Goal: Feedback & Contribution: Leave review/rating

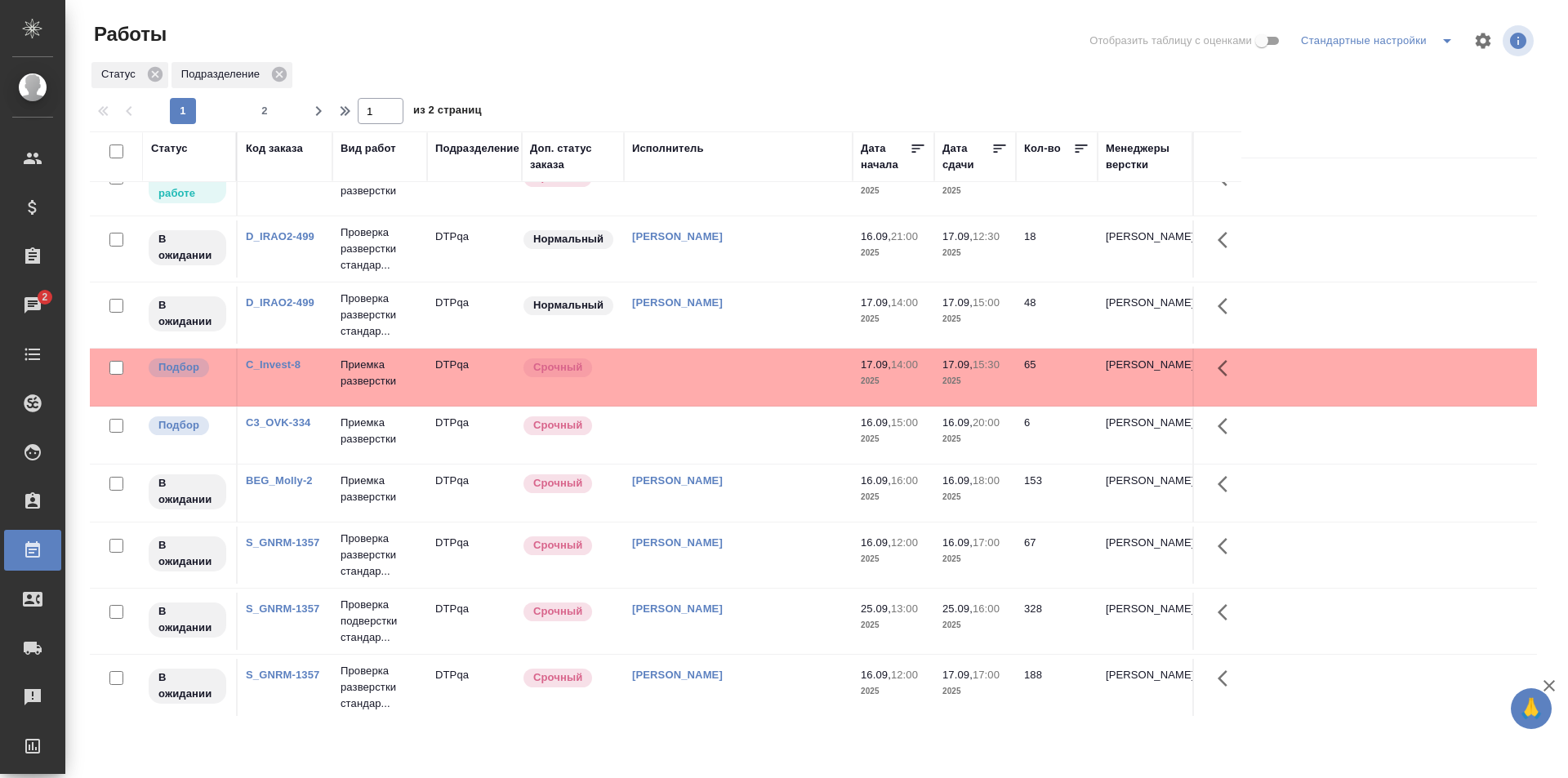
scroll to position [490, 0]
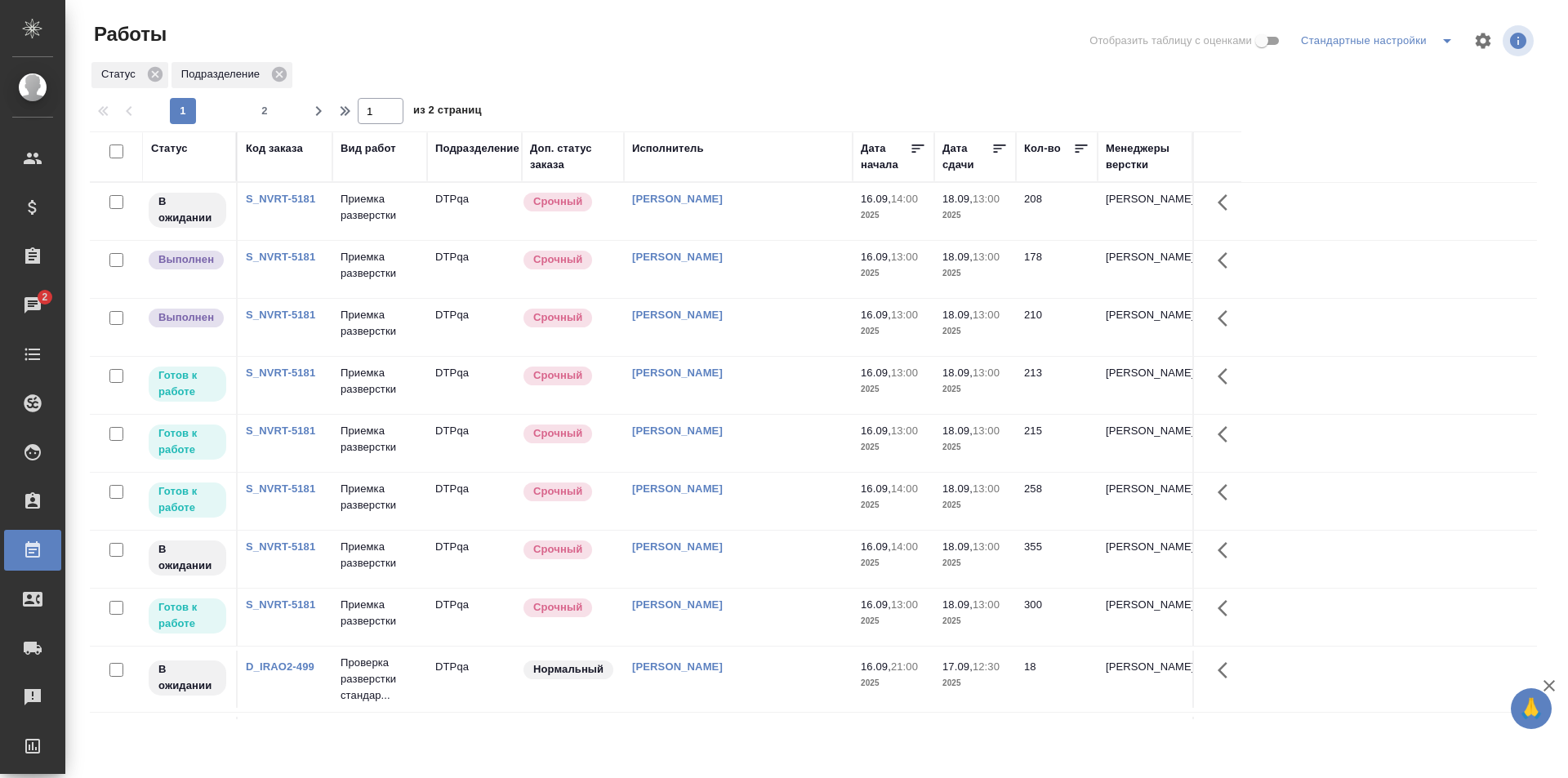
click at [824, 319] on div "[PERSON_NAME]" at bounding box center [738, 315] width 213 height 16
click at [824, 318] on div "[PERSON_NAME]" at bounding box center [738, 315] width 213 height 16
click at [776, 390] on td "[PERSON_NAME]" at bounding box center [738, 385] width 229 height 58
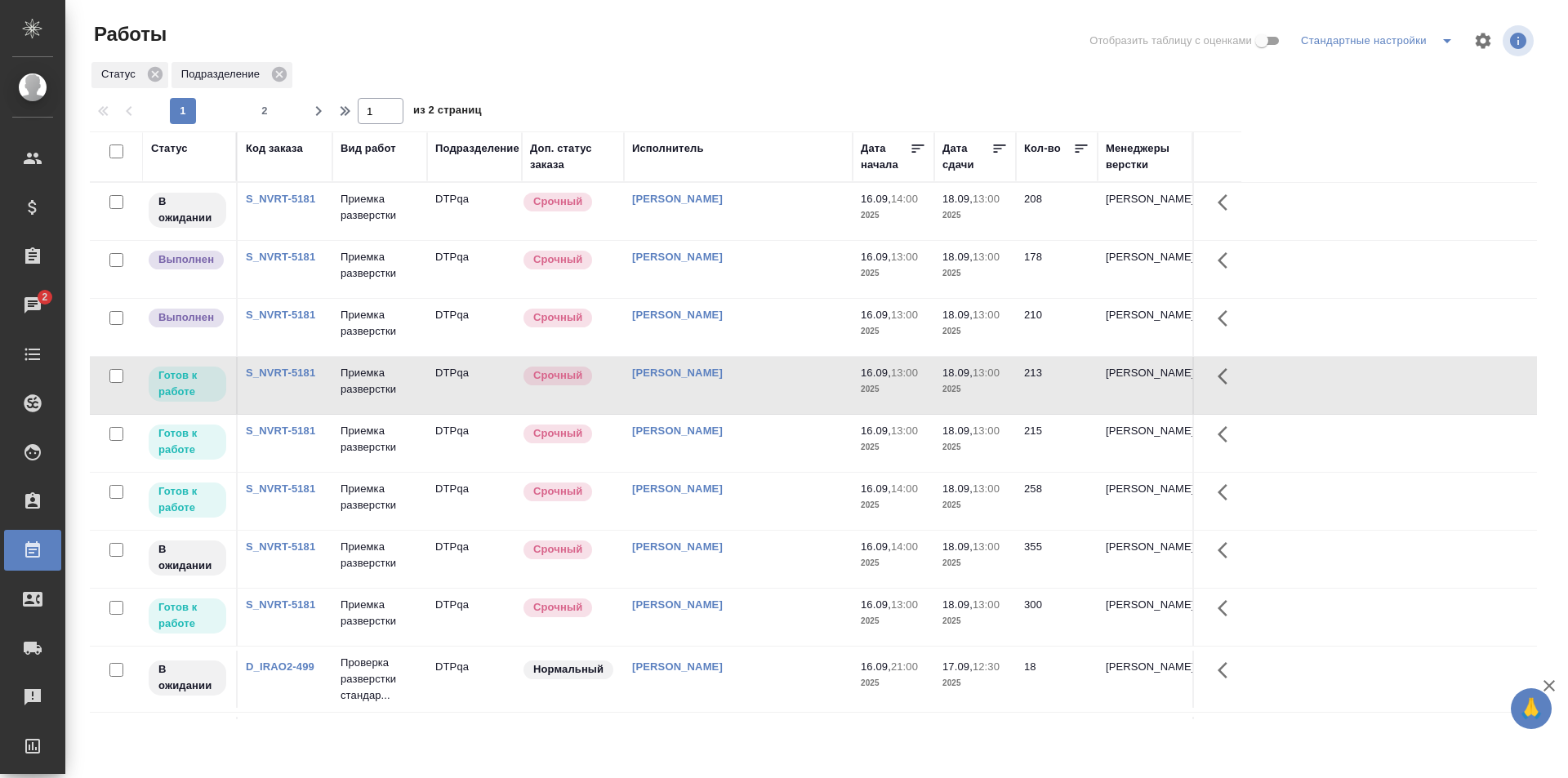
click at [750, 440] on td "[PERSON_NAME]" at bounding box center [738, 443] width 229 height 58
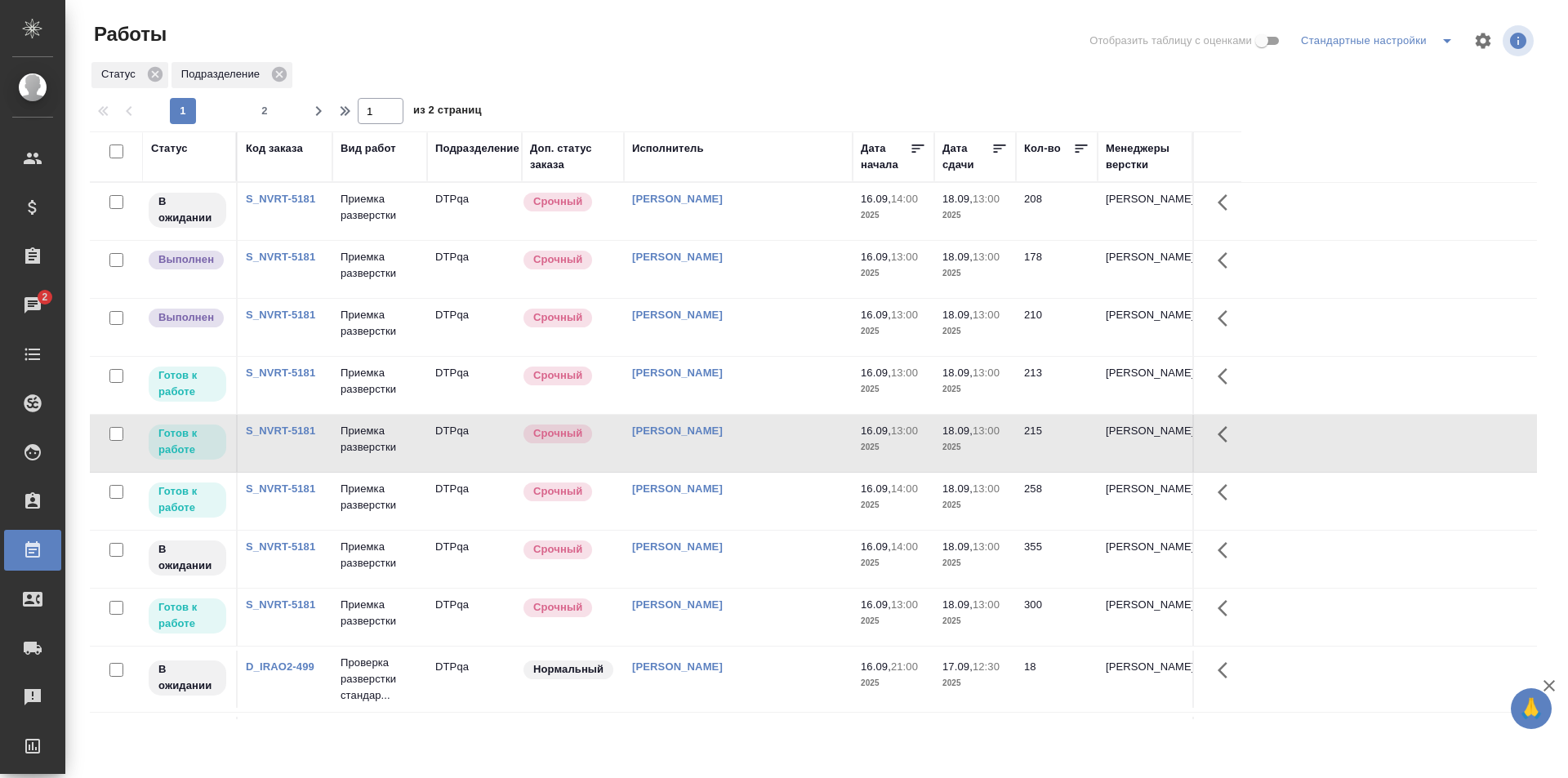
click at [753, 506] on td "[PERSON_NAME]" at bounding box center [738, 502] width 229 height 58
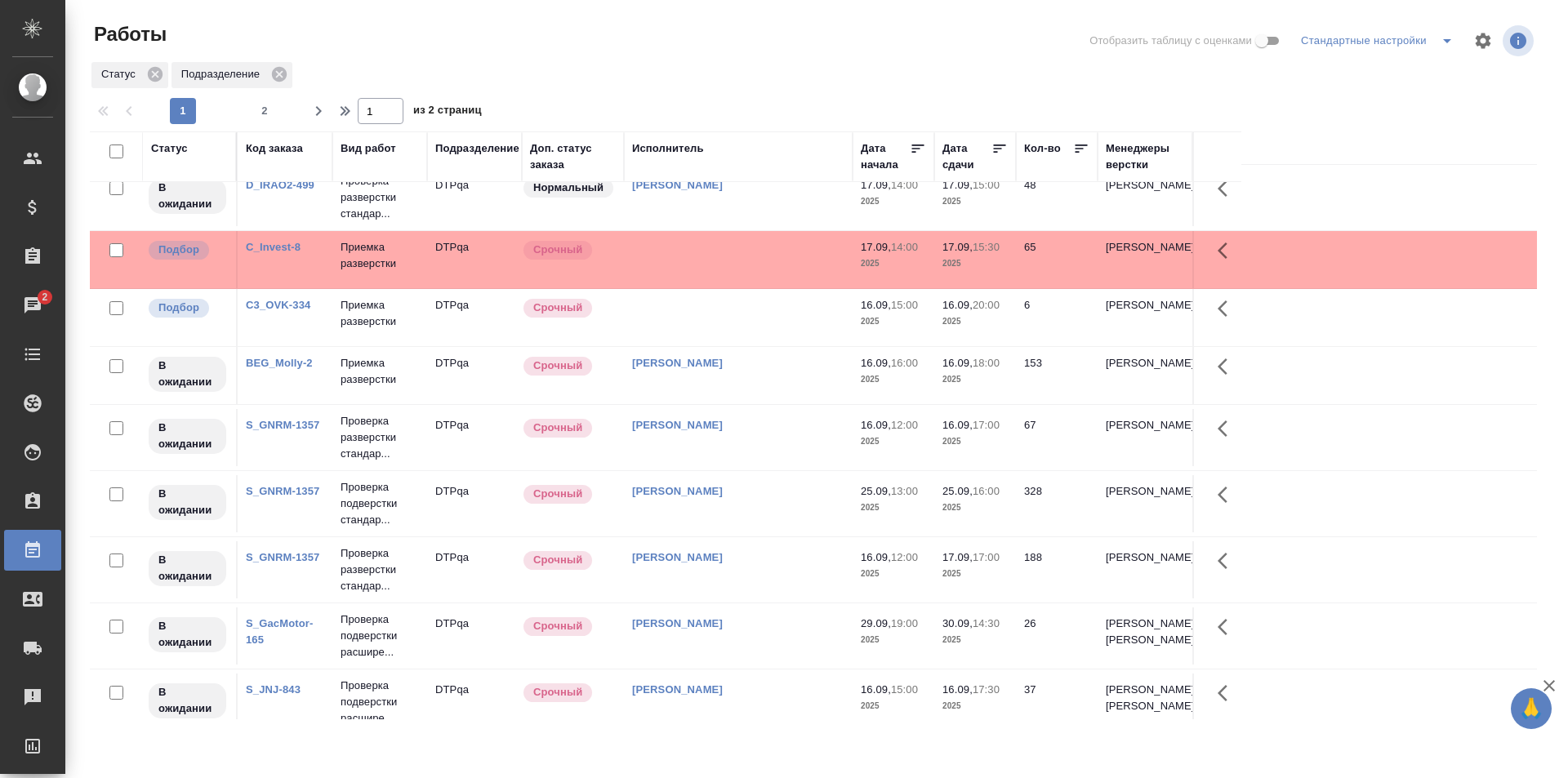
scroll to position [572, 0]
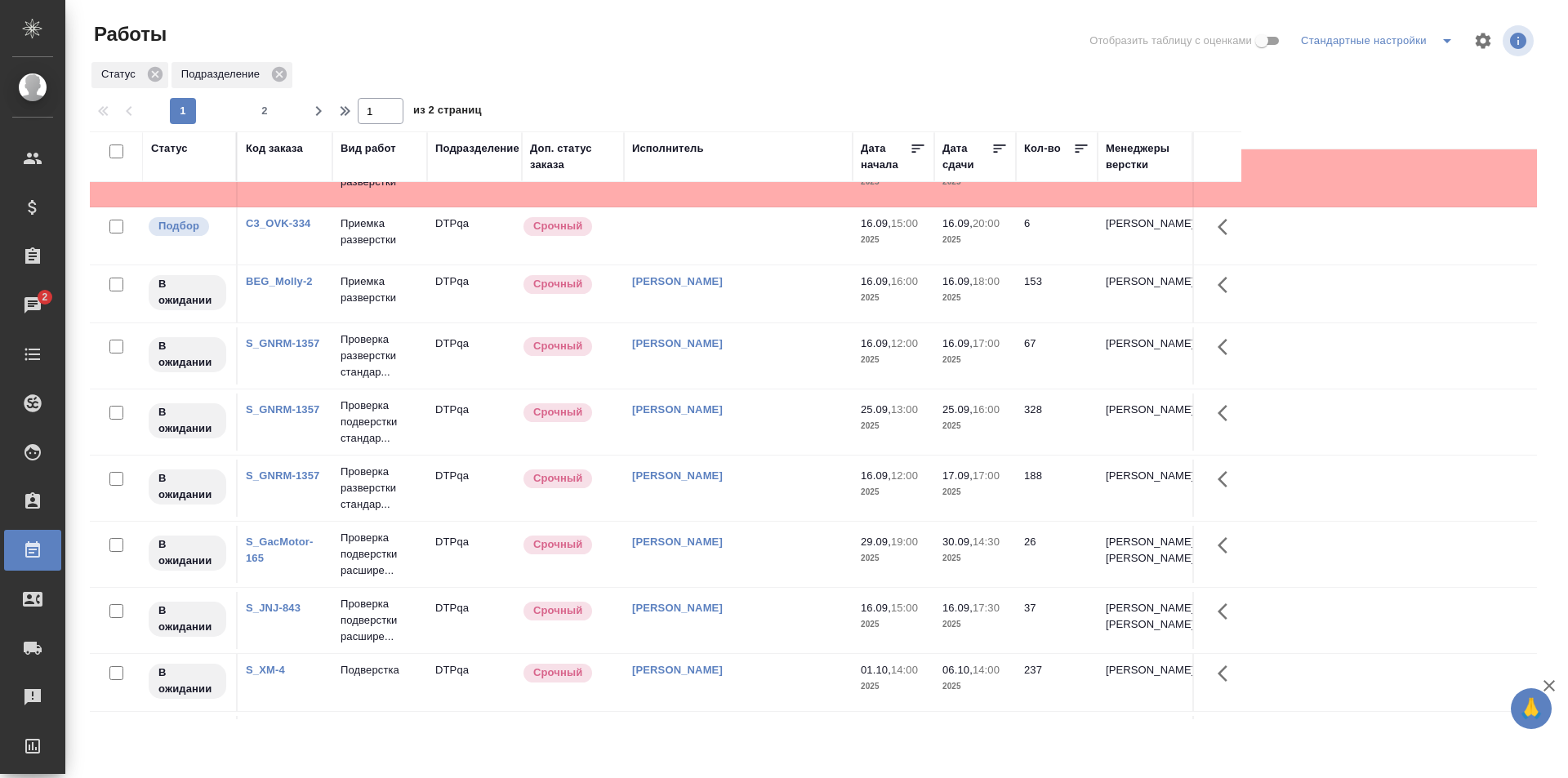
click at [761, 353] on td "[PERSON_NAME]" at bounding box center [738, 356] width 229 height 58
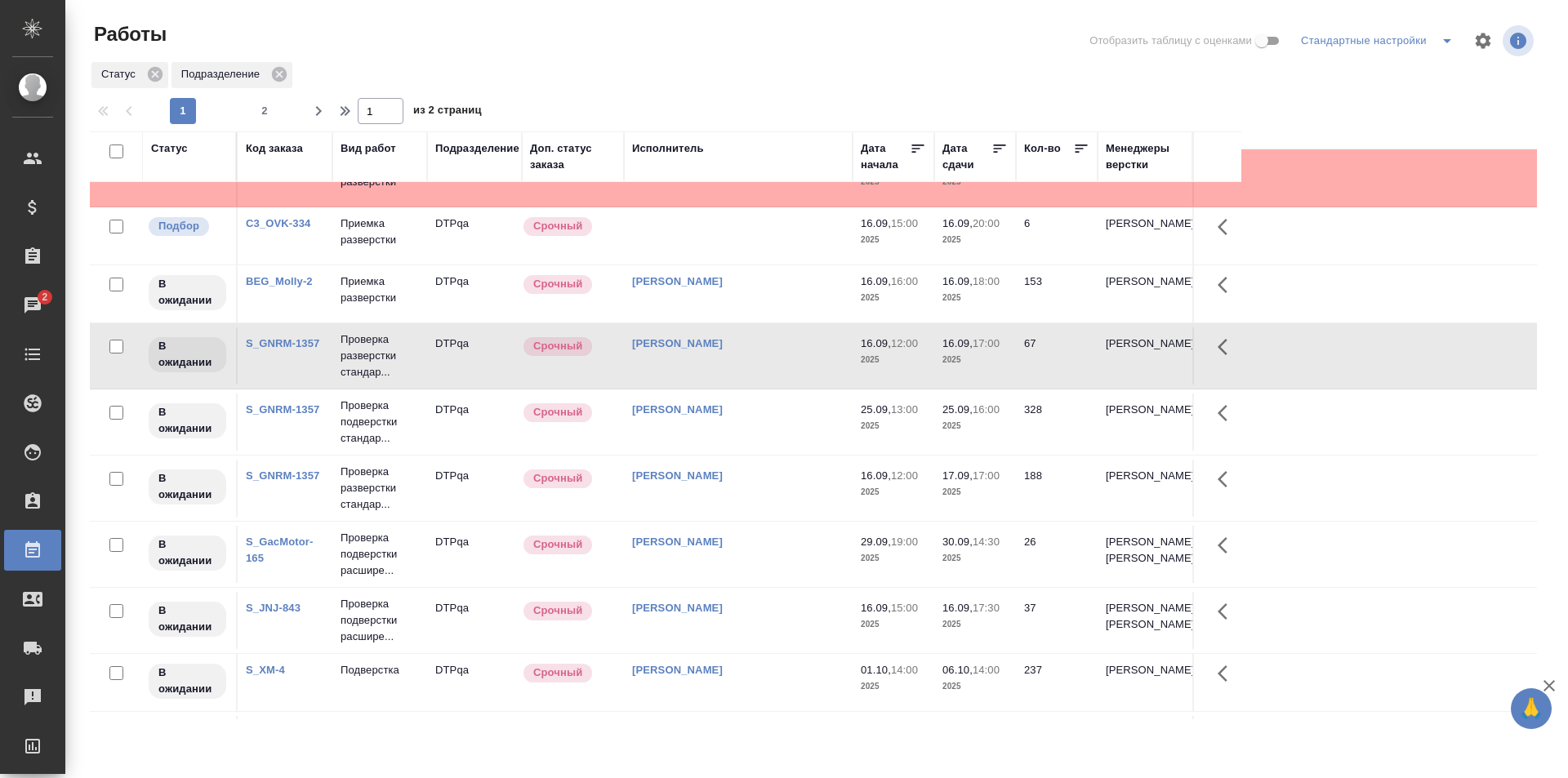
click at [763, 646] on td "[PERSON_NAME]" at bounding box center [738, 620] width 229 height 58
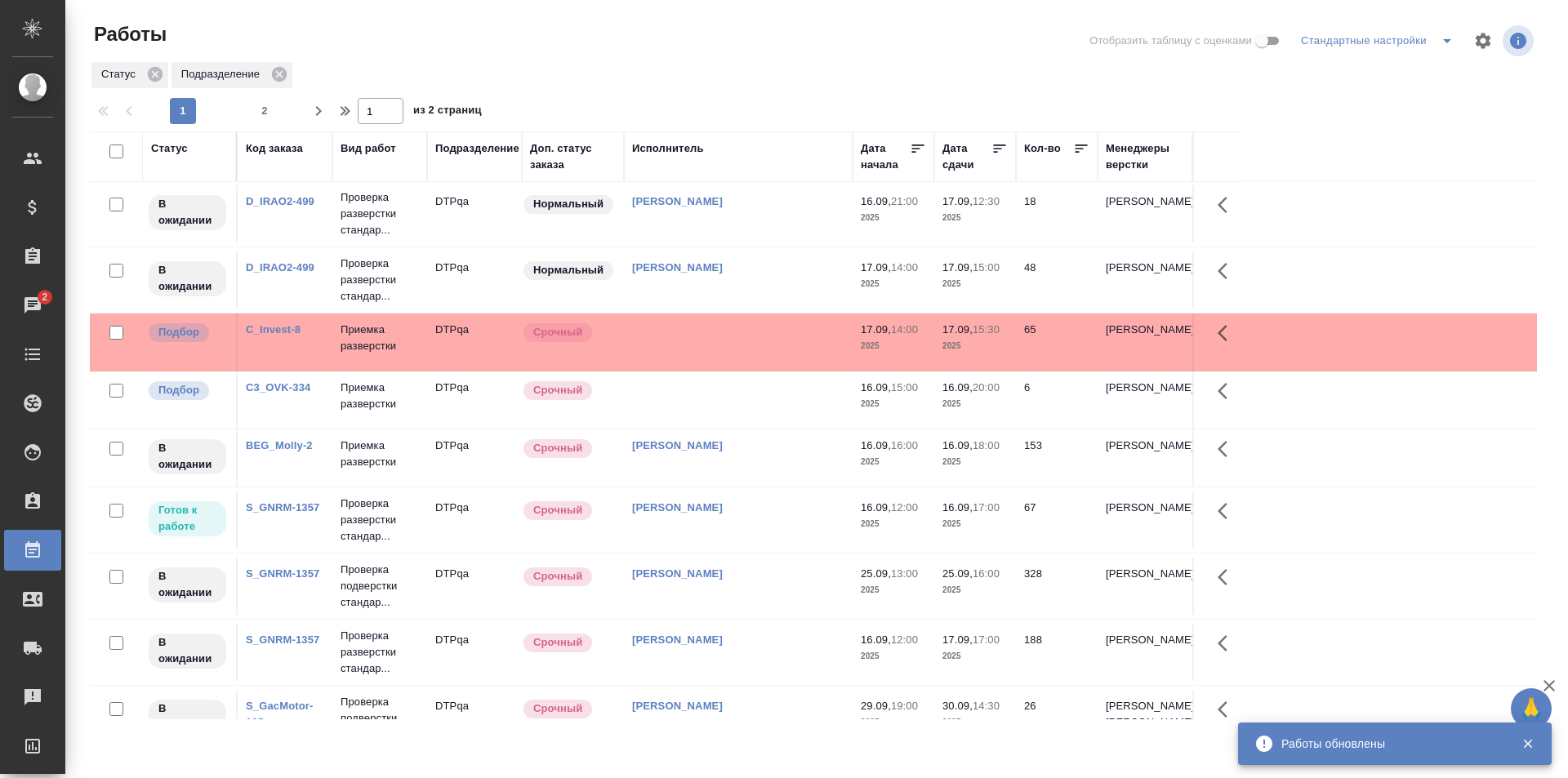
scroll to position [408, 0]
click at [785, 505] on div "[PERSON_NAME]" at bounding box center [738, 507] width 213 height 16
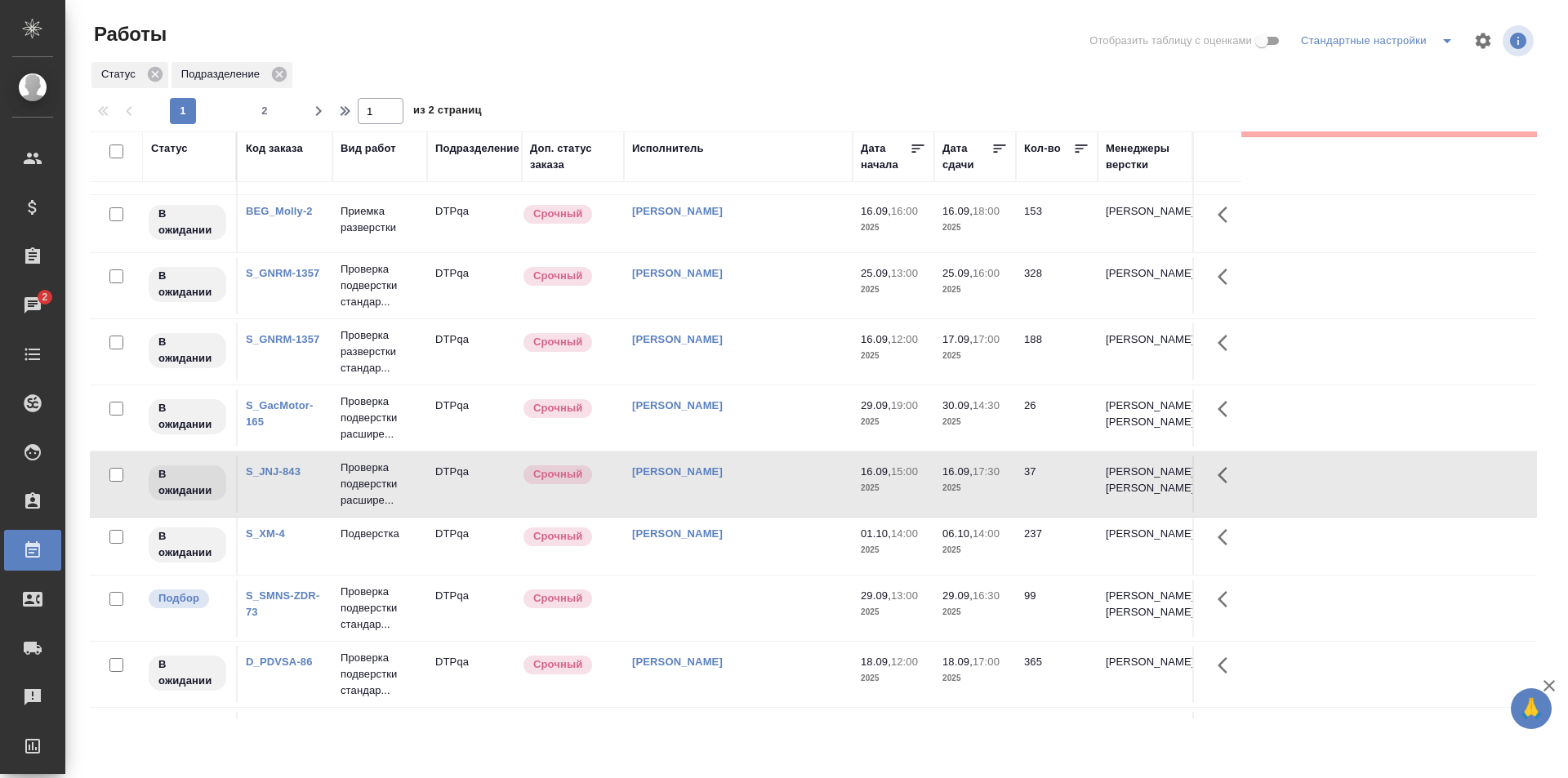
scroll to position [735, 0]
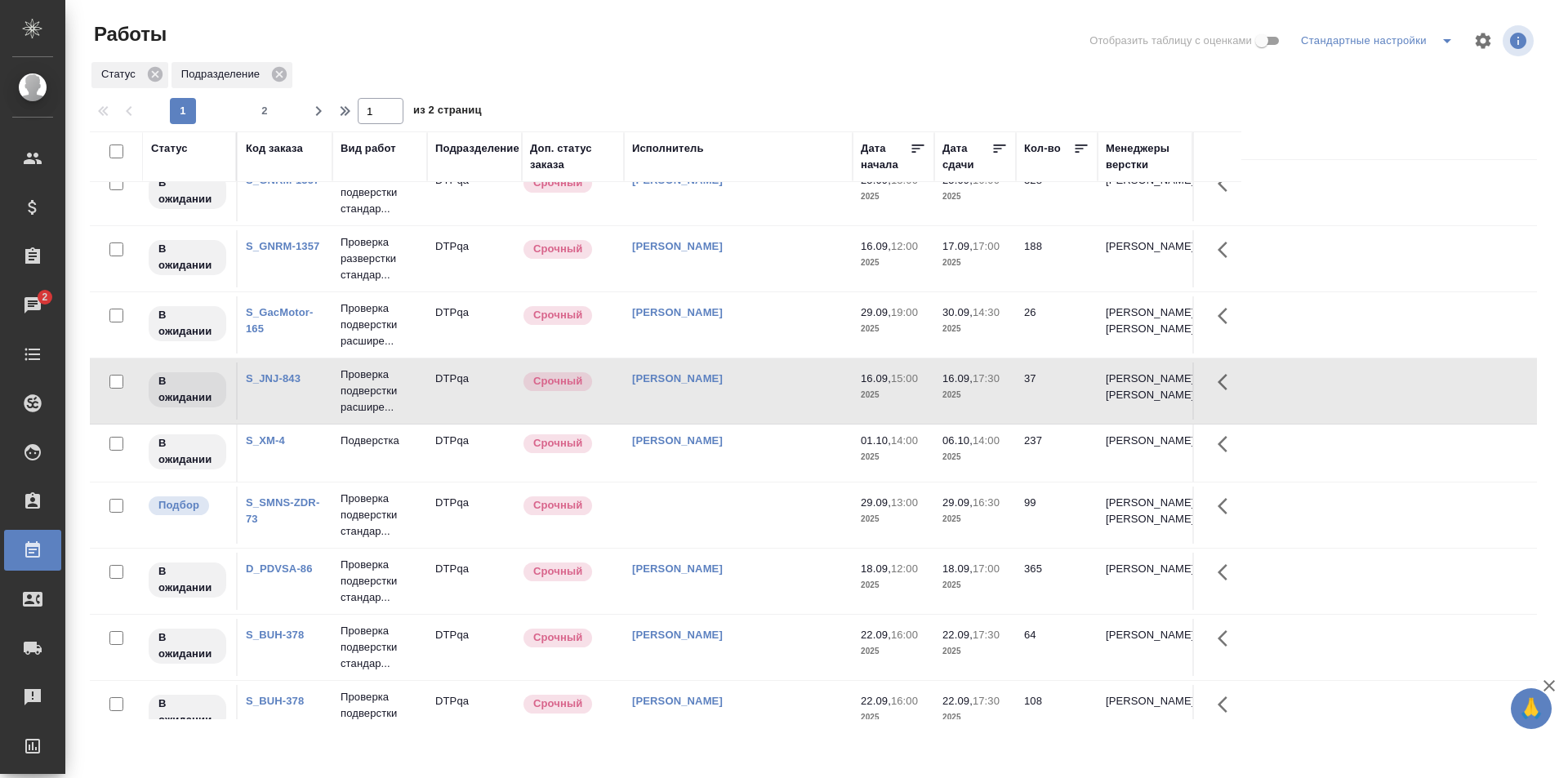
click at [790, 411] on td "[PERSON_NAME]" at bounding box center [738, 391] width 229 height 58
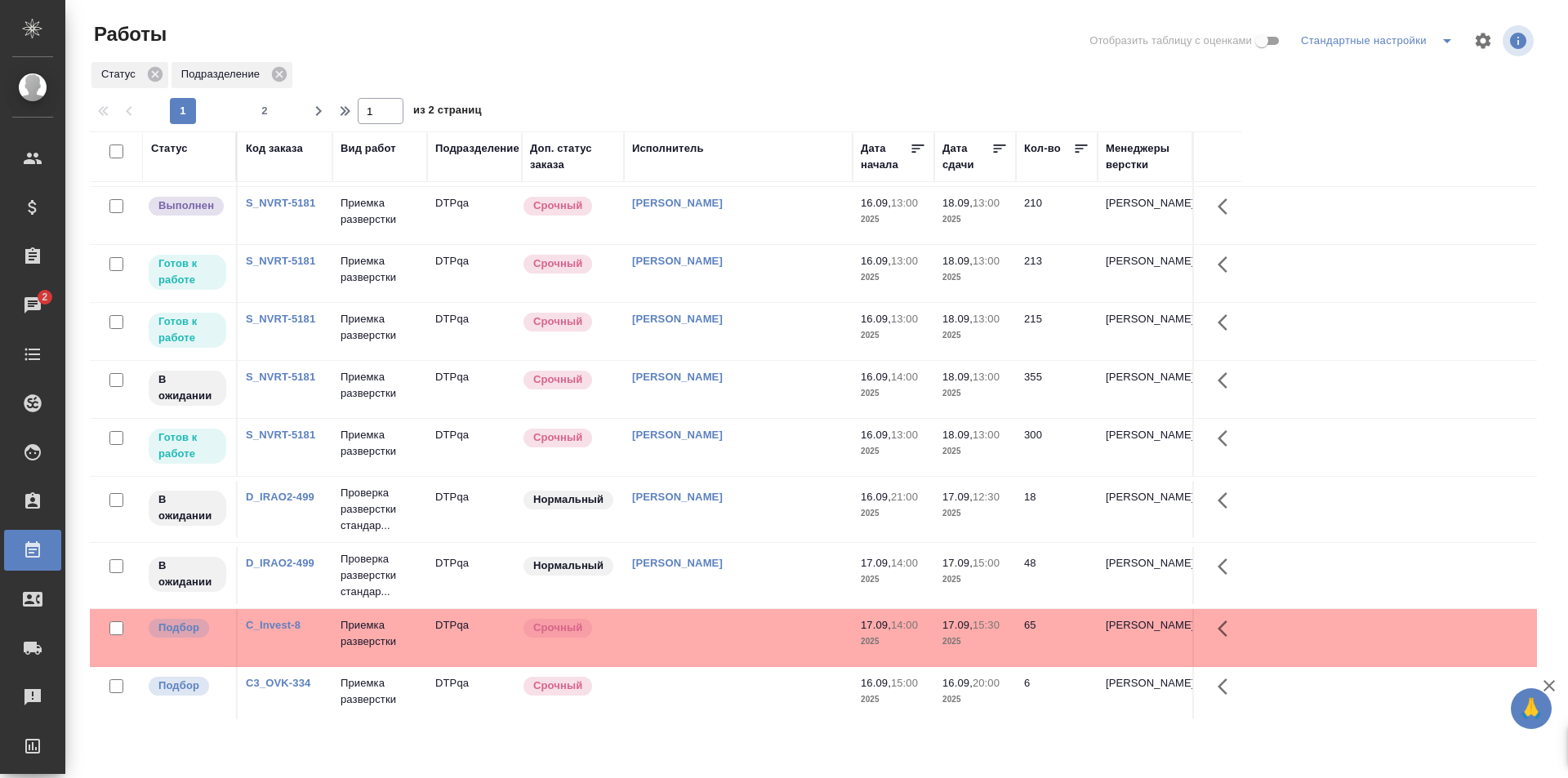
scroll to position [0, 0]
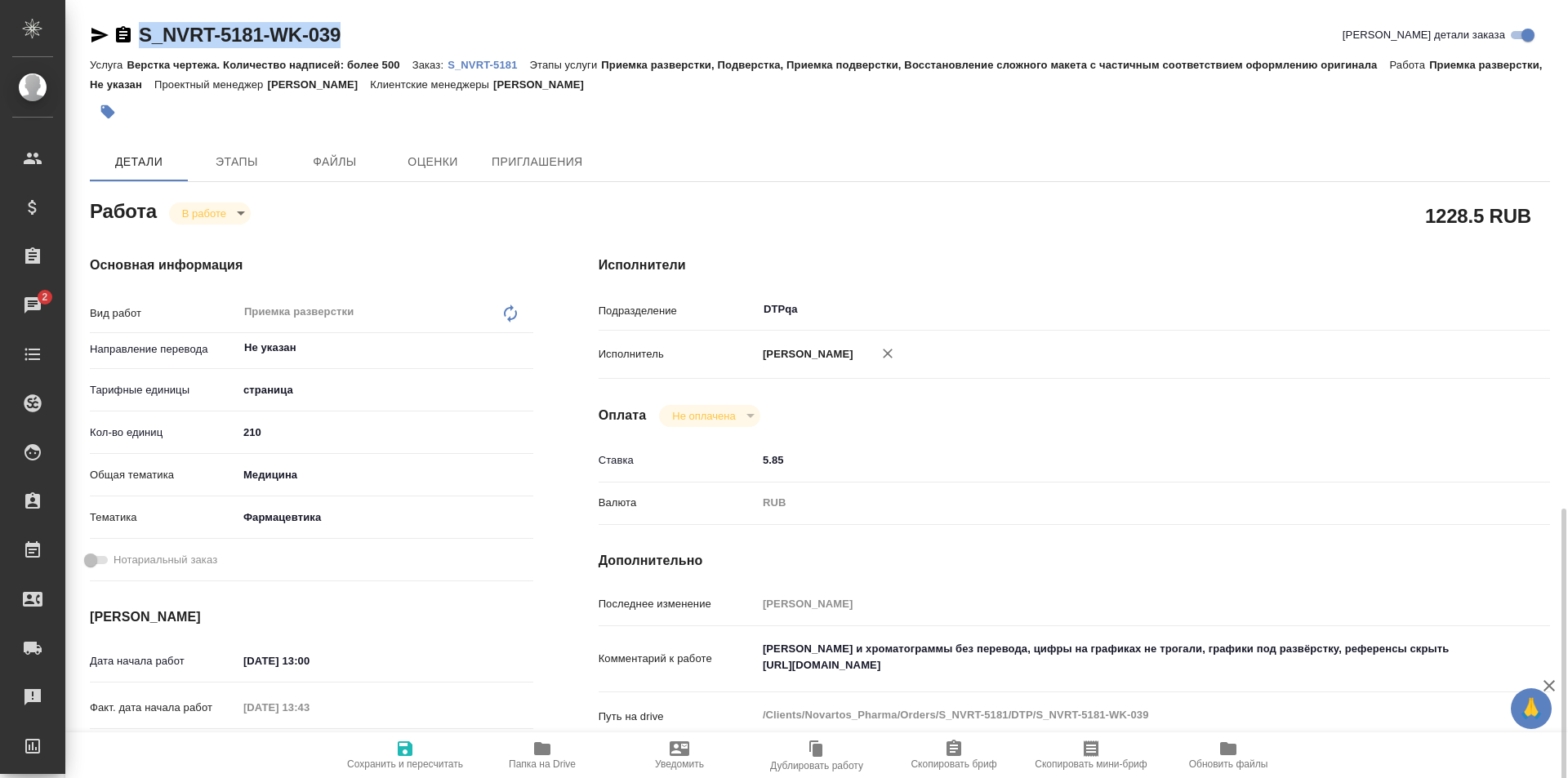
scroll to position [327, 0]
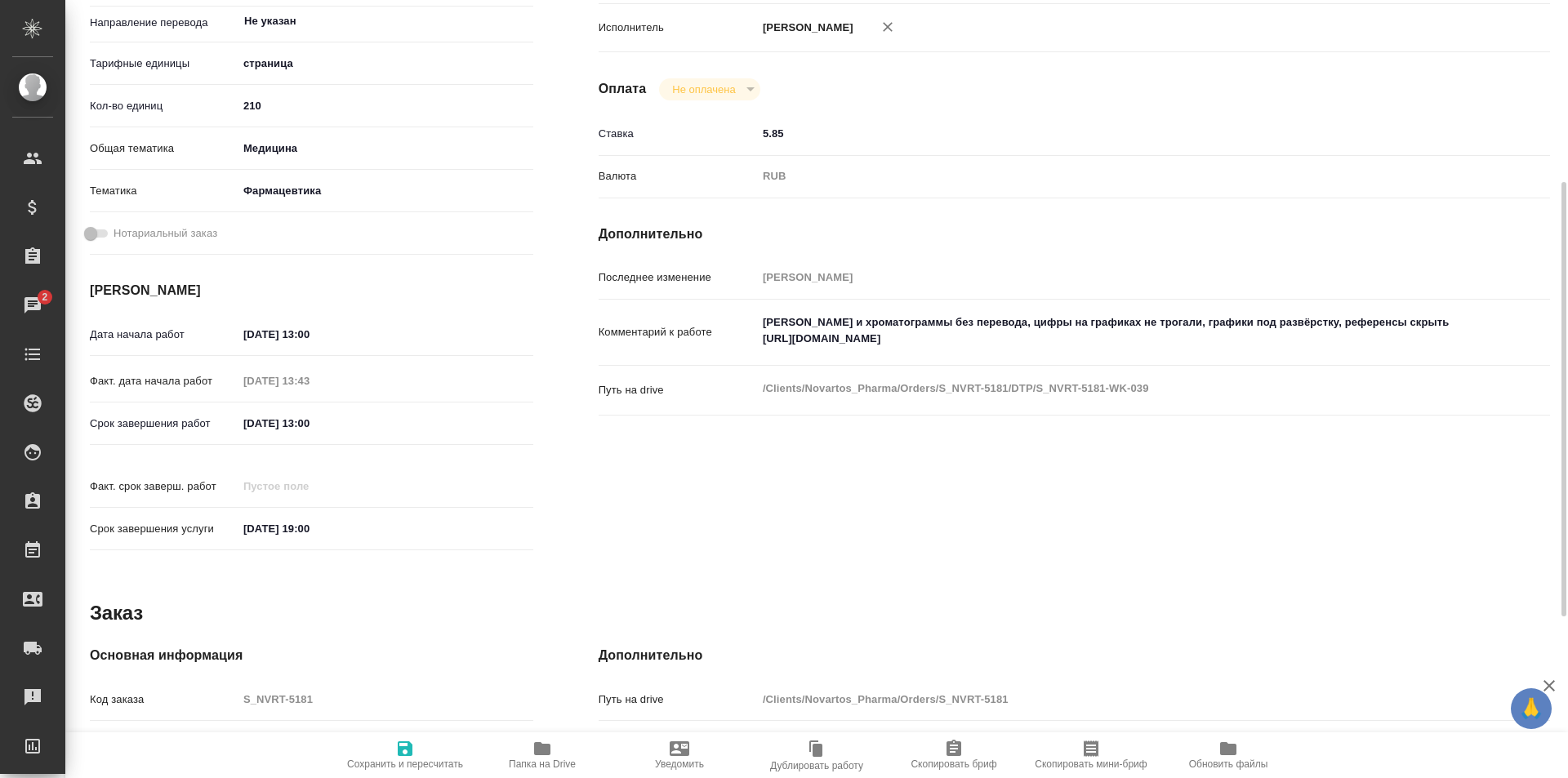
click at [1085, 336] on textarea "Скрины и хроматограммы без перевода, цифры на графиках не трогали, графики под …" at bounding box center [1113, 331] width 714 height 44
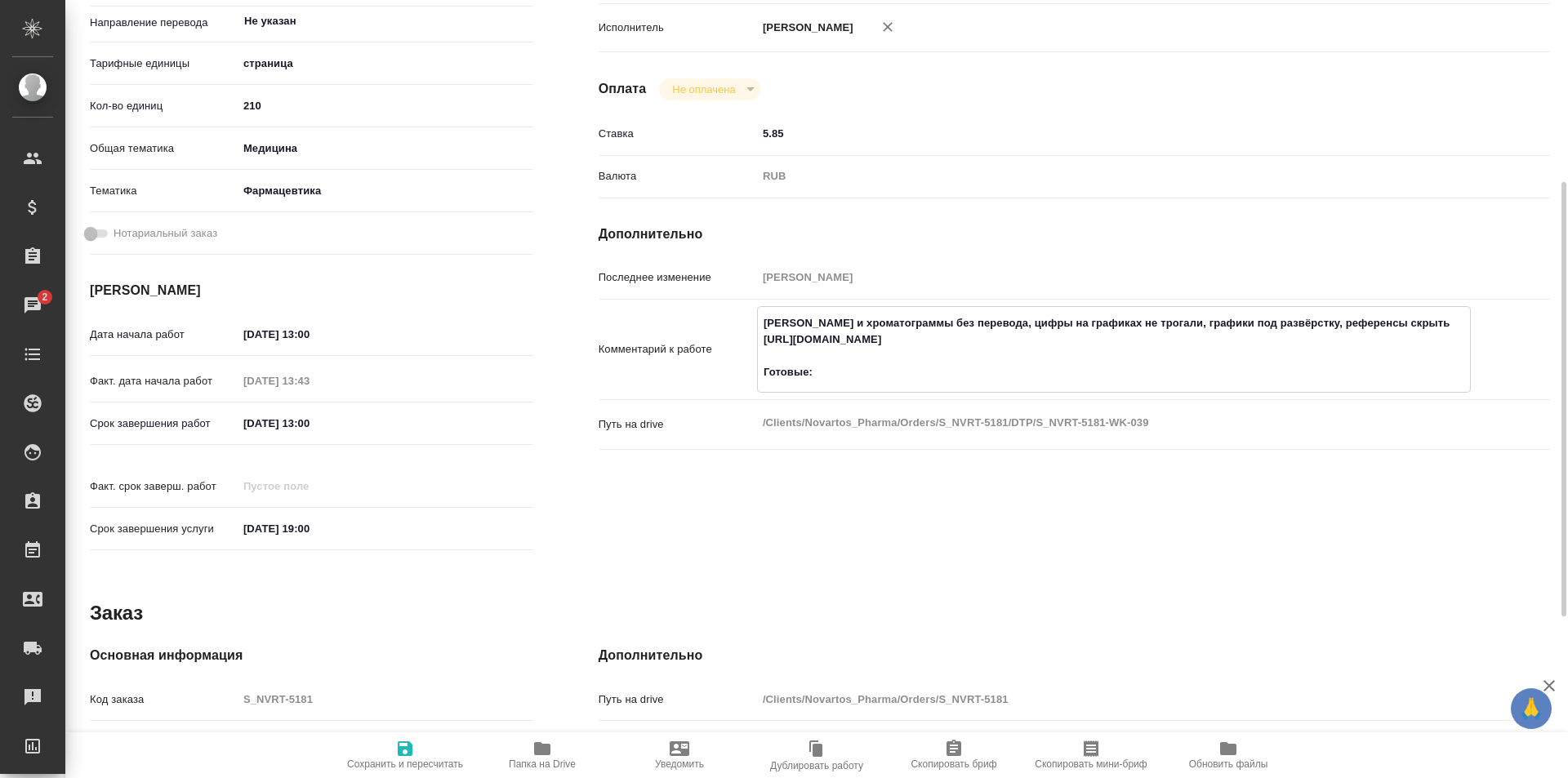
paste textarea "https://drive.awatera.com/f/10372207"
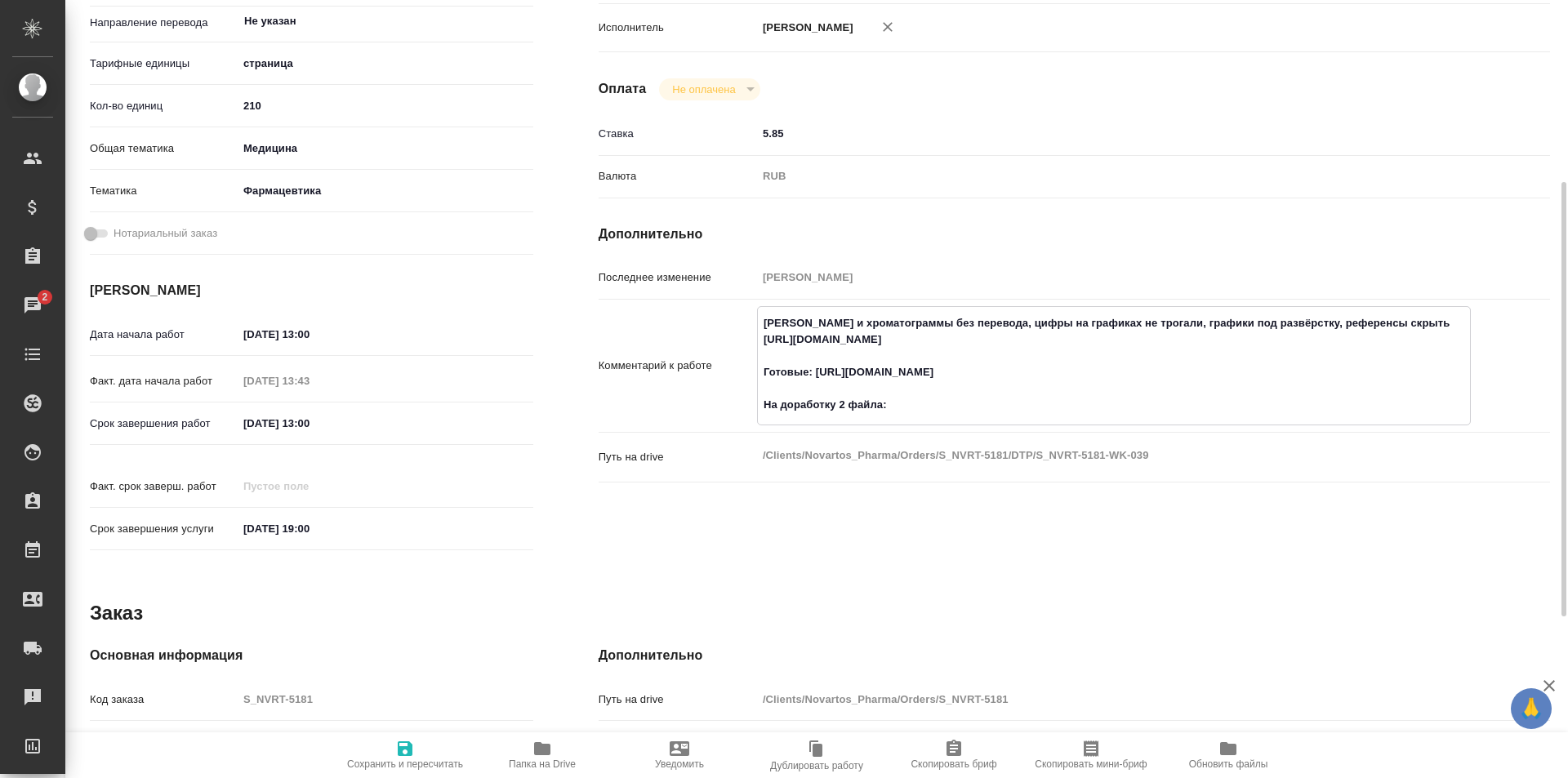
paste textarea "https://drive.awatera.com/f/10374526"
type textarea "[PERSON_NAME] и хроматограммы без перевода, цифры на графиках не трогали, графи…"
click at [408, 751] on icon "button" at bounding box center [405, 749] width 15 height 15
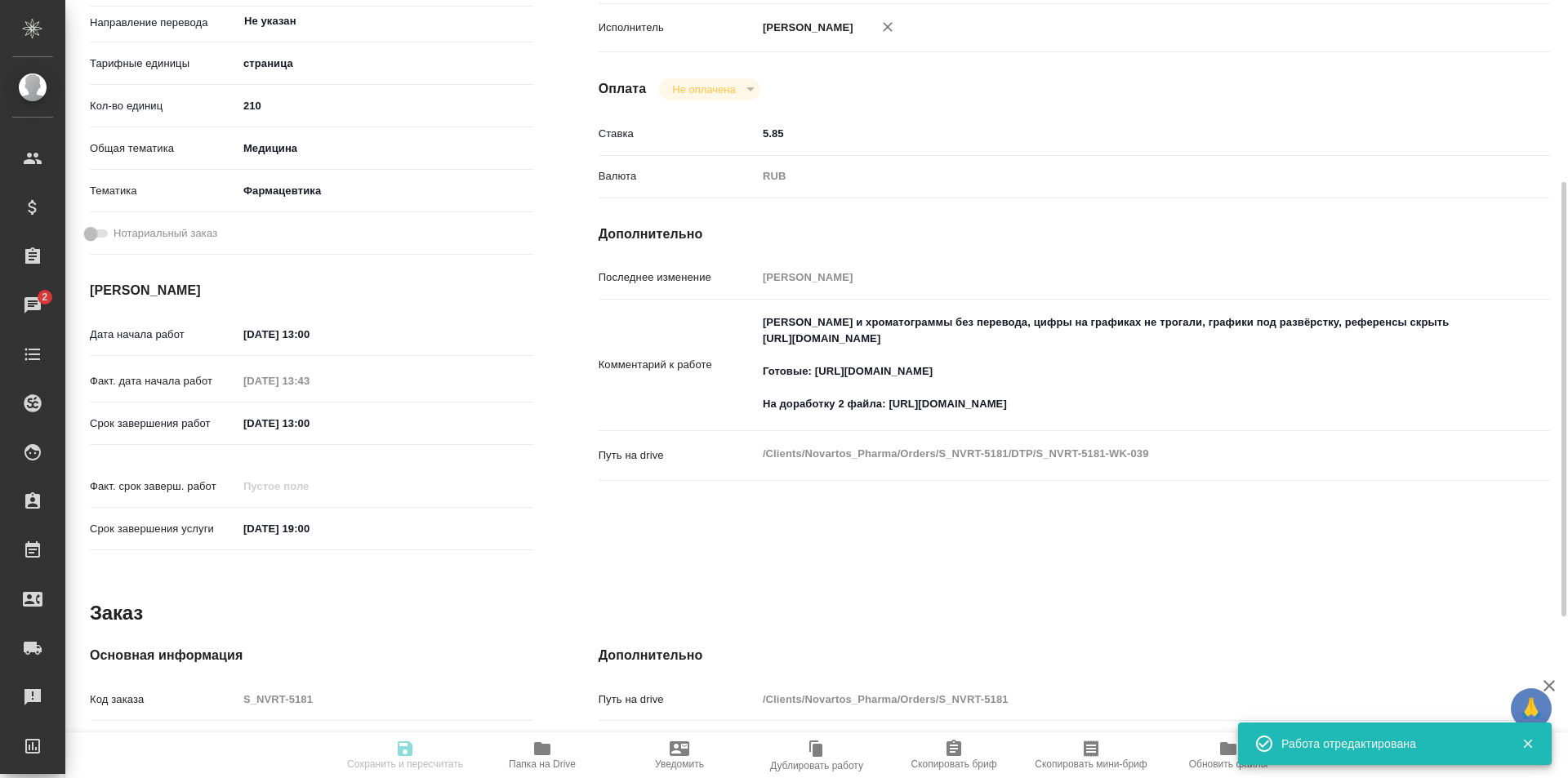
type input "inProgress"
type input "Не указан"
type input "5a8b1489cc6b4906c91bfdb2"
type input "210"
type input "med"
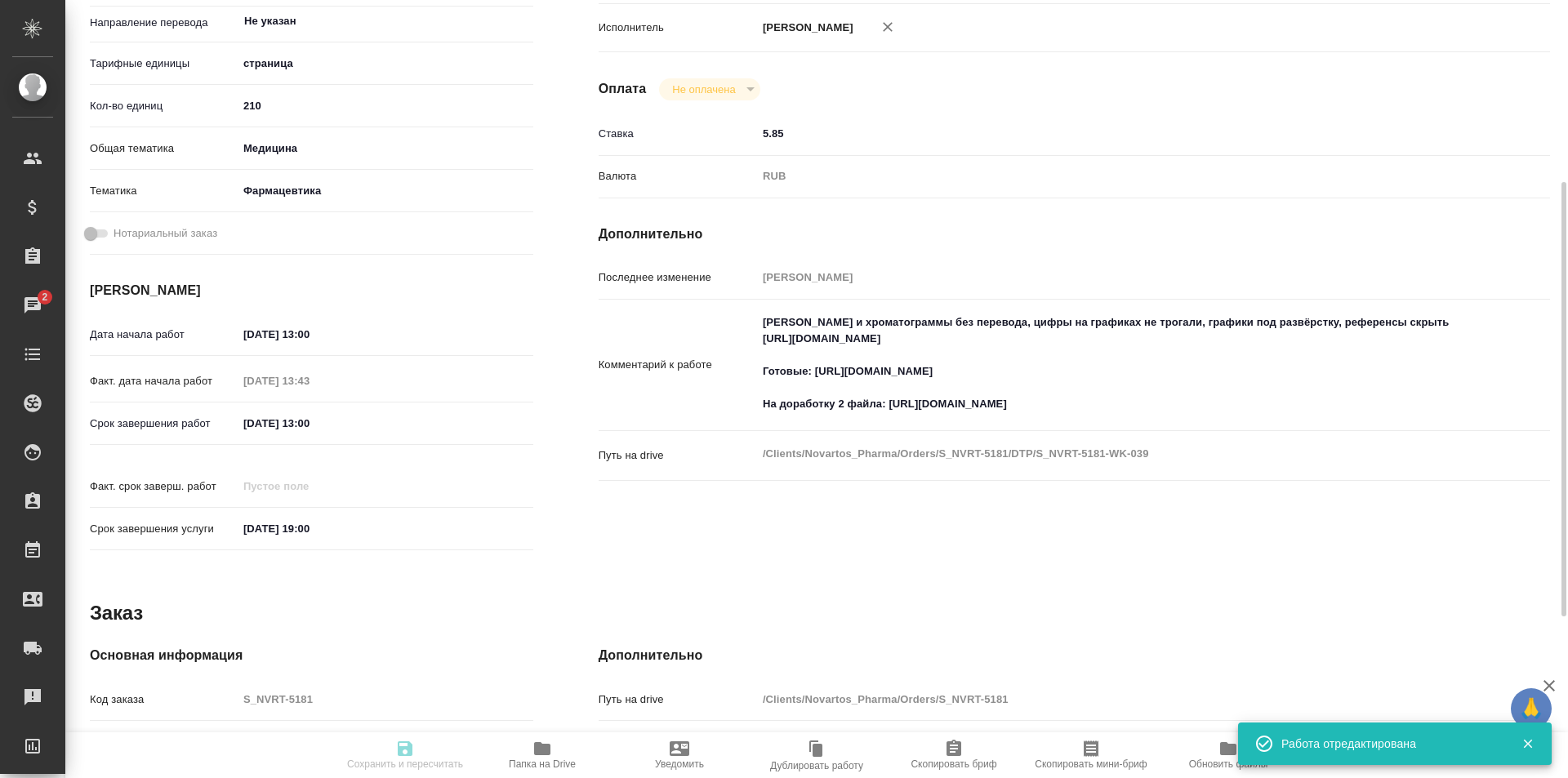
type input "6149832f2b7be24903fd7a82"
type input "[DATE] 13:00"
type input "[DATE] 13:43"
type input "[DATE] 13:00"
type input "[DATE] 19:00"
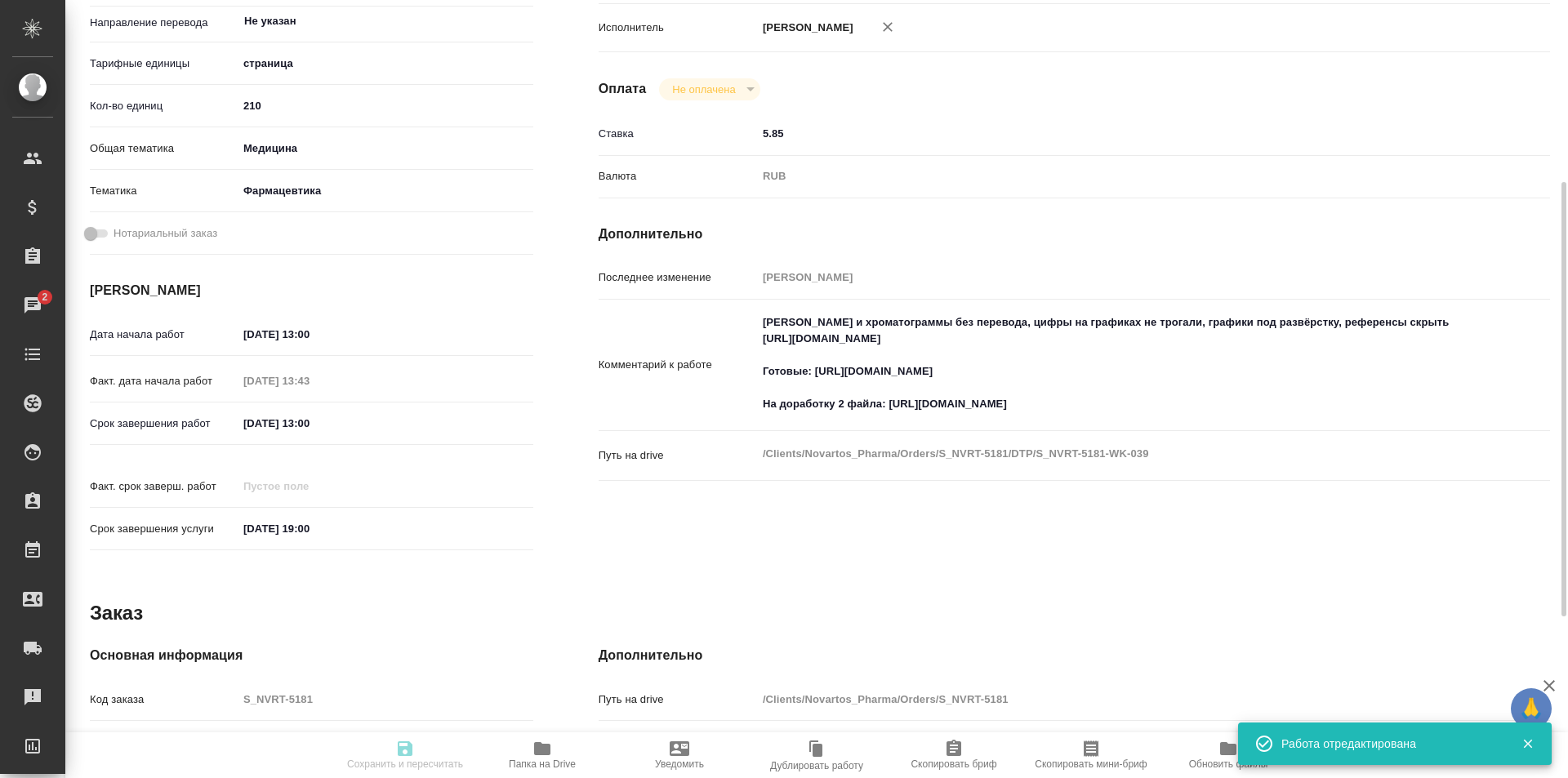
type input "DTPqa"
type input "notPayed"
type input "5.85"
type input "RUB"
type input "[PERSON_NAME]"
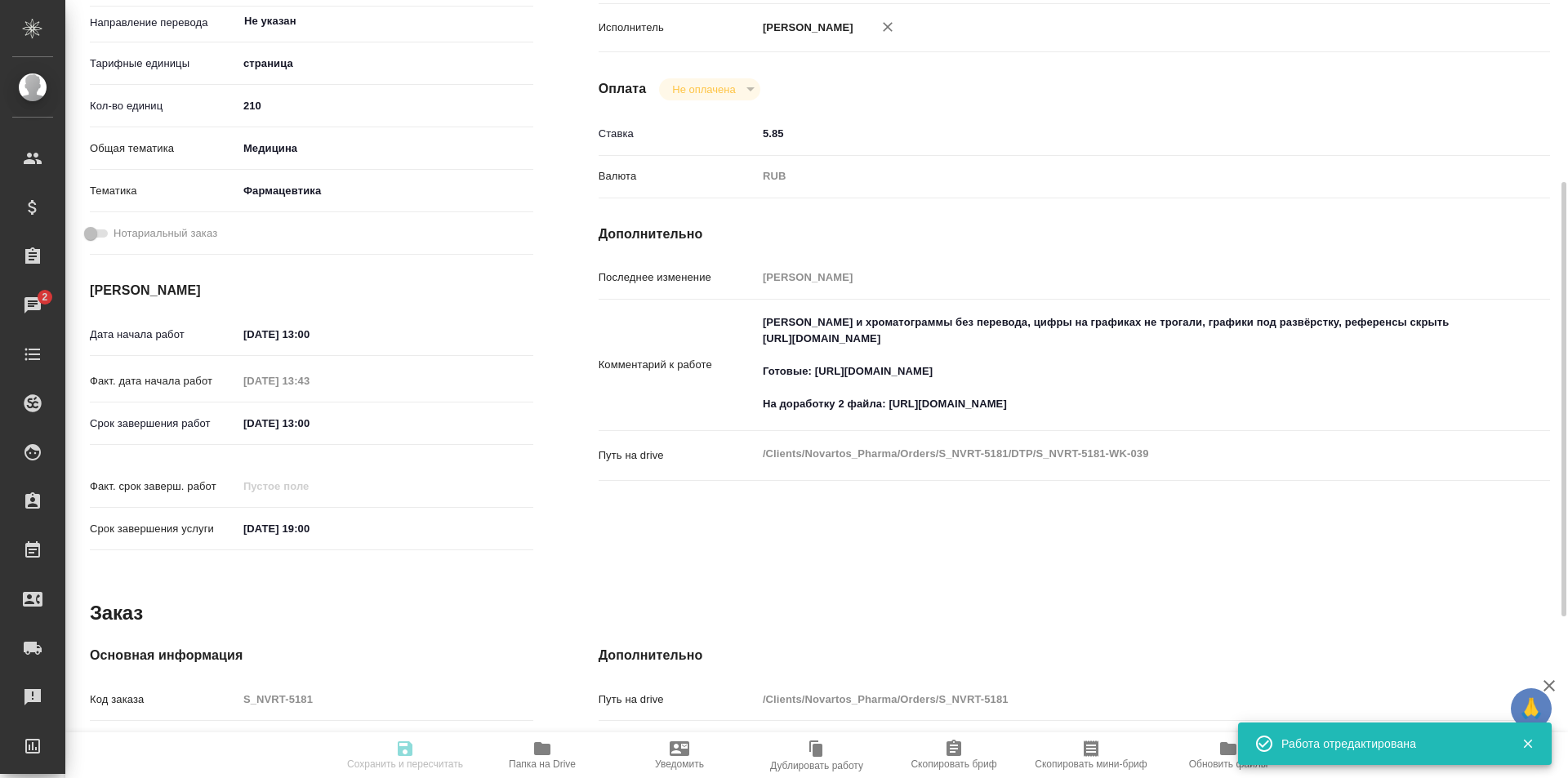
type input "S_NVRT-5181"
type input "Верстка чертежа. Количество надписей: более 500"
type input "Приемка разверстки, Подверстка, Приемка подверстки, Восстановление сложного мак…"
type input "[PERSON_NAME]"
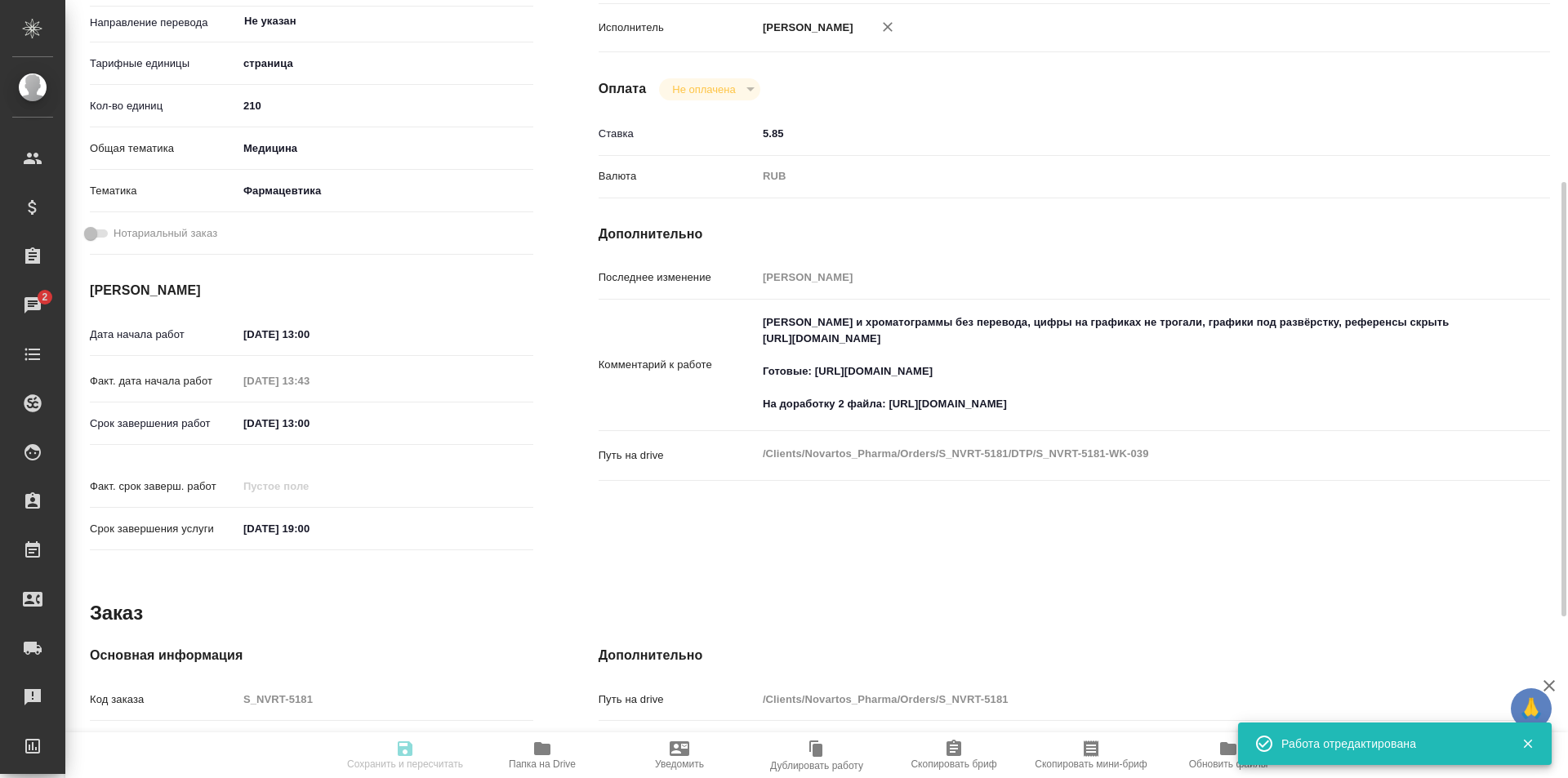
type input "/Clients/Novartos_Pharma/Orders/S_NVRT-5181"
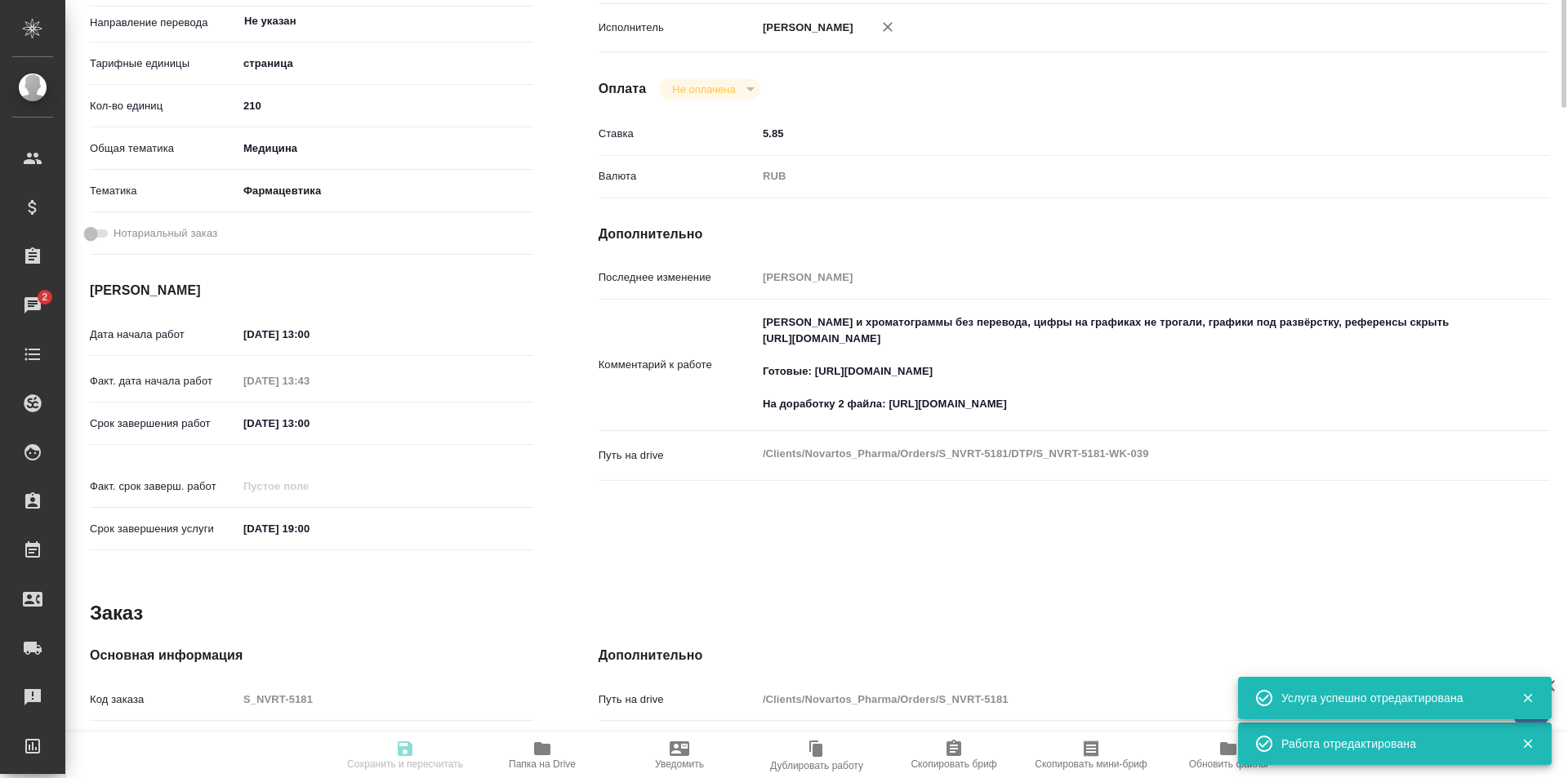
scroll to position [0, 0]
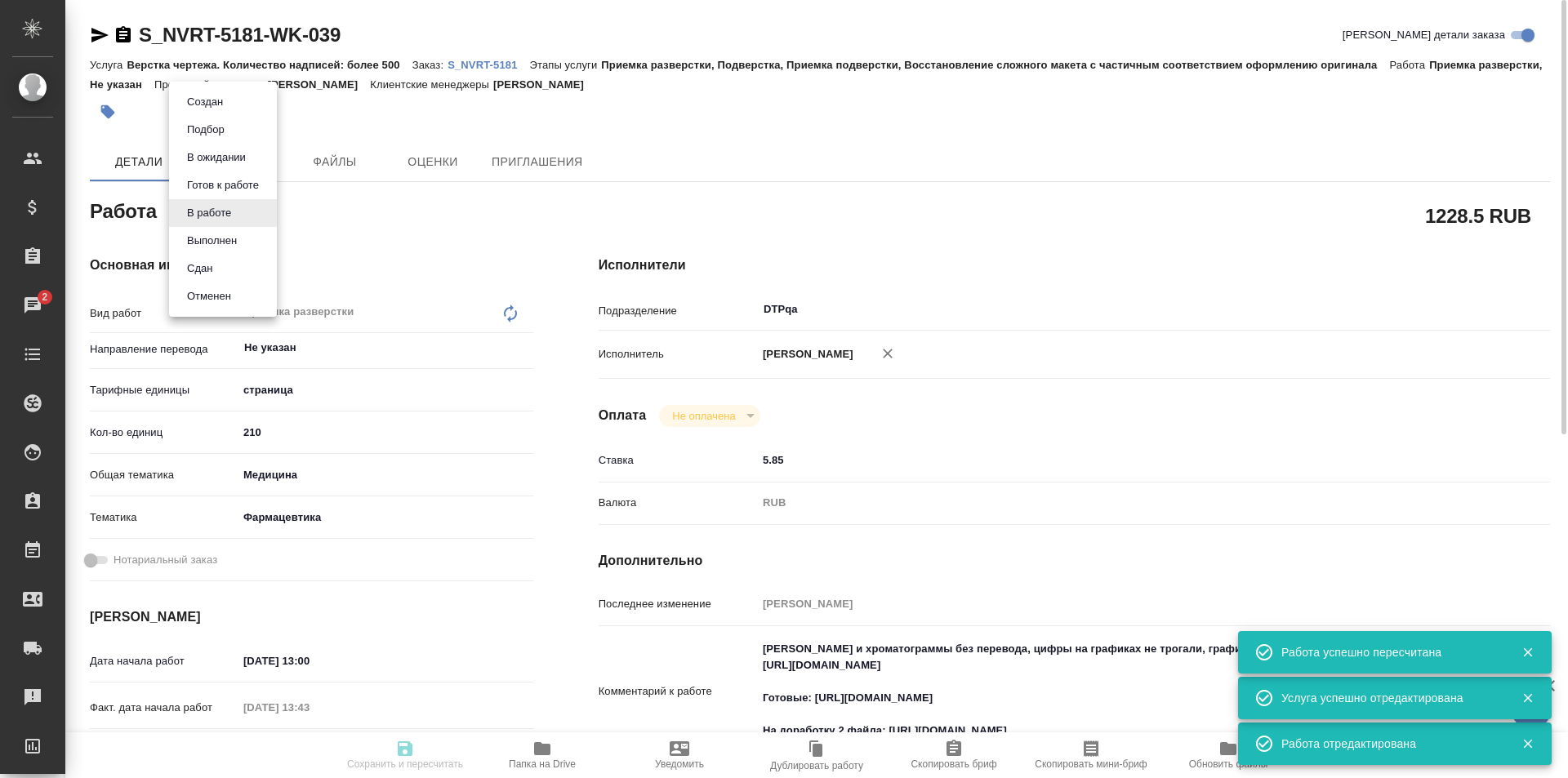
click at [223, 209] on body "🙏 .cls-1 fill:#fff; AWATERA Ismagilova Diana Клиенты Спецификации Заказы 2 Чаты…" at bounding box center [784, 389] width 1568 height 778
type input "inProgress"
type input "Не указан"
type input "5a8b1489cc6b4906c91bfdb2"
type input "210"
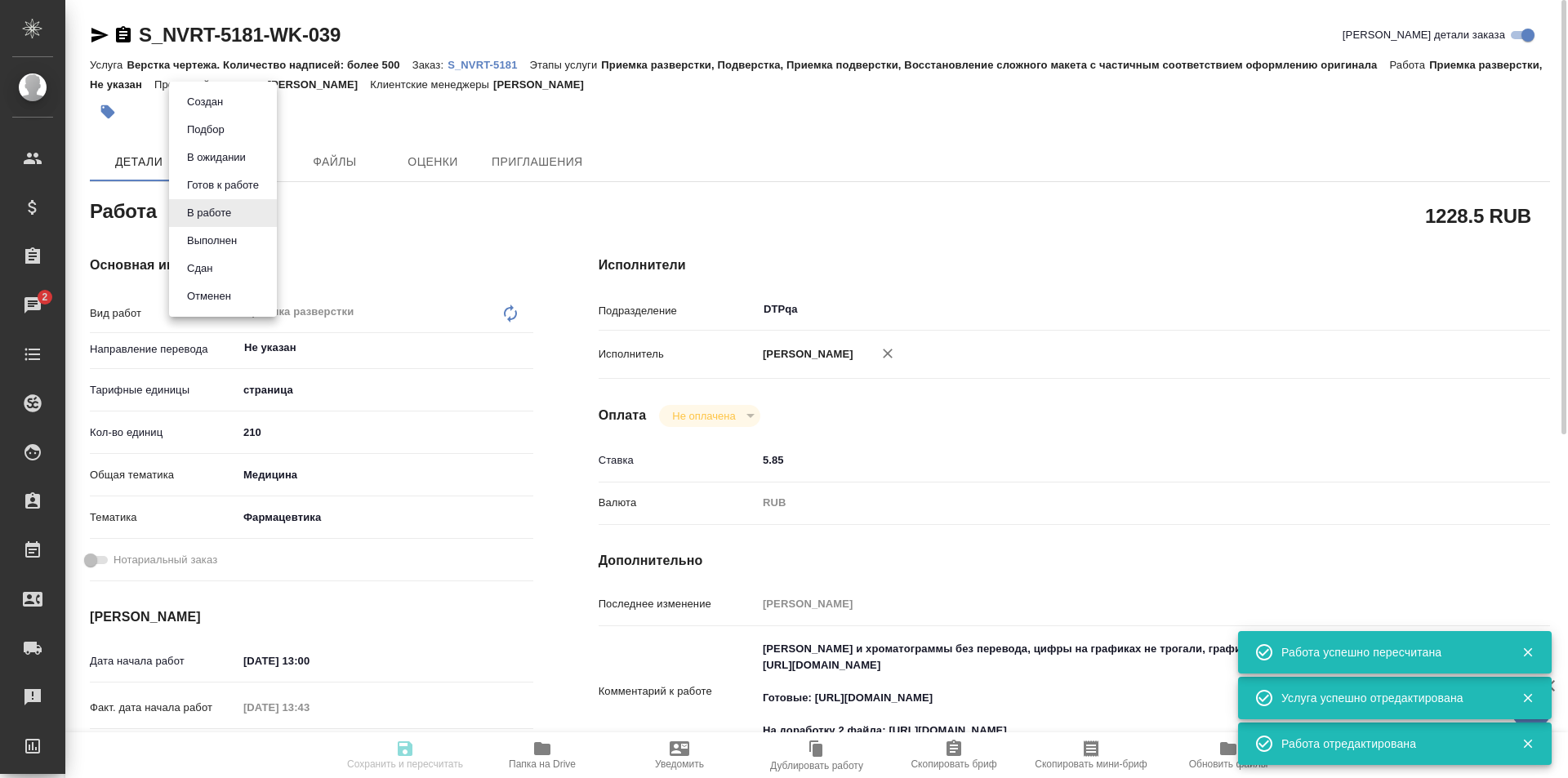
type input "med"
type input "6149832f2b7be24903fd7a82"
type input "[DATE] 13:00"
type input "16.09.2025 13:43"
type input "[DATE] 13:00"
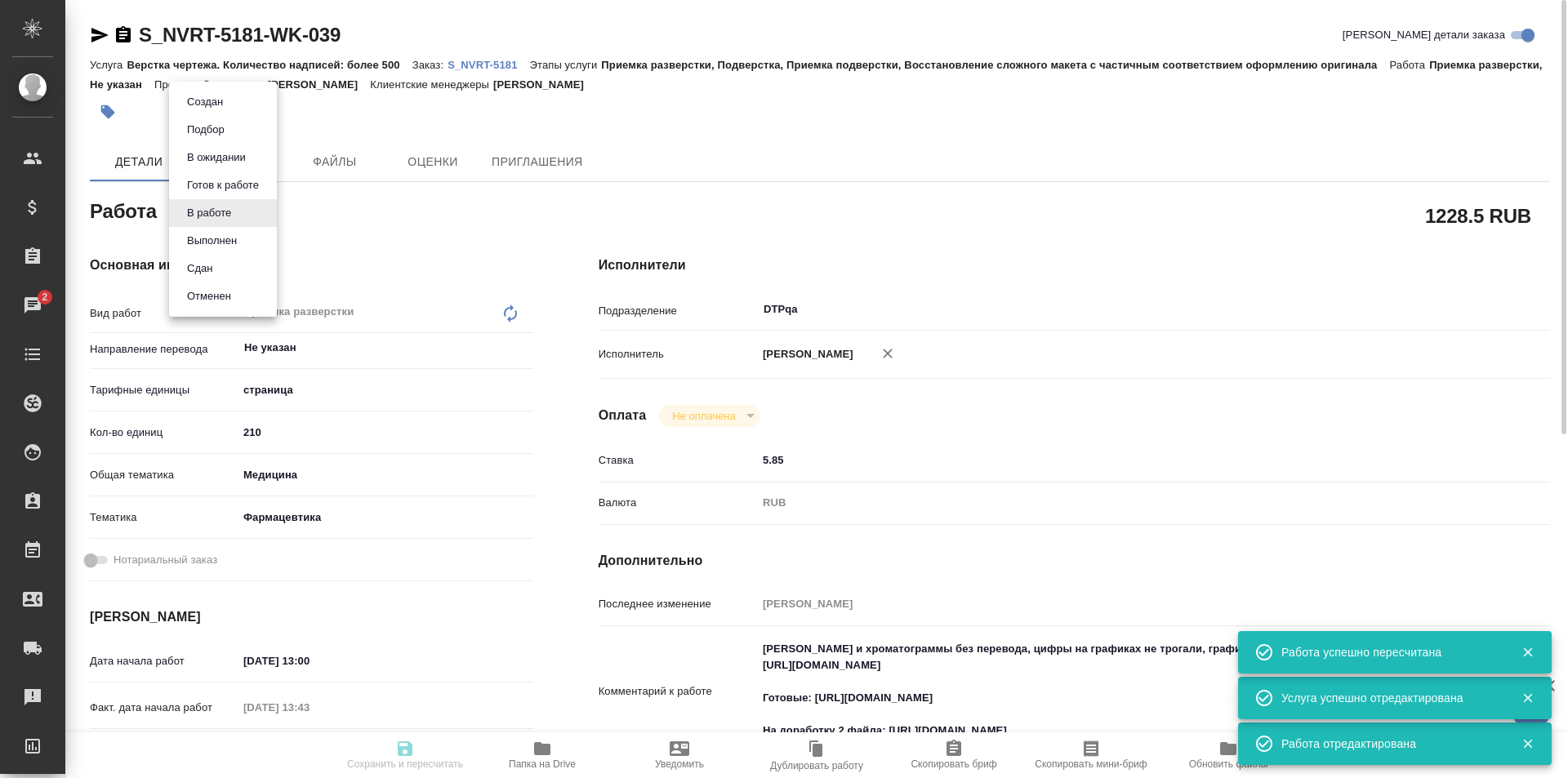
type input "[DATE] 19:00"
type input "DTPqa"
type input "notPayed"
type input "5.85"
type input "RUB"
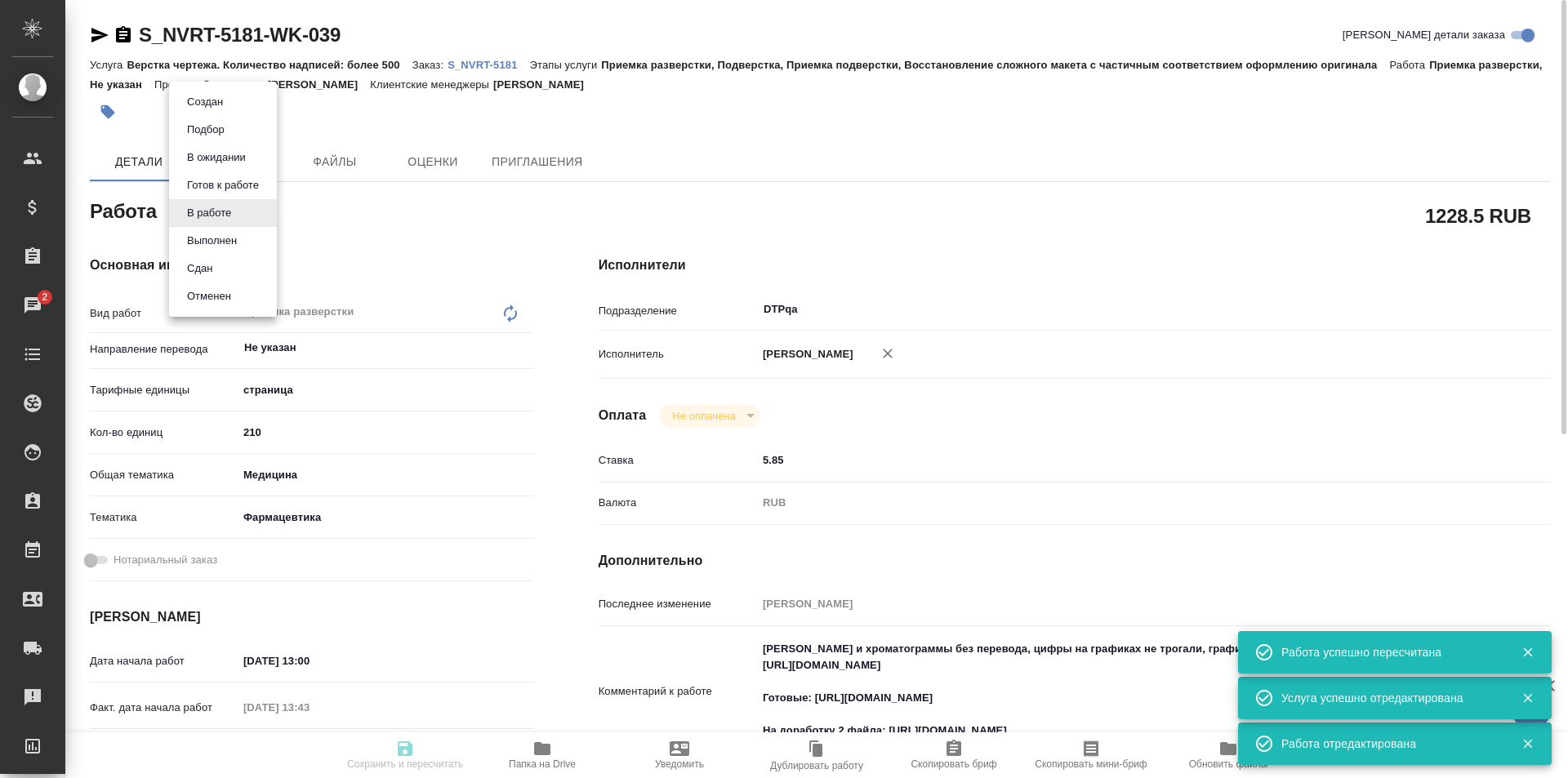
type input "[PERSON_NAME]"
type input "S_NVRT-5181"
type input "Верстка чертежа. Количество надписей: более 500"
type input "Приемка разверстки, Подверстка, Приемка подверстки, Восстановление сложного мак…"
type input "[PERSON_NAME]"
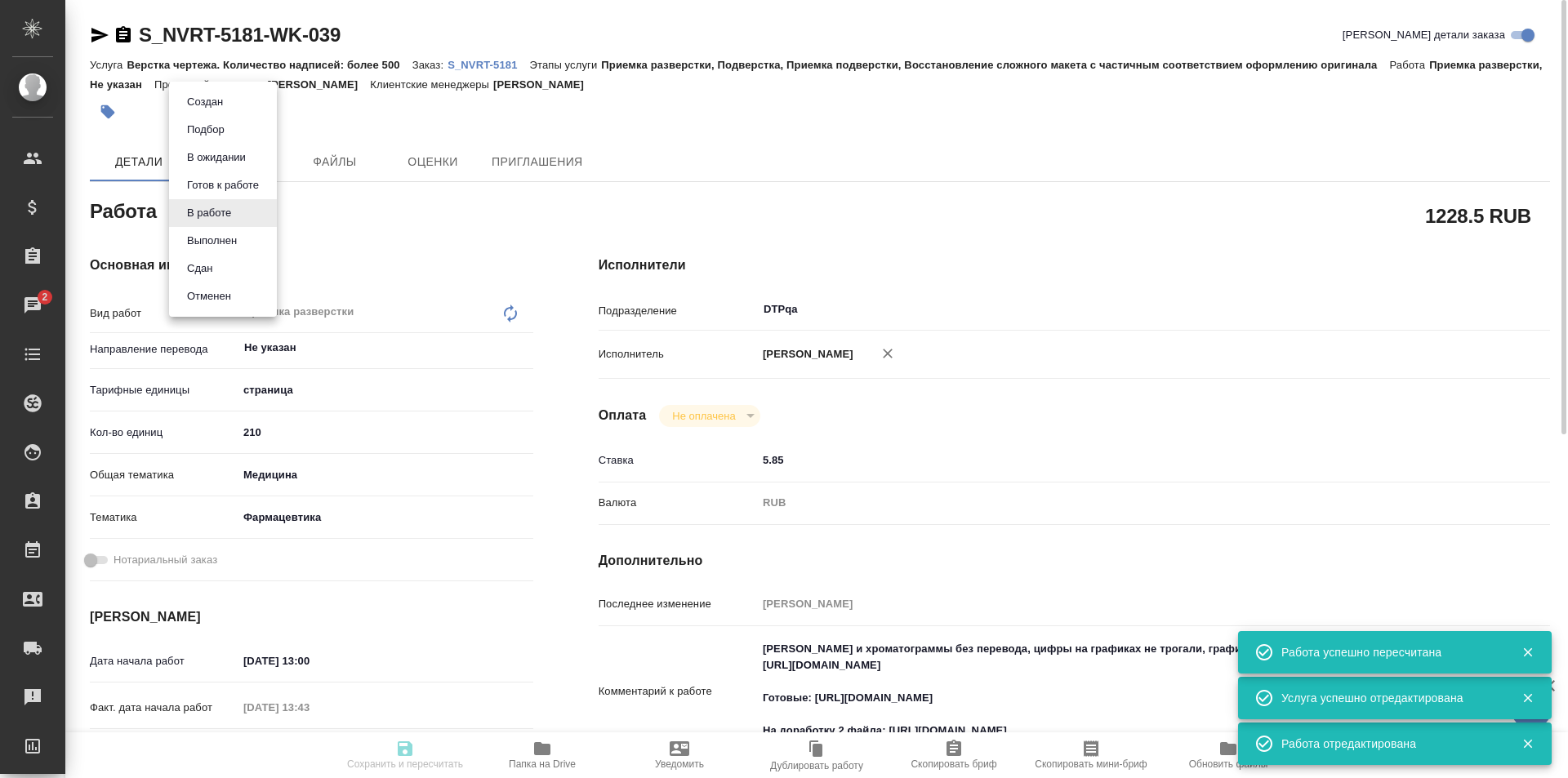
type input "[PERSON_NAME]"
type input "/Clients/Novartos_Pharma/Orders/S_NVRT-5181"
click at [218, 239] on button "Выполнен" at bounding box center [212, 241] width 59 height 18
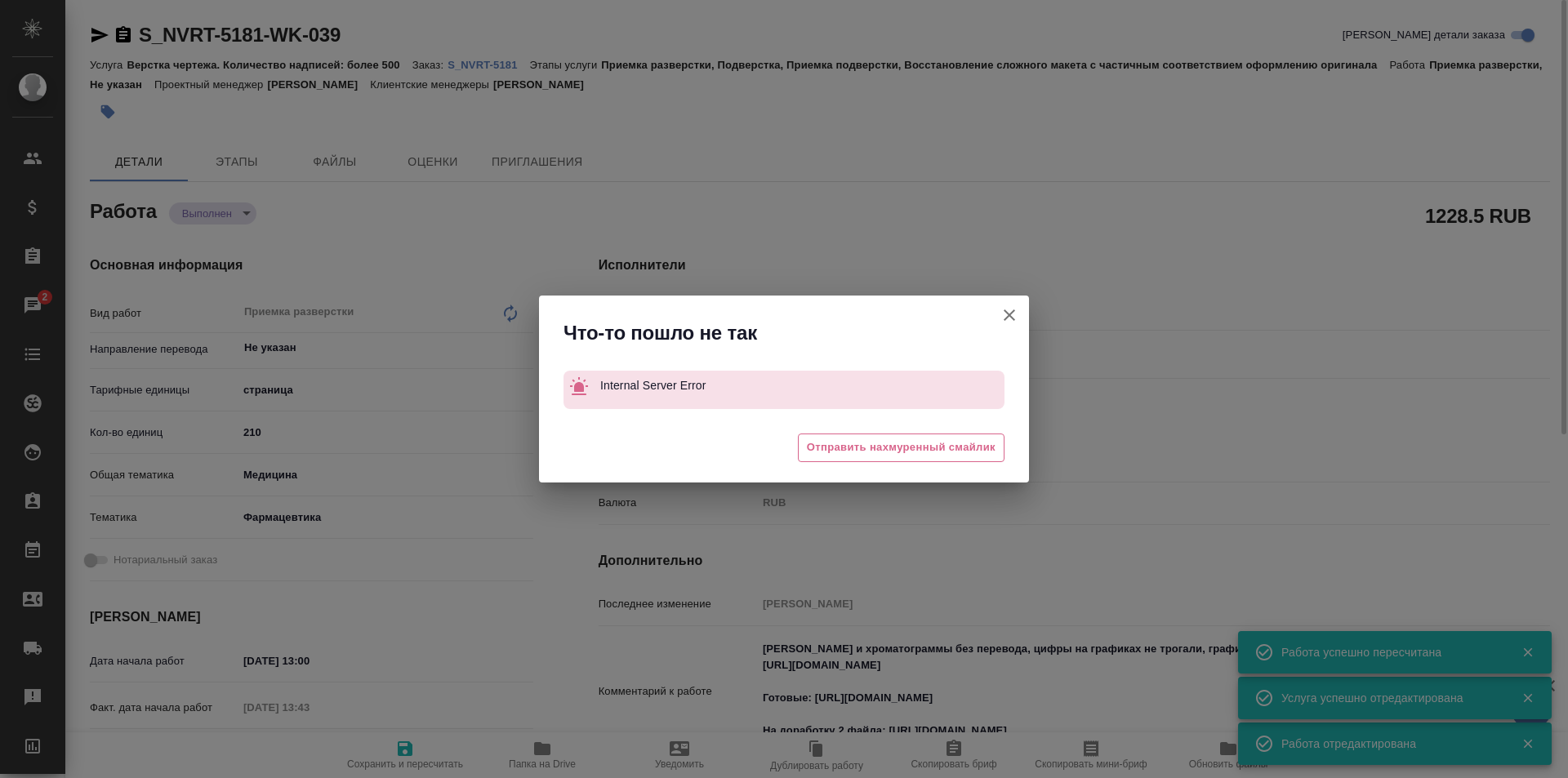
type textarea "x"
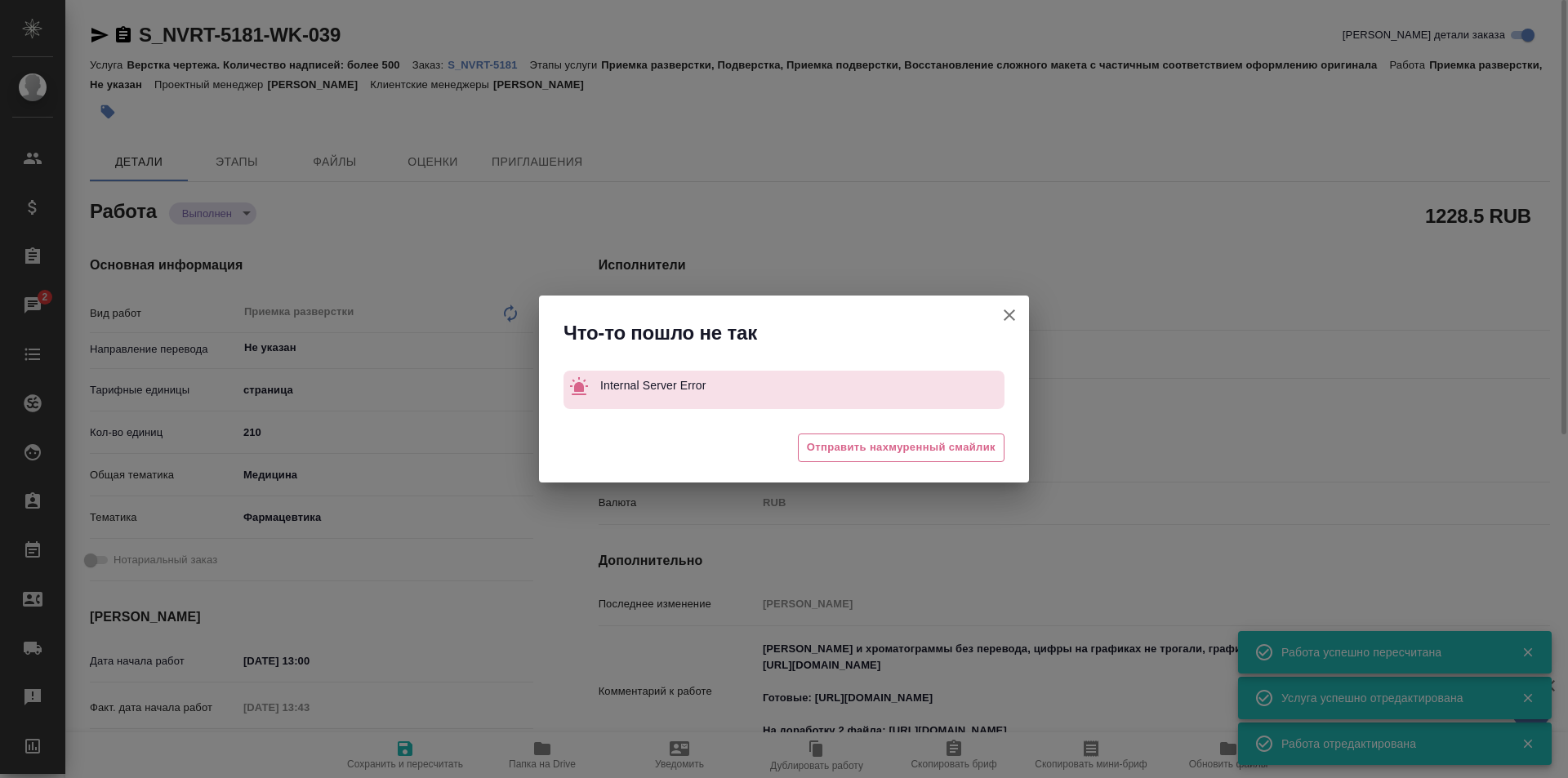
type textarea "x"
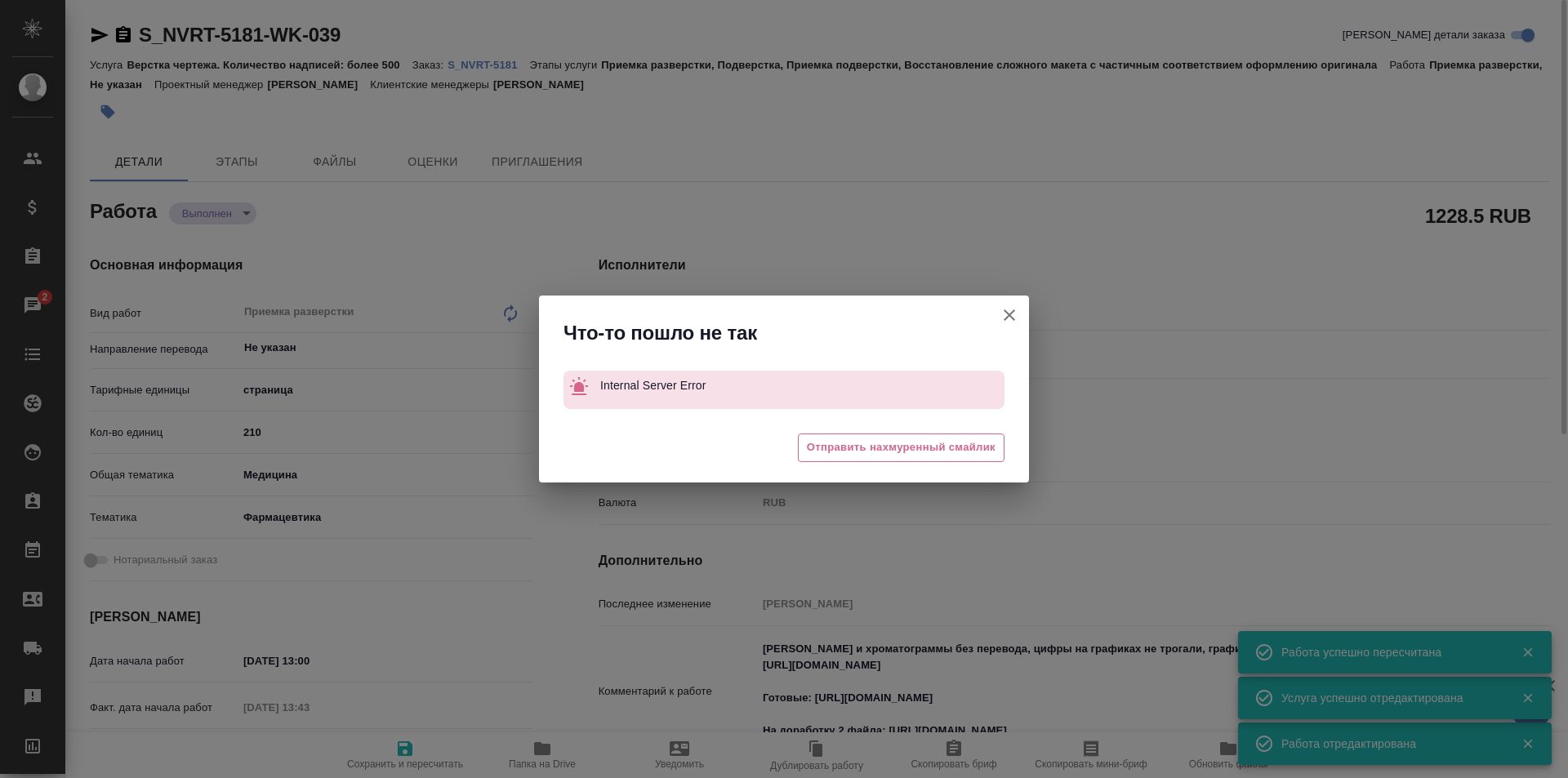
drag, startPoint x: 1005, startPoint y: 311, endPoint x: 1474, endPoint y: 262, distance: 471.6
click at [1005, 311] on icon "button" at bounding box center [1010, 315] width 12 height 12
type textarea "x"
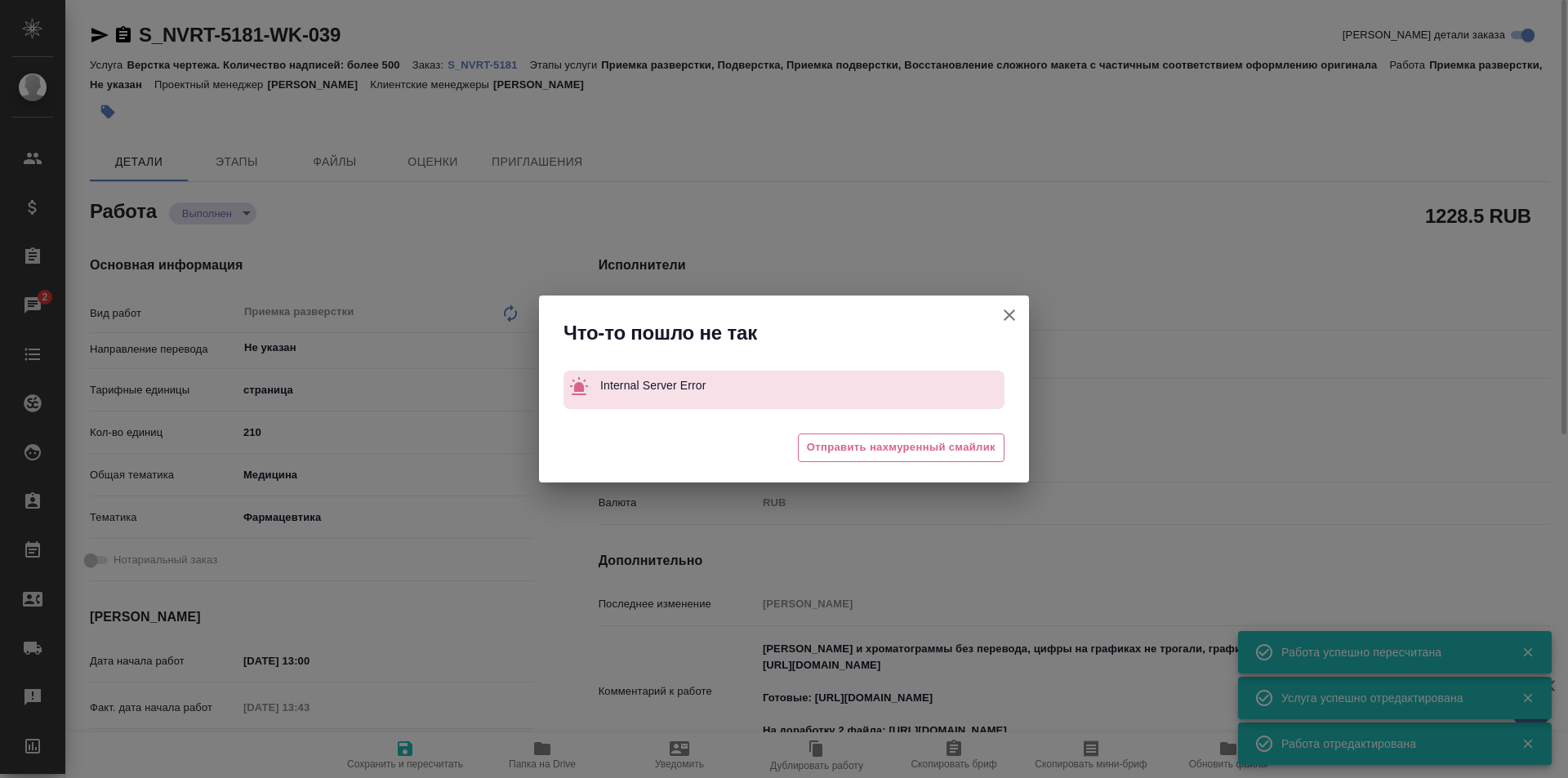
type textarea "x"
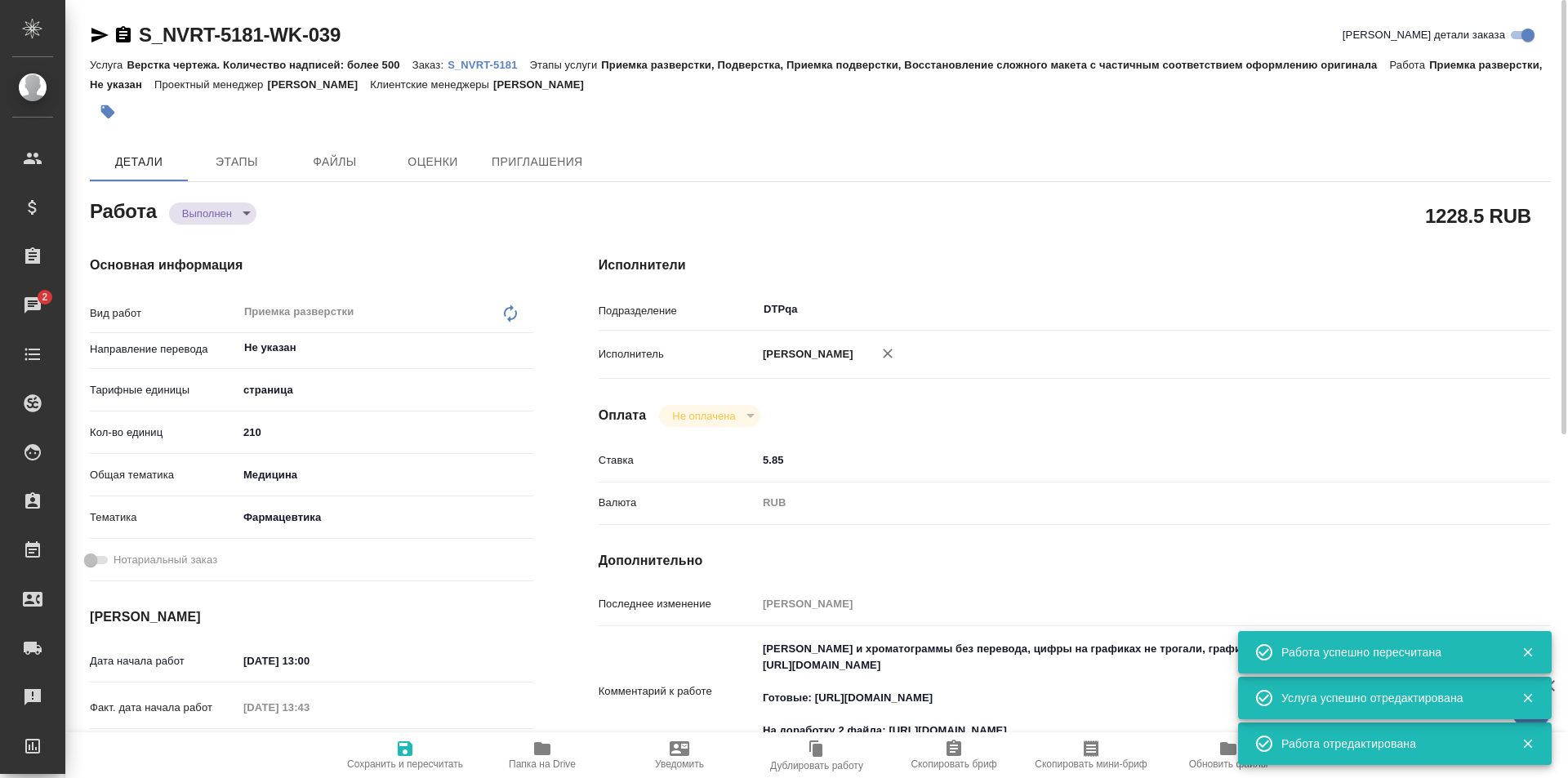
drag, startPoint x: 100, startPoint y: 33, endPoint x: 144, endPoint y: 26, distance: 44.6
click at [100, 33] on icon "button" at bounding box center [99, 35] width 17 height 15
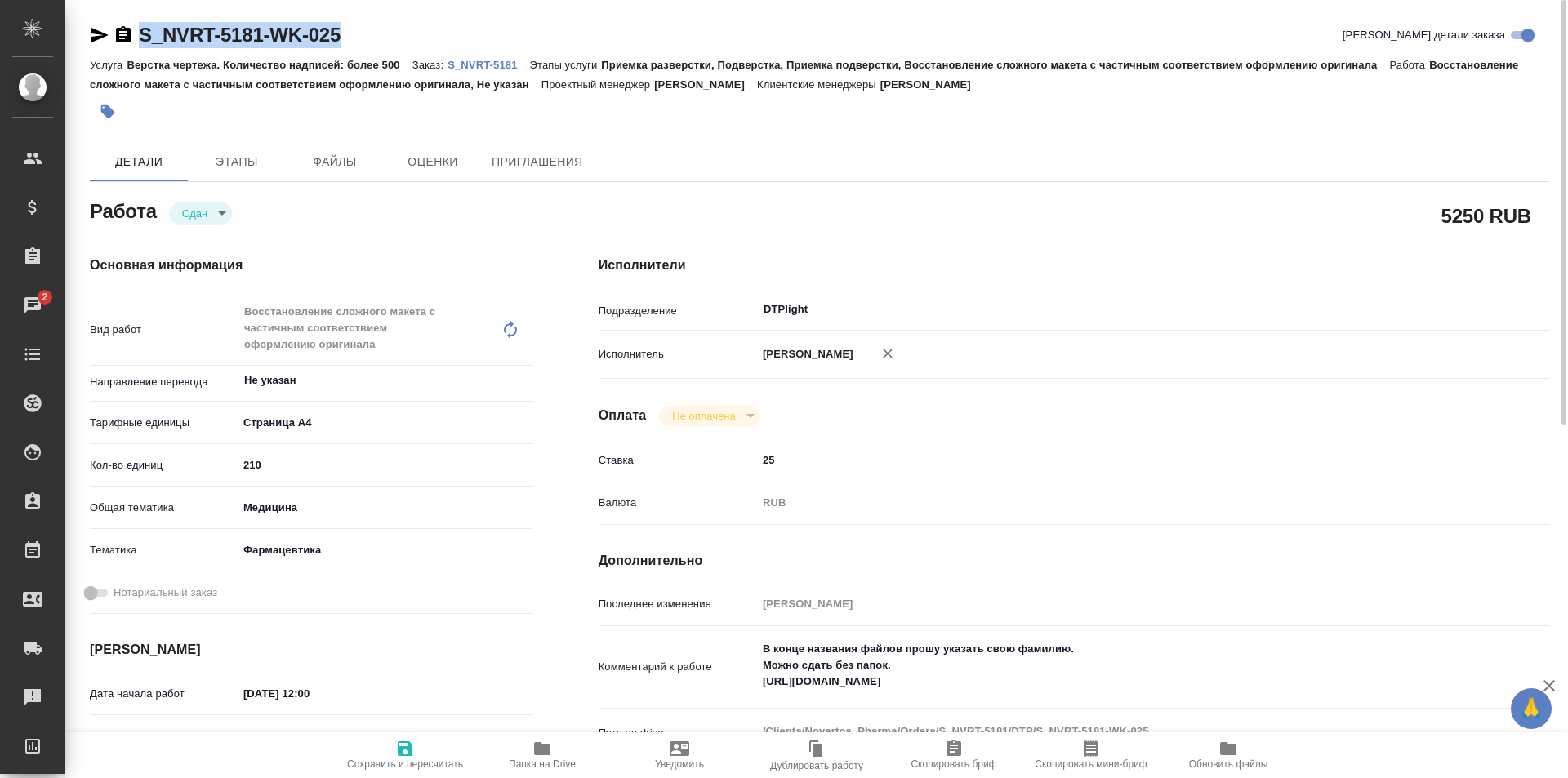
click at [98, 36] on icon "button" at bounding box center [99, 35] width 17 height 15
click at [484, 64] on p "S_NVRT-5181" at bounding box center [488, 65] width 82 height 12
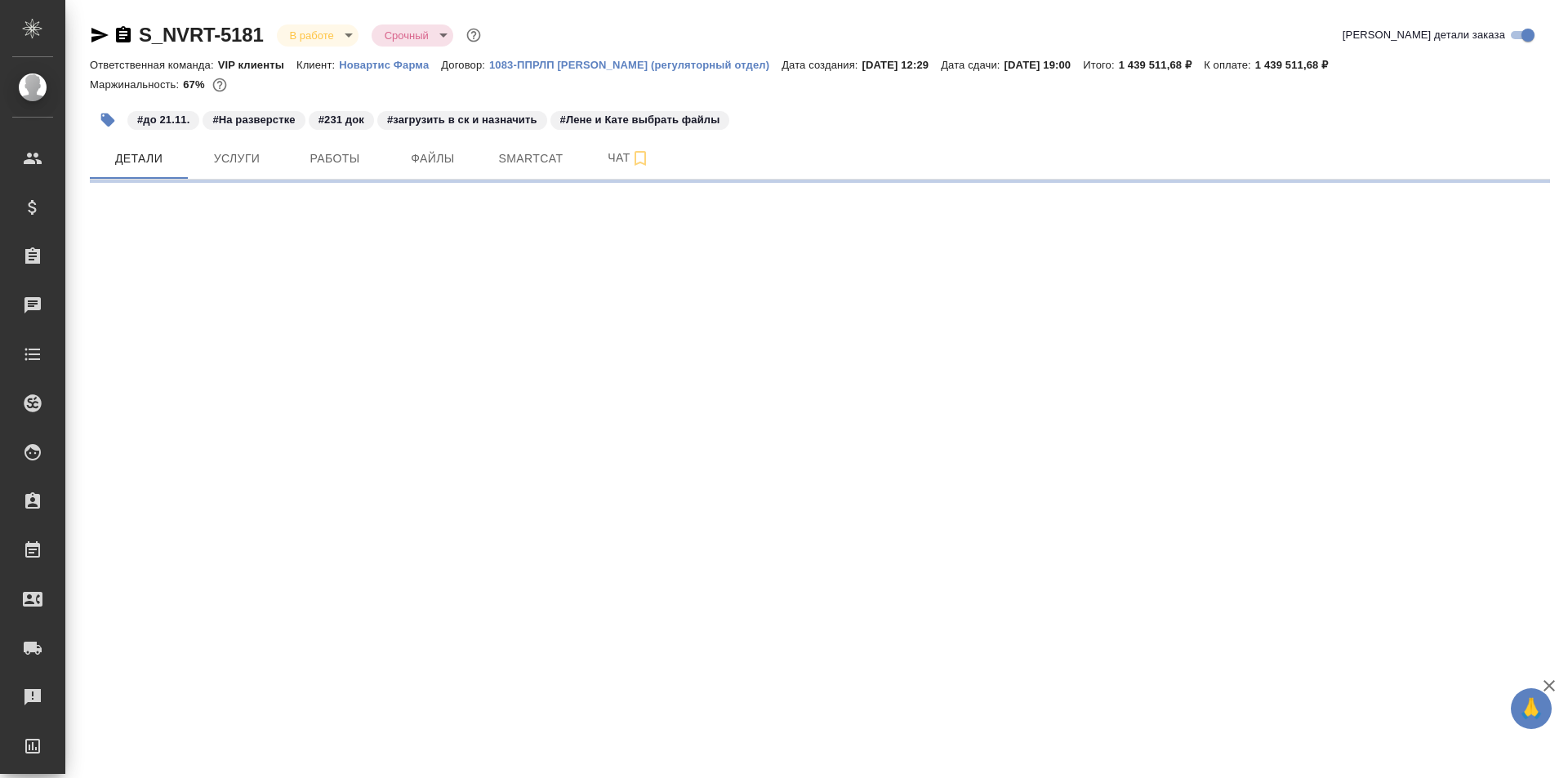
select select "RU"
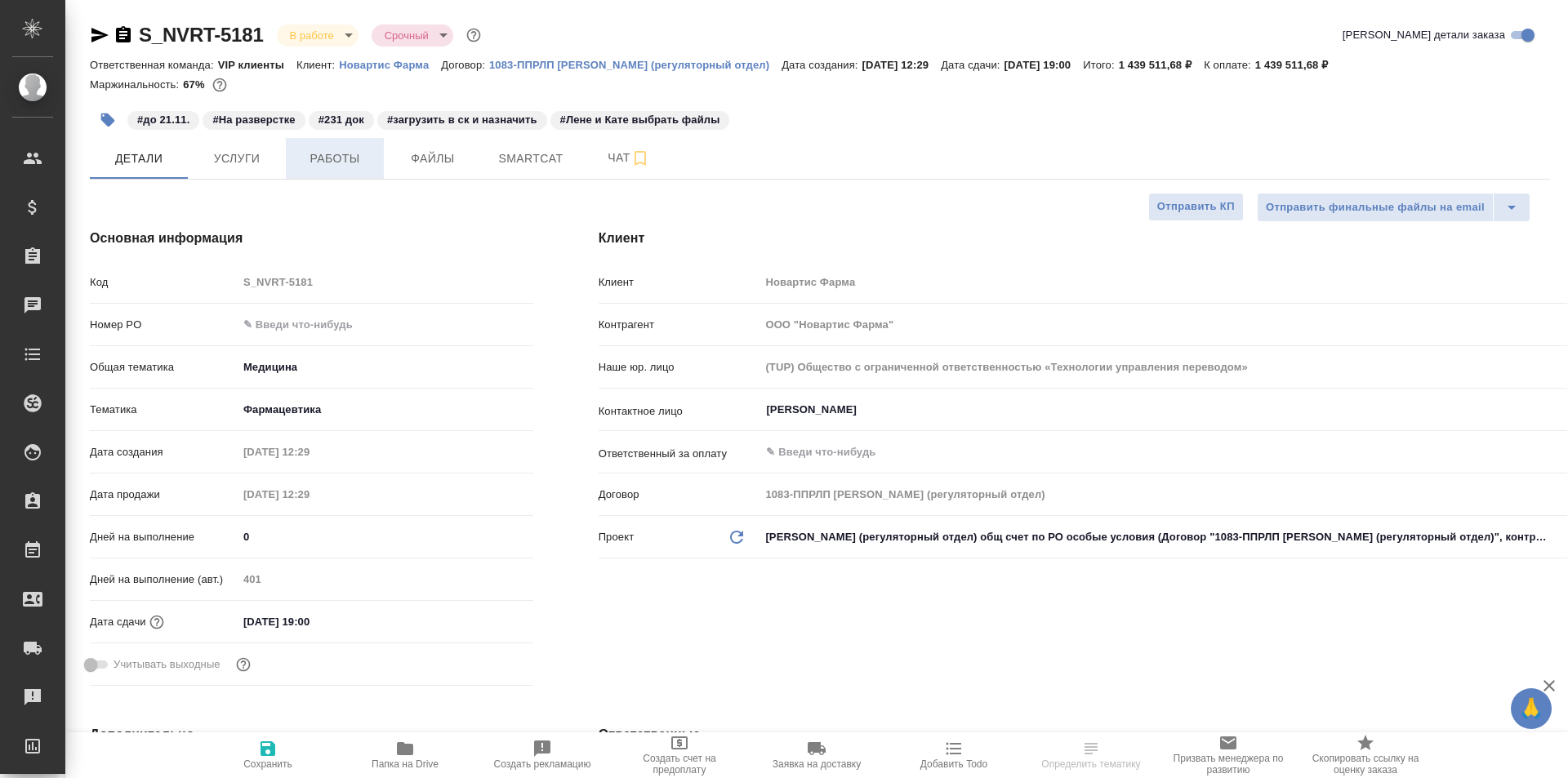
type textarea "x"
click at [347, 155] on span "Работы" at bounding box center [335, 159] width 78 height 20
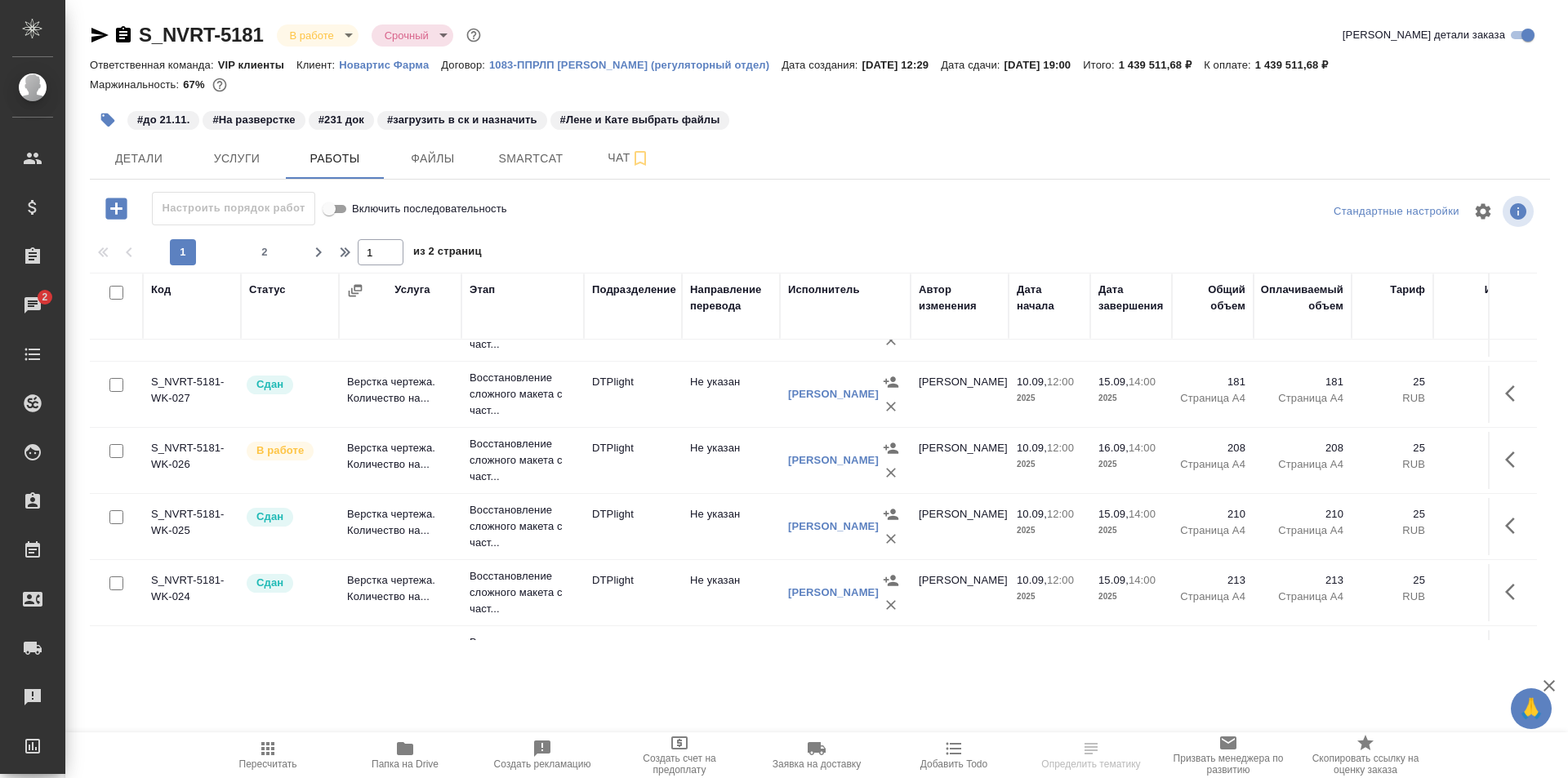
scroll to position [82, 0]
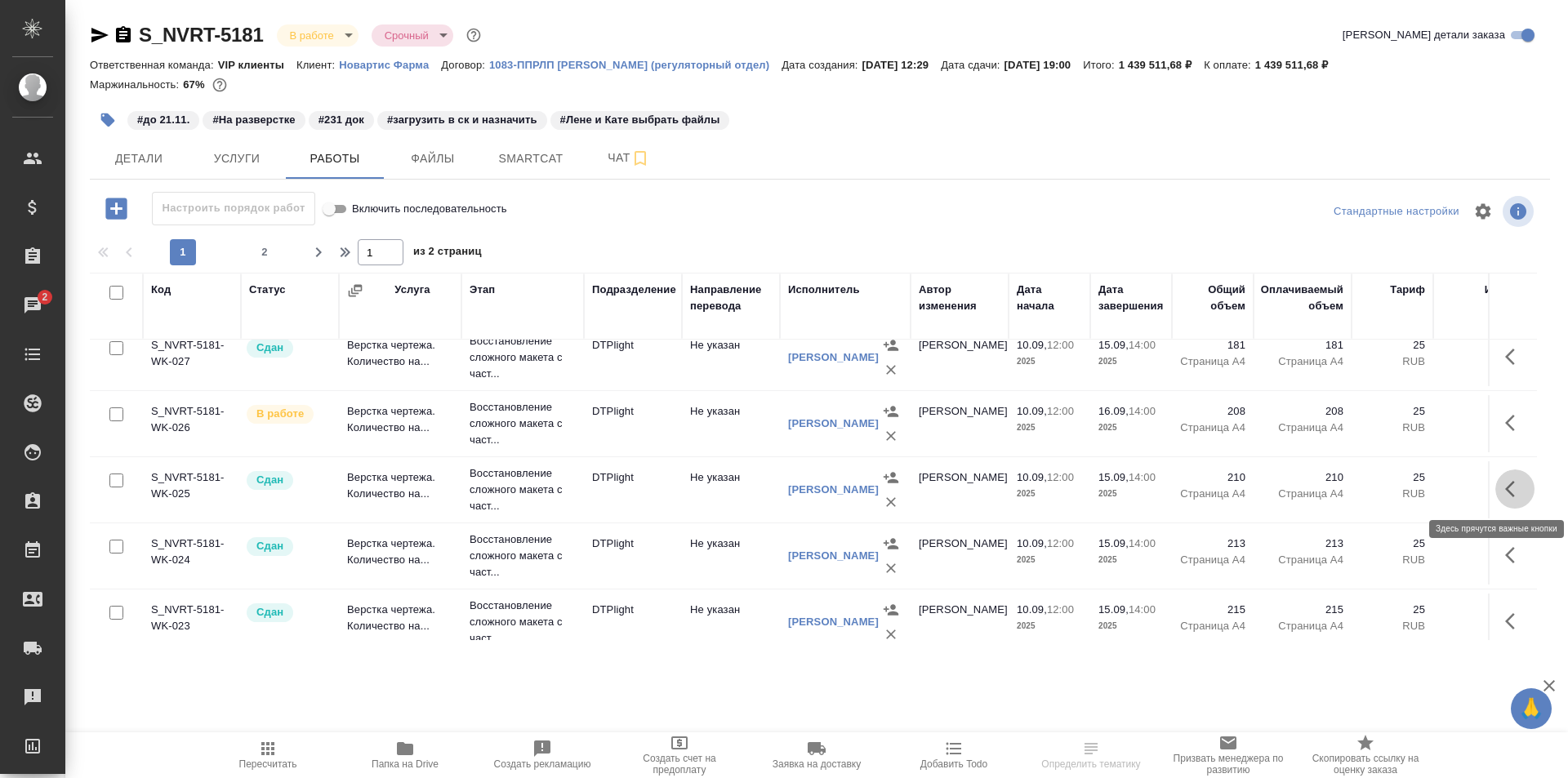
click at [1506, 488] on icon "button" at bounding box center [1516, 489] width 20 height 19
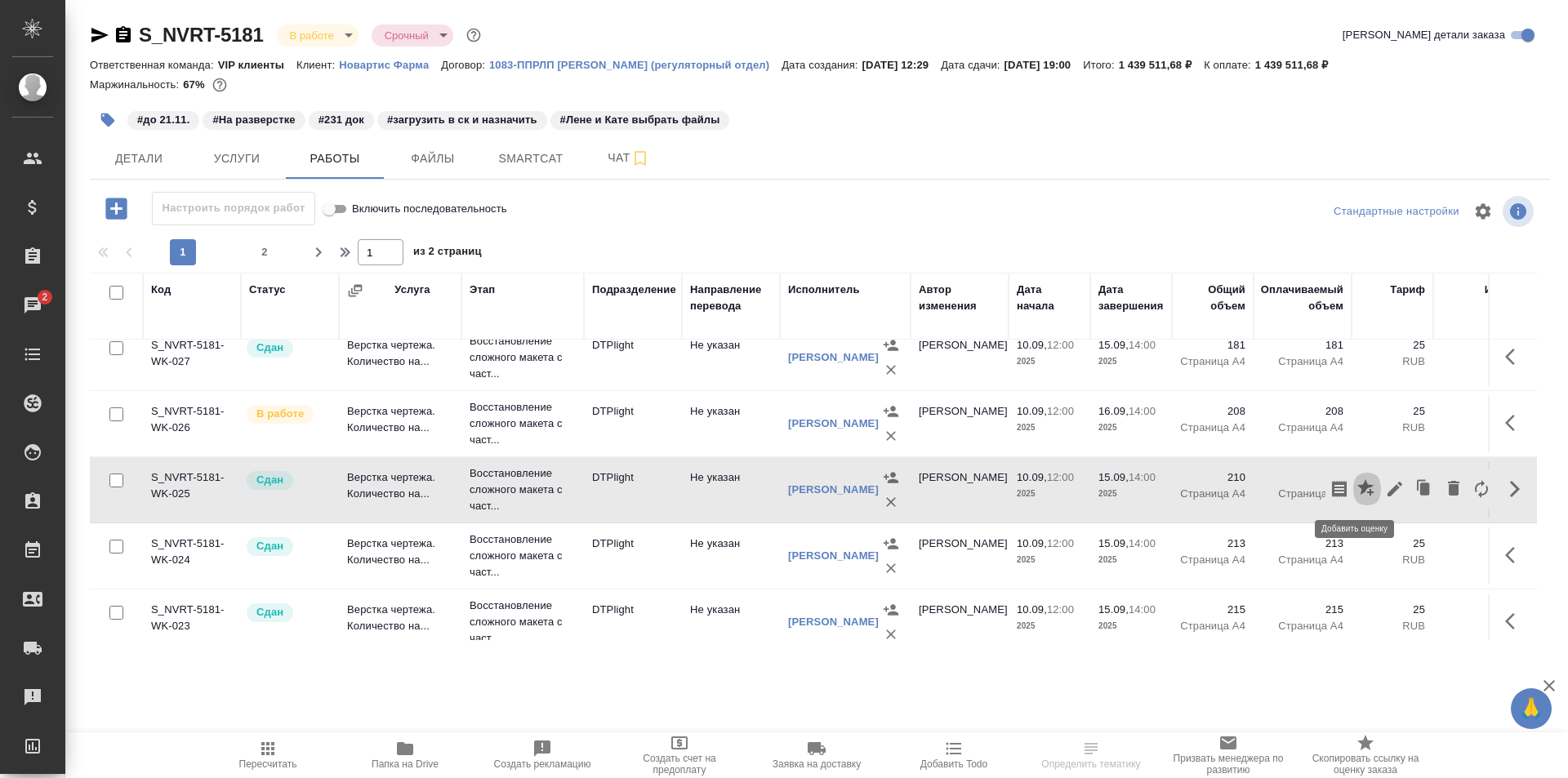
click at [1358, 486] on icon "button" at bounding box center [1366, 487] width 16 height 16
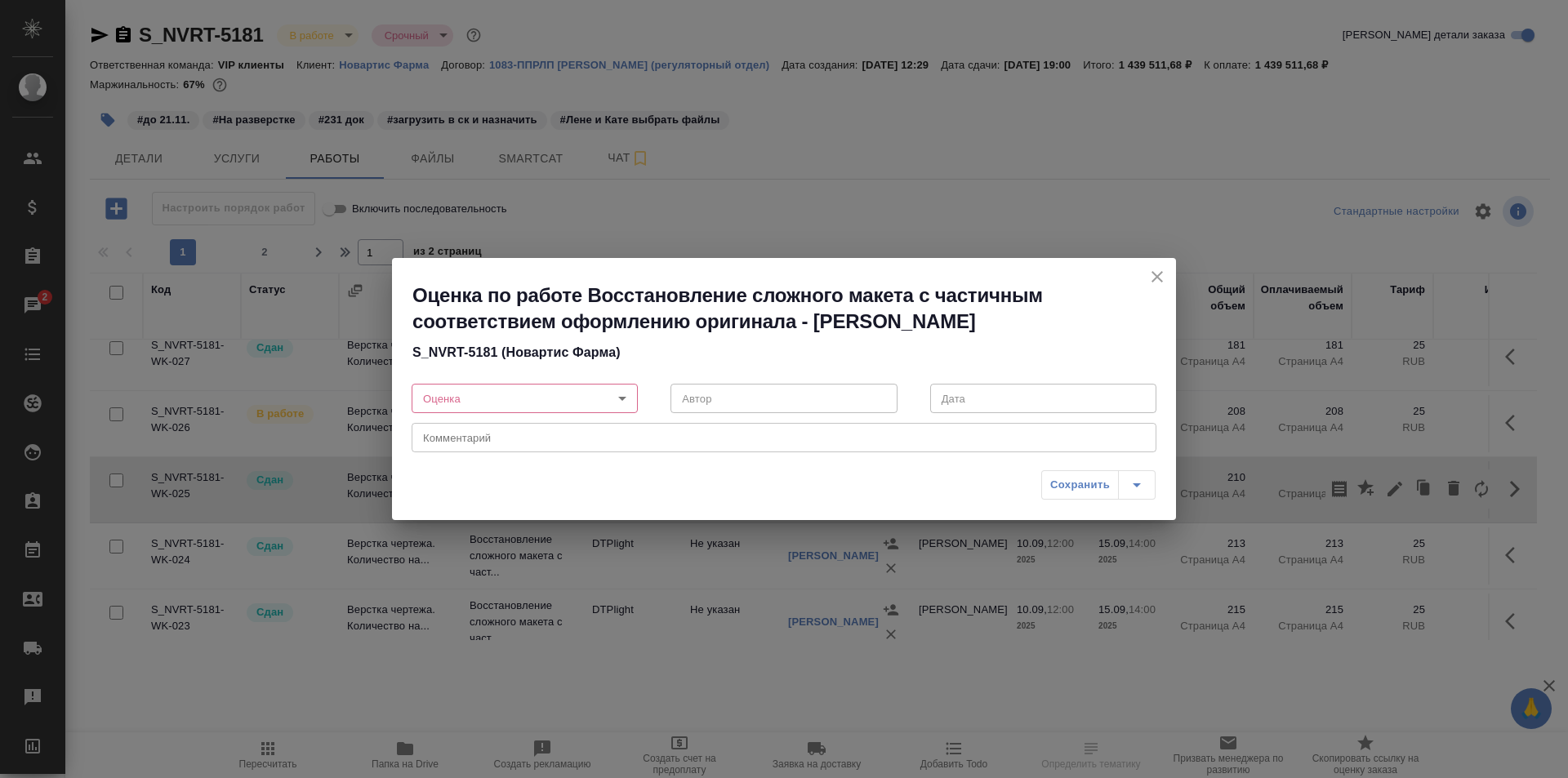
click at [545, 393] on body "🙏 .cls-1 fill:#fff; AWATERA Ismagilova Diana Клиенты Спецификации Заказы 2 Чаты…" at bounding box center [784, 389] width 1568 height 778
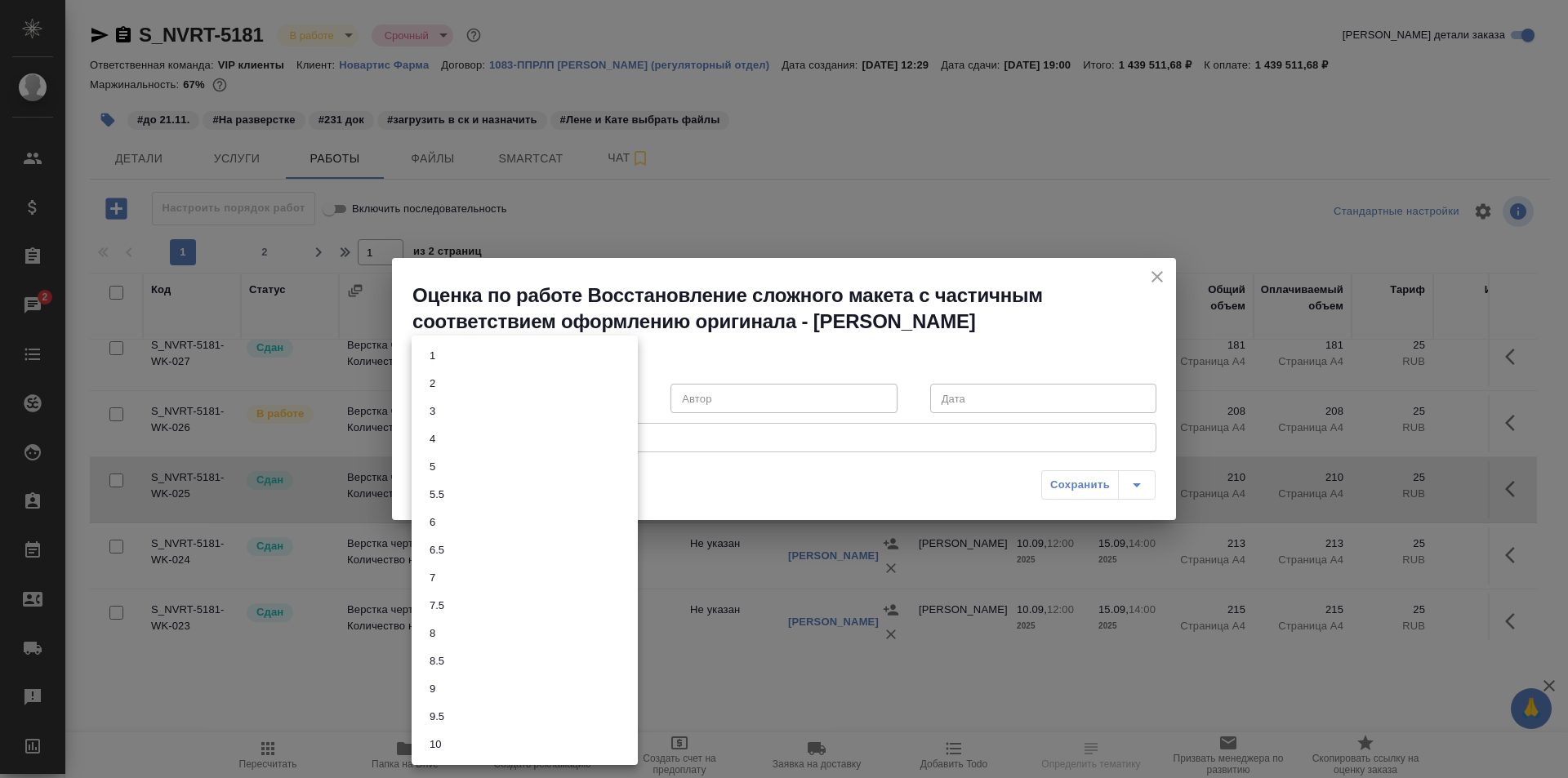
click at [454, 569] on li "7" at bounding box center [524, 578] width 226 height 27
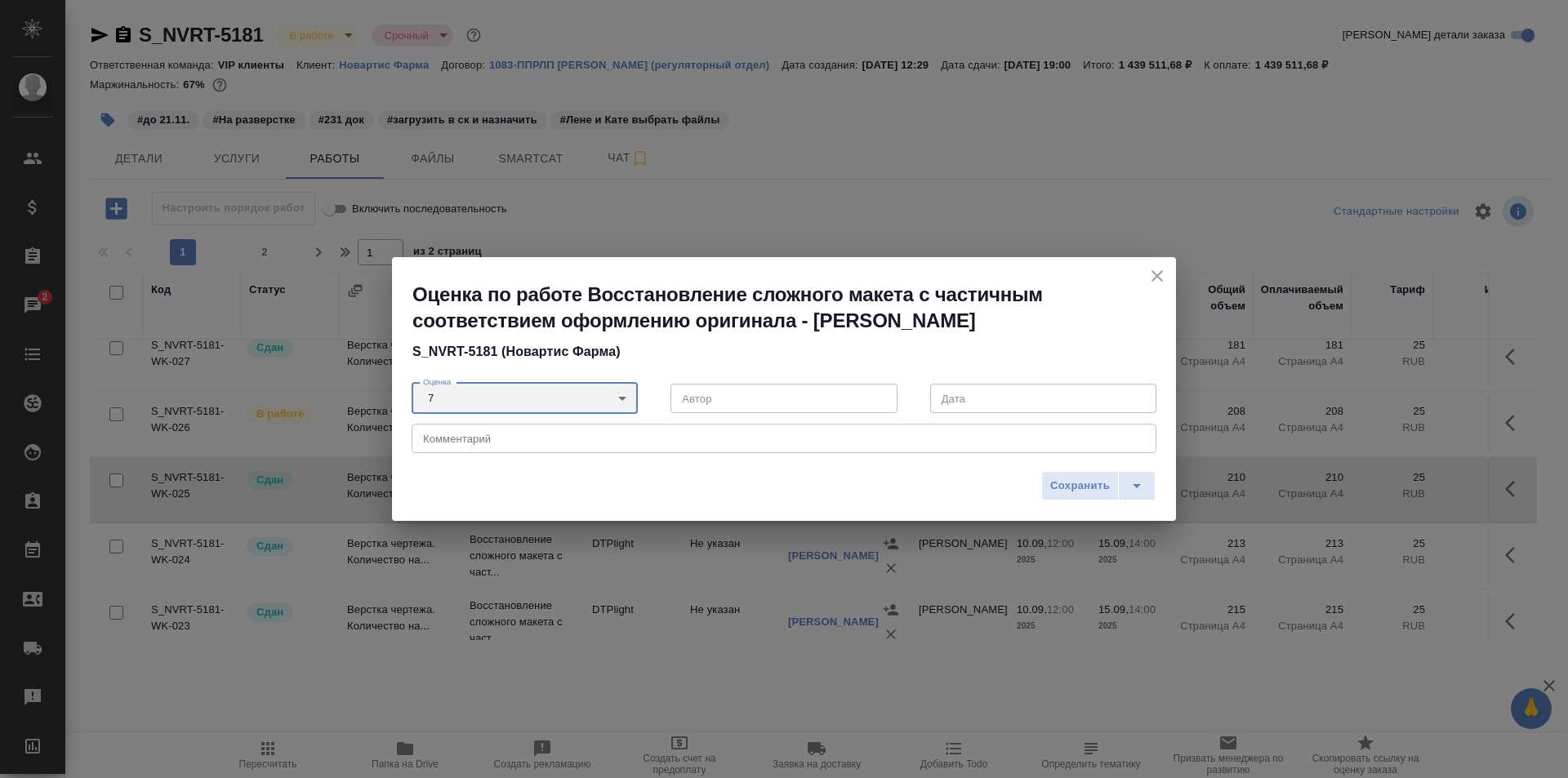
type input "7"
click at [509, 442] on textarea at bounding box center [784, 439] width 722 height 12
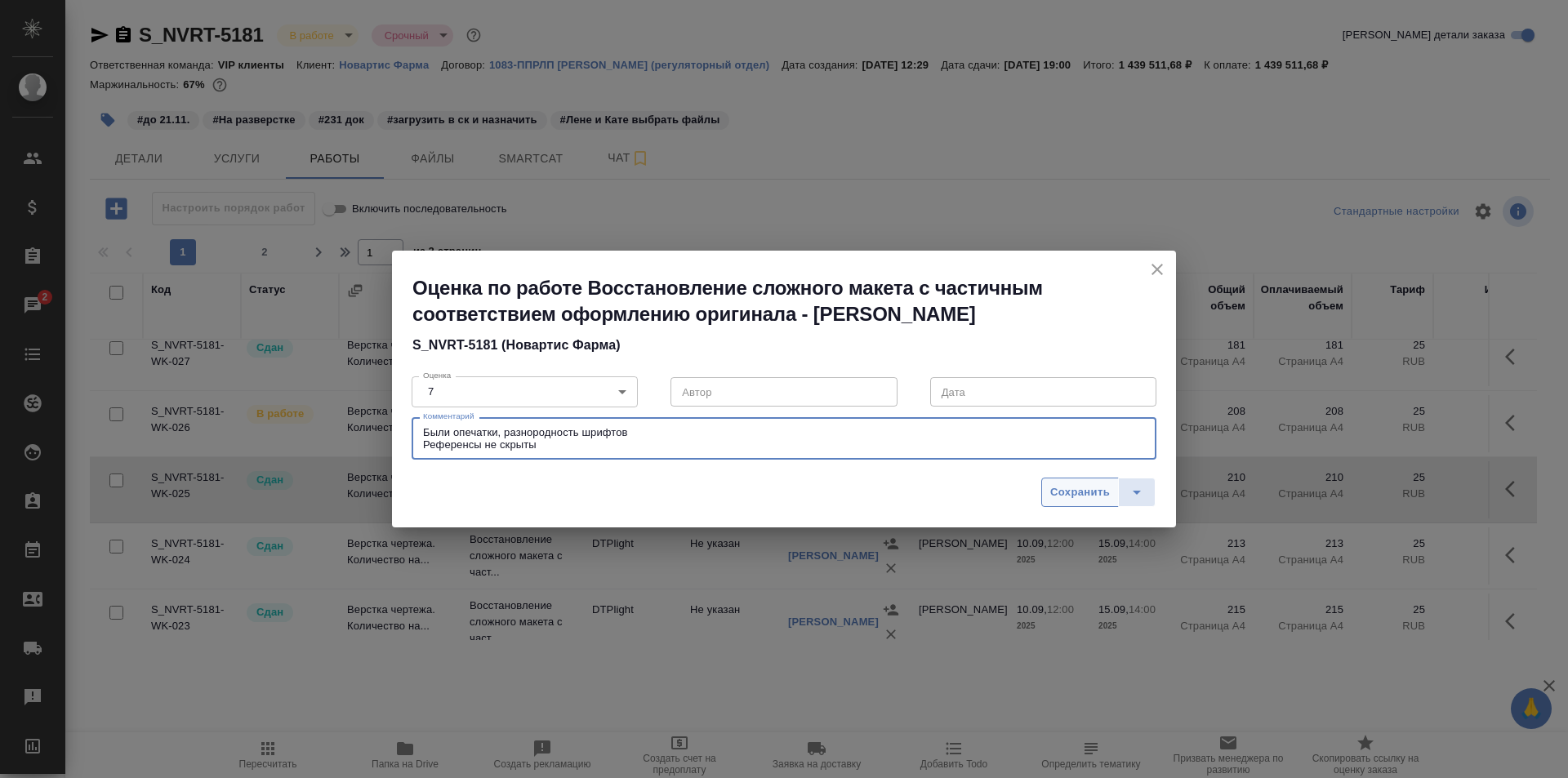
type textarea "Были опечатки, разнородность шрифтов Референсы не скрыты"
click at [1080, 488] on span "Сохранить" at bounding box center [1080, 493] width 59 height 19
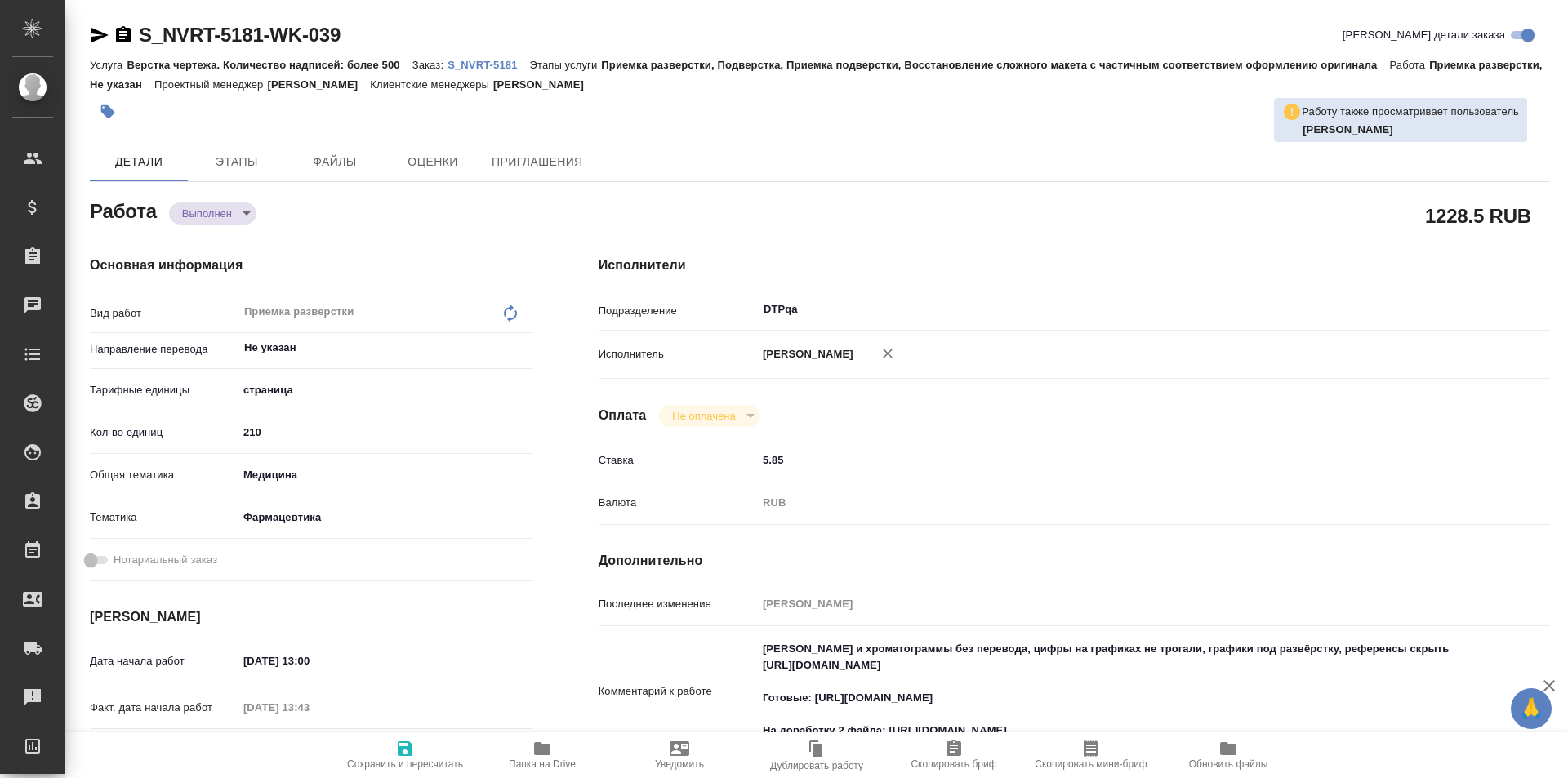
type textarea "x"
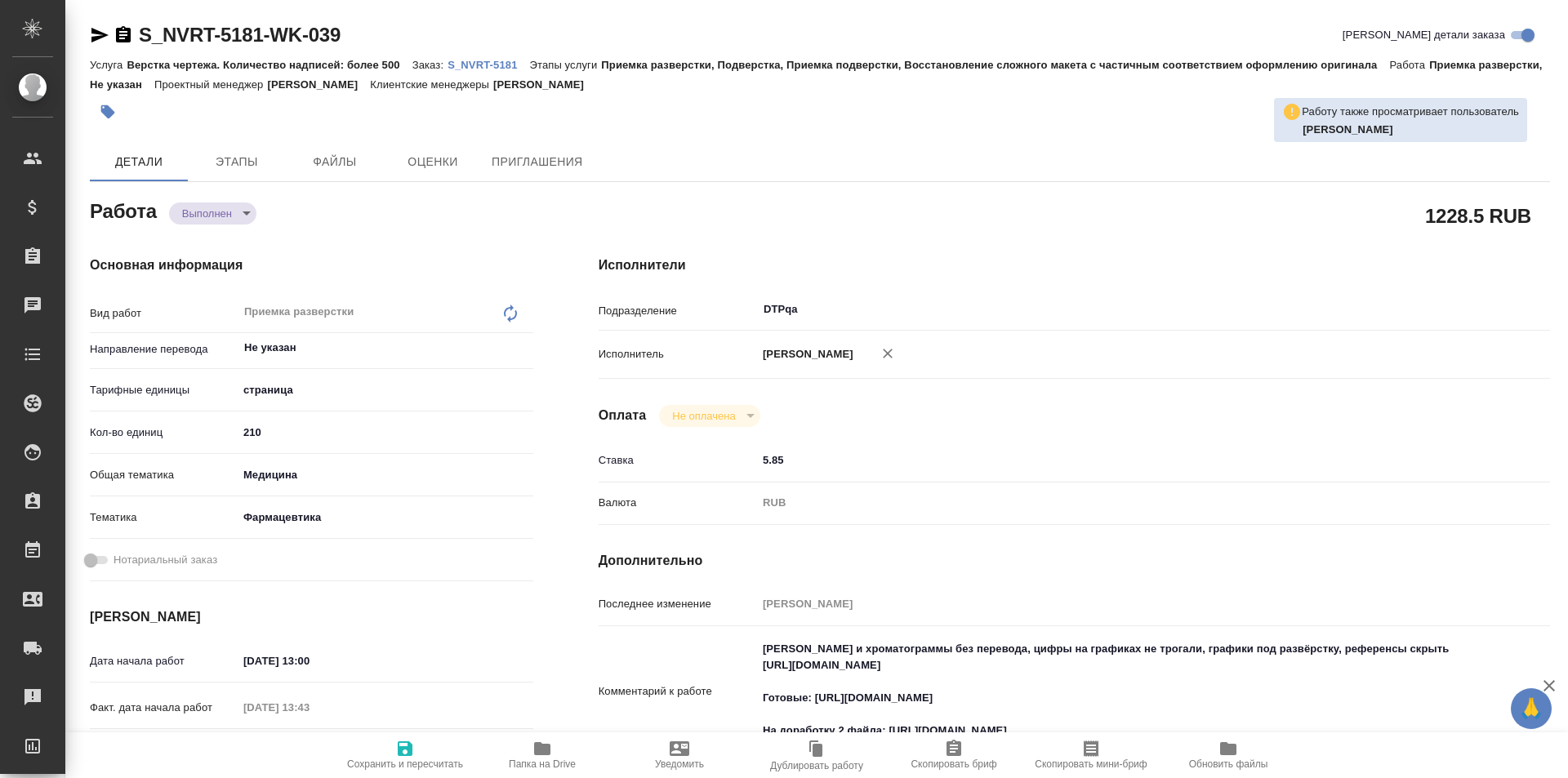
type textarea "x"
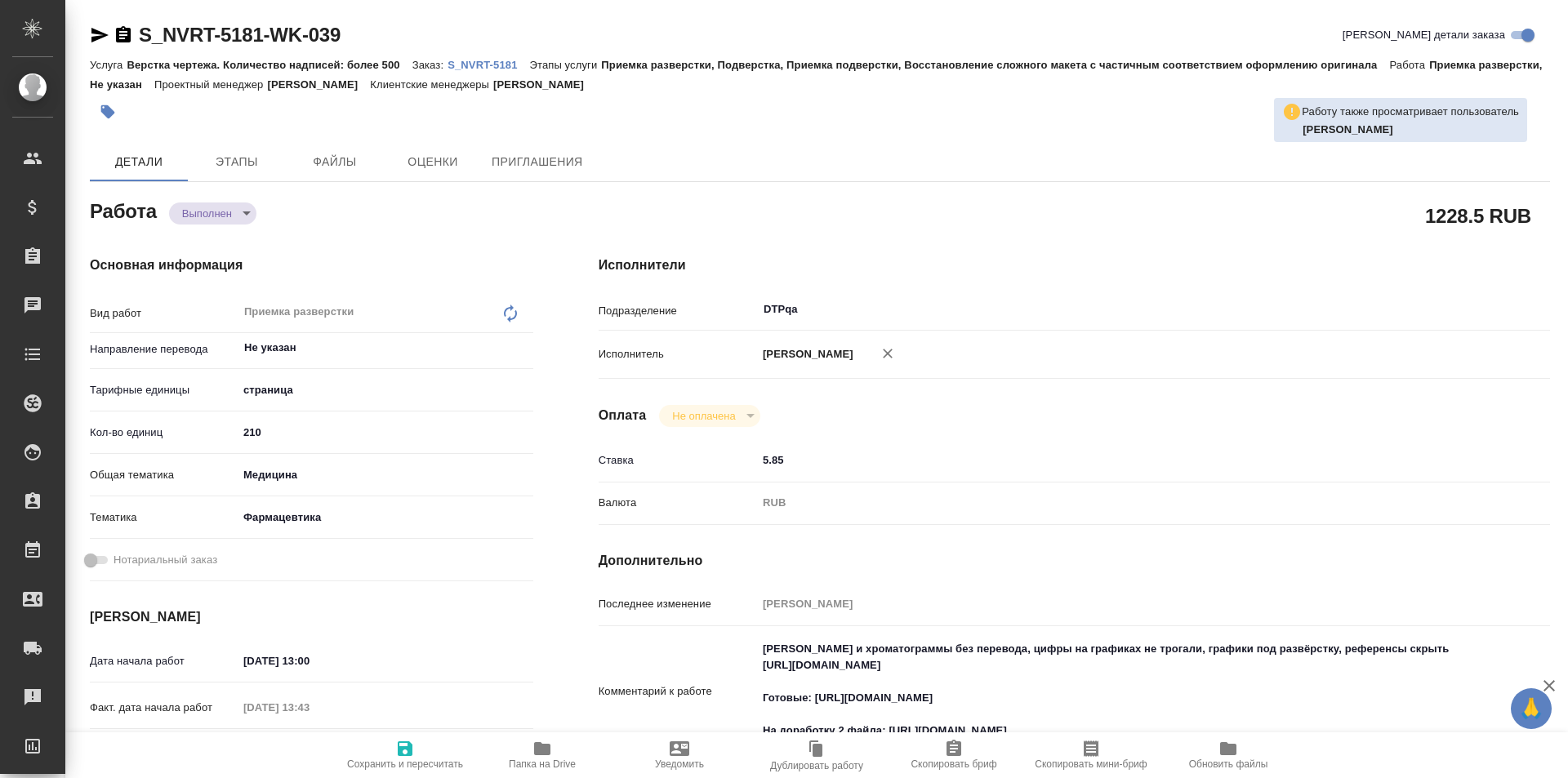
type textarea "x"
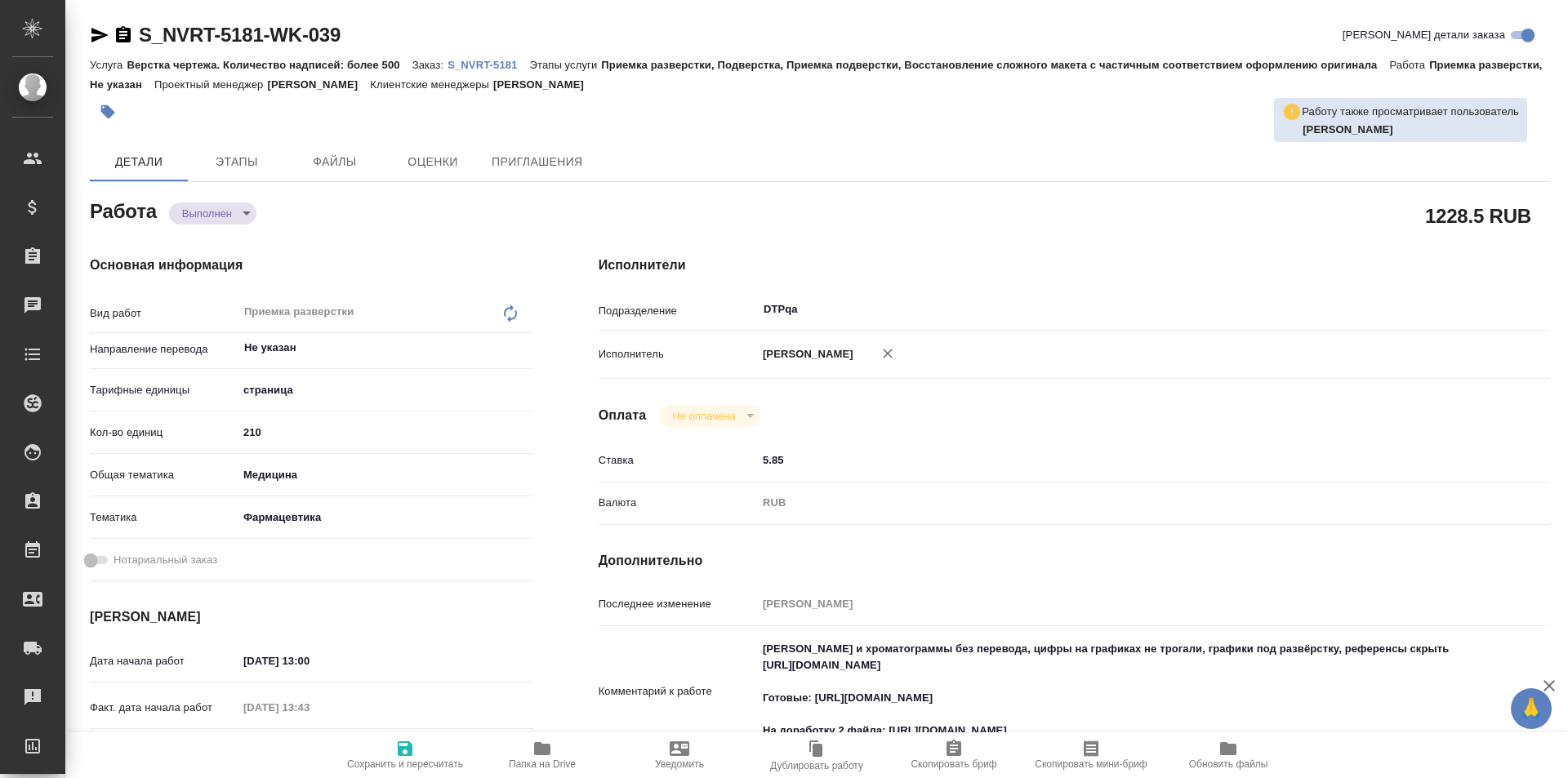
type textarea "x"
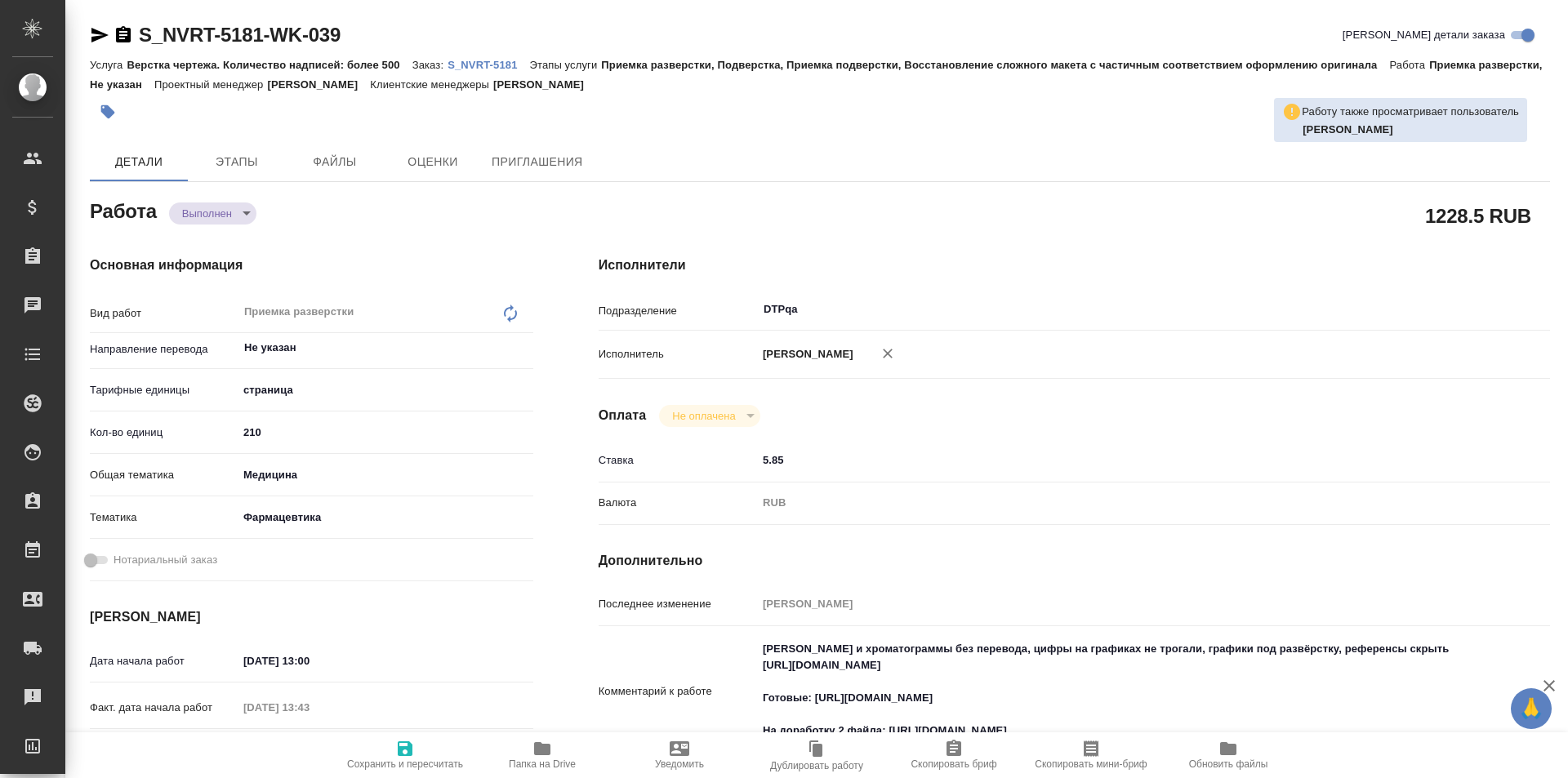
type textarea "x"
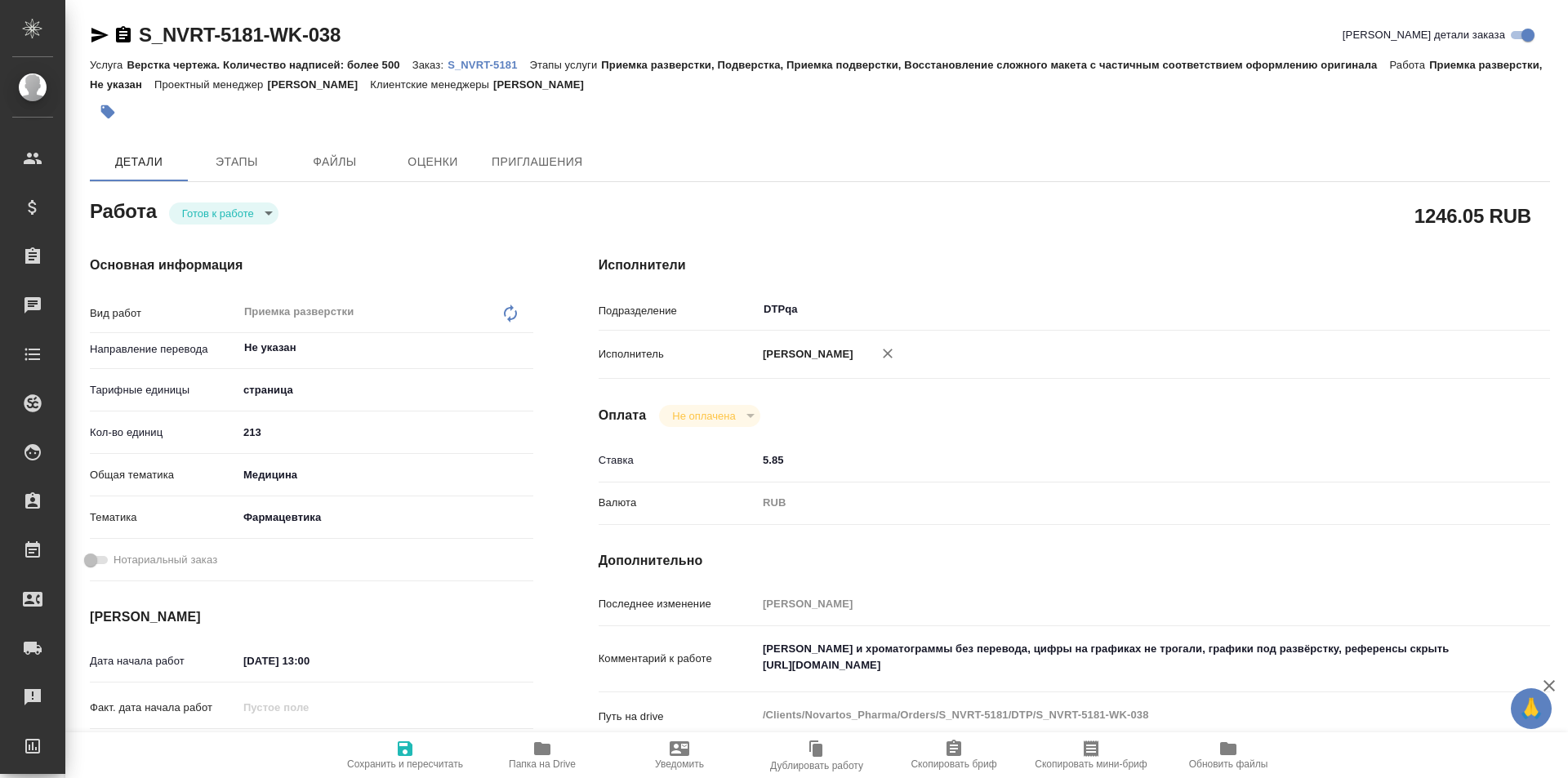
type textarea "x"
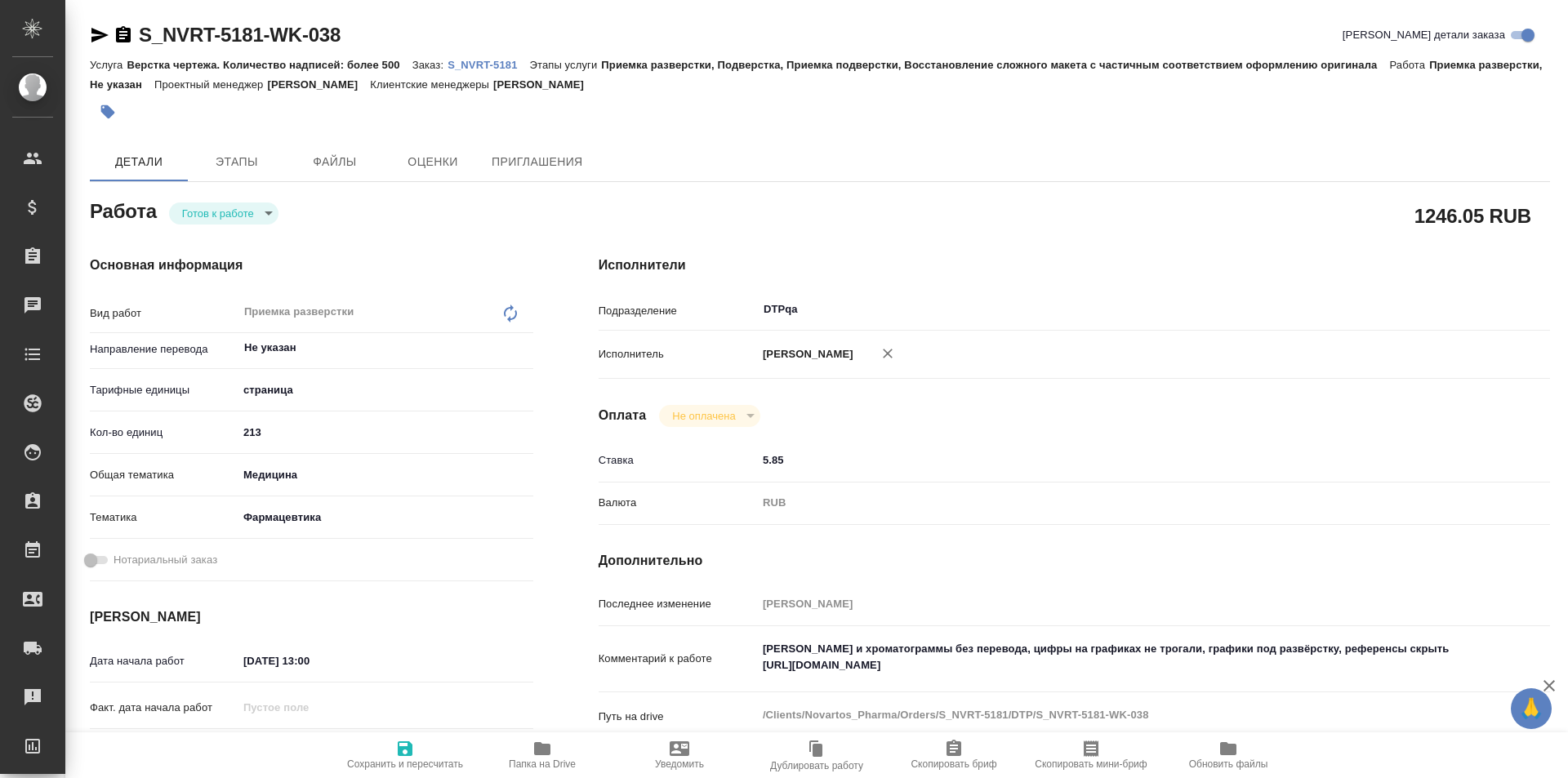
type textarea "x"
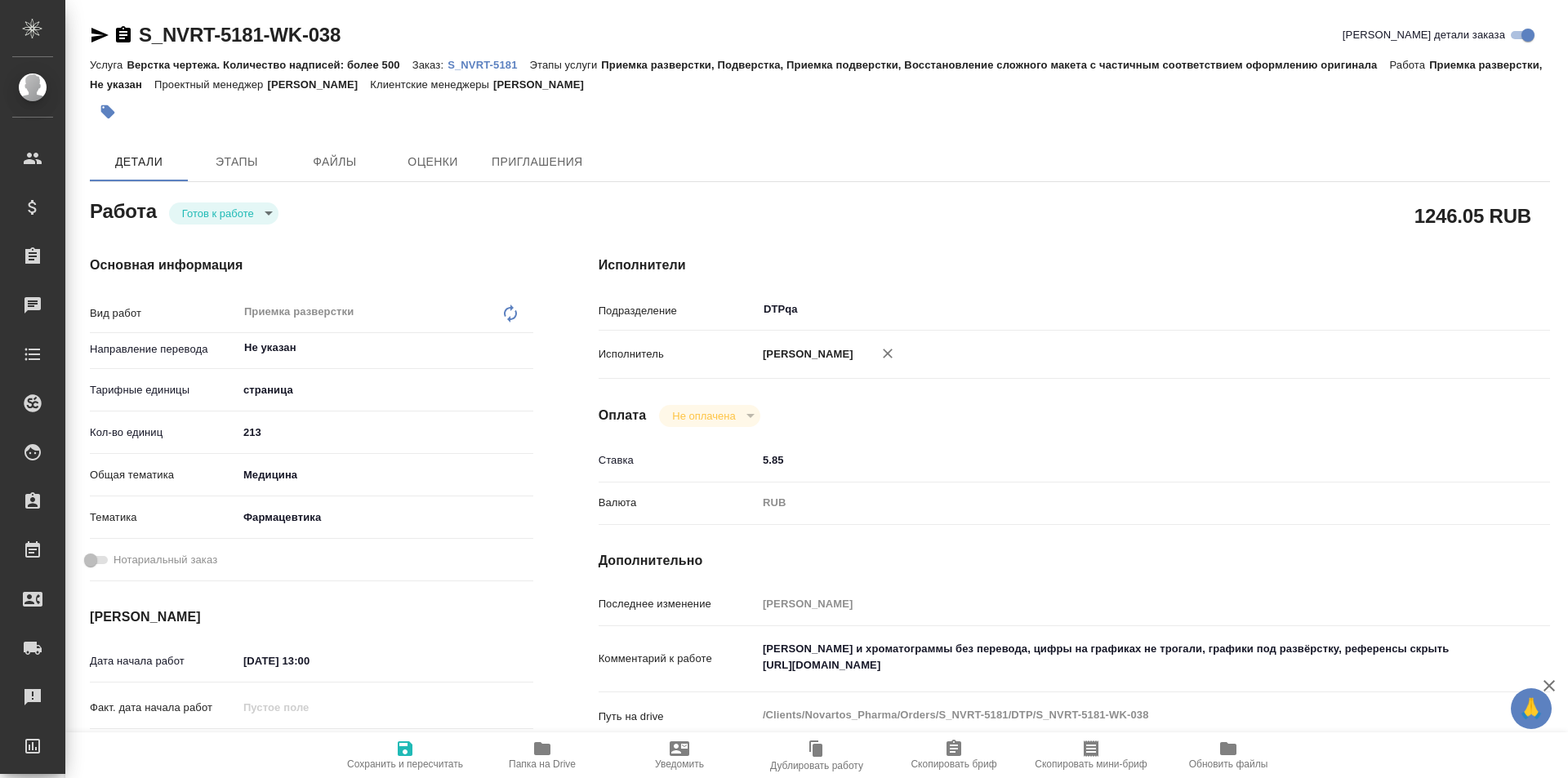
type textarea "x"
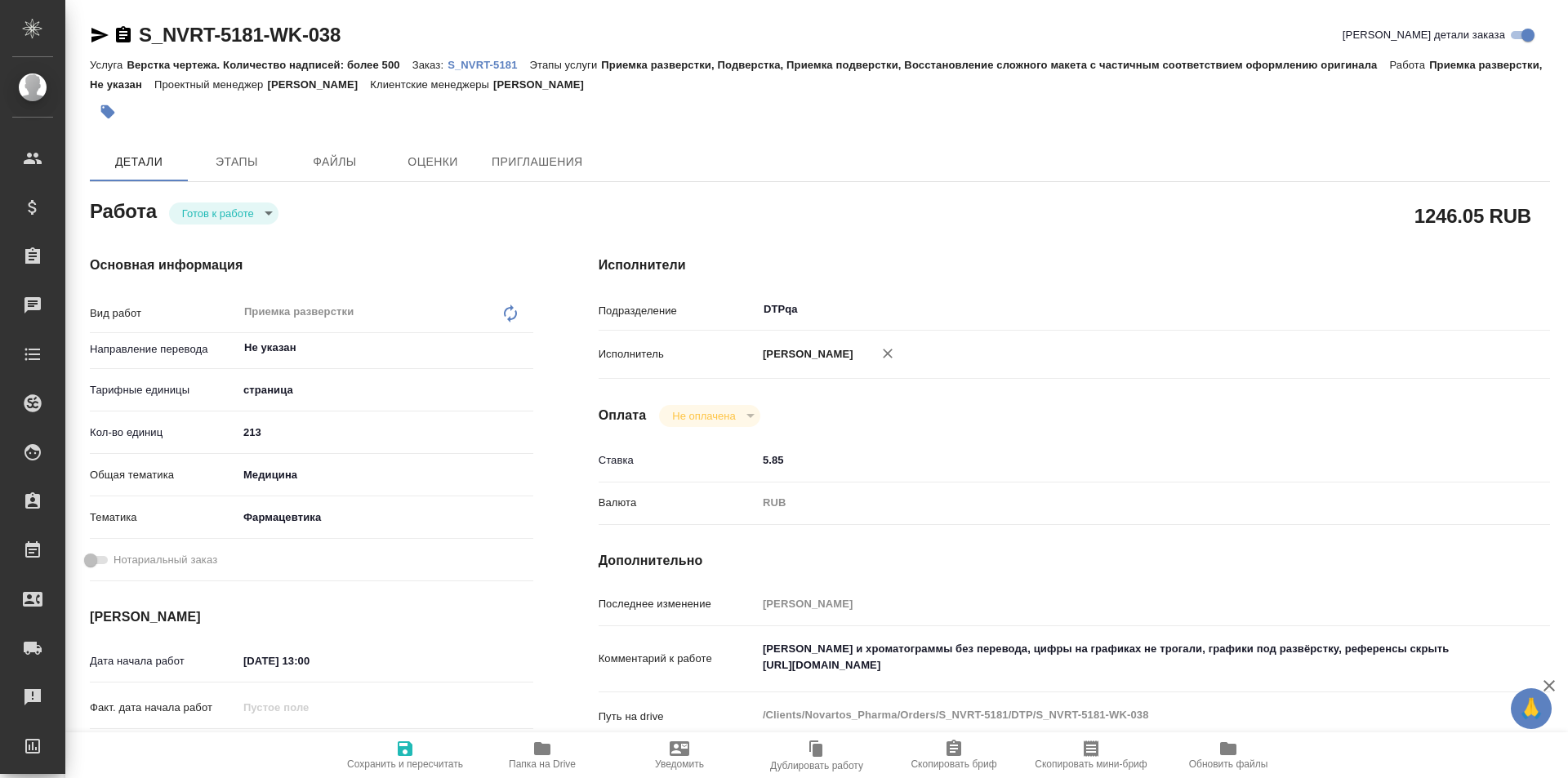
type textarea "x"
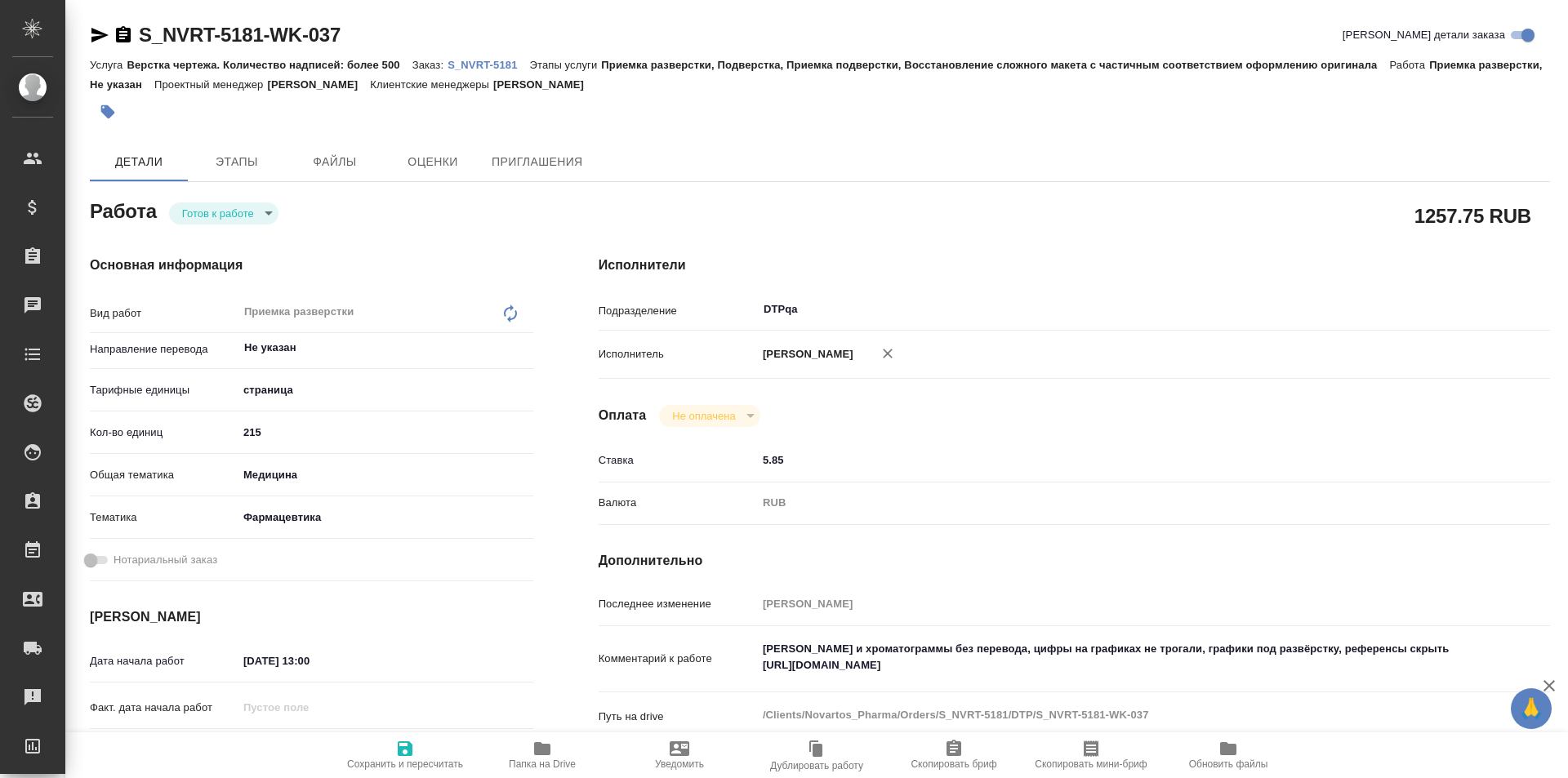
type textarea "x"
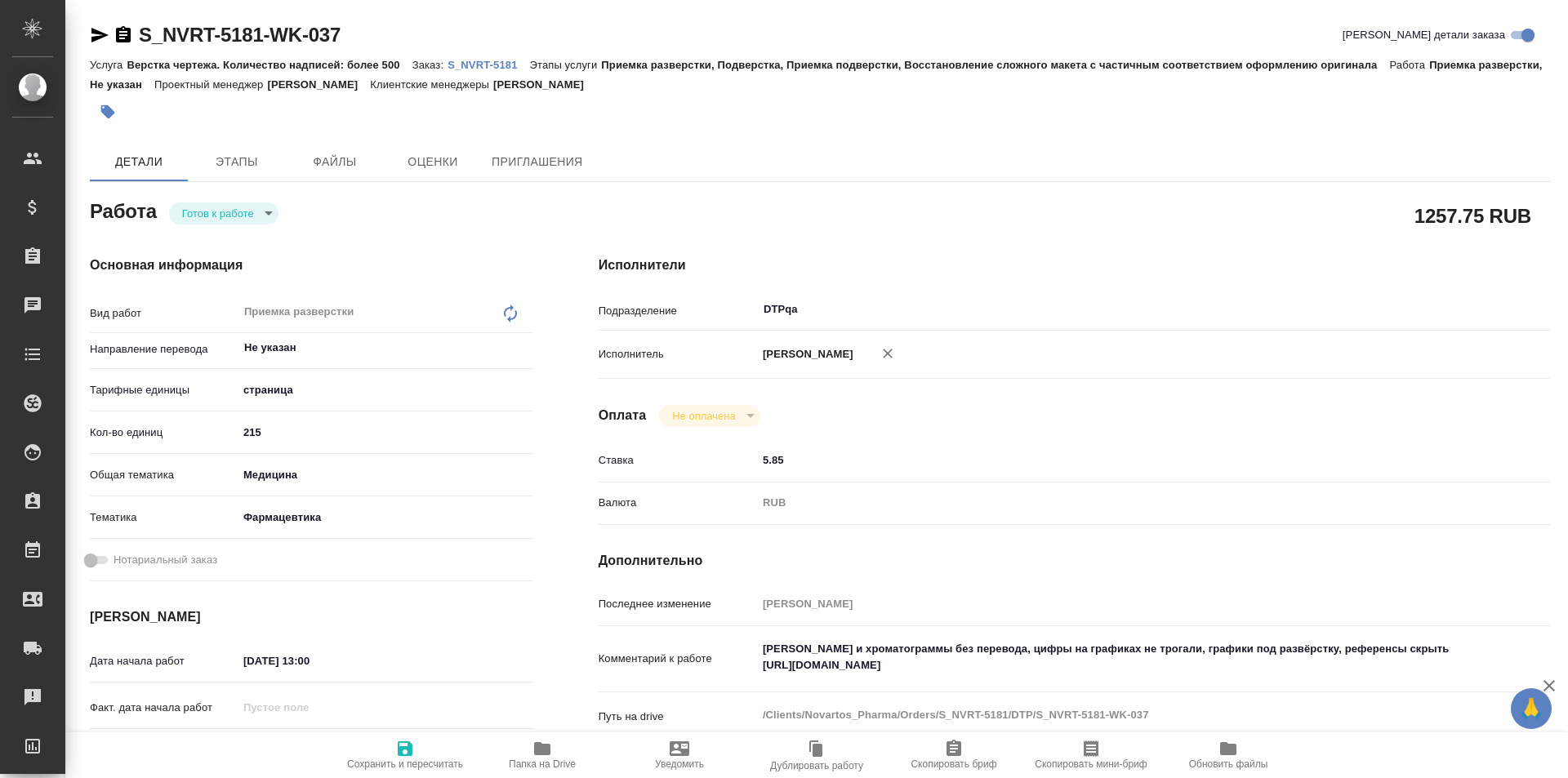
type textarea "x"
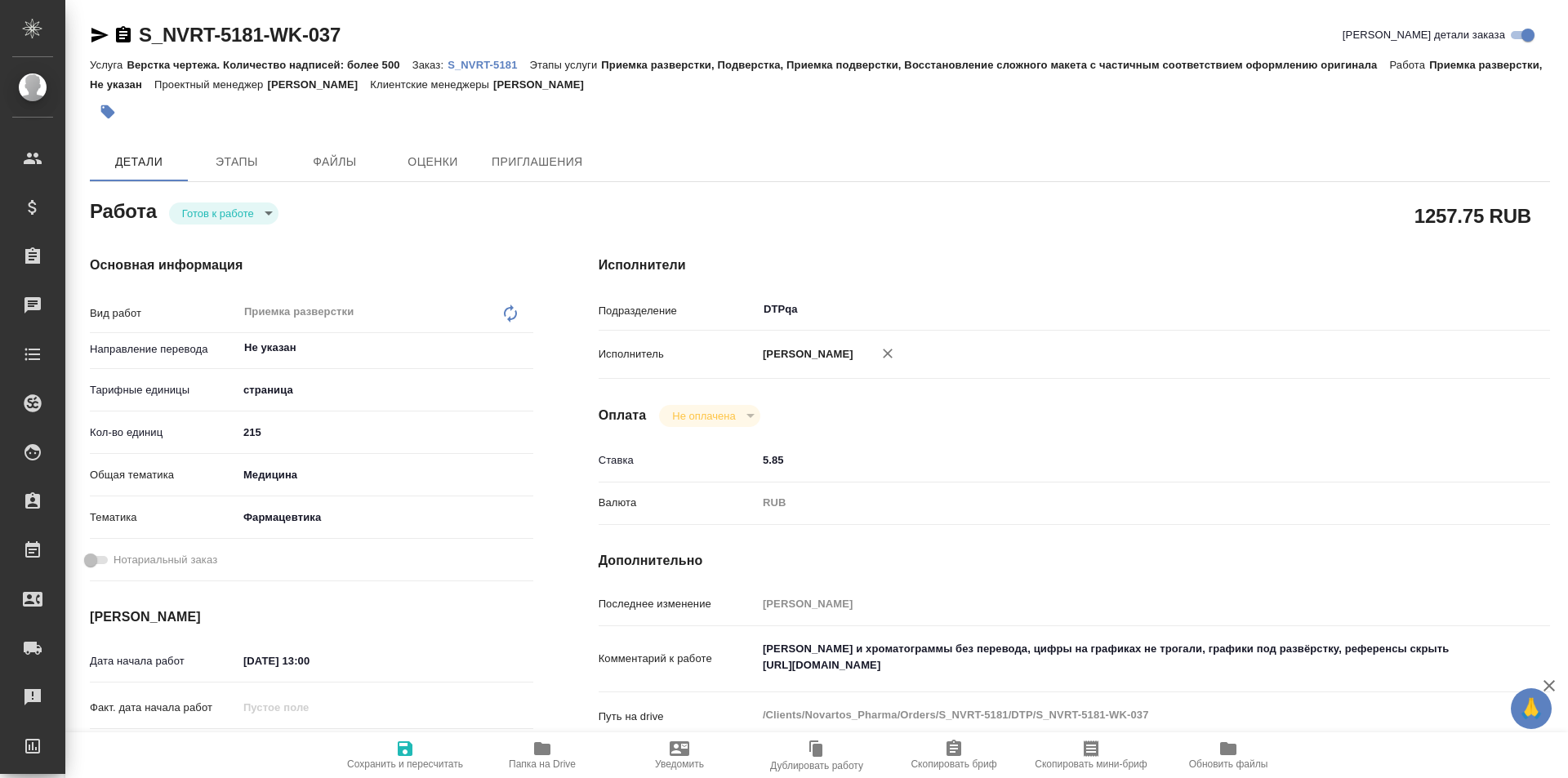
type textarea "x"
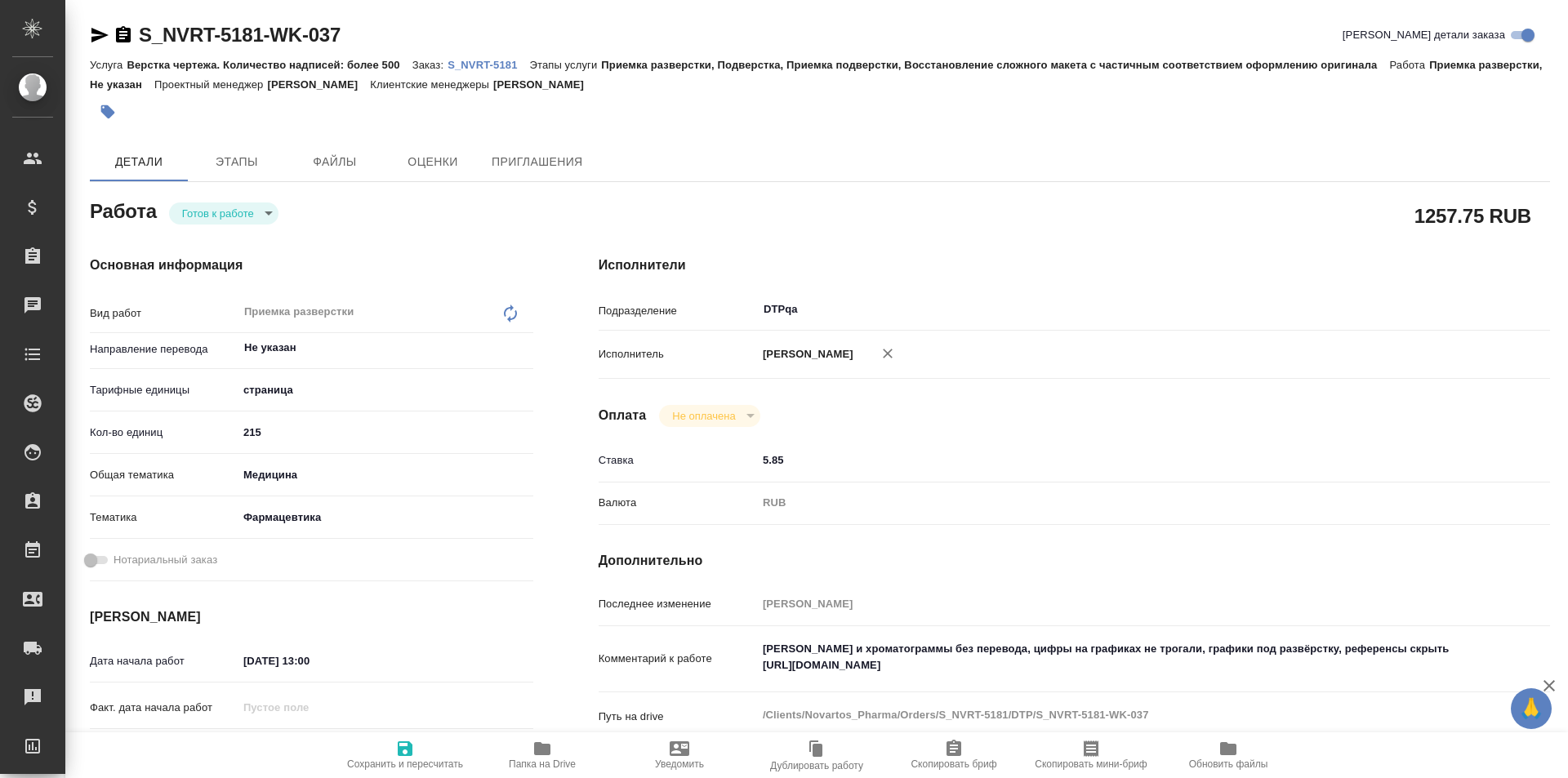
type textarea "x"
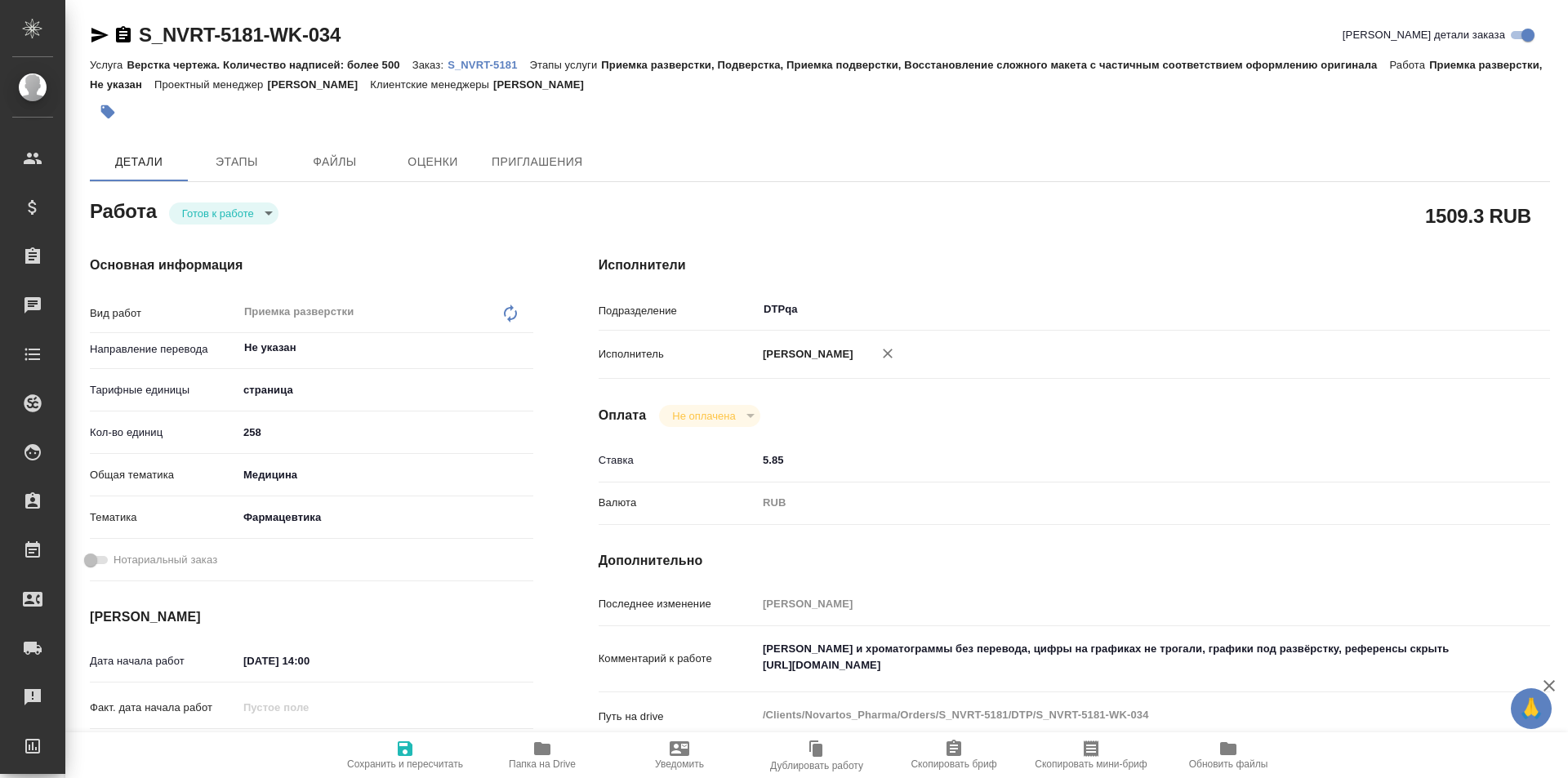
type textarea "x"
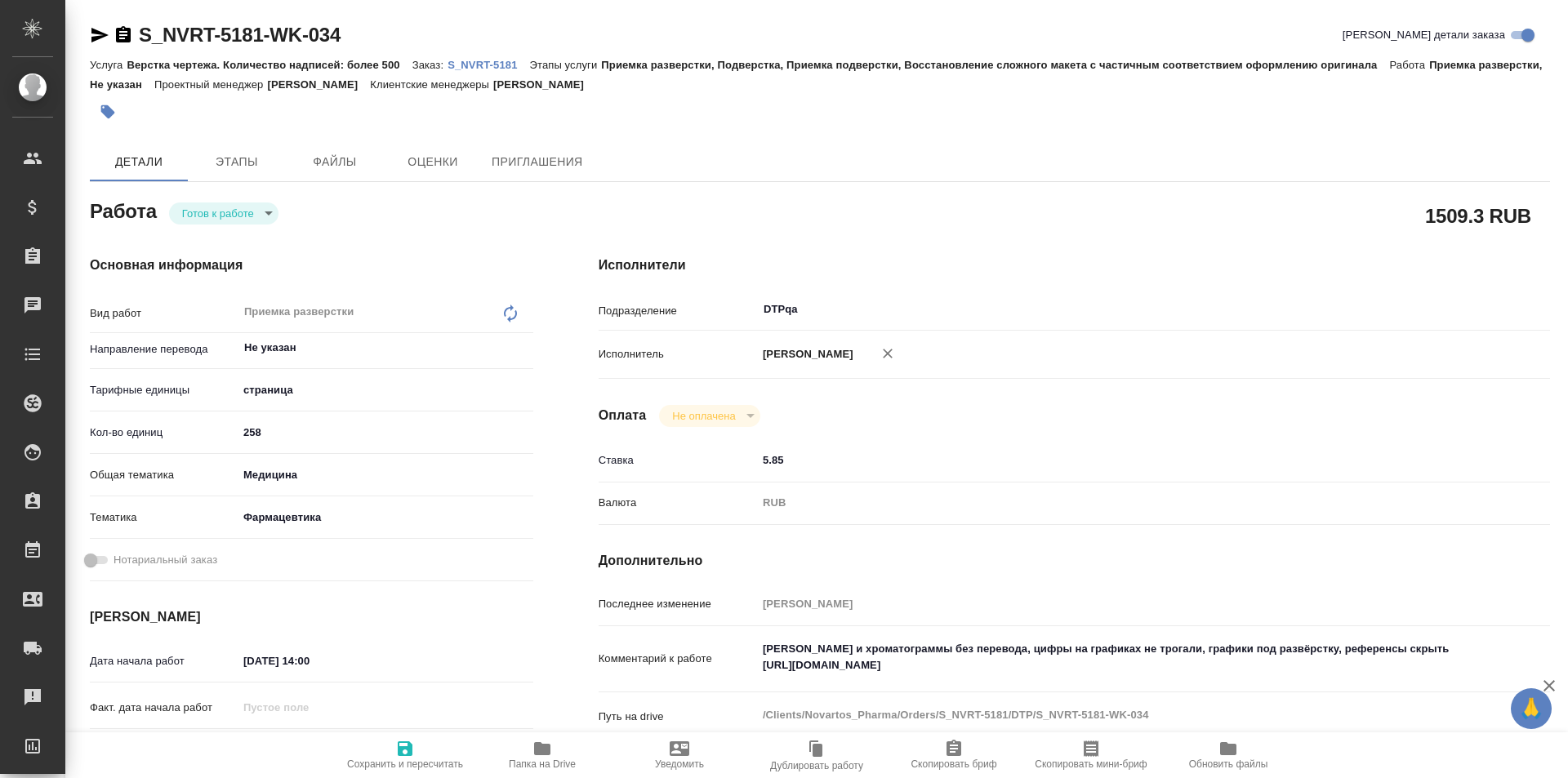
type textarea "x"
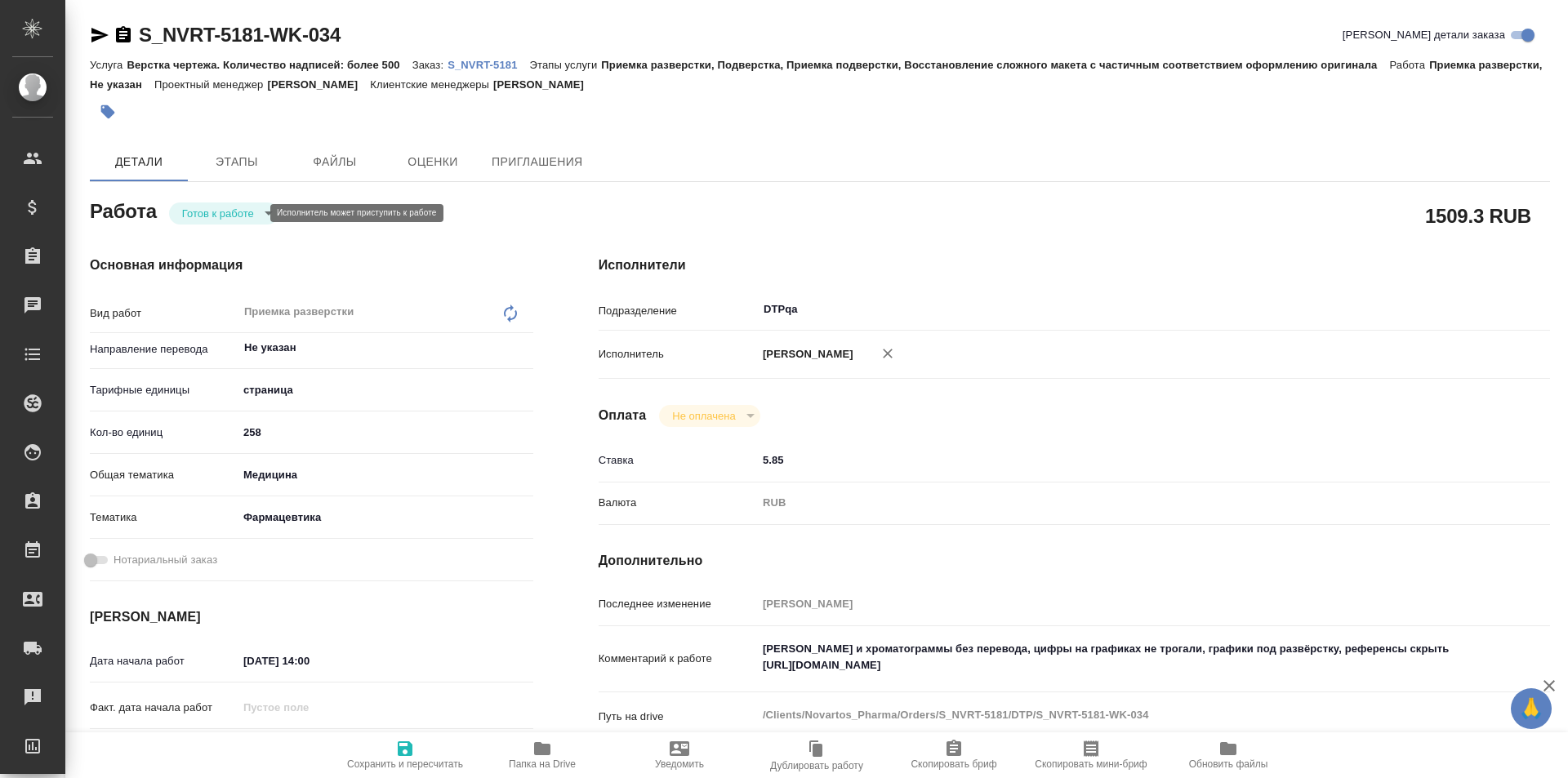
type textarea "x"
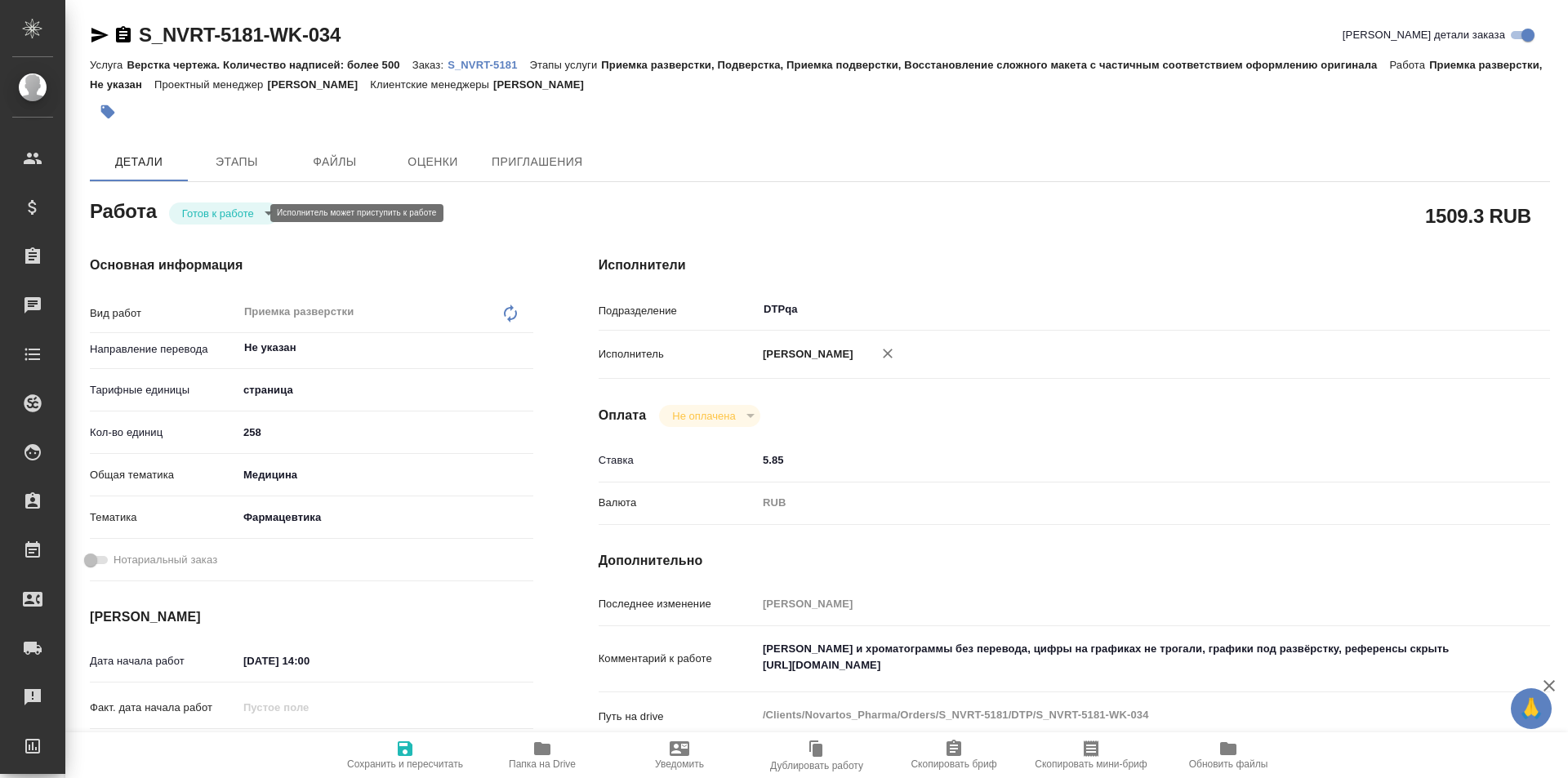
click at [231, 212] on body "🙏 .cls-1 fill:#fff; AWATERA Ismagilova Diana Клиенты Спецификации Заказы Чаты T…" at bounding box center [784, 389] width 1568 height 778
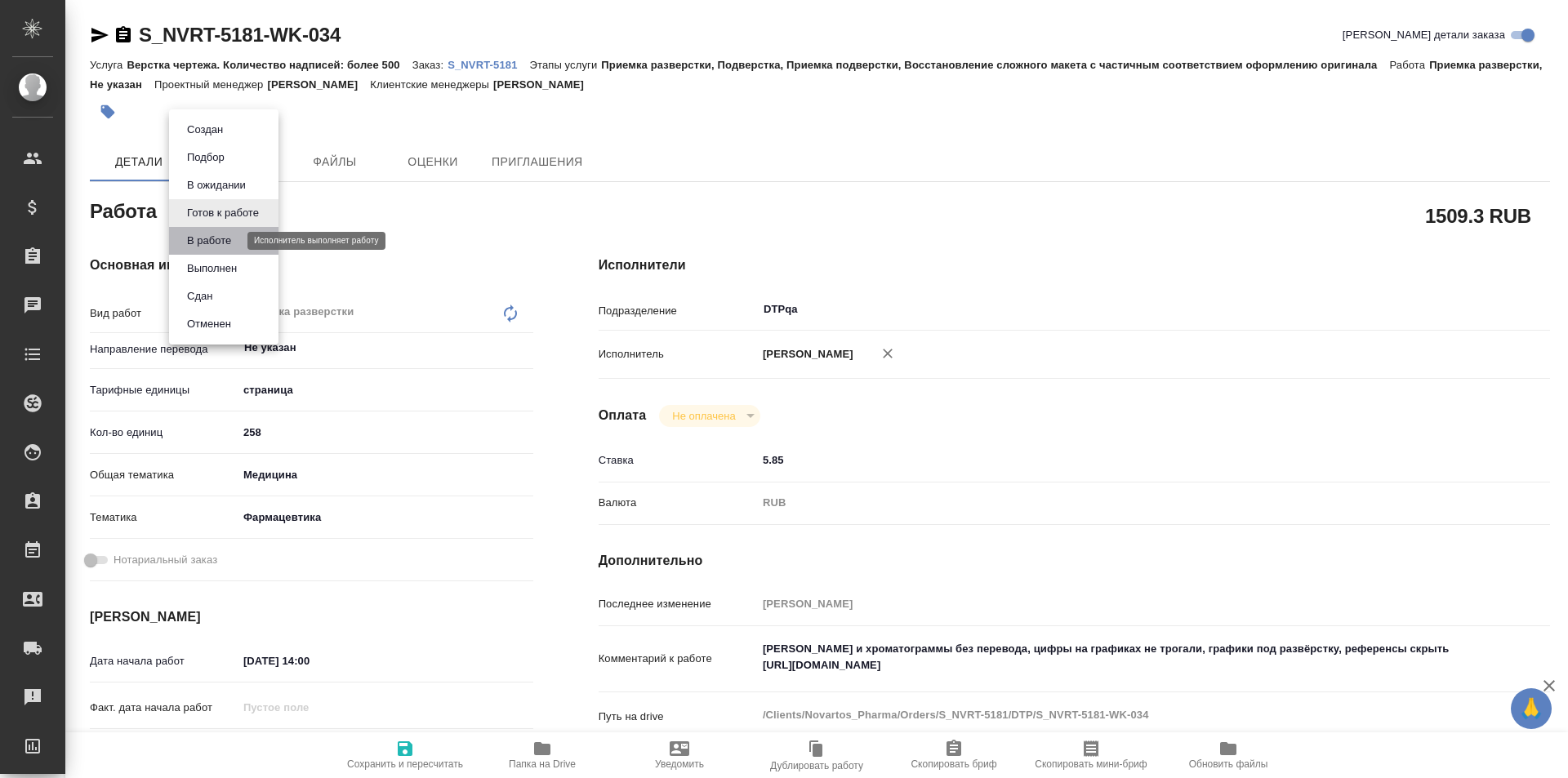
click at [227, 241] on button "В работе" at bounding box center [209, 241] width 54 height 18
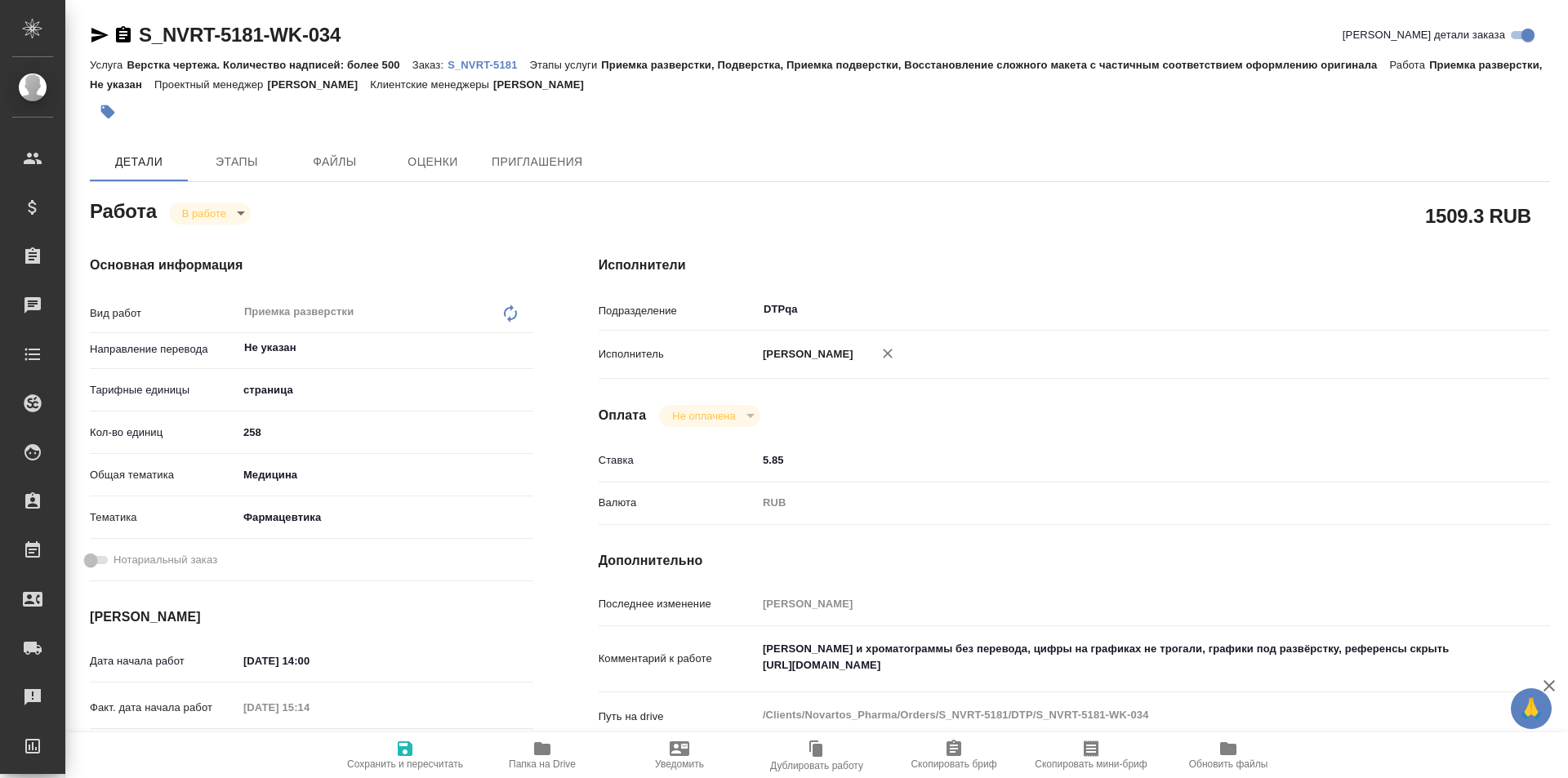
type textarea "x"
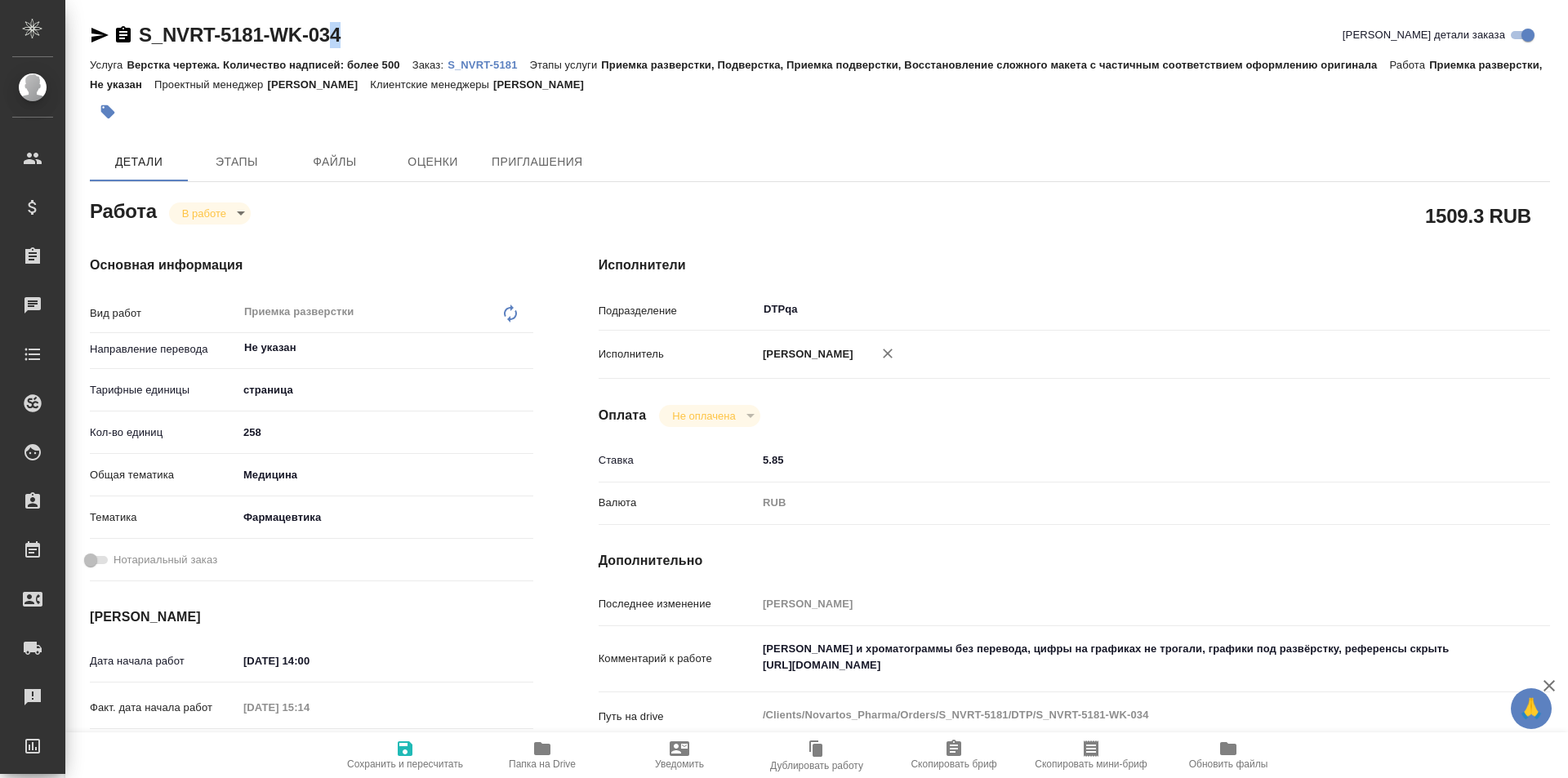
type textarea "x"
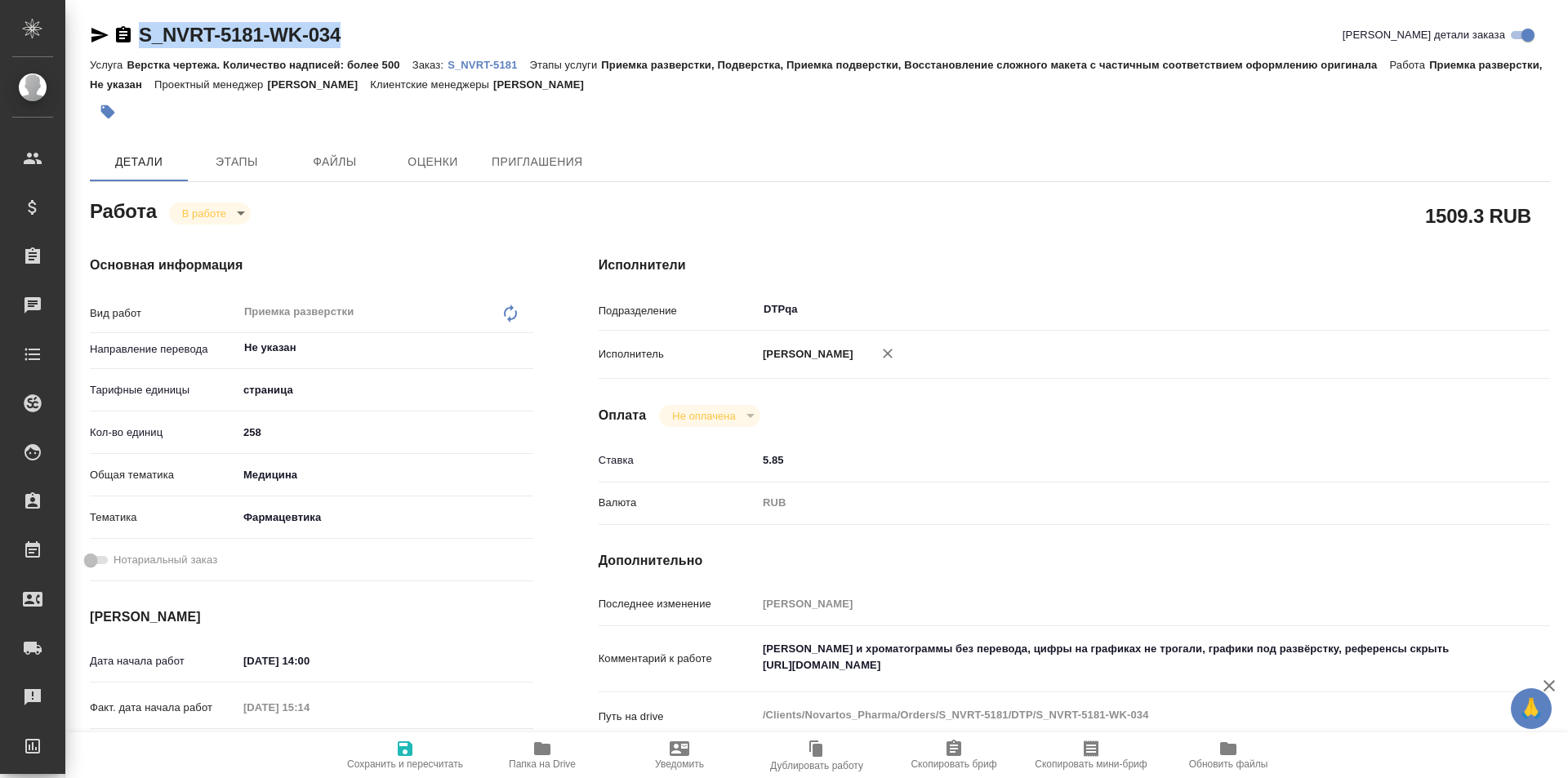
drag, startPoint x: 360, startPoint y: 37, endPoint x: 123, endPoint y: 36, distance: 237.0
click at [123, 36] on div "S_NVRT-5181-WK-034 Кратко детали заказа" at bounding box center [820, 35] width 1461 height 26
copy link "S_NVRT-5181-WK-034"
type textarea "x"
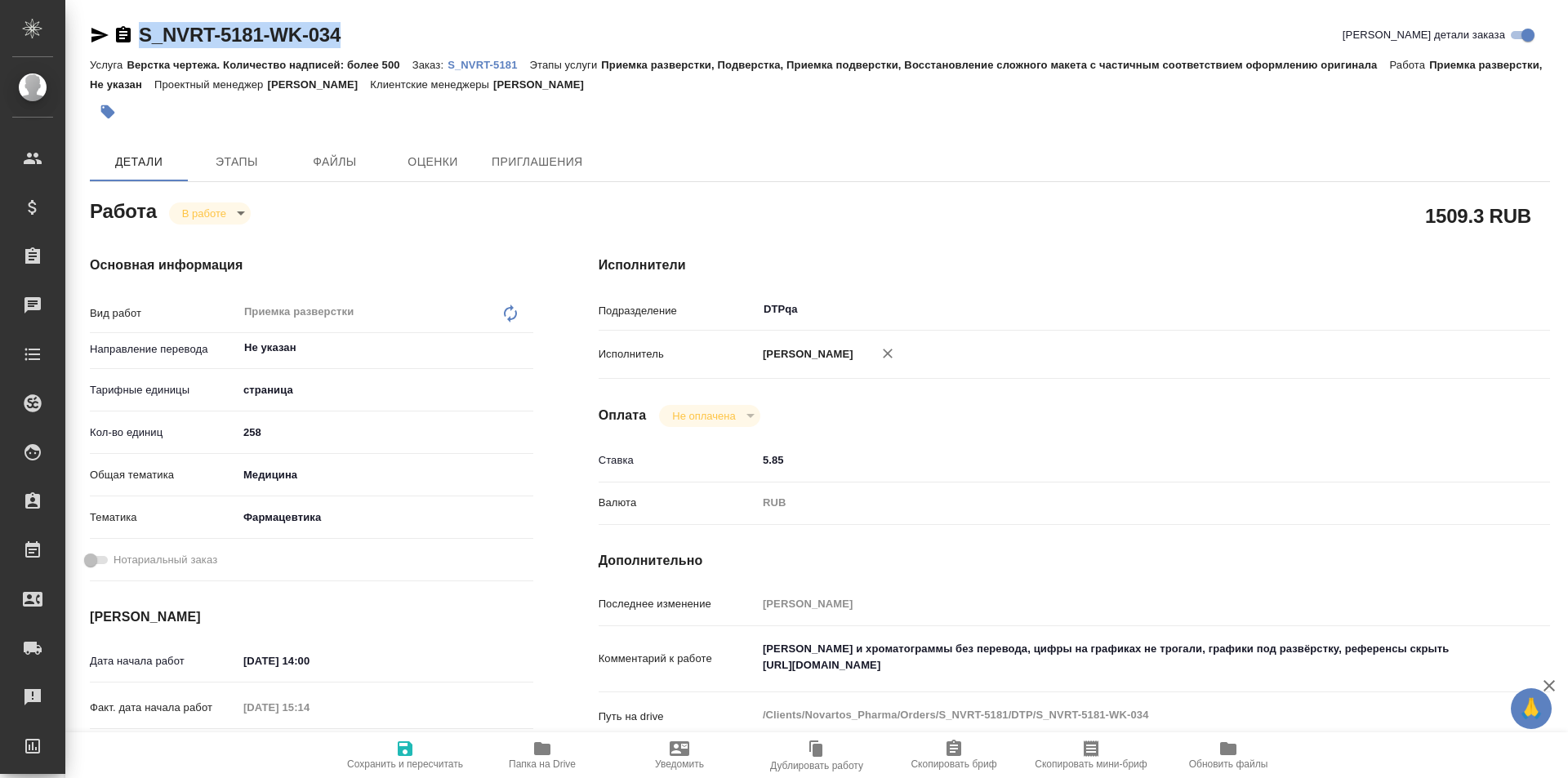
type textarea "x"
drag, startPoint x: 1079, startPoint y: 670, endPoint x: 719, endPoint y: 678, distance: 360.1
click at [719, 678] on div "Комментарий к работе Скрины и хроматограммы без перевода, цифры на графиках не …" at bounding box center [1075, 659] width 952 height 54
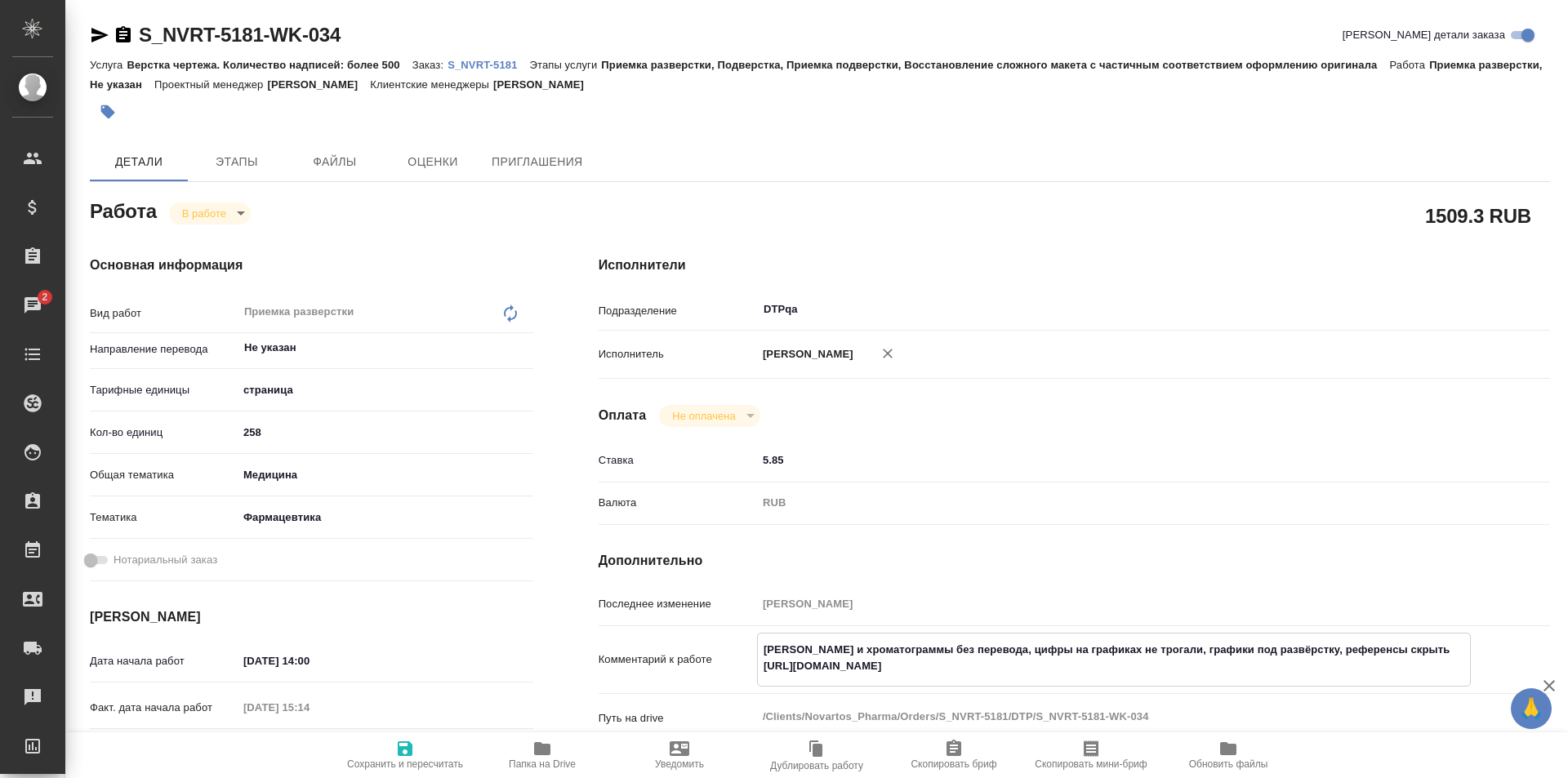
type textarea "x"
drag, startPoint x: 360, startPoint y: 30, endPoint x: 122, endPoint y: 19, distance: 238.3
click at [122, 19] on div "S_NVRT-5181-WK-034 Кратко детали заказа Услуга Верстка чертежа. Количество надп…" at bounding box center [820, 704] width 1478 height 1410
copy link "S_NVRT-5181-WK-034"
click at [540, 743] on icon "button" at bounding box center [542, 749] width 16 height 13
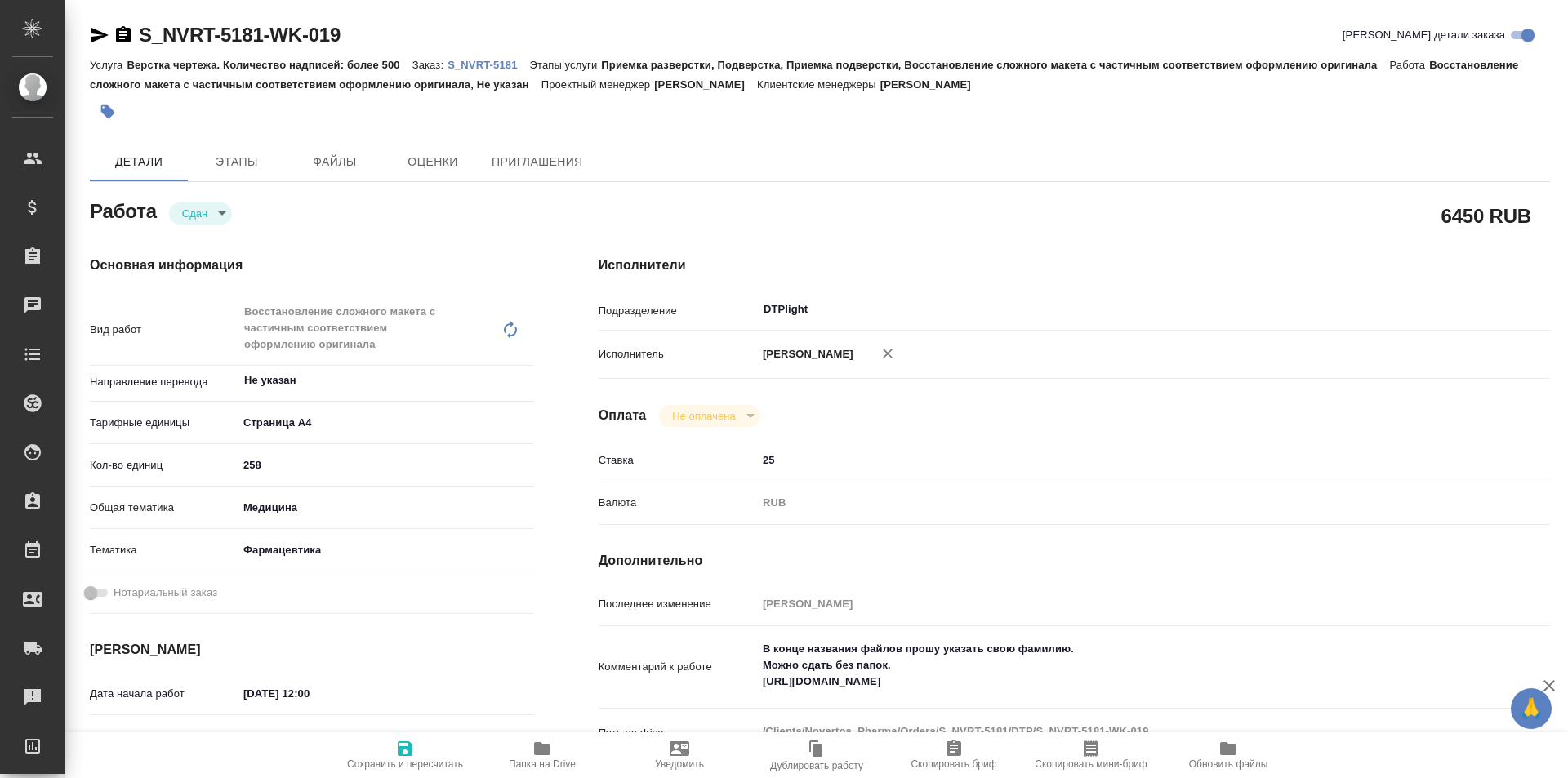
type textarea "x"
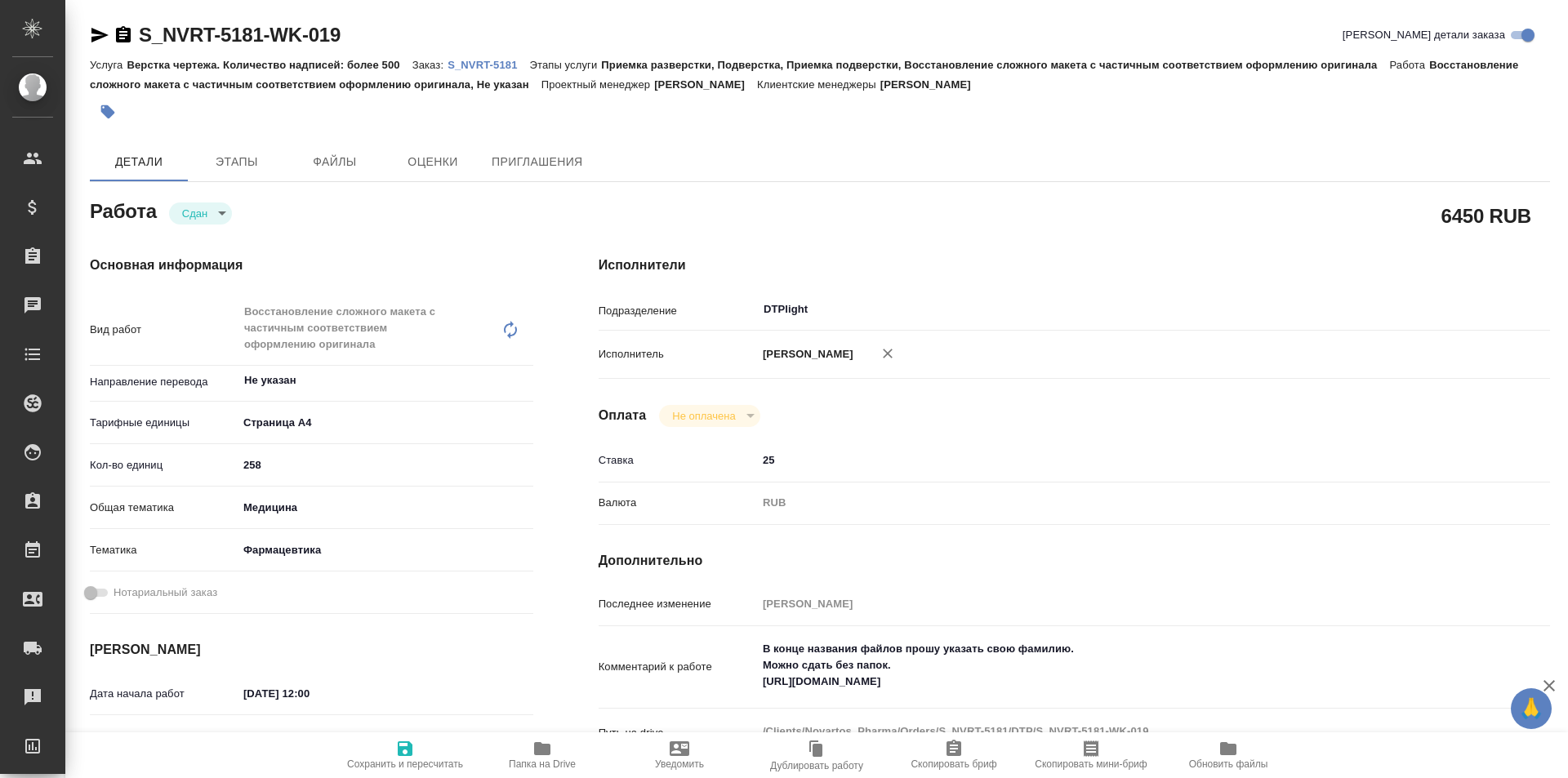
type textarea "x"
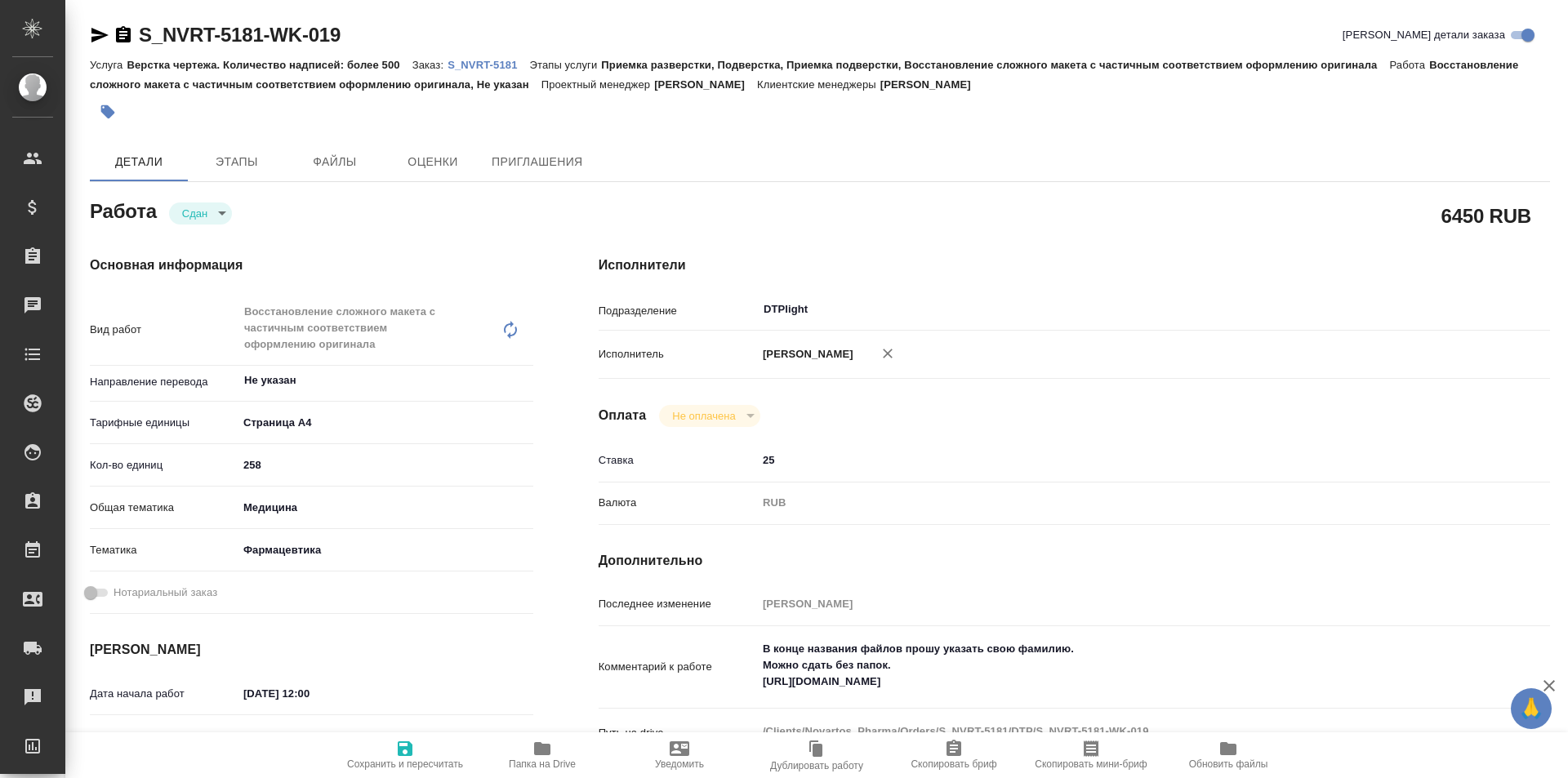
type textarea "x"
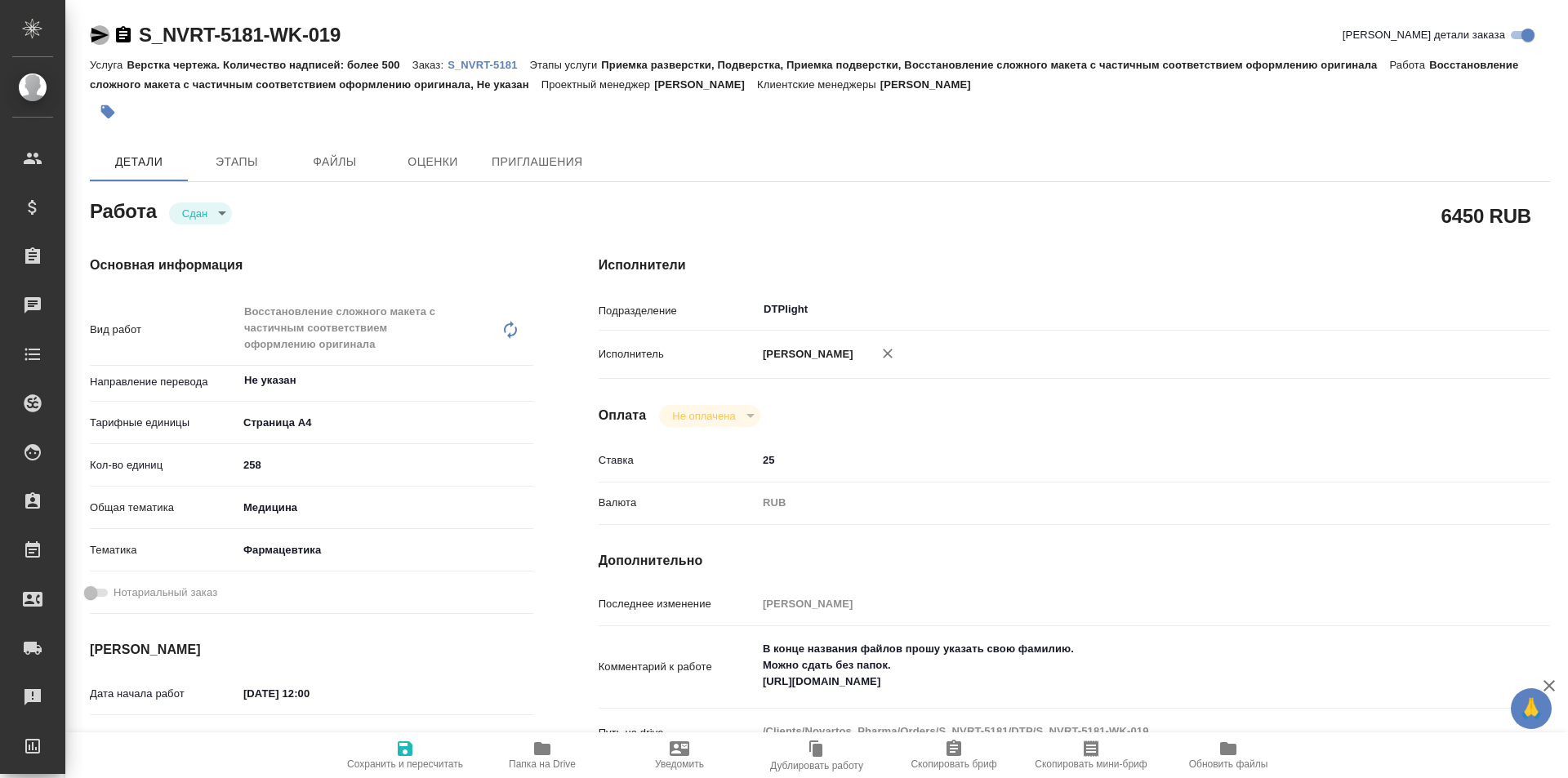
drag, startPoint x: 98, startPoint y: 35, endPoint x: 901, endPoint y: 104, distance: 806.0
click at [98, 33] on icon "button" at bounding box center [99, 35] width 20 height 19
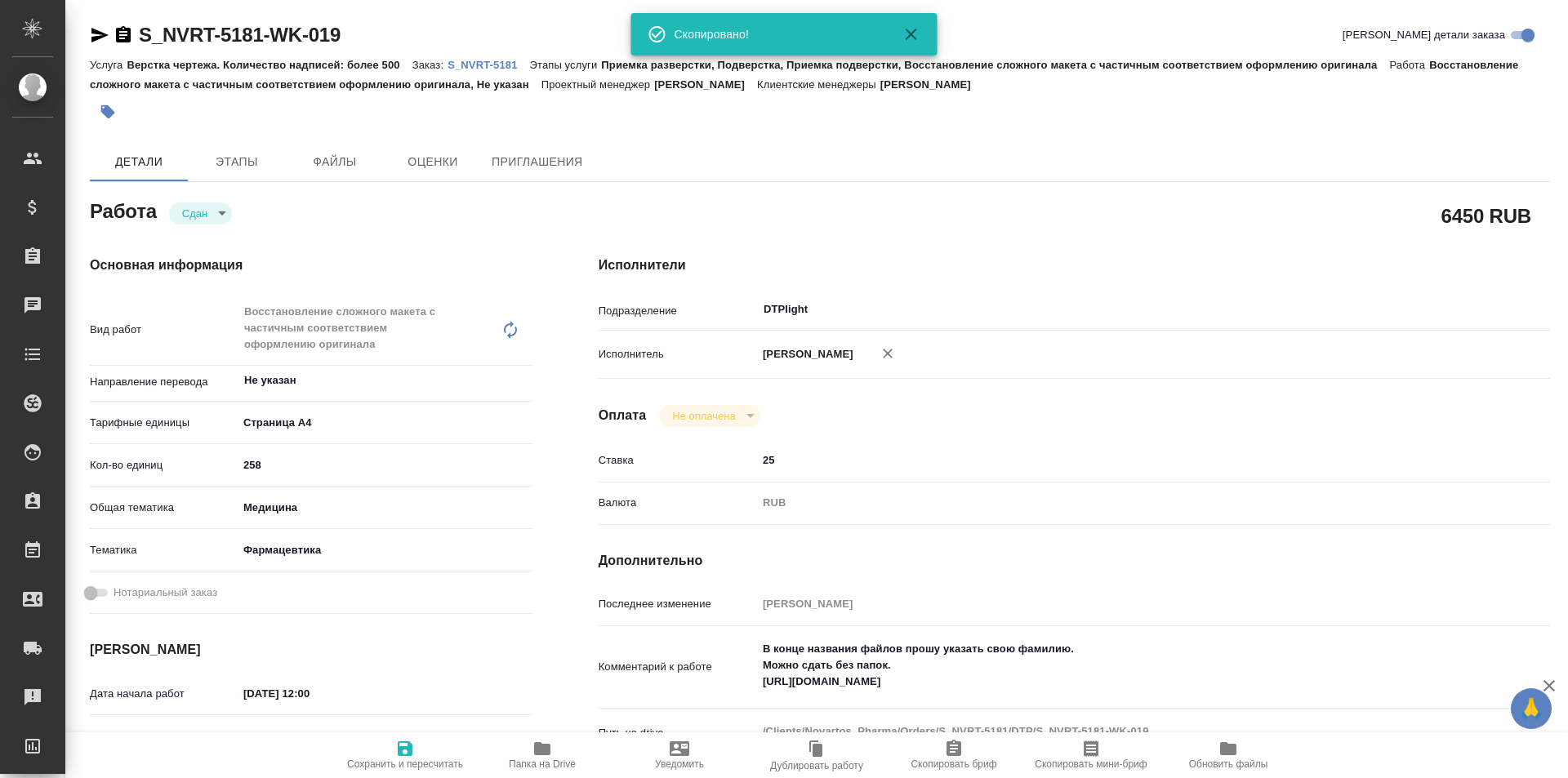
type textarea "x"
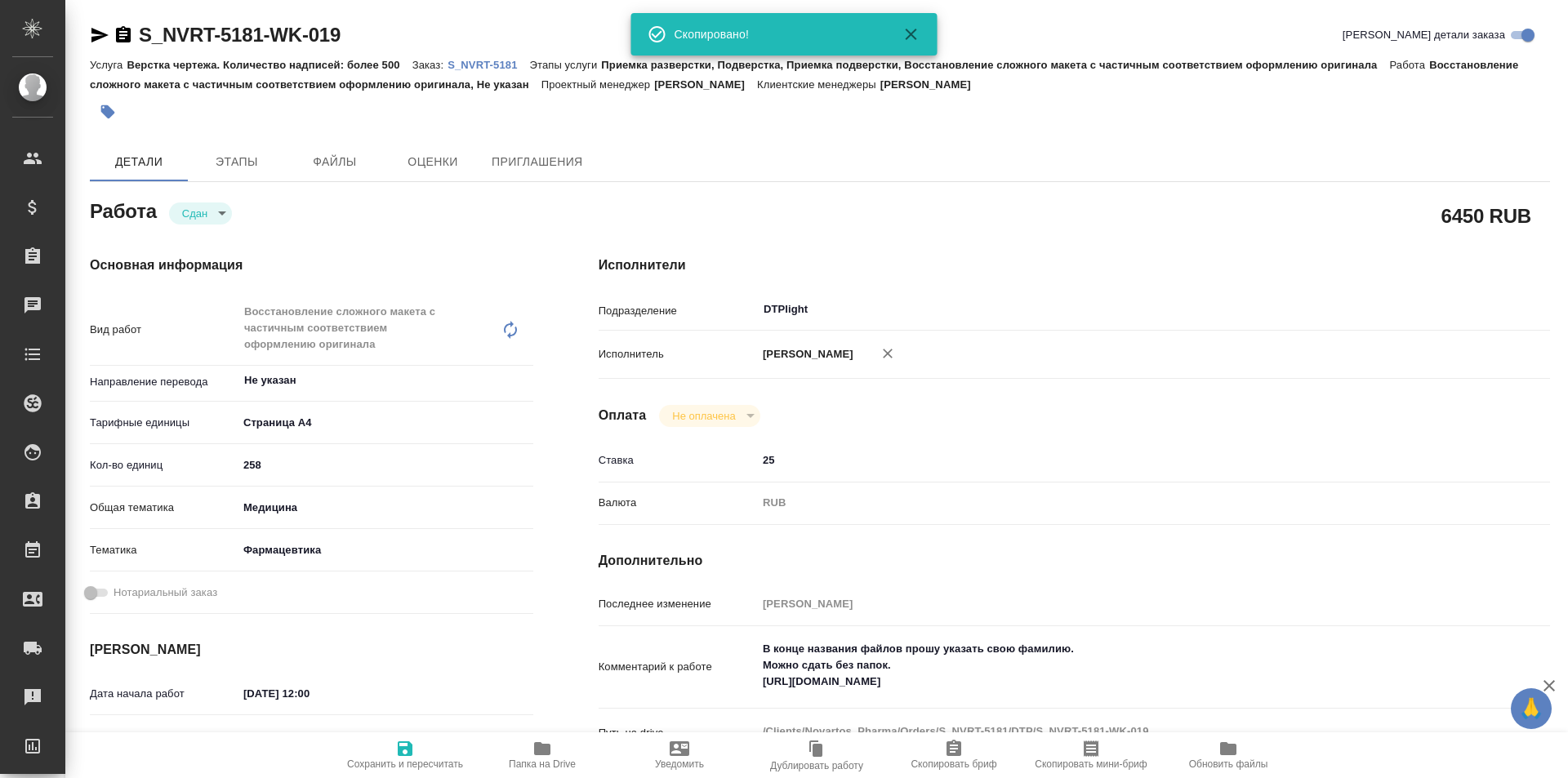
type textarea "x"
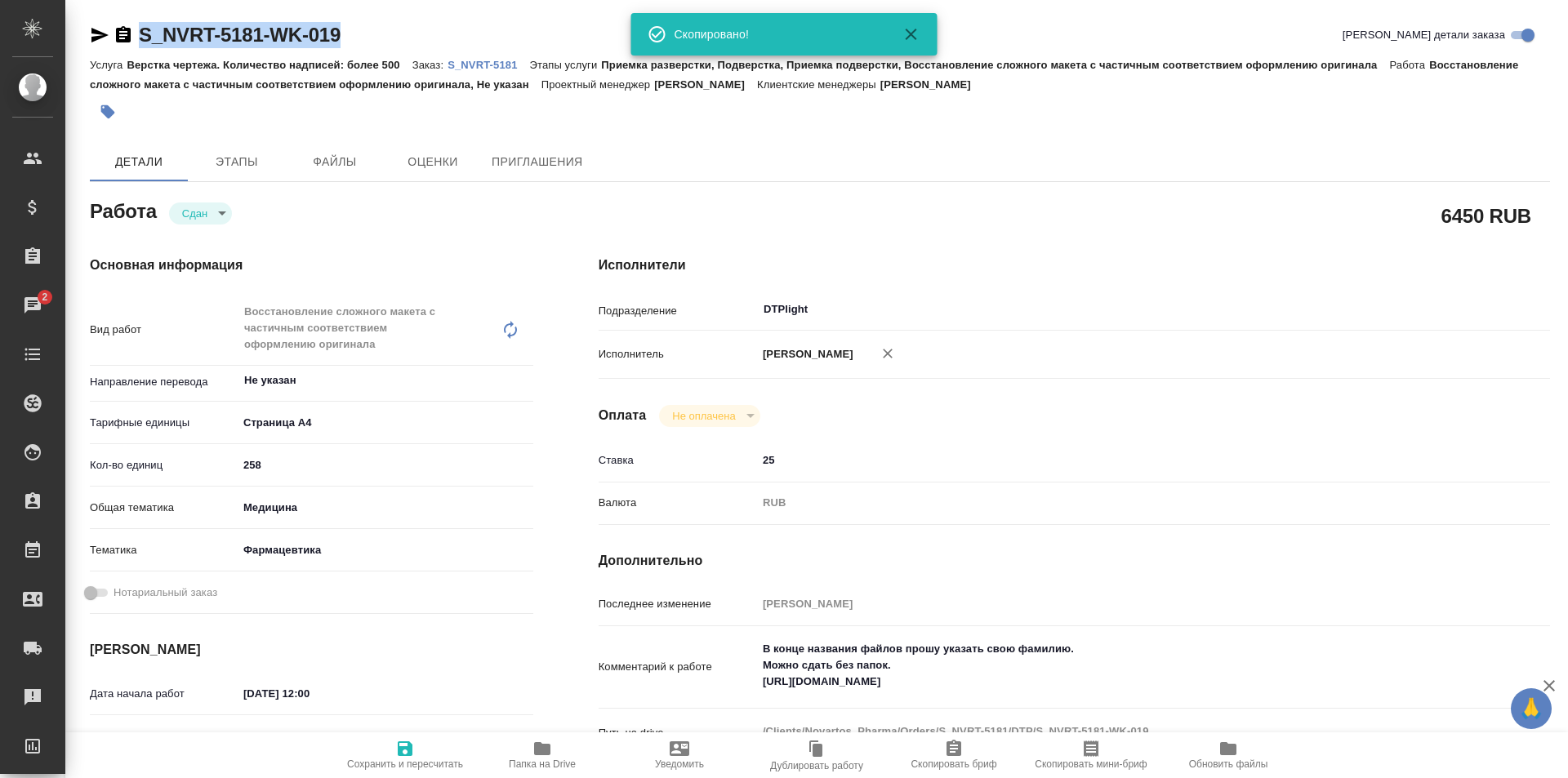
drag, startPoint x: 357, startPoint y: 25, endPoint x: 131, endPoint y: 33, distance: 226.1
click at [131, 33] on div "S_NVRT-5181-WK-019 Кратко детали заказа" at bounding box center [820, 35] width 1461 height 26
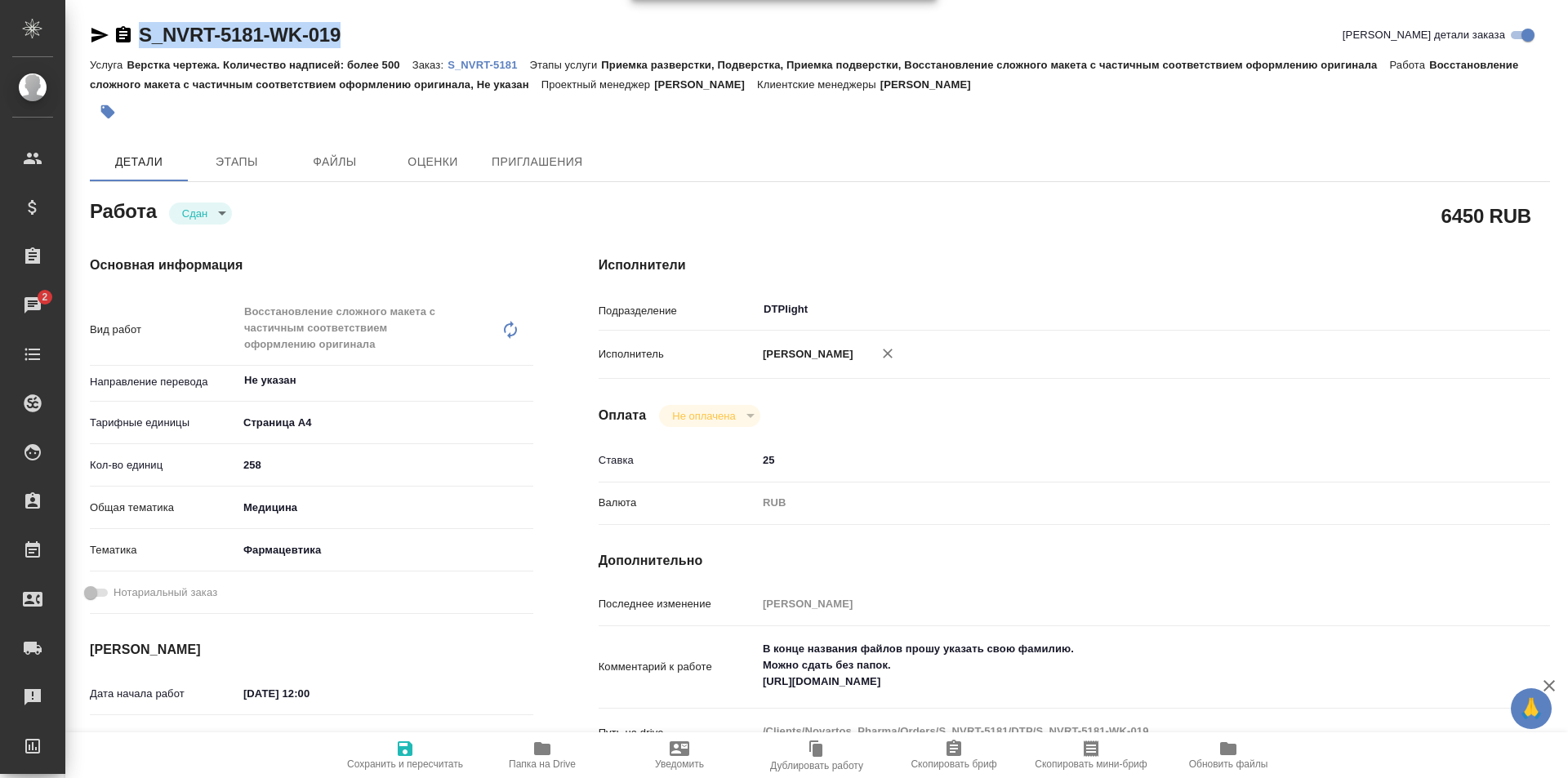
copy link "S_NVRT-5181-WK-019"
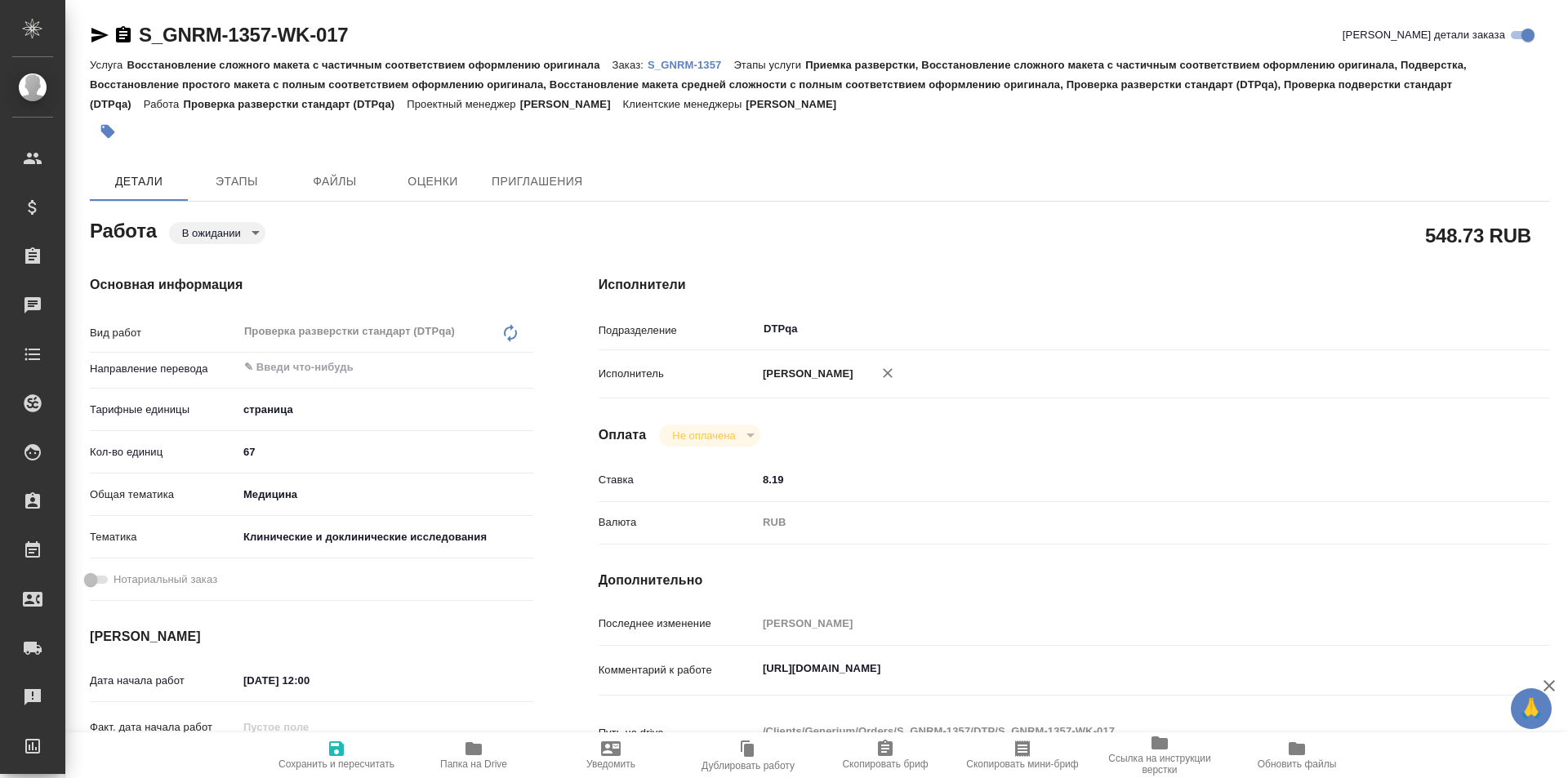
type textarea "x"
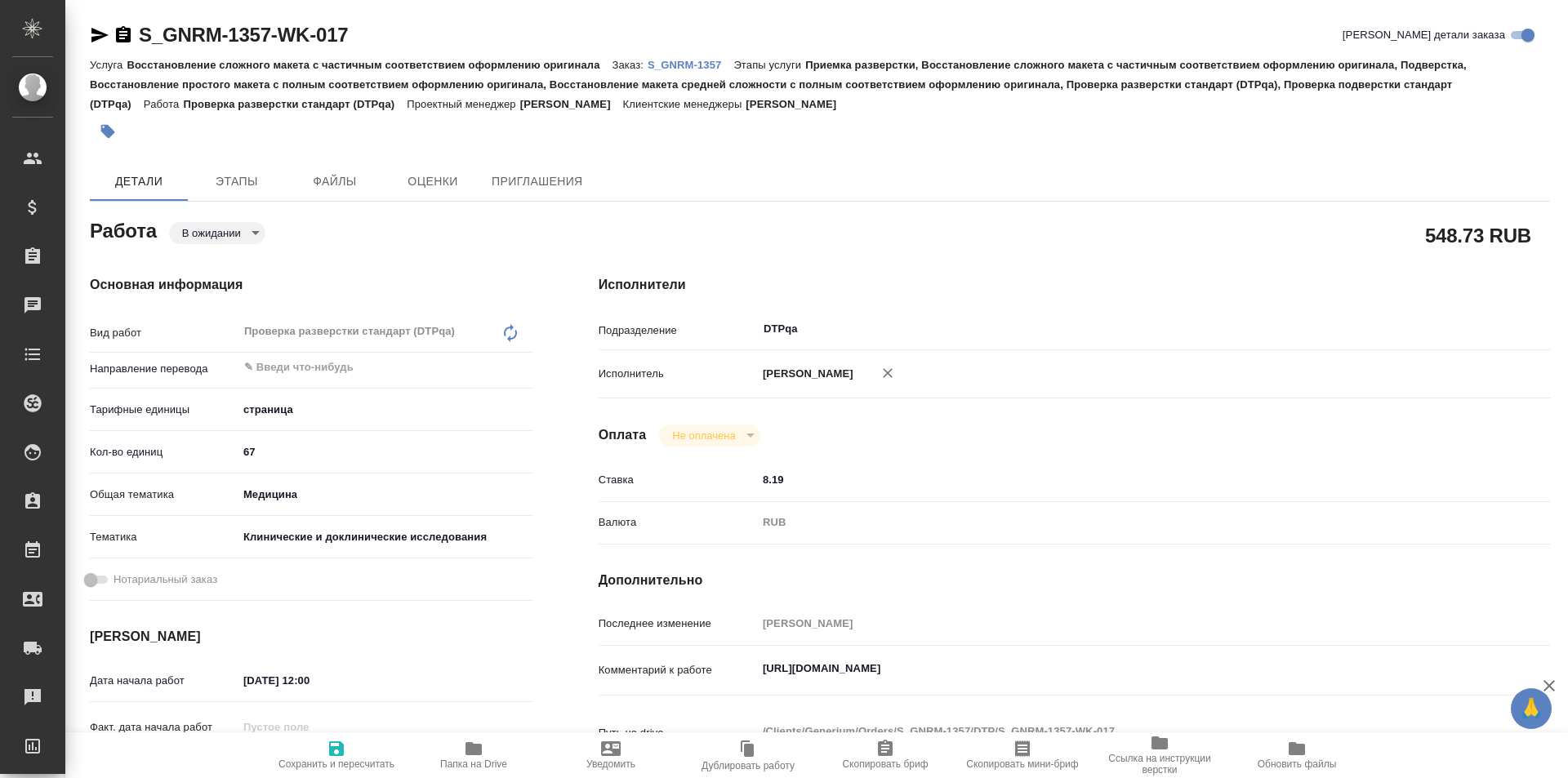
type textarea "x"
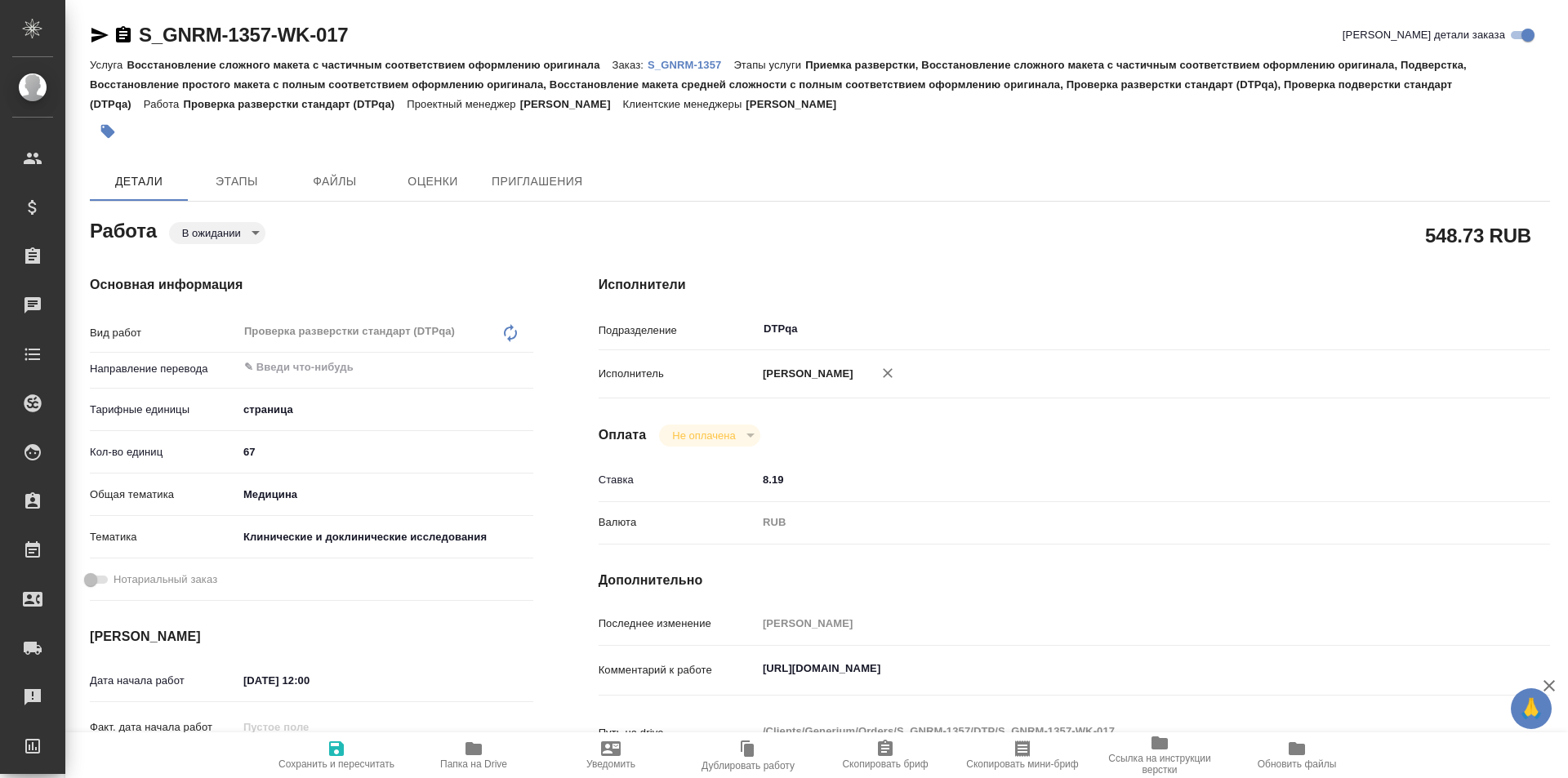
type textarea "x"
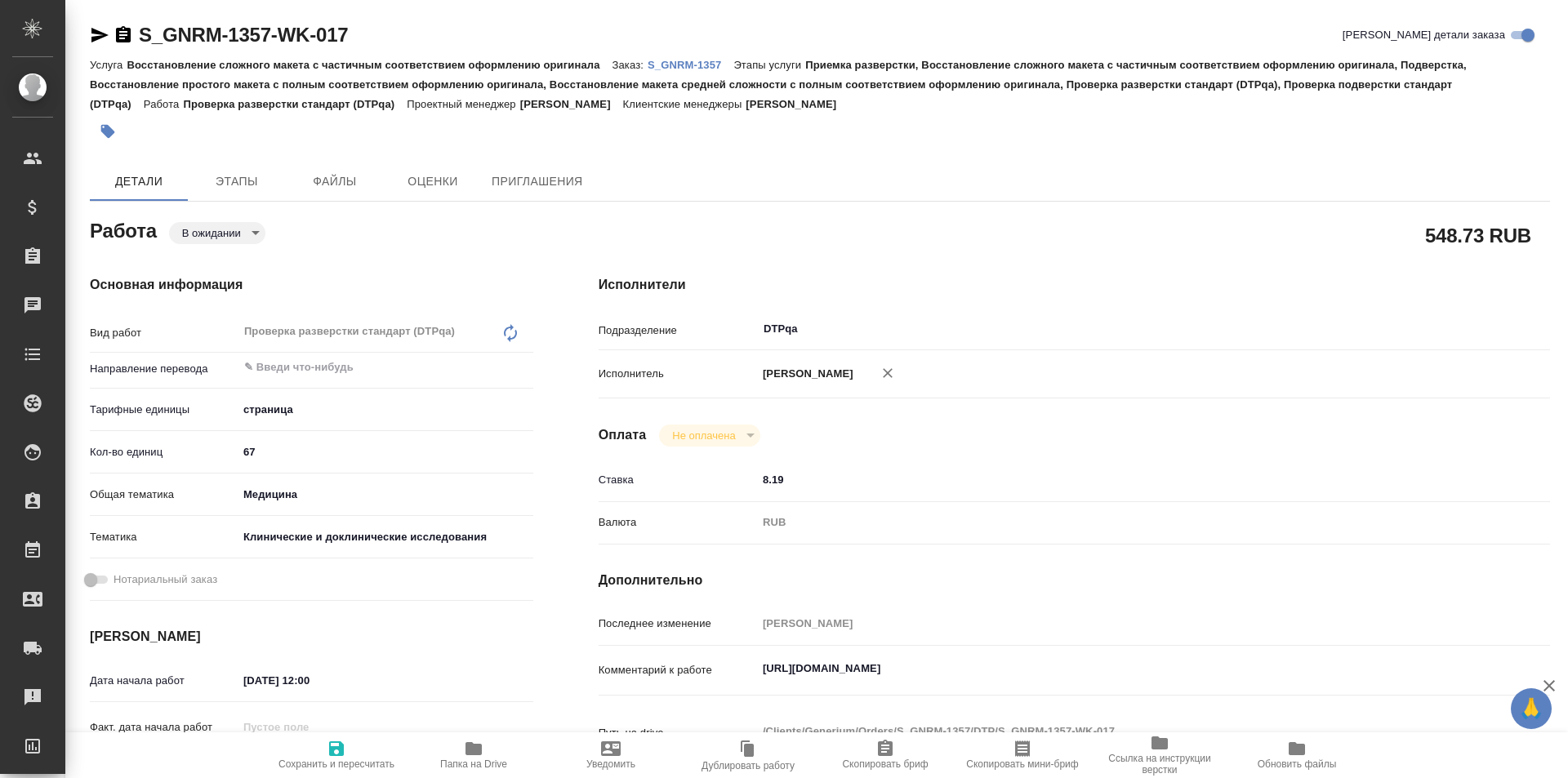
type textarea "x"
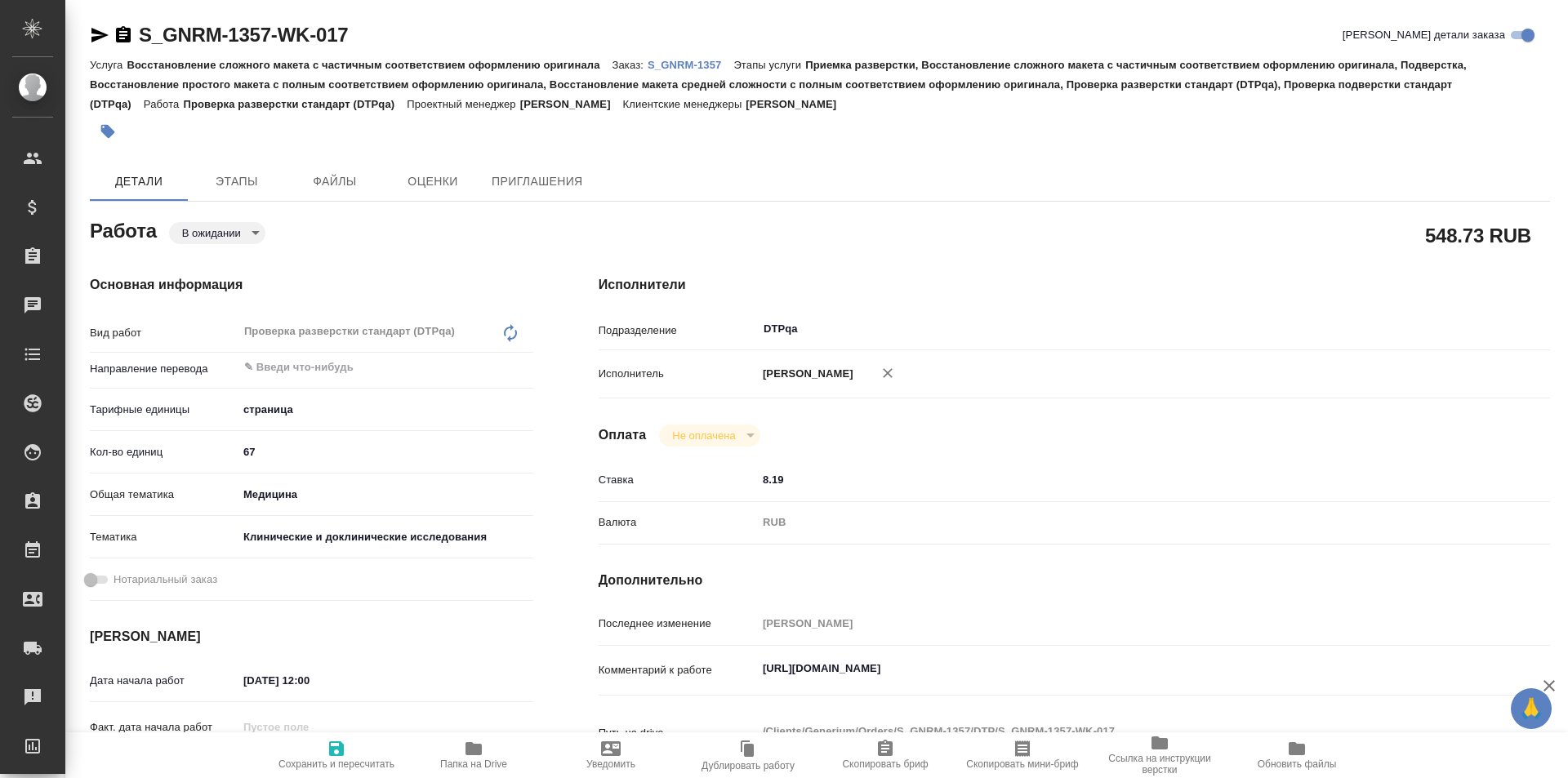
type textarea "x"
drag, startPoint x: 1106, startPoint y: 676, endPoint x: 710, endPoint y: 665, distance: 396.2
click at [721, 664] on div "Комментарий к работе https://tera.awatera.com/Work/68c007fd540ab138a3c9ac06/ x" at bounding box center [1075, 671] width 952 height 37
type textarea "x"
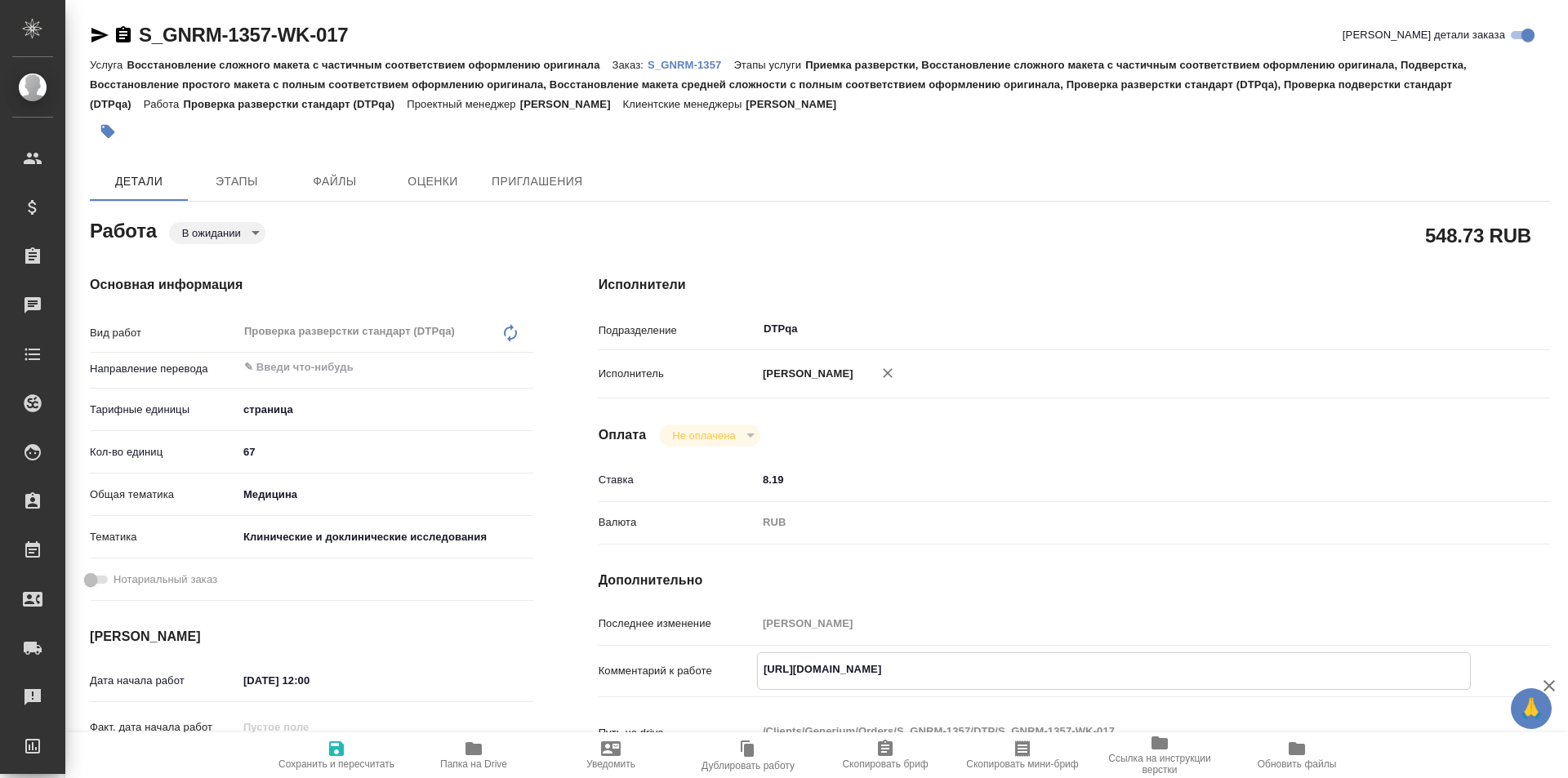
type textarea "x"
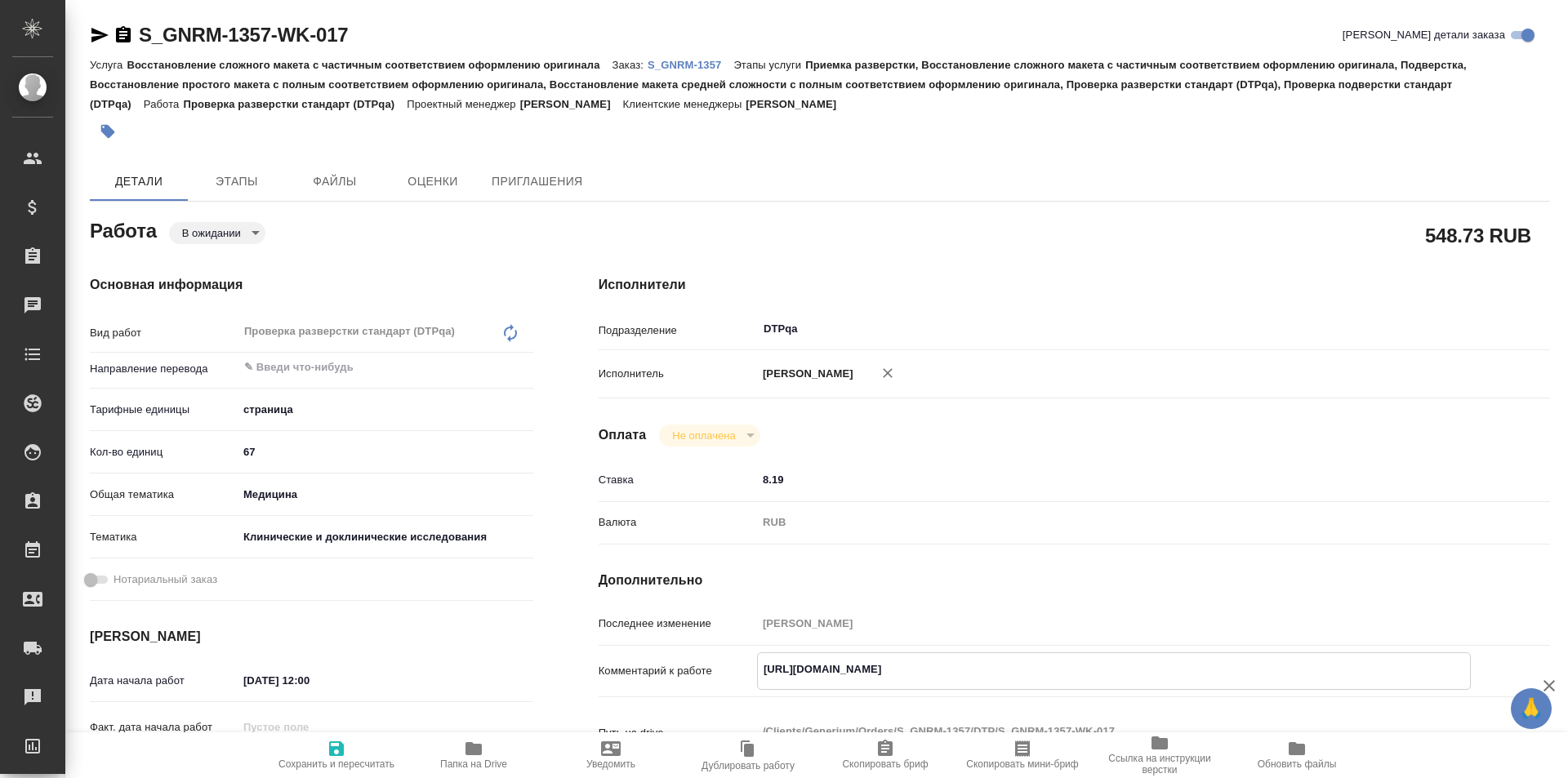
type textarea "x"
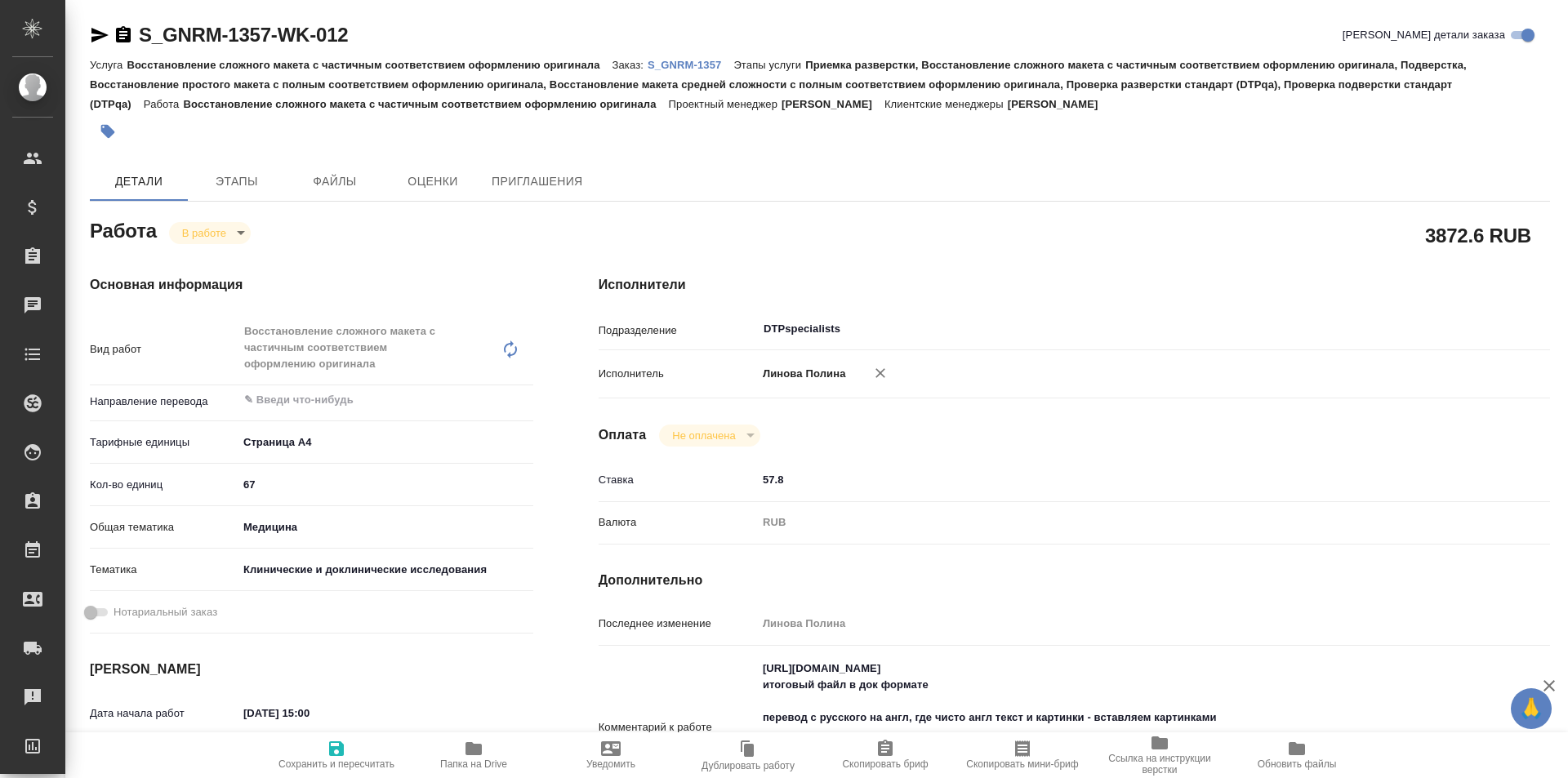
type textarea "x"
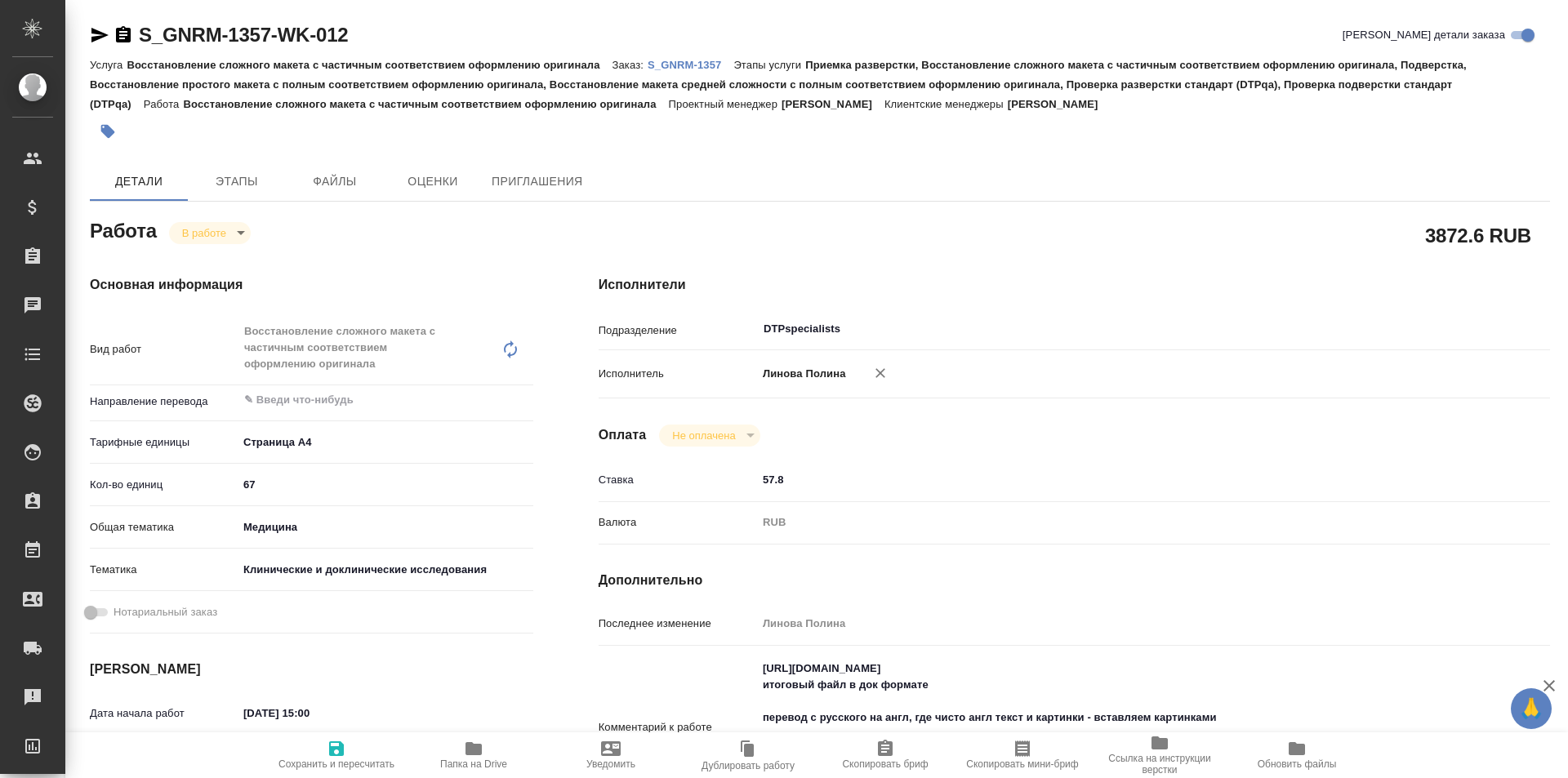
type textarea "x"
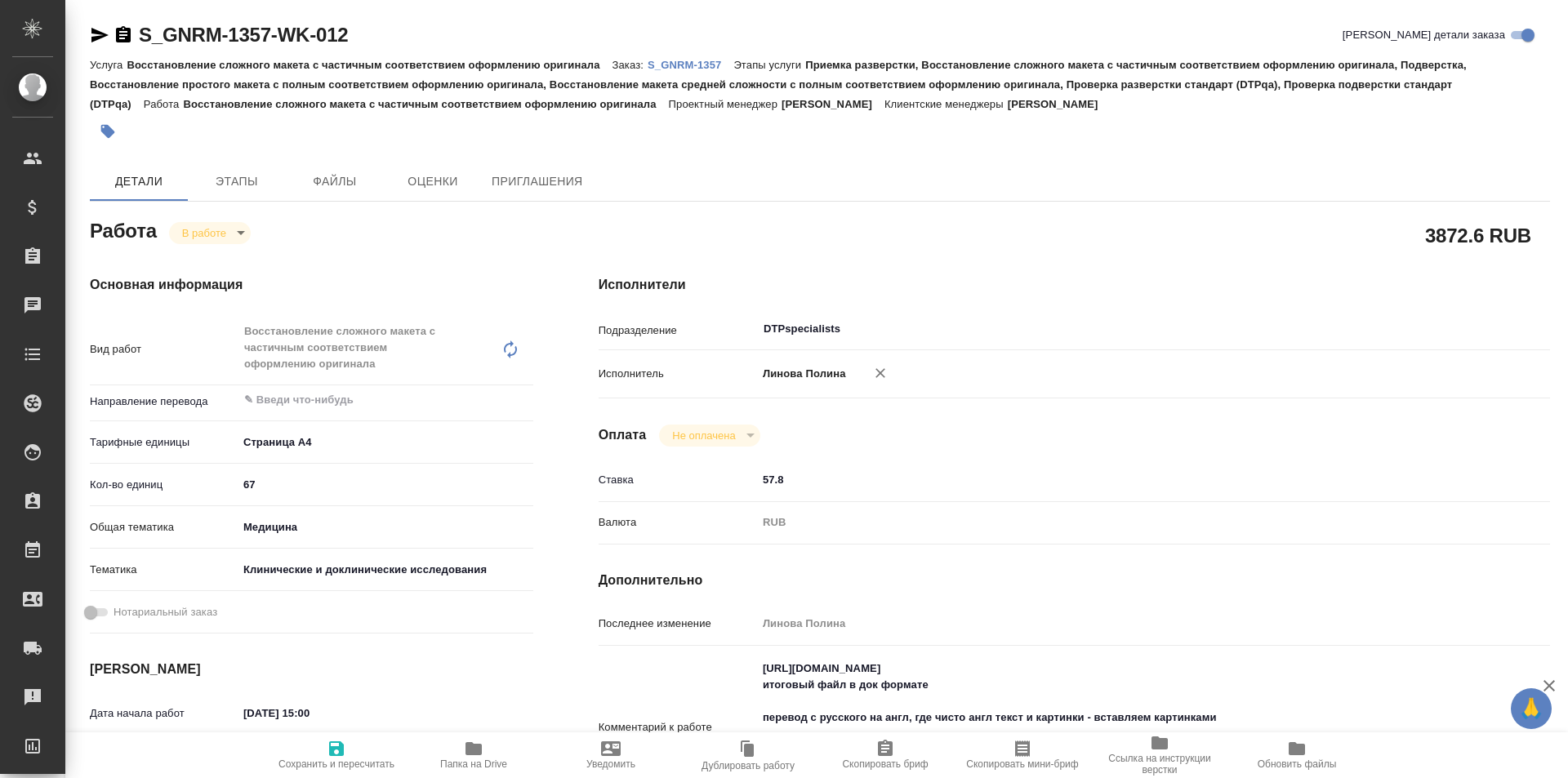
type textarea "x"
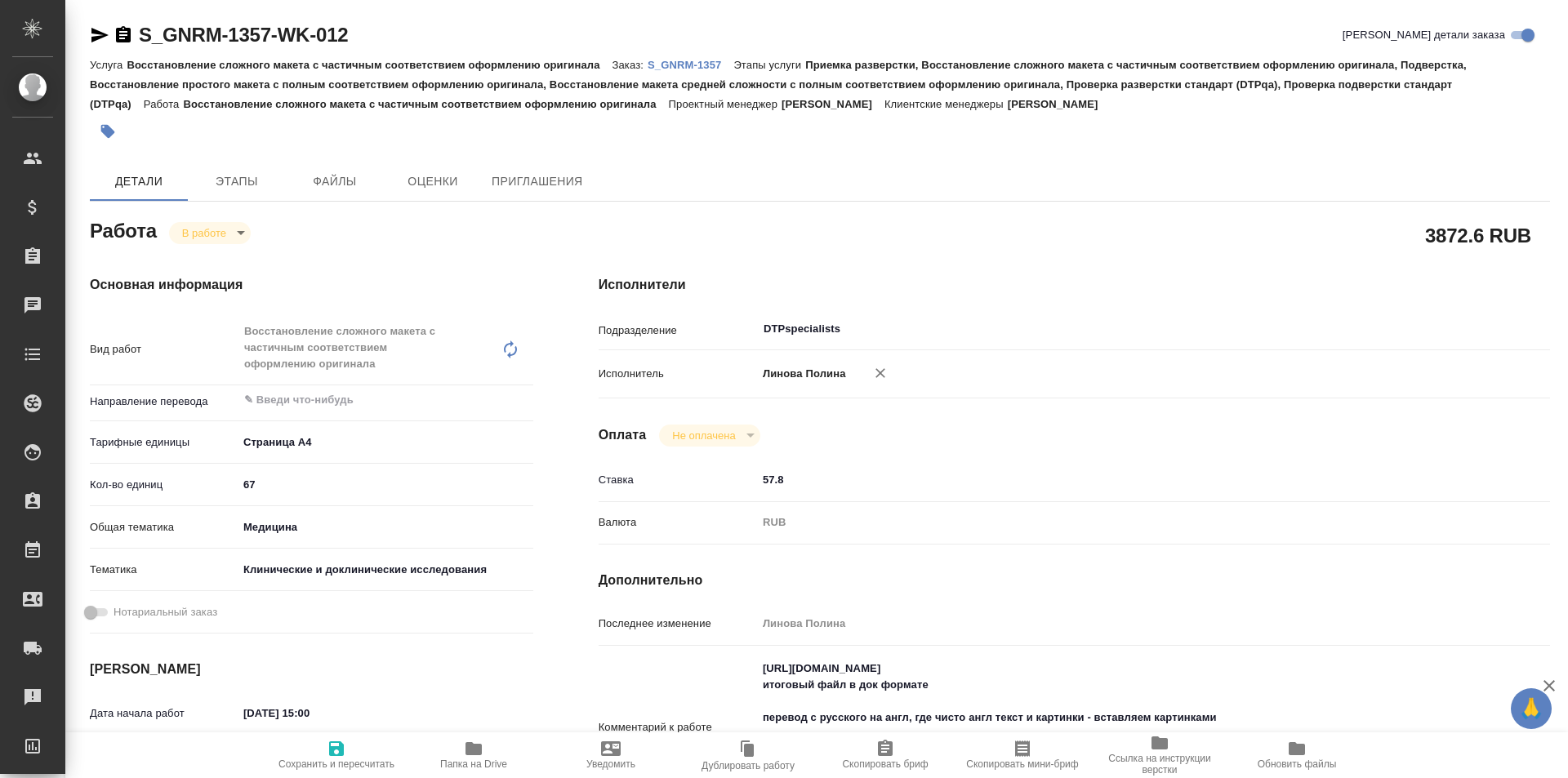
type textarea "x"
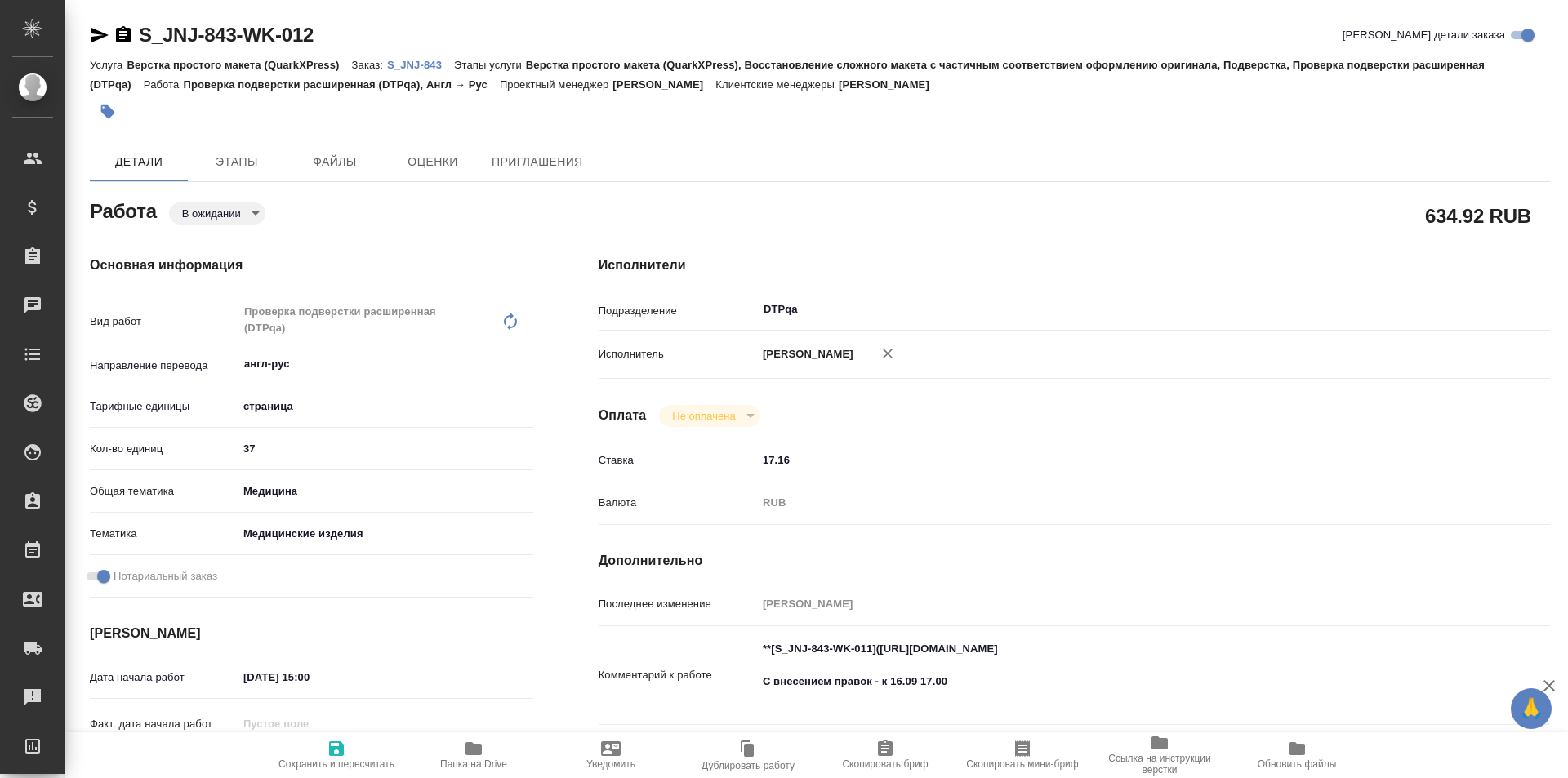
type textarea "x"
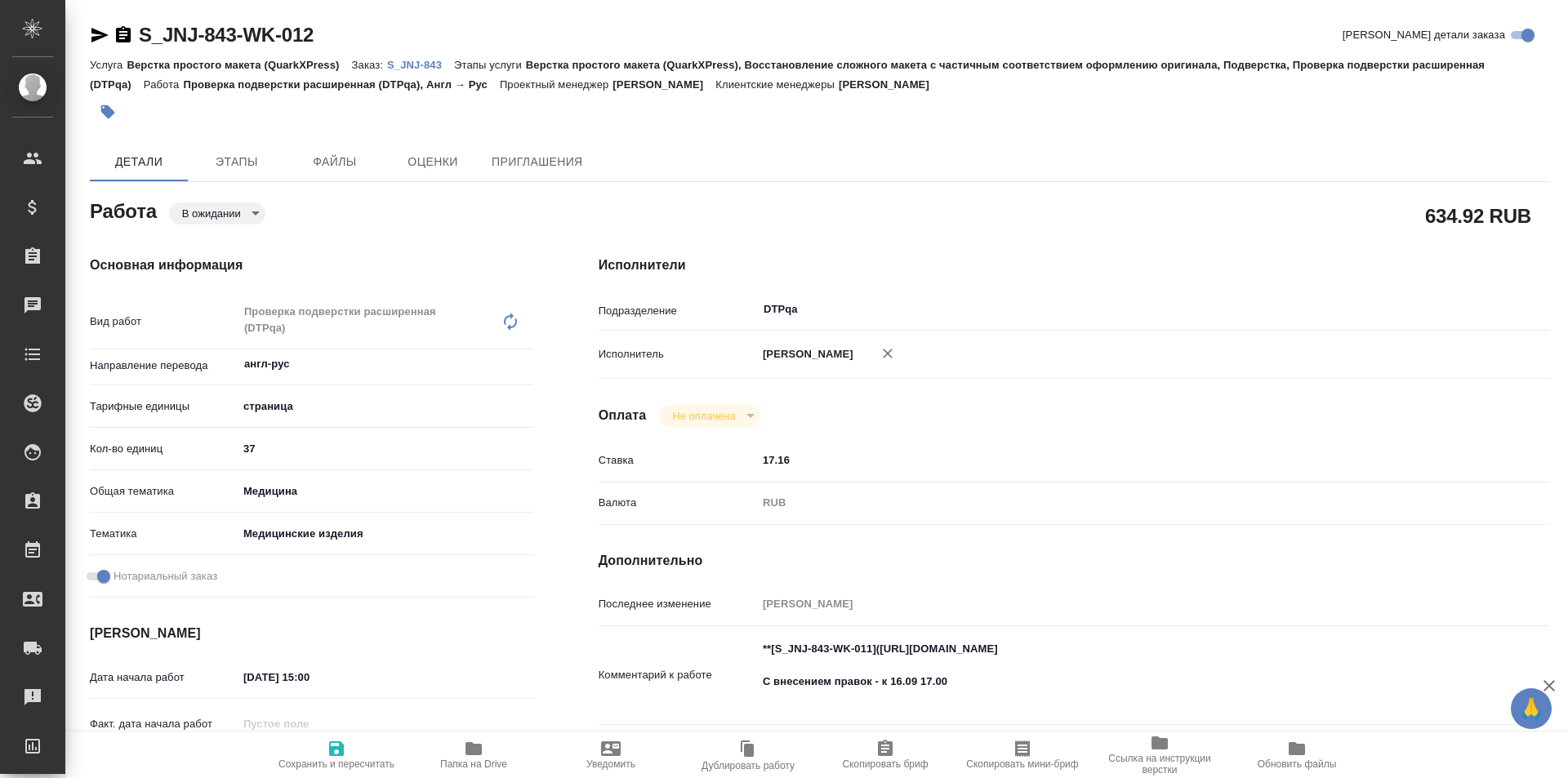
type textarea "x"
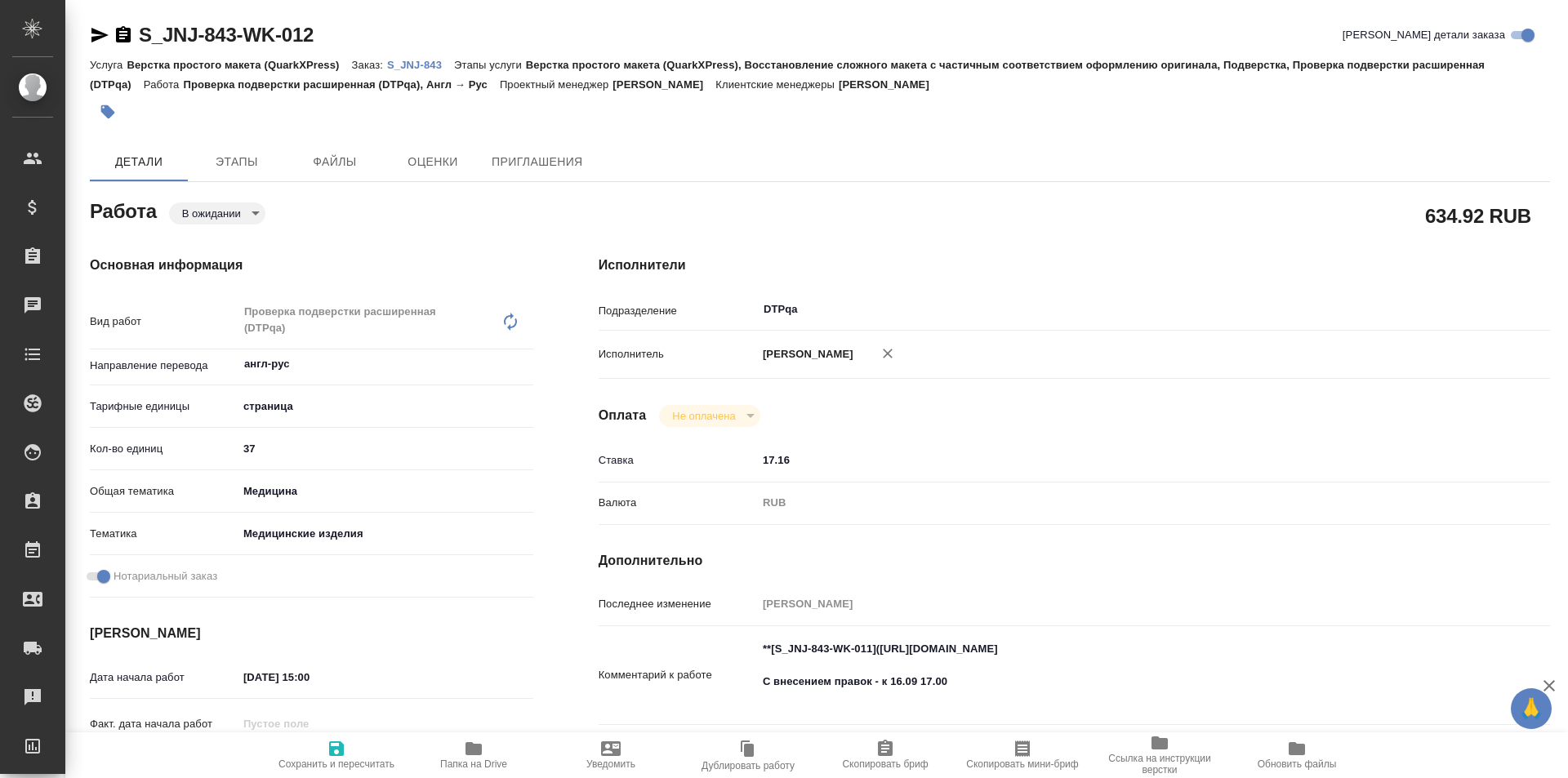
type textarea "x"
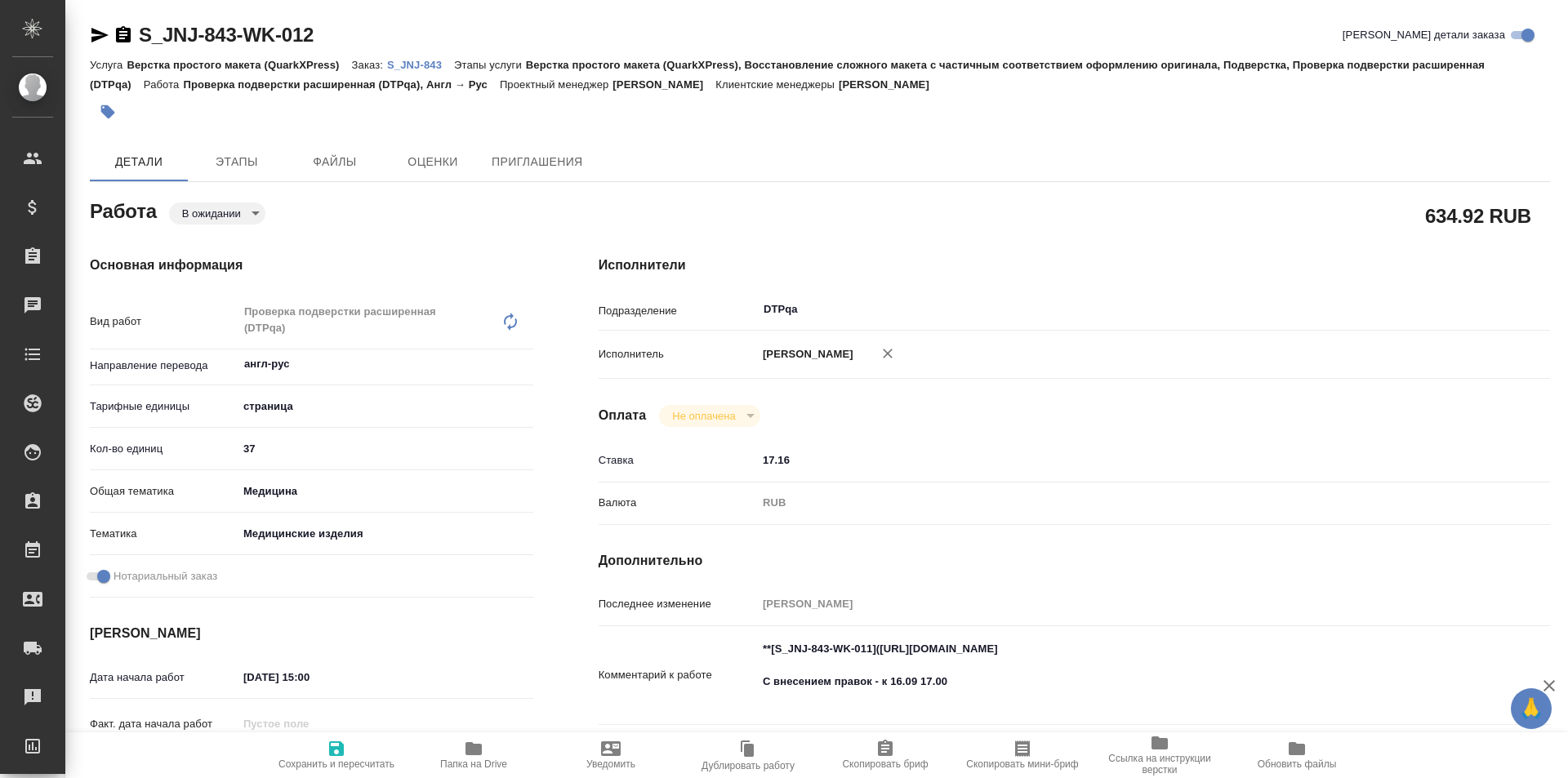
type textarea "x"
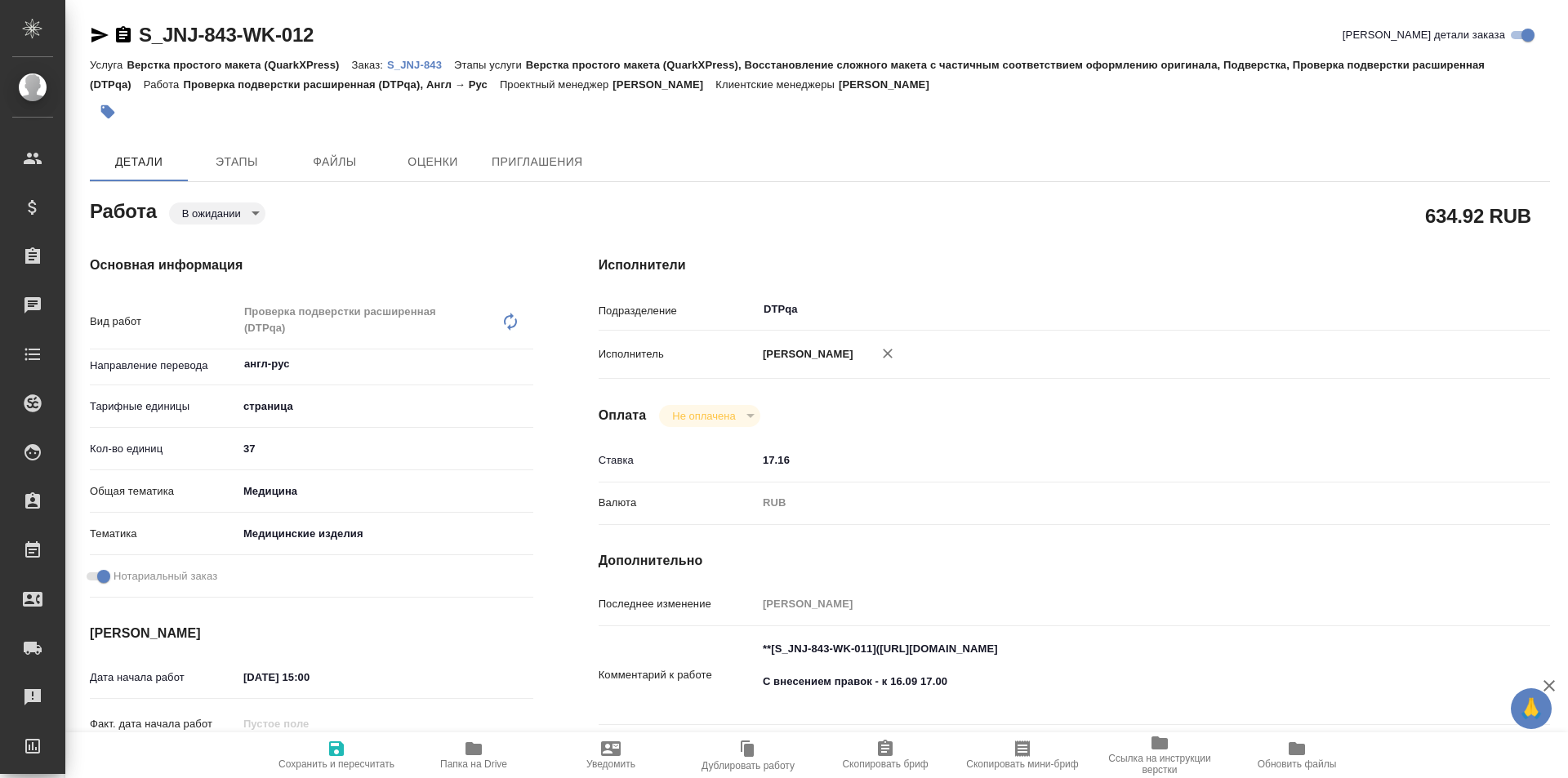
type textarea "x"
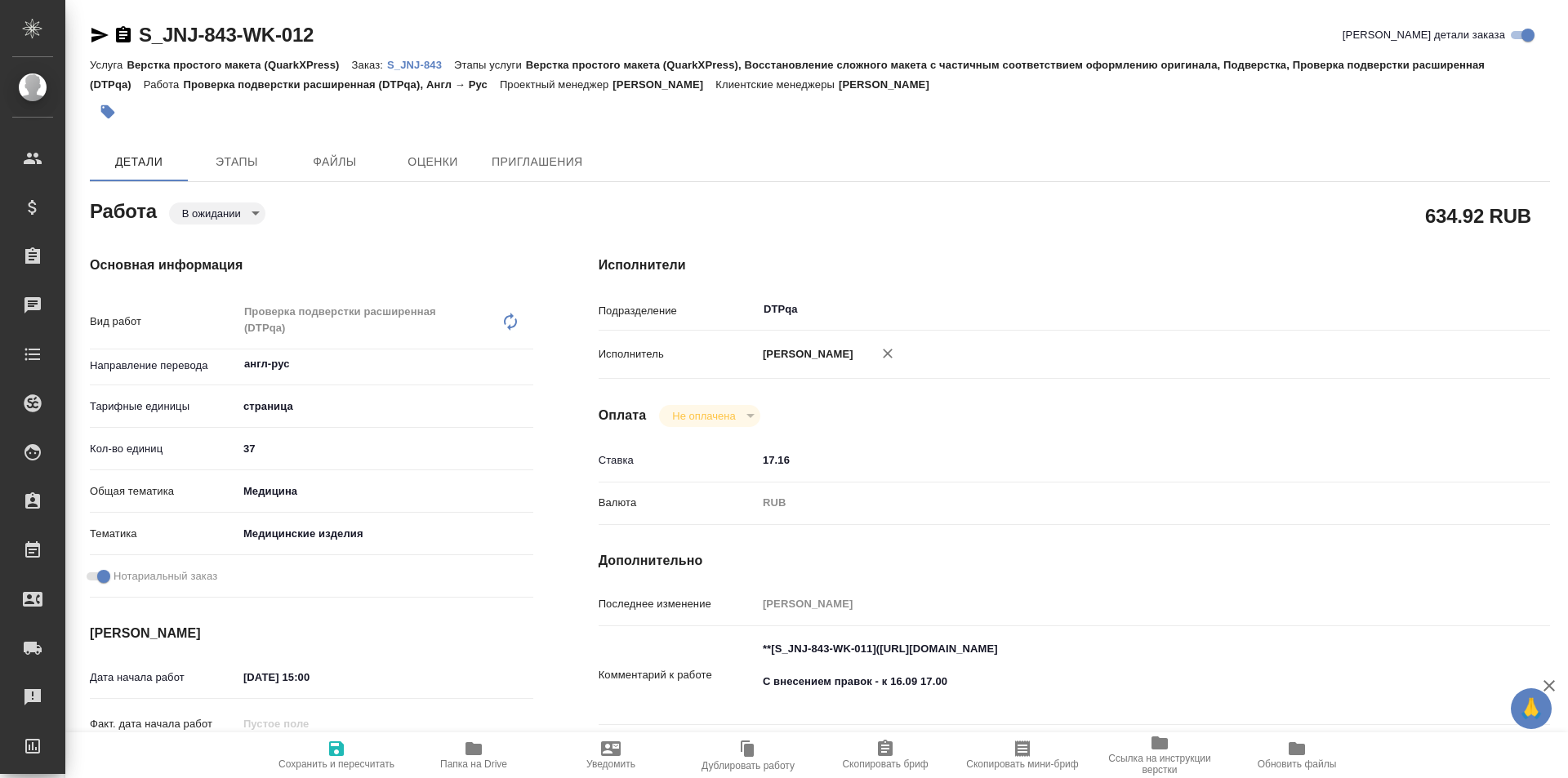
type textarea "x"
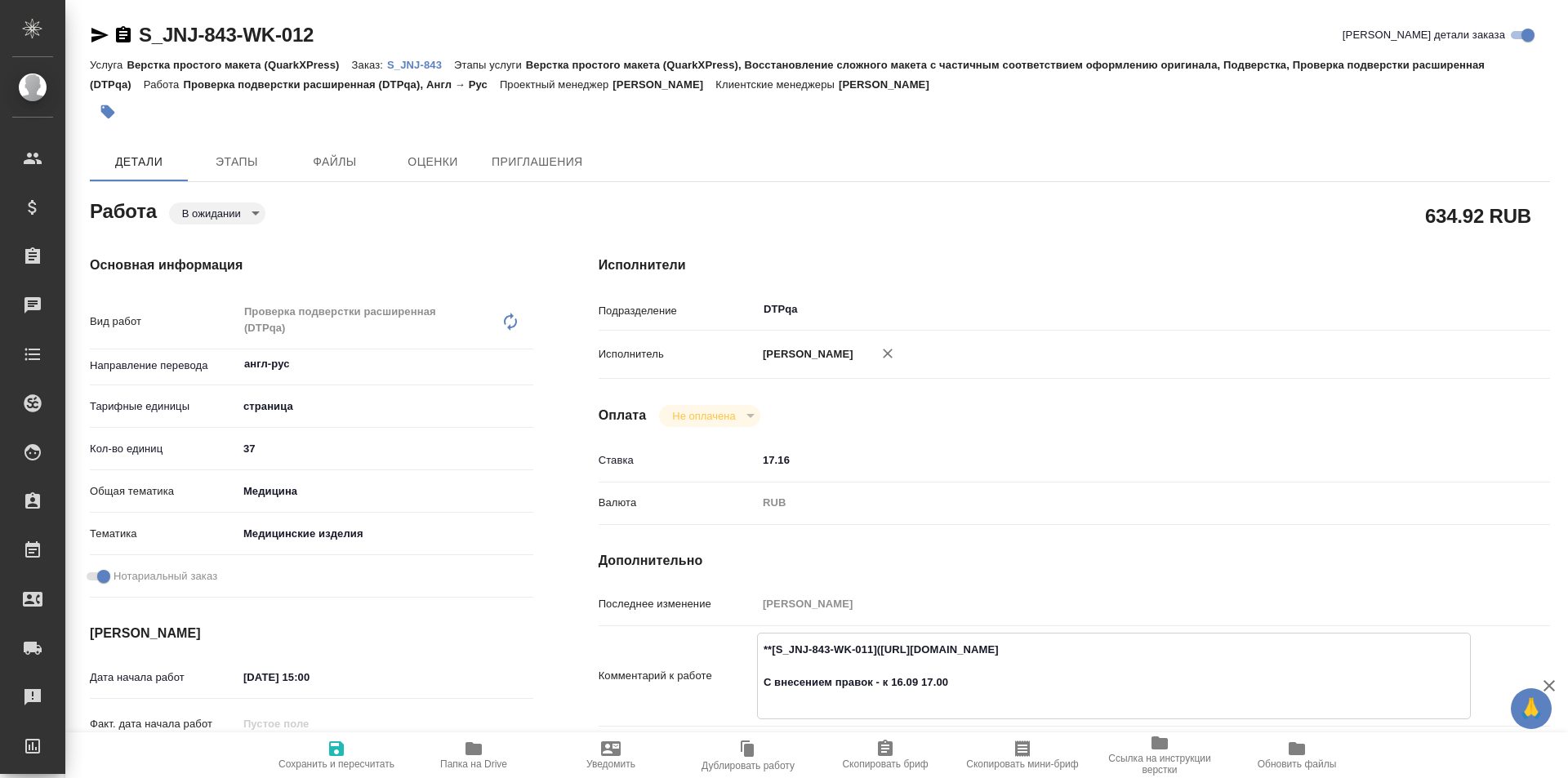
type textarea "x"
drag, startPoint x: 1182, startPoint y: 650, endPoint x: 889, endPoint y: 650, distance: 293.0
click at [880, 653] on textarea "**[S_JNJ-843-WK-011](https://tera.awatera.com/Work/68b9928e296fe19407f0dc56/)**…" at bounding box center [1114, 674] width 713 height 77
type textarea "x"
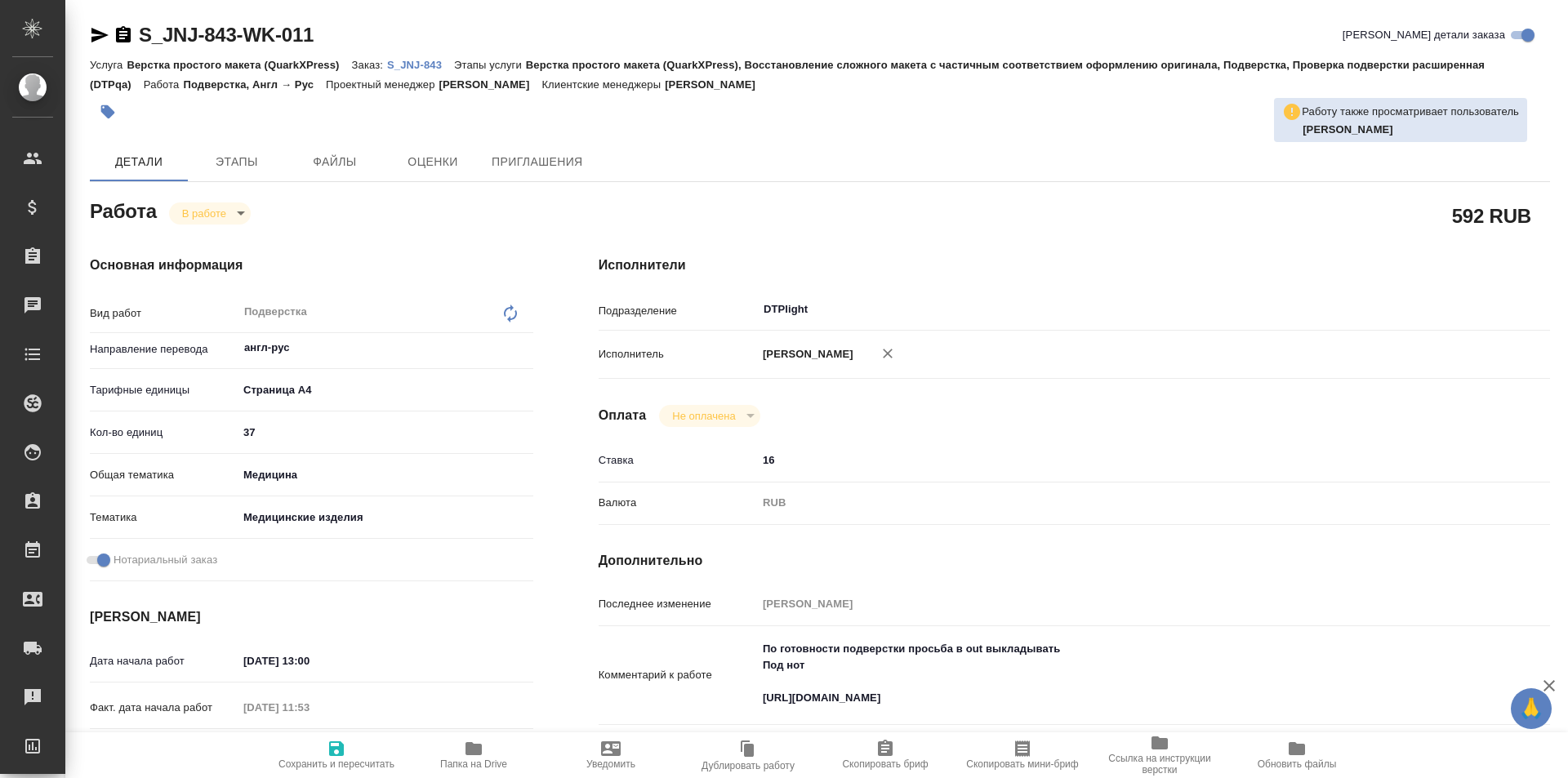
type textarea "x"
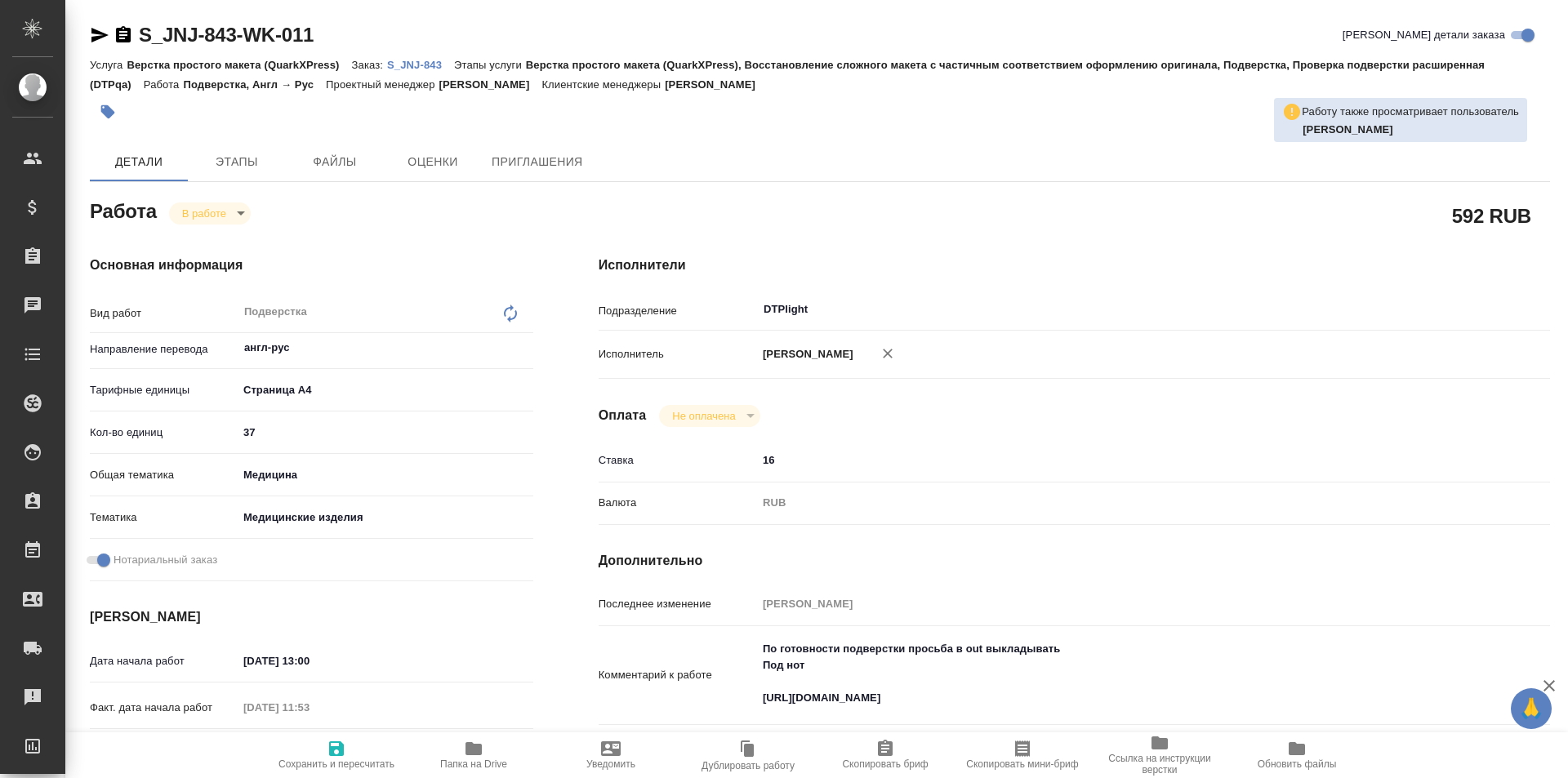
type textarea "x"
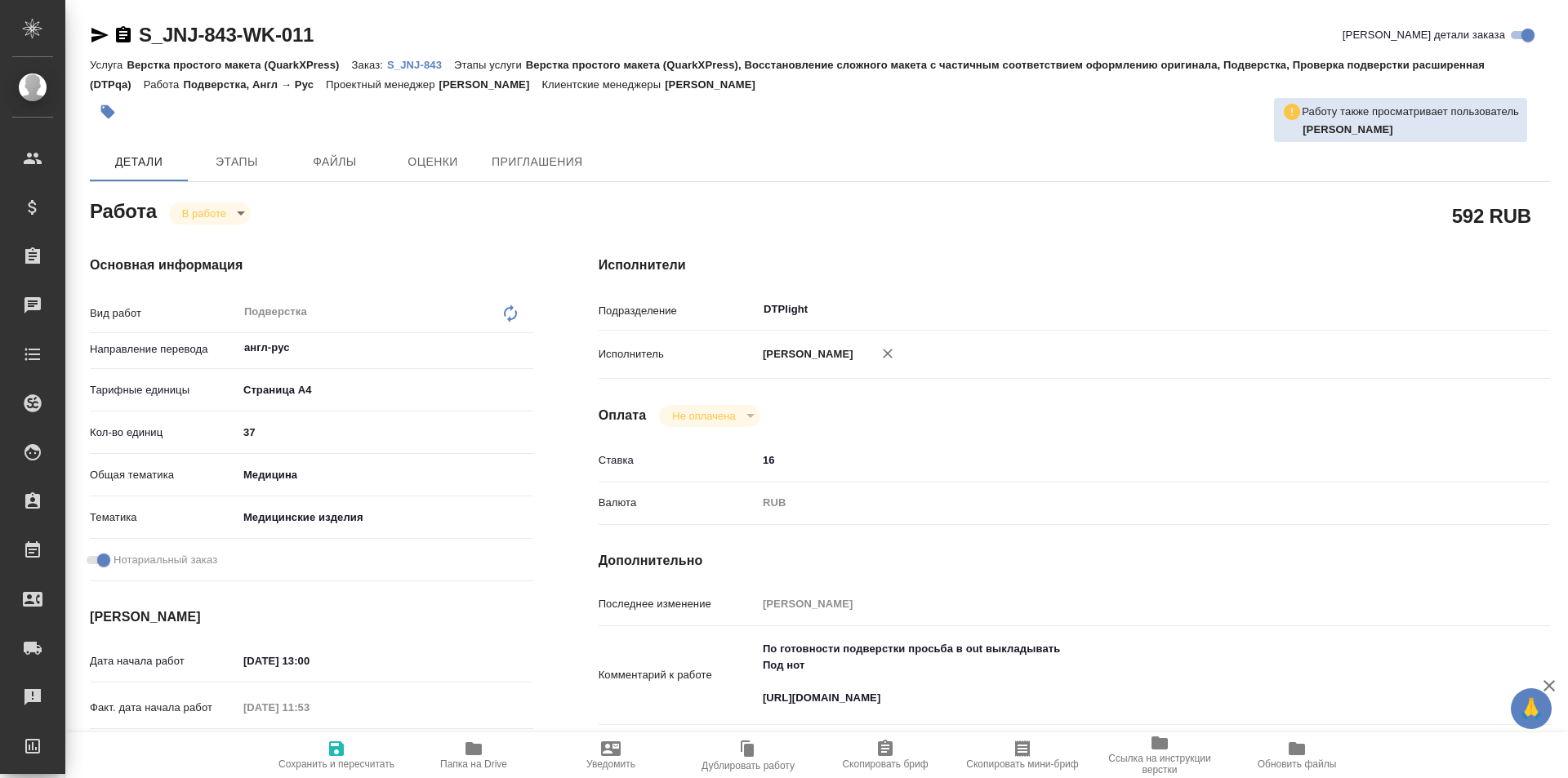
type textarea "x"
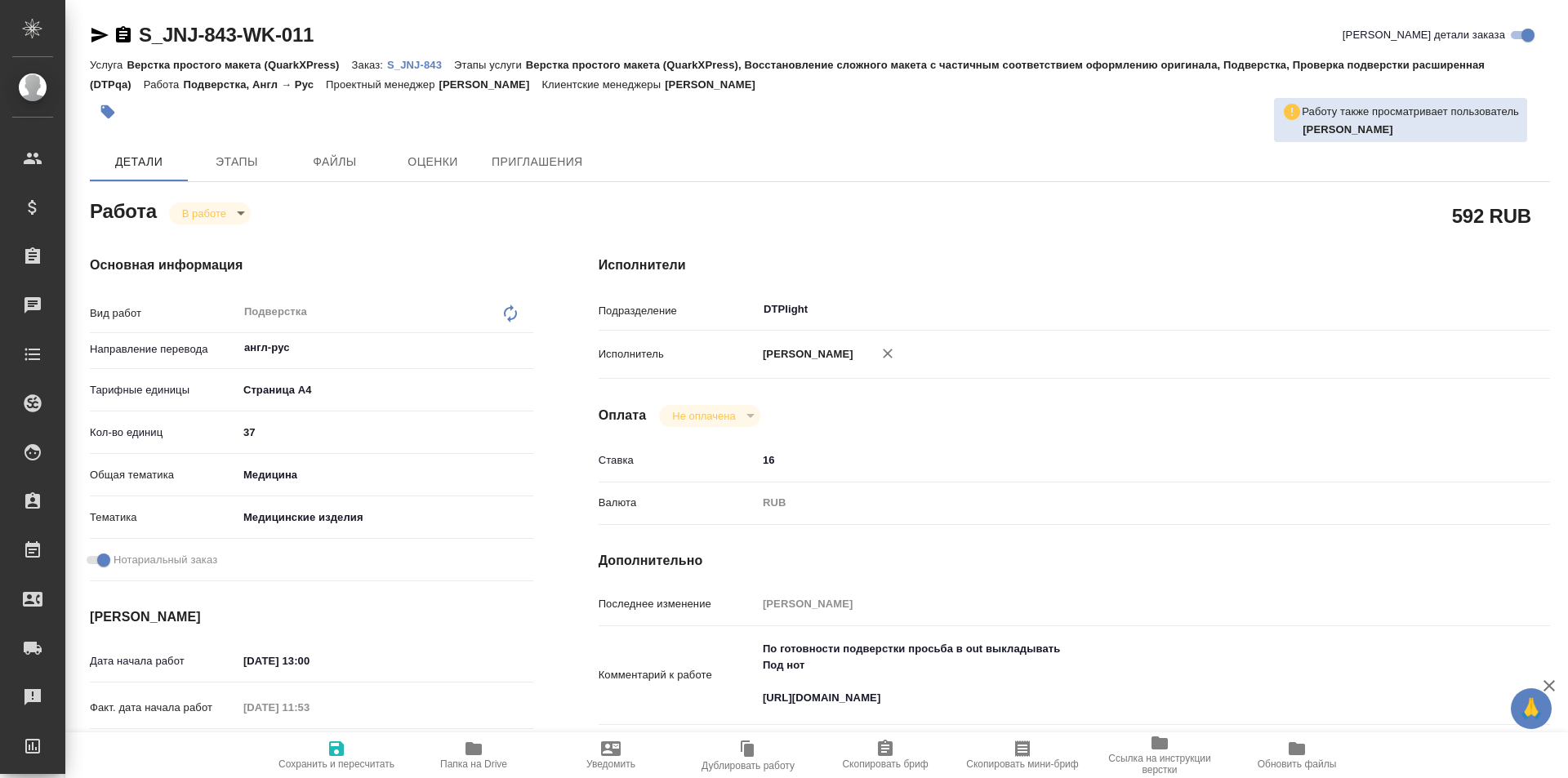
type textarea "x"
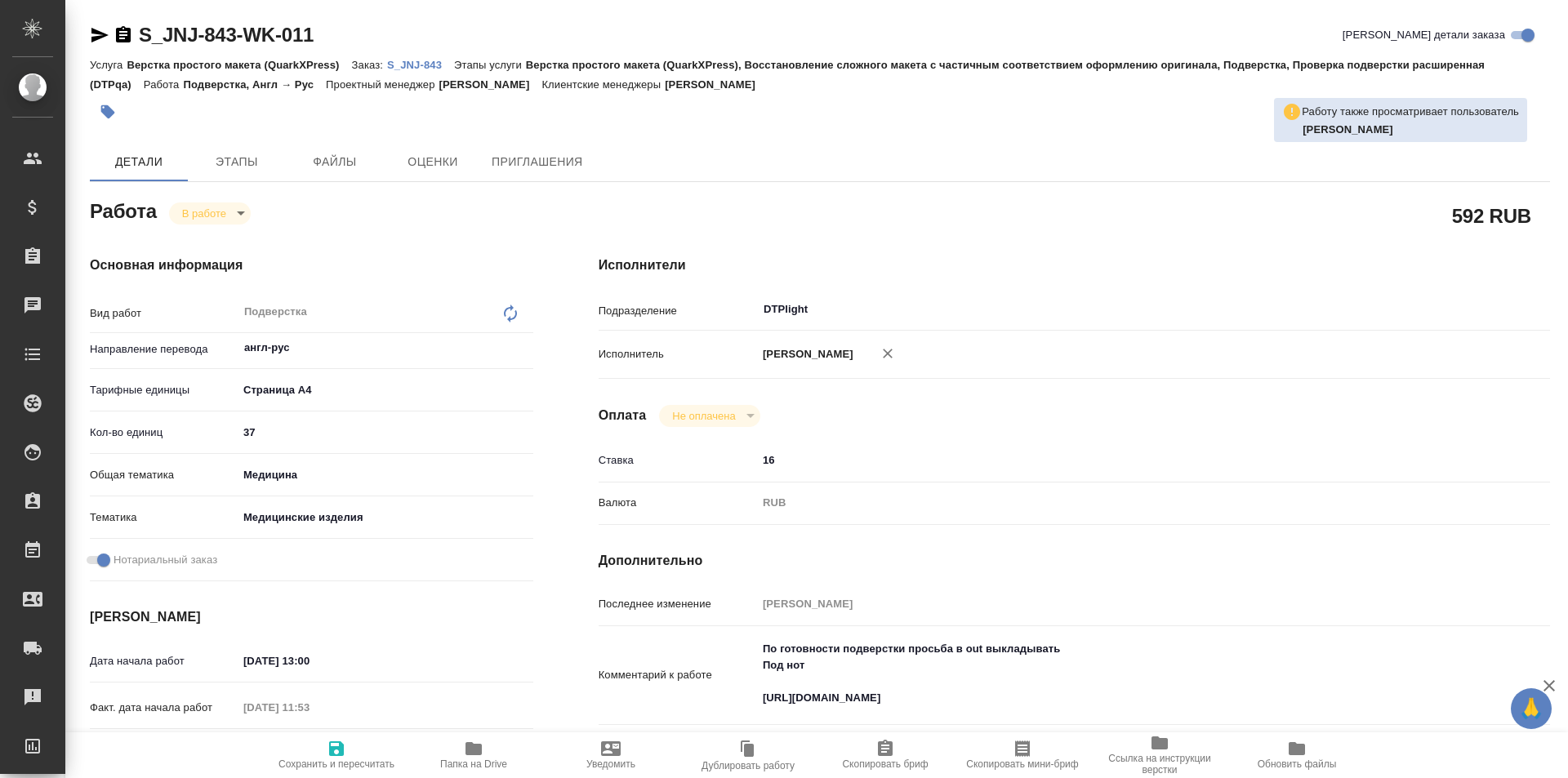
type textarea "x"
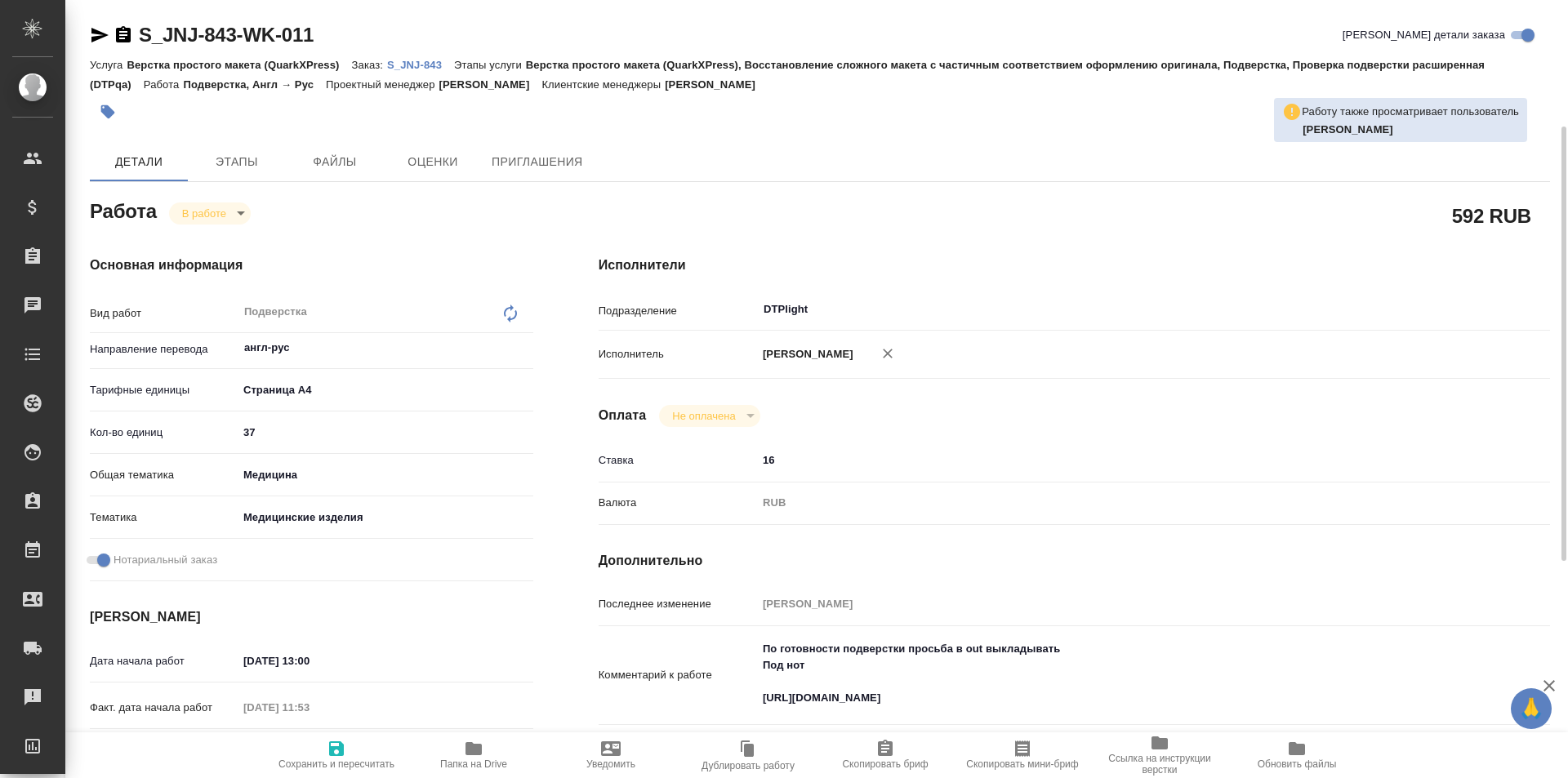
scroll to position [82, 0]
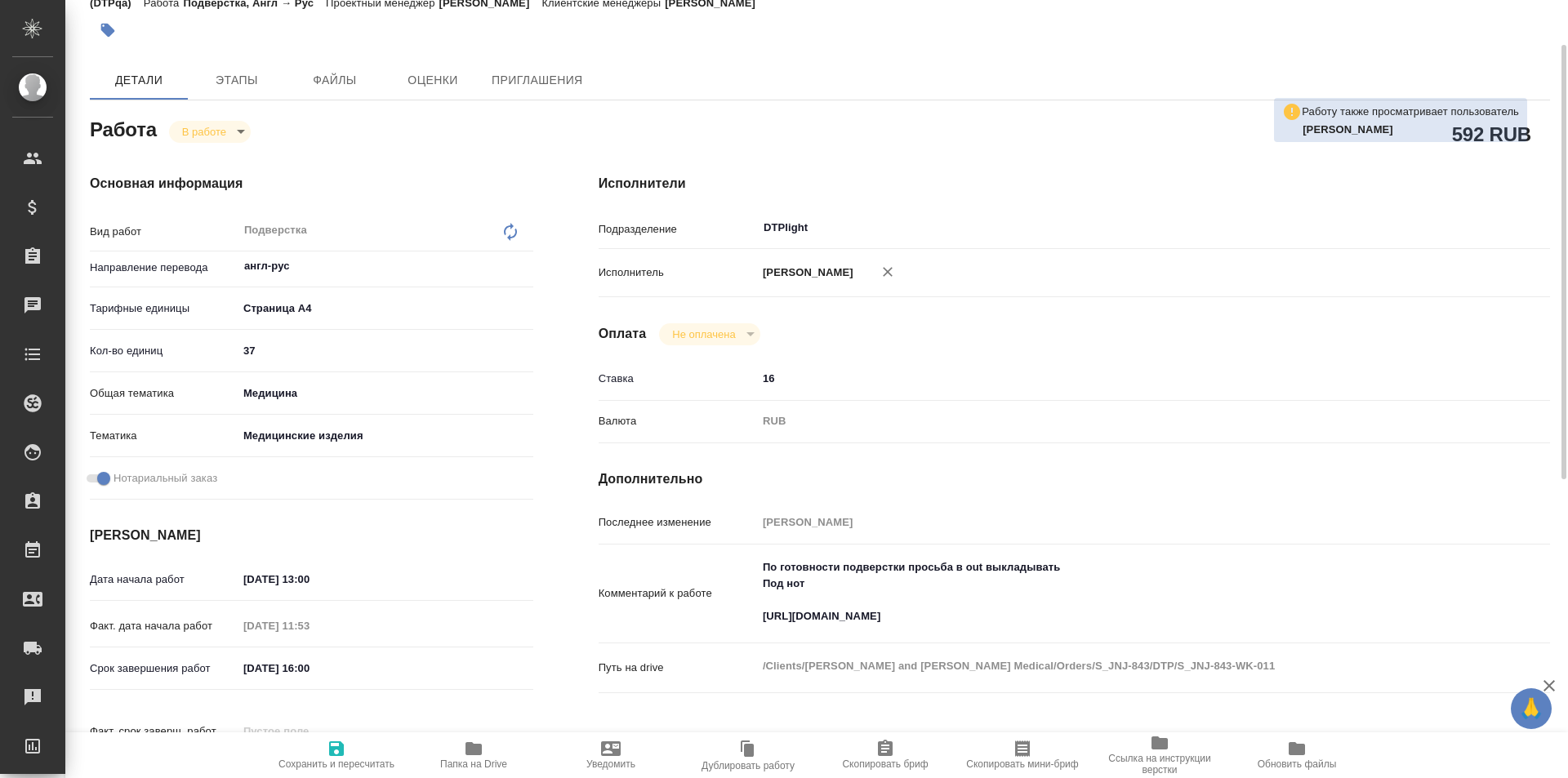
type textarea "x"
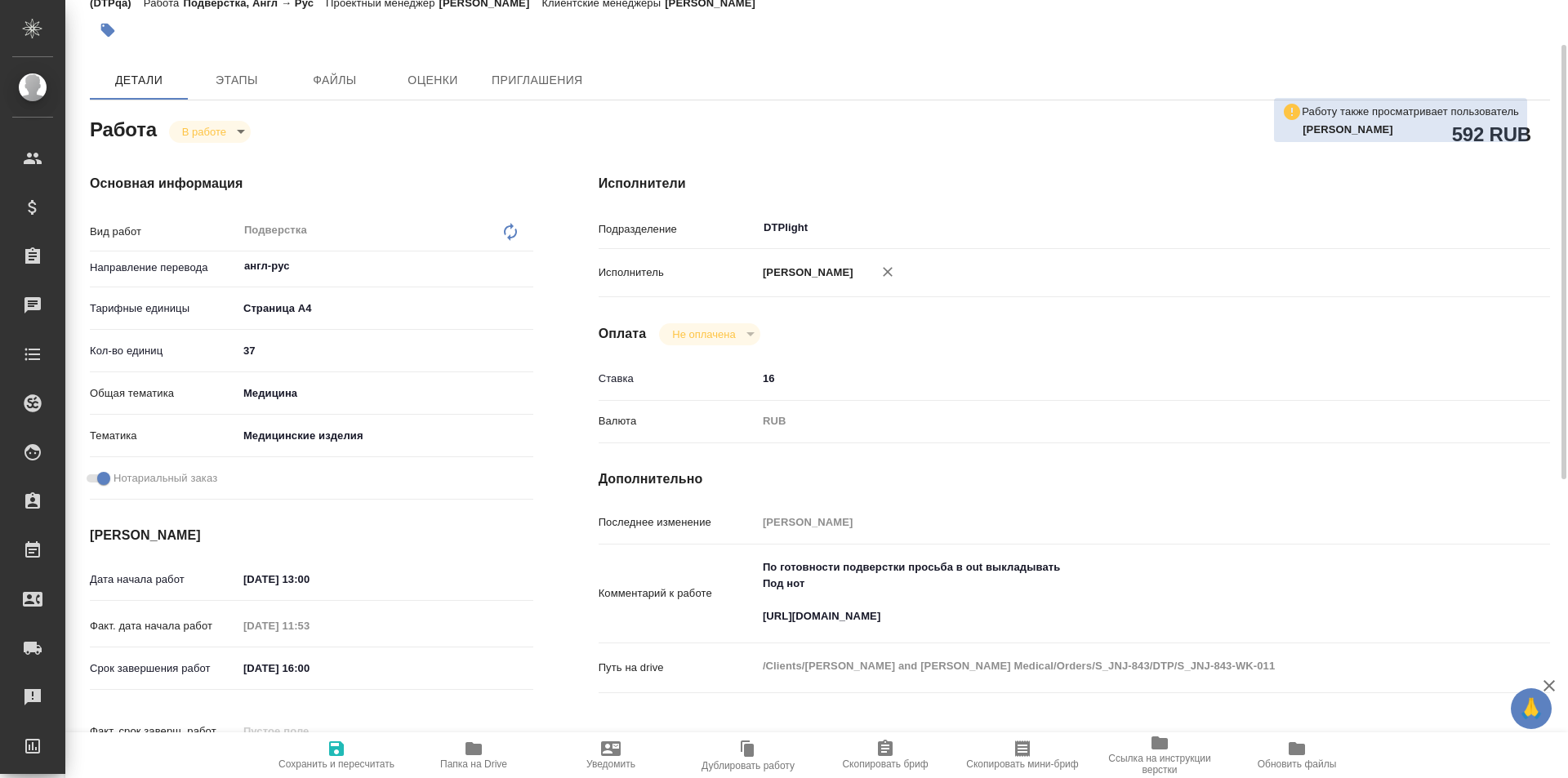
type textarea "x"
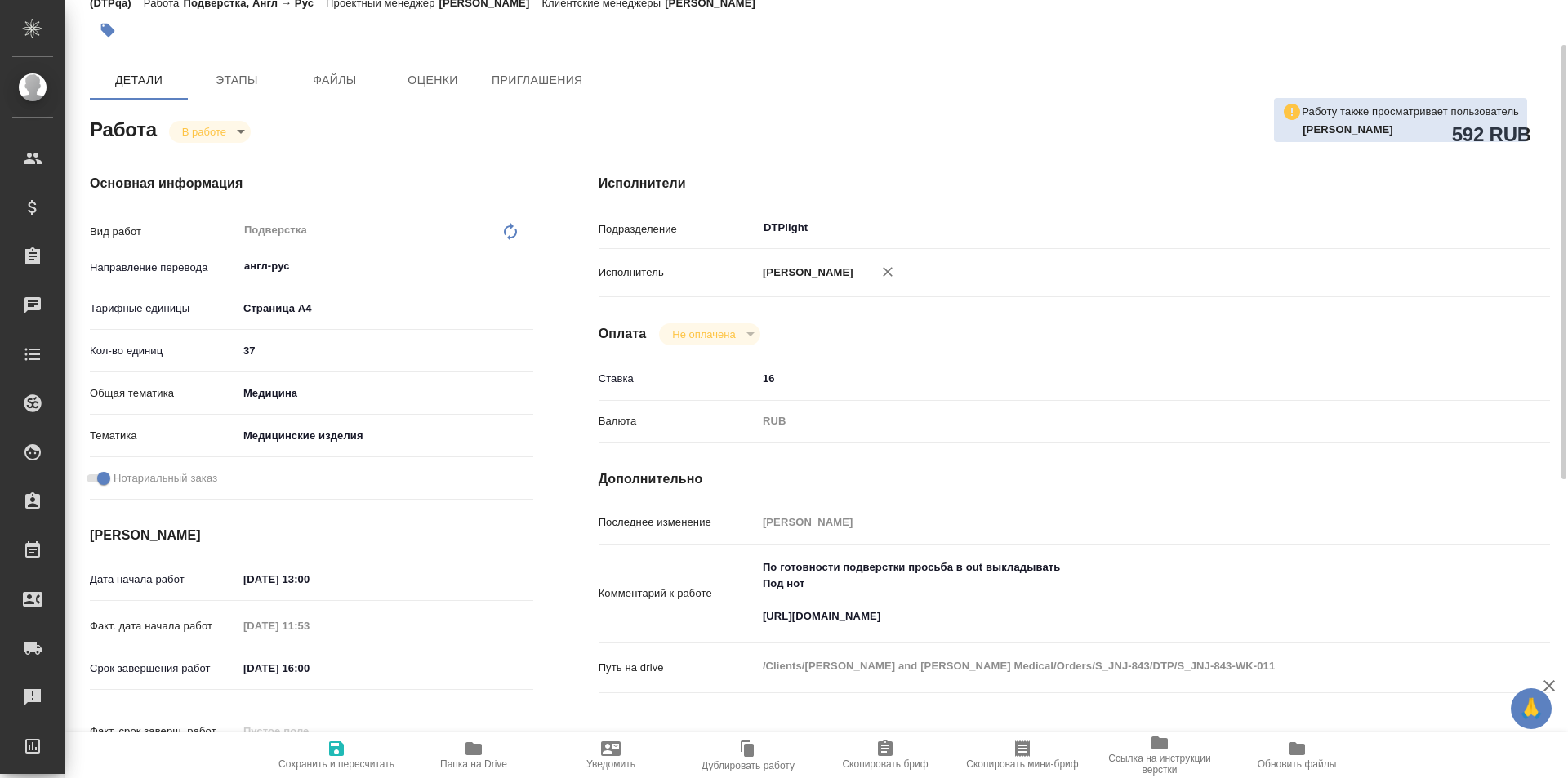
scroll to position [163, 0]
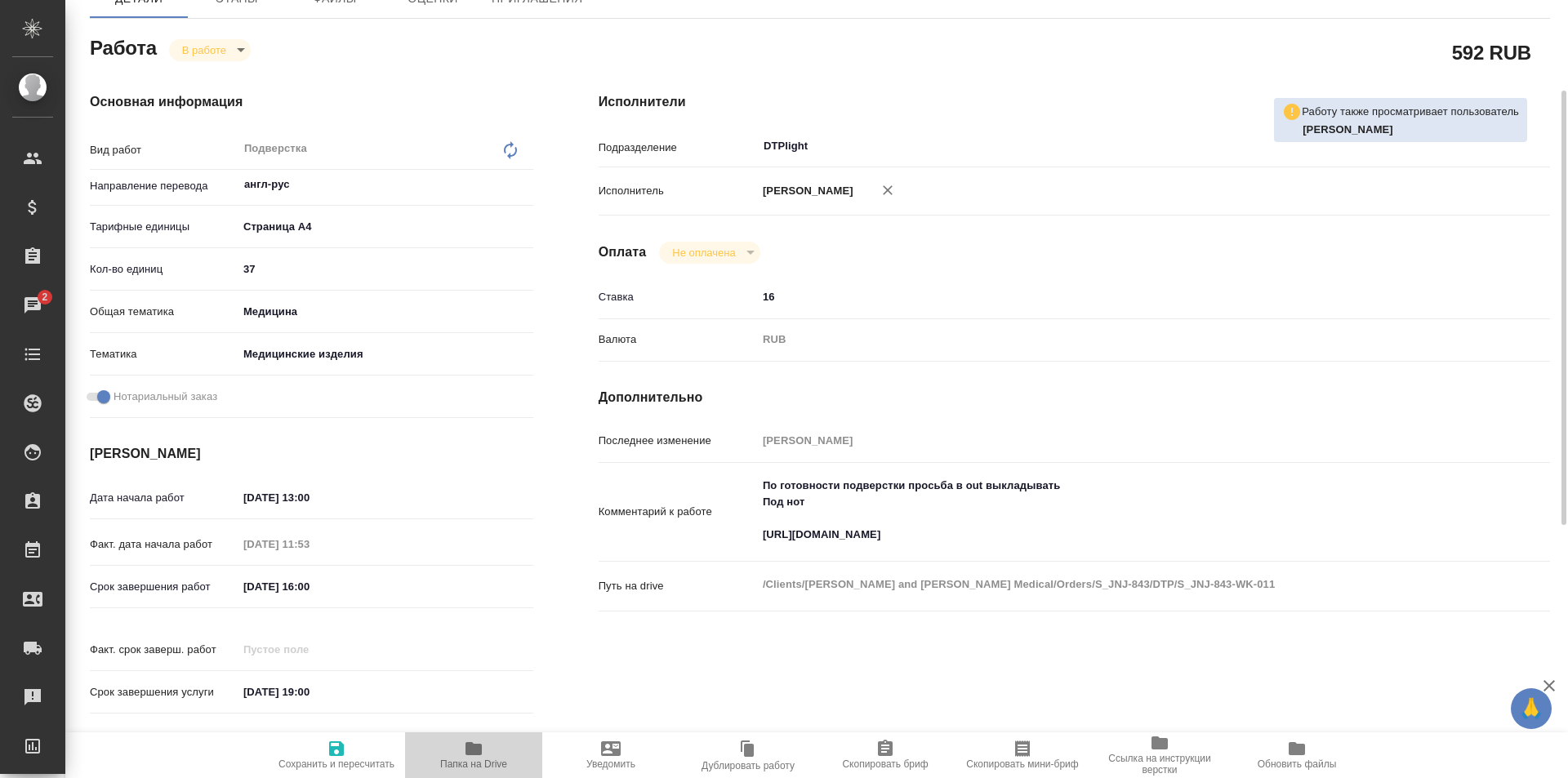
click at [469, 750] on icon "button" at bounding box center [473, 749] width 16 height 13
drag, startPoint x: 1016, startPoint y: 551, endPoint x: 722, endPoint y: 559, distance: 294.1
click at [722, 556] on div "Комментарий к работе По готовности подверстки просьба в out выкладывать Под нот…" at bounding box center [1075, 513] width 952 height 87
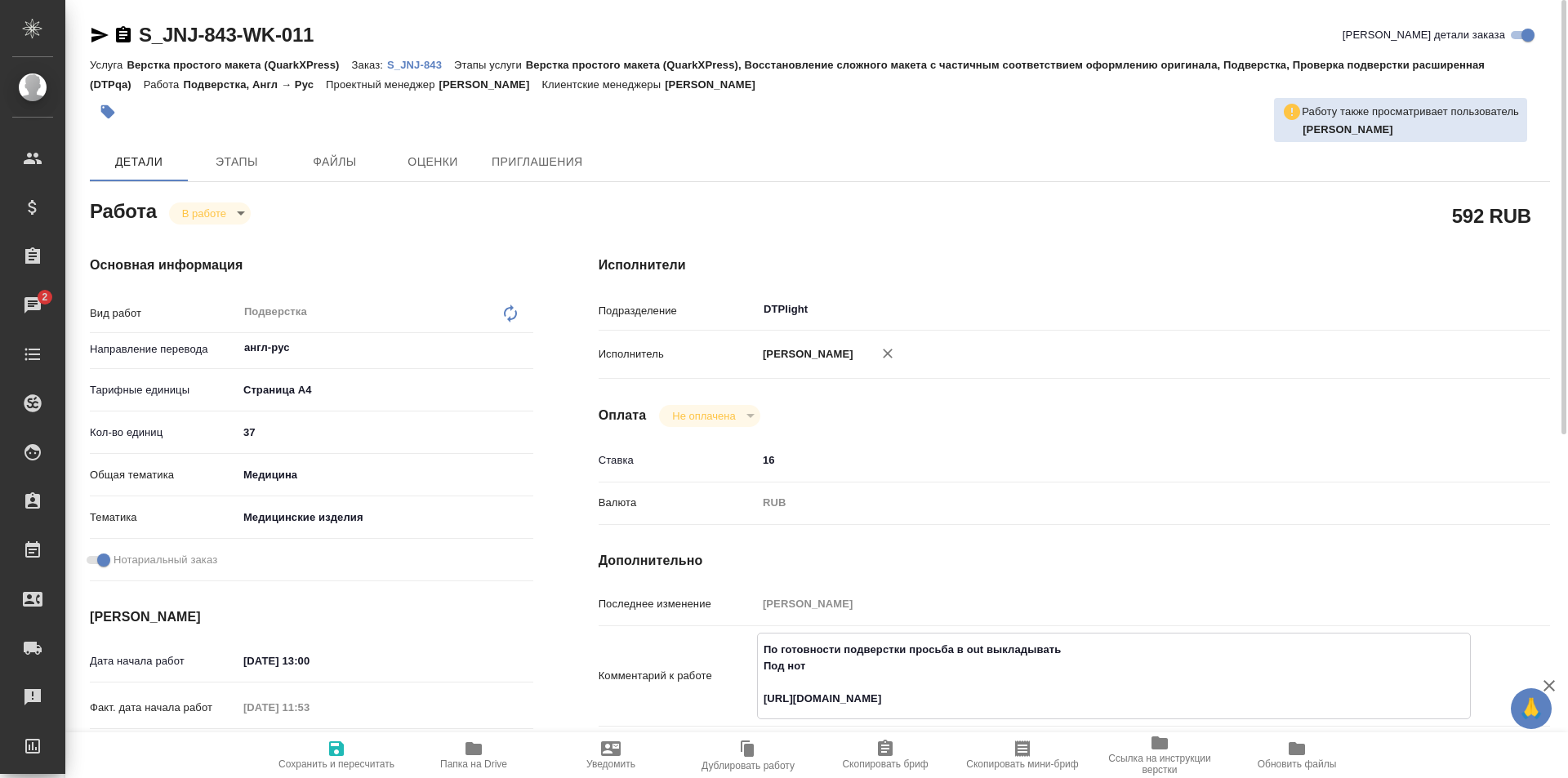
type textarea "x"
click at [407, 59] on p "S_JNJ-843" at bounding box center [421, 65] width 67 height 12
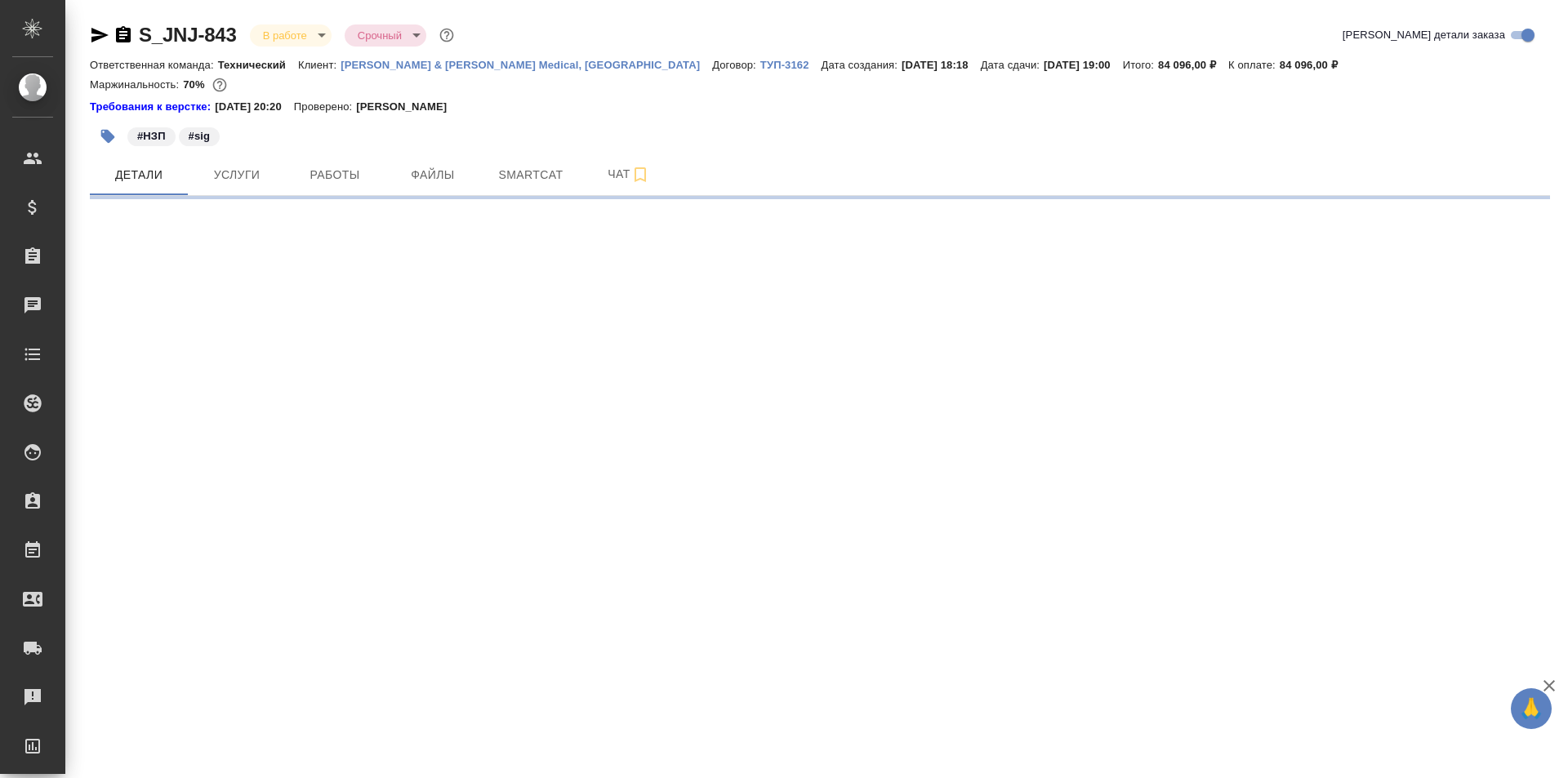
select select "RU"
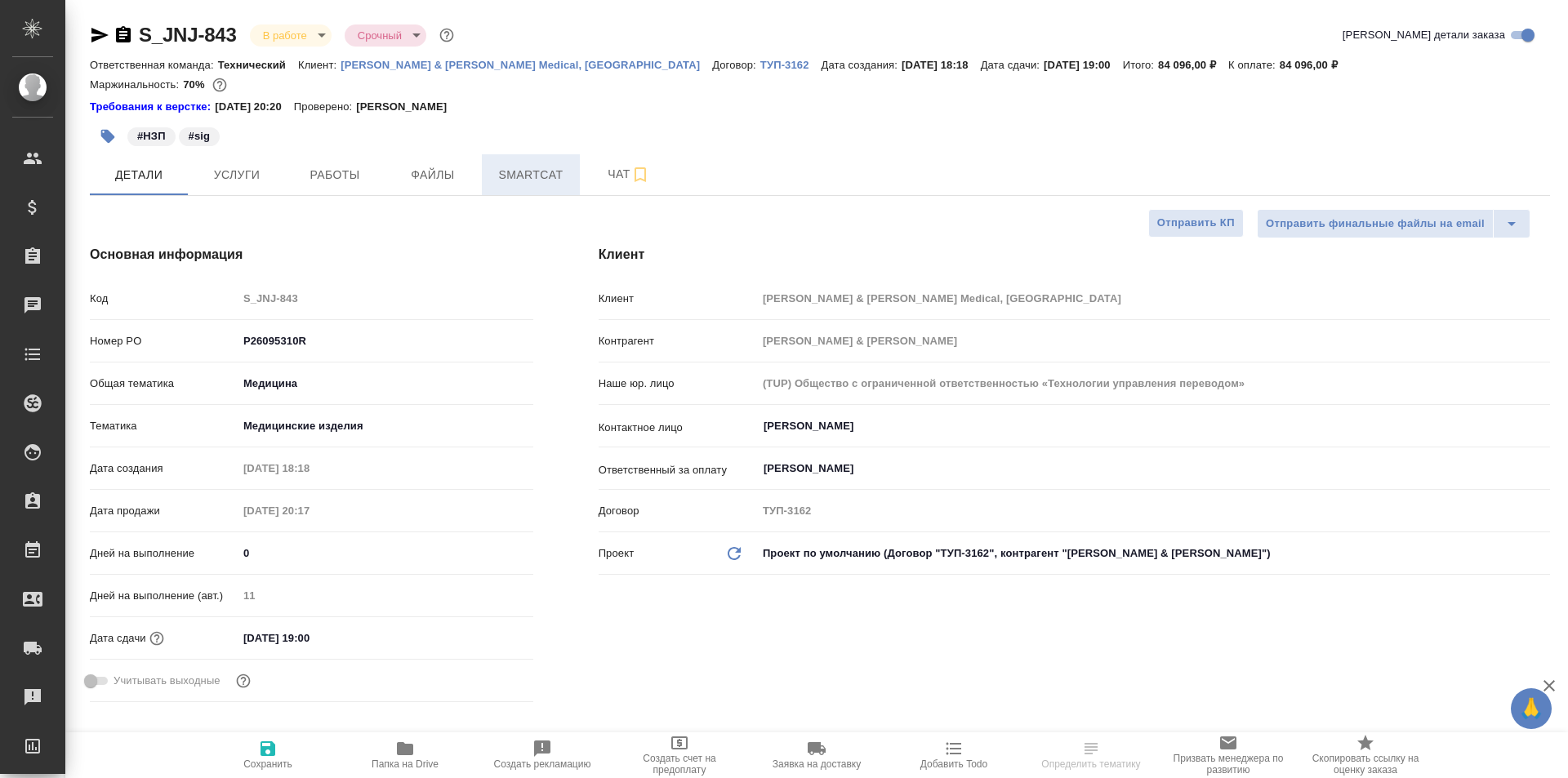
type textarea "x"
click at [610, 171] on span "Чат" at bounding box center [628, 174] width 78 height 20
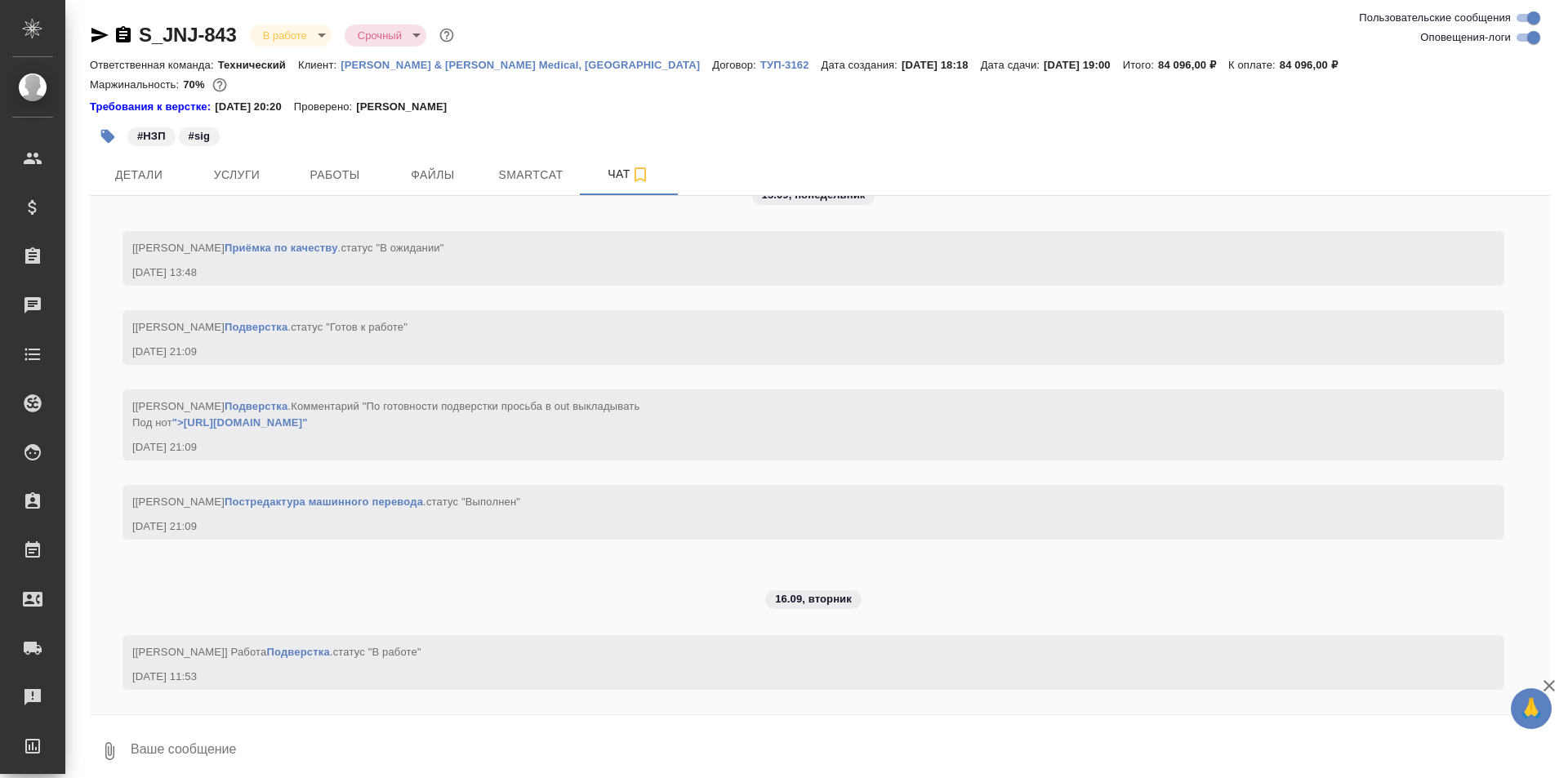
scroll to position [10396, 0]
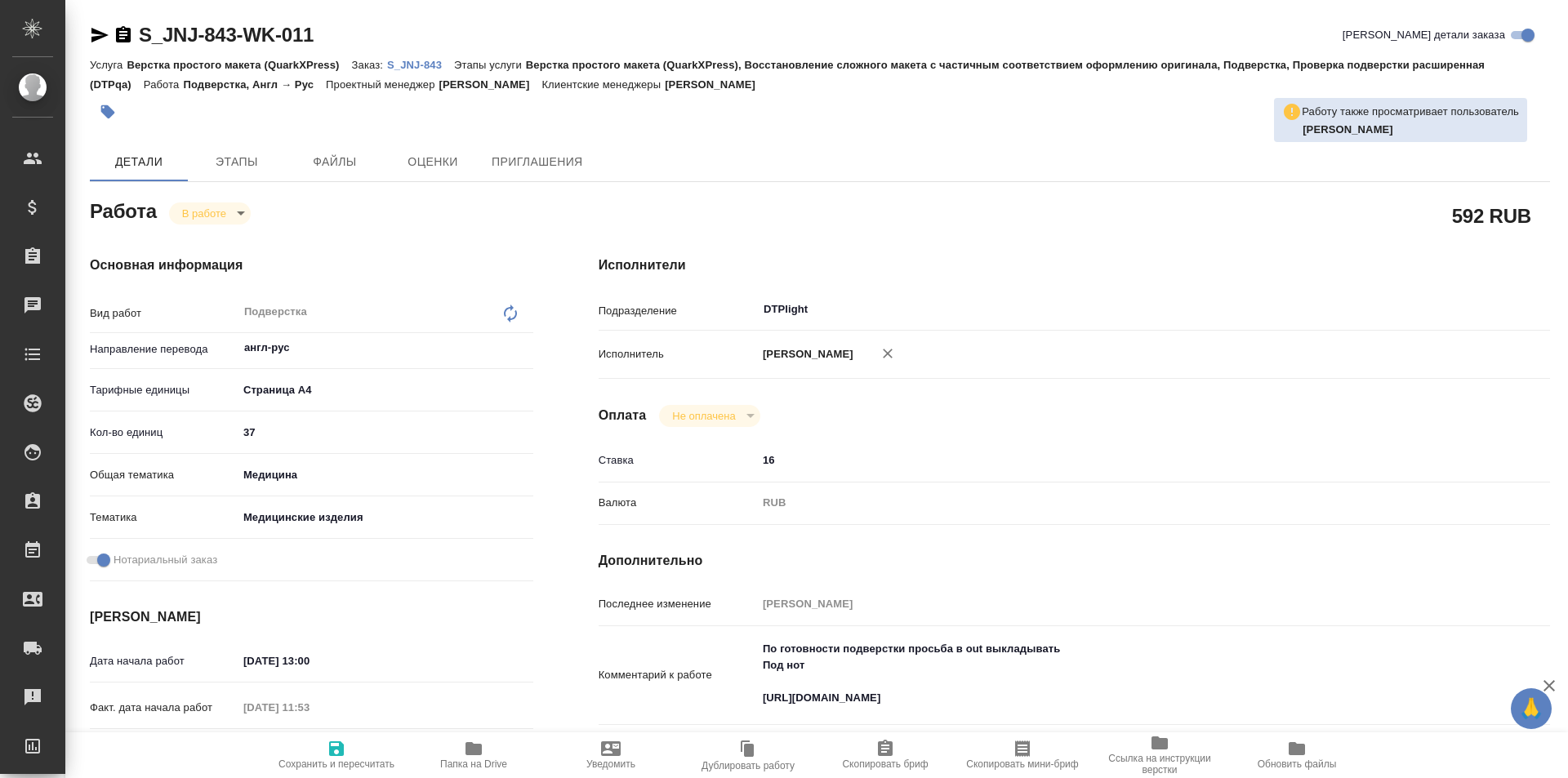
type textarea "x"
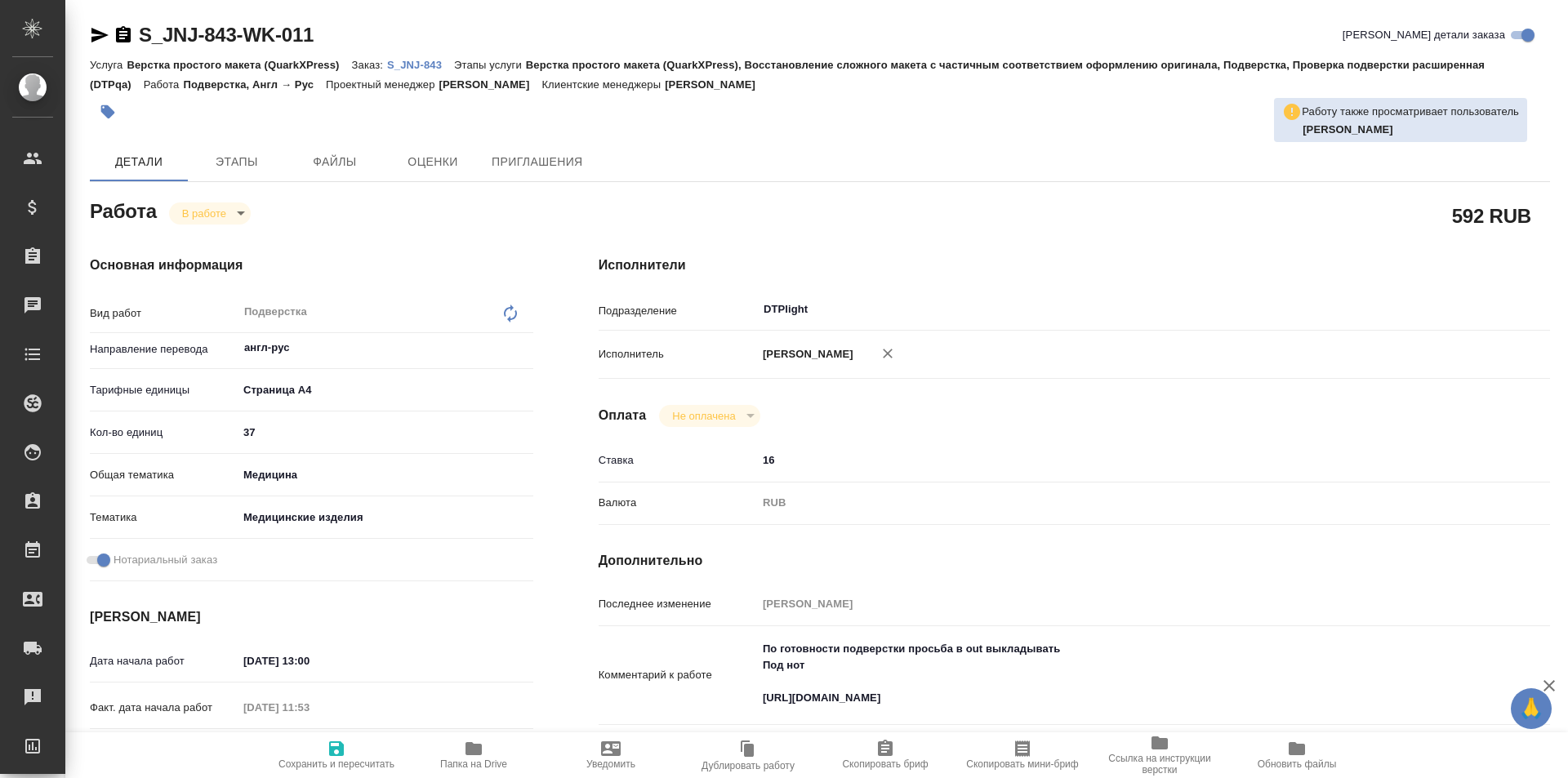
type textarea "x"
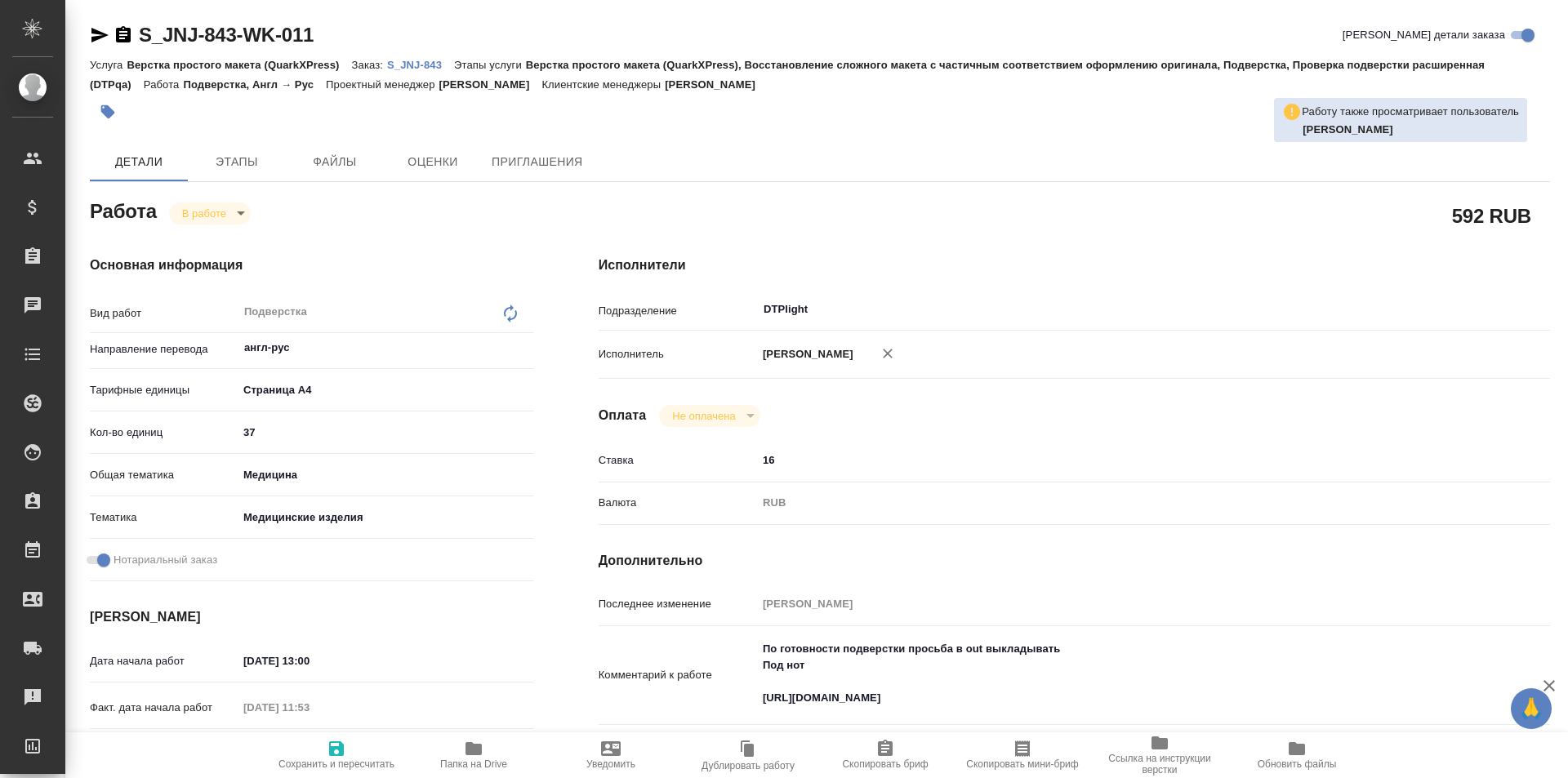
type textarea "x"
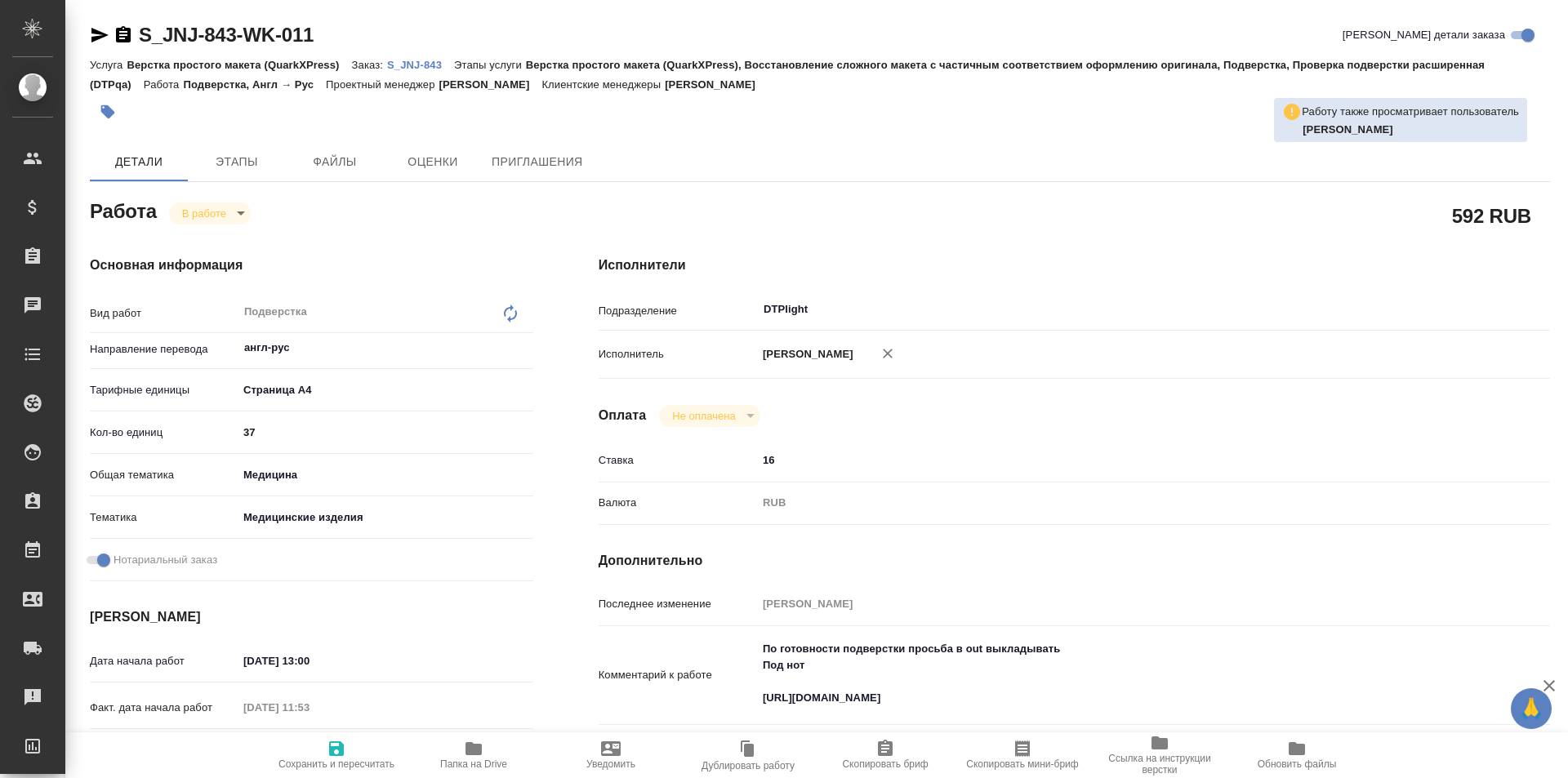
type textarea "x"
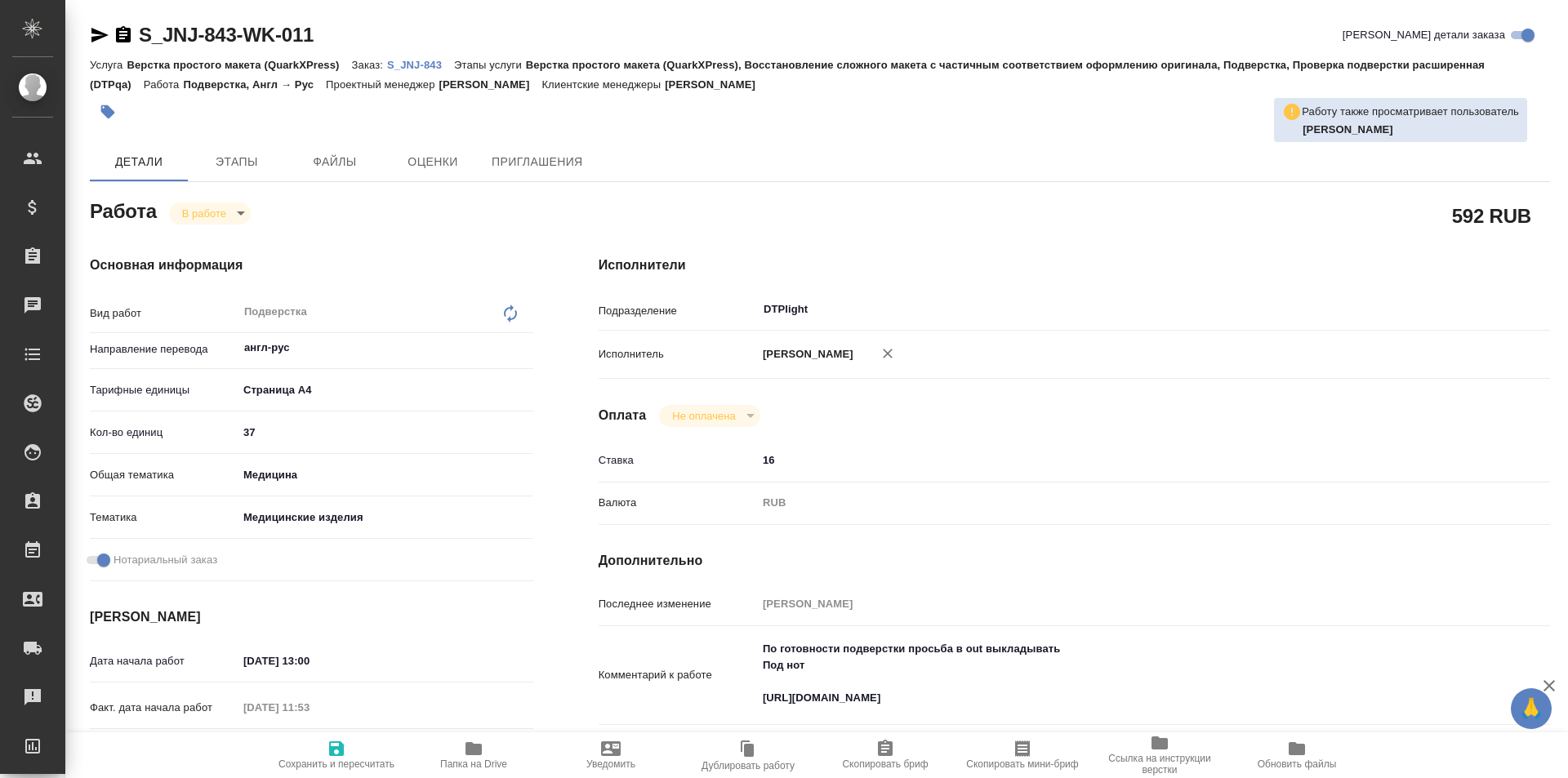
type textarea "x"
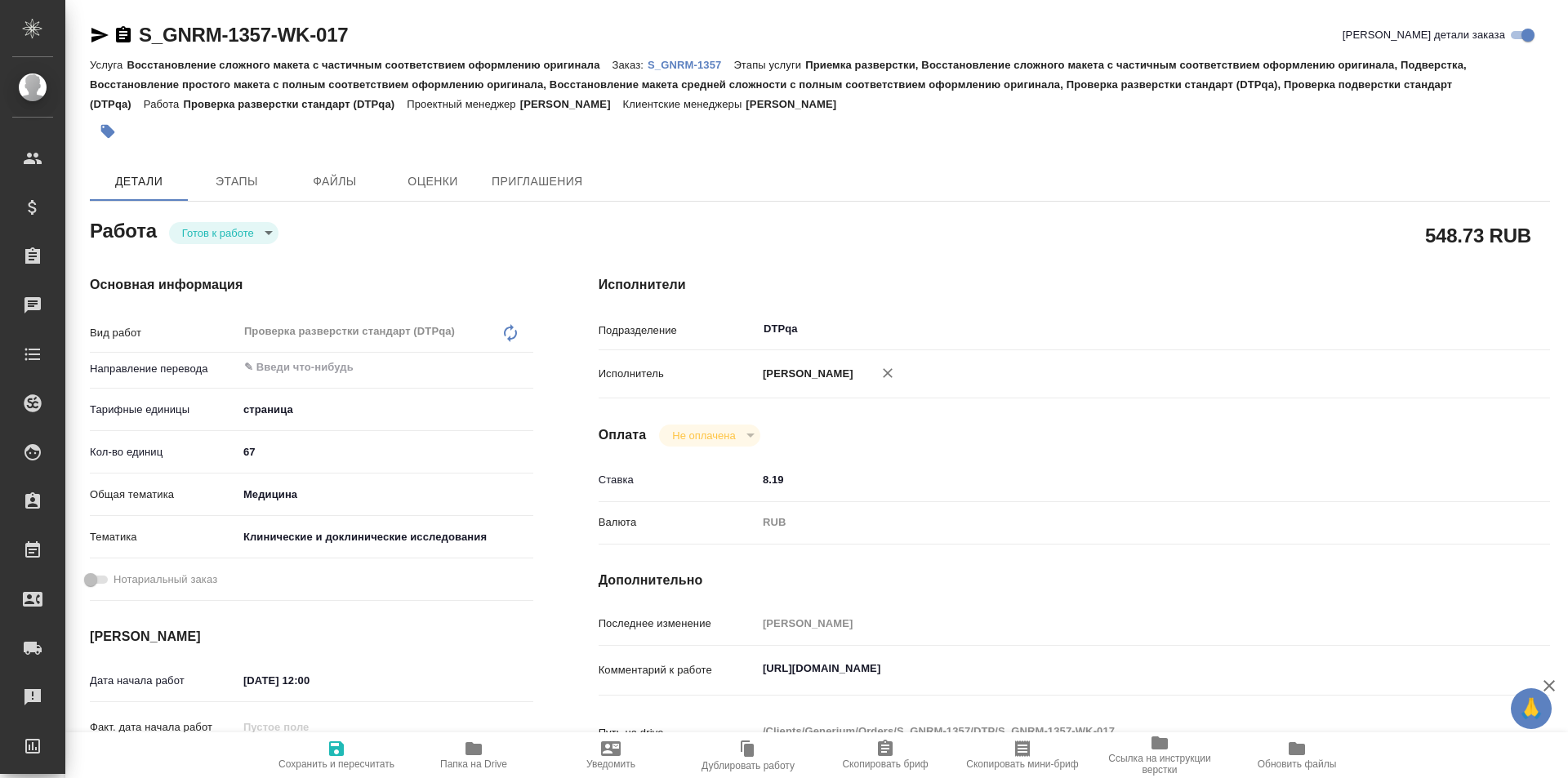
type textarea "x"
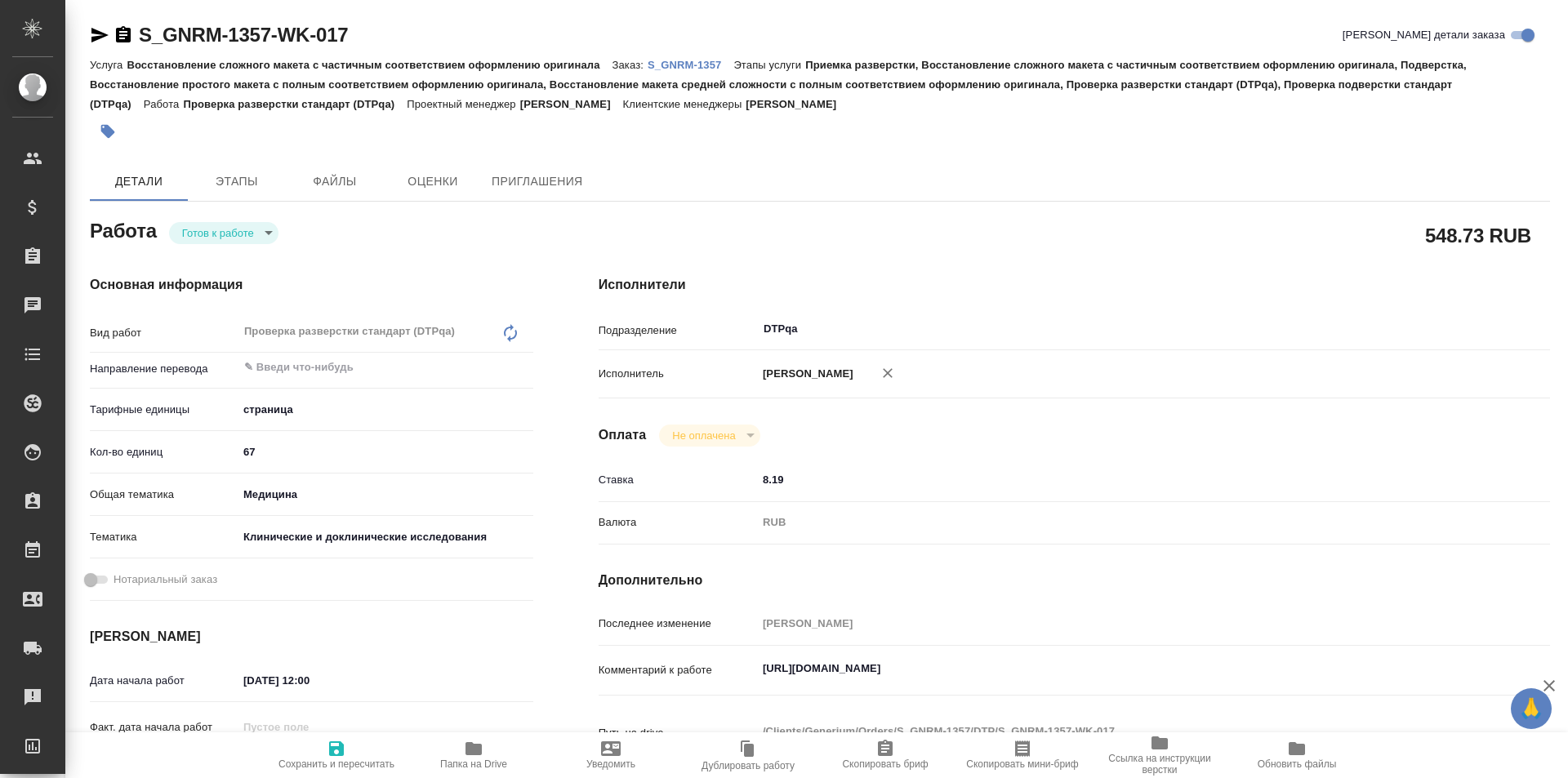
type textarea "x"
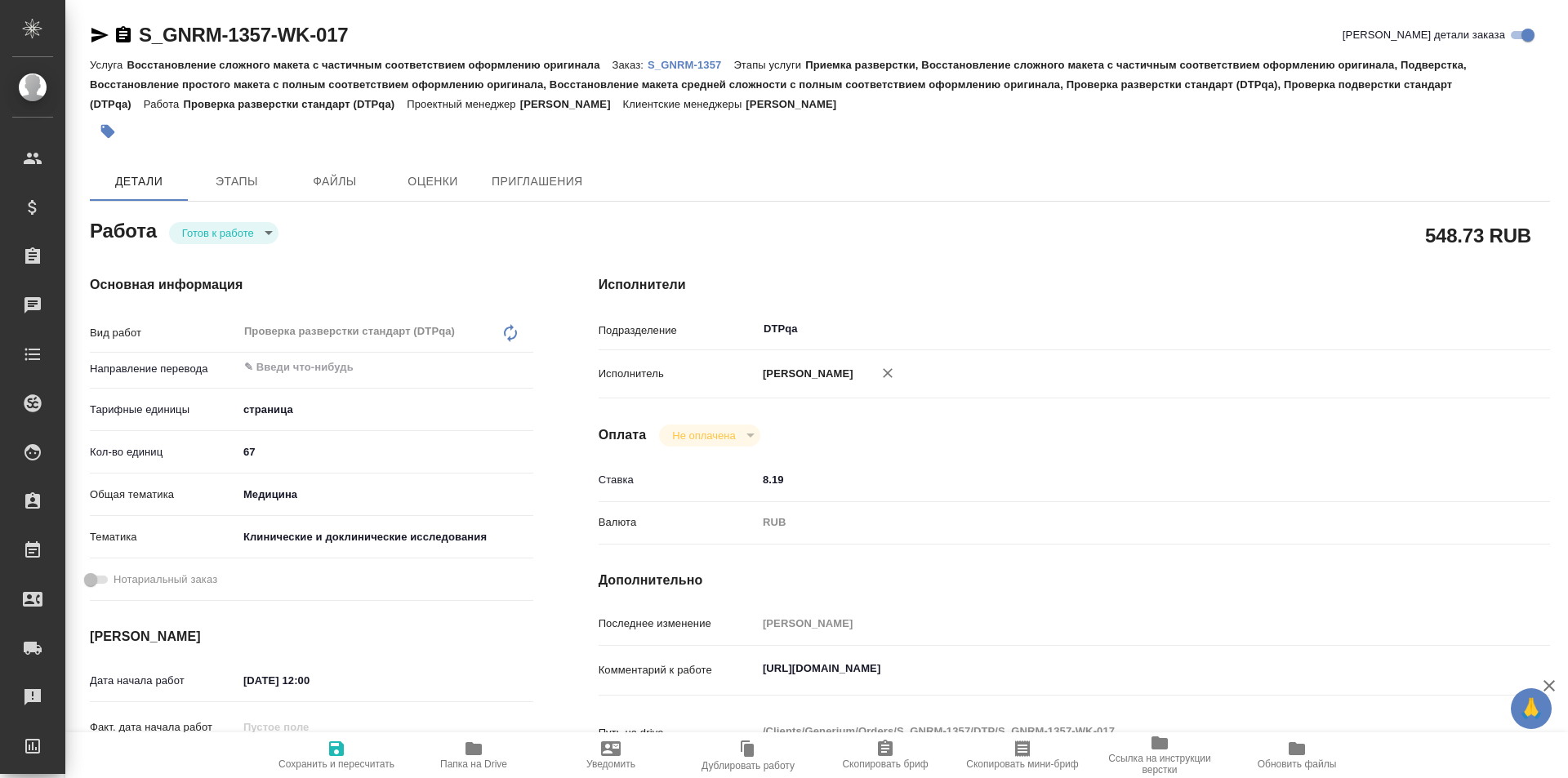
type textarea "x"
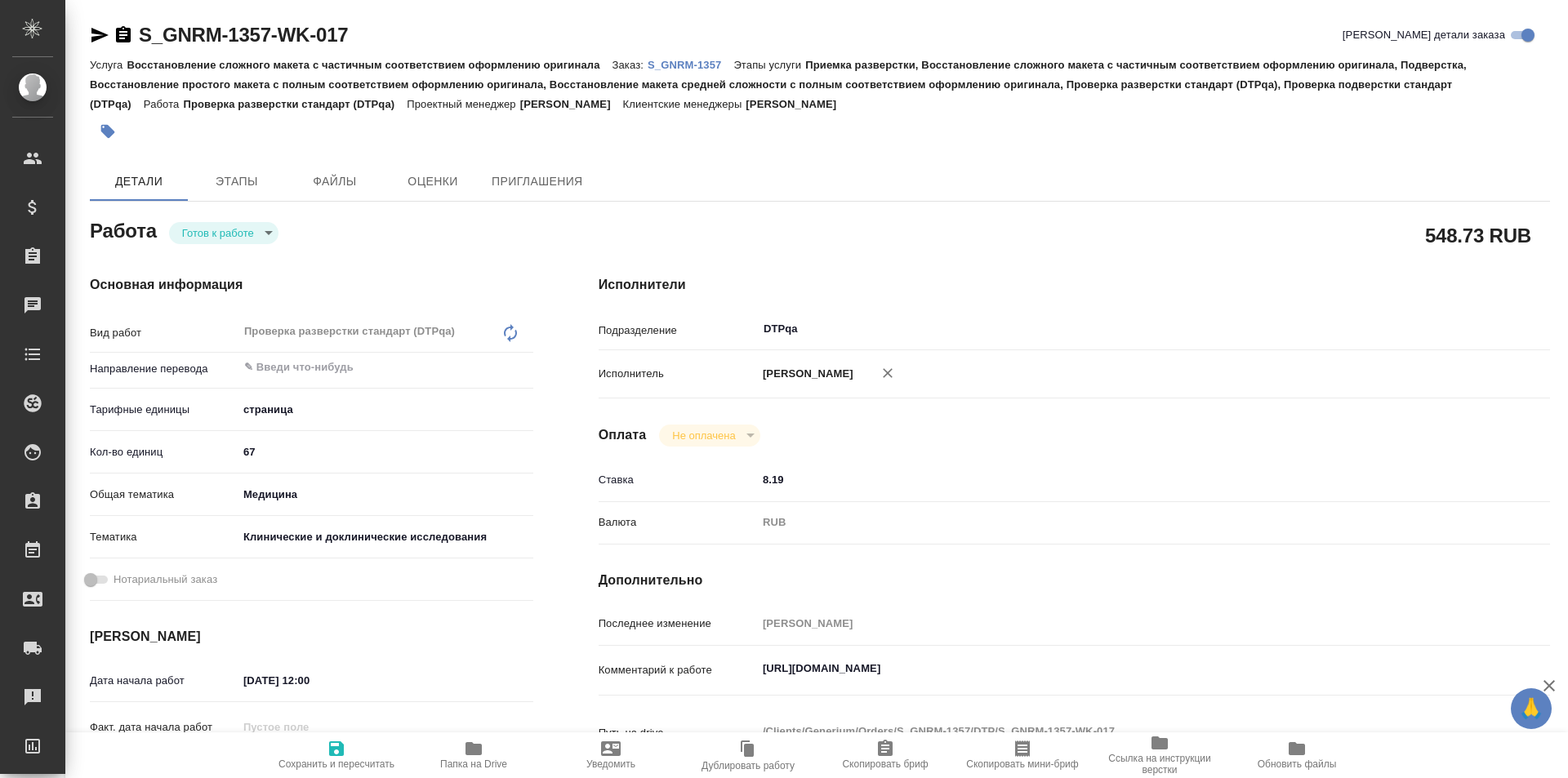
type textarea "x"
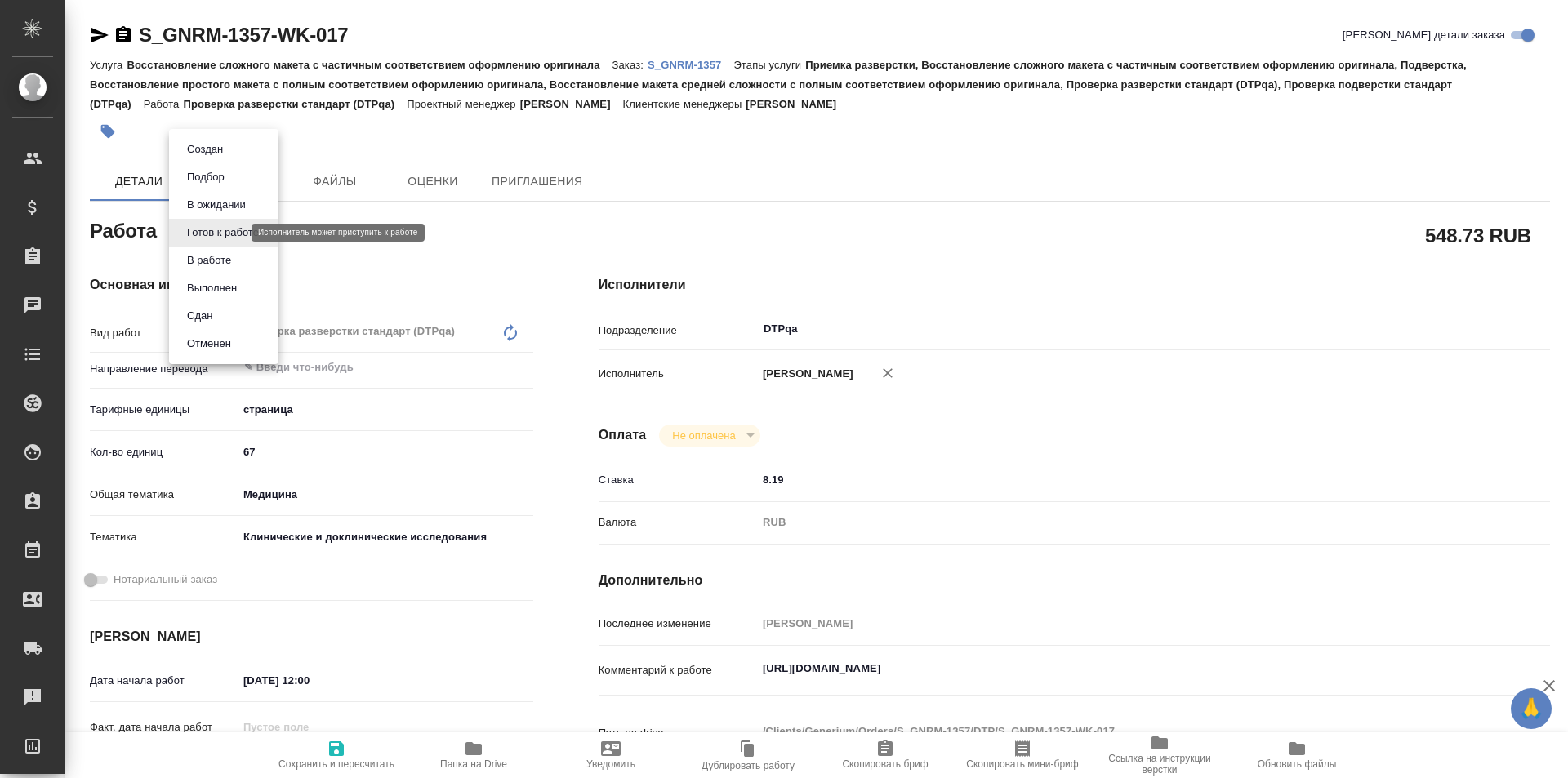
click at [226, 231] on body "🙏 .cls-1 fill:#fff; AWATERA Ismagilova [PERSON_NAME] Спецификации Заказы Чаты T…" at bounding box center [784, 389] width 1568 height 778
click at [225, 258] on button "В работе" at bounding box center [209, 261] width 54 height 18
type textarea "x"
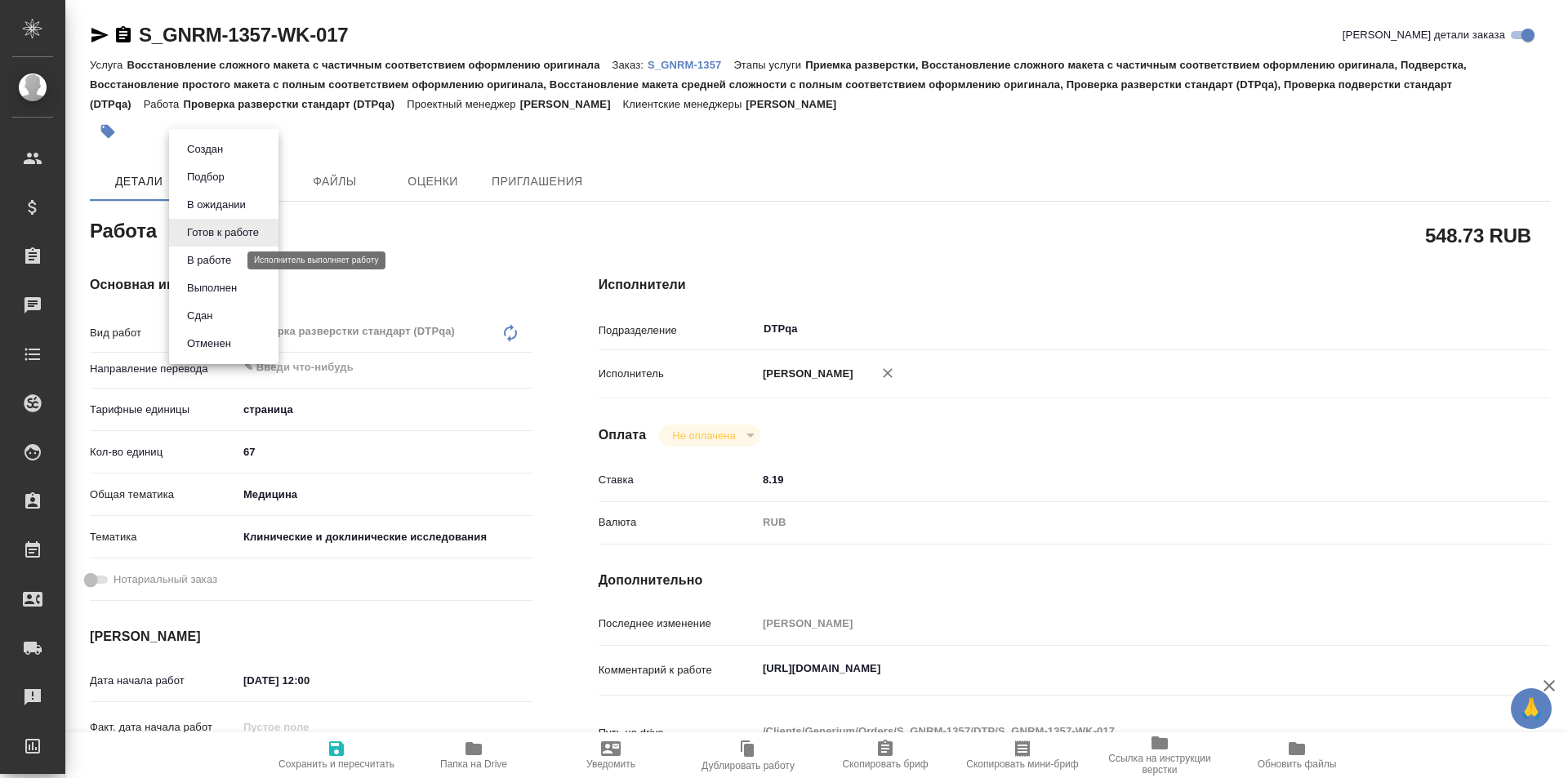
type textarea "x"
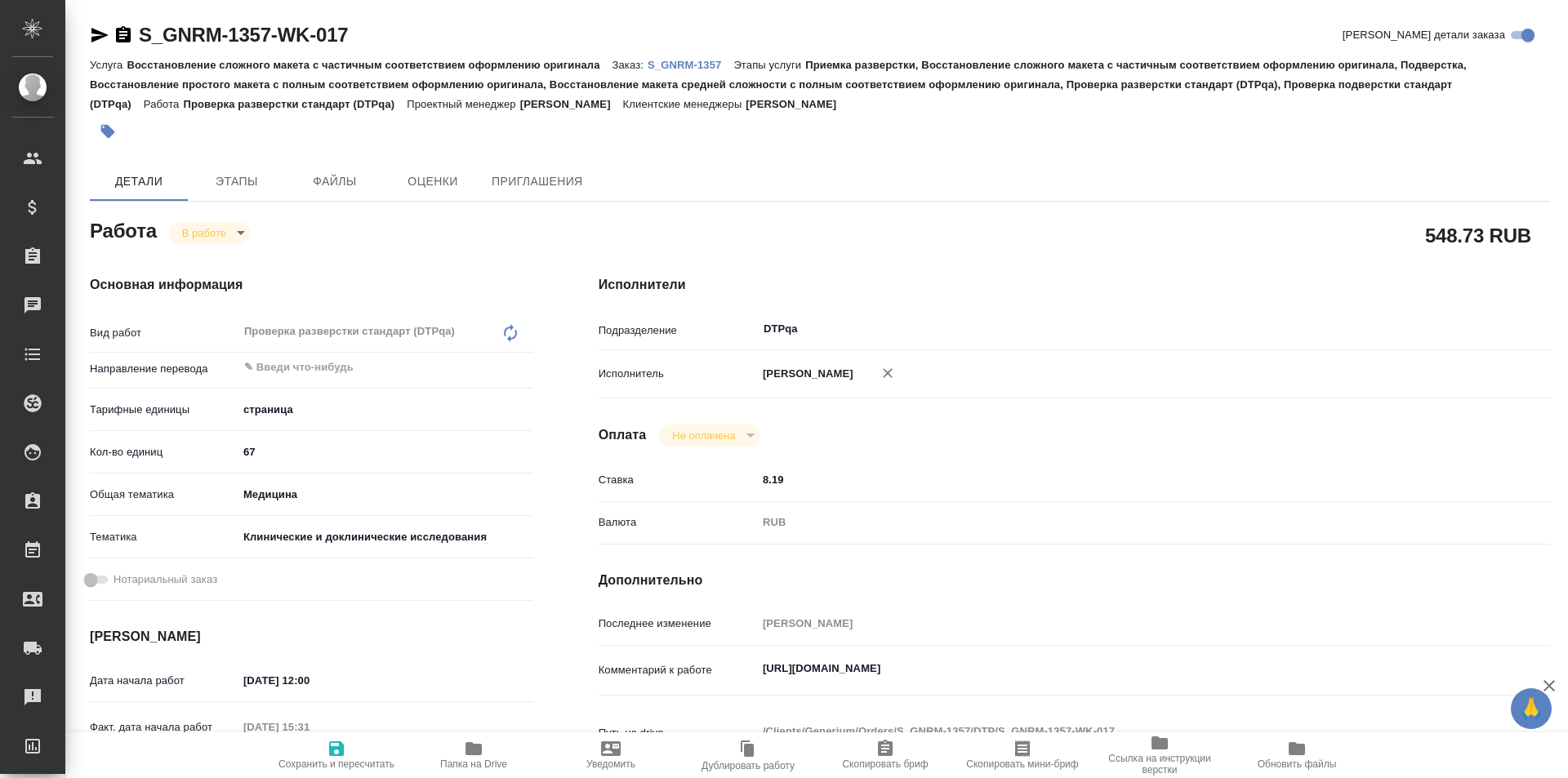
type textarea "x"
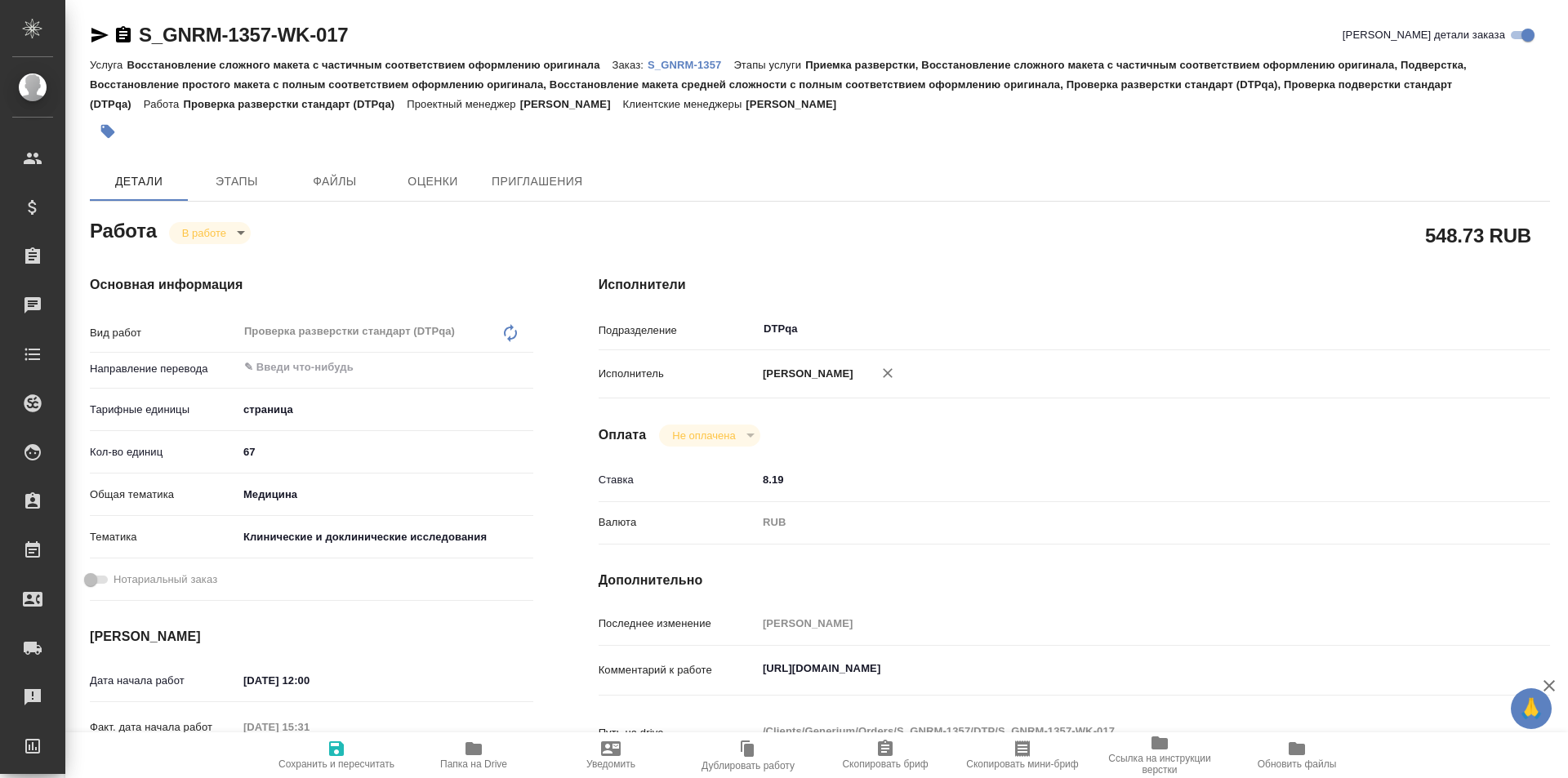
type textarea "x"
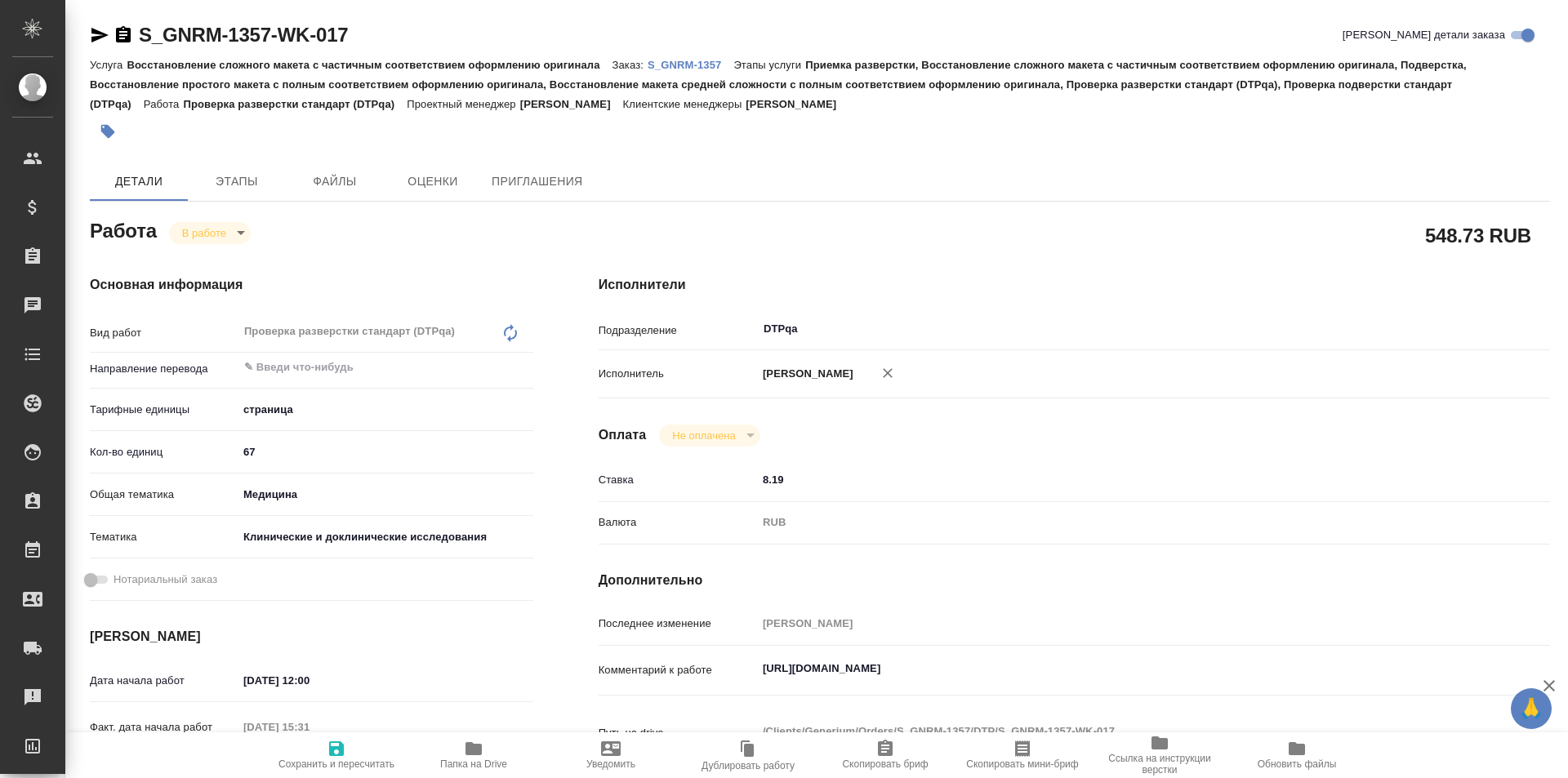
type textarea "x"
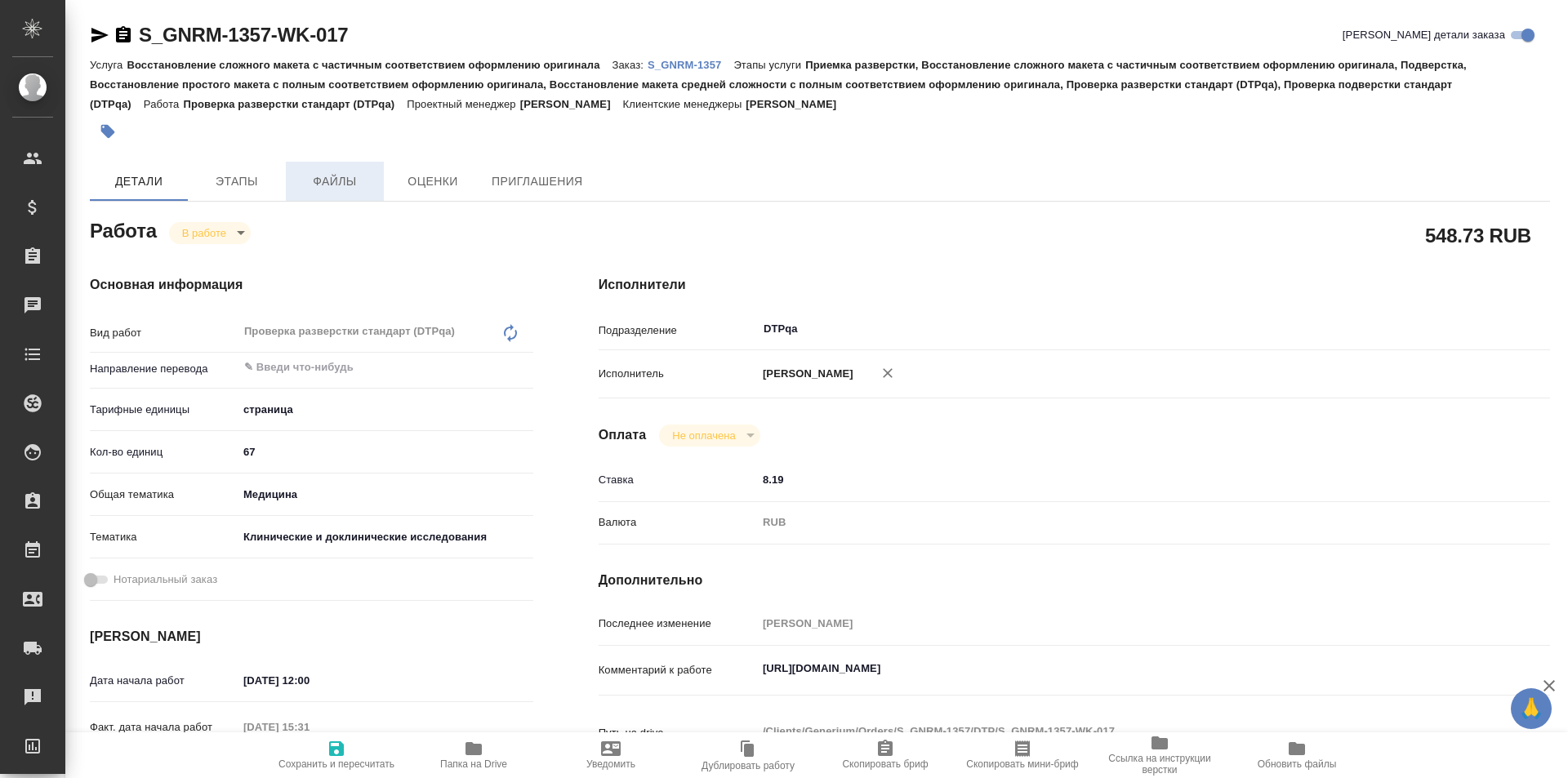
type textarea "x"
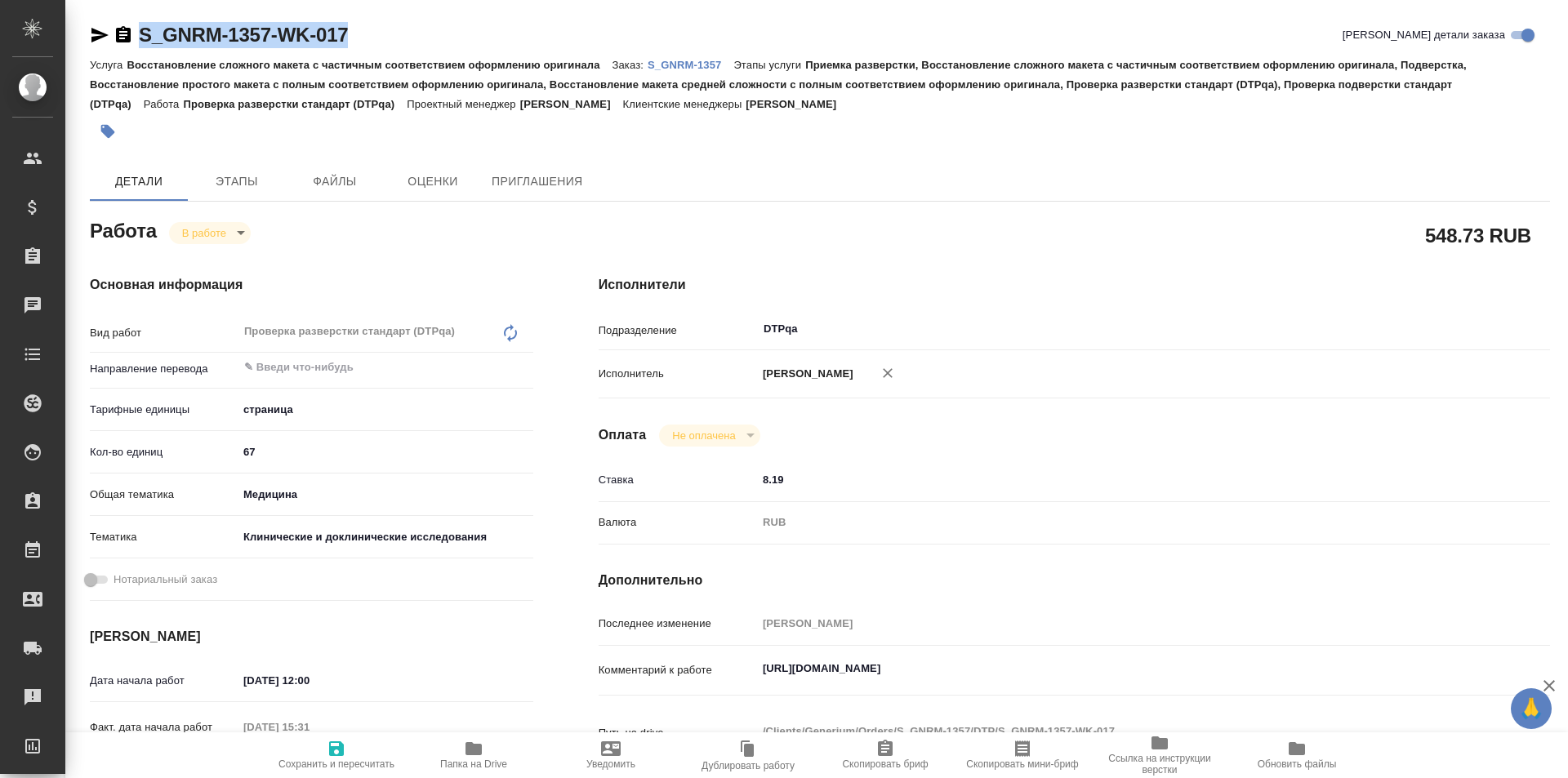
type textarea "x"
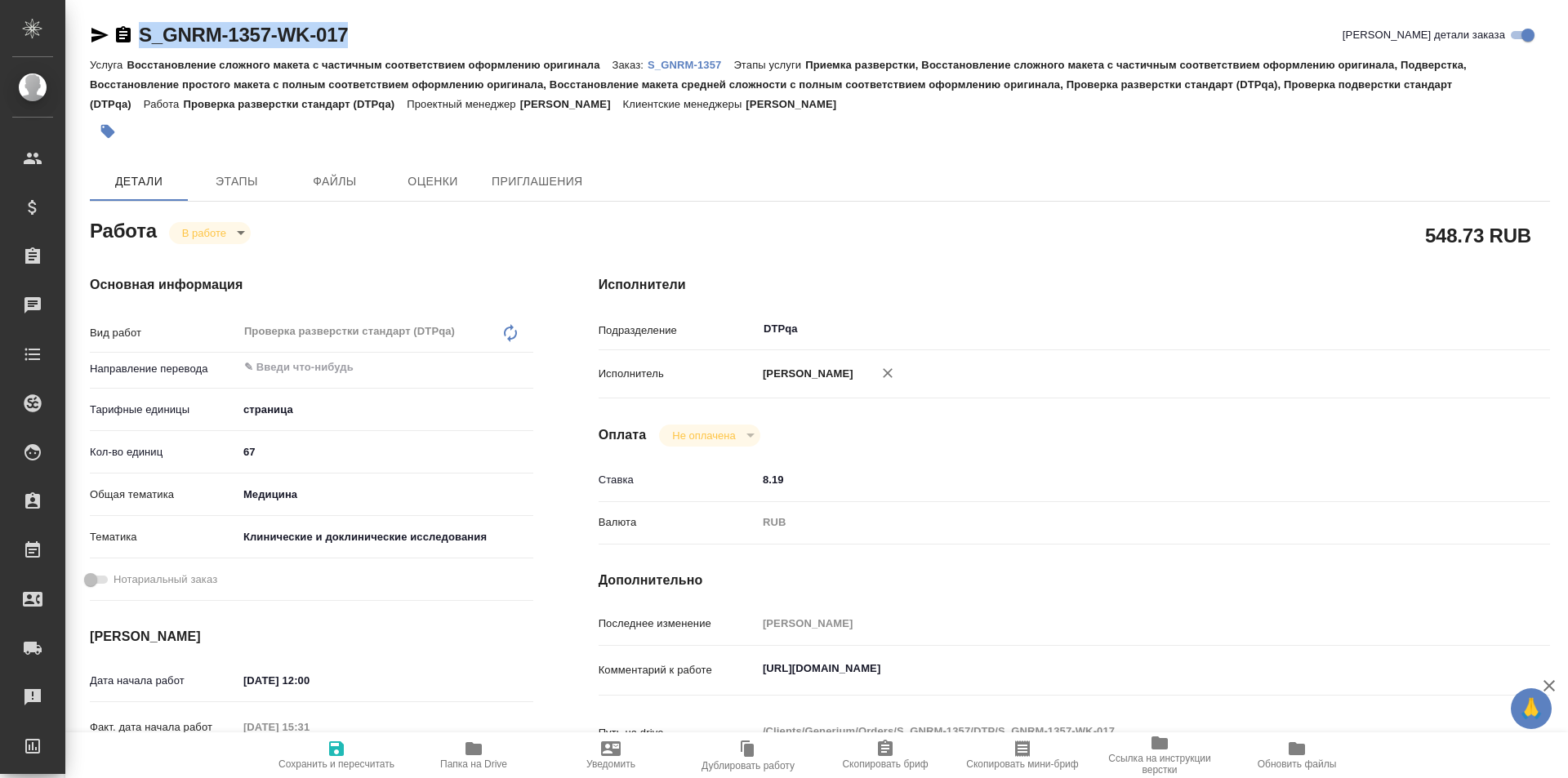
drag, startPoint x: 301, startPoint y: 36, endPoint x: 117, endPoint y: 31, distance: 184.1
click at [117, 31] on div "S_GNRM-1357-WK-017 Кратко детали заказа" at bounding box center [820, 35] width 1461 height 26
copy link "S_GNRM-1357-WK-017"
drag, startPoint x: 1092, startPoint y: 666, endPoint x: 722, endPoint y: 667, distance: 370.0
click at [722, 667] on div "Комментарий к работе https://tera.awatera.com/Work/68c007fd540ab138a3c9ac06/ x" at bounding box center [1075, 671] width 952 height 37
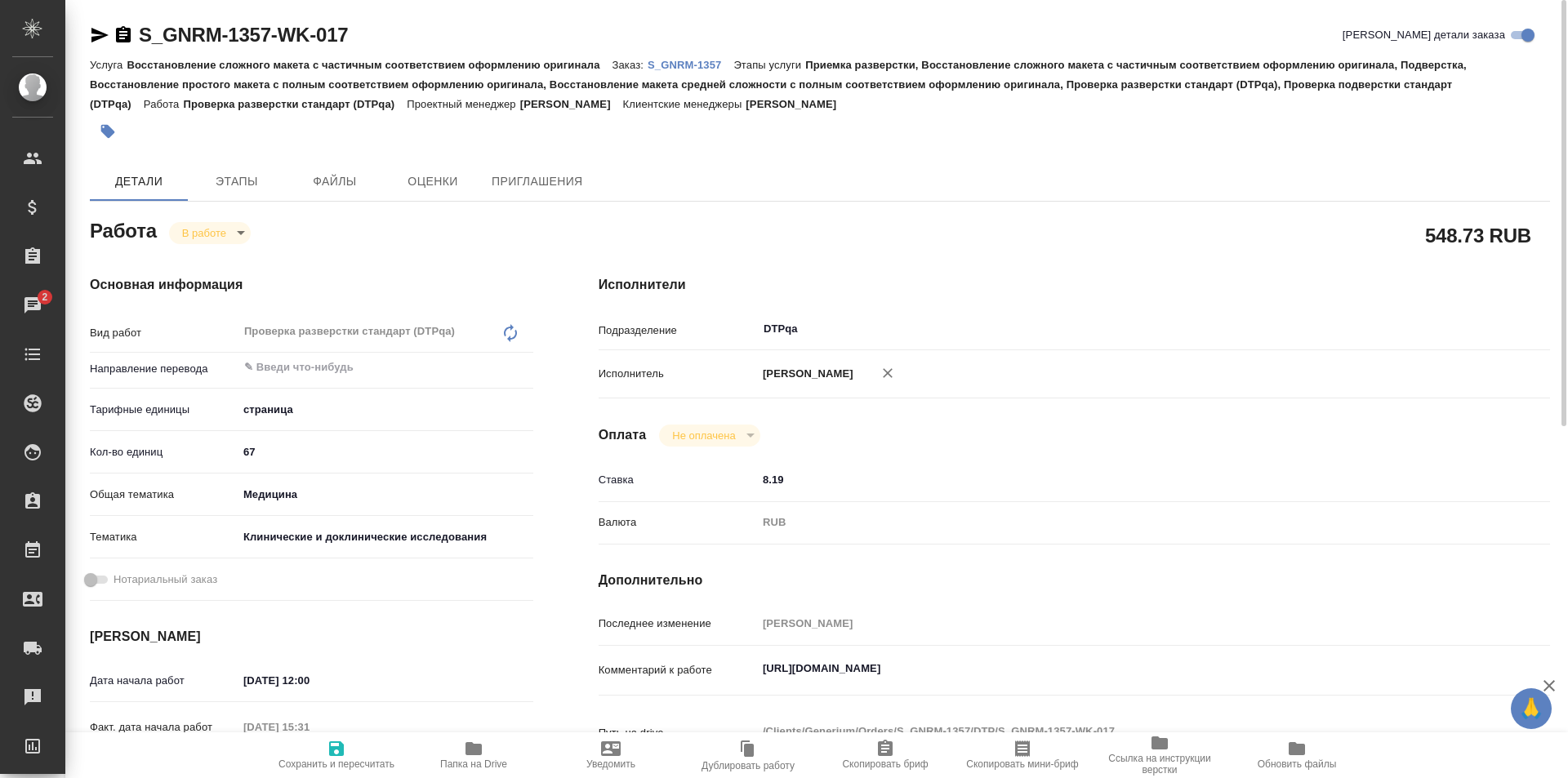
type textarea "x"
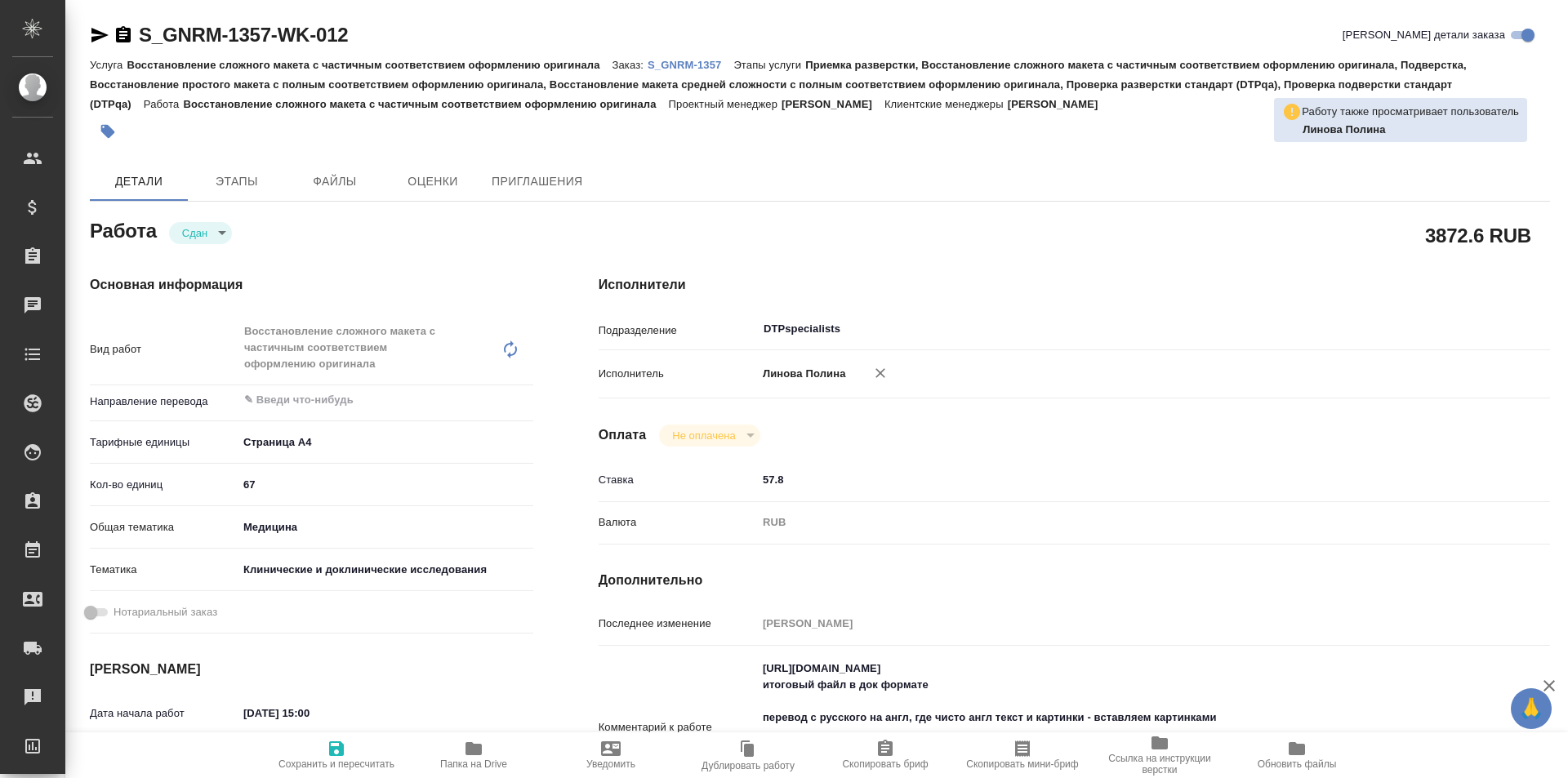
type textarea "x"
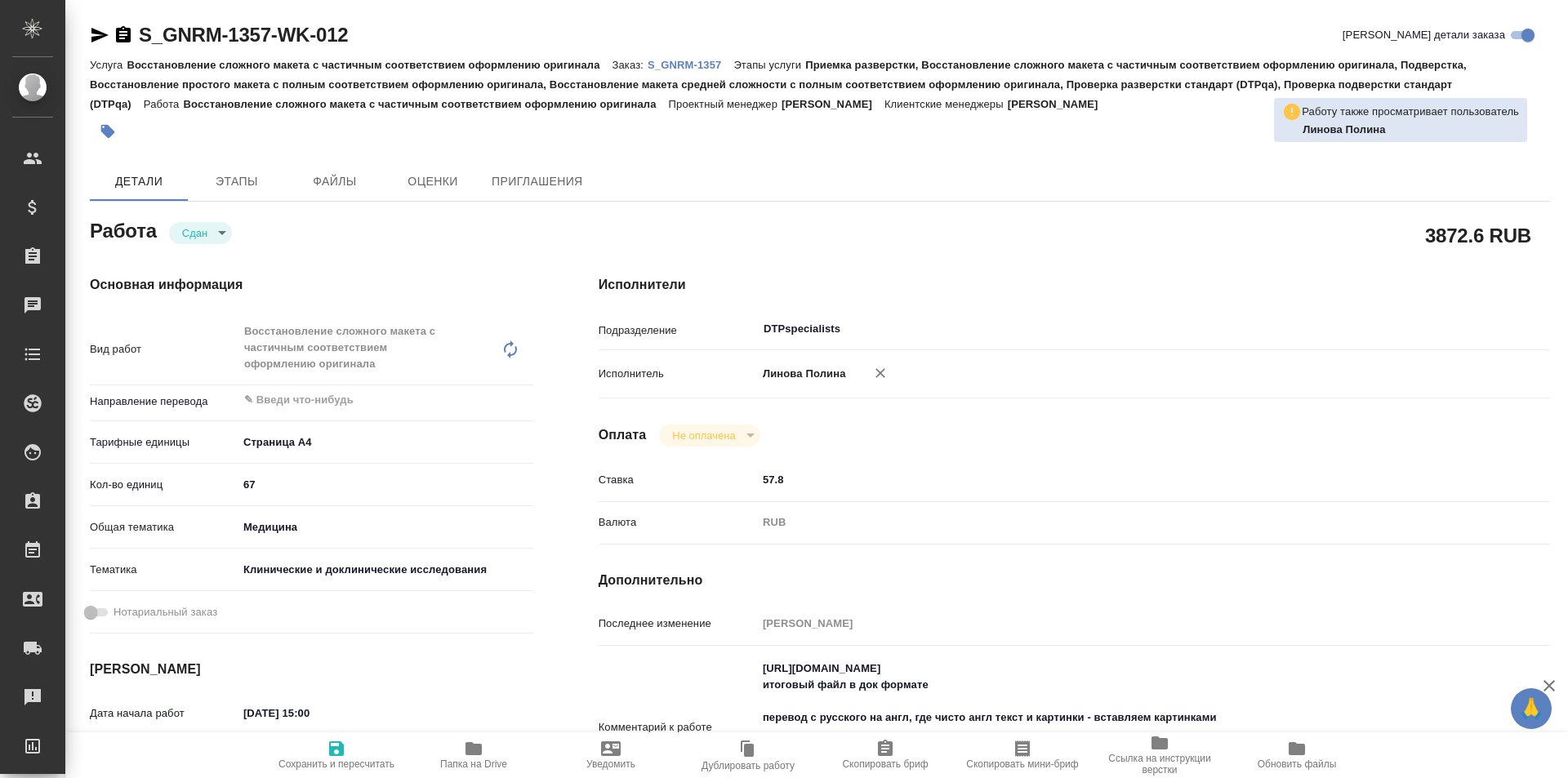
type textarea "x"
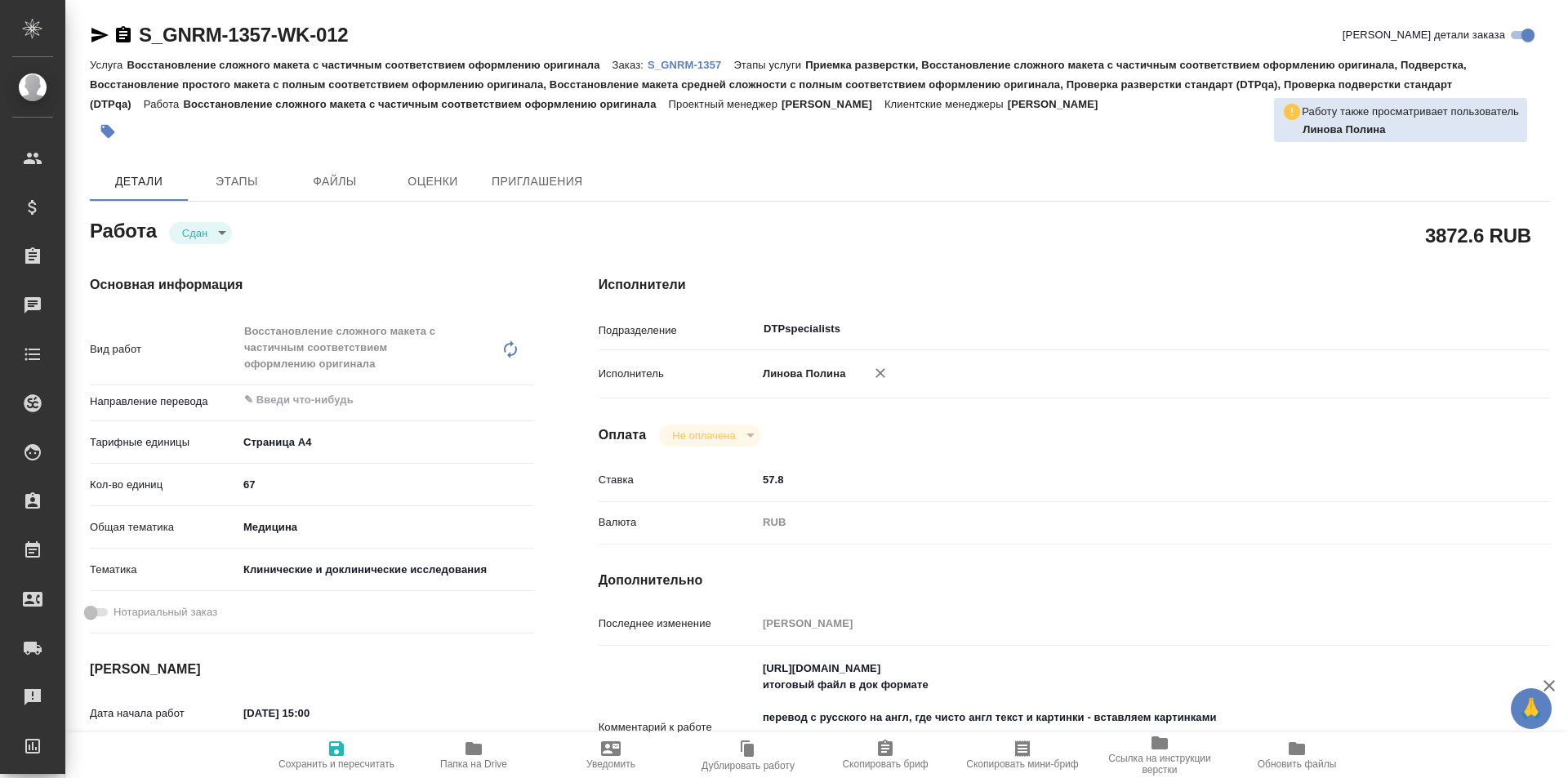
type textarea "x"
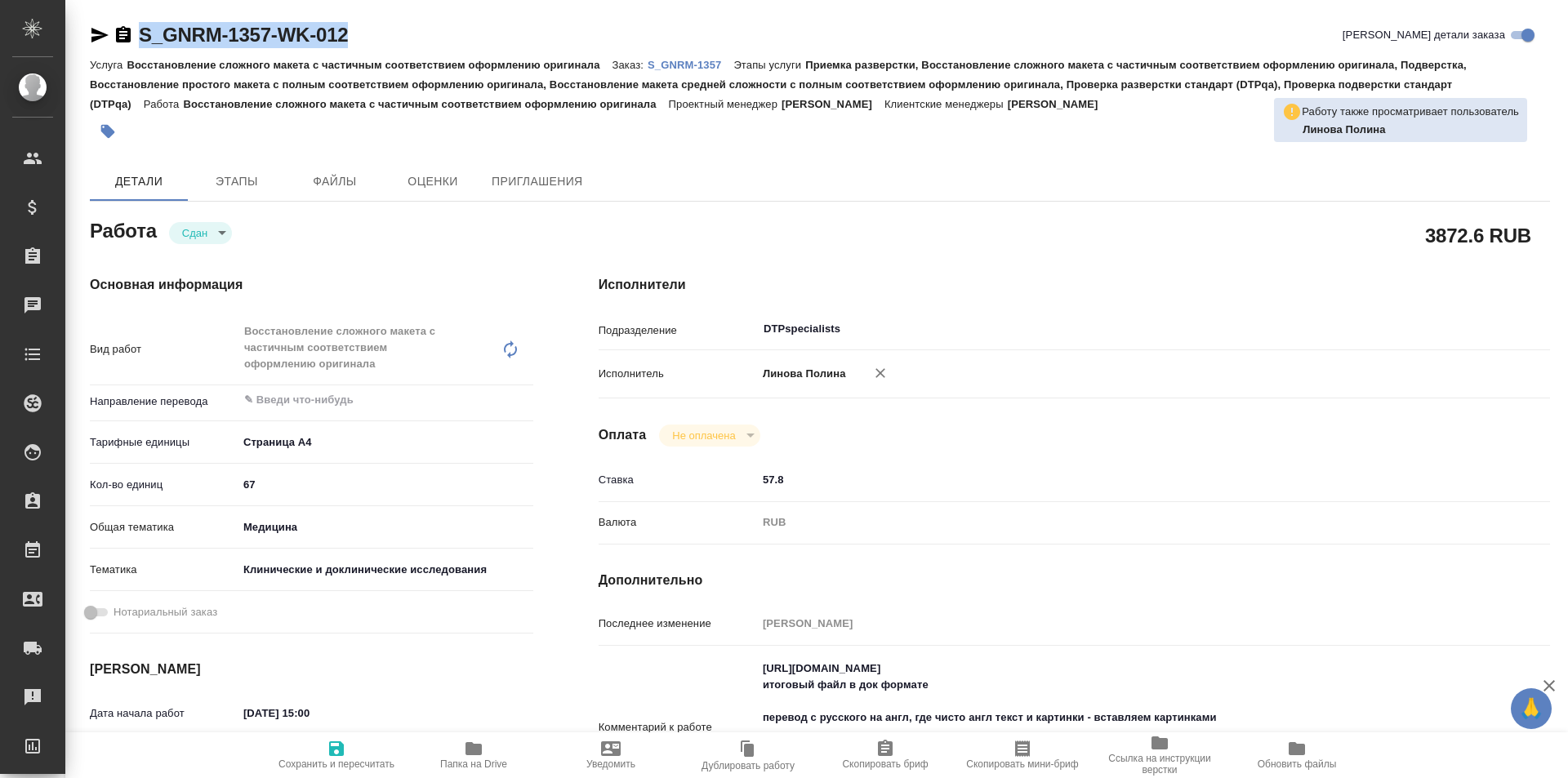
type textarea "x"
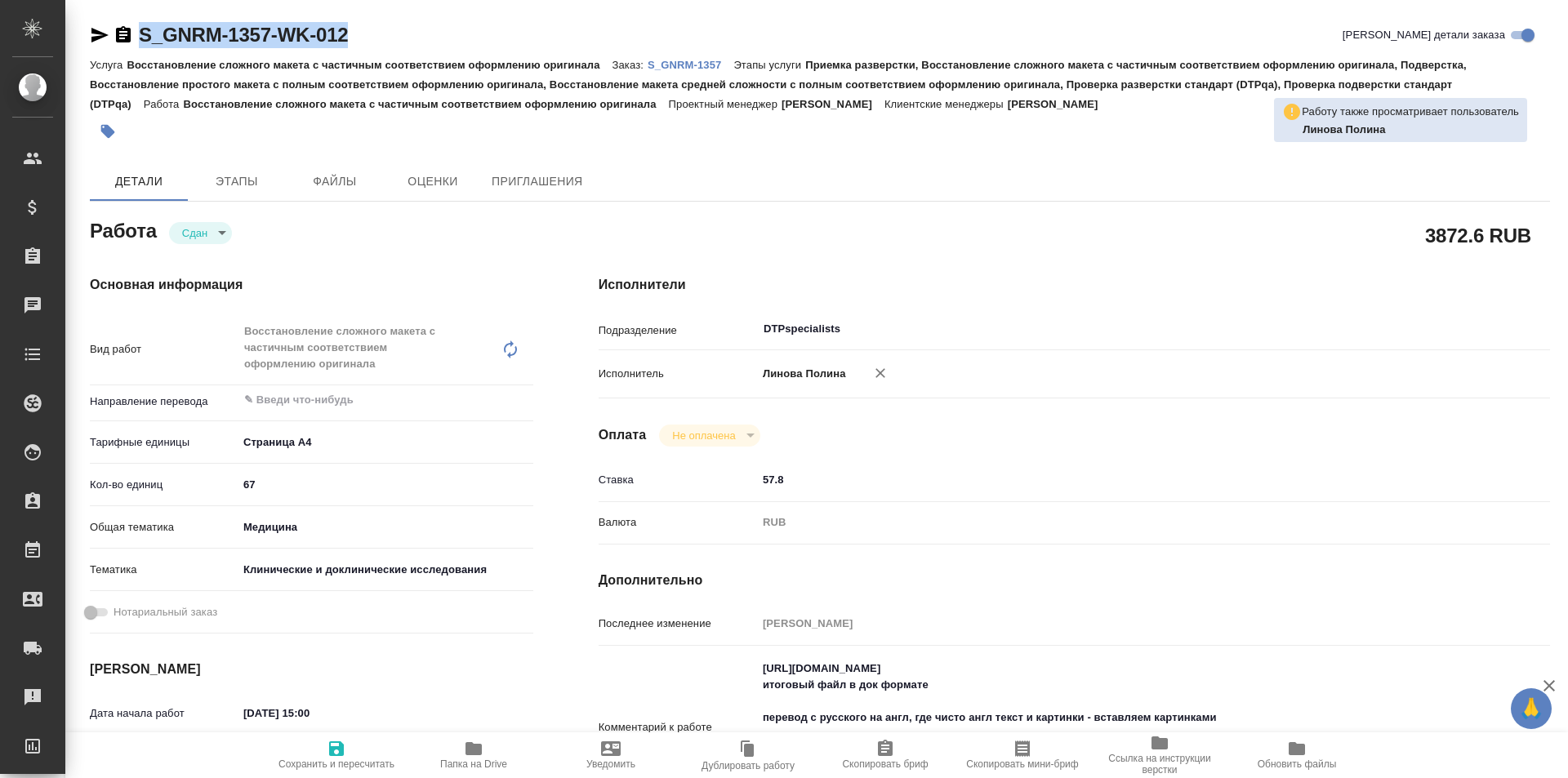
drag, startPoint x: 360, startPoint y: 34, endPoint x: 117, endPoint y: 34, distance: 243.0
click at [117, 34] on div "S_GNRM-1357-WK-012 [PERSON_NAME] детали заказа" at bounding box center [820, 35] width 1461 height 26
copy link "S_GNRM-1357-WK-012"
type textarea "x"
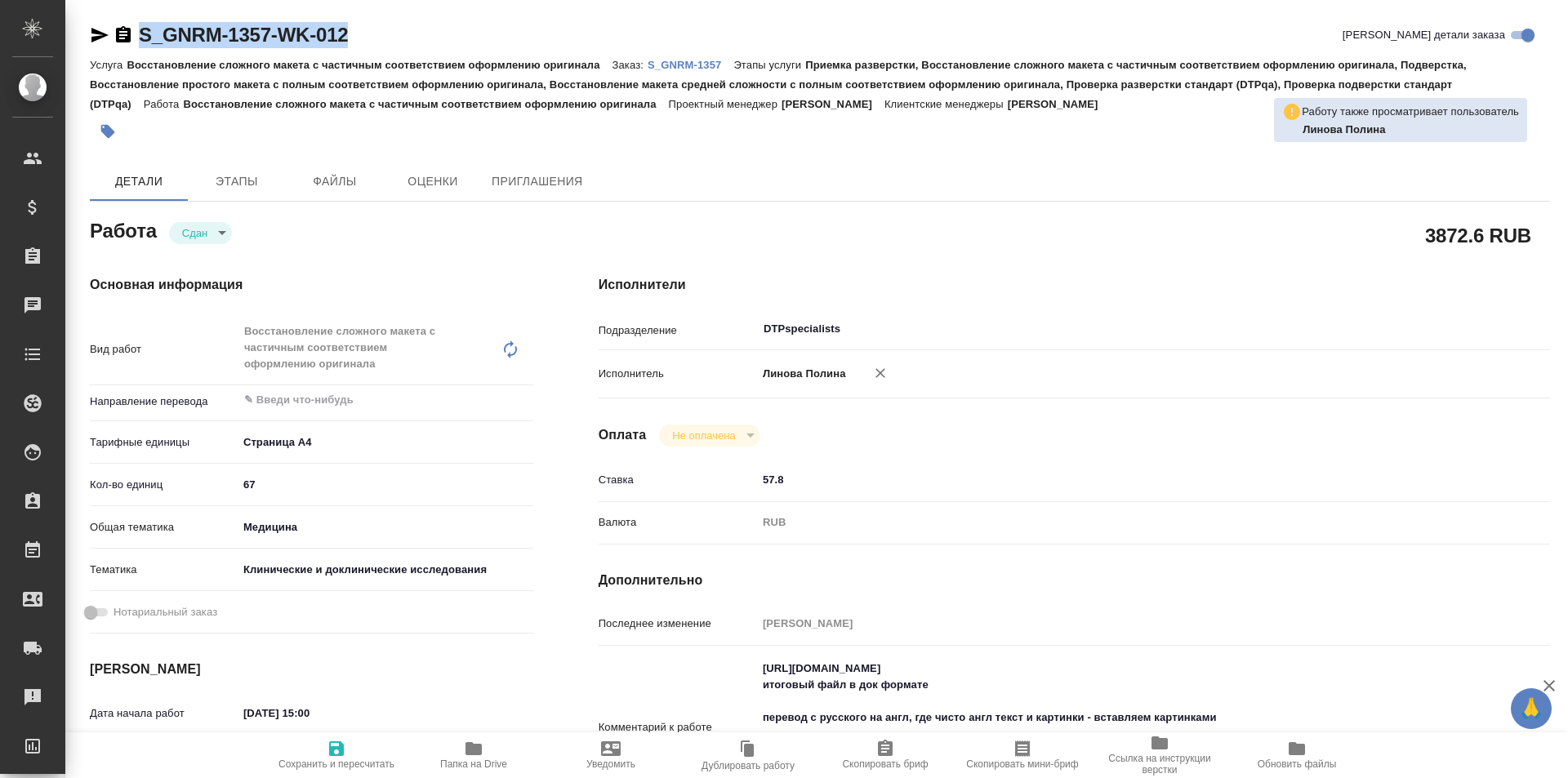
type textarea "x"
click at [477, 754] on icon "button" at bounding box center [473, 749] width 16 height 13
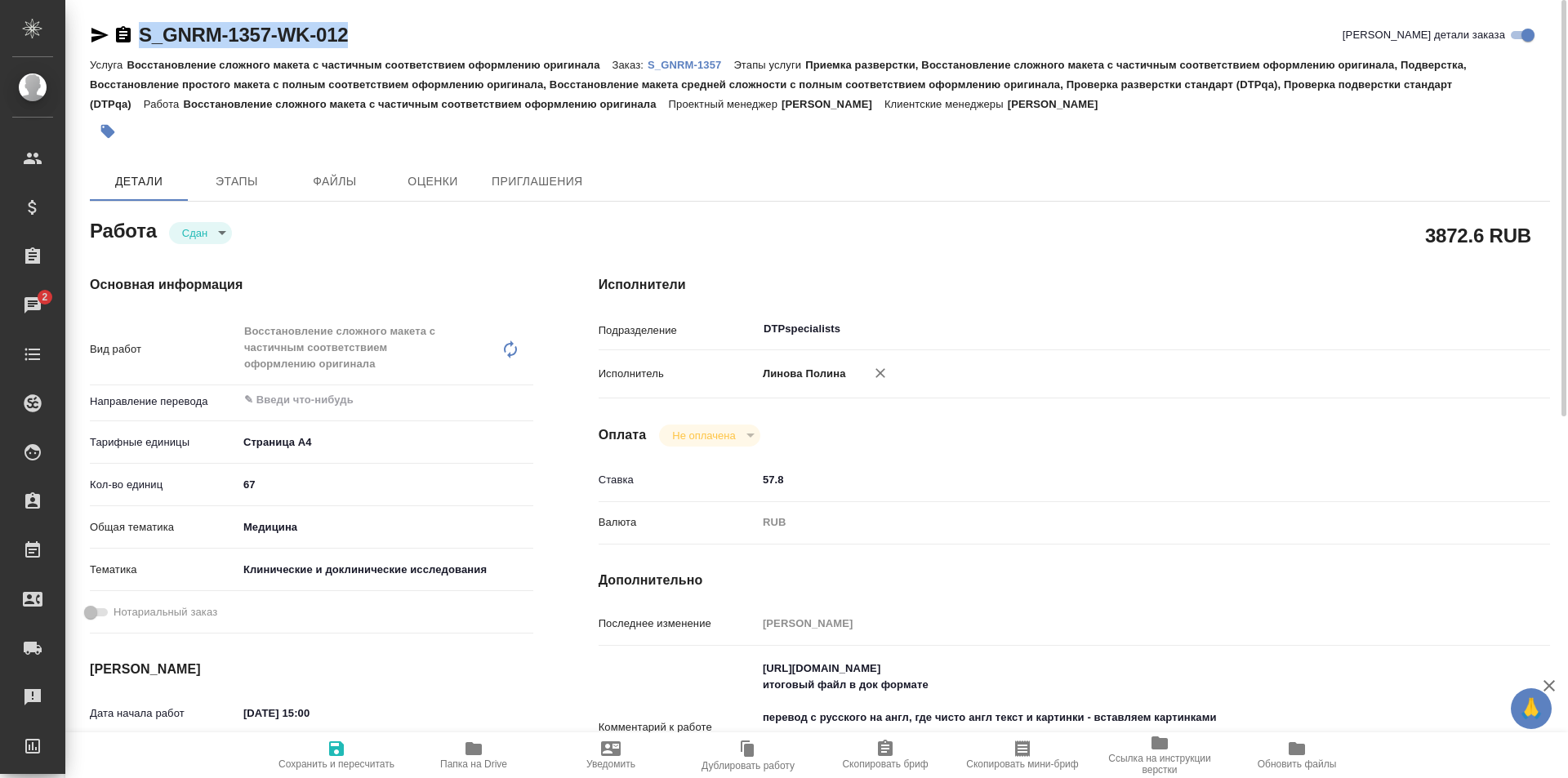
click at [683, 65] on p "S_GNRM-1357" at bounding box center [690, 65] width 86 height 12
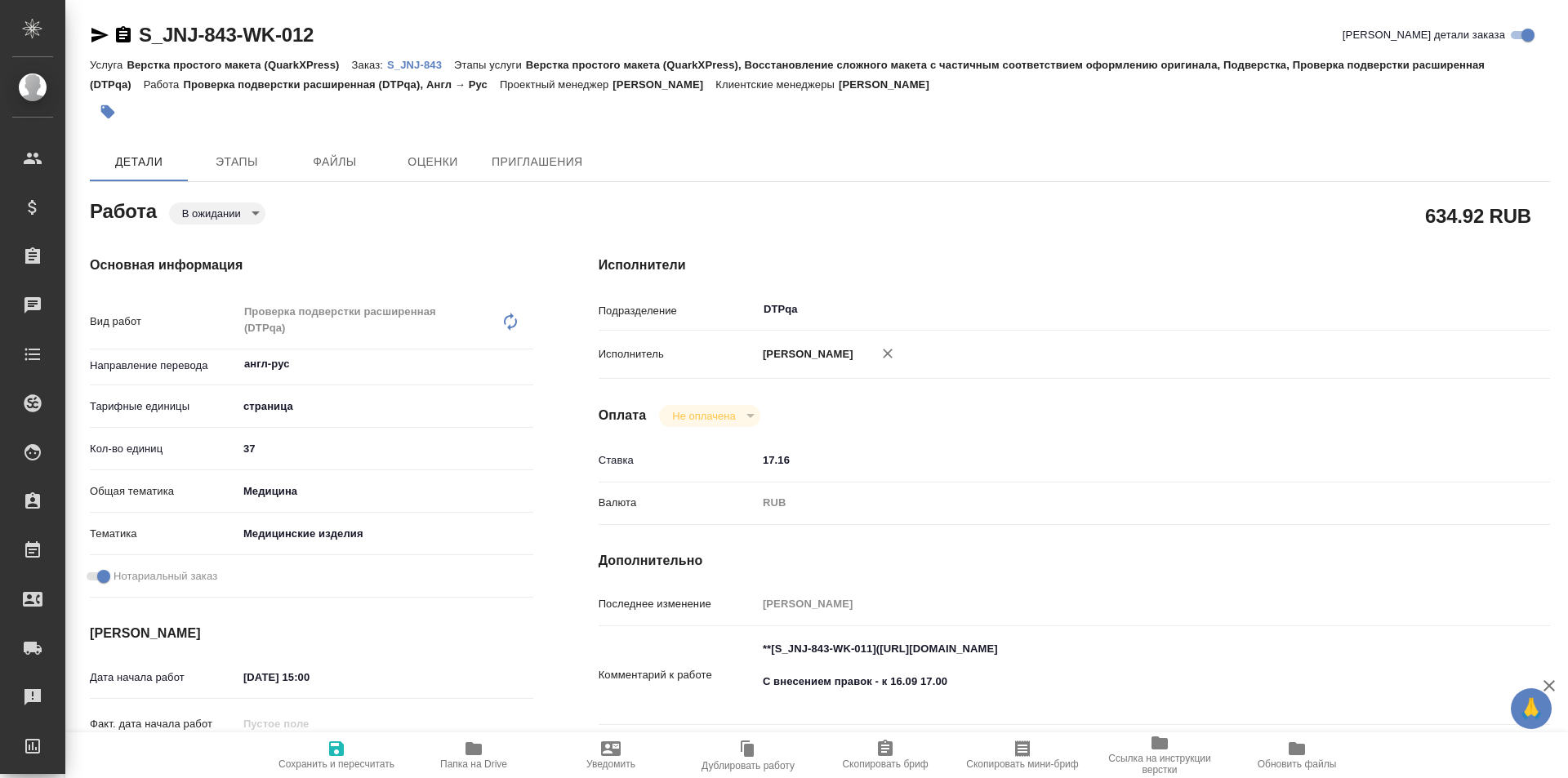
type textarea "x"
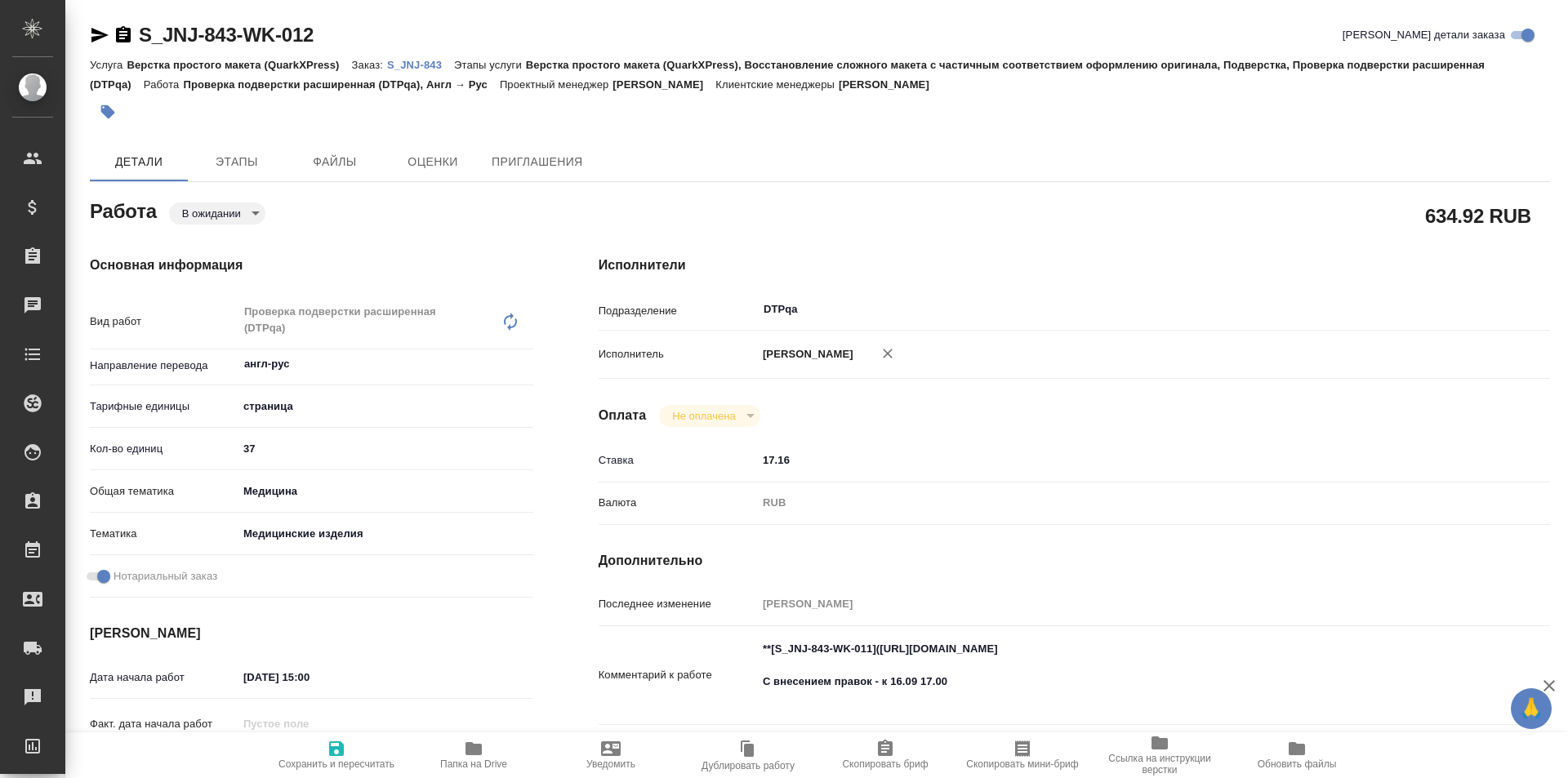
type textarea "x"
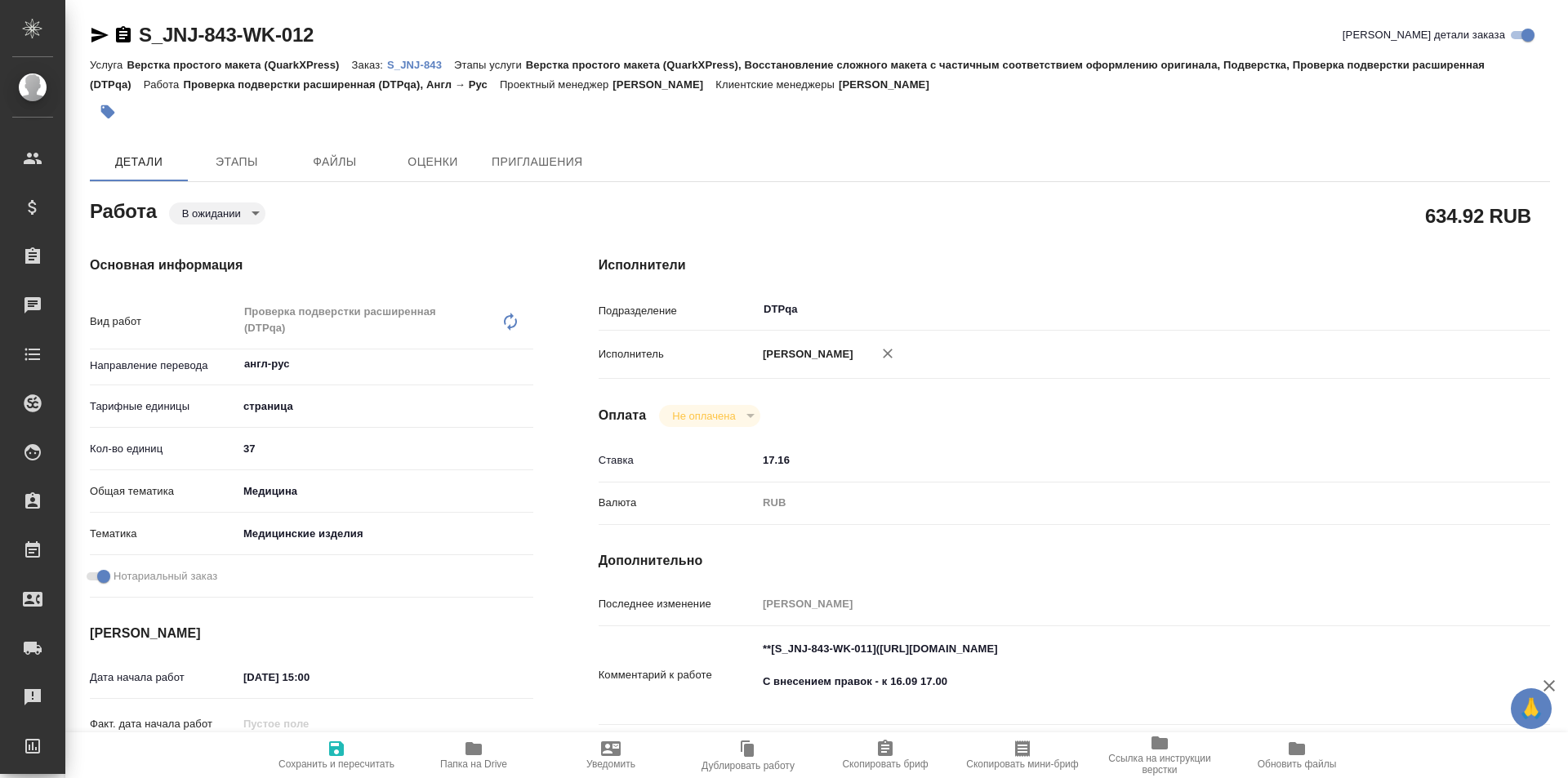
type textarea "x"
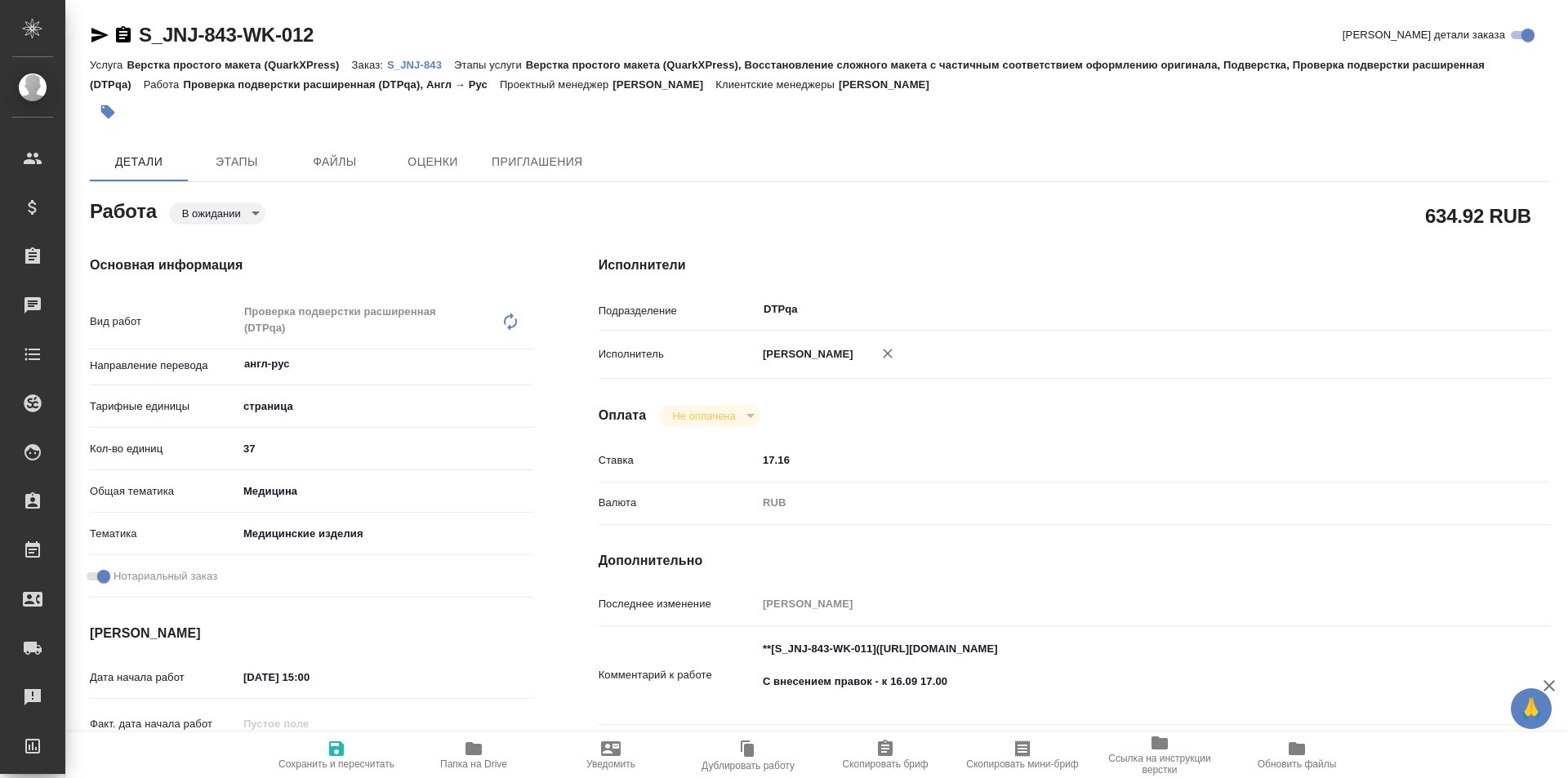
type textarea "x"
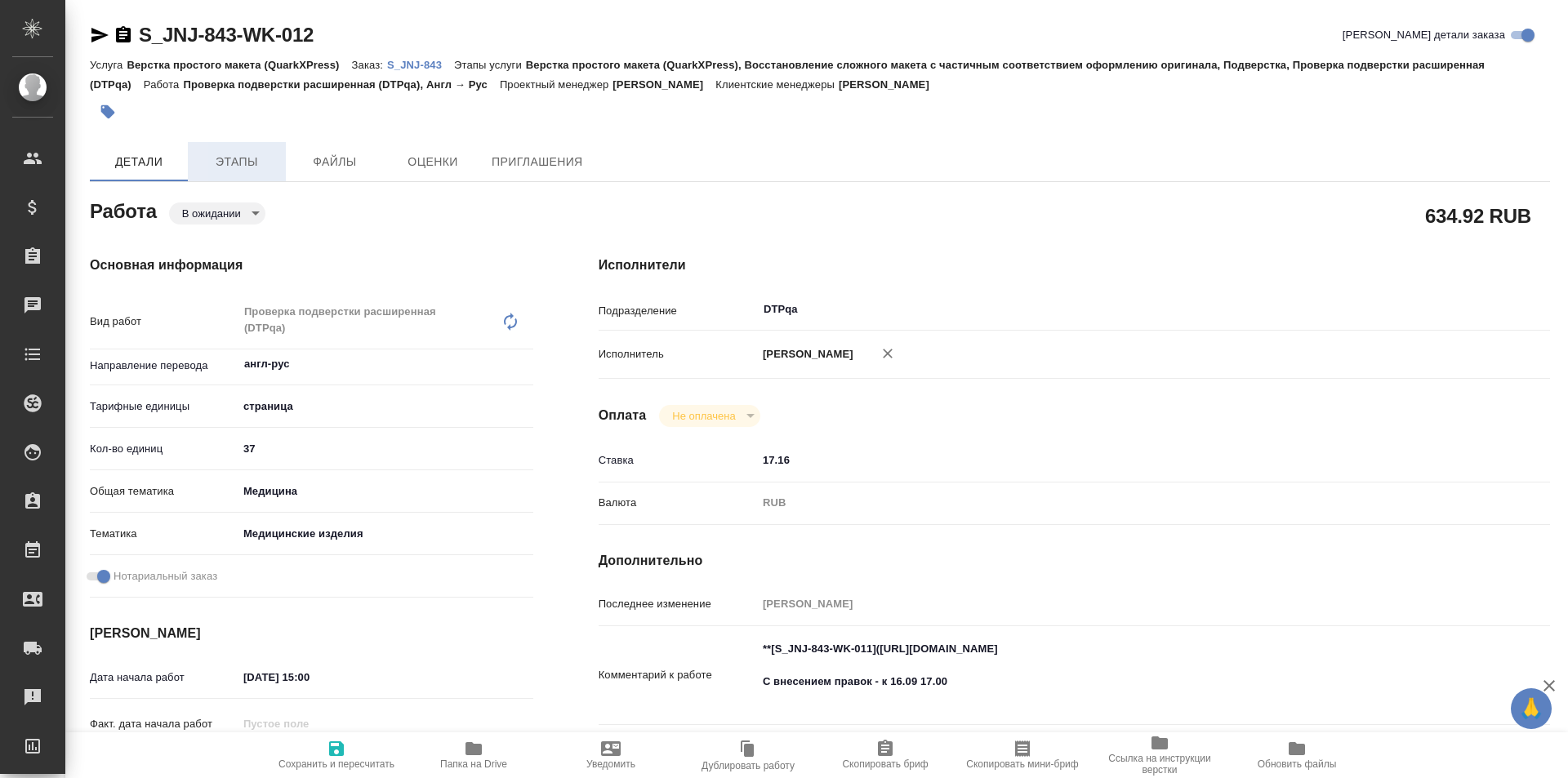
type textarea "x"
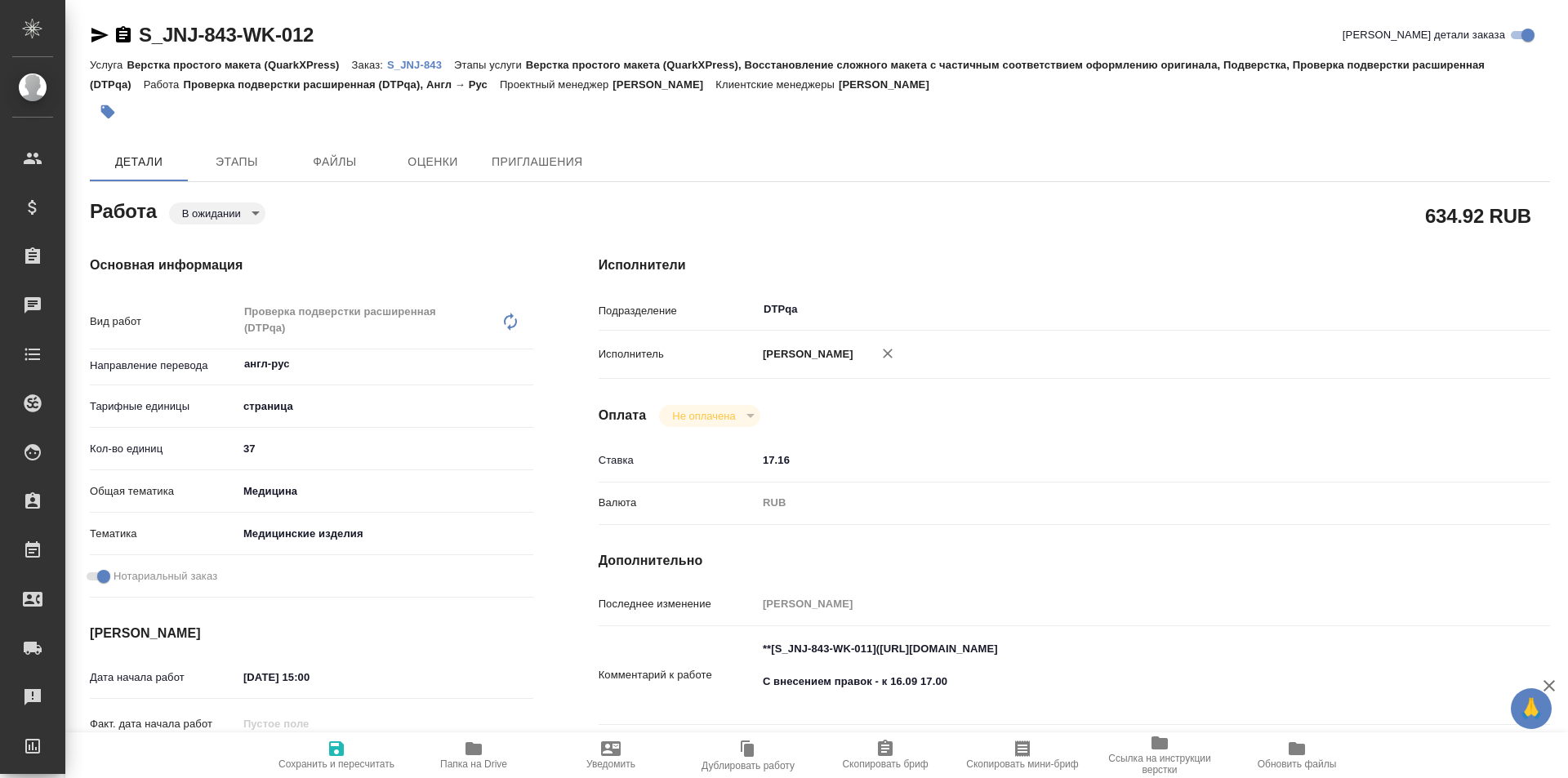
type textarea "x"
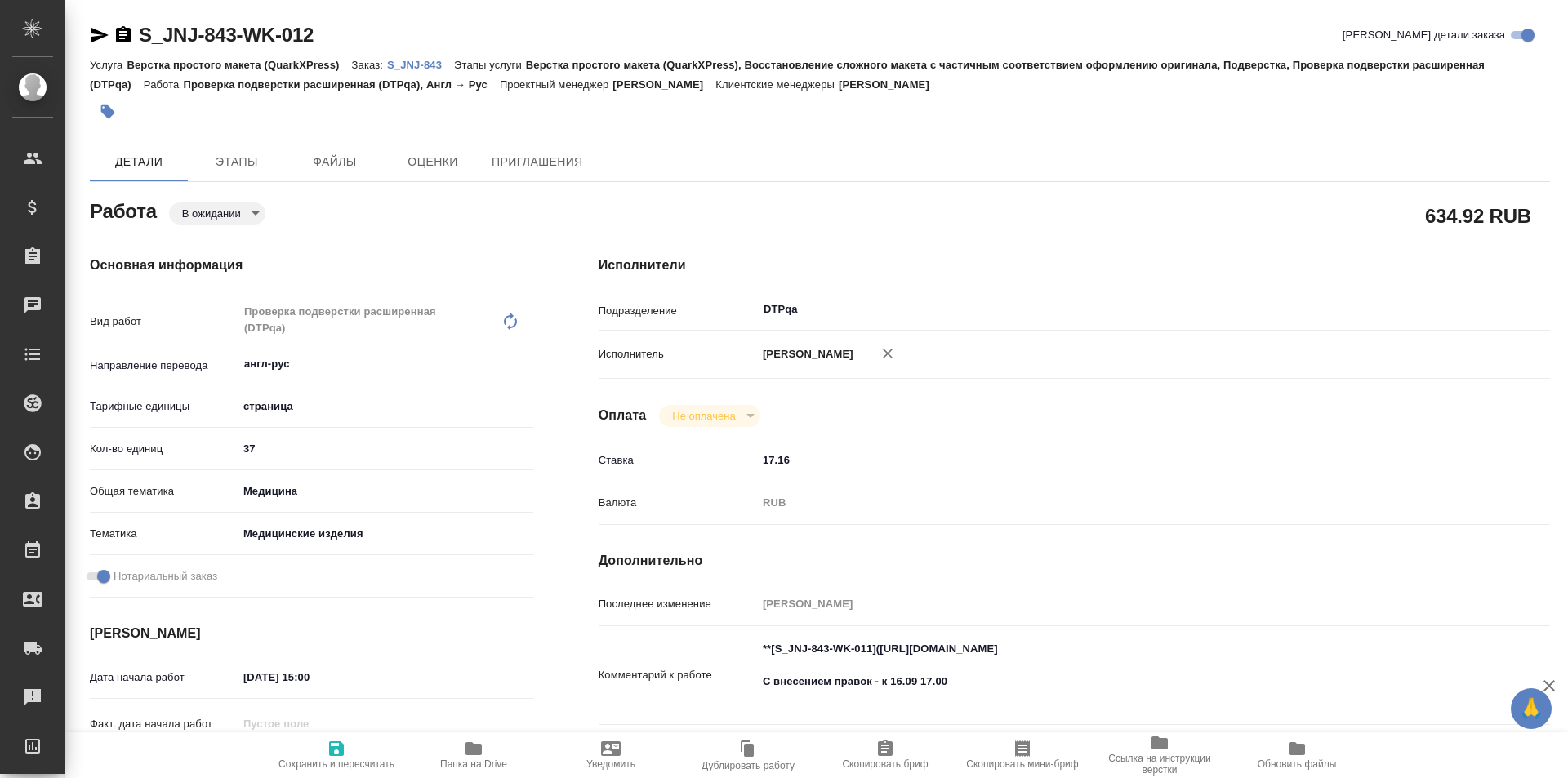
click at [97, 32] on icon "button" at bounding box center [99, 35] width 17 height 15
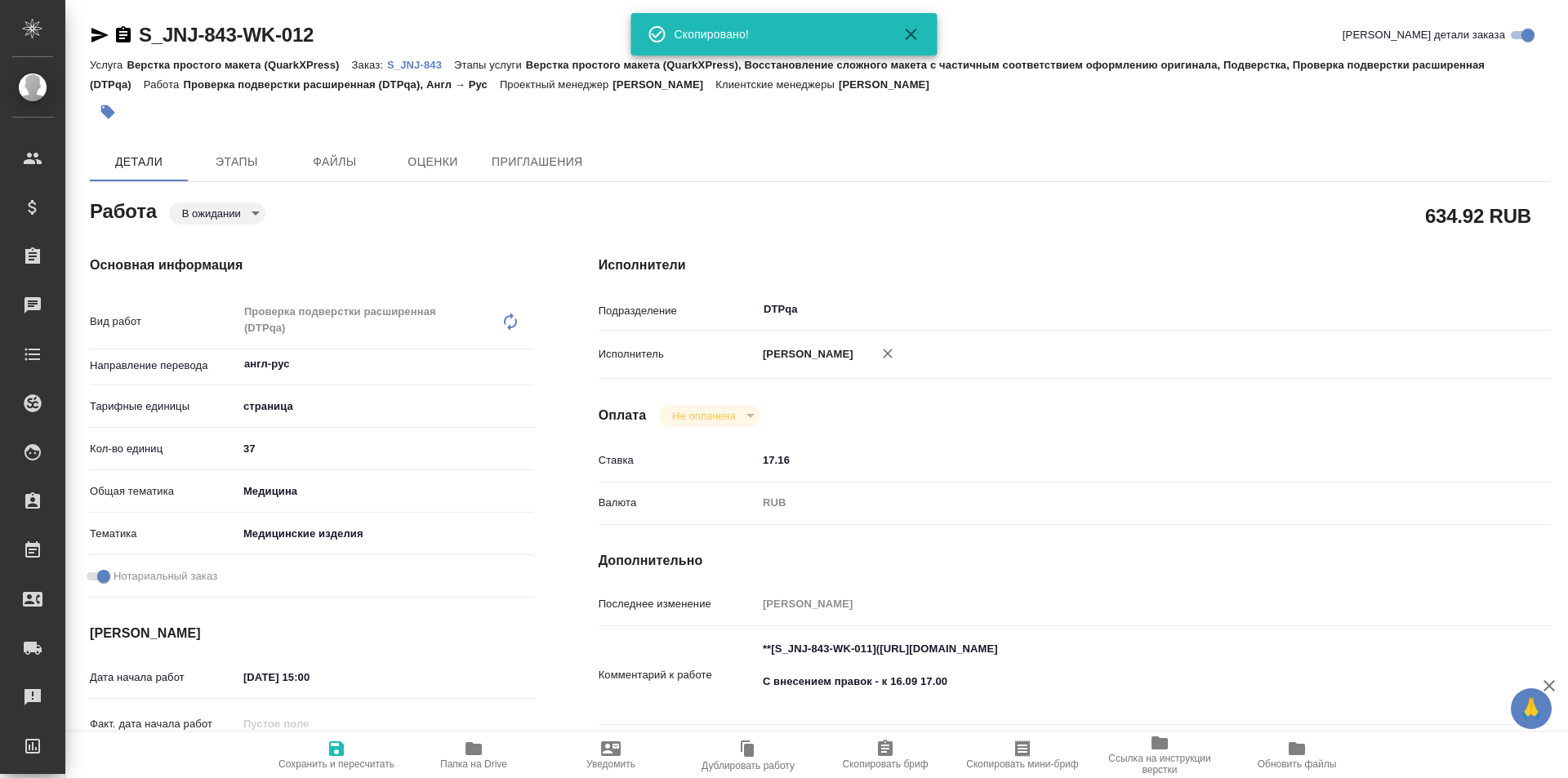
type textarea "x"
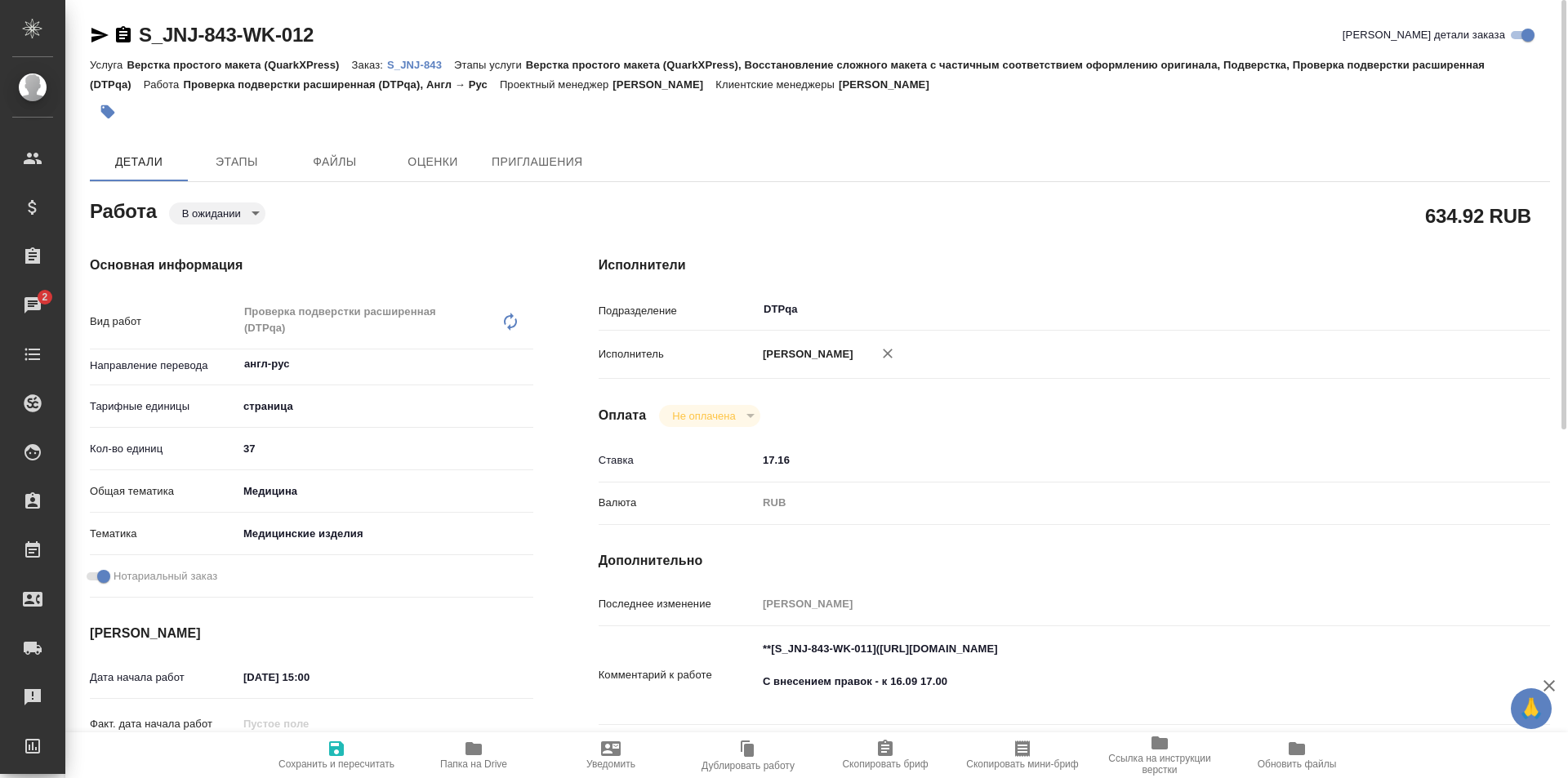
click at [896, 357] on icon "button" at bounding box center [888, 354] width 16 height 16
type textarea "x"
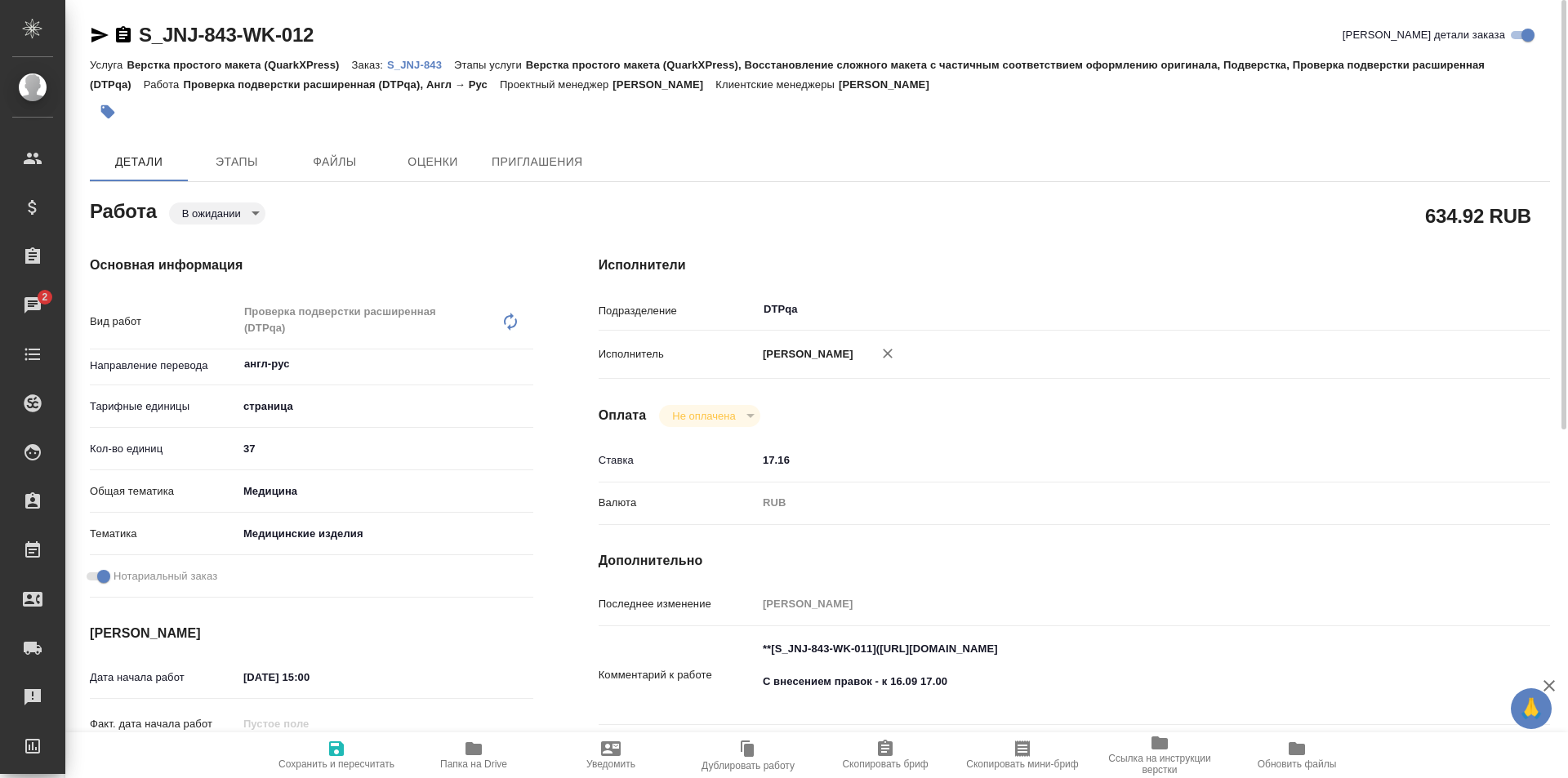
type textarea "x"
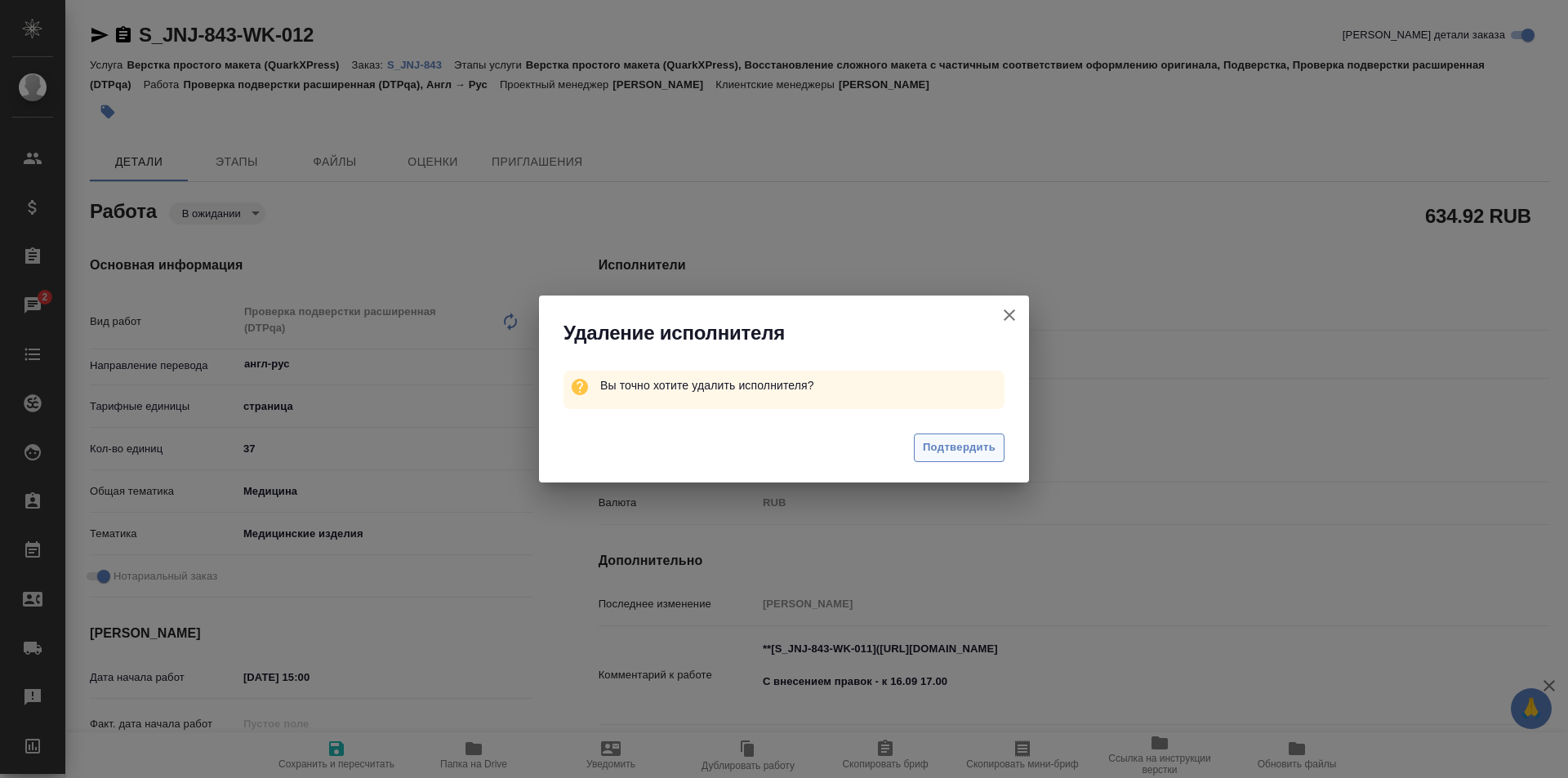
click at [973, 447] on span "Подтвердить" at bounding box center [959, 447] width 73 height 19
type textarea "x"
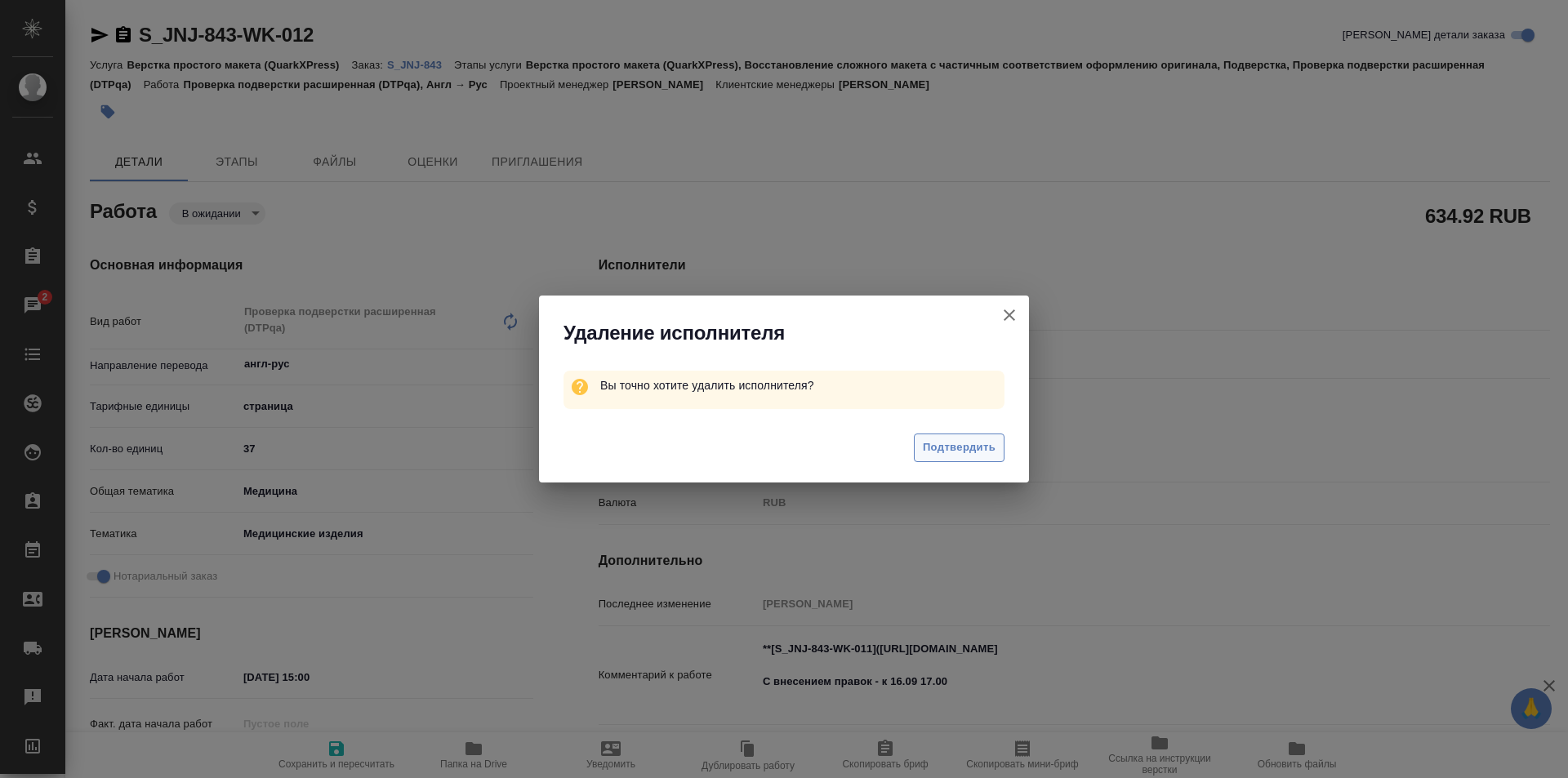
type textarea "x"
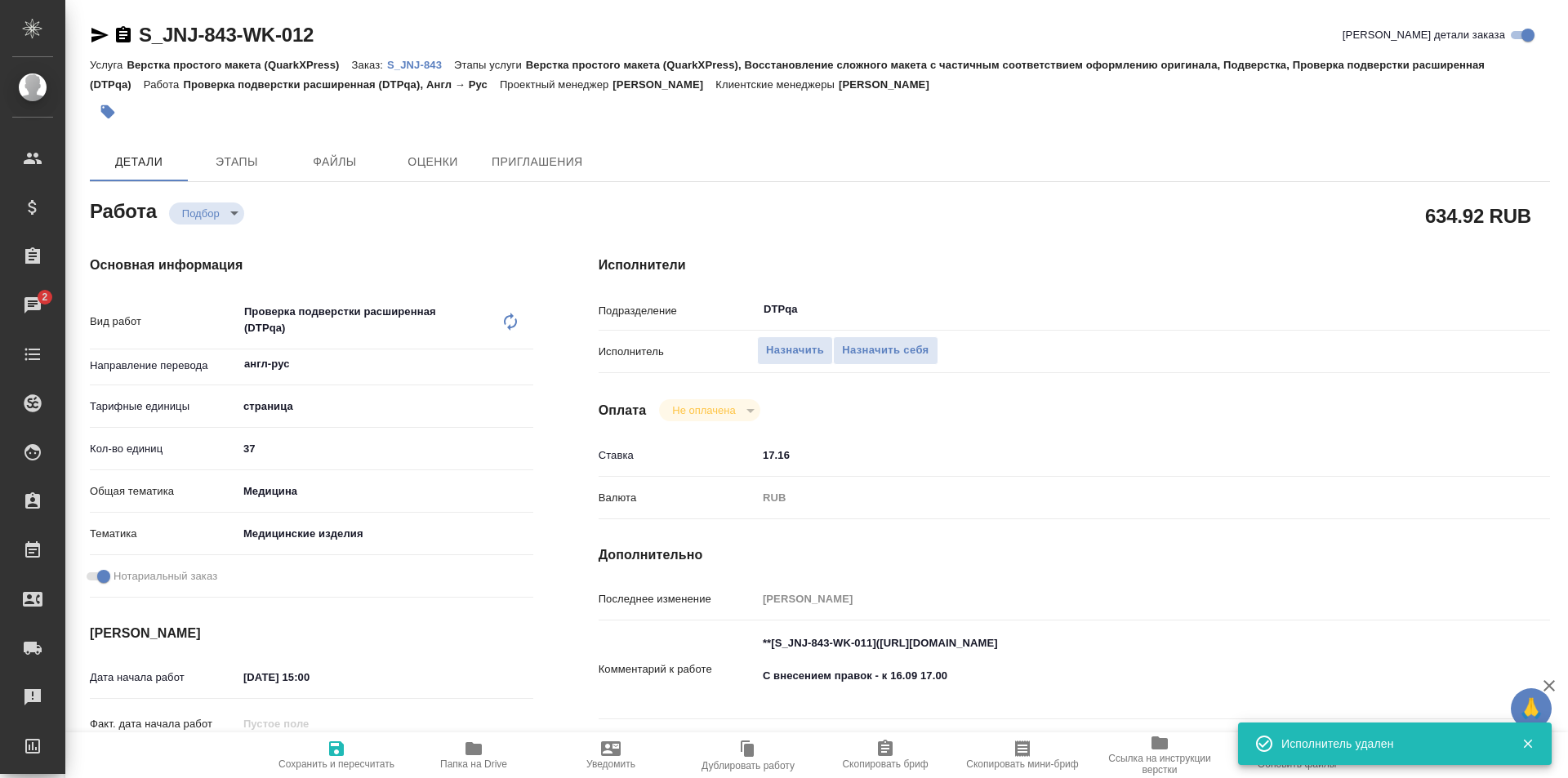
type textarea "x"
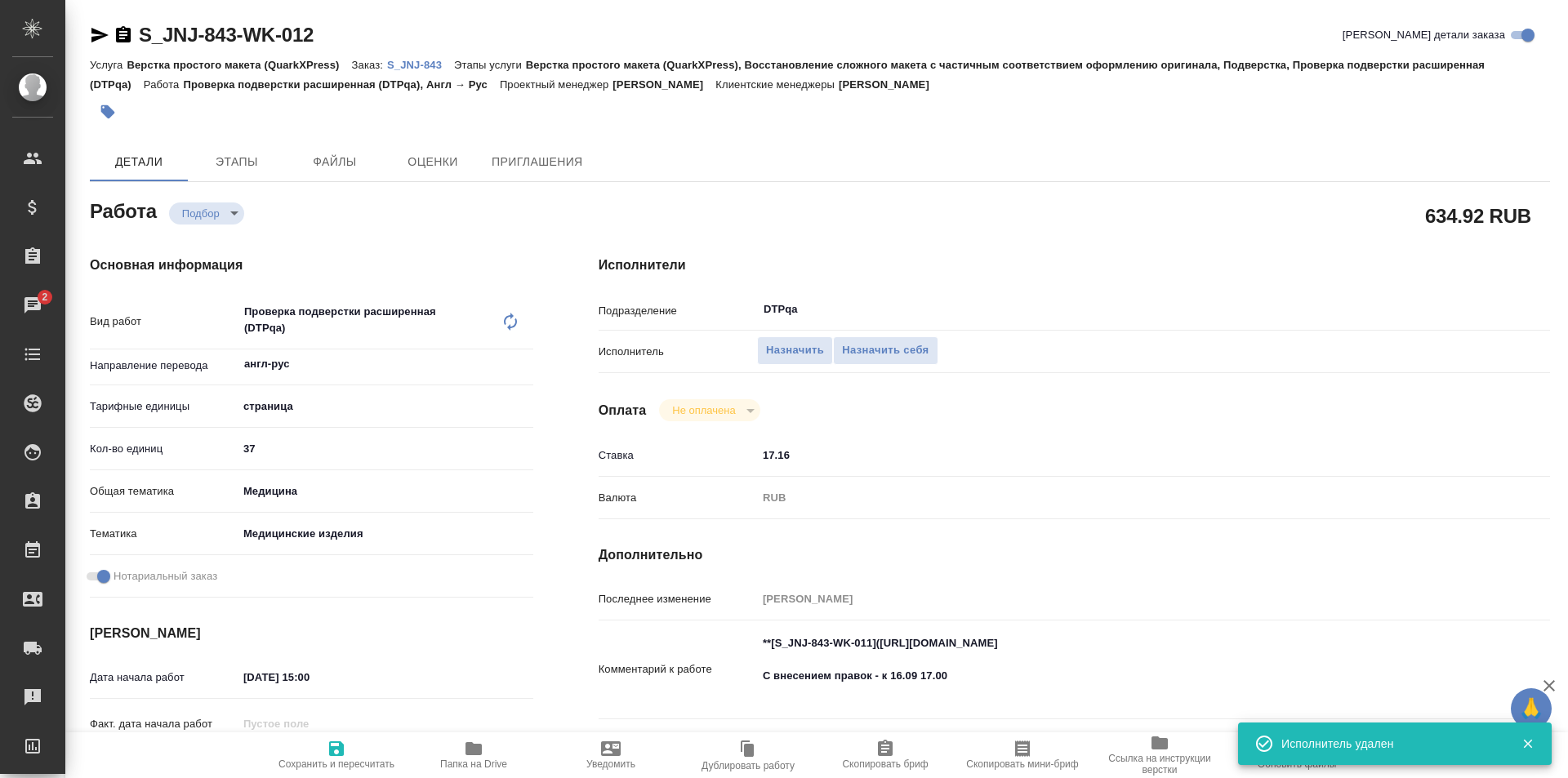
type textarea "x"
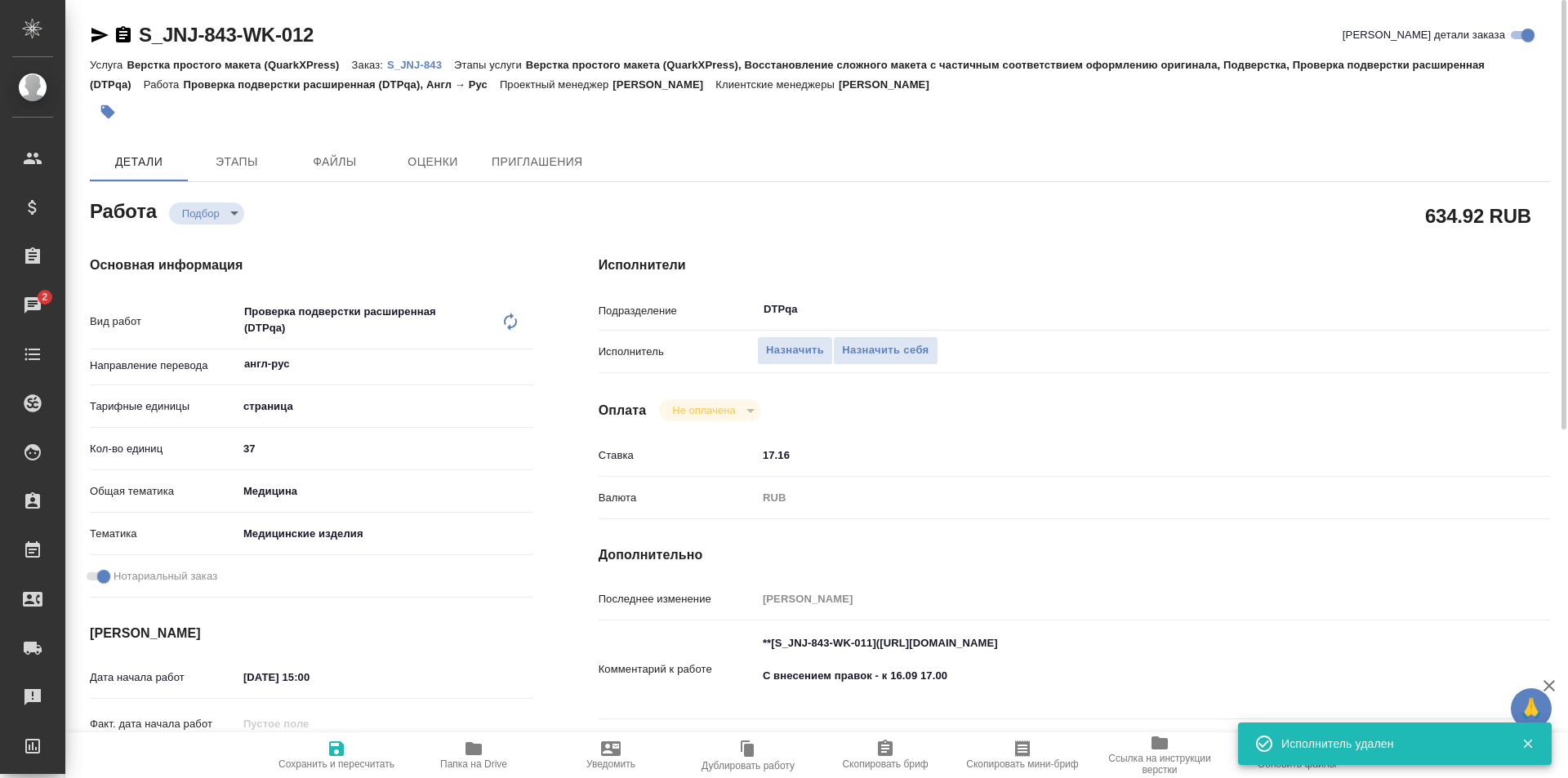
type textarea "x"
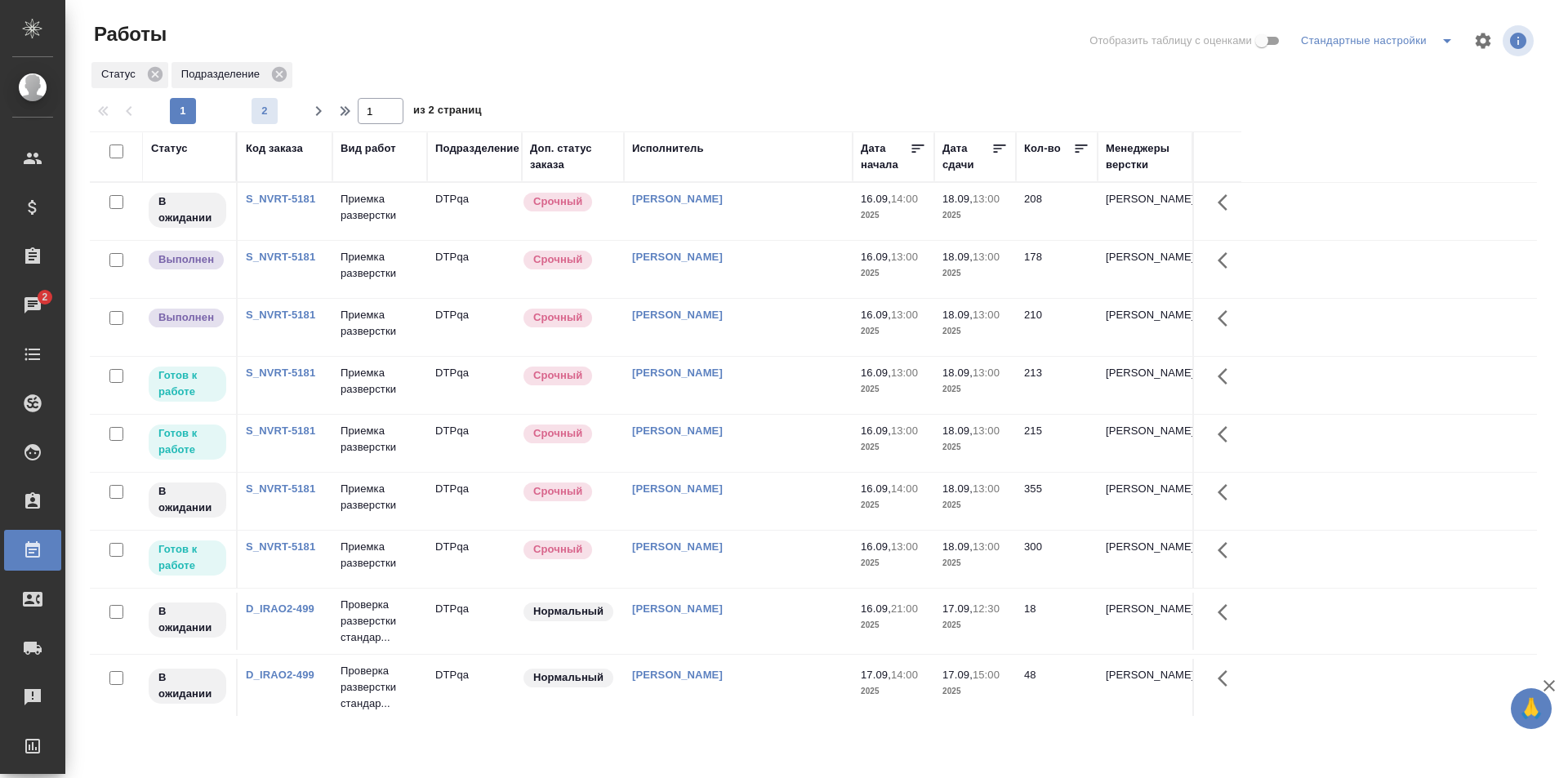
click at [269, 105] on span "2" at bounding box center [264, 111] width 26 height 16
type input "2"
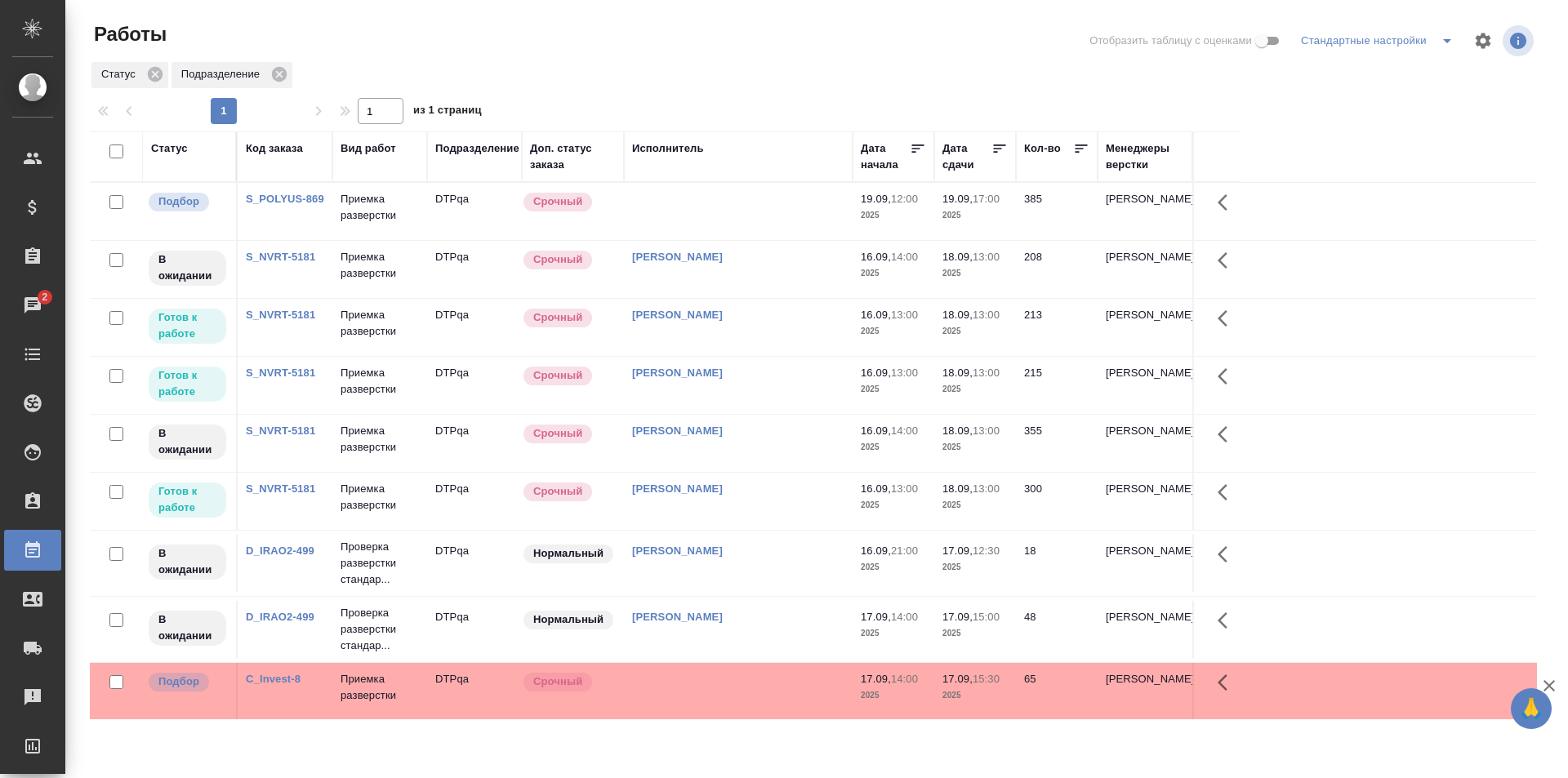
click at [722, 214] on td at bounding box center [738, 211] width 229 height 58
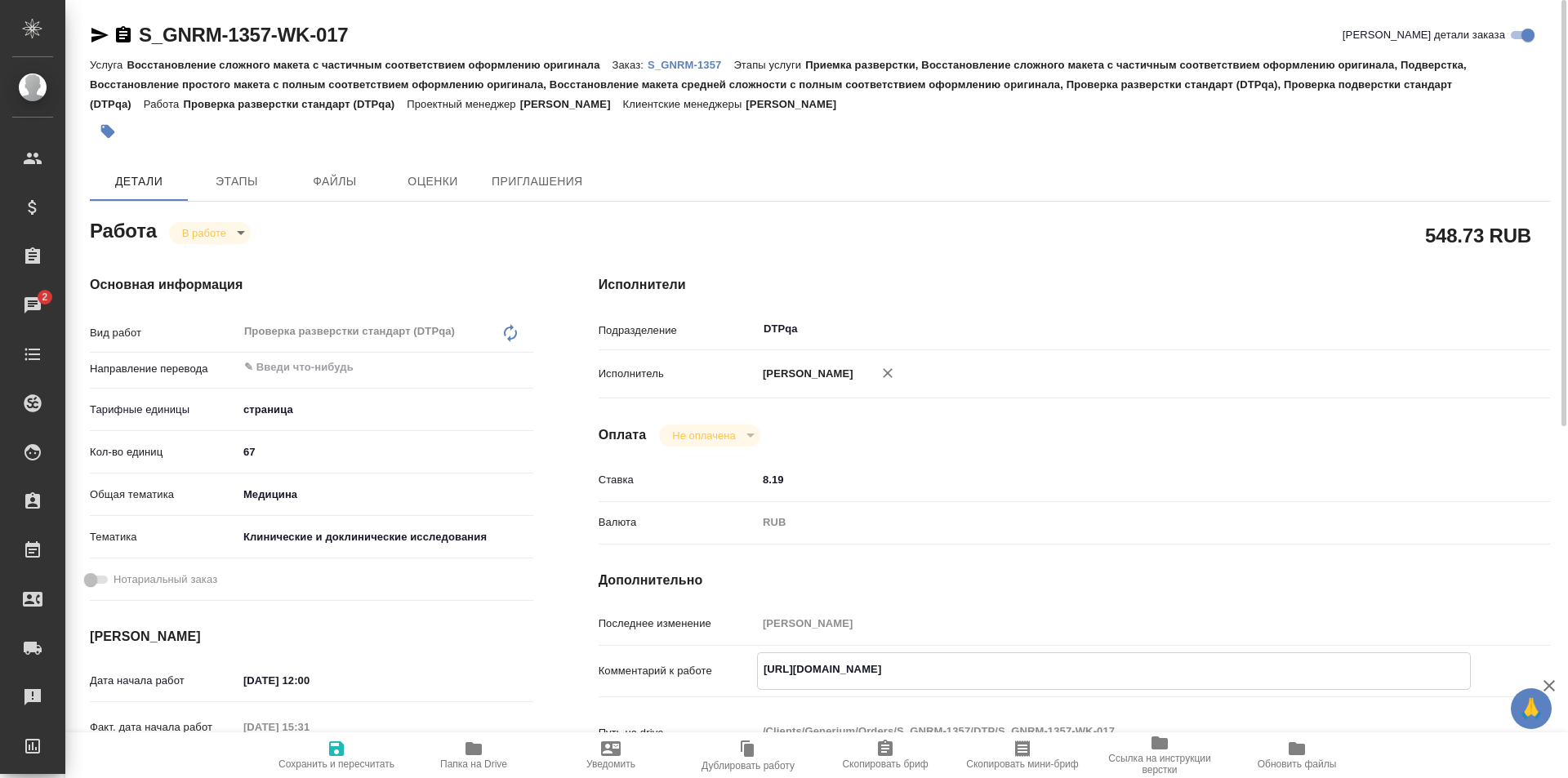
click at [472, 741] on icon "button" at bounding box center [473, 749] width 20 height 19
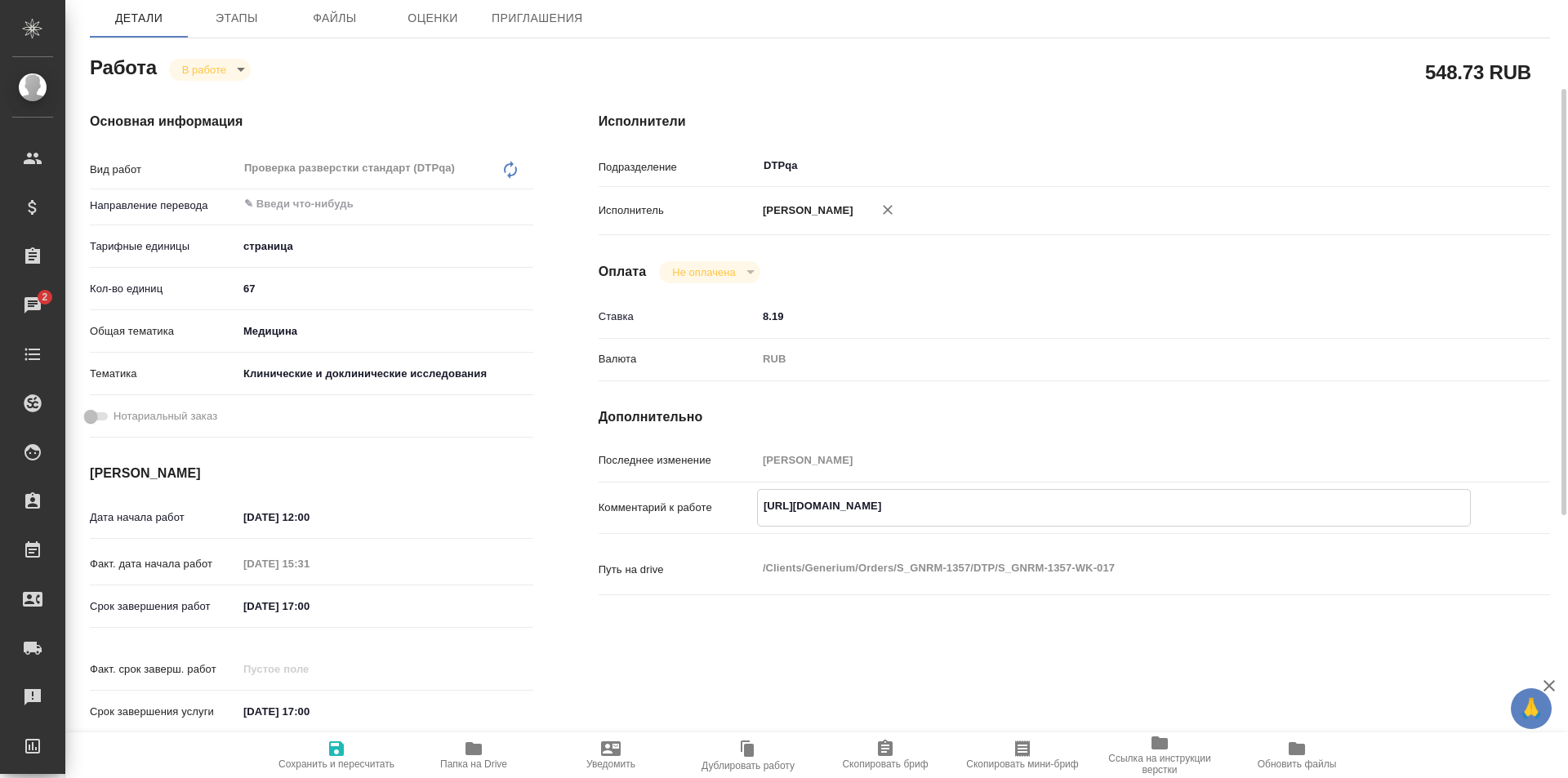
click at [1110, 512] on textarea "https://tera.awatera.com/Work/68c007fd540ab138a3c9ac06/" at bounding box center [1114, 506] width 713 height 27
paste textarea "https://drive.awatera.com/f/10326008"
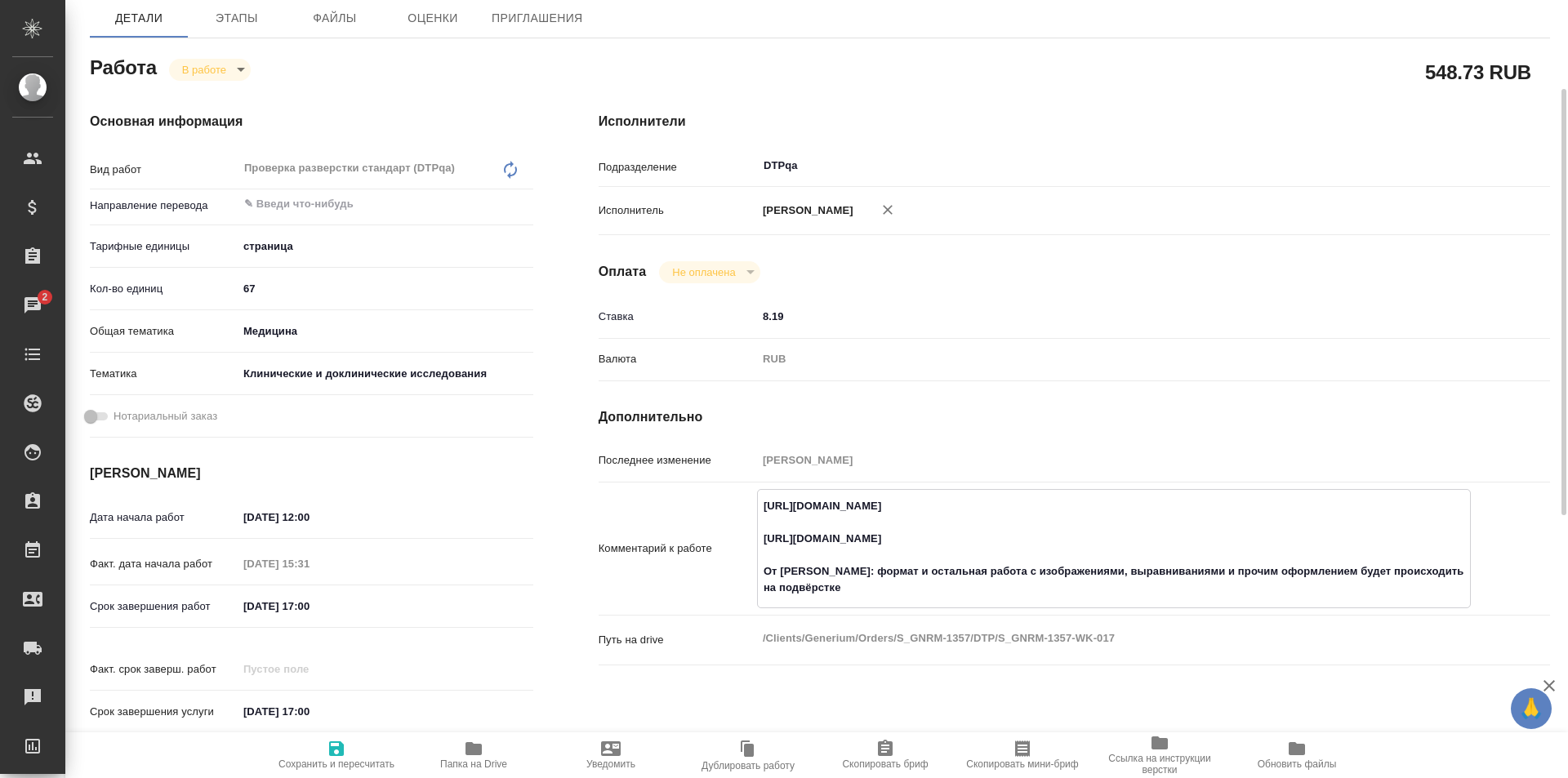
click at [831, 570] on textarea "https://tera.awatera.com/Work/68c007fd540ab138a3c9ac06/ https://drive.awatera.c…" at bounding box center [1114, 547] width 713 height 109
click at [766, 535] on textarea "https://tera.awatera.com/Work/68c007fd540ab138a3c9ac06/ https://drive.awatera.c…" at bounding box center [1114, 547] width 713 height 109
type textarea "https://tera.awatera.com/Work/68c007fd540ab138a3c9ac06/ На перевод: https://dri…"
click at [334, 750] on icon "button" at bounding box center [336, 749] width 15 height 15
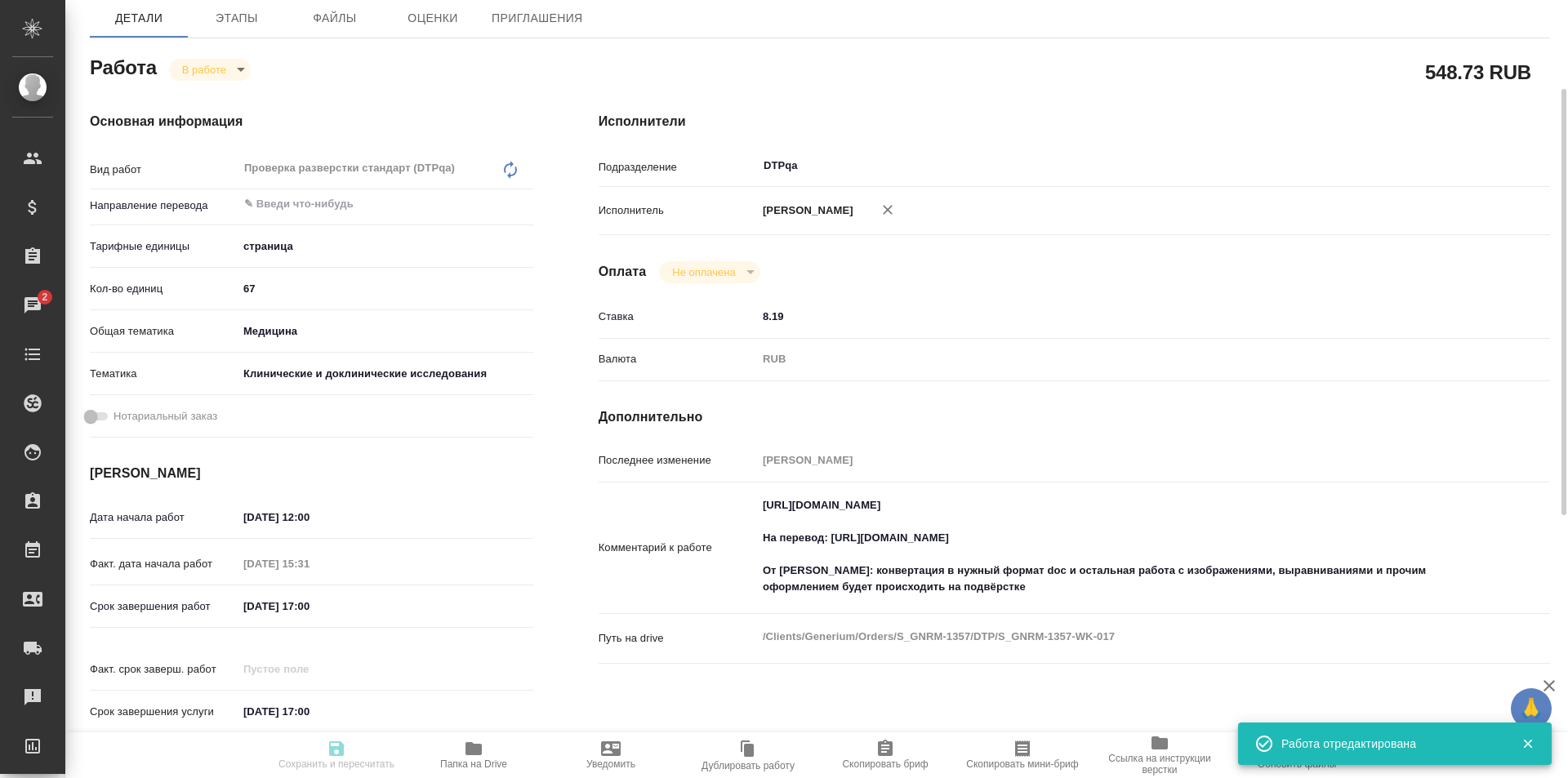
type input "inProgress"
type input "5a8b1489cc6b4906c91bfdb2"
type input "67"
type input "med"
type input "5a8b8b956a9677013d343d9e"
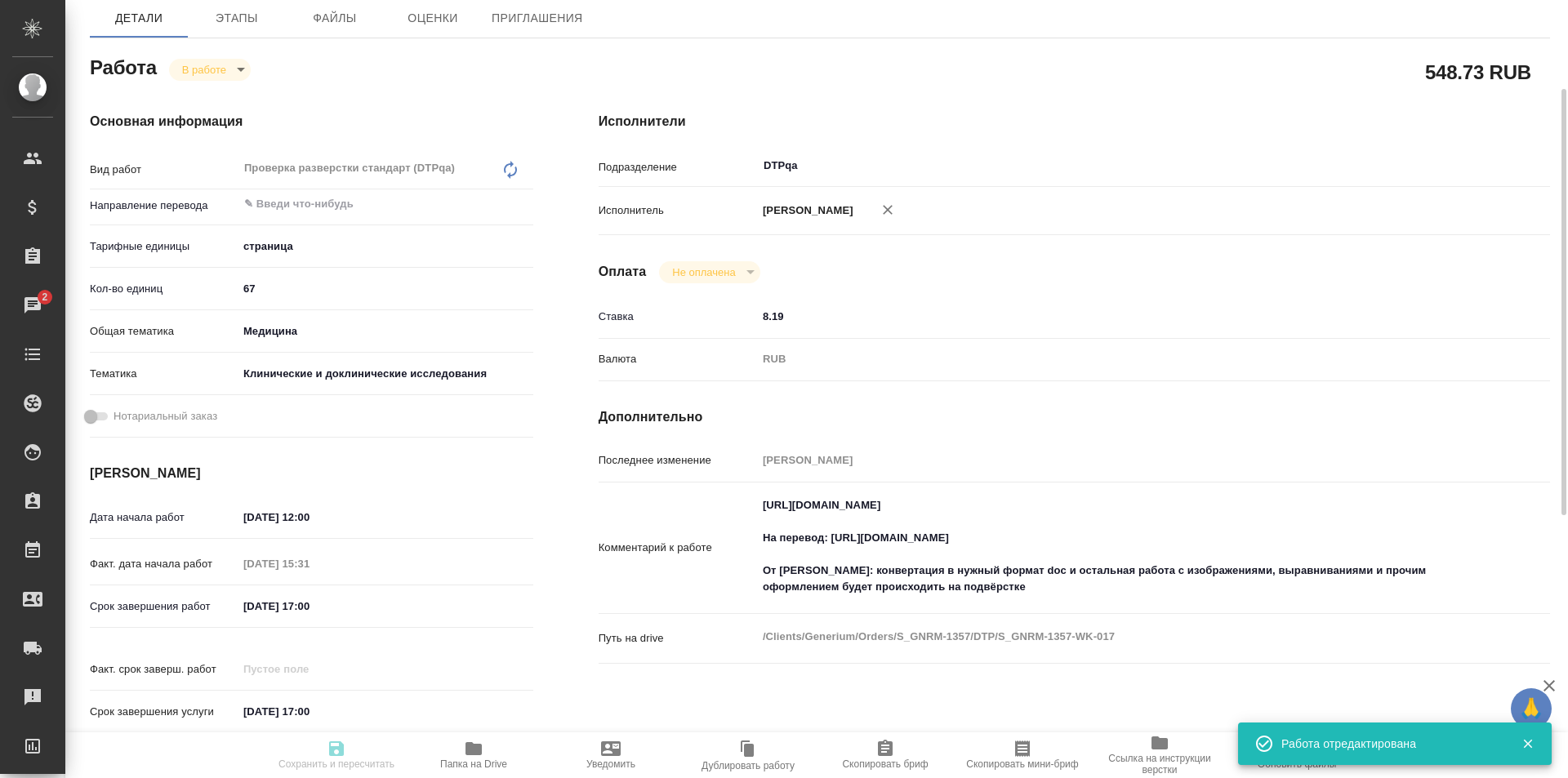
type input "16.09.2025 12:00"
type input "16.09.2025 15:31"
type input "16.09.2025 17:00"
type input "25.09.2025 17:00"
type input "DTPqa"
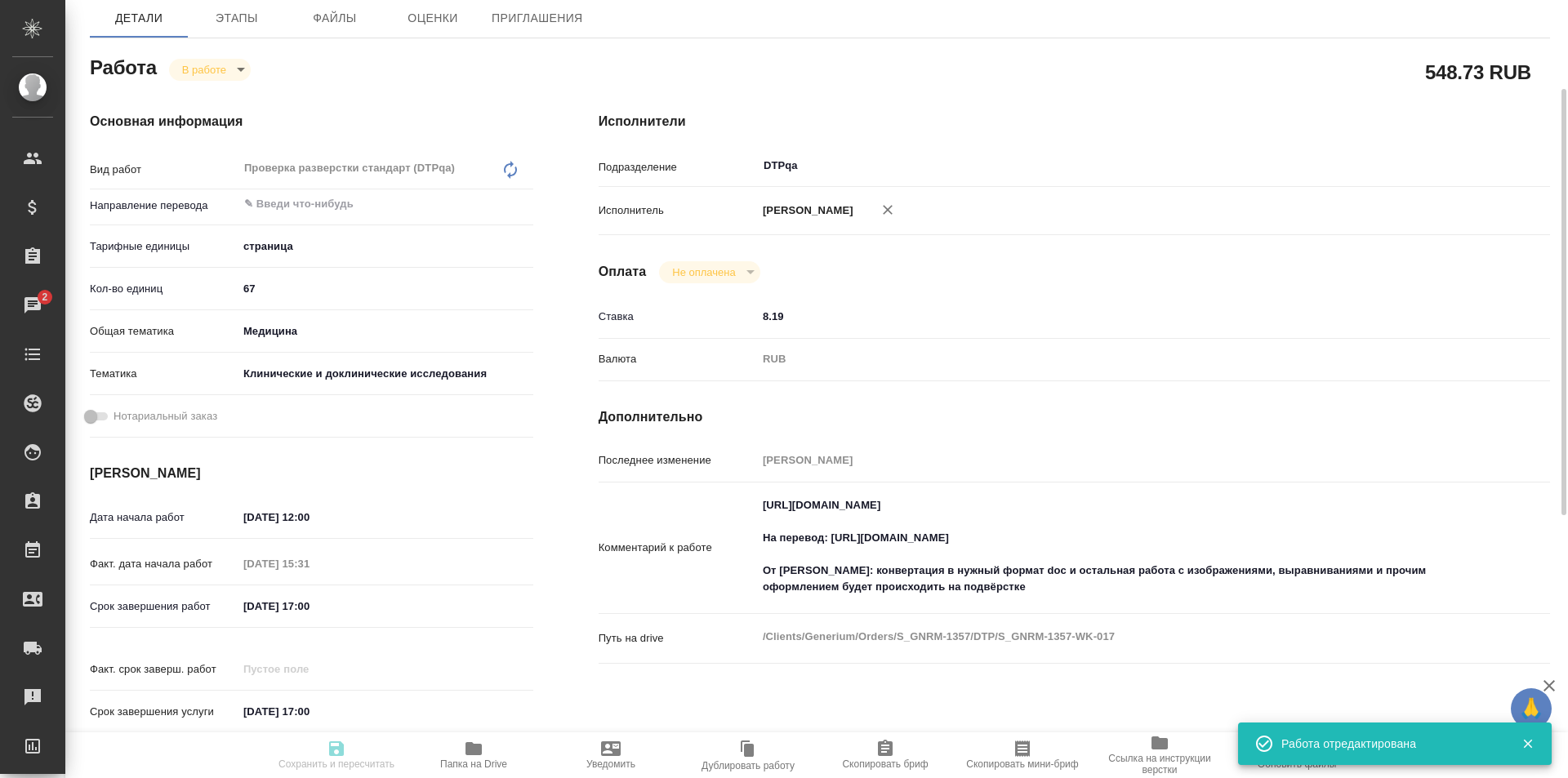
type input "notPayed"
type input "8.19"
type input "RUB"
type input "[PERSON_NAME]"
type input "S_GNRM-1357"
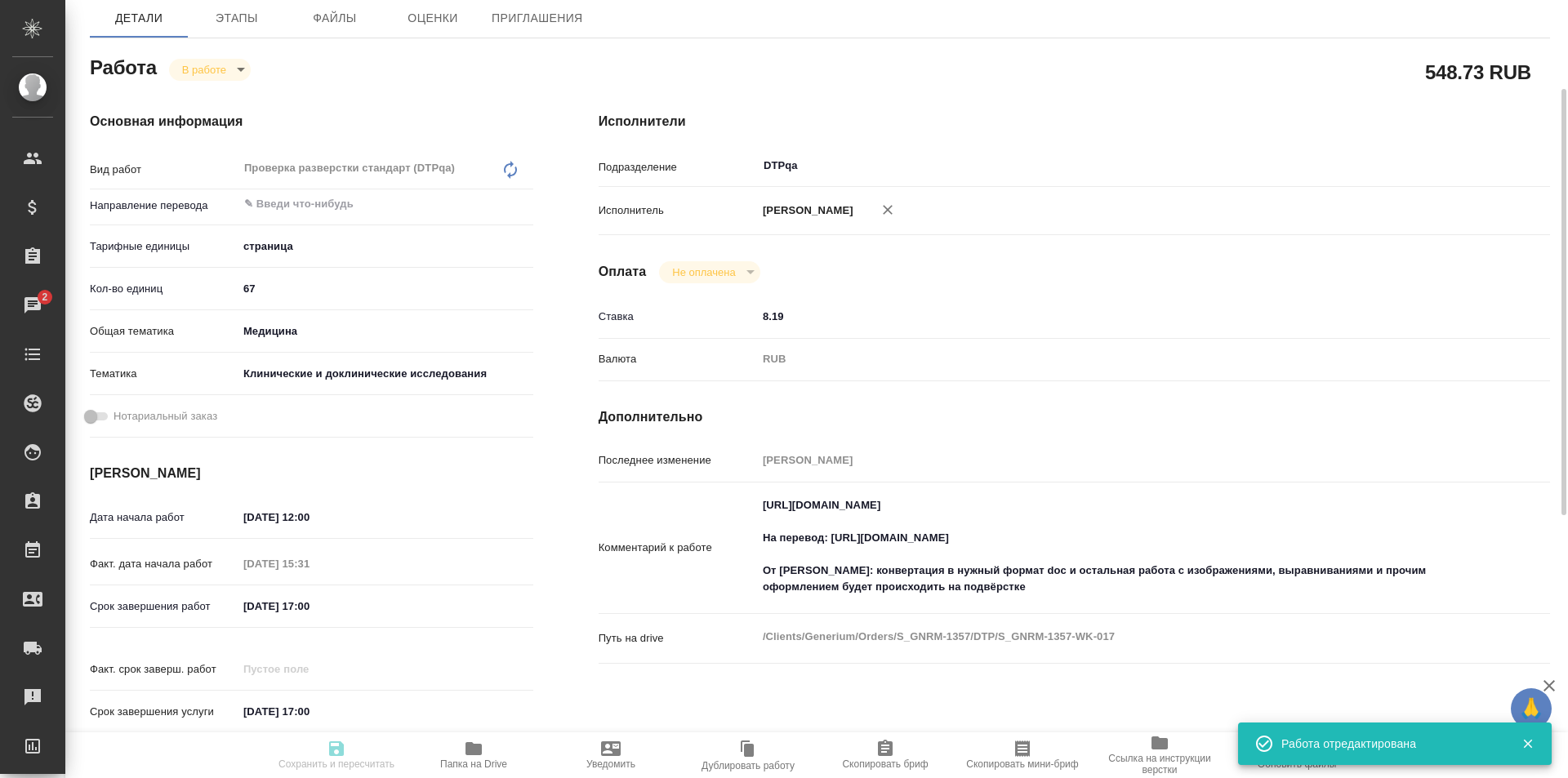
type input "Восстановление сложного макета с частичным соответствием оформлению оригинала"
type input "Приемка разверстки, Восстановление сложного макета с частичным соответствием оф…"
type input "[PERSON_NAME]"
type input "Оксютович Ирина"
type input "/Clients/Generium/Orders/S_GNRM-1357"
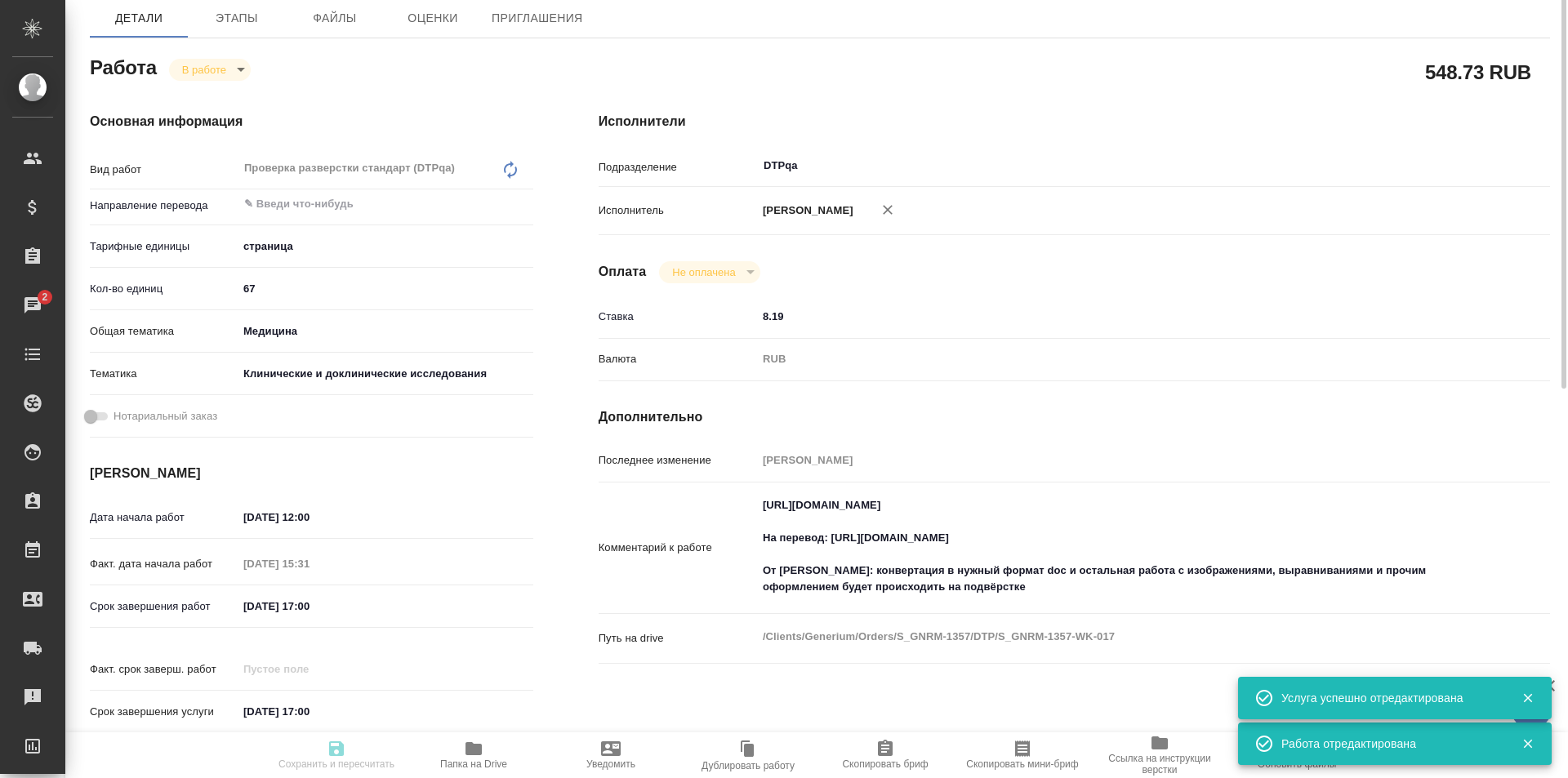
scroll to position [0, 0]
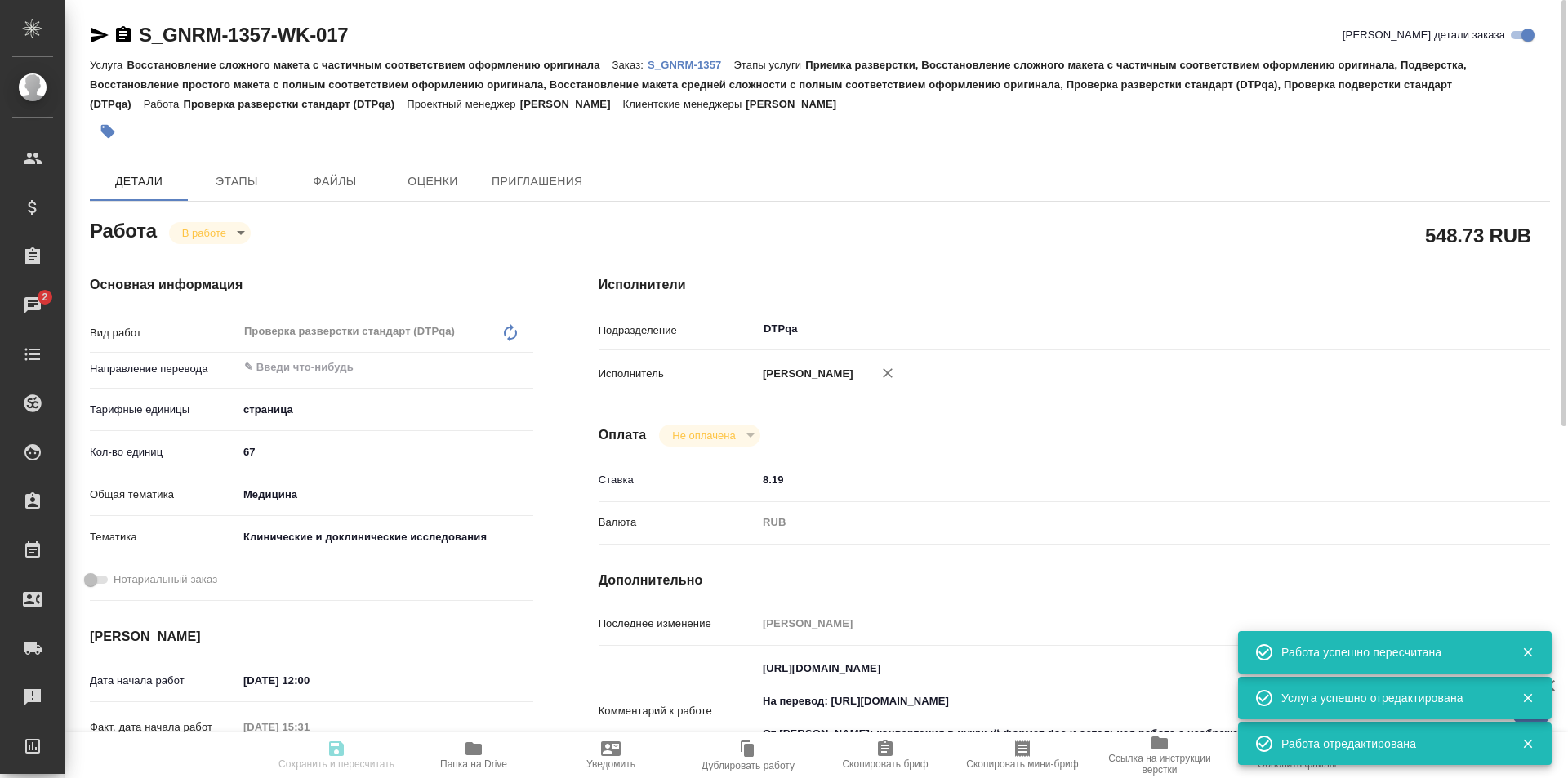
type input "inProgress"
type input "5a8b1489cc6b4906c91bfdb2"
type input "67"
type input "med"
type input "5a8b8b956a9677013d343d9e"
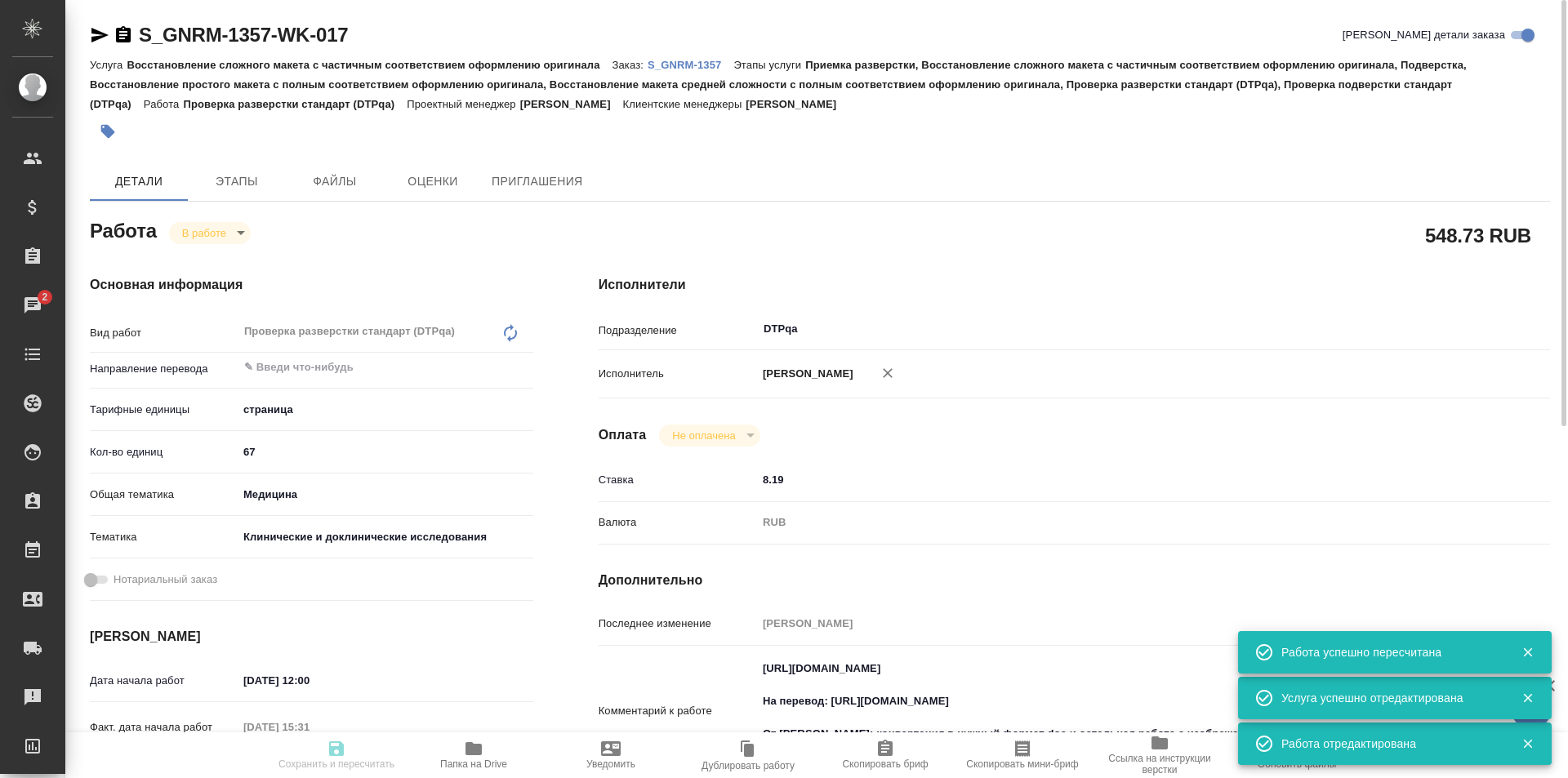
type input "16.09.2025 12:00"
type input "16.09.2025 15:31"
type input "16.09.2025 17:00"
type input "25.09.2025 17:00"
type input "DTPqa"
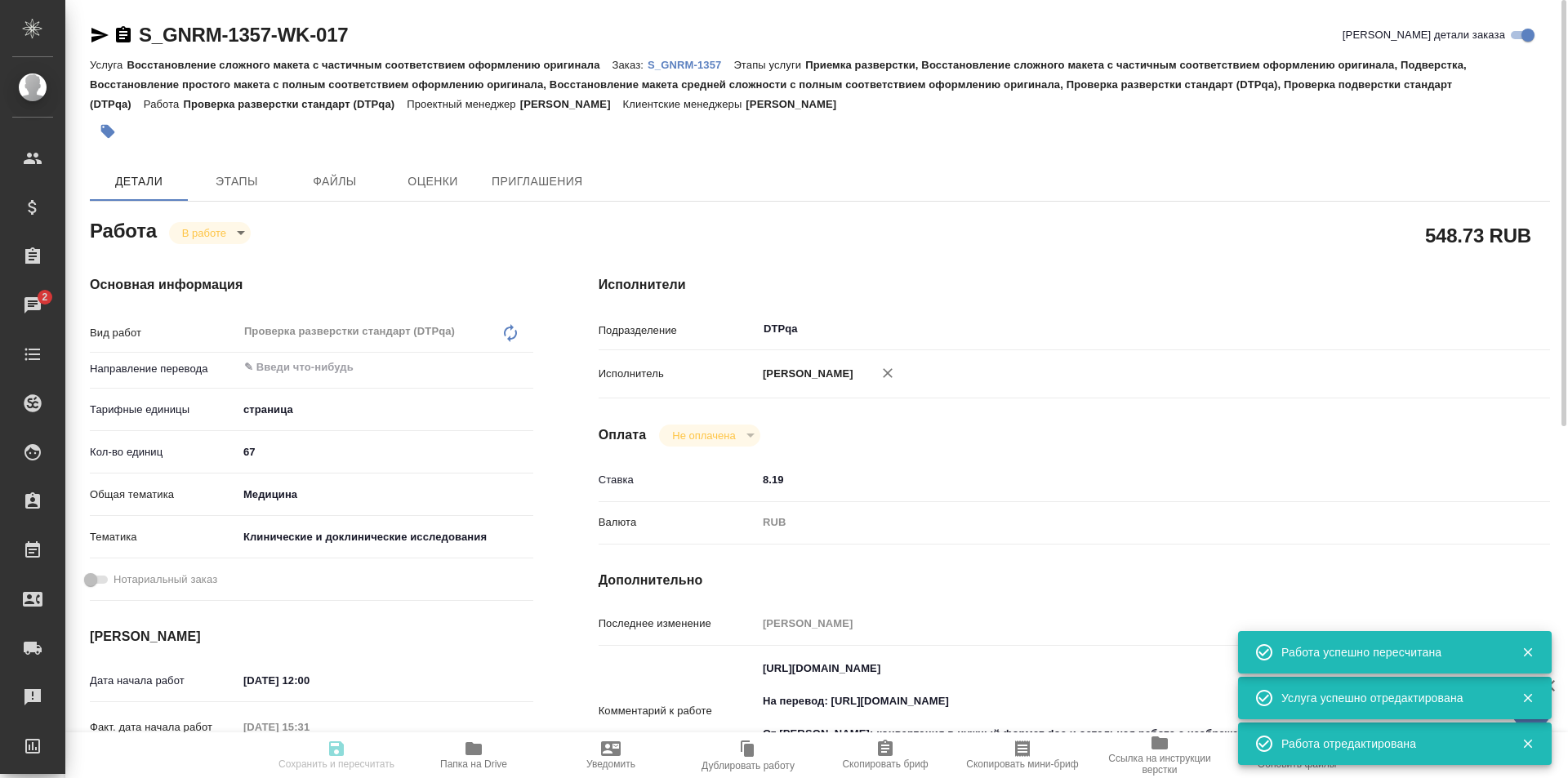
type input "notPayed"
type input "8.19"
type input "RUB"
type input "Исмагилова Диана"
type input "S_GNRM-1357"
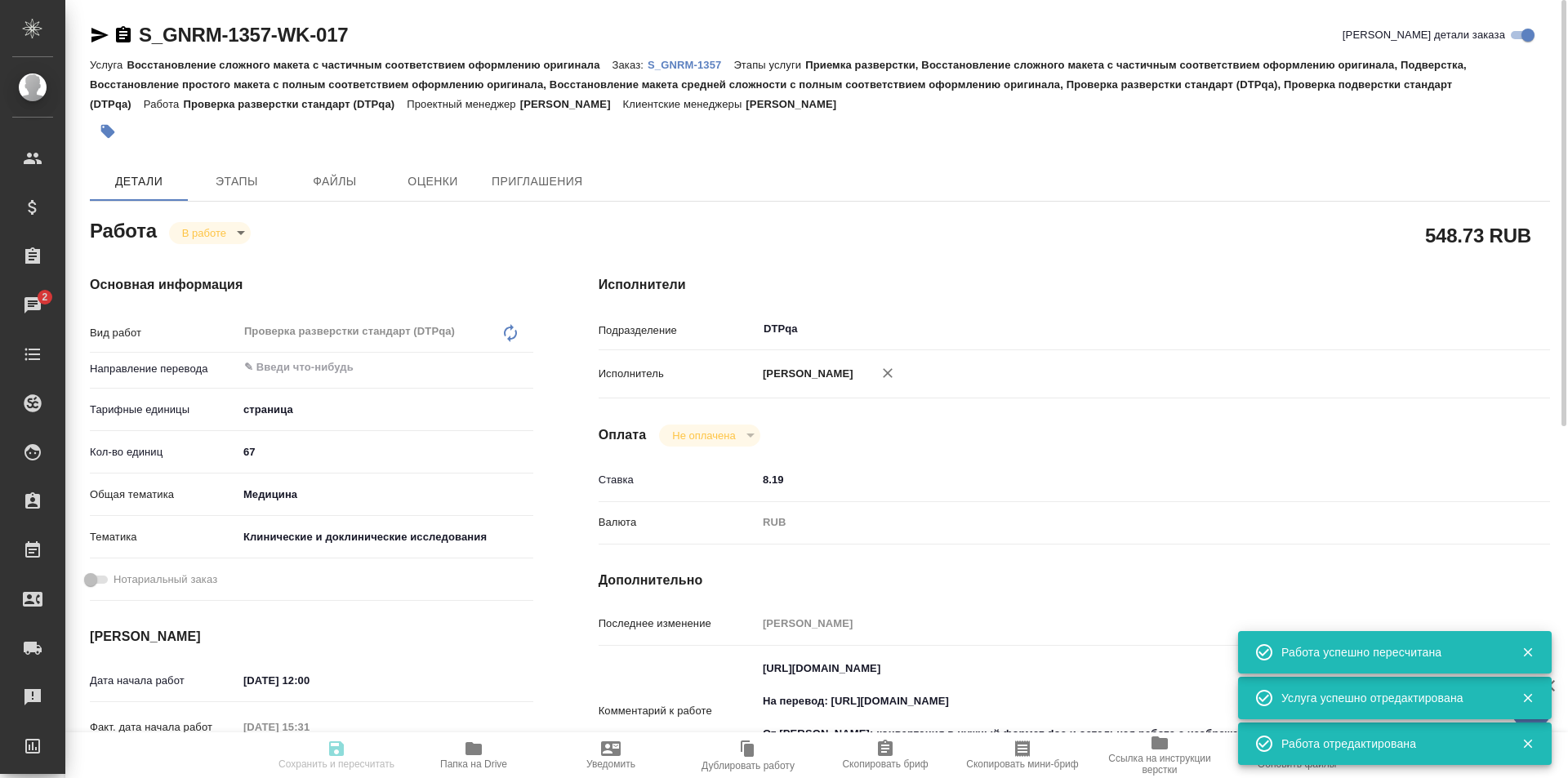
type input "Восстановление сложного макета с частичным соответствием оформлению оригинала"
type input "Приемка разверстки, Восстановление сложного макета с частичным соответствием оф…"
type input "[PERSON_NAME]"
type input "Оксютович Ирина"
type input "/Clients/Generium/Orders/S_GNRM-1357"
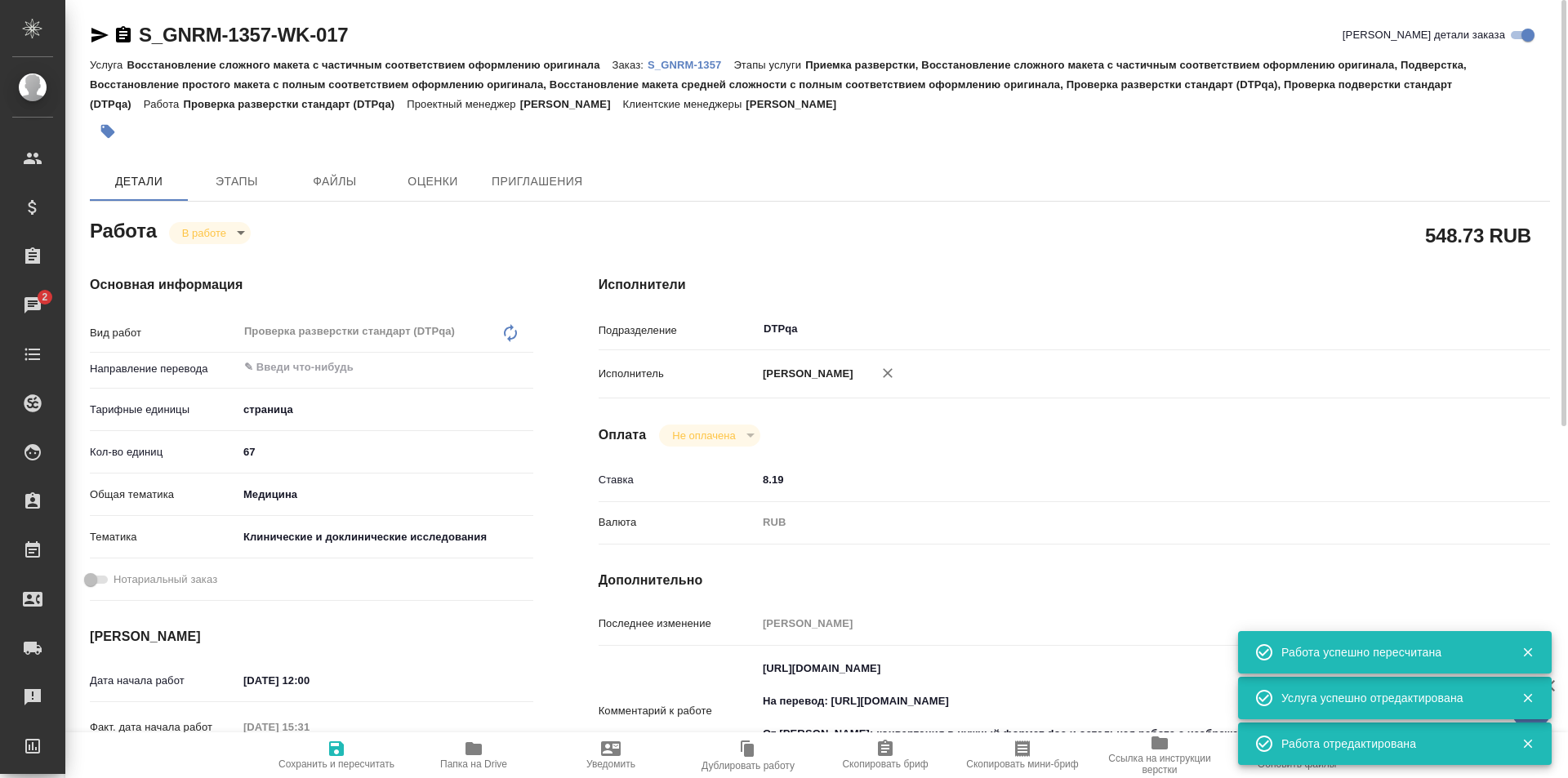
click at [218, 231] on body "🙏 .cls-1 fill:#fff; AWATERA Ismagilova Diana Клиенты Спецификации Заказы 2 Чаты…" at bounding box center [784, 389] width 1568 height 778
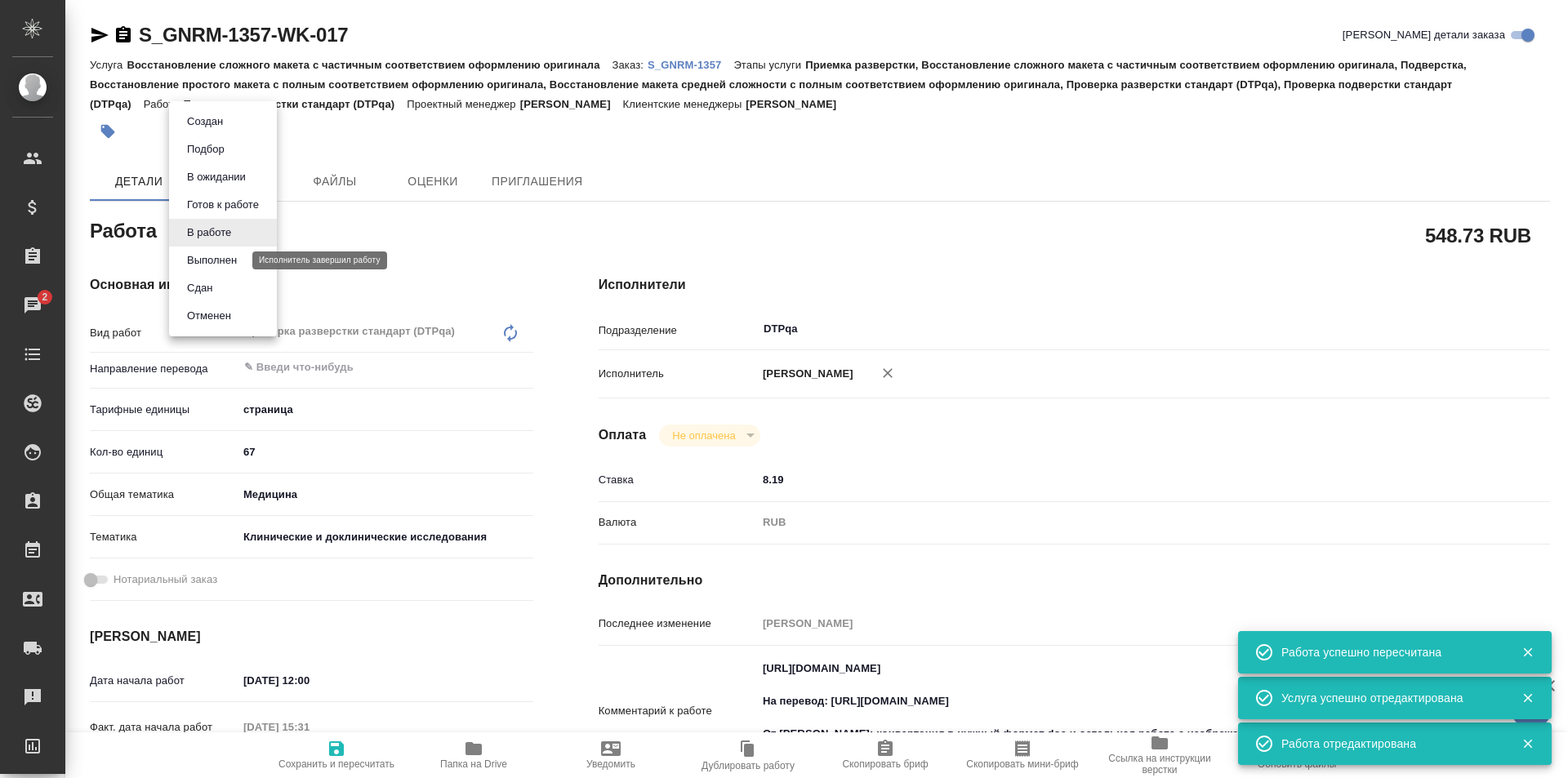
click at [219, 257] on button "Выполнен" at bounding box center [212, 261] width 59 height 18
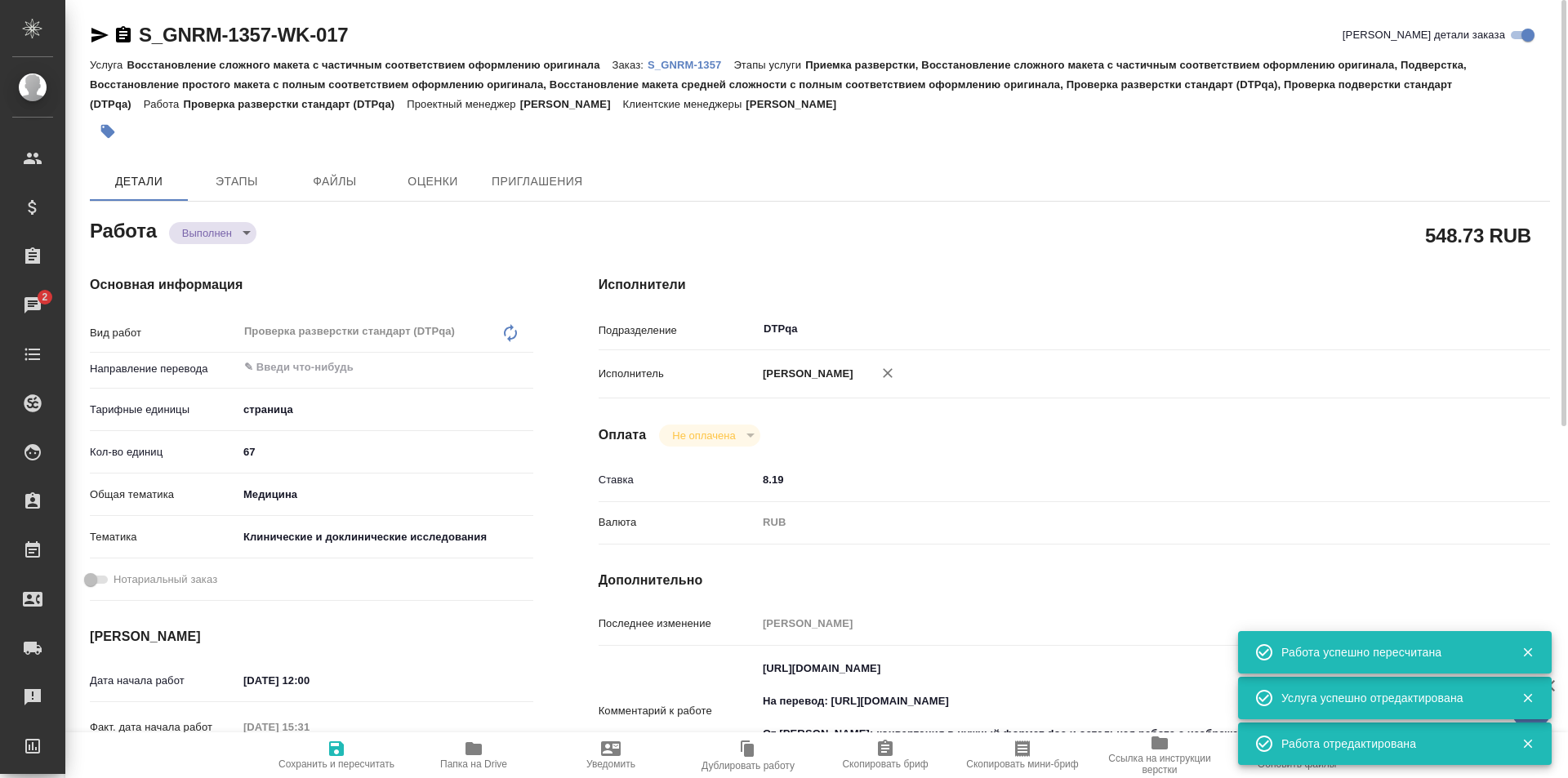
type textarea "x"
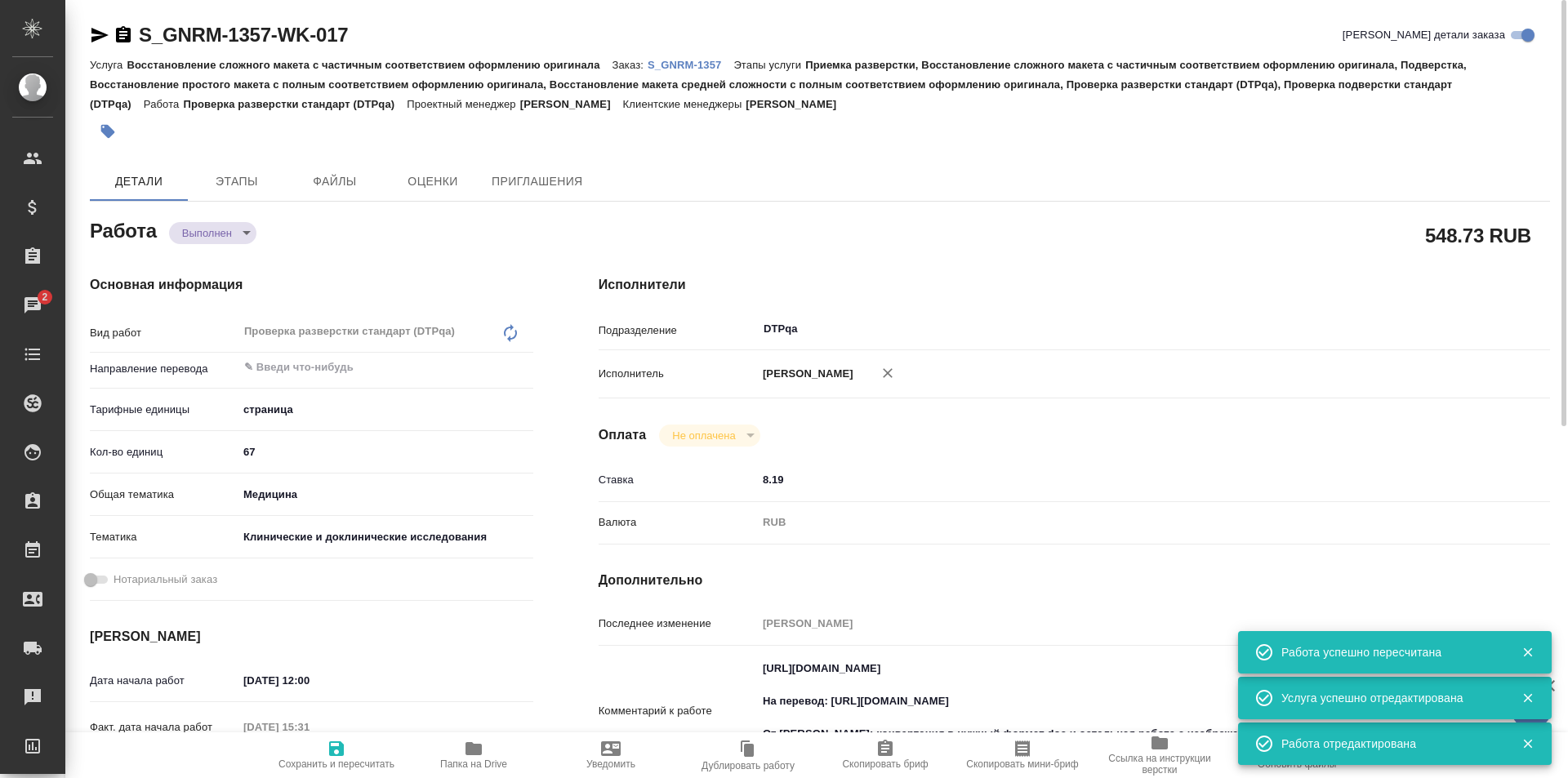
type textarea "x"
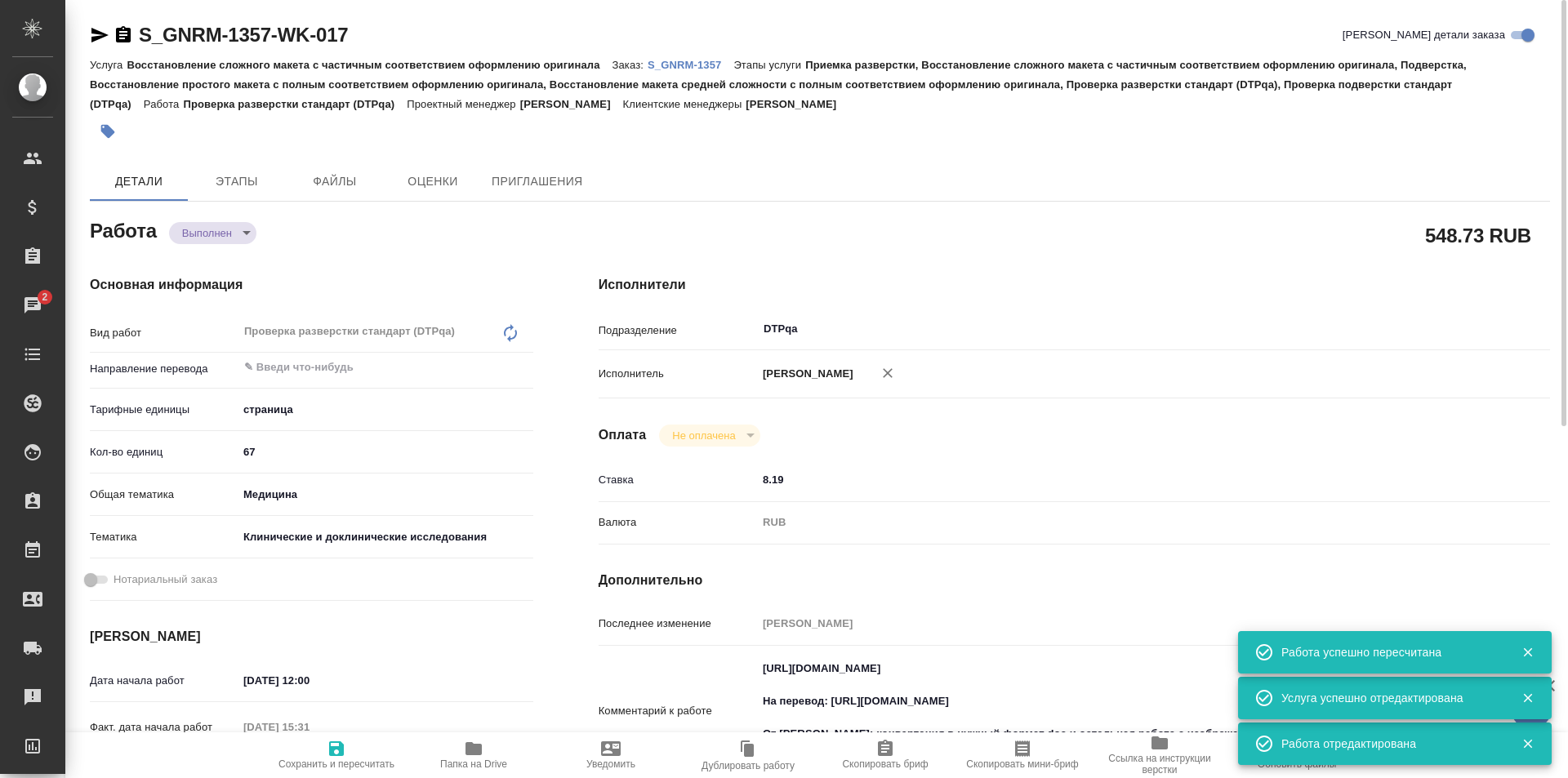
type textarea "x"
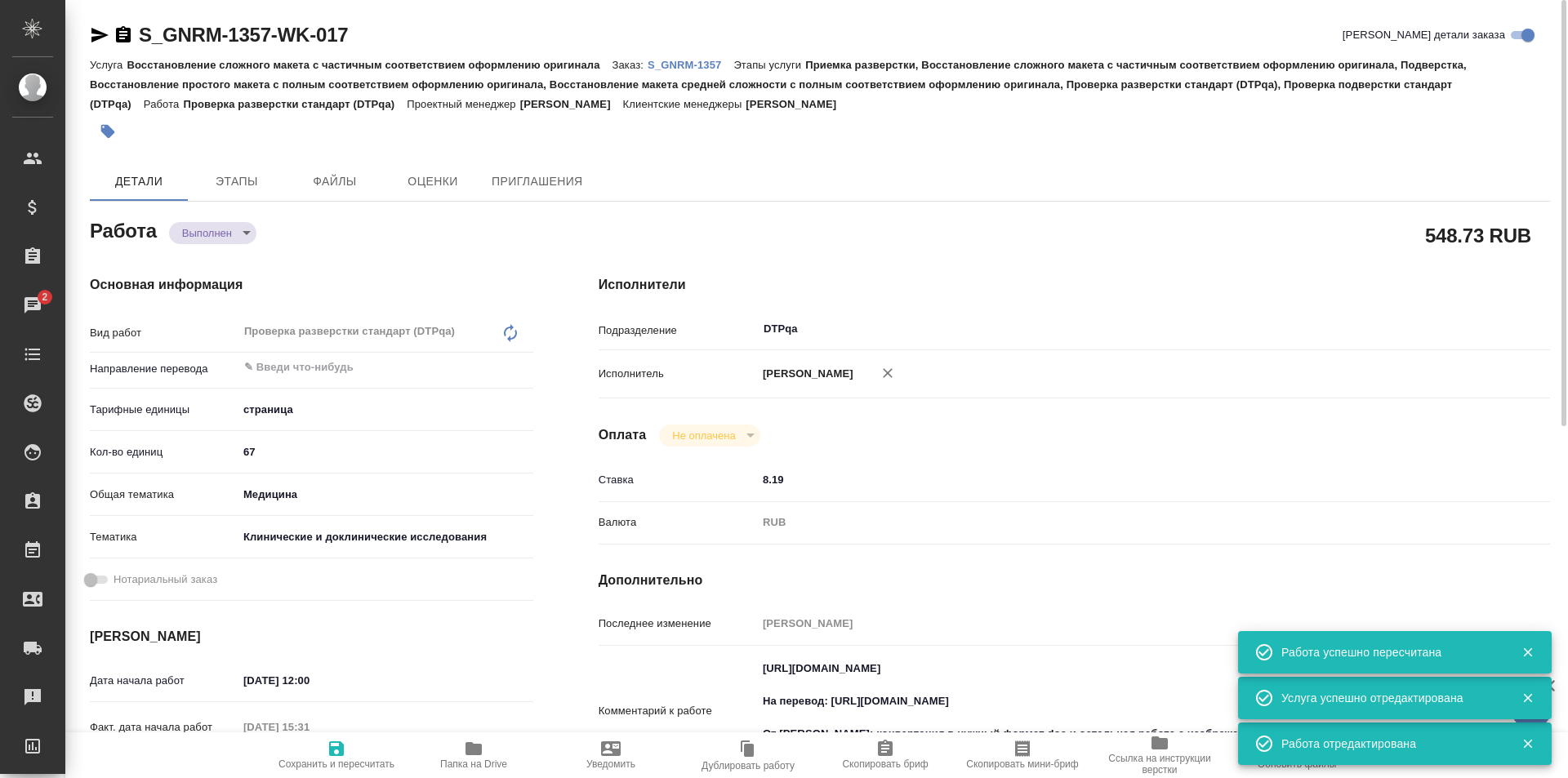
type textarea "x"
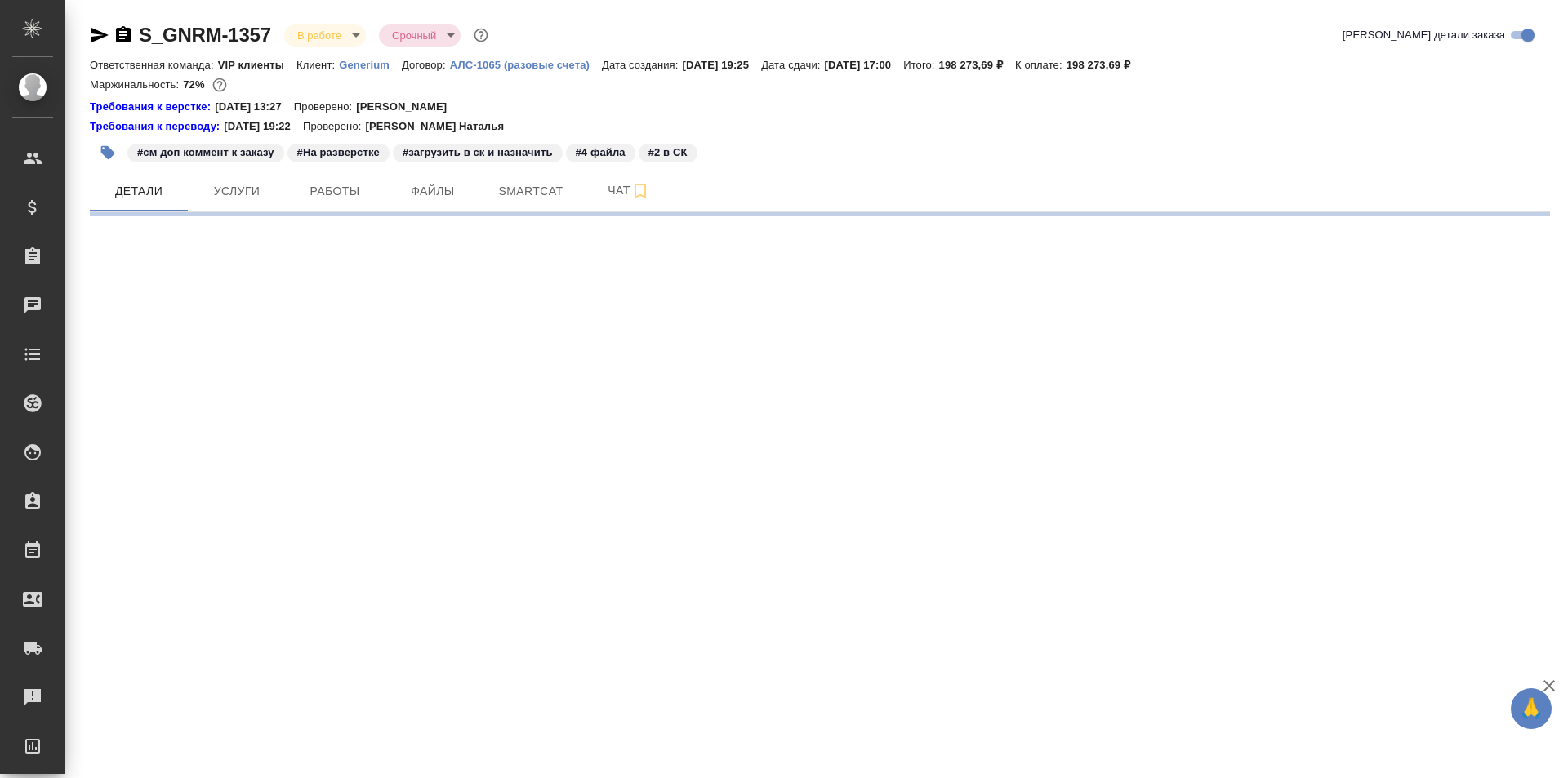
select select "RU"
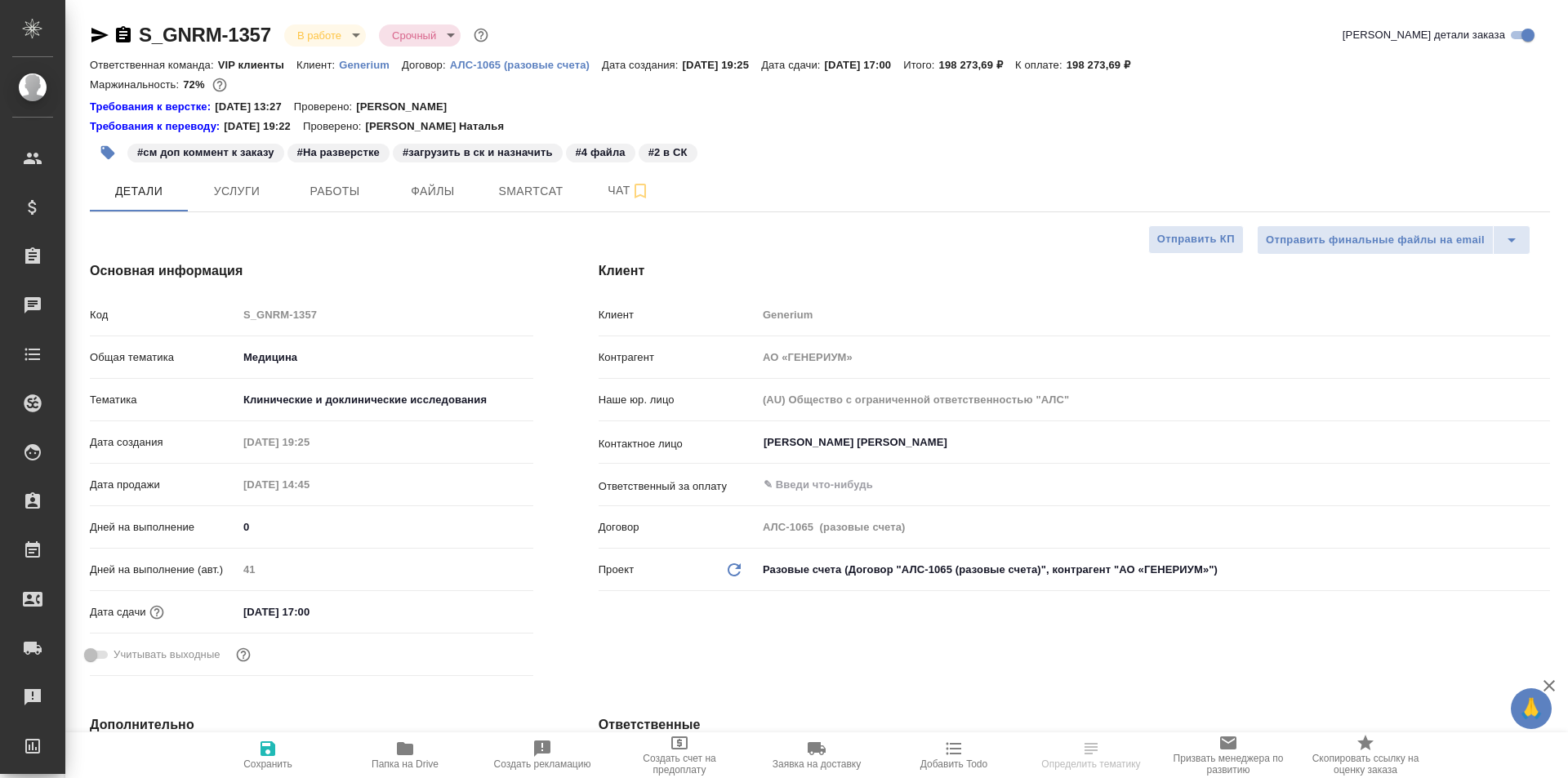
type textarea "x"
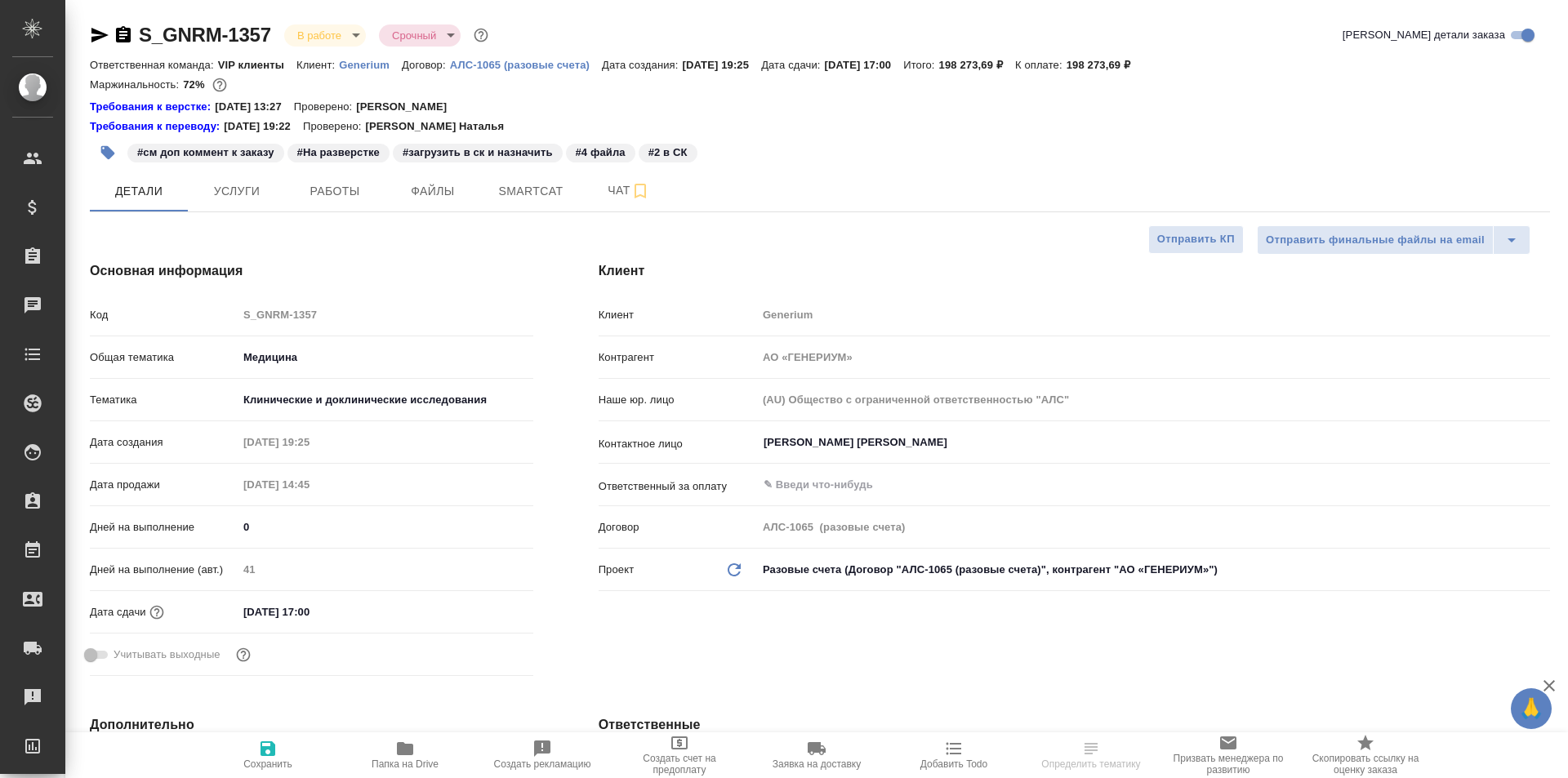
type textarea "x"
click at [338, 192] on span "Работы" at bounding box center [335, 191] width 78 height 20
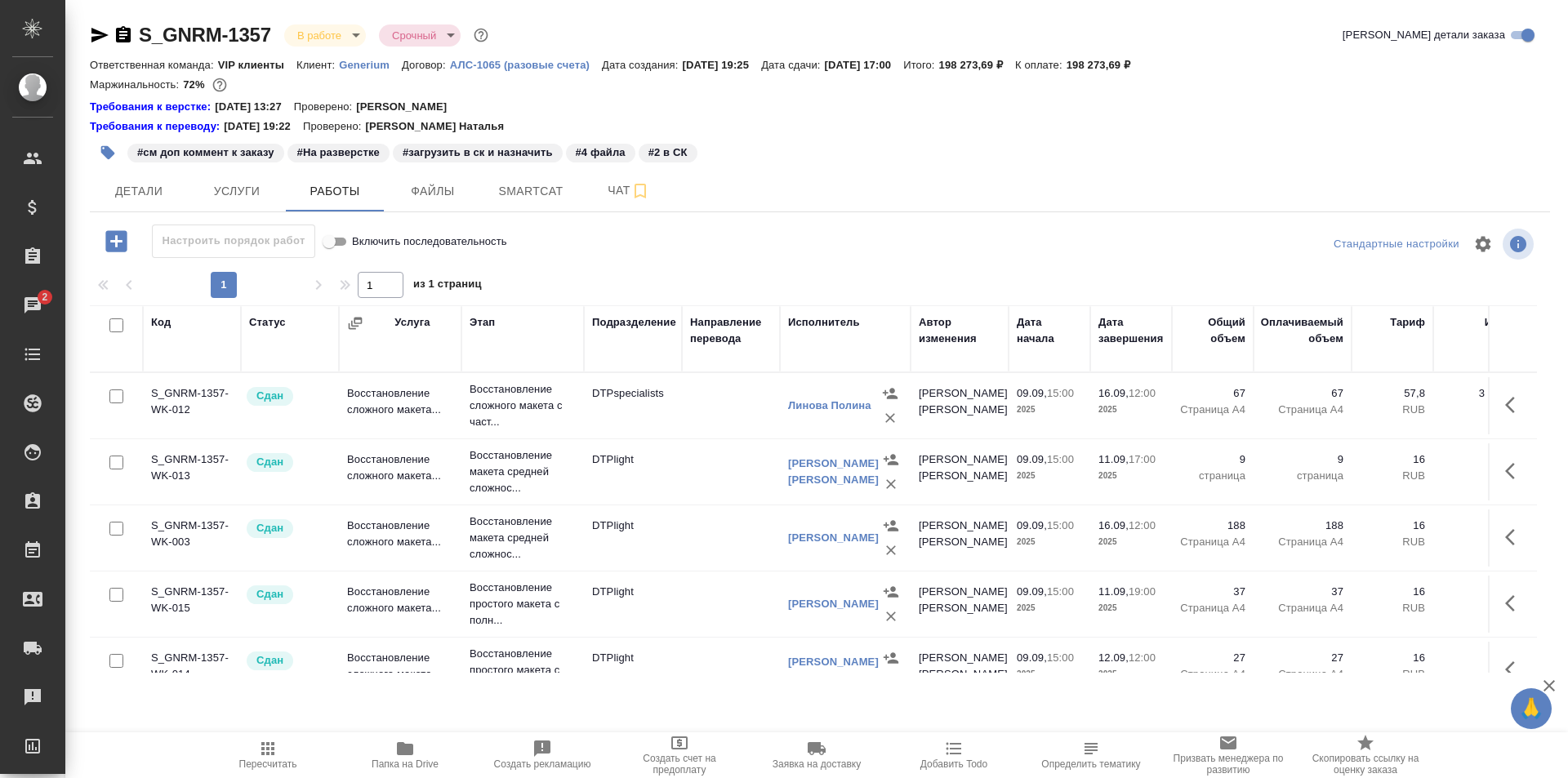
click at [1506, 401] on icon "button" at bounding box center [1516, 405] width 20 height 19
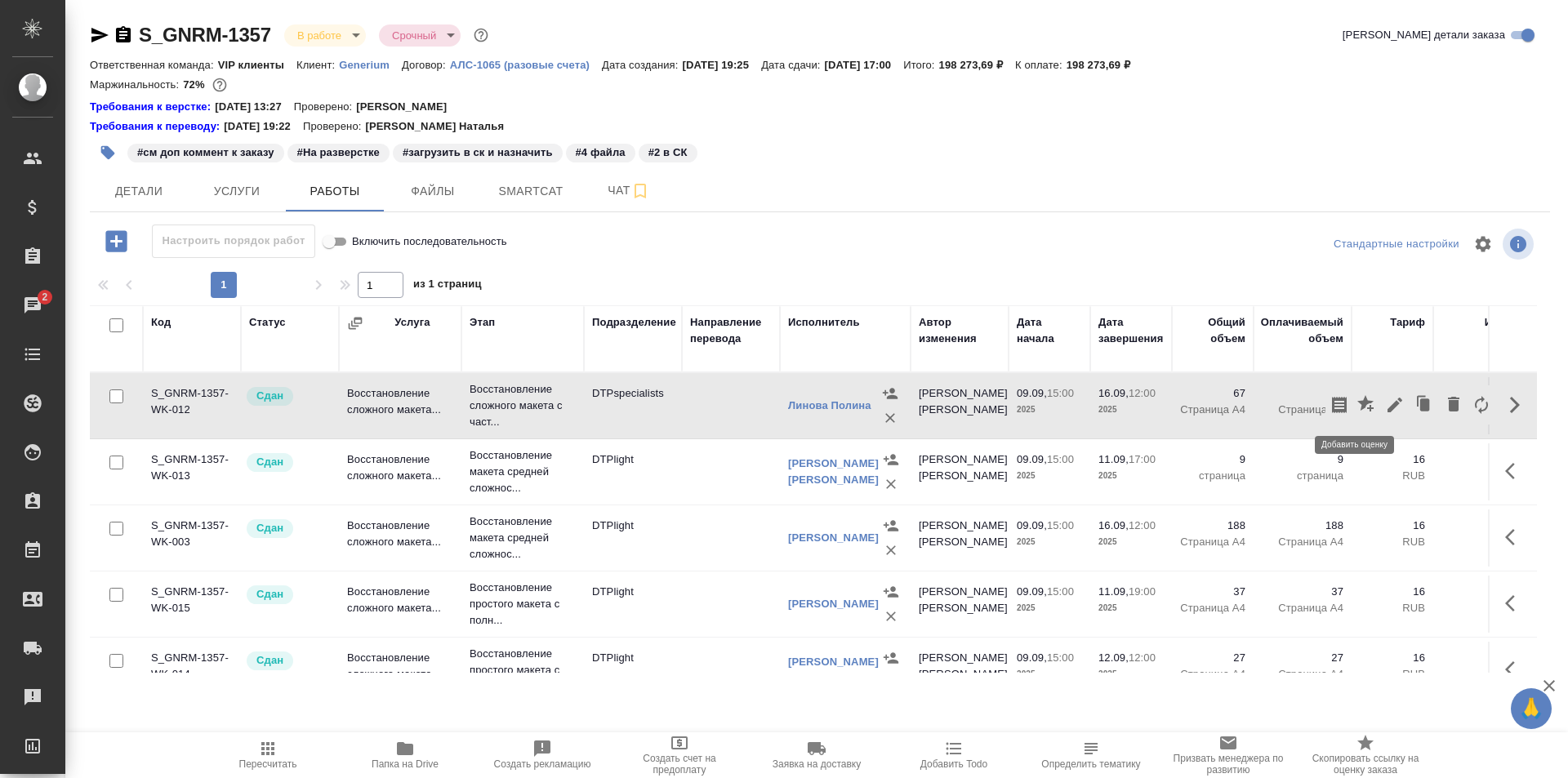
click at [1359, 399] on icon "button" at bounding box center [1368, 405] width 20 height 19
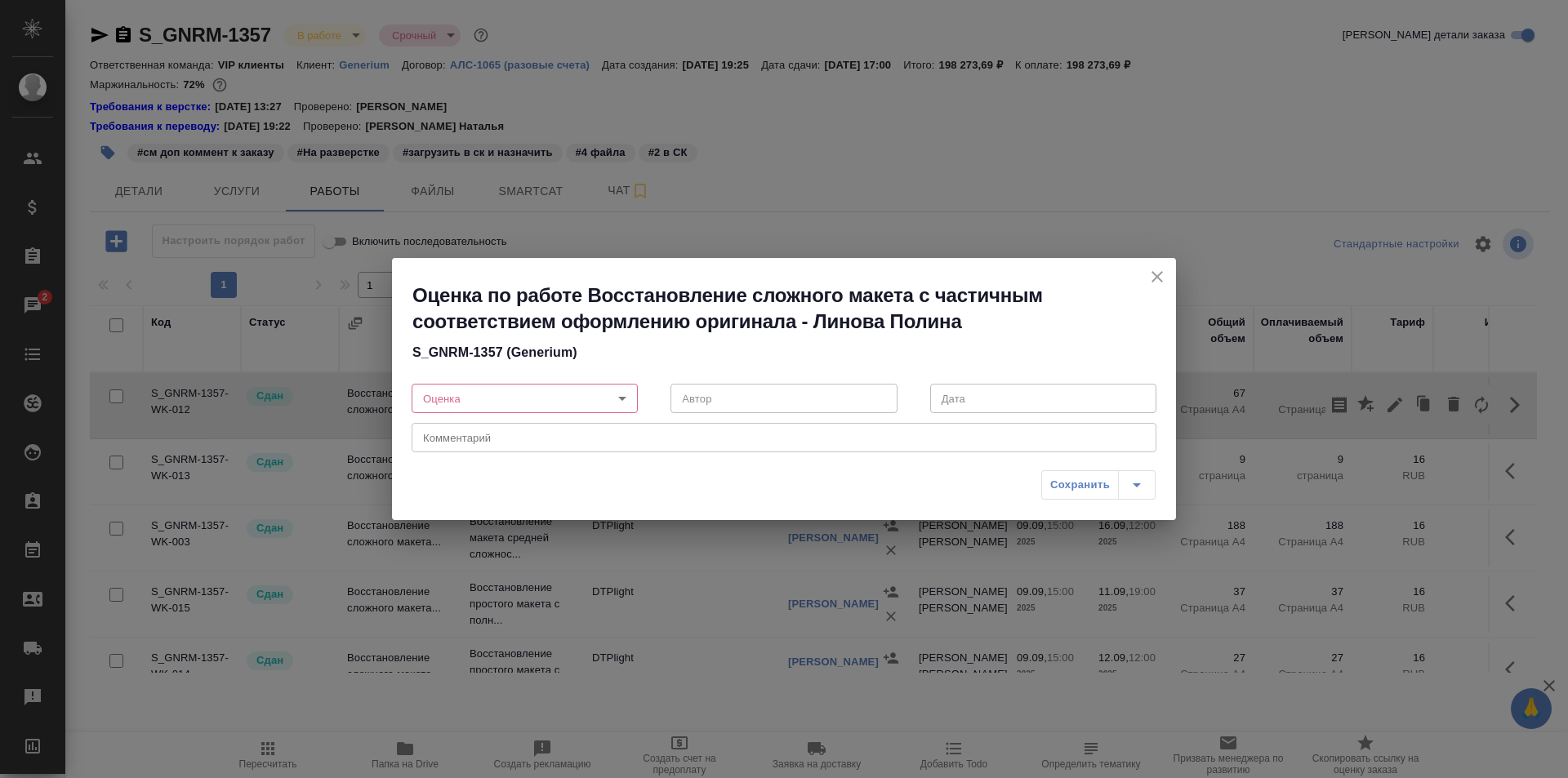
click at [542, 401] on body "🙏 .cls-1 fill:#fff; AWATERA Ismagilova Diana Клиенты Спецификации Заказы 2 Чаты…" at bounding box center [784, 389] width 1568 height 778
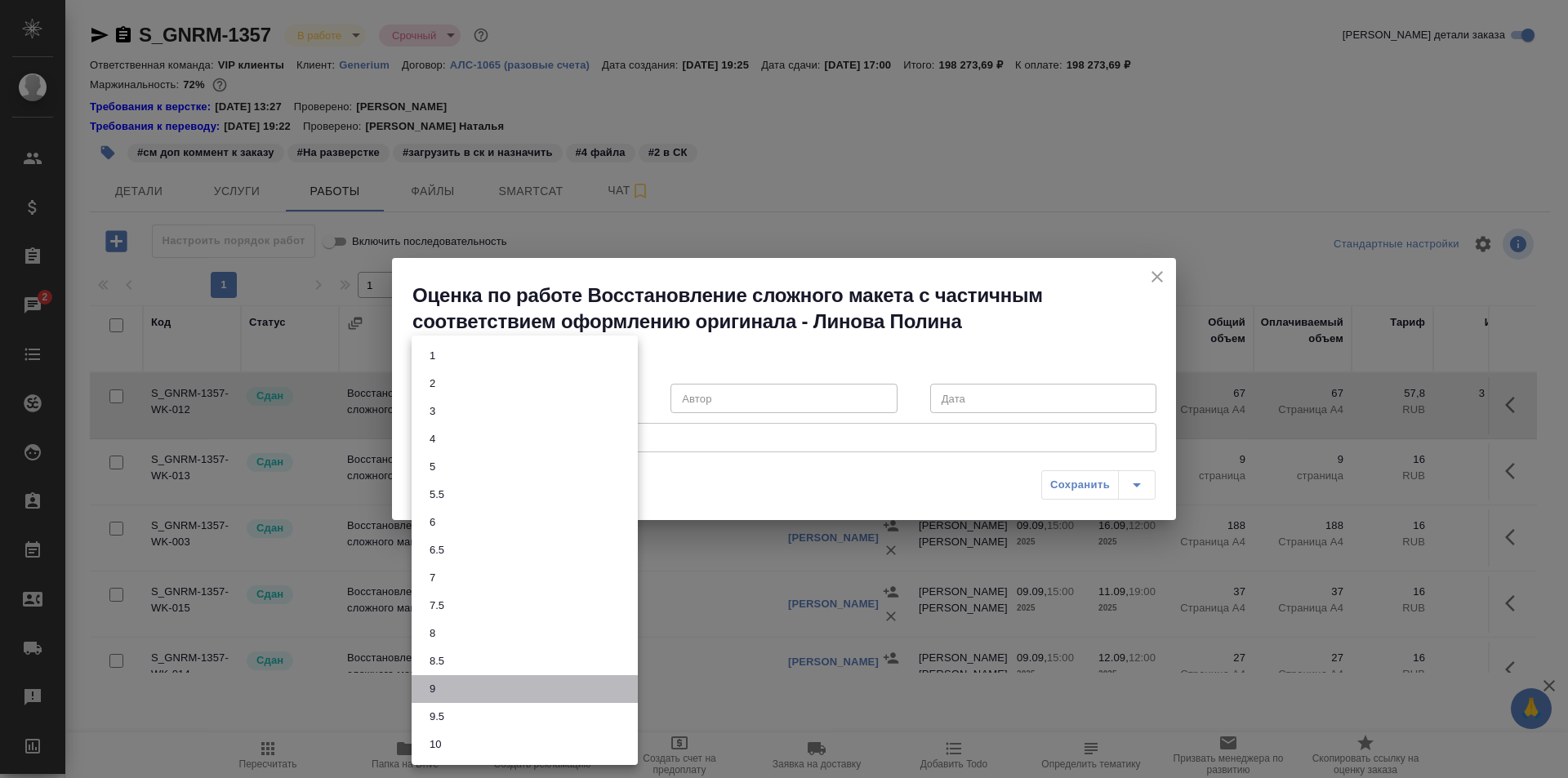
click at [444, 688] on li "9" at bounding box center [524, 689] width 226 height 27
type input "9"
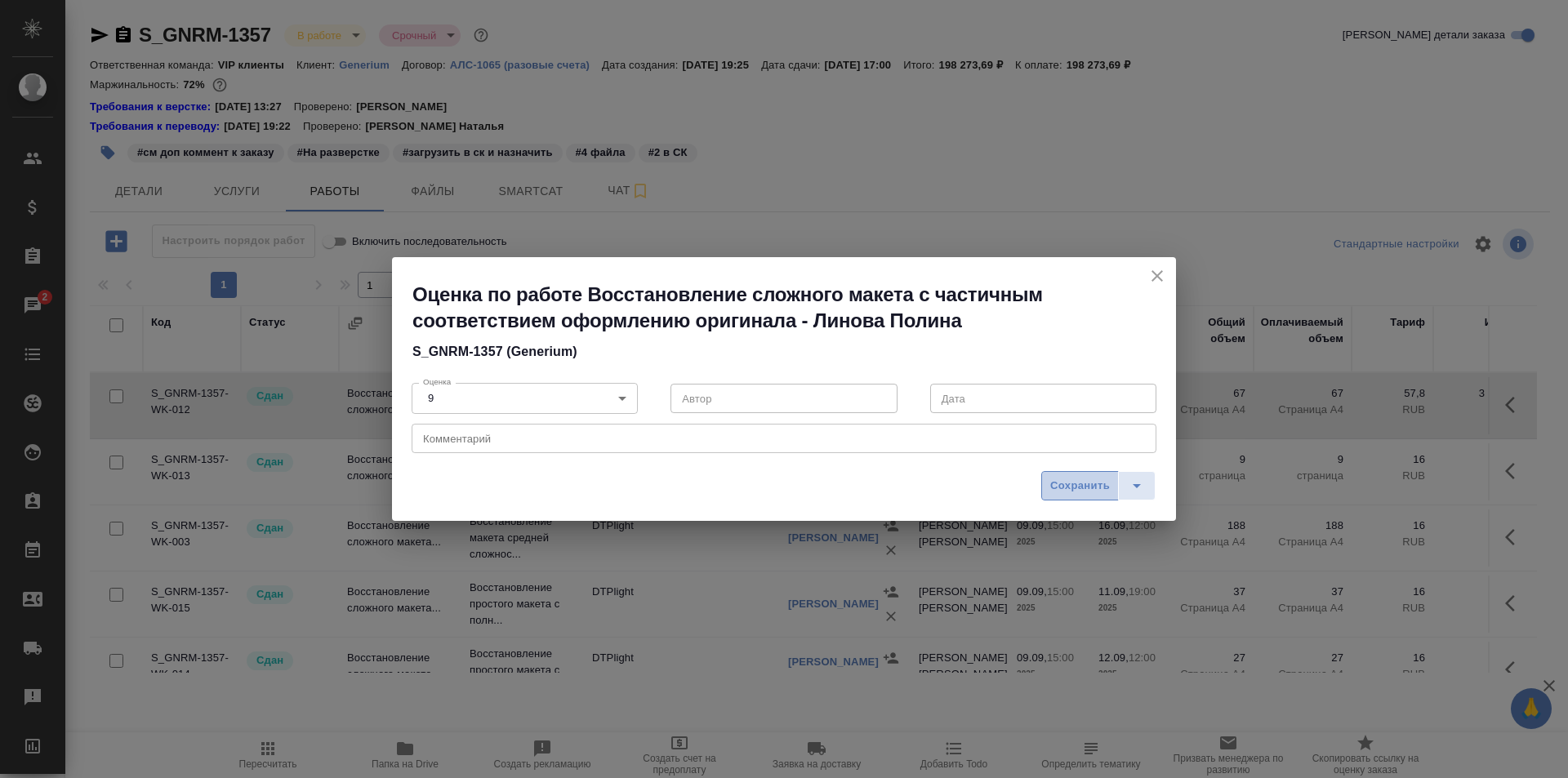
click at [1070, 479] on span "Сохранить" at bounding box center [1080, 486] width 59 height 19
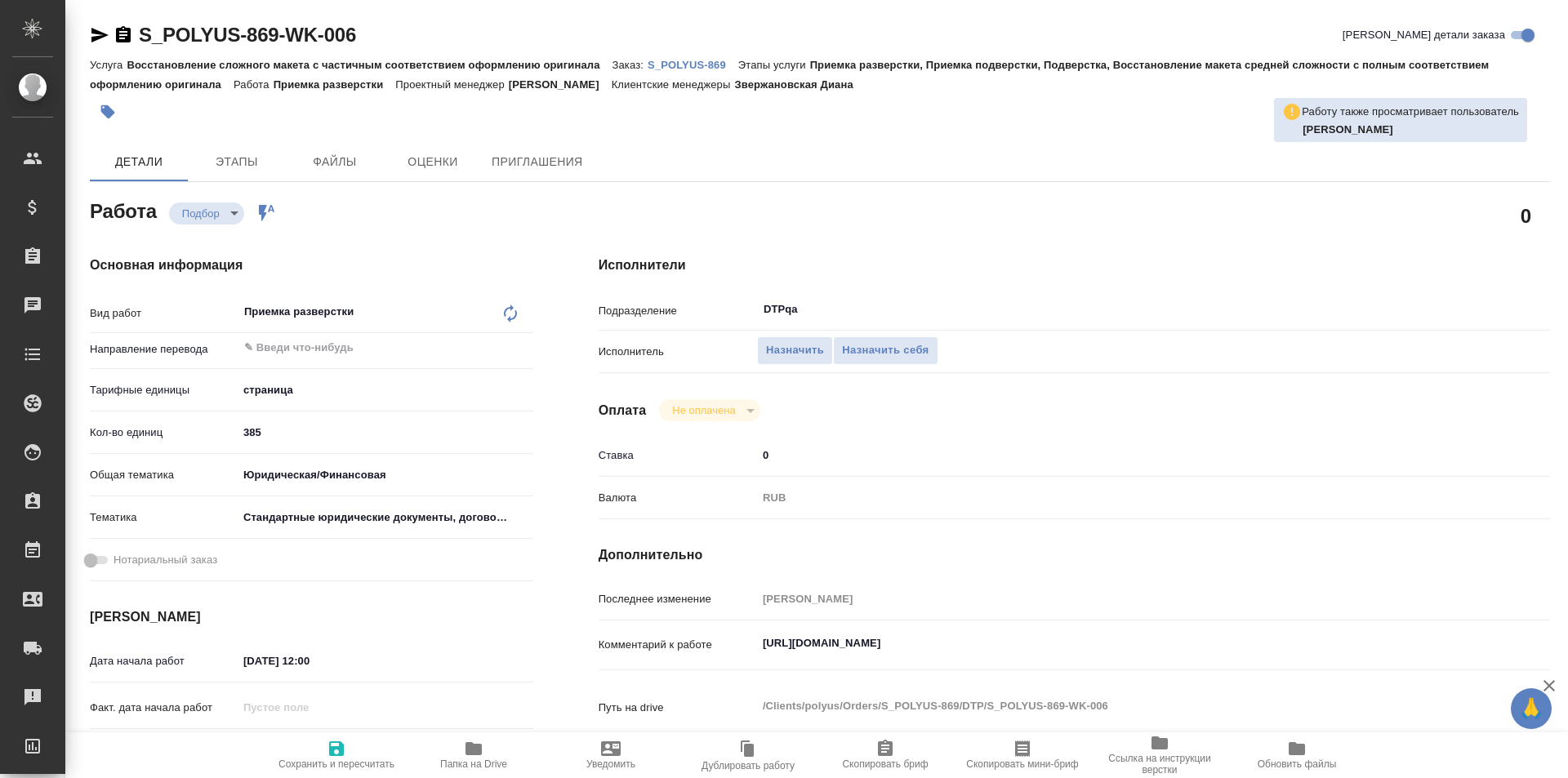
type textarea "x"
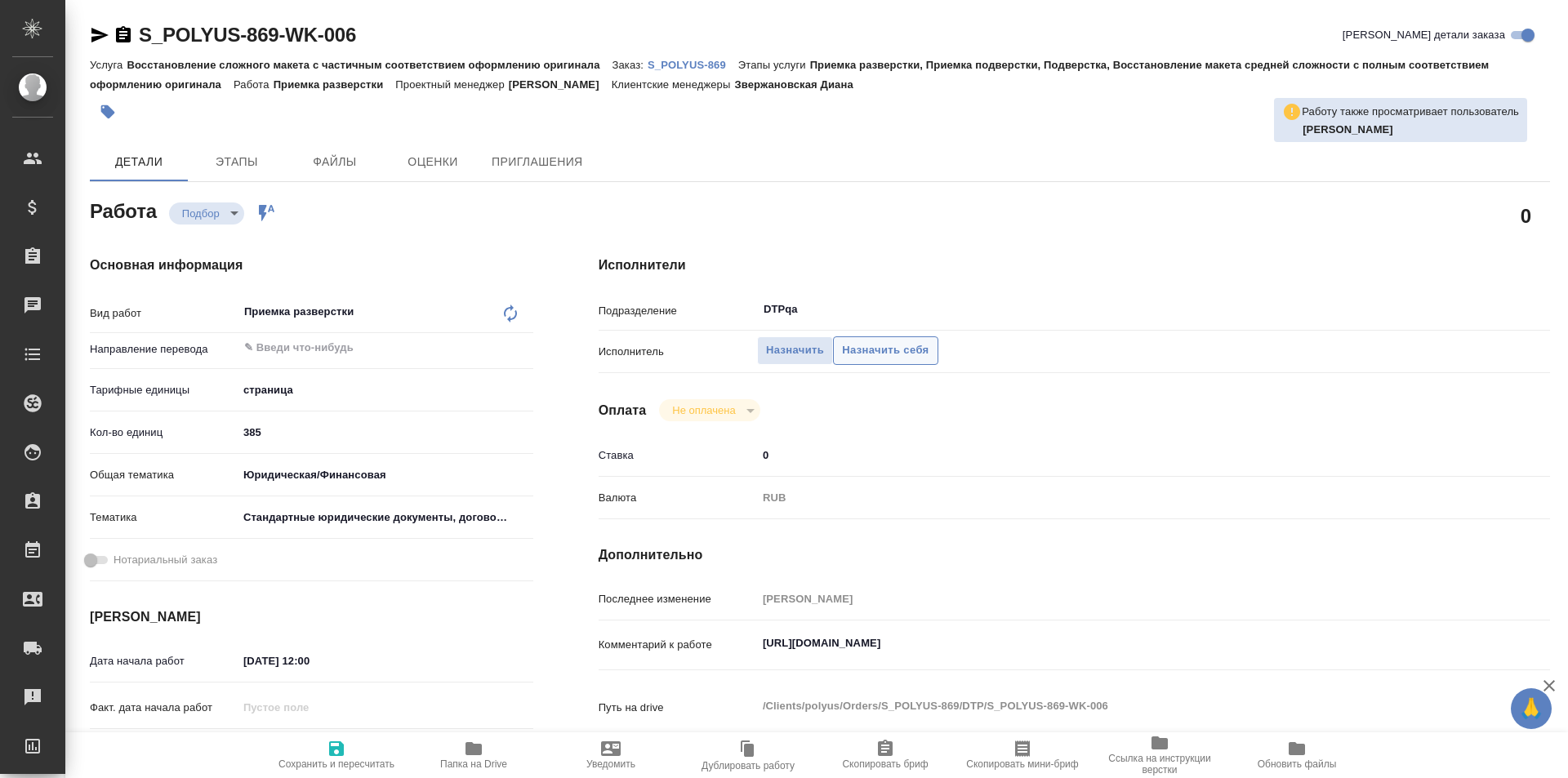
type textarea "x"
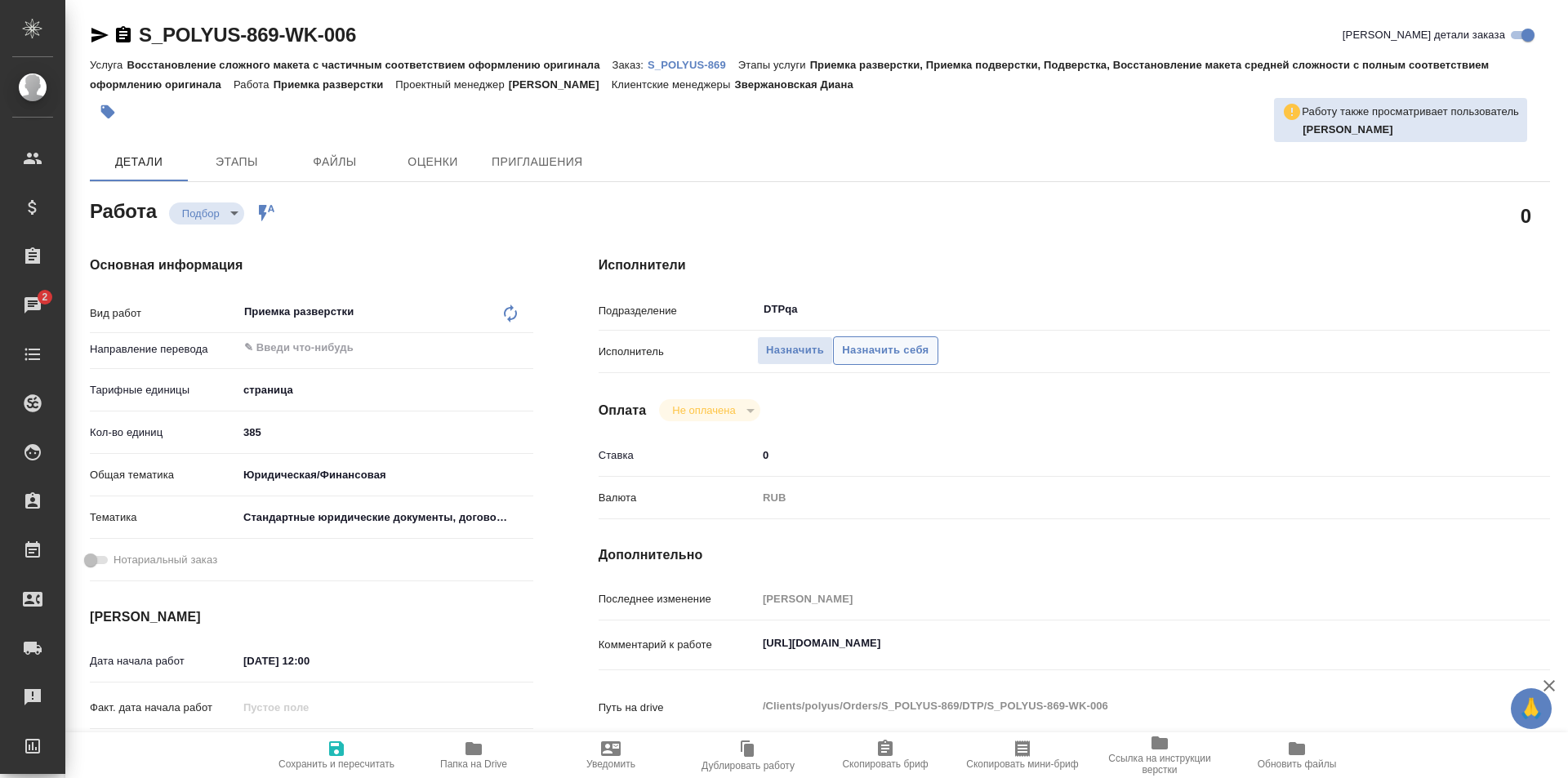
click at [893, 349] on span "Назначить себя" at bounding box center [885, 350] width 87 height 19
type textarea "x"
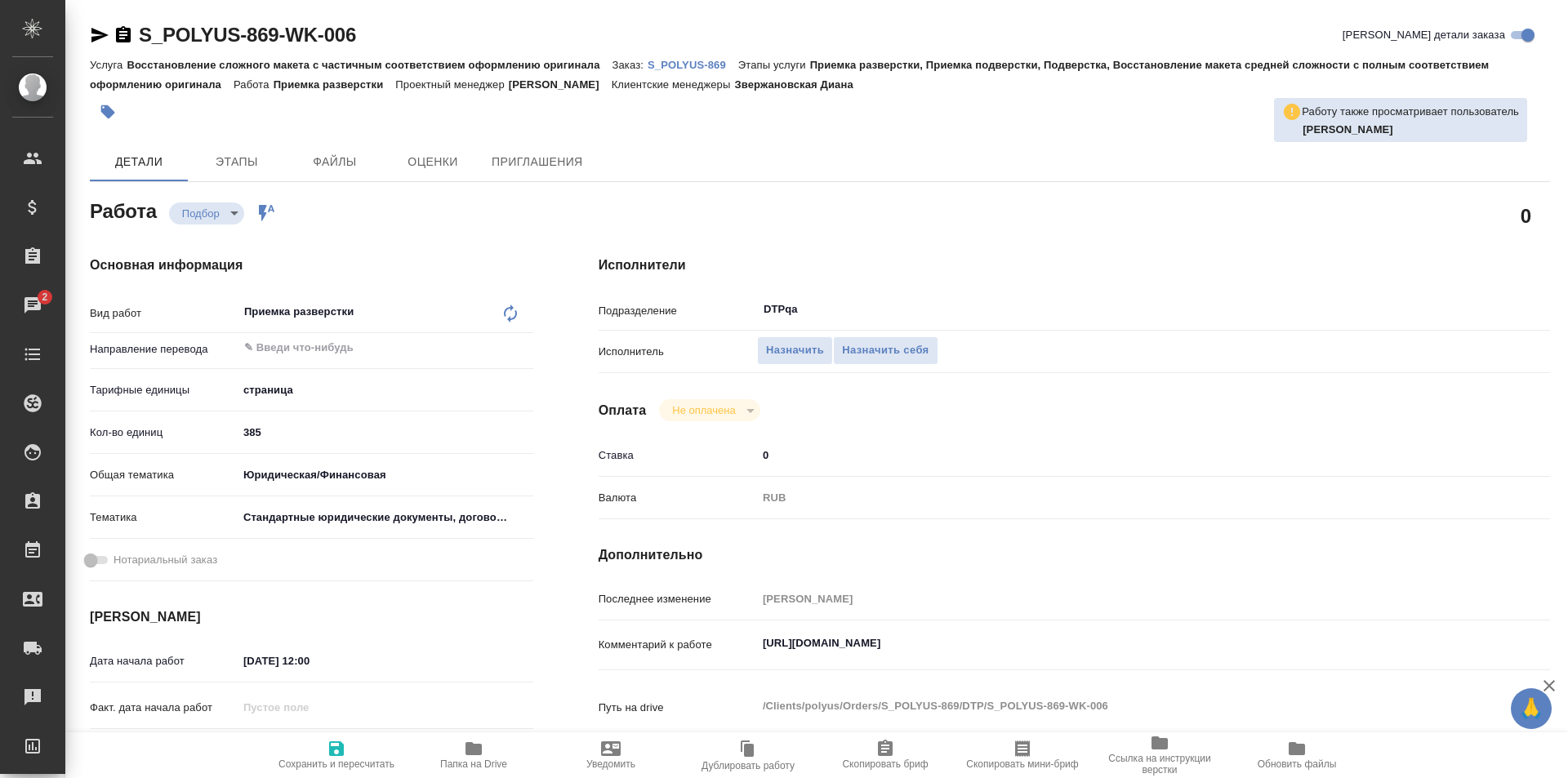
type textarea "x"
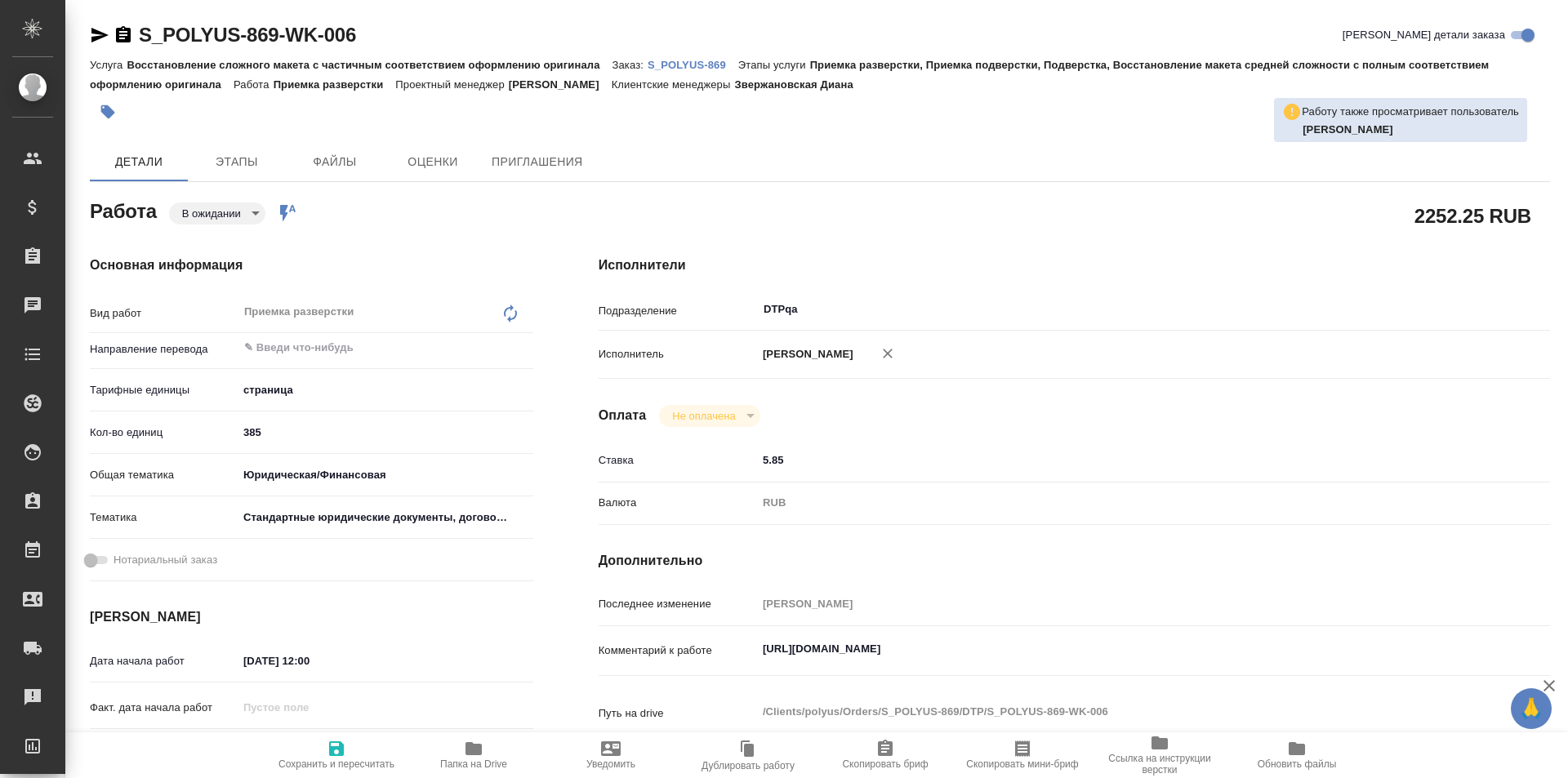
type textarea "x"
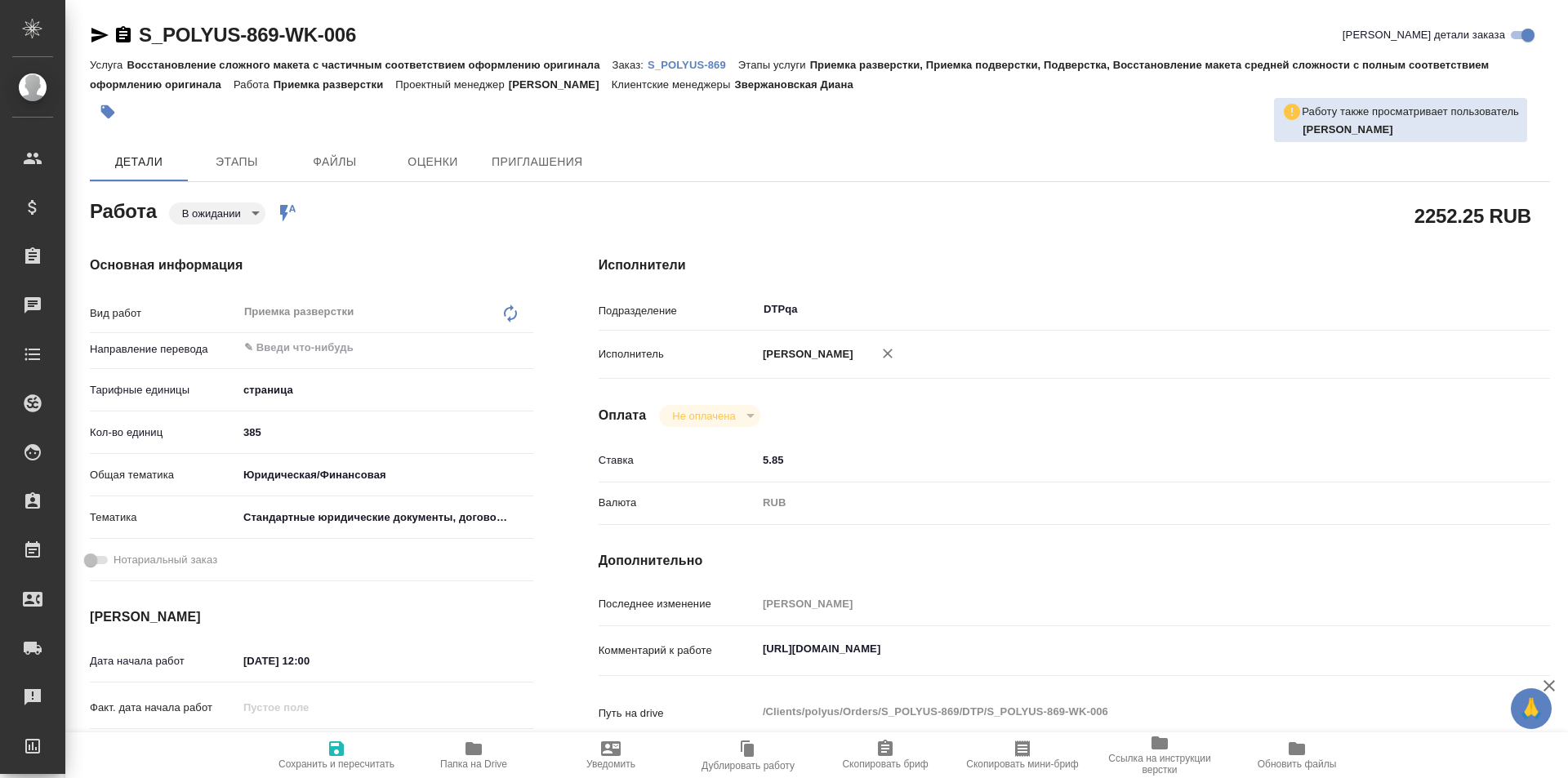
type textarea "x"
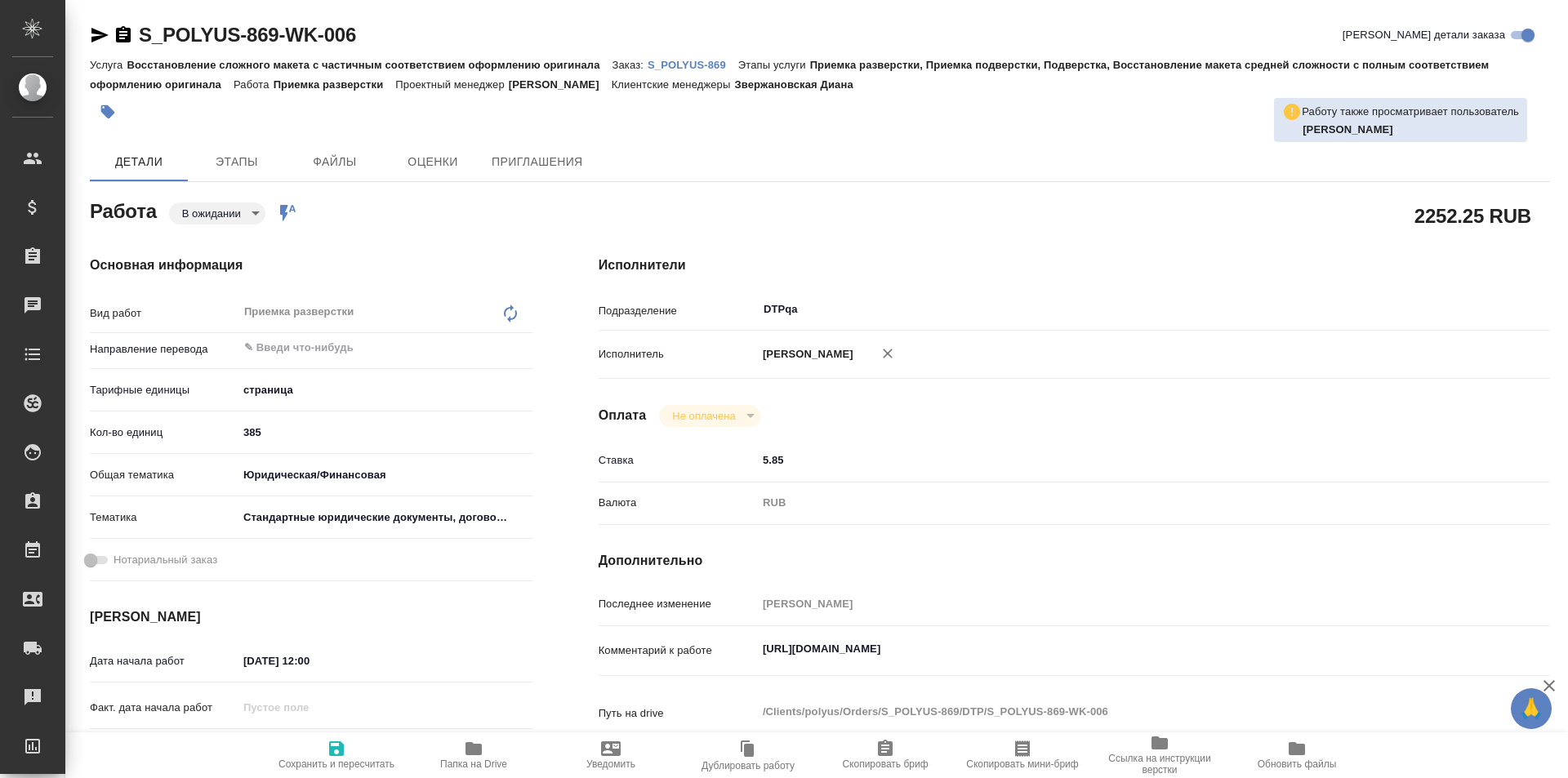
type textarea "x"
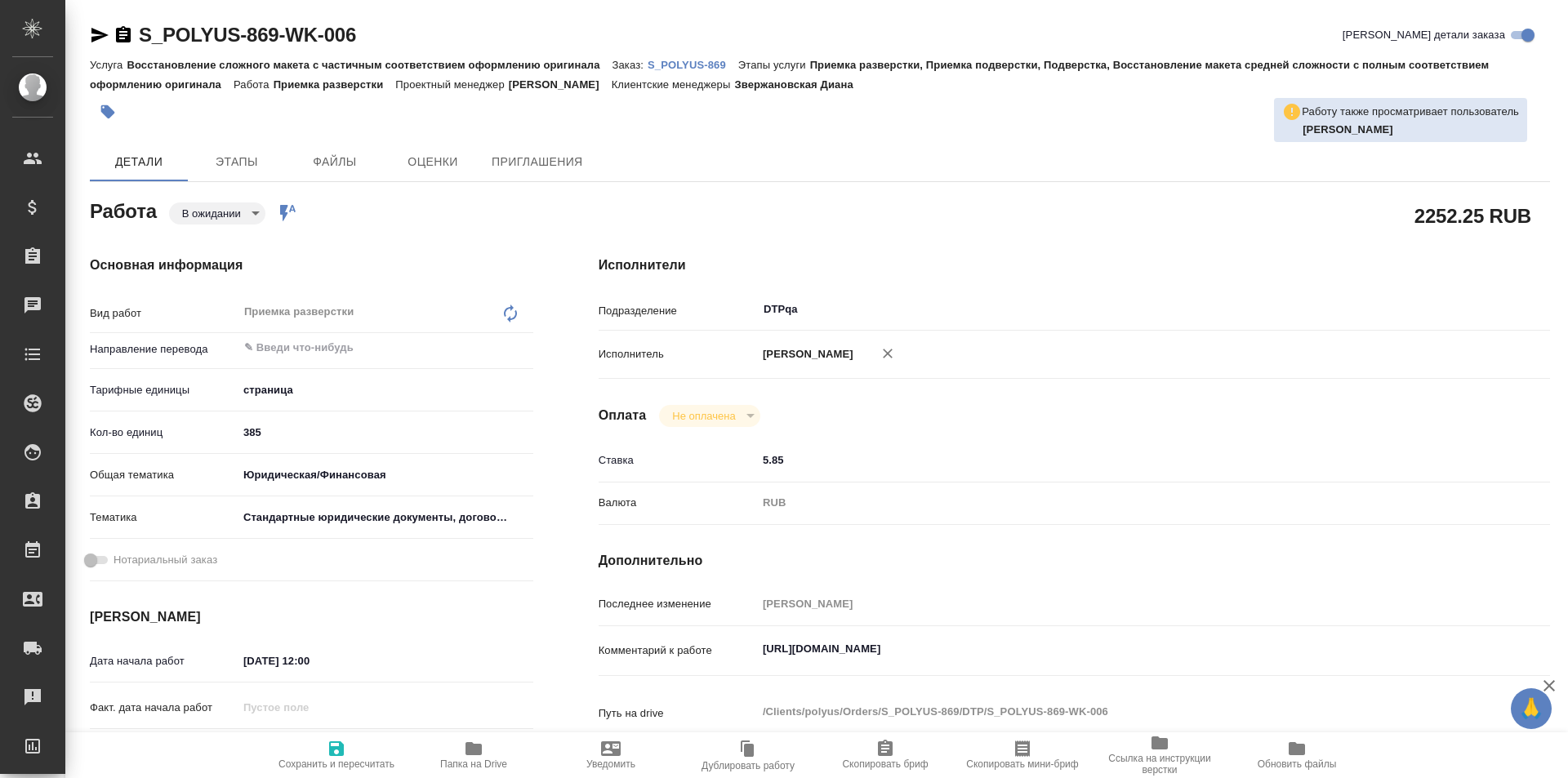
type textarea "x"
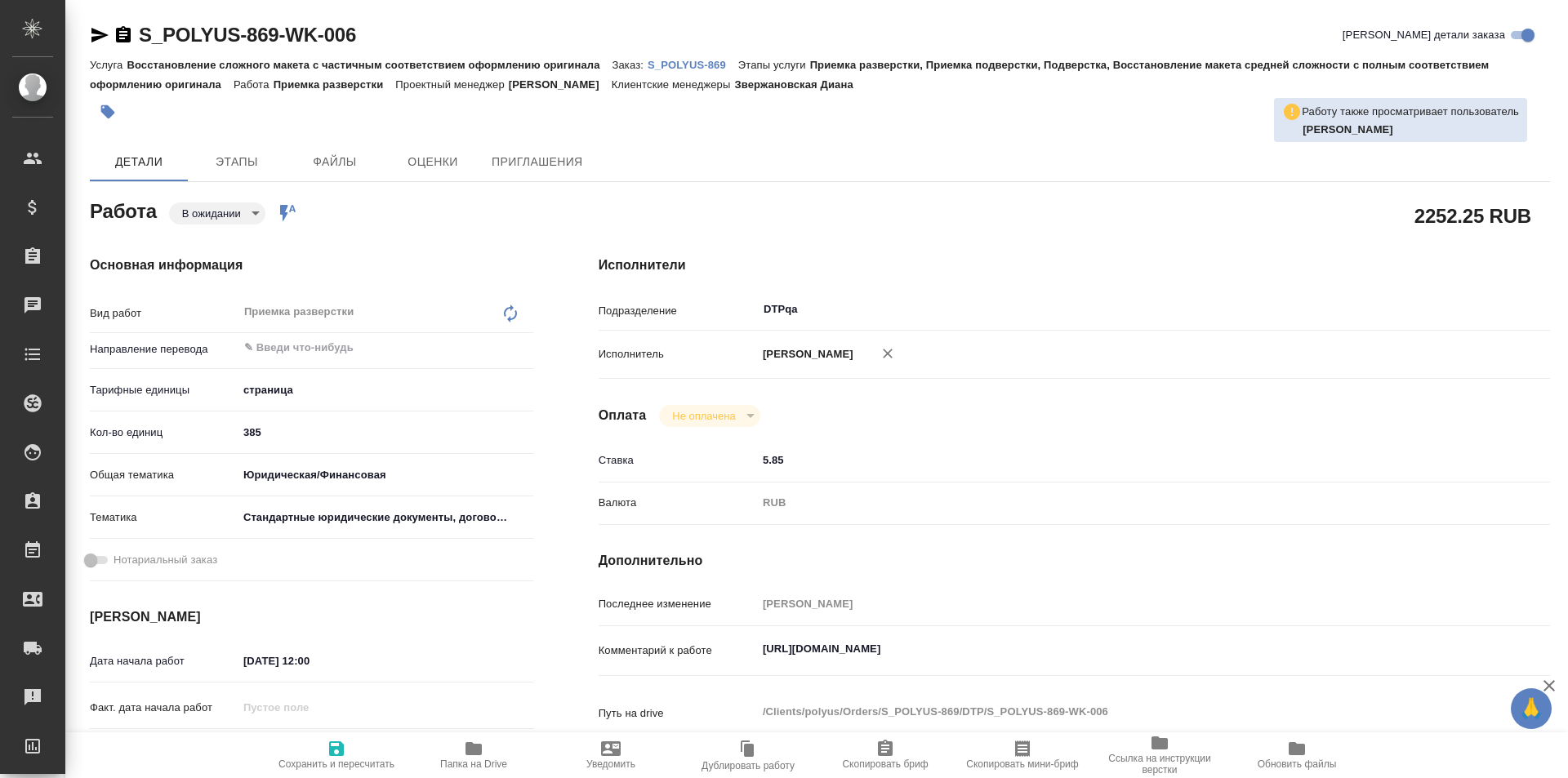
type textarea "x"
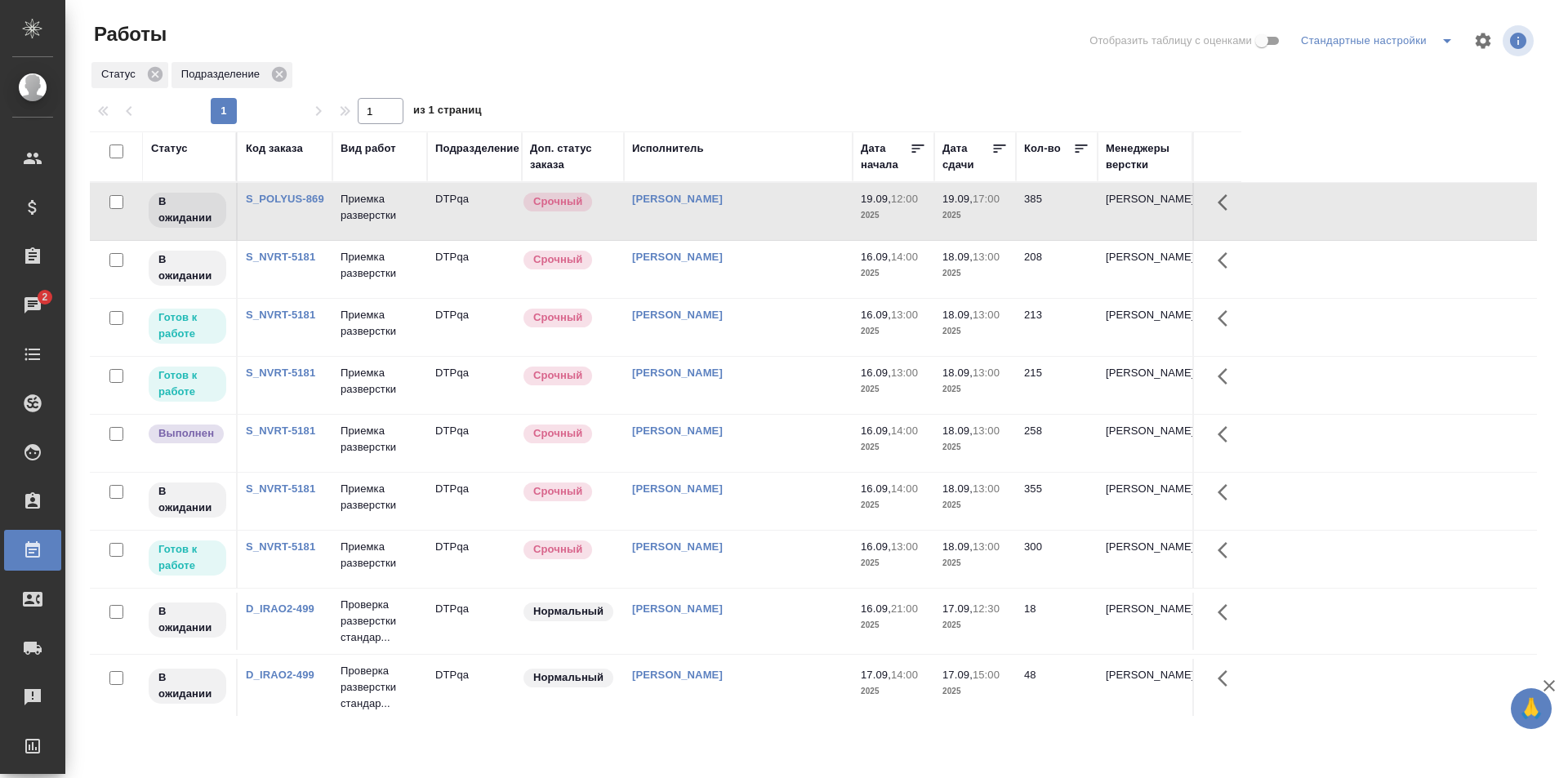
click at [768, 323] on div "[PERSON_NAME]" at bounding box center [738, 315] width 213 height 16
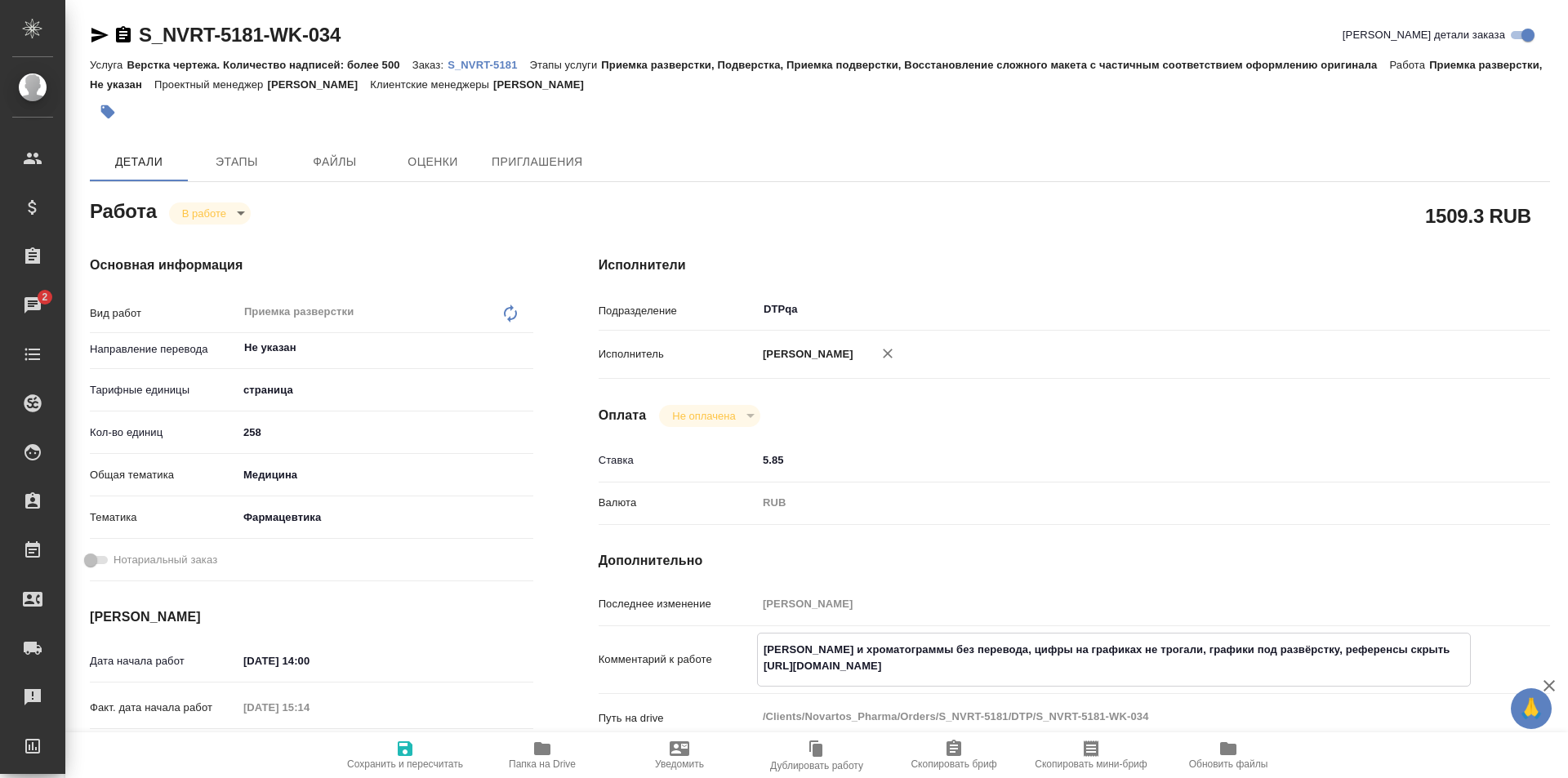
drag, startPoint x: 1085, startPoint y: 668, endPoint x: 735, endPoint y: 667, distance: 350.0
click at [735, 668] on div "Комментарий к работе Скрины и хроматограммы без перевода, цифры на графиках не …" at bounding box center [1075, 659] width 952 height 54
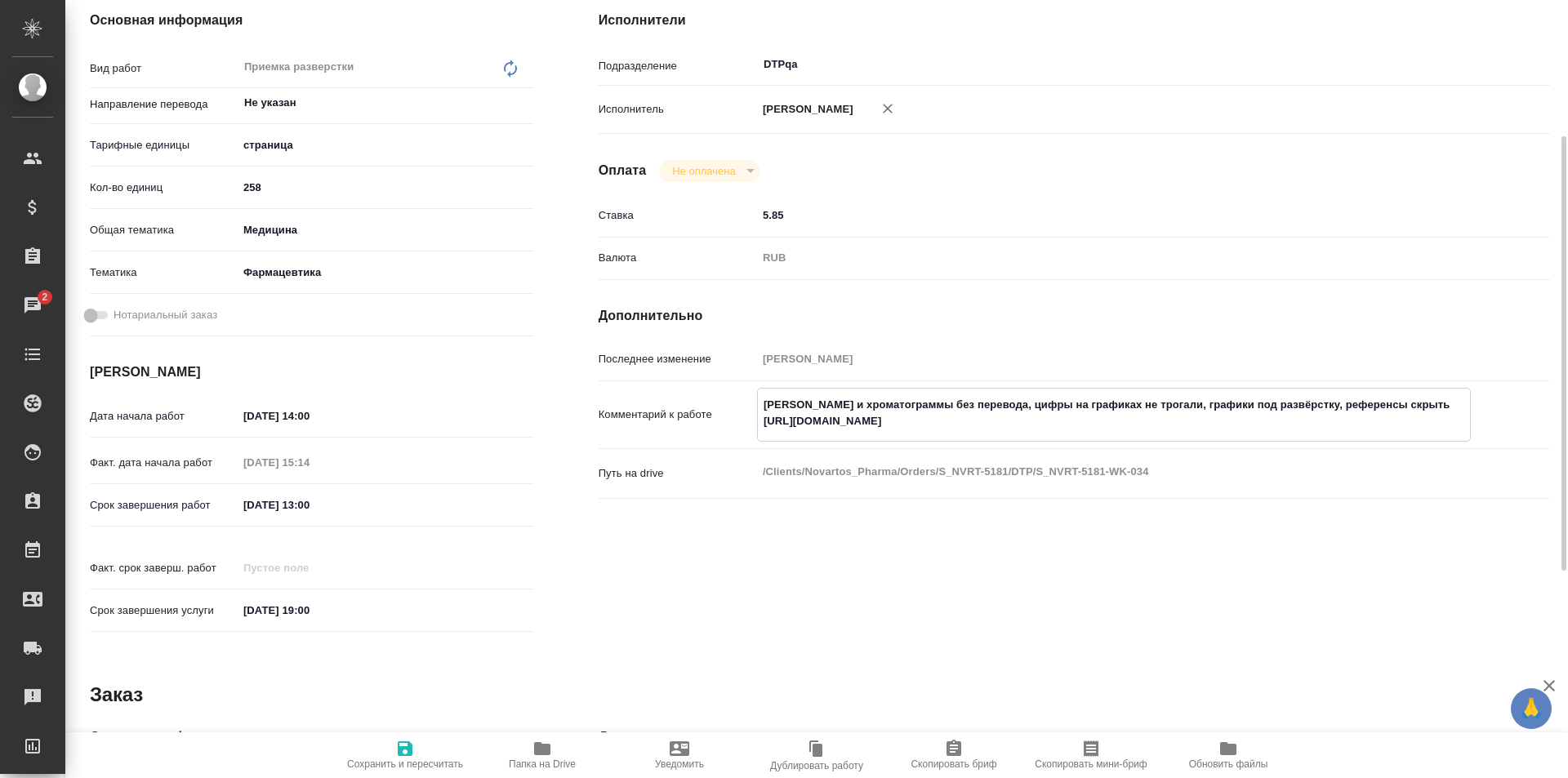
scroll to position [327, 0]
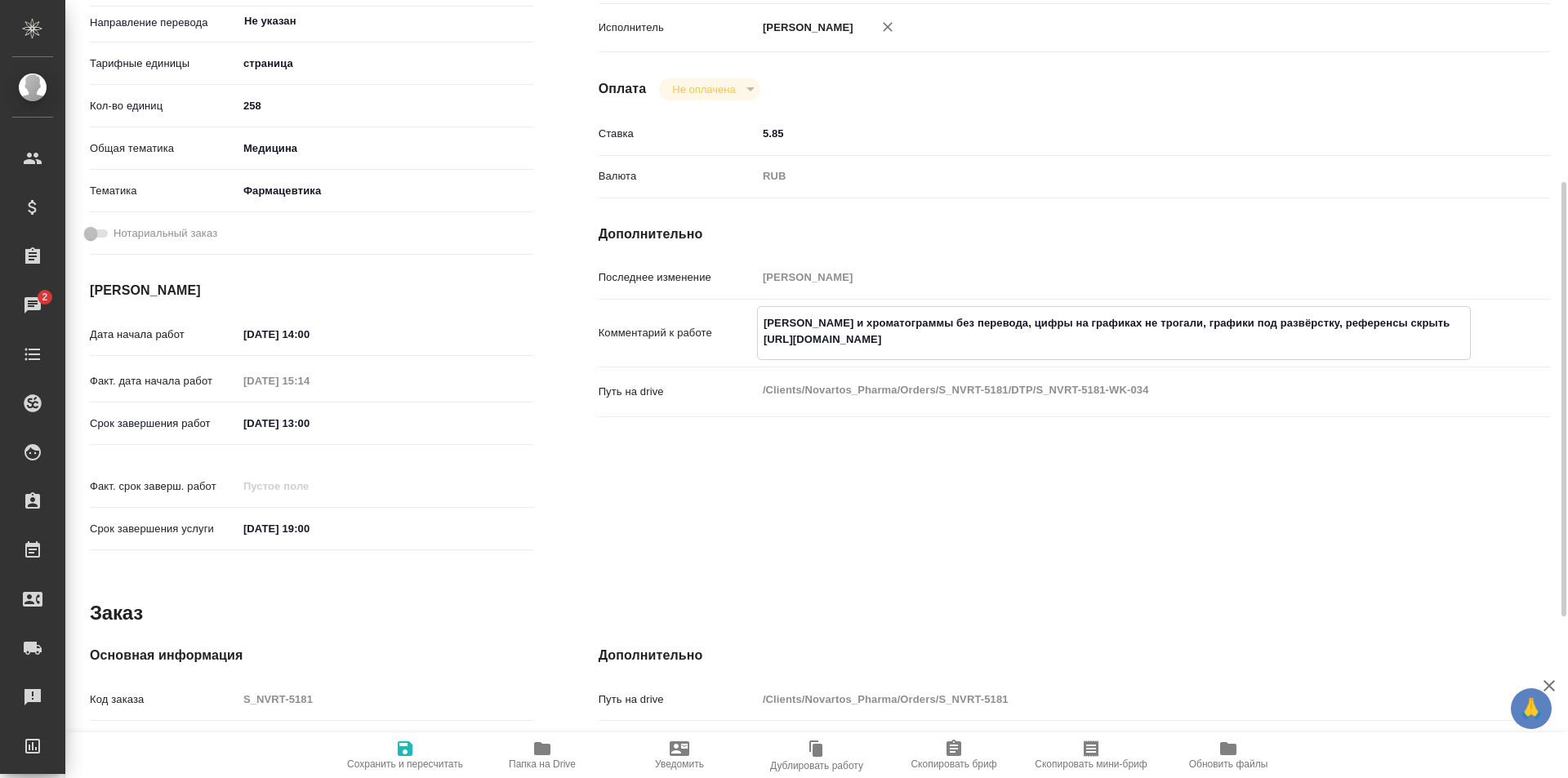
click at [1089, 338] on textarea "Скрины и хроматограммы без перевода, цифры на графиках не трогали, графики под …" at bounding box center [1114, 331] width 713 height 44
click at [1111, 338] on textarea "Скрины и хроматограммы без перевода, цифры на графиках не трогали, графики под …" at bounding box center [1114, 331] width 713 height 44
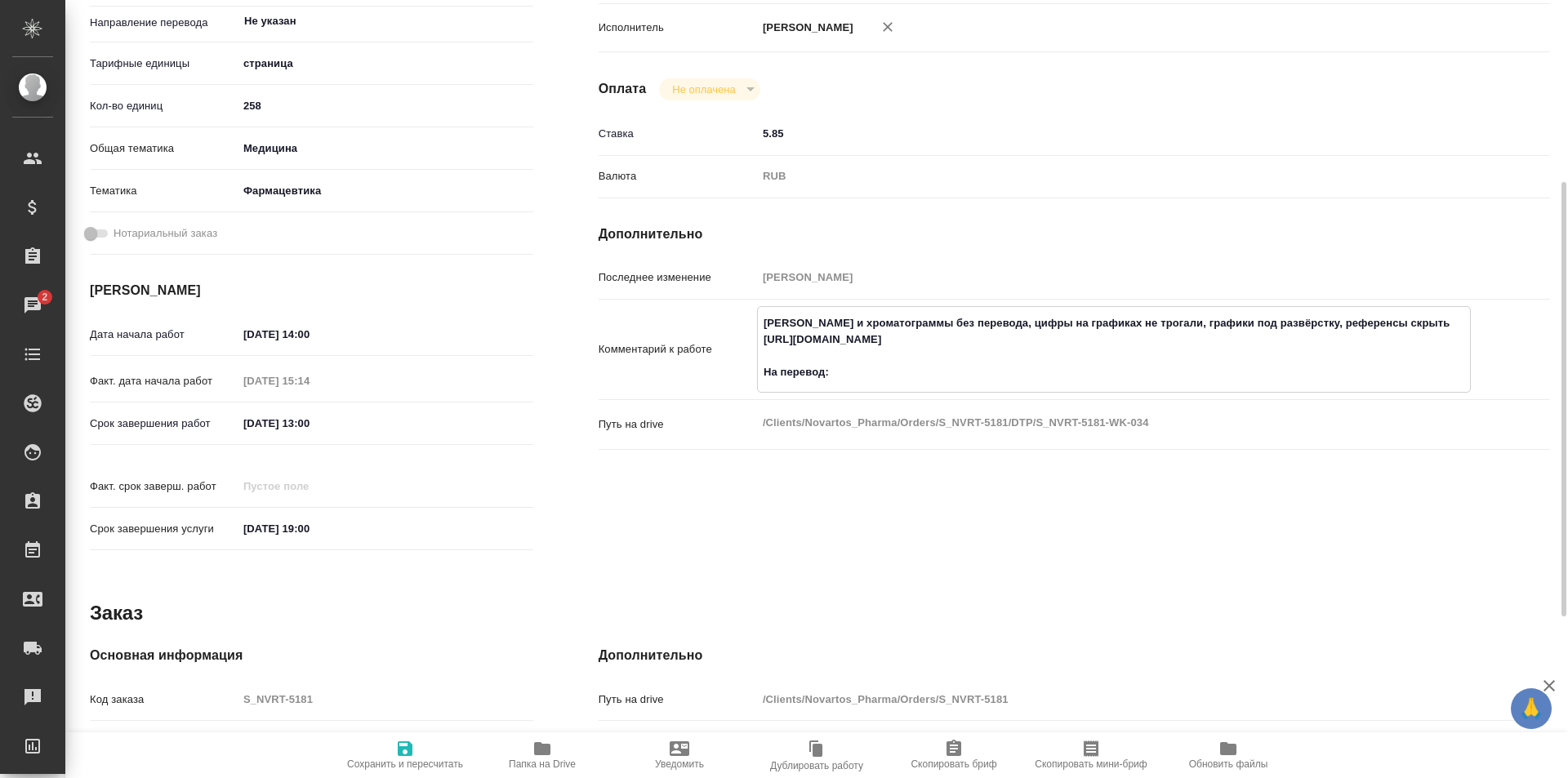
paste textarea "https://drive.awatera.com/f/10372198"
type textarea "Скрины и хроматограммы без перевода, цифры на графиках не трогали, графики под …"
click at [397, 759] on span "Сохранить и пересчитать" at bounding box center [405, 764] width 116 height 12
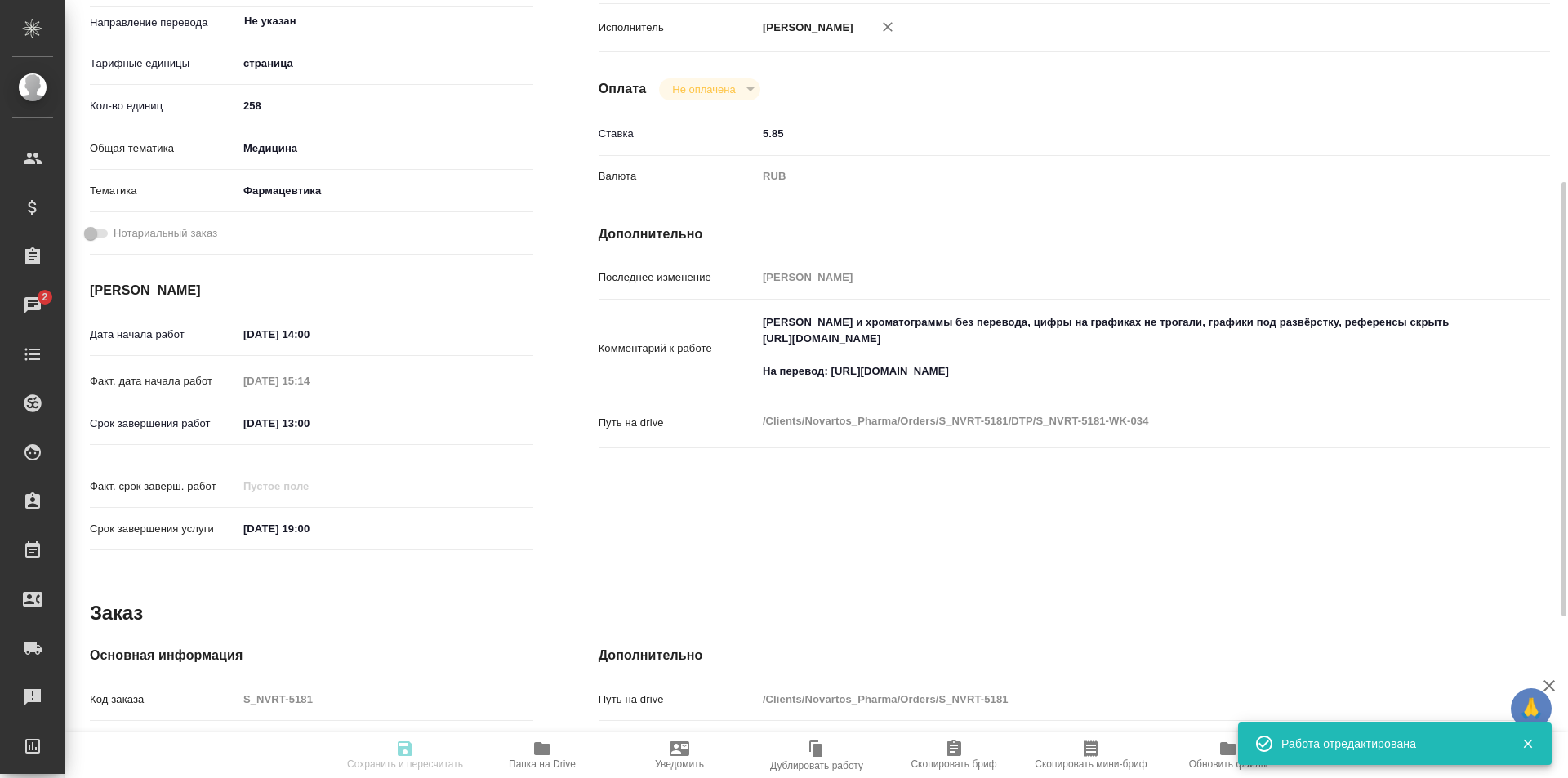
type input "inProgress"
type input "Не указан"
type input "5a8b1489cc6b4906c91bfdb2"
type input "258"
type input "med"
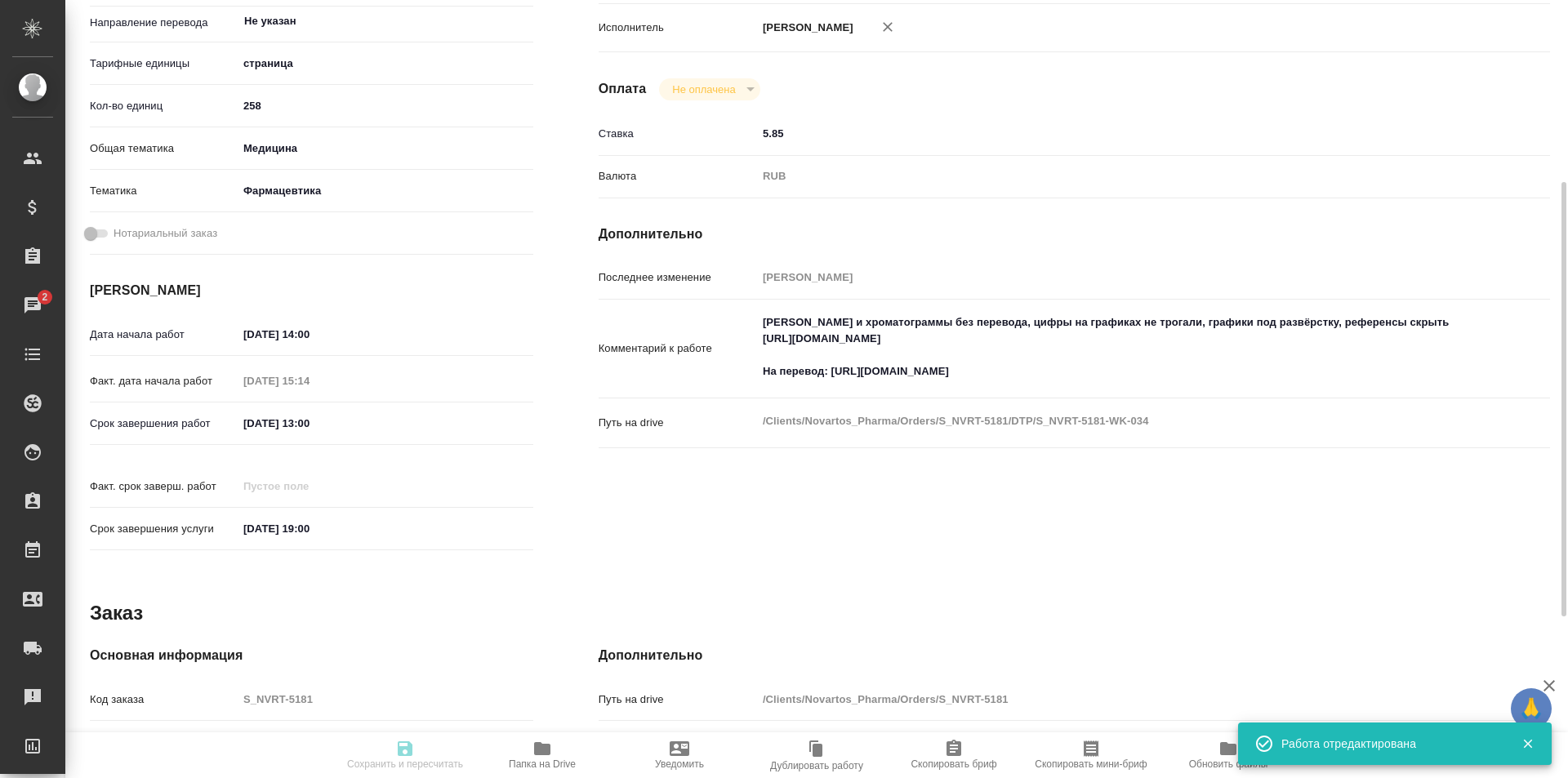
type input "6149832f2b7be24903fd7a82"
type input "16.09.2025 14:00"
type input "16.09.2025 15:14"
type input "18.09.2025 13:00"
type input "[DATE] 19:00"
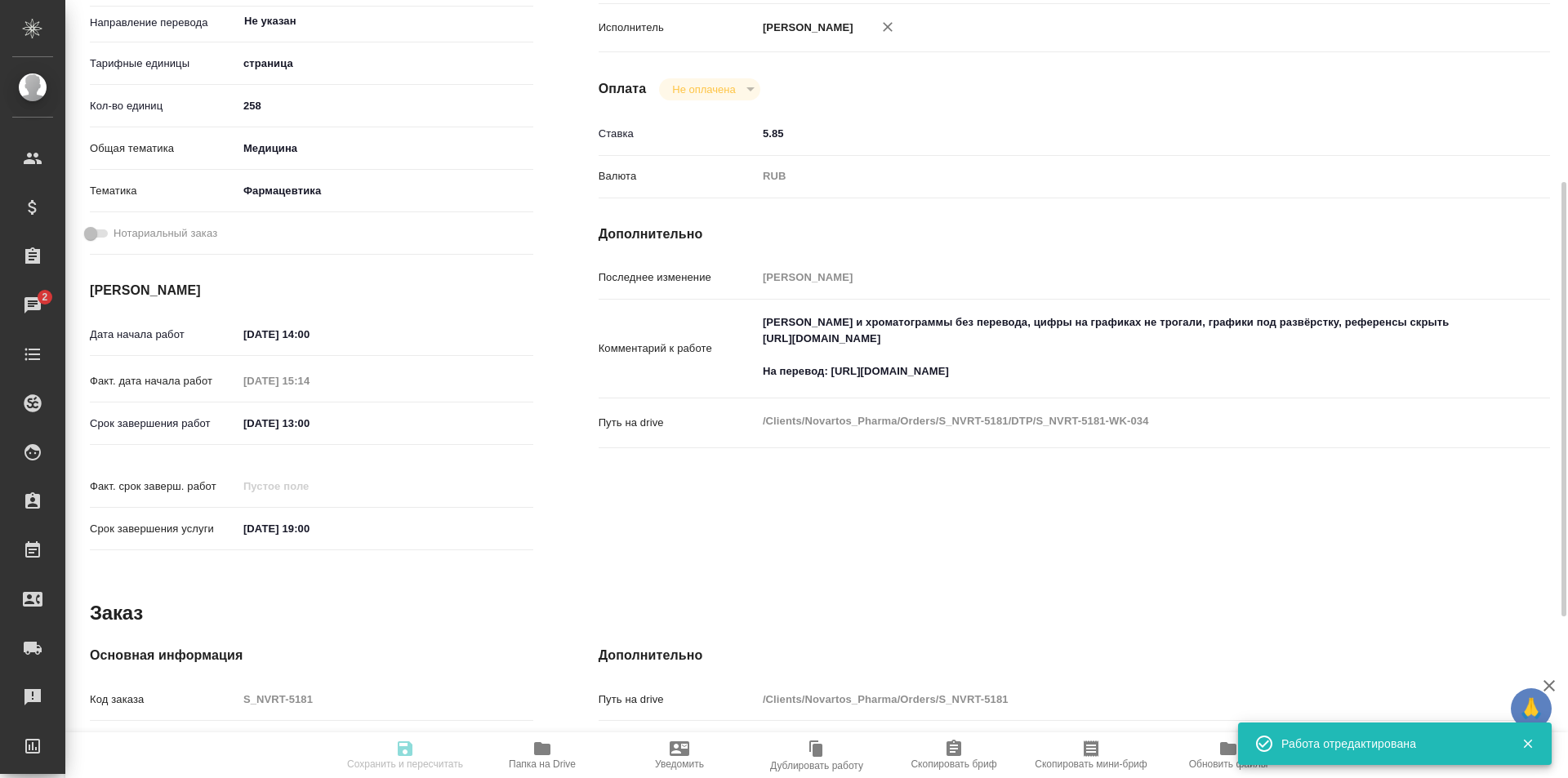
type input "DTPqa"
type input "notPayed"
type input "5.85"
type input "RUB"
type input "[PERSON_NAME]"
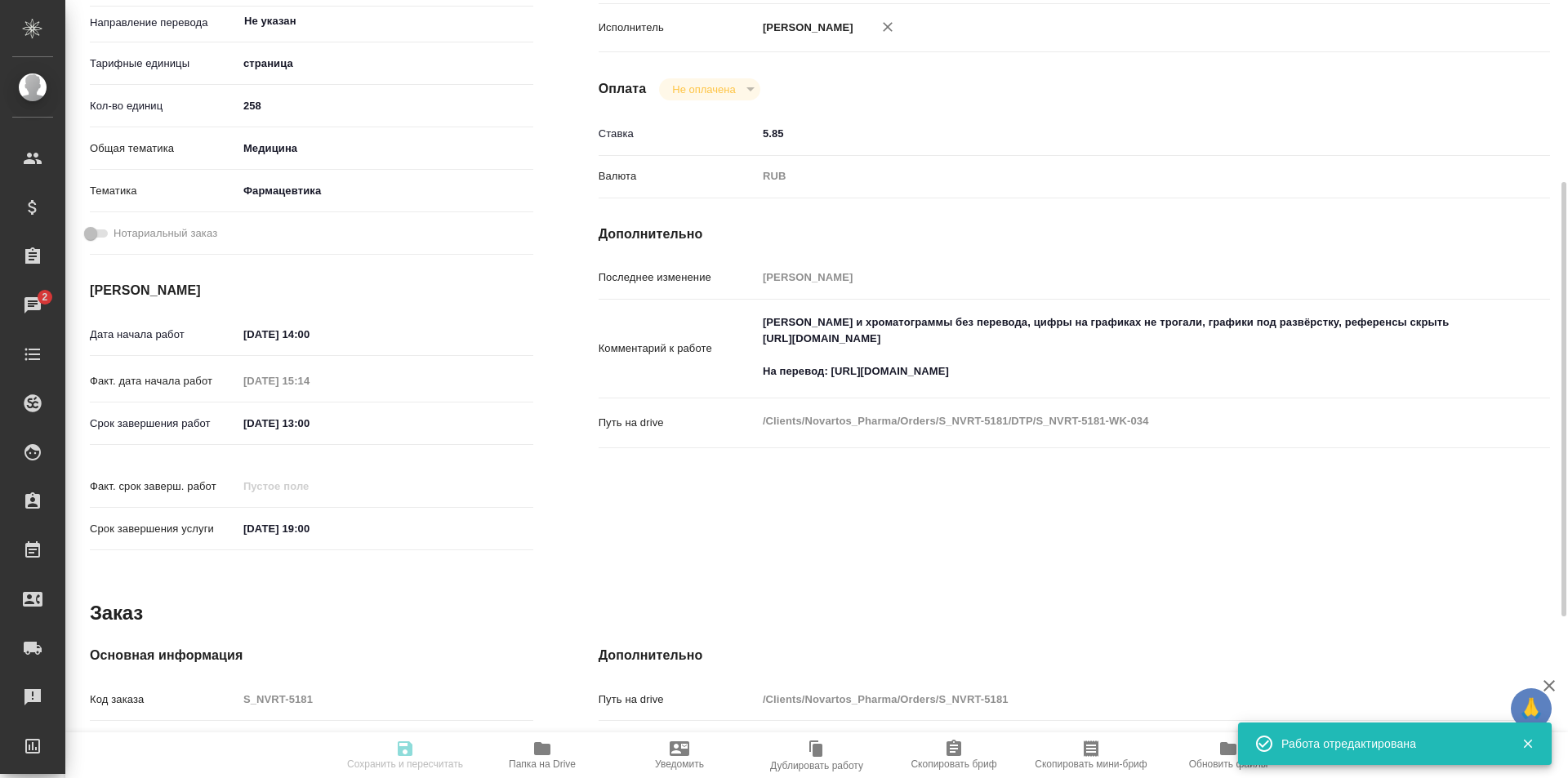
type input "S_NVRT-5181"
type input "Верстка чертежа. Количество надписей: более 500"
type input "Приемка разверстки, Подверстка, Приемка подверстки, Восстановление сложного мак…"
type input "[PERSON_NAME]"
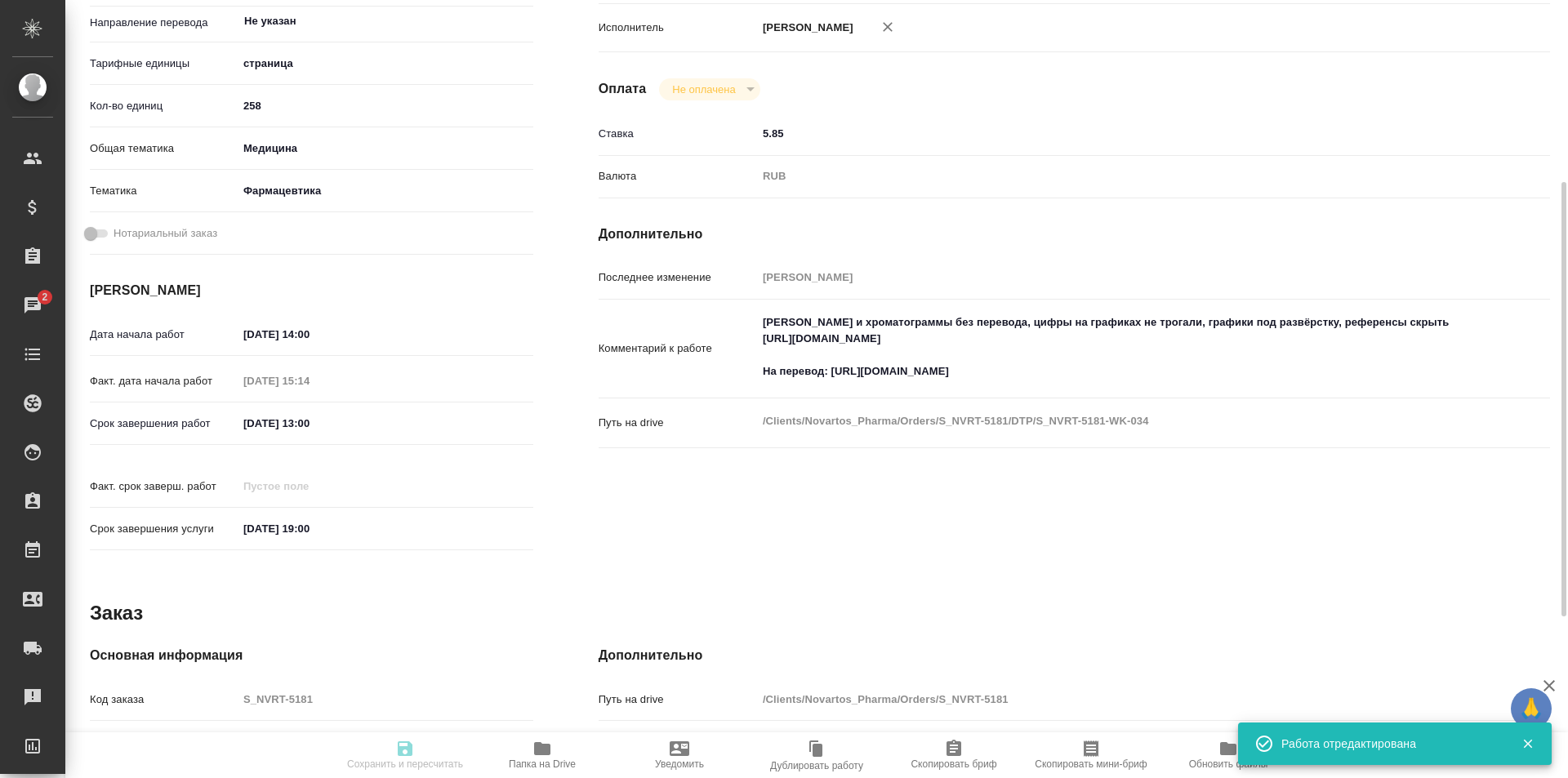
type input "/Clients/Novartos_Pharma/Orders/S_NVRT-5181"
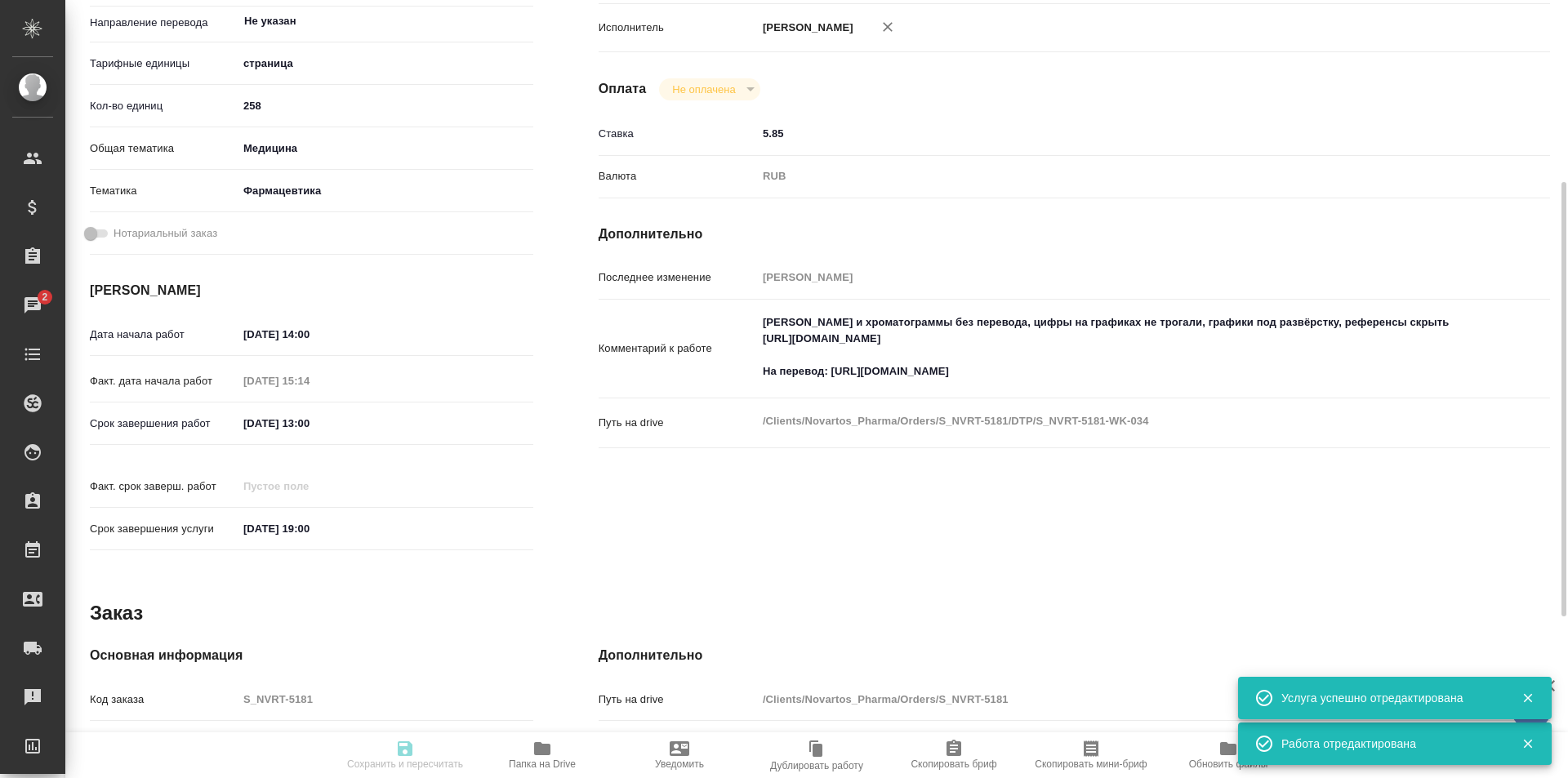
scroll to position [0, 0]
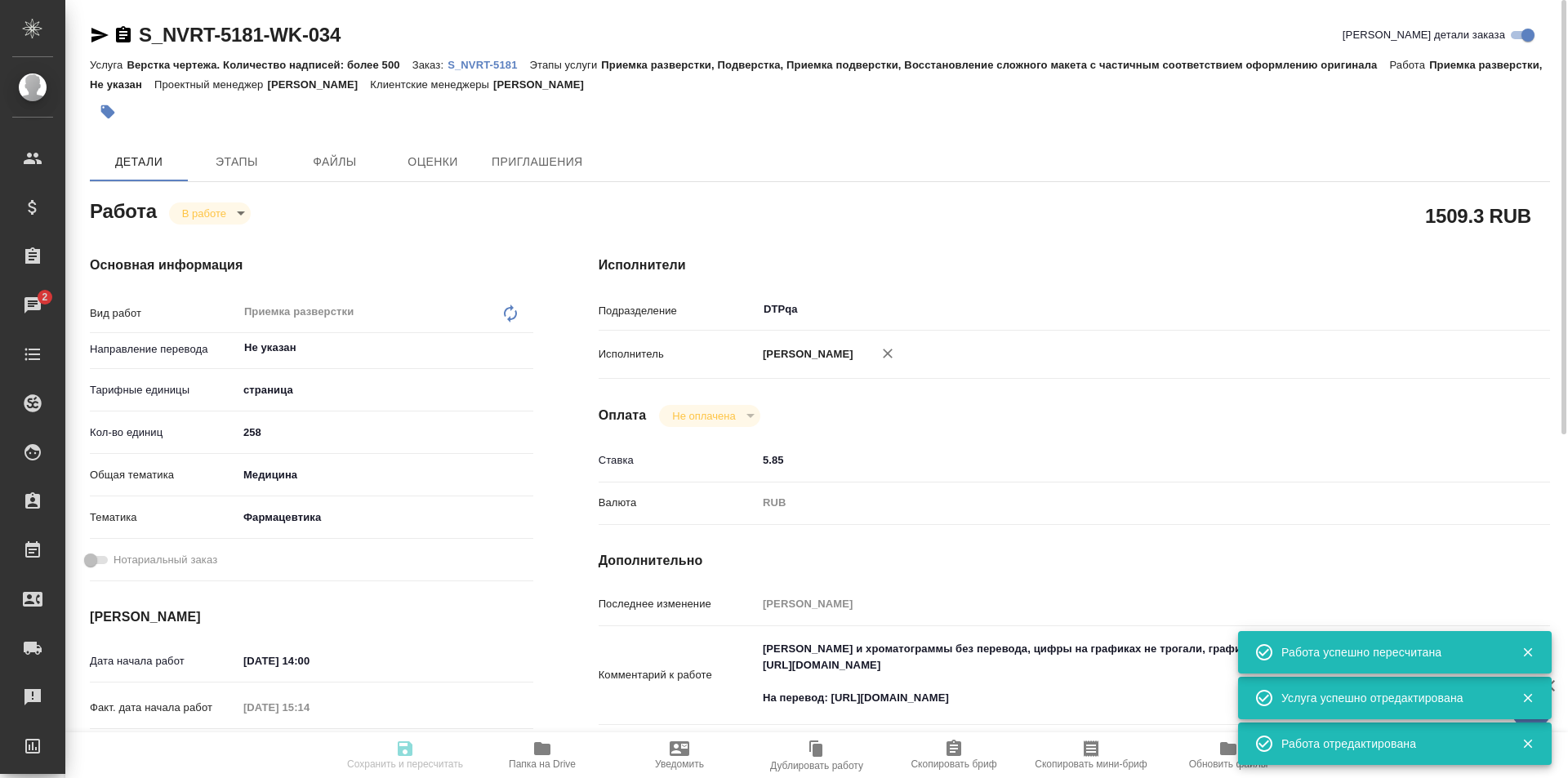
type input "inProgress"
type input "Не указан"
type input "5a8b1489cc6b4906c91bfdb2"
type input "258"
type input "med"
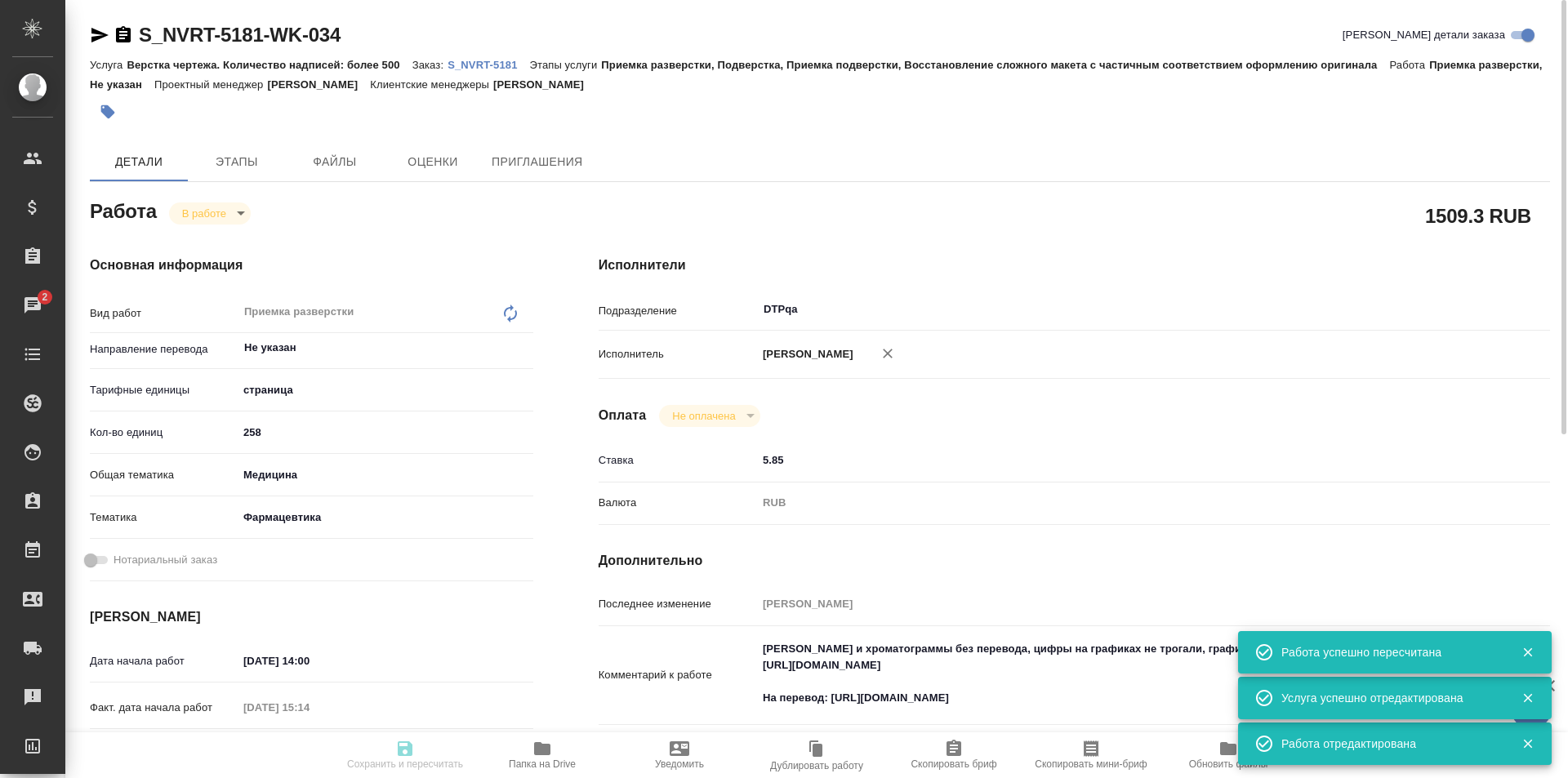
type input "6149832f2b7be24903fd7a82"
type input "16.09.2025 14:00"
type input "16.09.2025 15:14"
type input "18.09.2025 13:00"
type input "[DATE] 19:00"
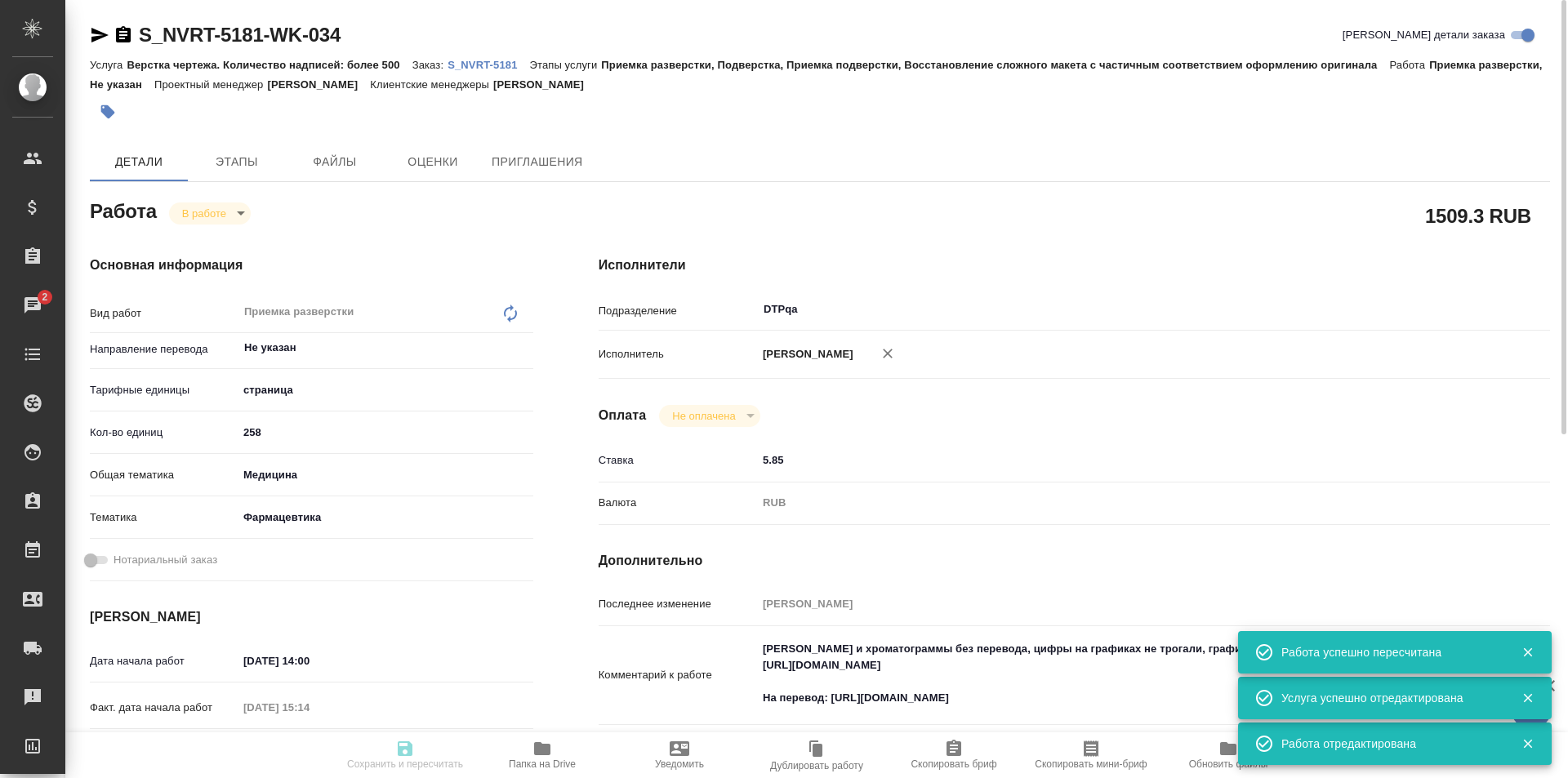
type input "DTPqa"
type input "notPayed"
type input "5.85"
type input "RUB"
type input "[PERSON_NAME]"
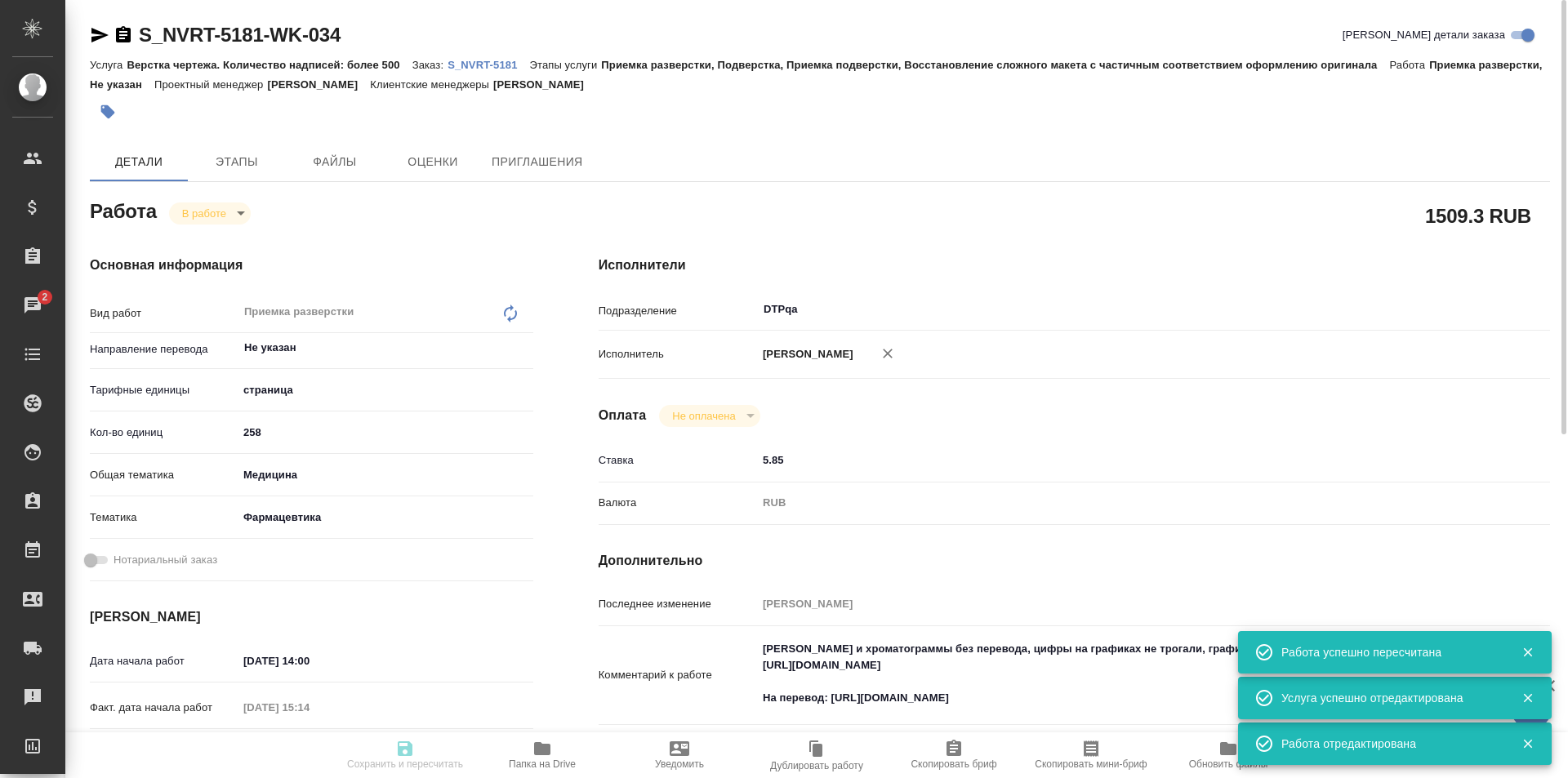
type input "S_NVRT-5181"
type input "Верстка чертежа. Количество надписей: более 500"
type input "Приемка разверстки, Подверстка, Приемка подверстки, Восстановление сложного мак…"
type input "[PERSON_NAME]"
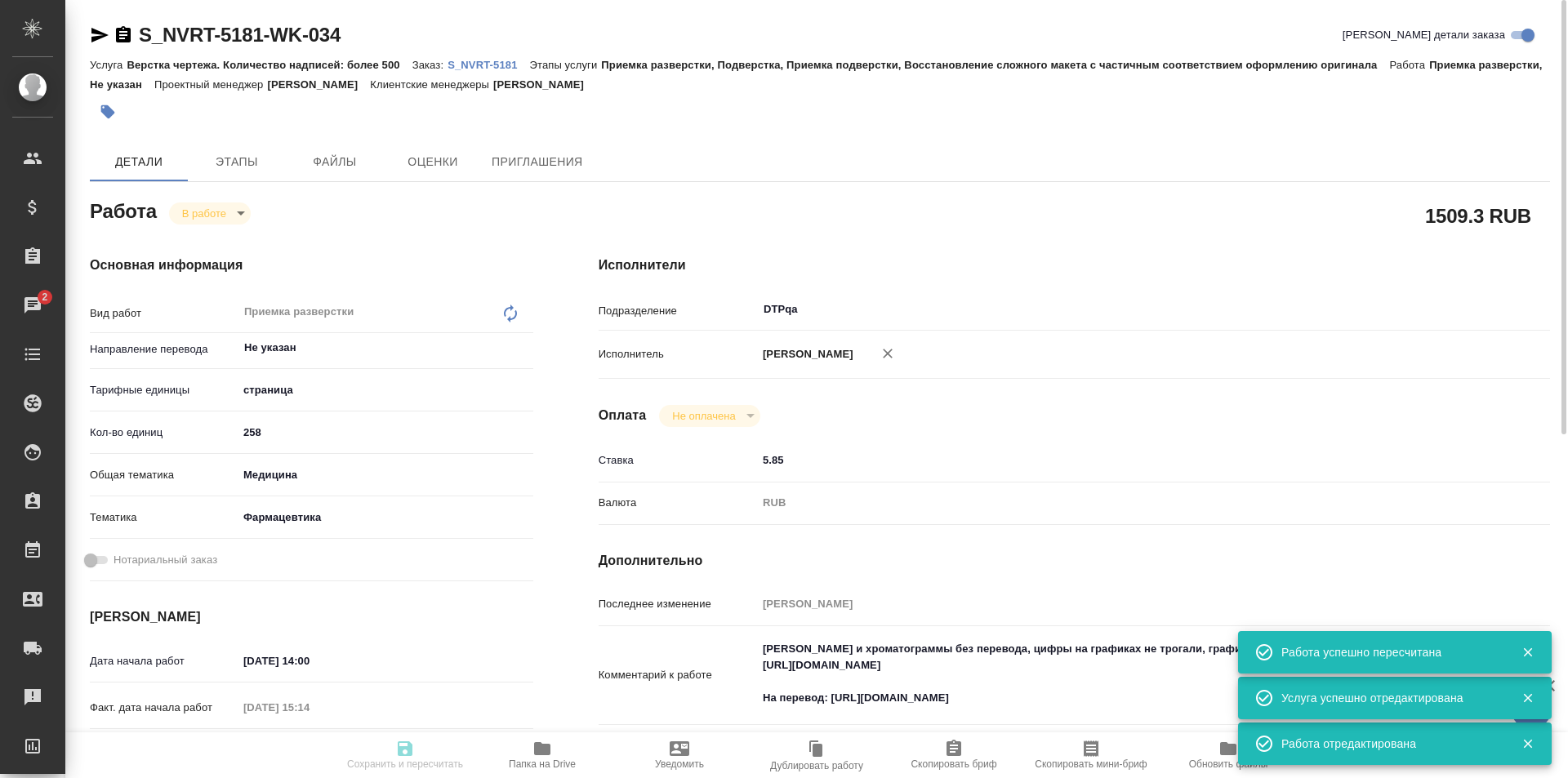
type input "/Clients/Novartos_Pharma/Orders/S_NVRT-5181"
click at [226, 206] on body "🙏 .cls-1 fill:#fff; AWATERA Ismagilova Diana Клиенты Спецификации Заказы 2 Чаты…" at bounding box center [784, 389] width 1568 height 778
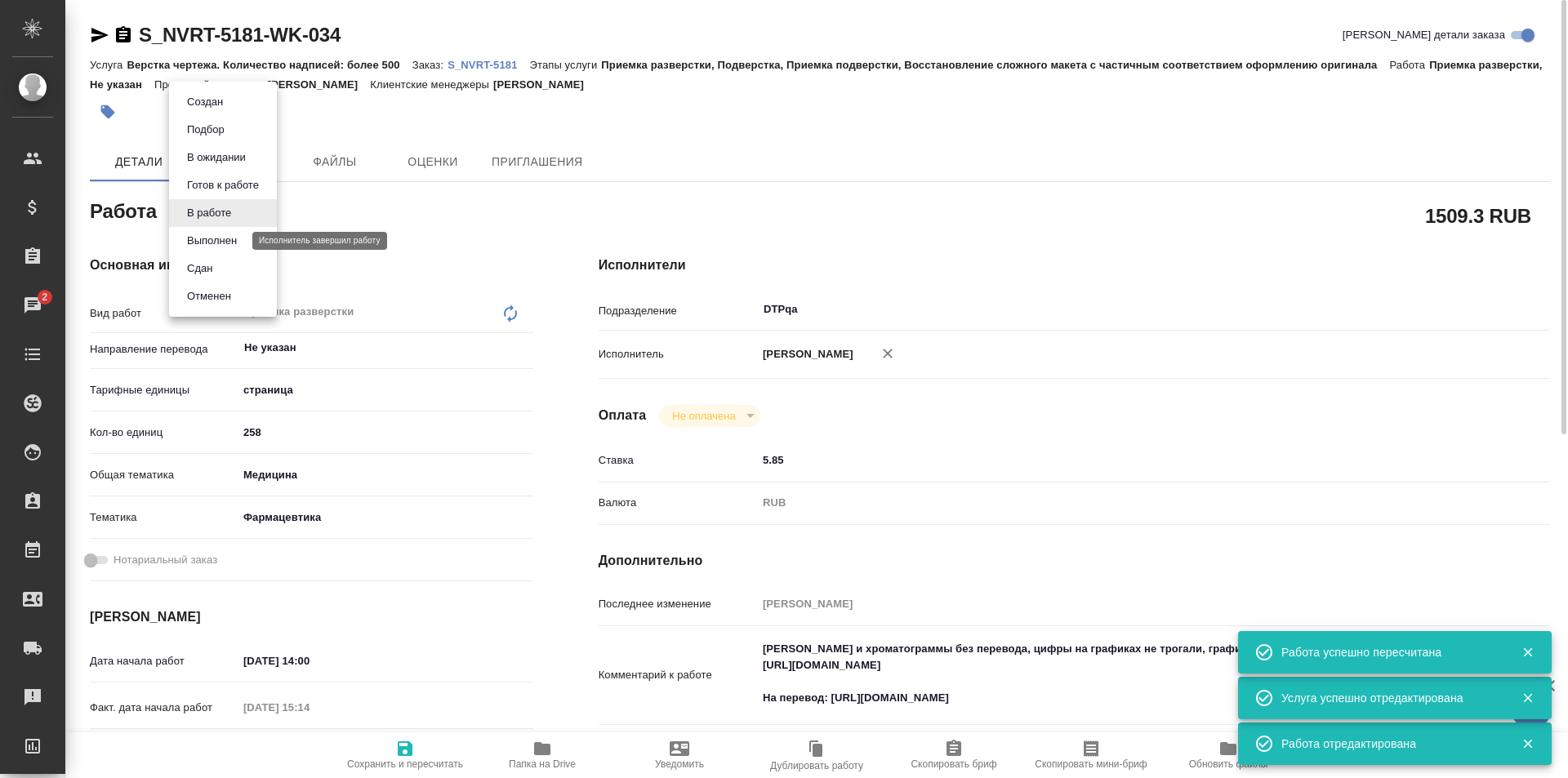
click at [215, 239] on button "Выполнен" at bounding box center [212, 241] width 59 height 18
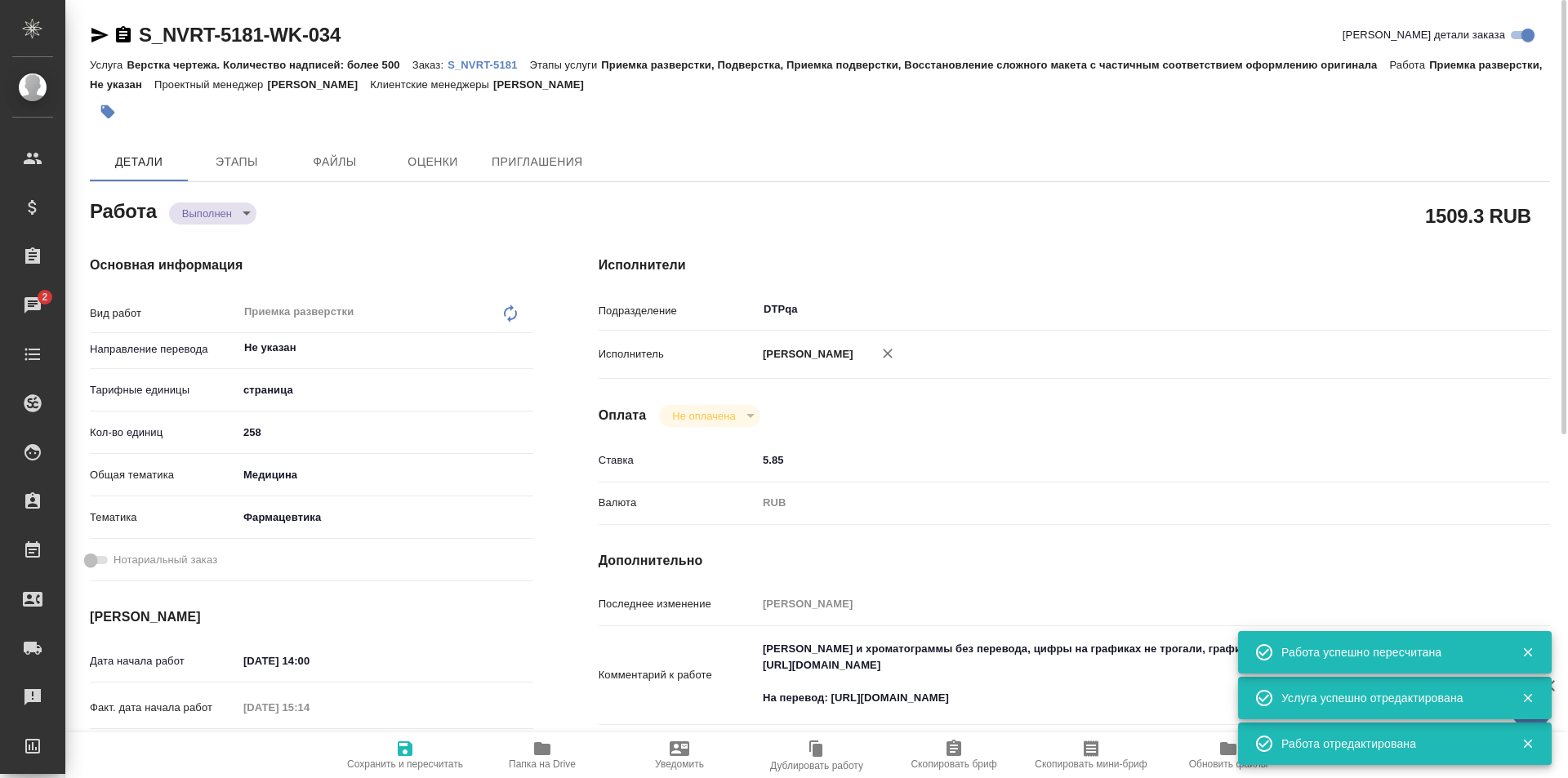
type textarea "x"
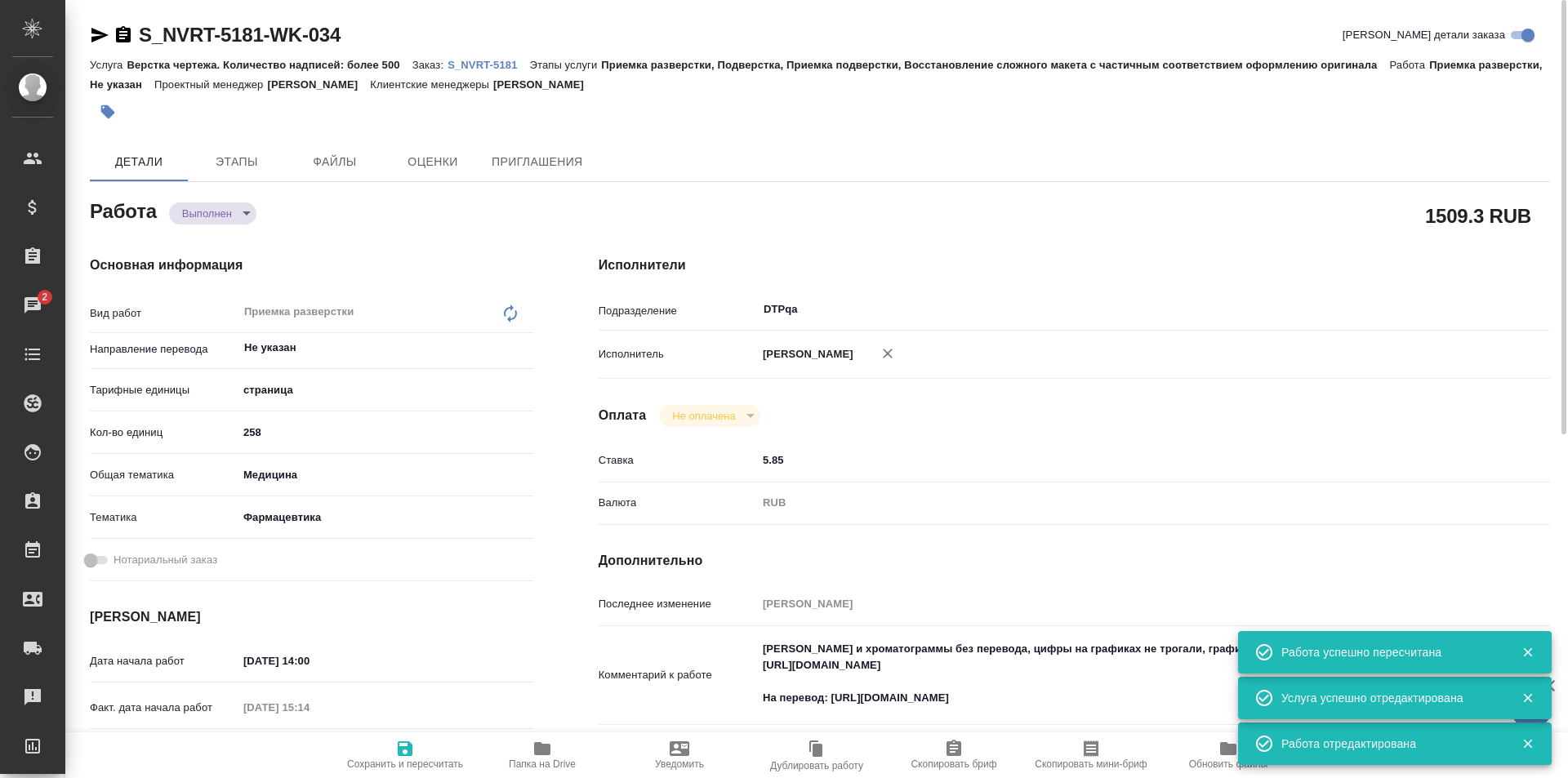
type textarea "x"
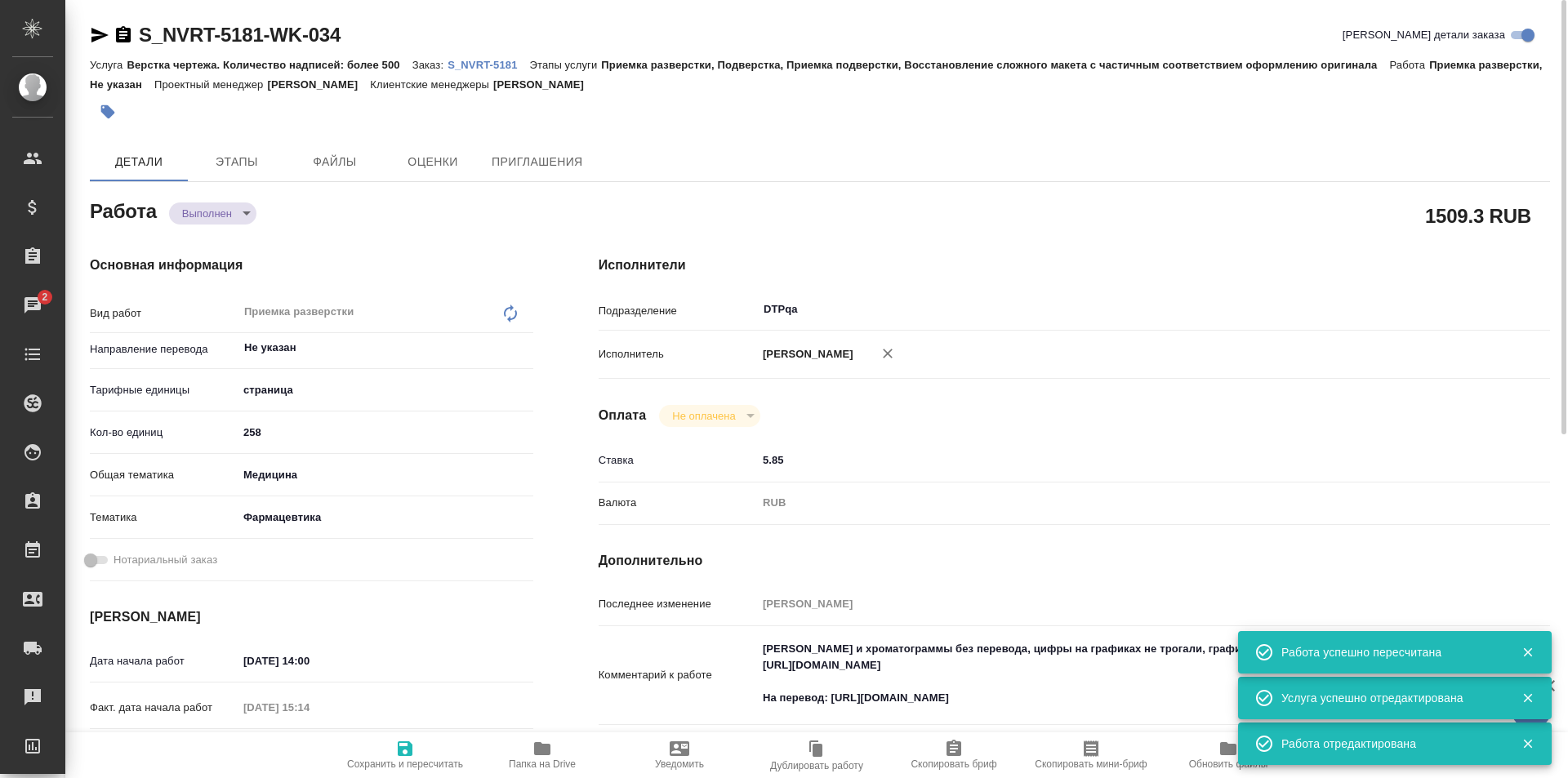
type textarea "x"
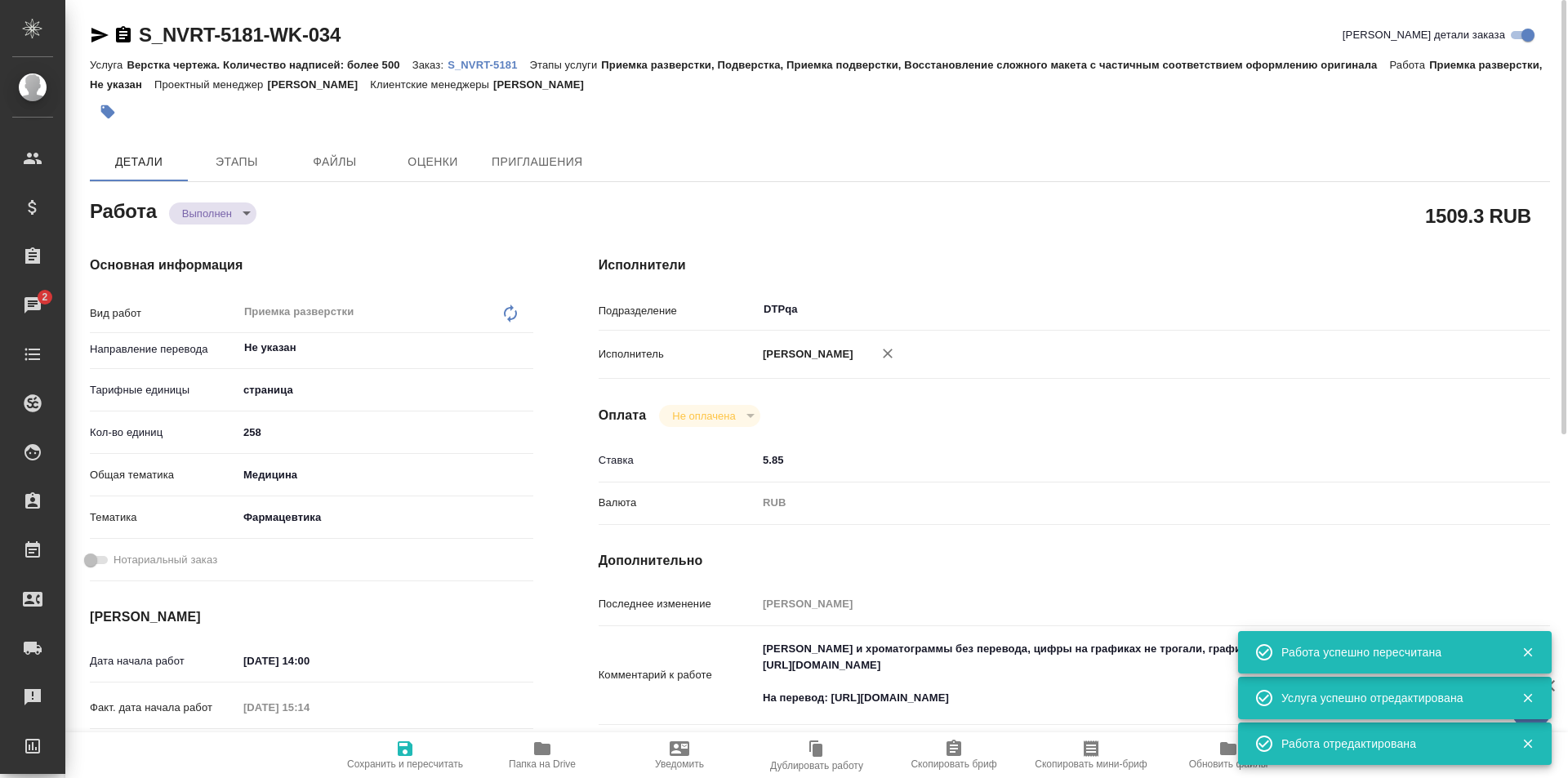
type textarea "x"
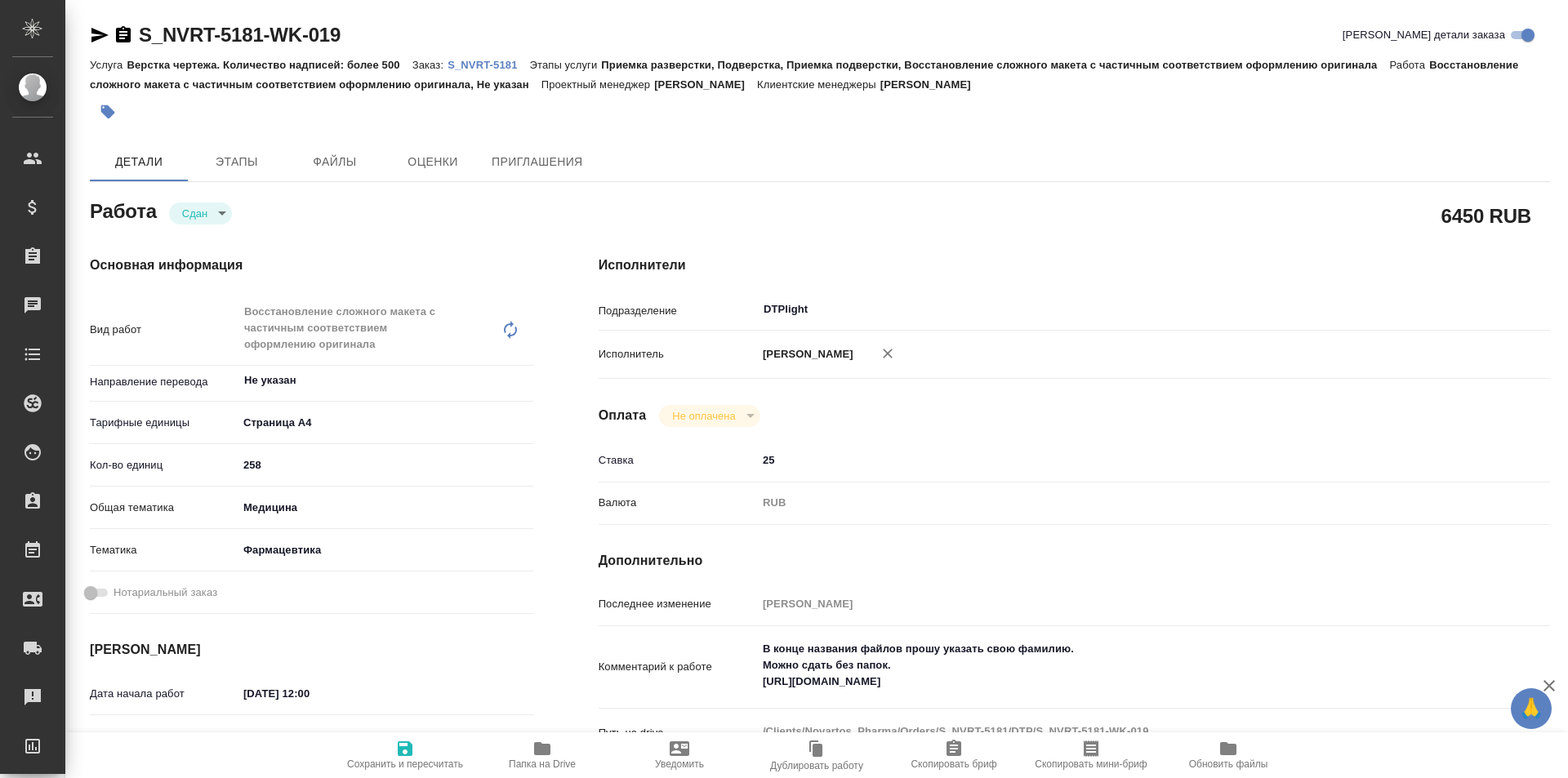
type textarea "x"
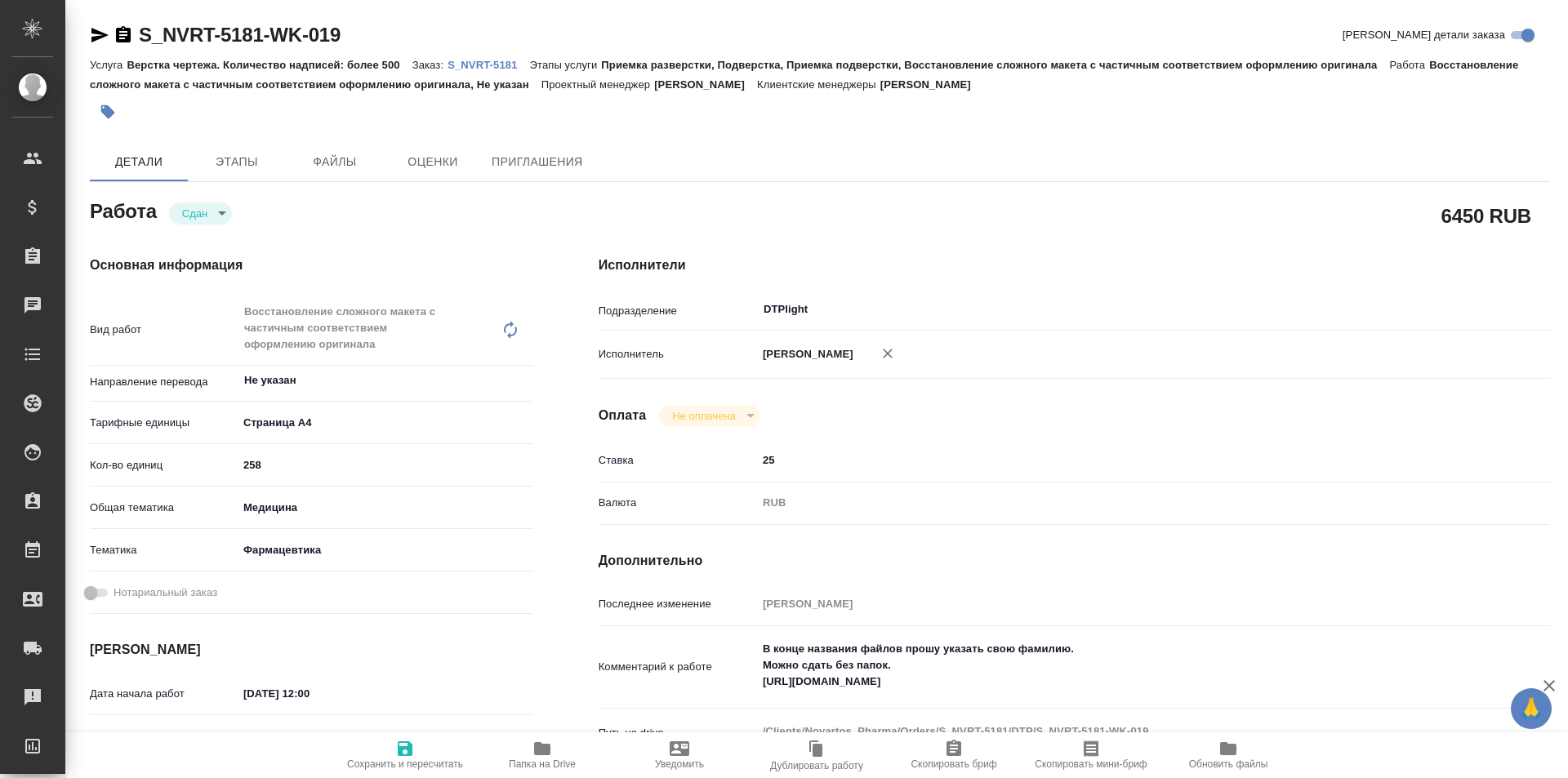
type textarea "x"
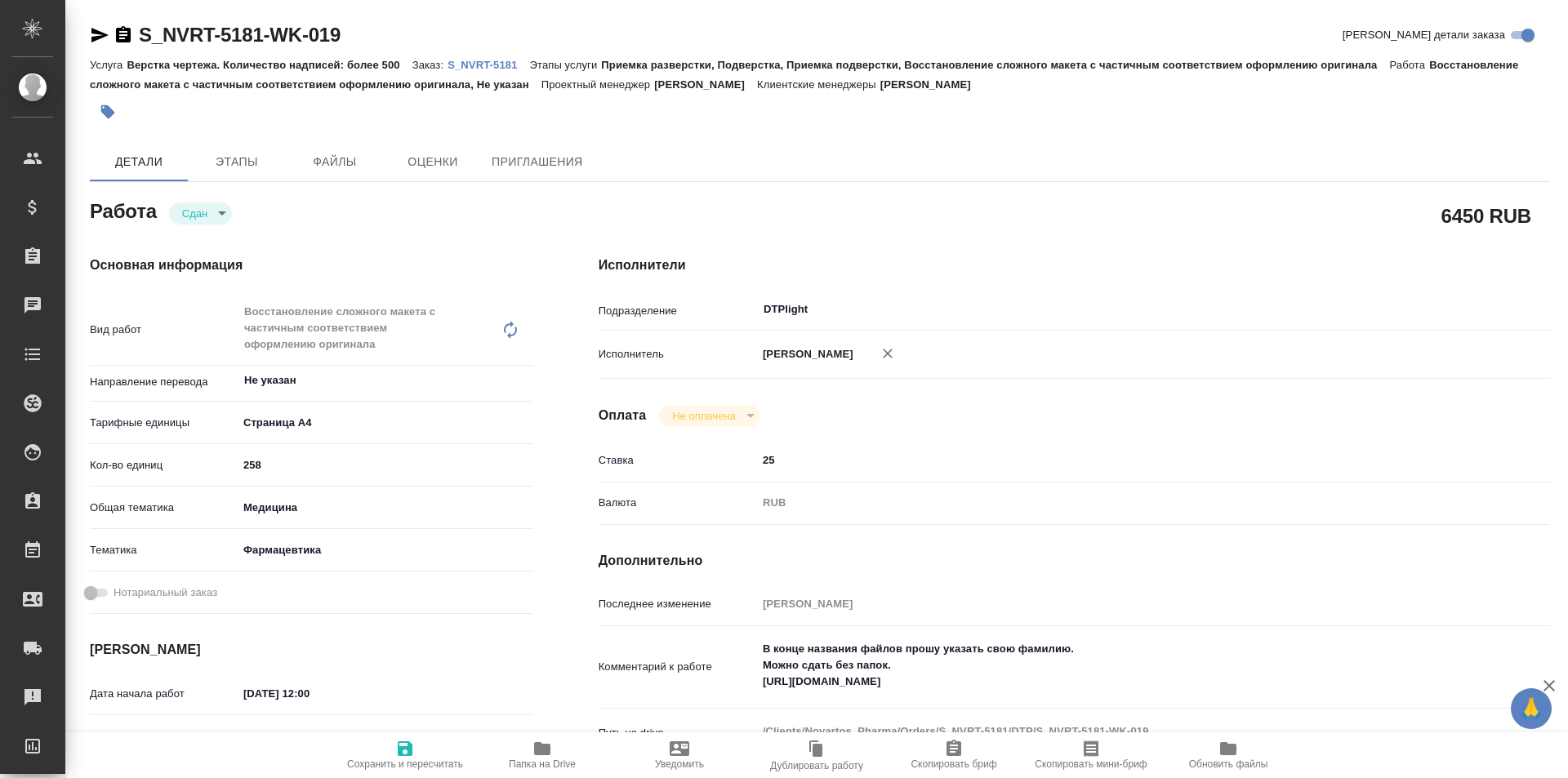
type textarea "x"
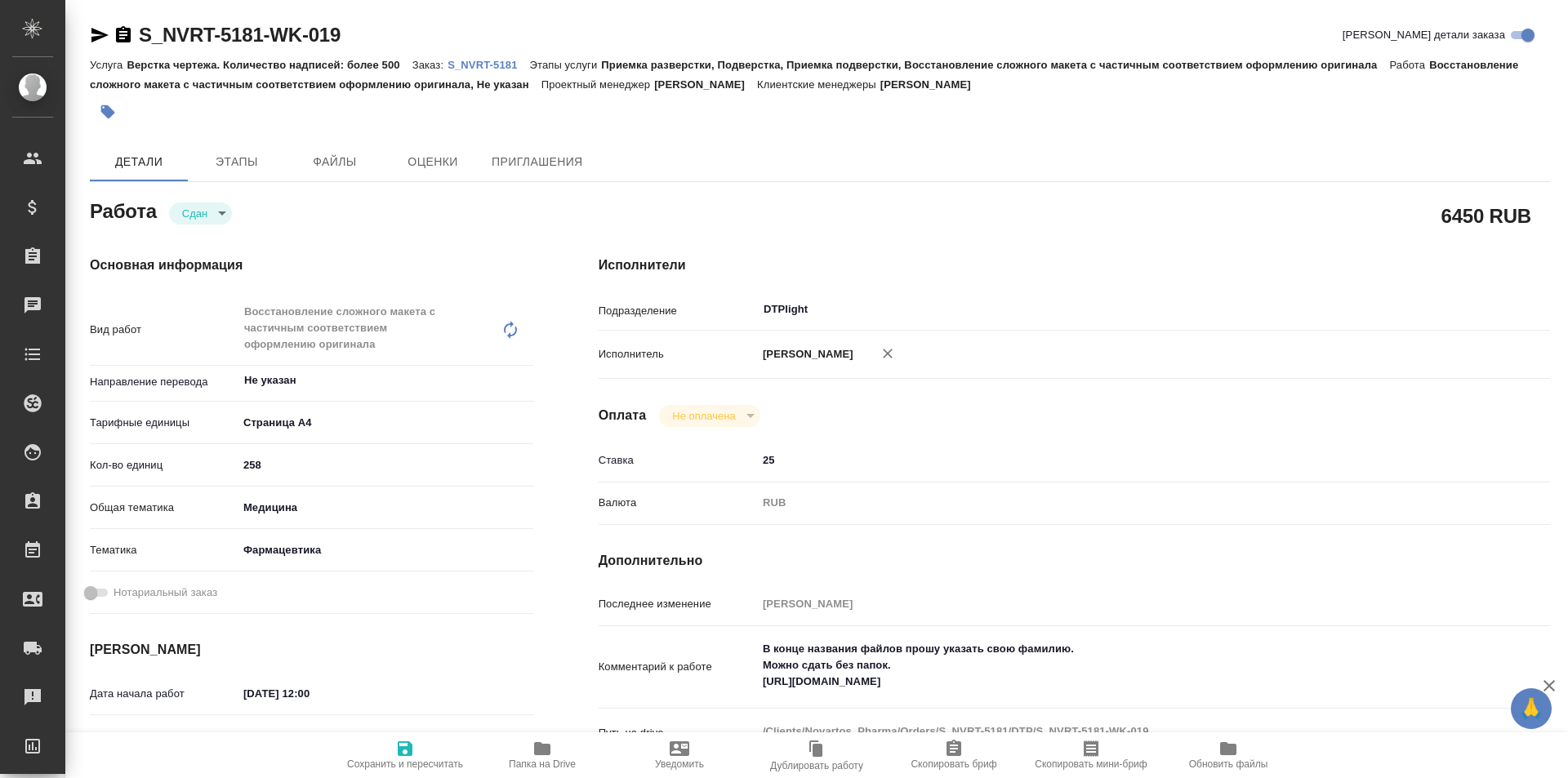
type textarea "x"
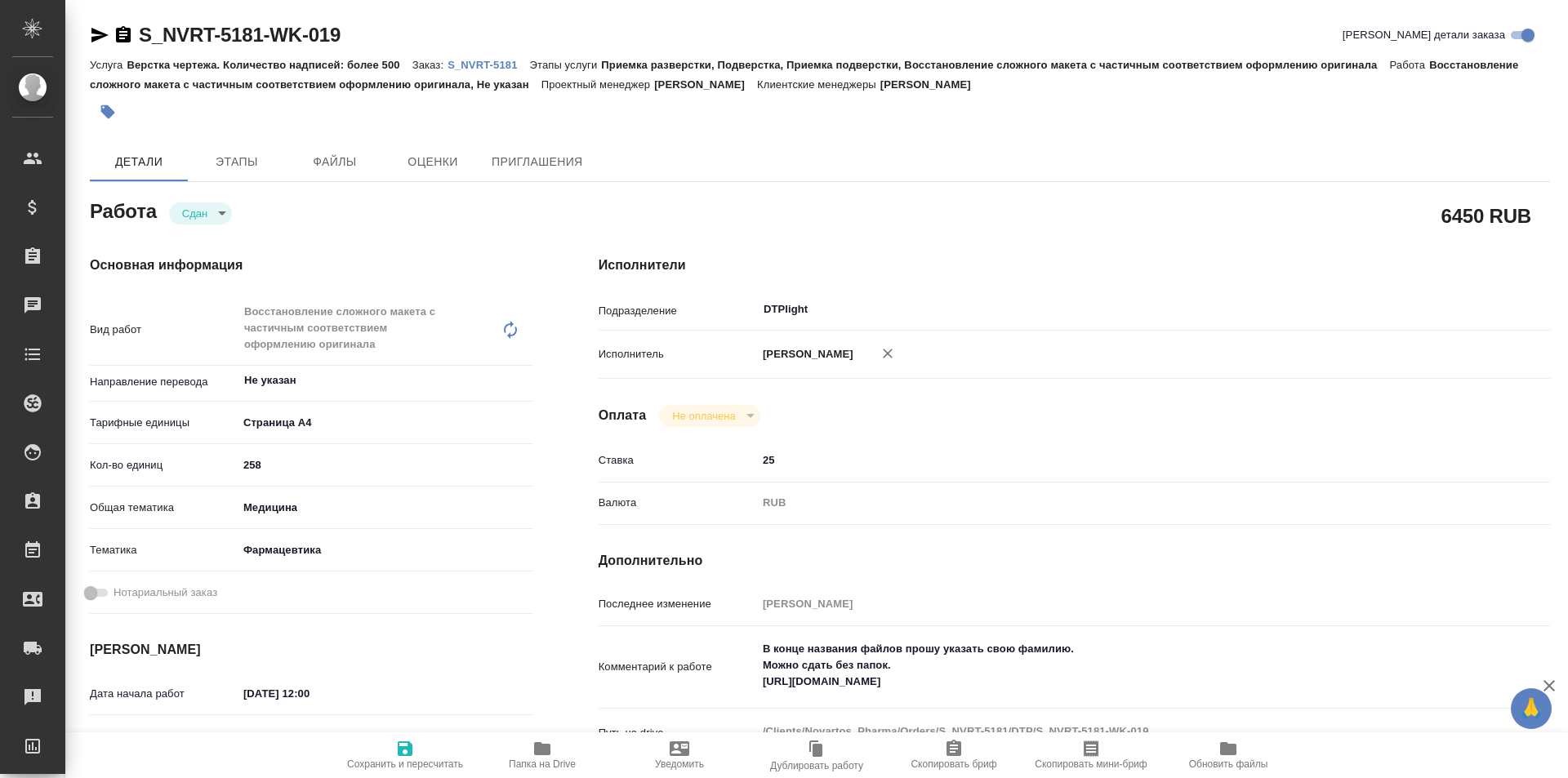
type textarea "x"
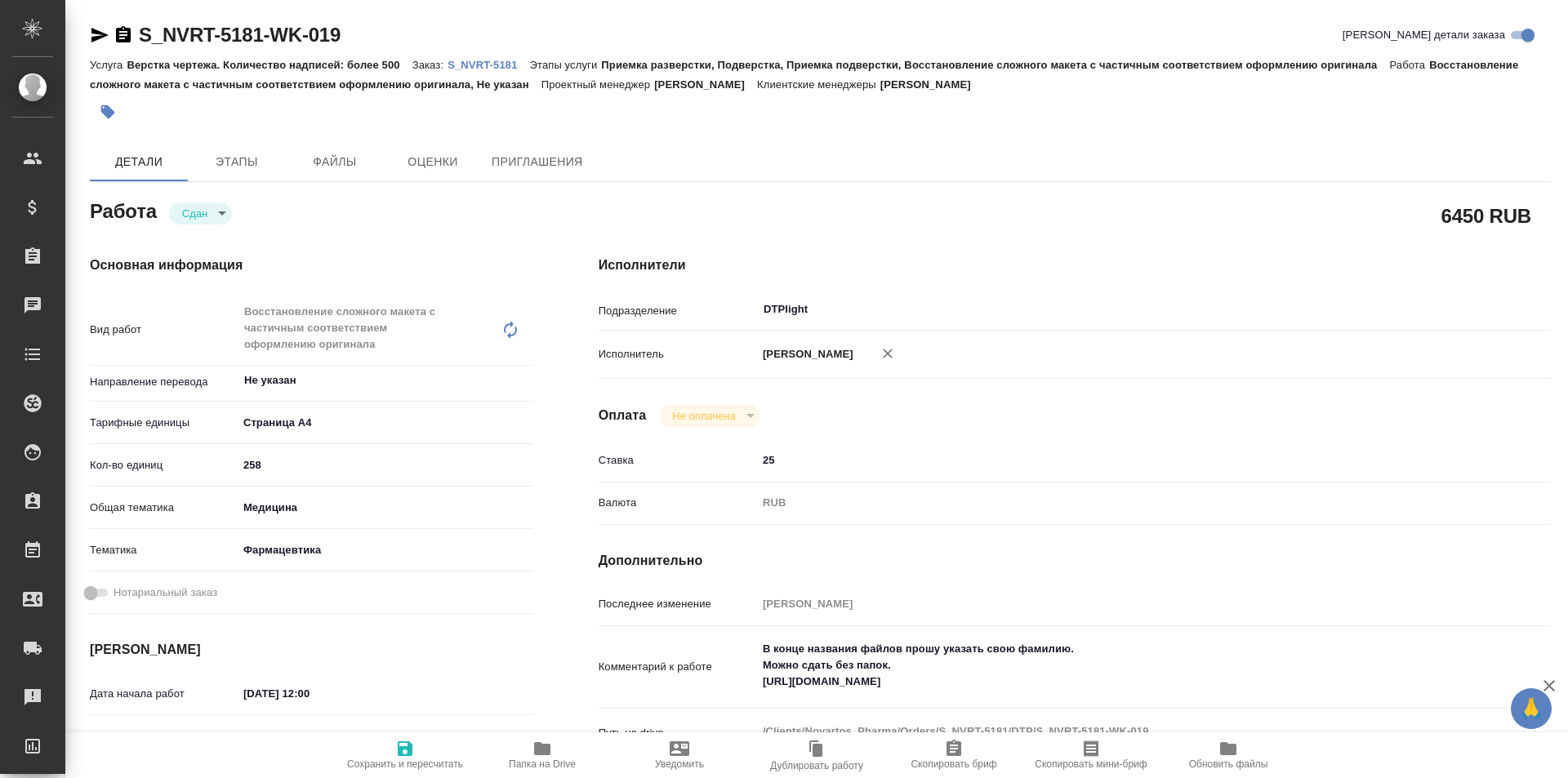
click at [542, 757] on icon "button" at bounding box center [542, 749] width 20 height 19
click at [484, 58] on p "S_NVRT-5181" at bounding box center [488, 65] width 82 height 12
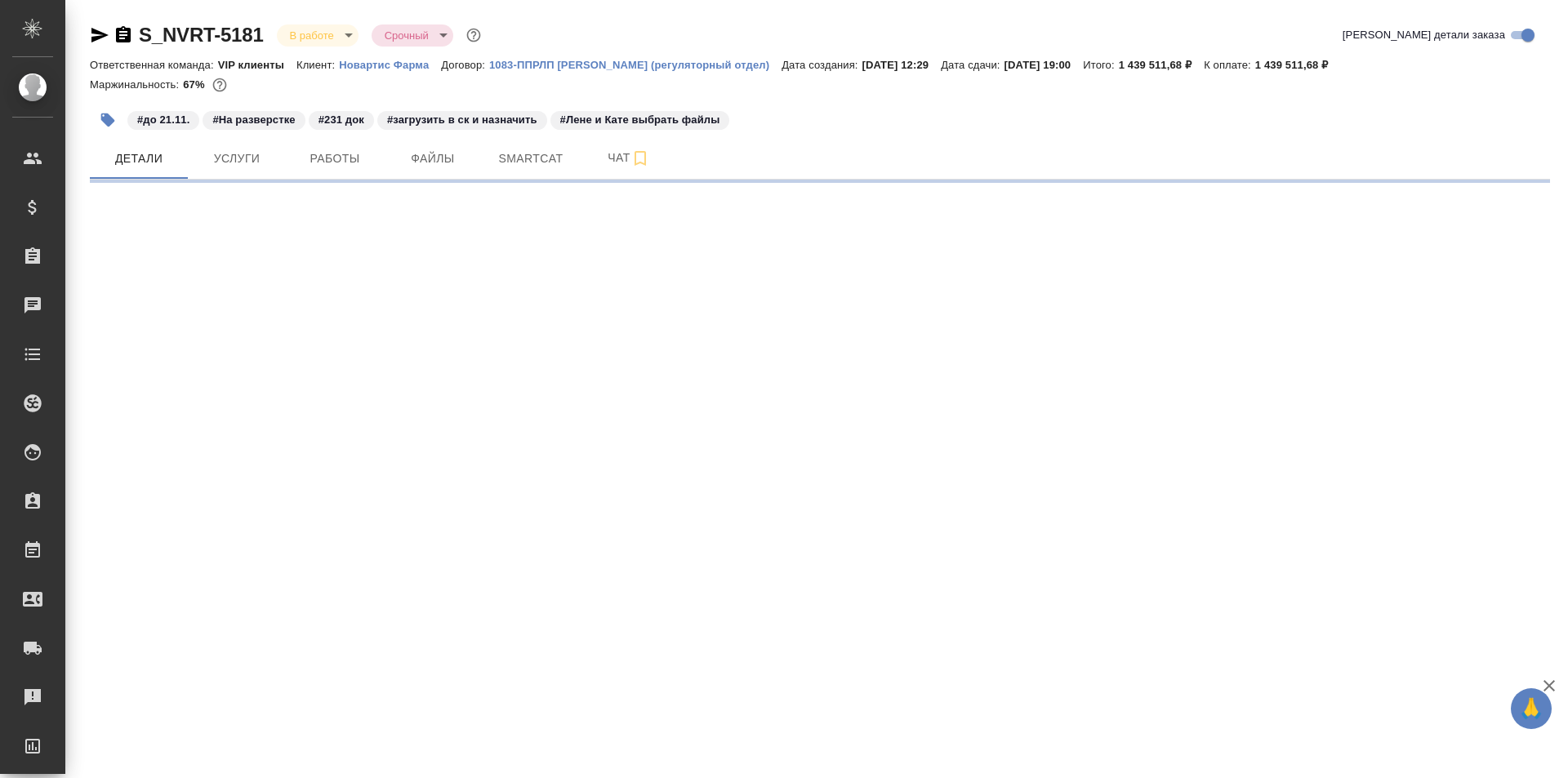
select select "RU"
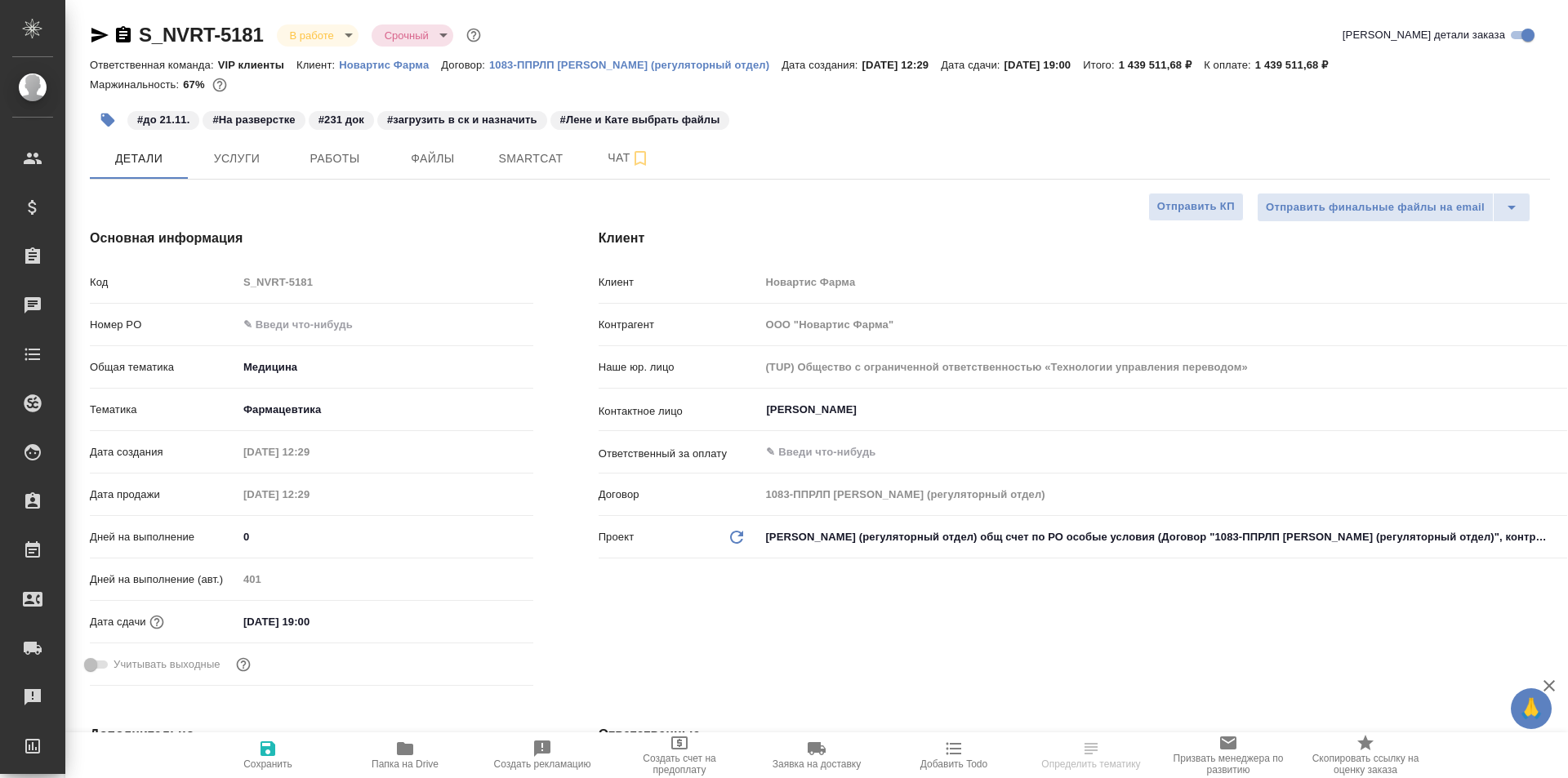
type textarea "x"
type input "[PERSON_NAME]"
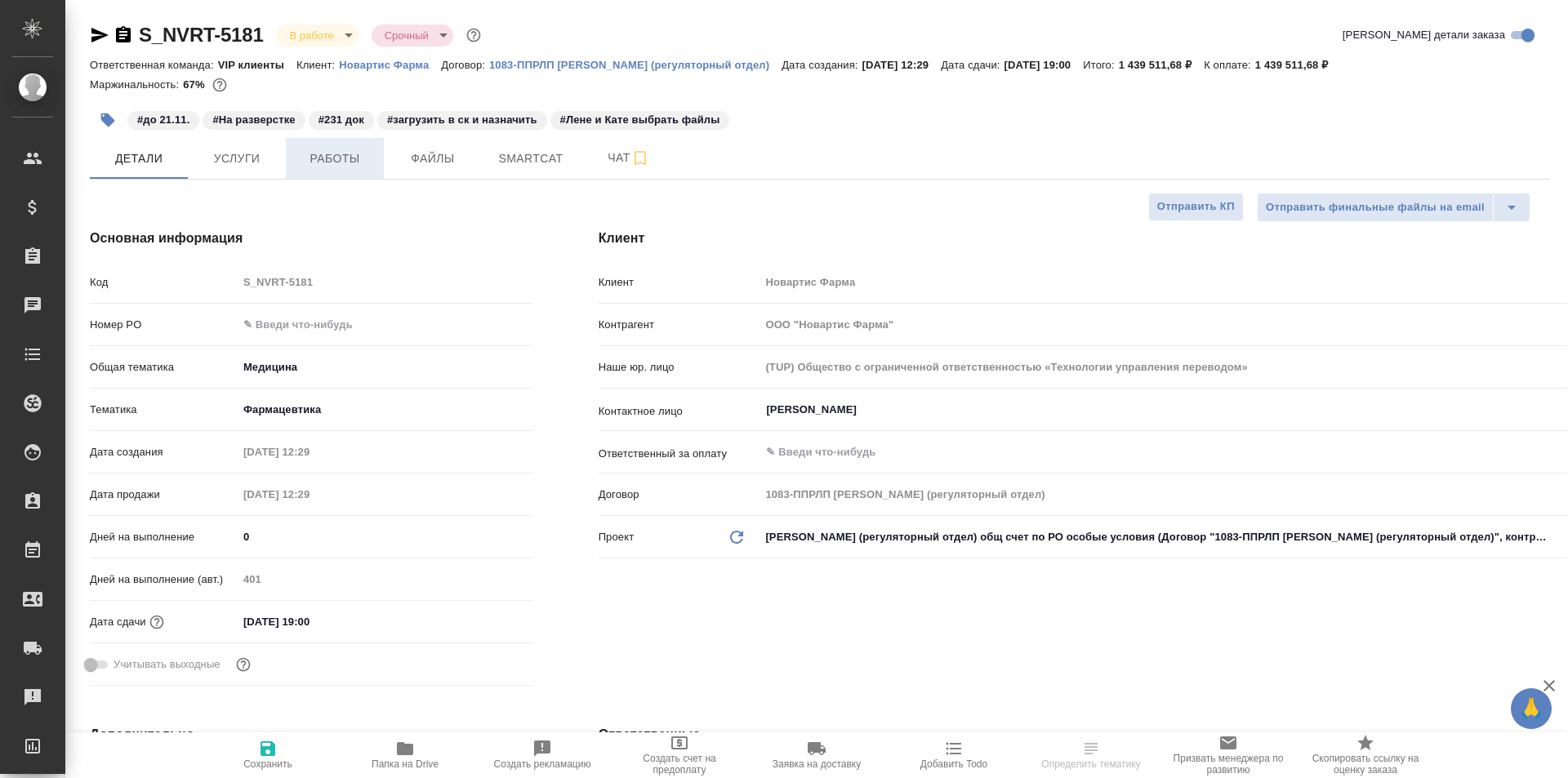
click at [339, 160] on span "Работы" at bounding box center [335, 159] width 78 height 20
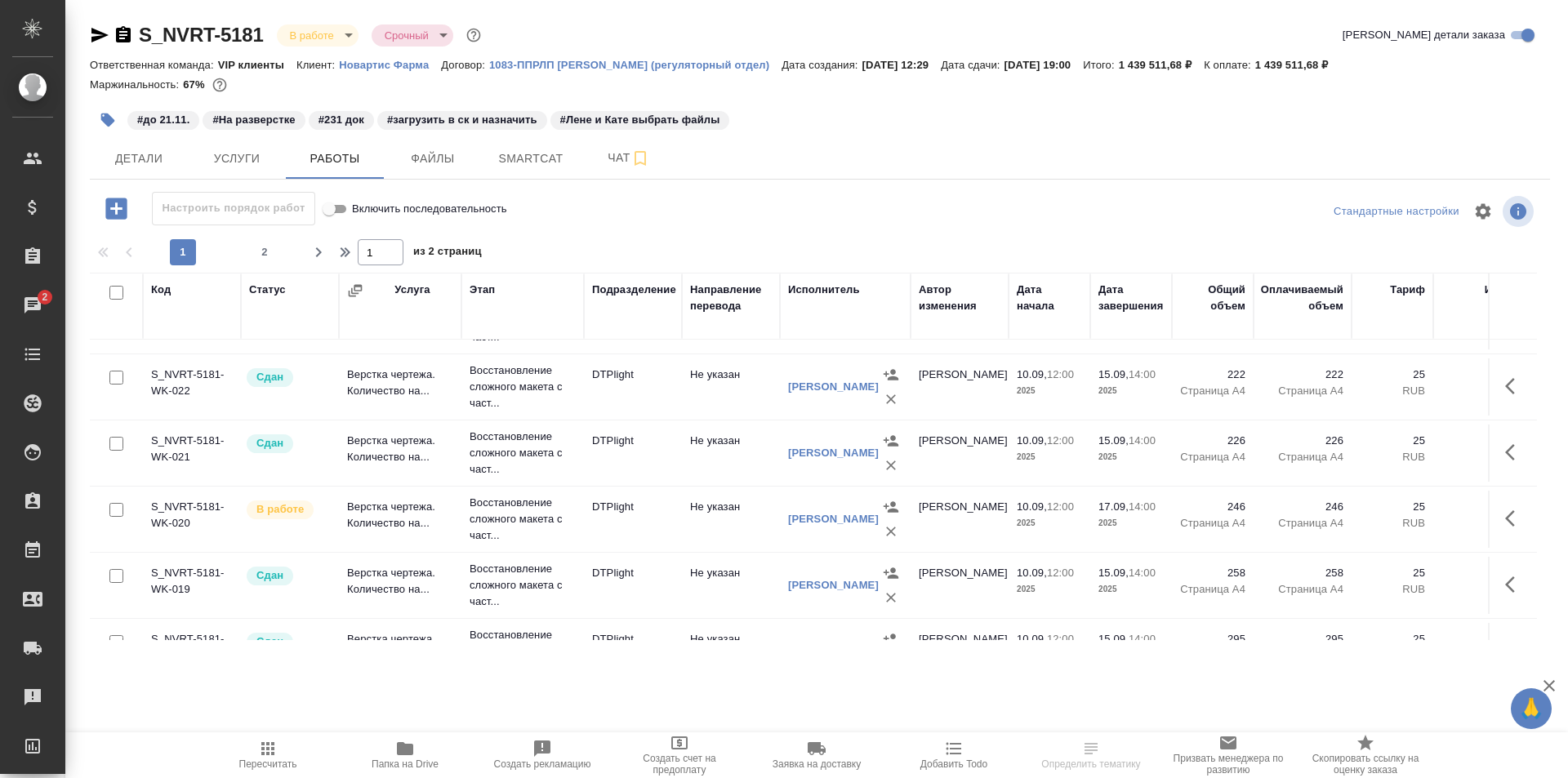
scroll to position [408, 0]
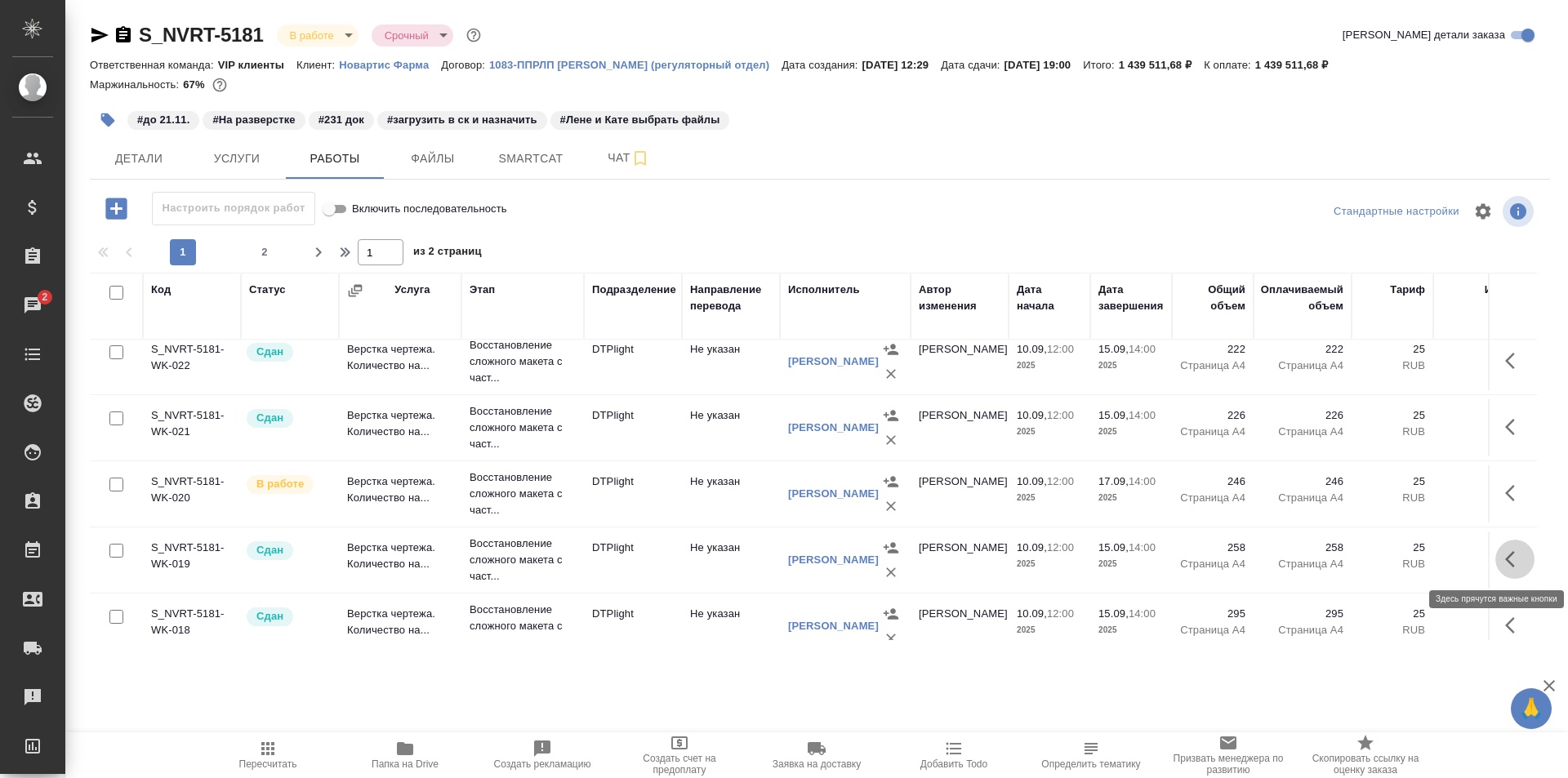
click at [1506, 561] on icon "button" at bounding box center [1516, 559] width 20 height 19
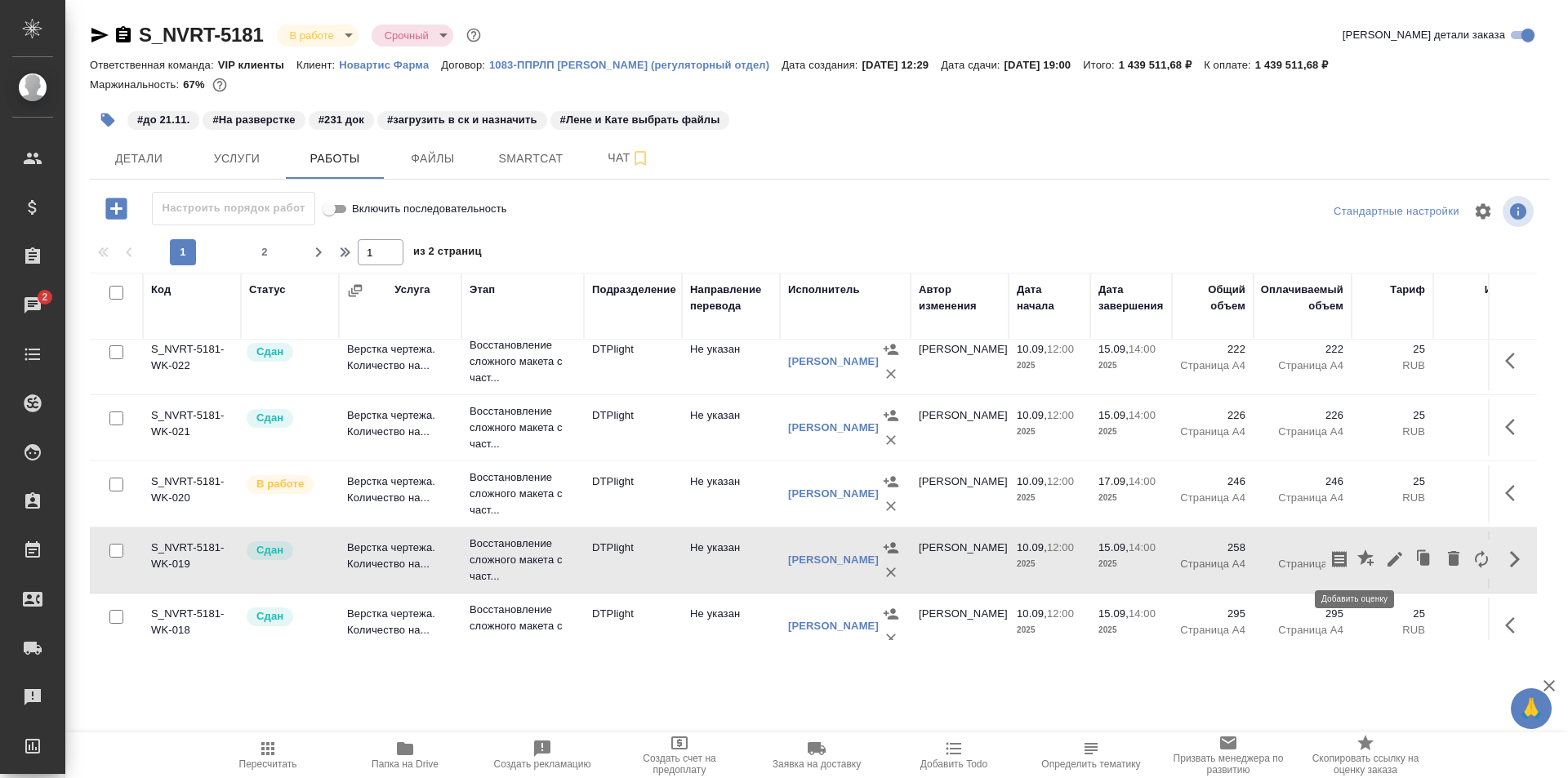
click at [1358, 558] on icon "button" at bounding box center [1366, 557] width 16 height 16
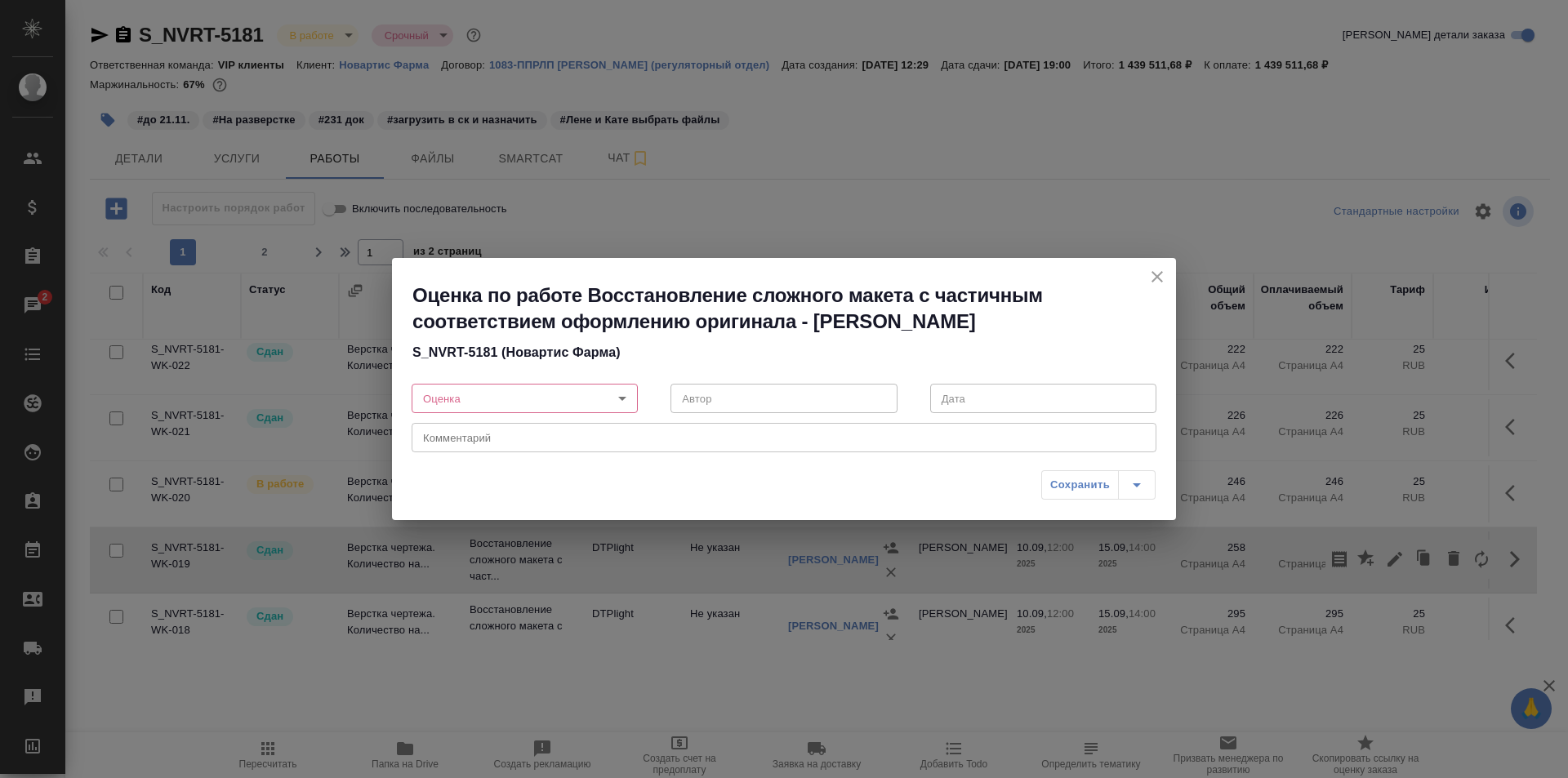
click at [529, 396] on body "🙏 .cls-1 fill:#fff; AWATERA Ismagilova [PERSON_NAME] Спецификации Заказы 2 Чаты…" at bounding box center [784, 389] width 1568 height 778
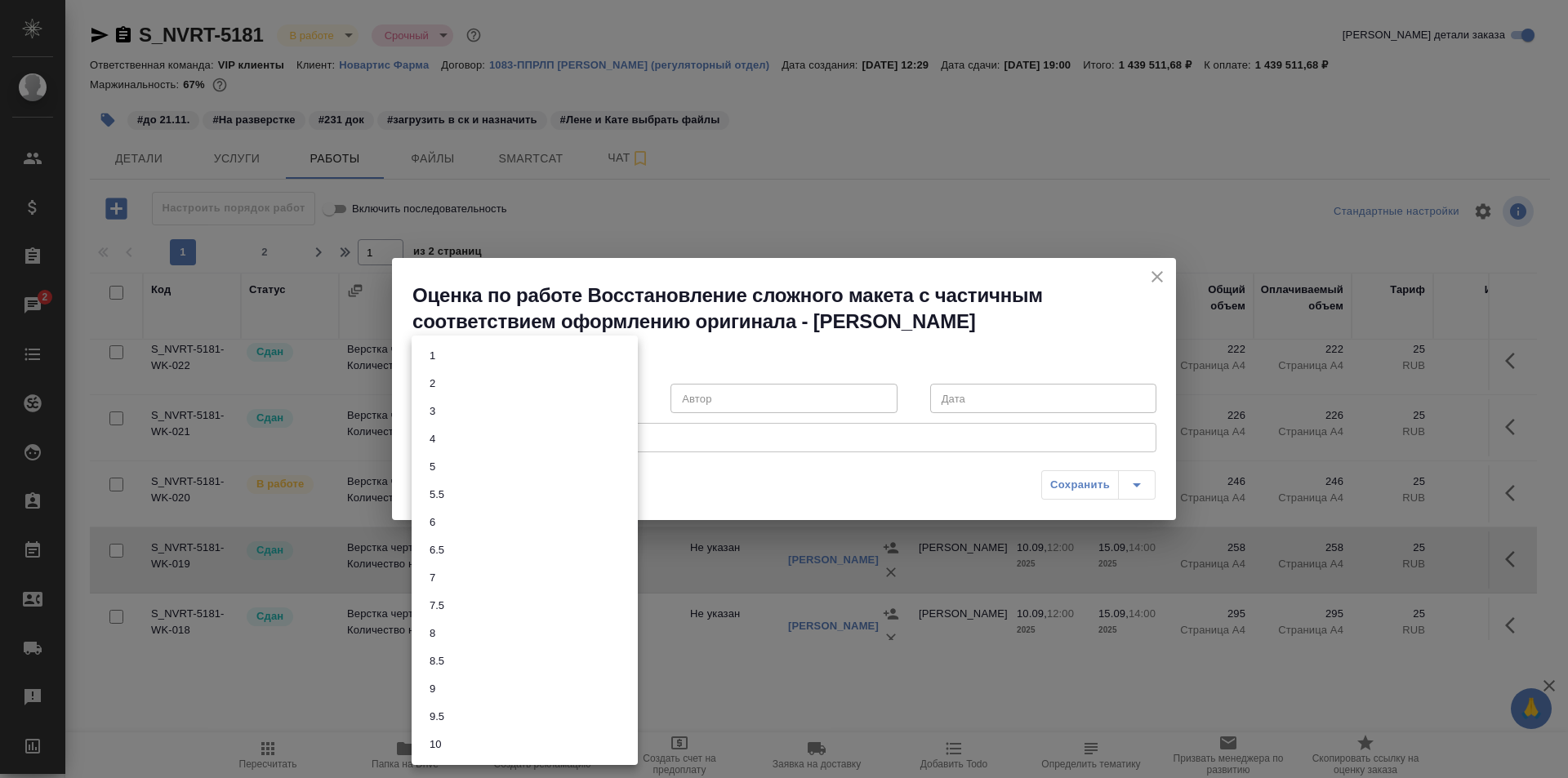
click at [456, 631] on li "8" at bounding box center [524, 633] width 226 height 27
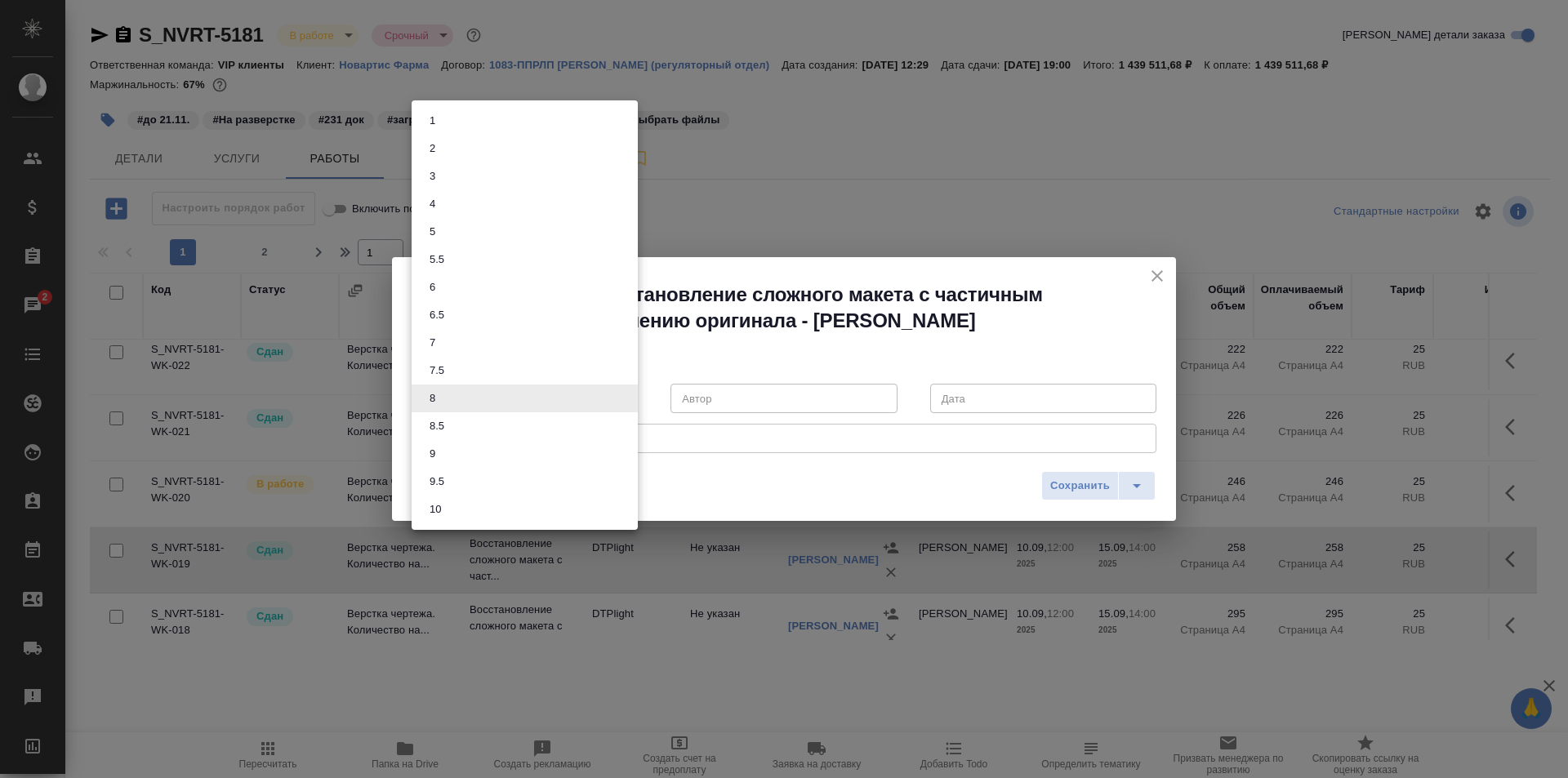
click at [495, 399] on body "🙏 .cls-1 fill:#fff; AWATERA Ismagilova [PERSON_NAME] Спецификации Заказы 2 Чаты…" at bounding box center [784, 389] width 1568 height 778
click at [442, 371] on button "7.5" at bounding box center [437, 370] width 25 height 18
type input "7.5"
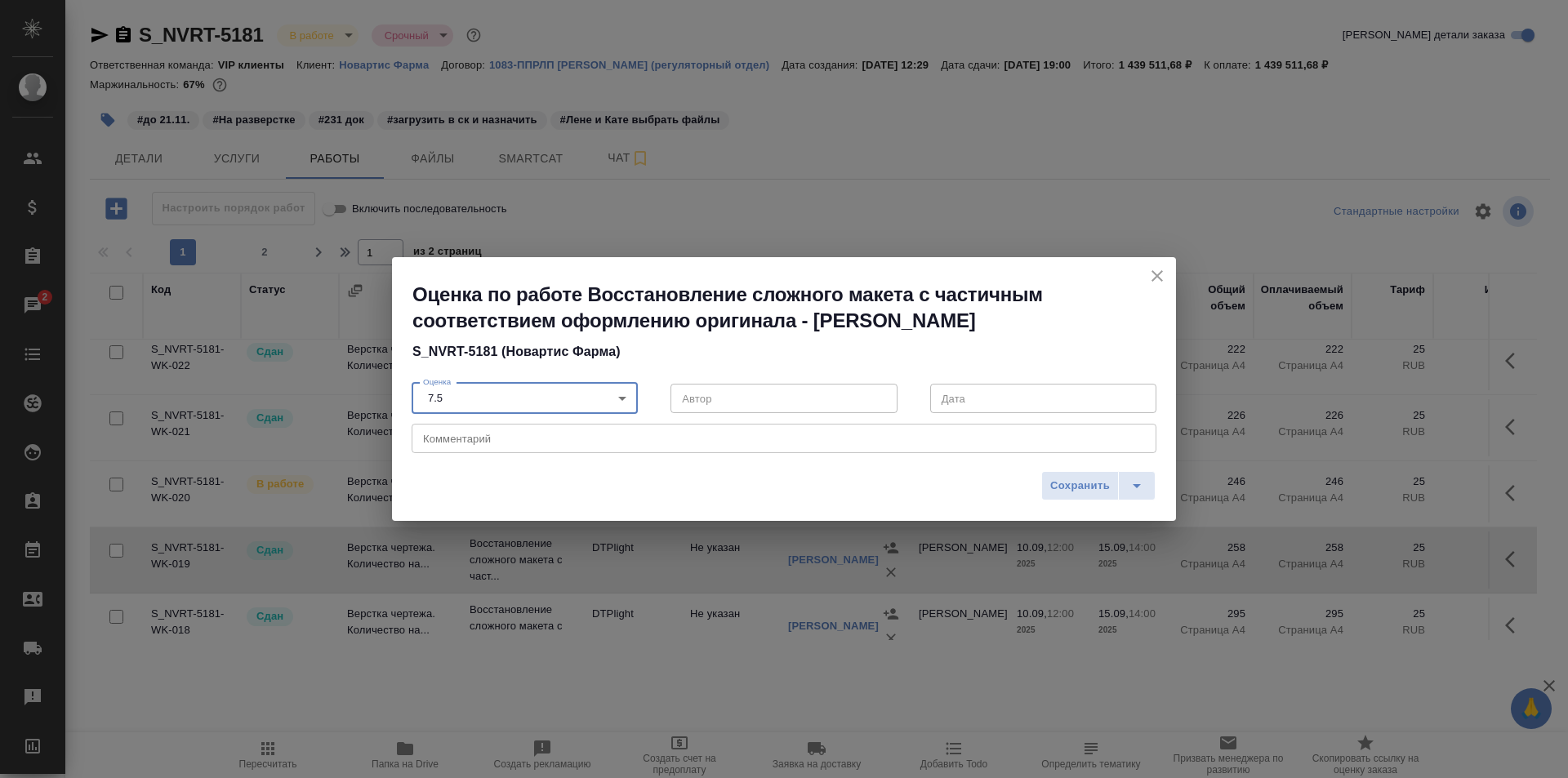
click at [472, 439] on textarea at bounding box center [784, 439] width 722 height 12
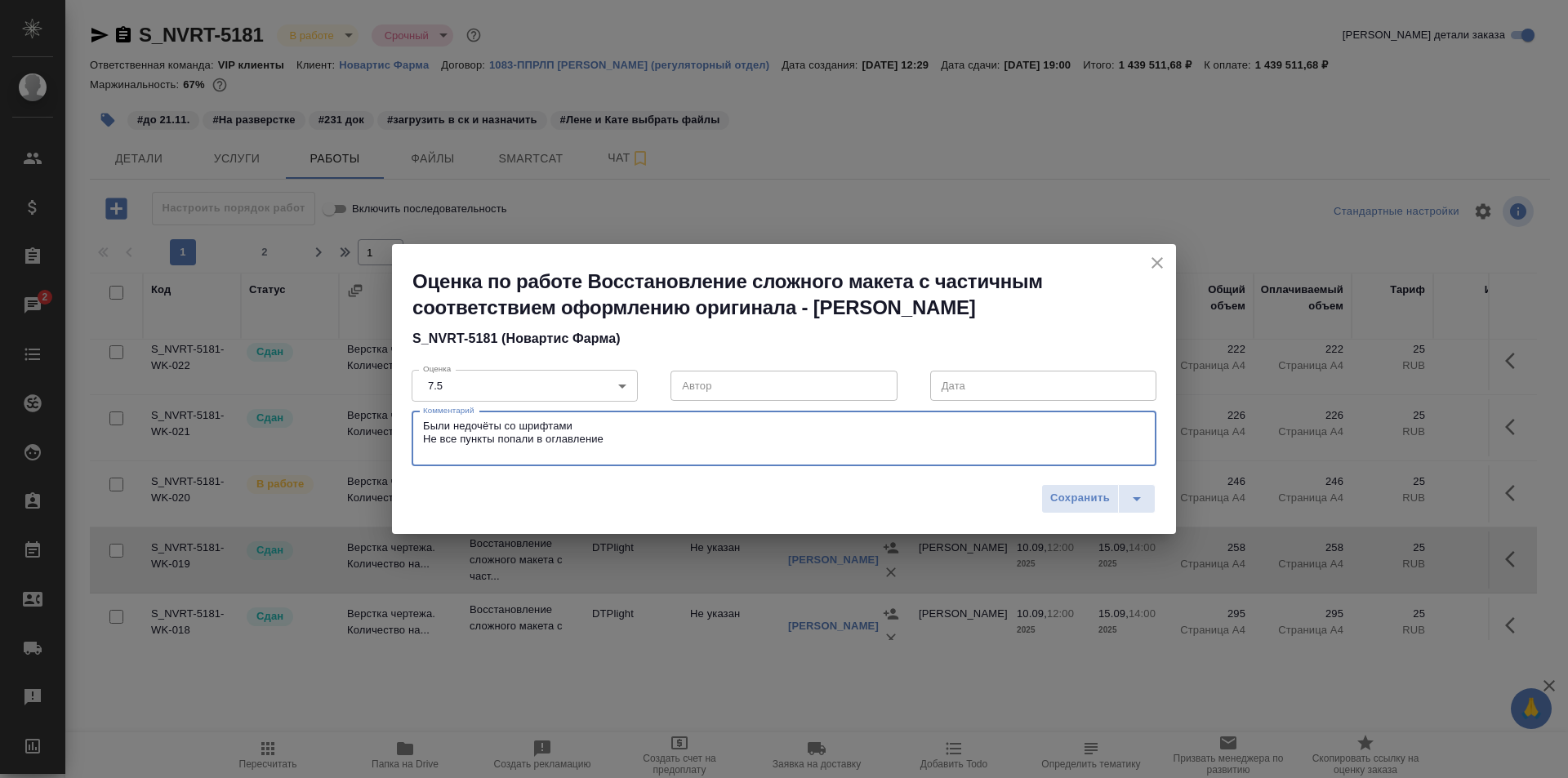
click at [610, 432] on textarea "Были недочёты со шрифтами Не все пункты попали в оглавление" at bounding box center [784, 439] width 722 height 37
type textarea "Были недочёты со шрифтами Не все пункты попали в оглавление"
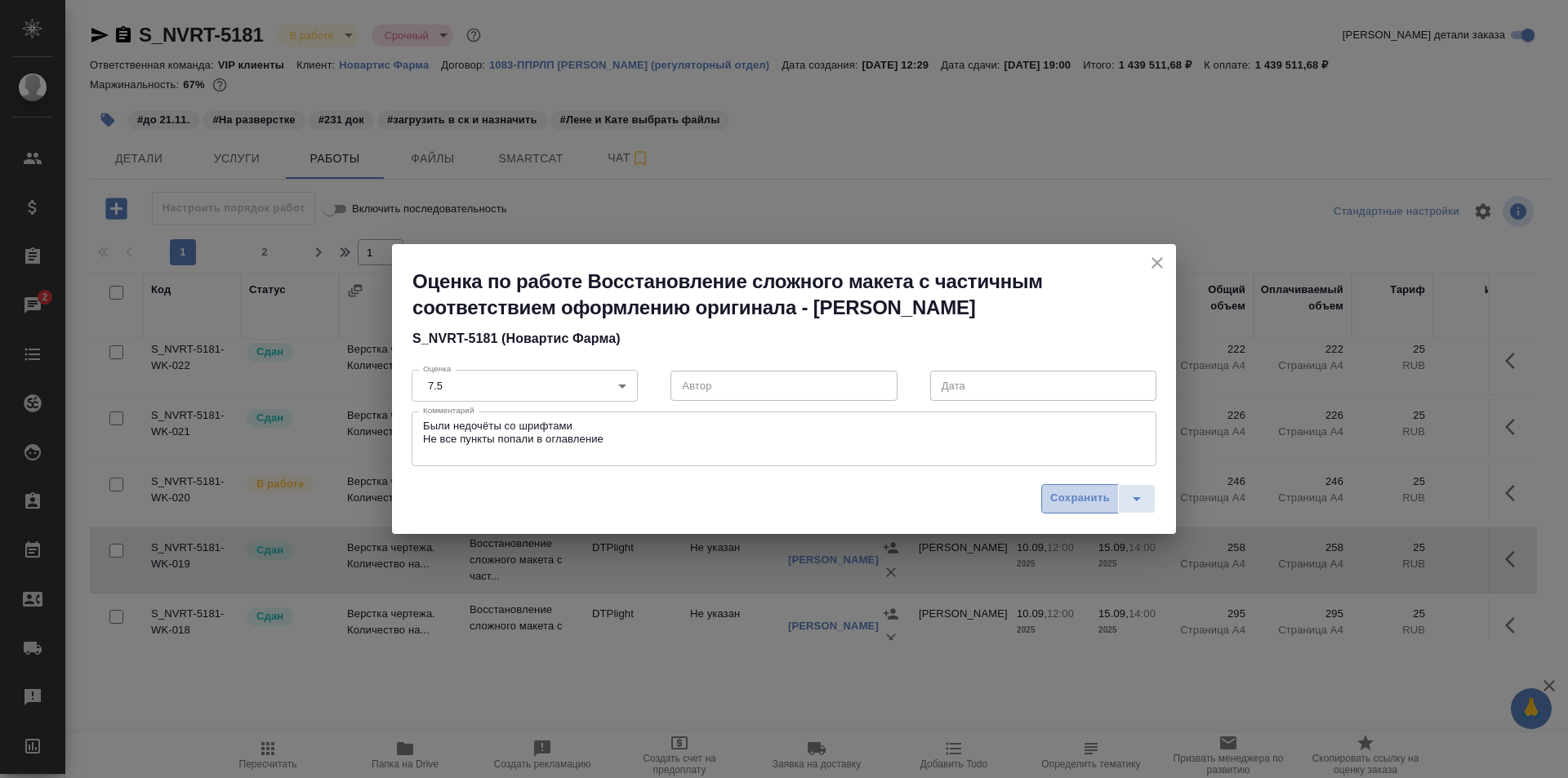
click at [1079, 496] on span "Сохранить" at bounding box center [1080, 498] width 59 height 19
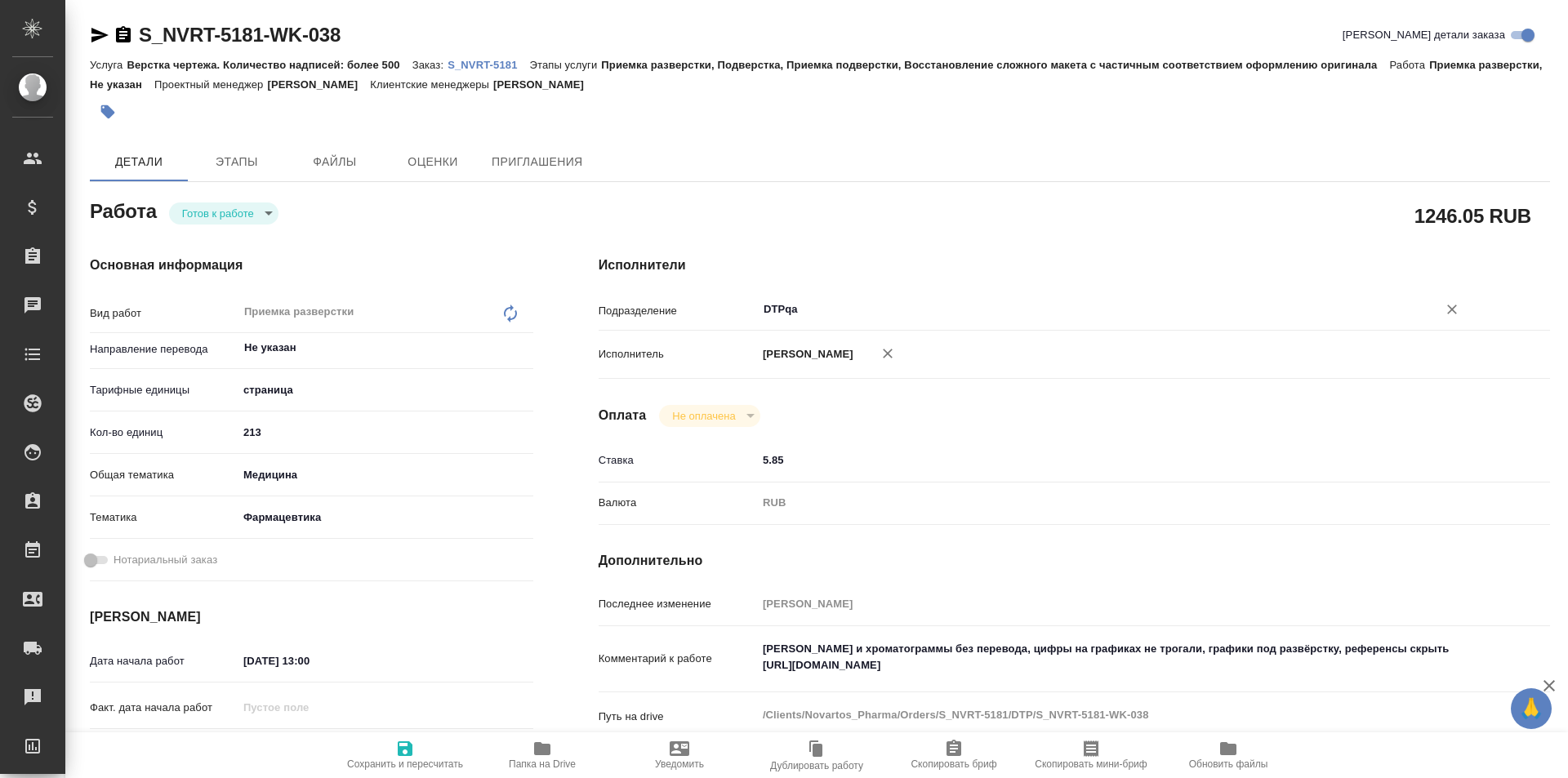
type textarea "x"
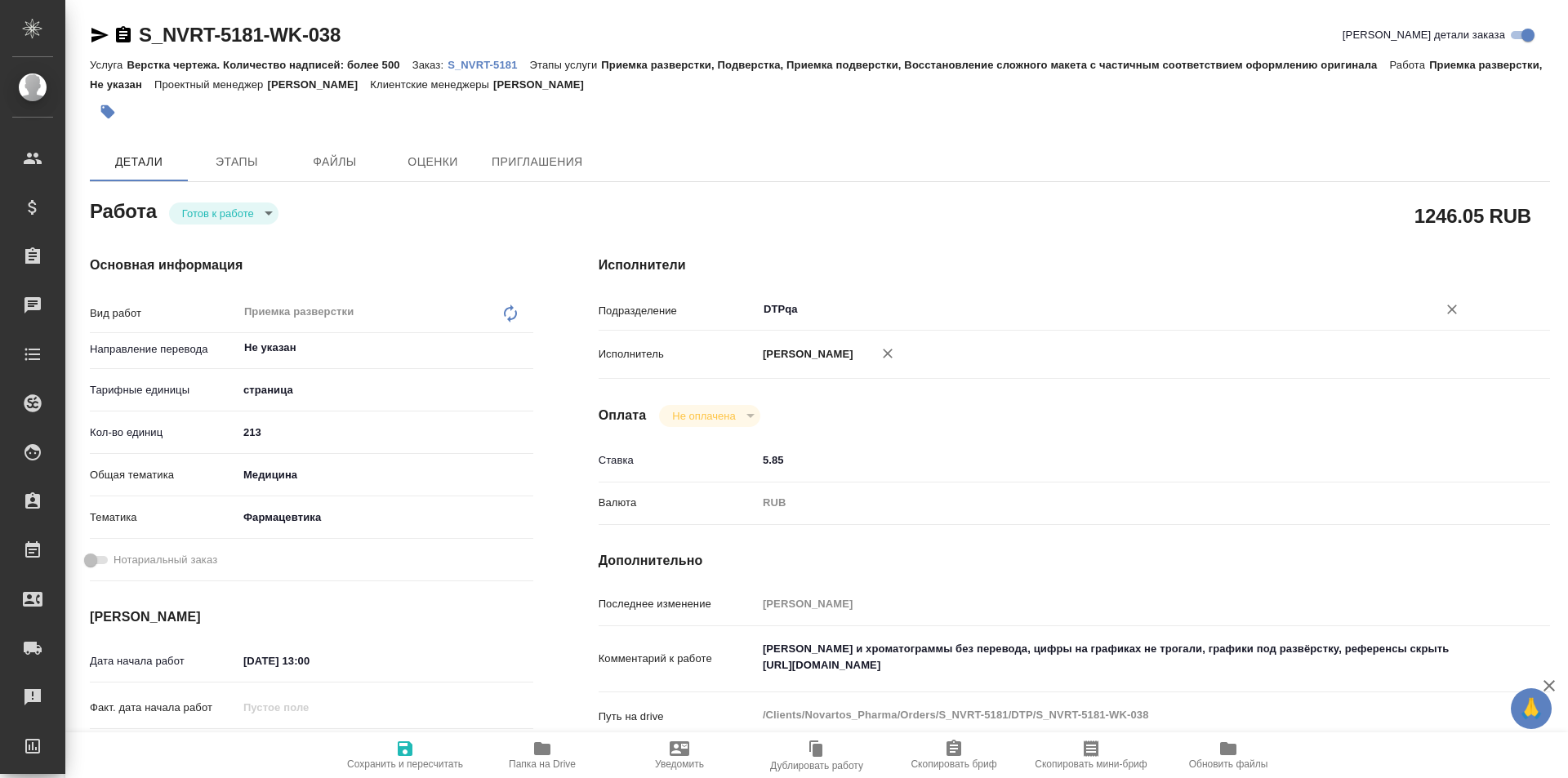
type textarea "x"
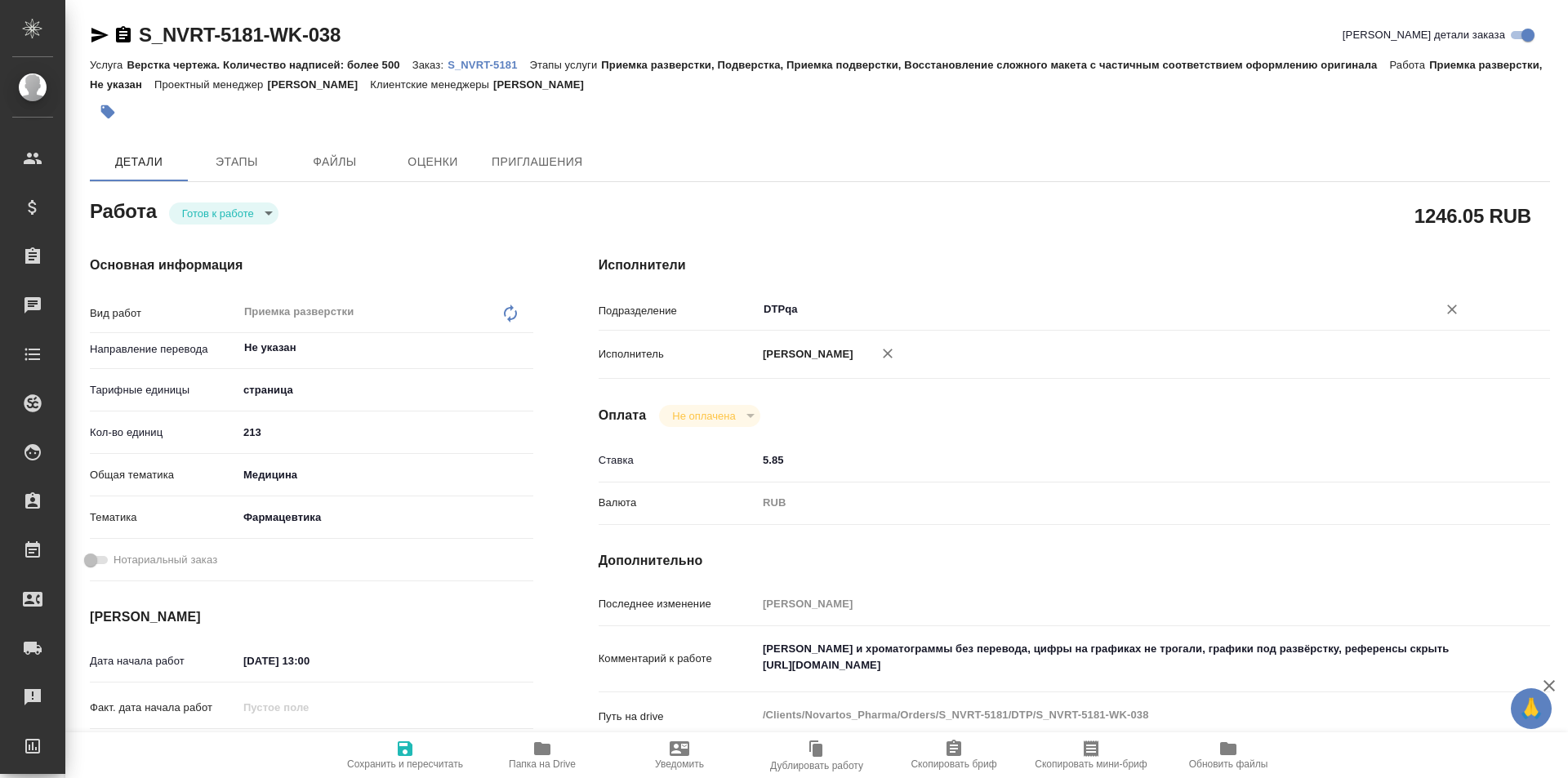
type textarea "x"
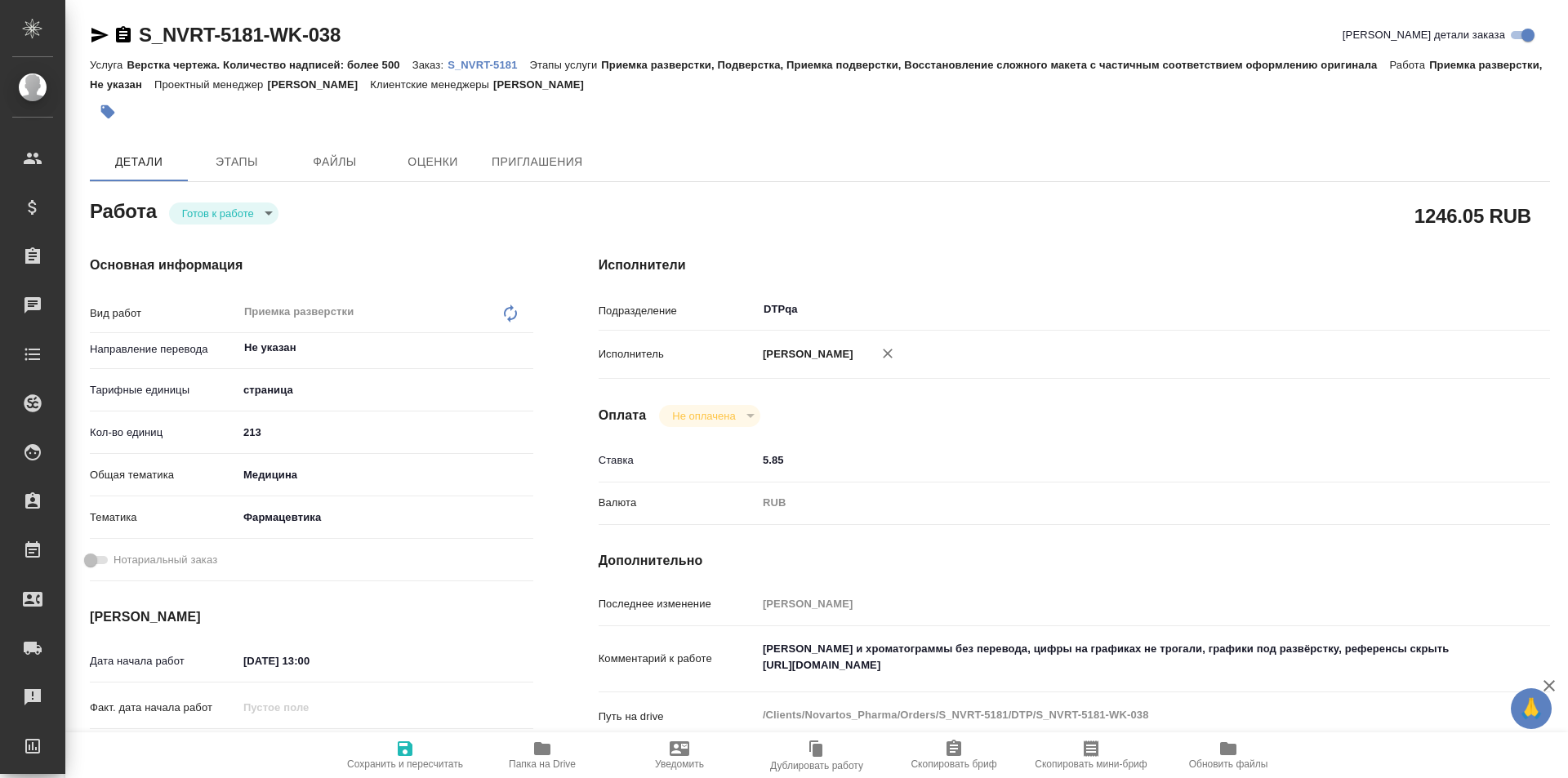
type textarea "x"
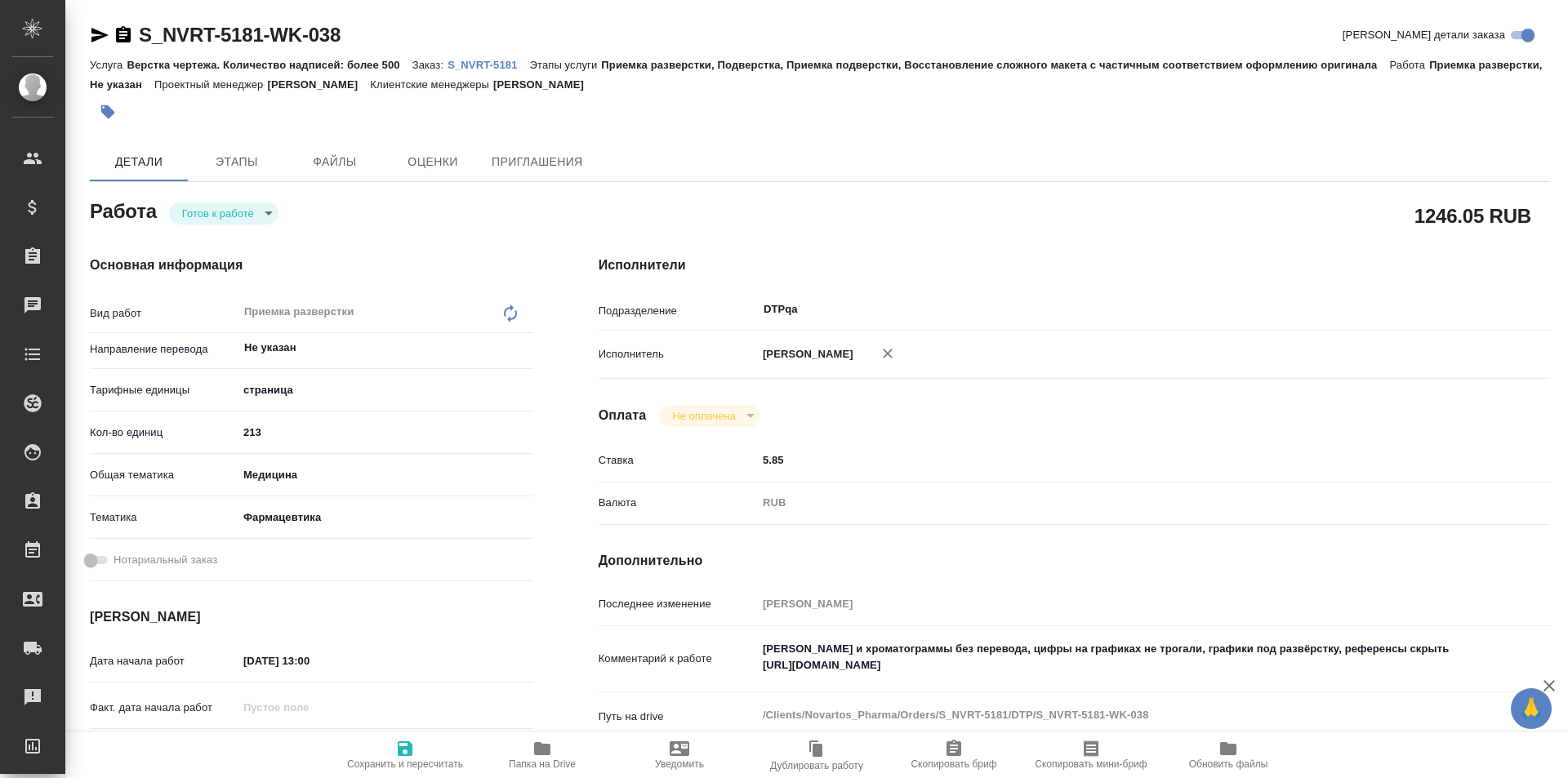
type textarea "x"
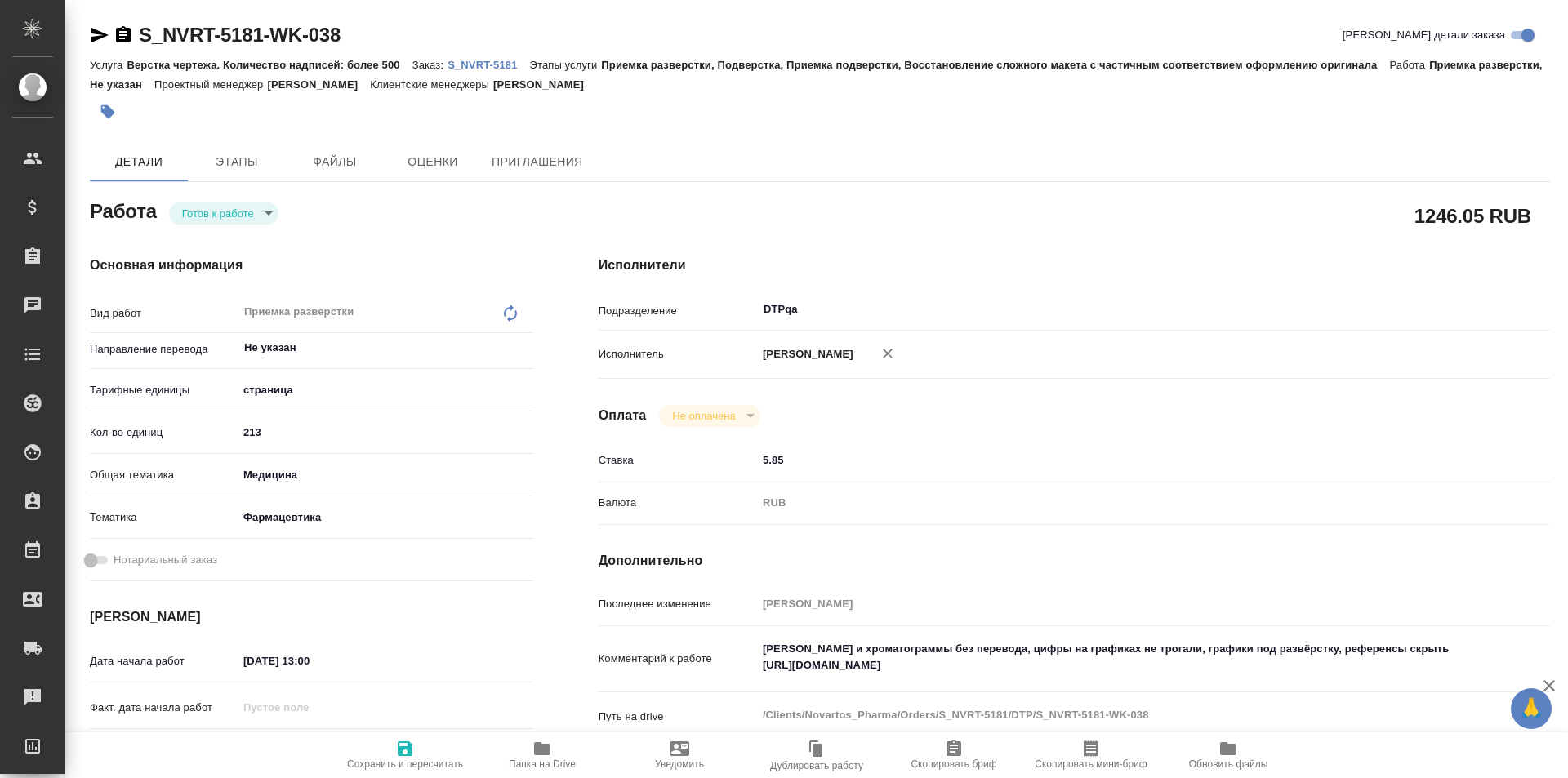
type textarea "x"
drag, startPoint x: 1088, startPoint y: 668, endPoint x: 750, endPoint y: 669, distance: 338.0
click at [750, 669] on div "Комментарий к работе Скрины и хроматограммы без перевода, цифры на графиках не …" at bounding box center [1075, 659] width 952 height 54
type textarea "x"
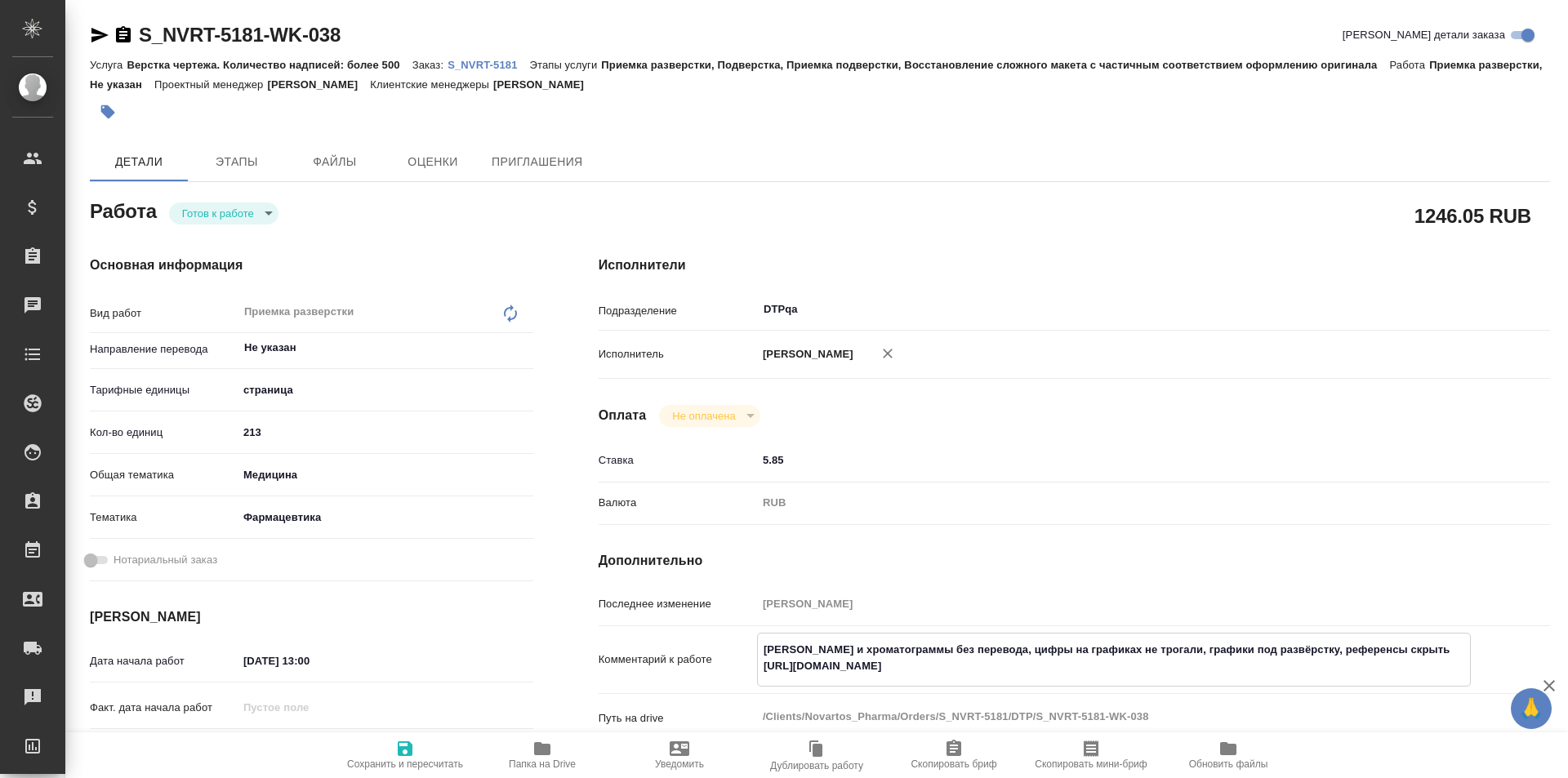
type textarea "x"
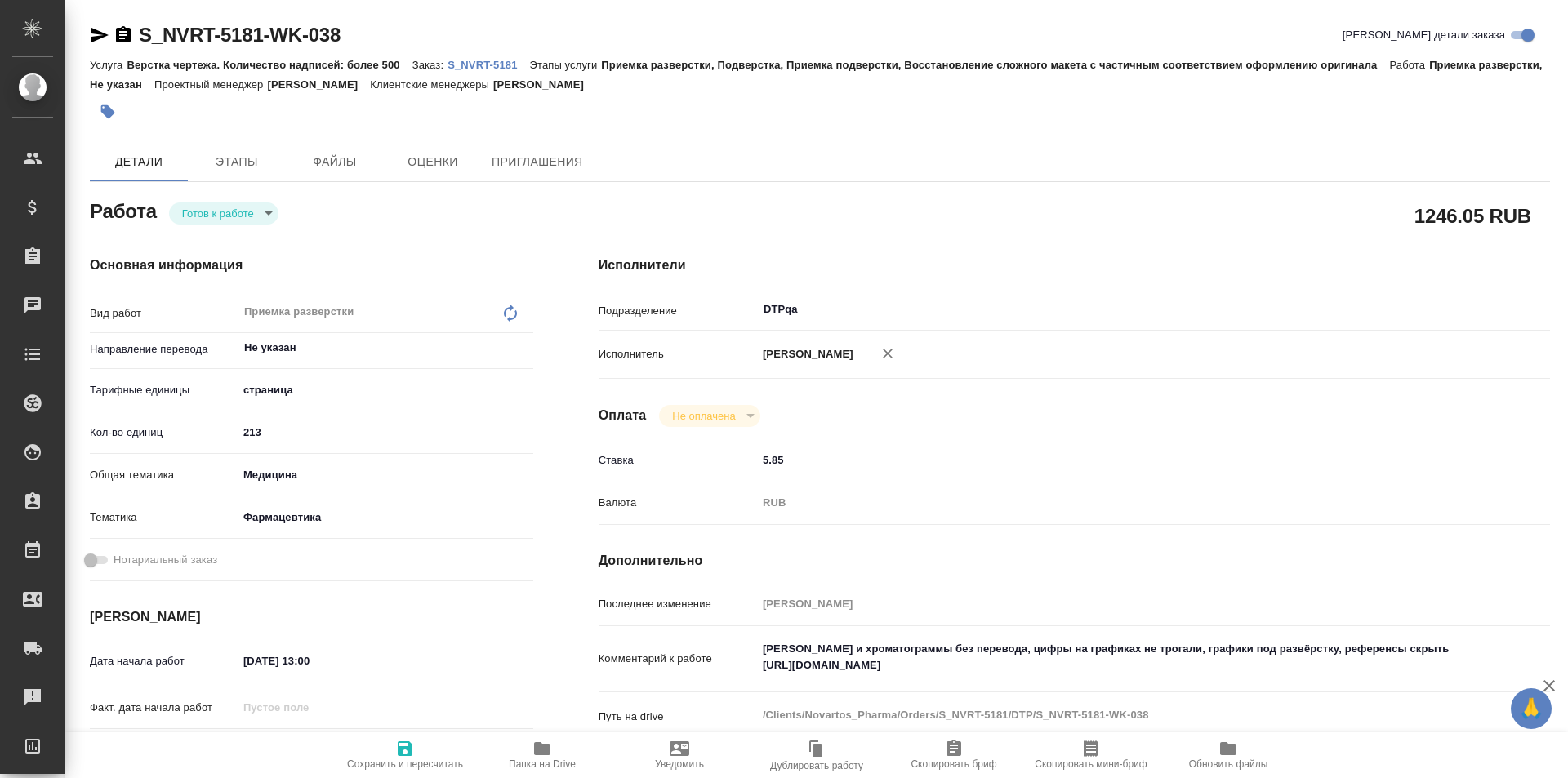
type textarea "x"
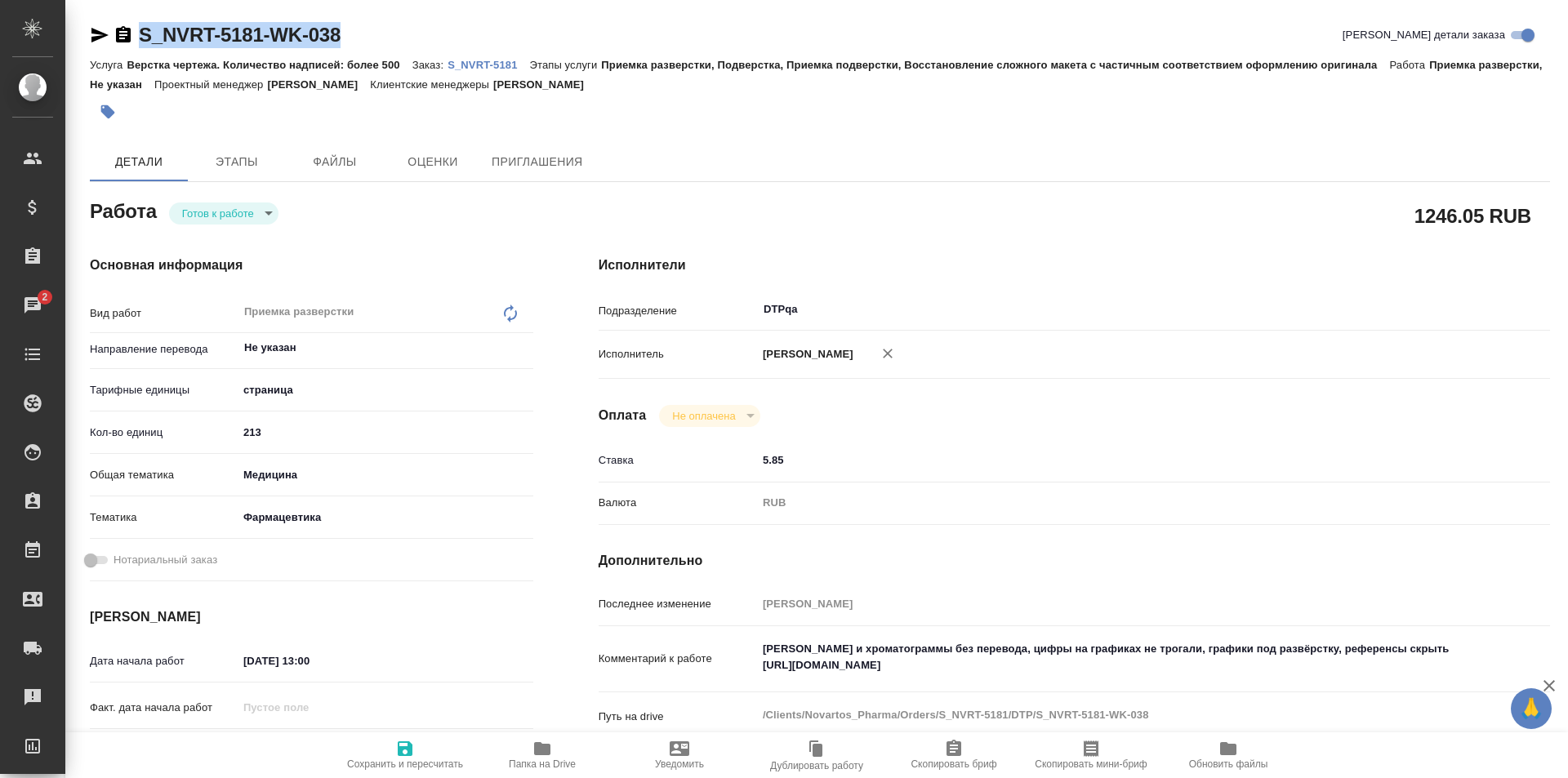
drag, startPoint x: 348, startPoint y: 37, endPoint x: 151, endPoint y: 34, distance: 197.0
click at [109, 43] on div "S_NVRT-5181-WK-038 Кратко детали заказа" at bounding box center [820, 35] width 1461 height 26
copy link "S_NVRT-5181-WK-038"
click at [228, 210] on body "🙏 .cls-1 fill:#fff; AWATERA Ismagilova Diana Клиенты Спецификации Заказы 2 Чаты…" at bounding box center [784, 389] width 1568 height 778
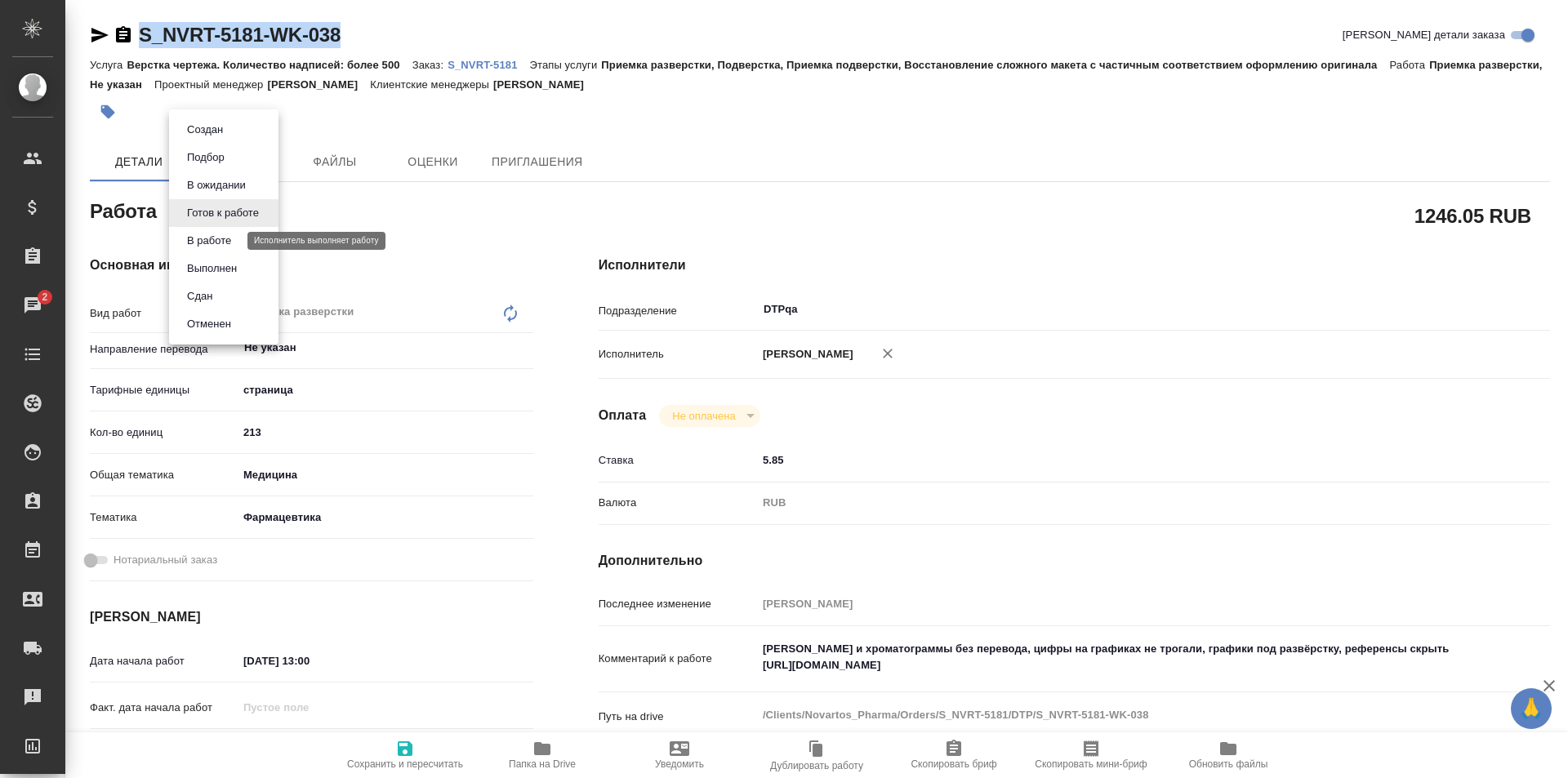
click at [223, 238] on button "В работе" at bounding box center [209, 241] width 54 height 18
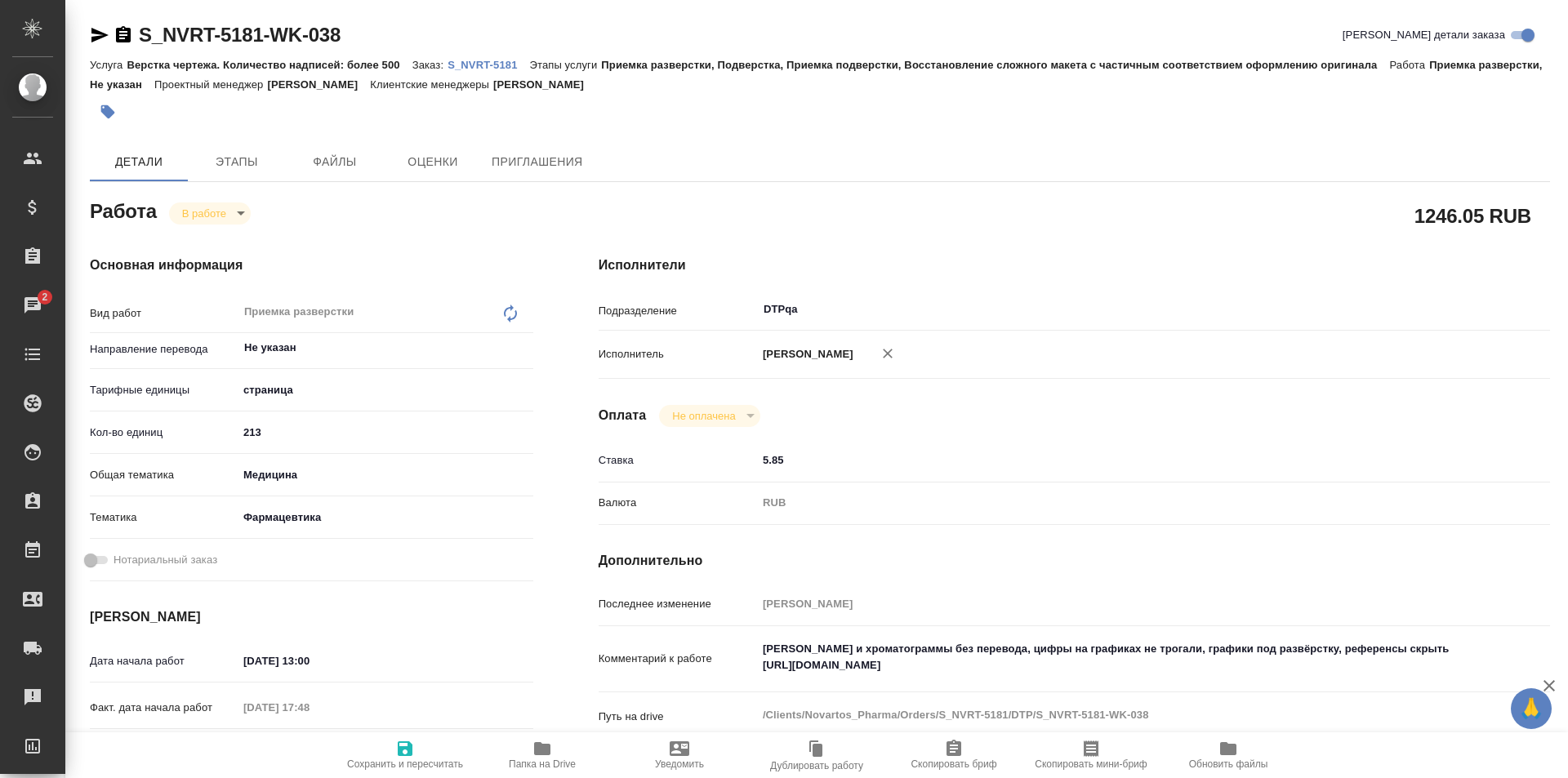
type textarea "x"
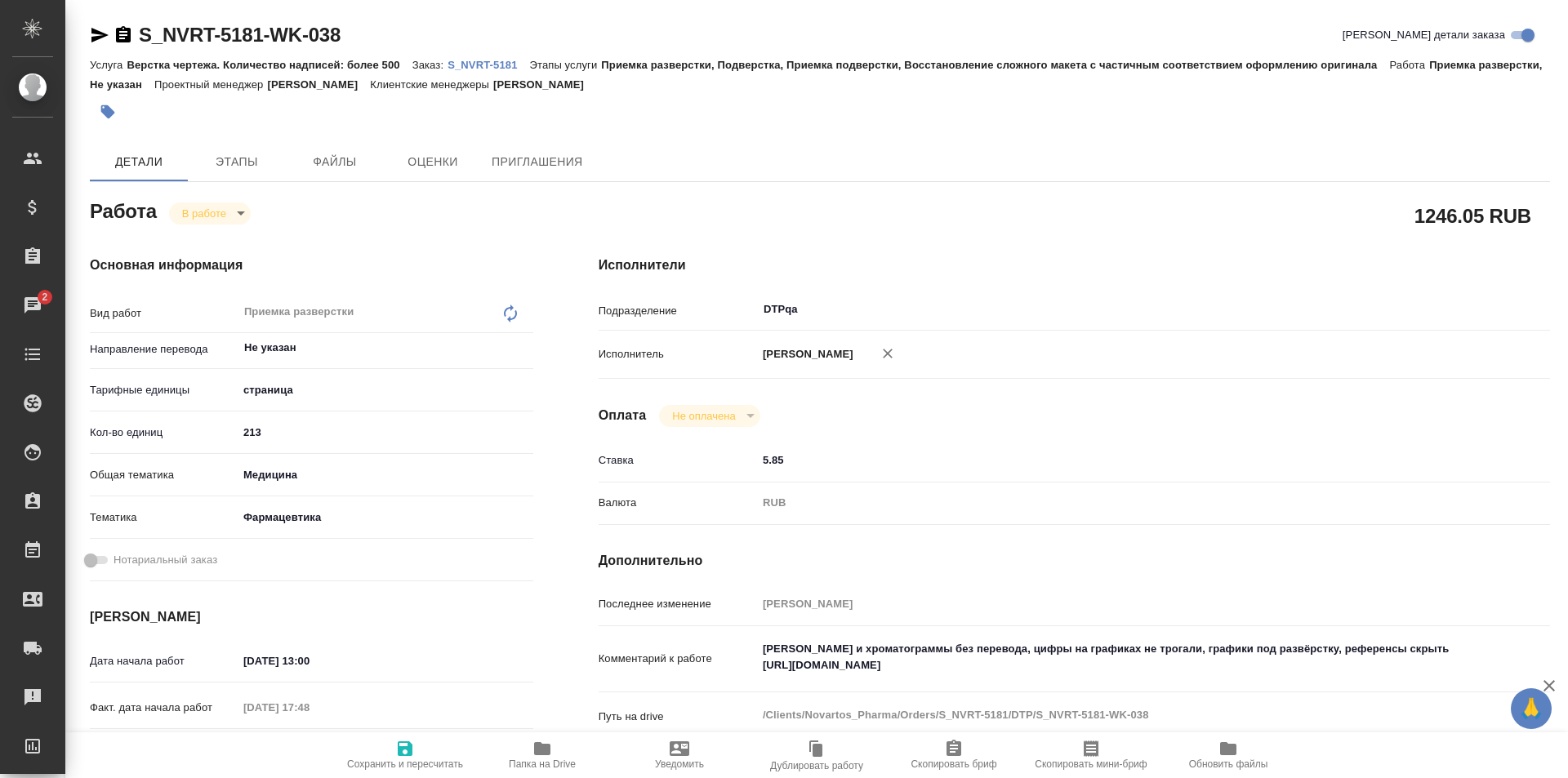
type textarea "x"
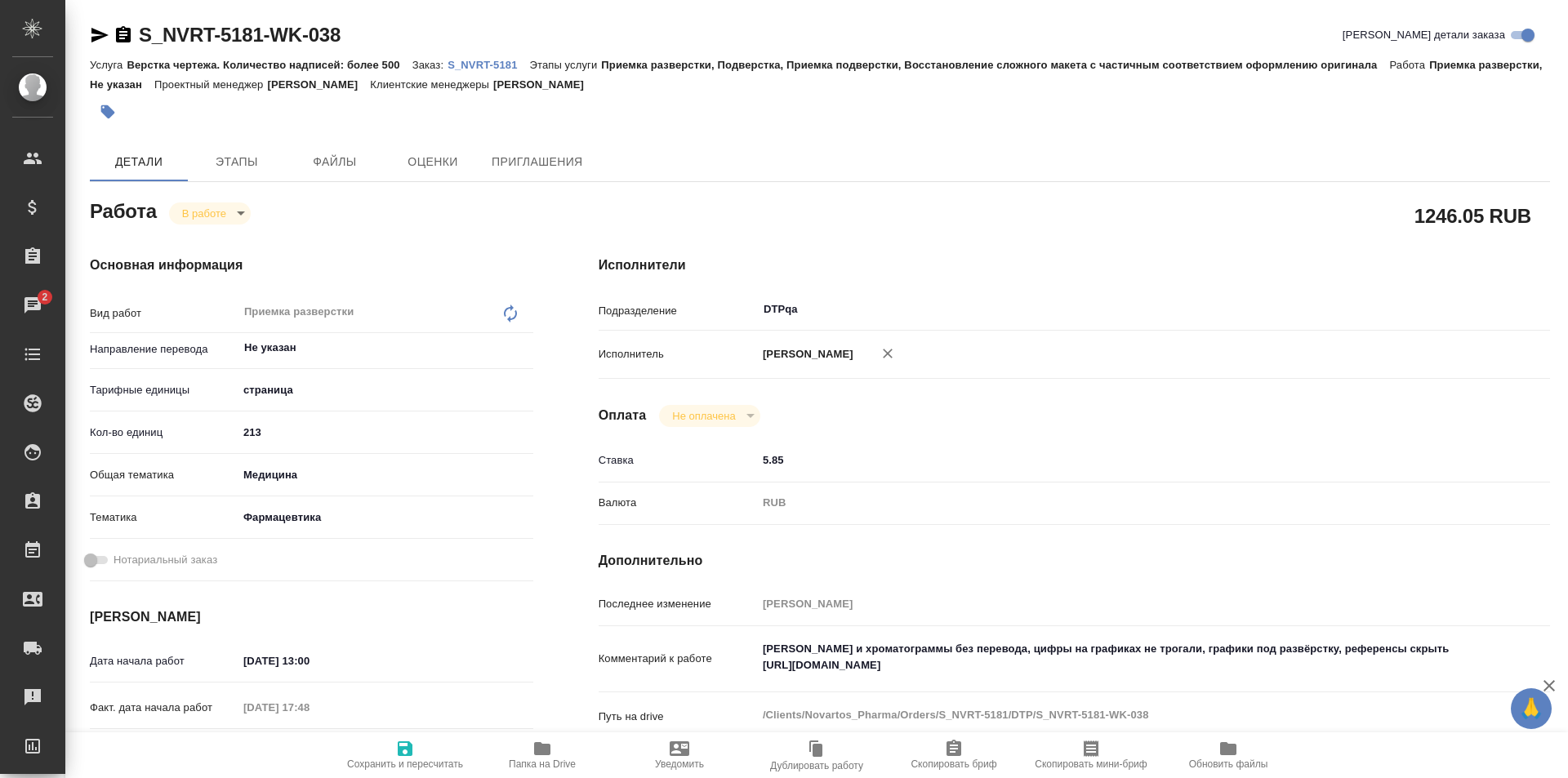
type textarea "x"
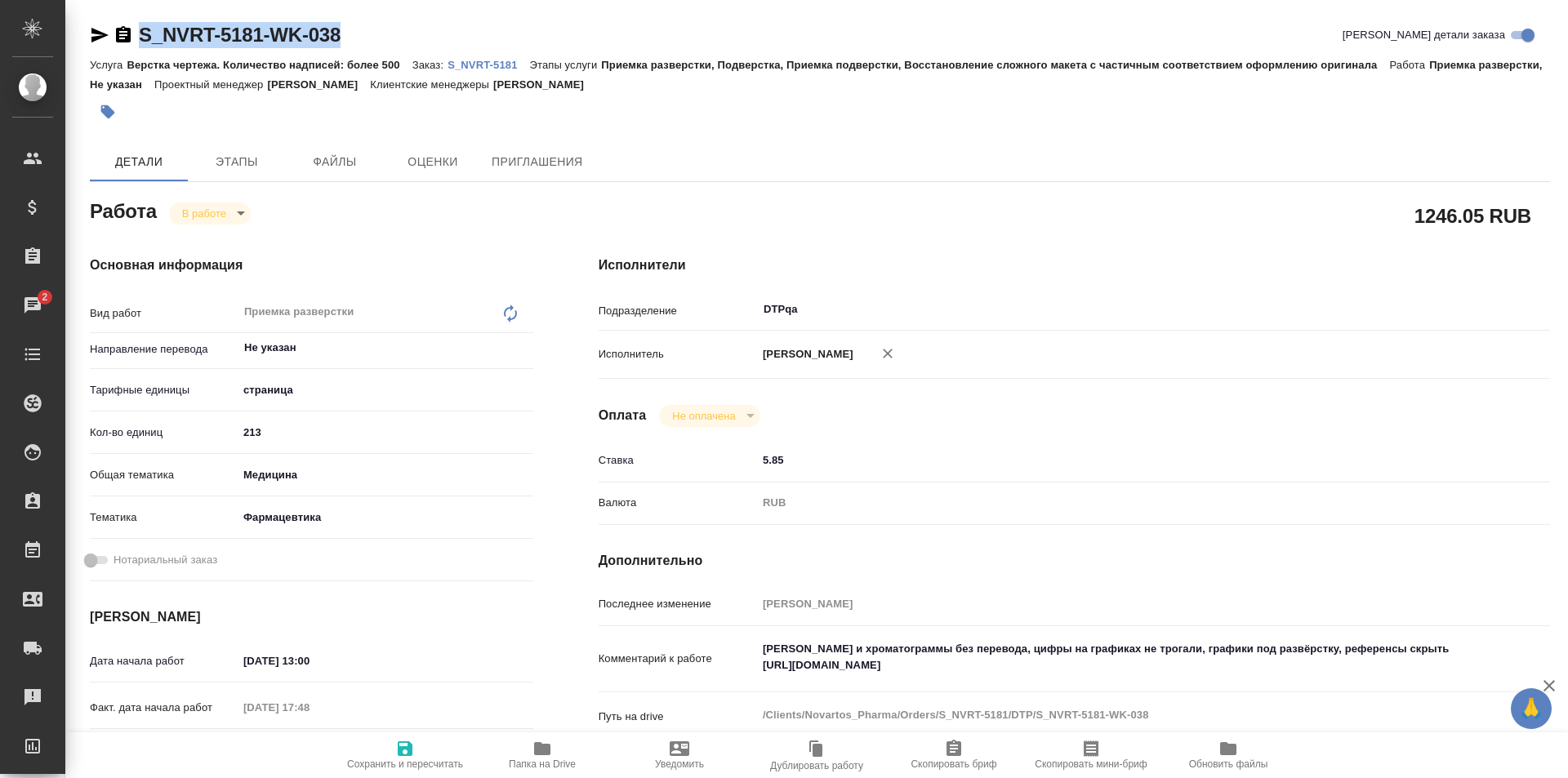
drag, startPoint x: 362, startPoint y: 31, endPoint x: 137, endPoint y: 28, distance: 225.0
click at [137, 28] on div "S_NVRT-5181-WK-038 Кратко детали заказа" at bounding box center [820, 35] width 1461 height 26
copy link "S_NVRT-5181-WK-038"
click at [542, 755] on icon "button" at bounding box center [542, 749] width 16 height 13
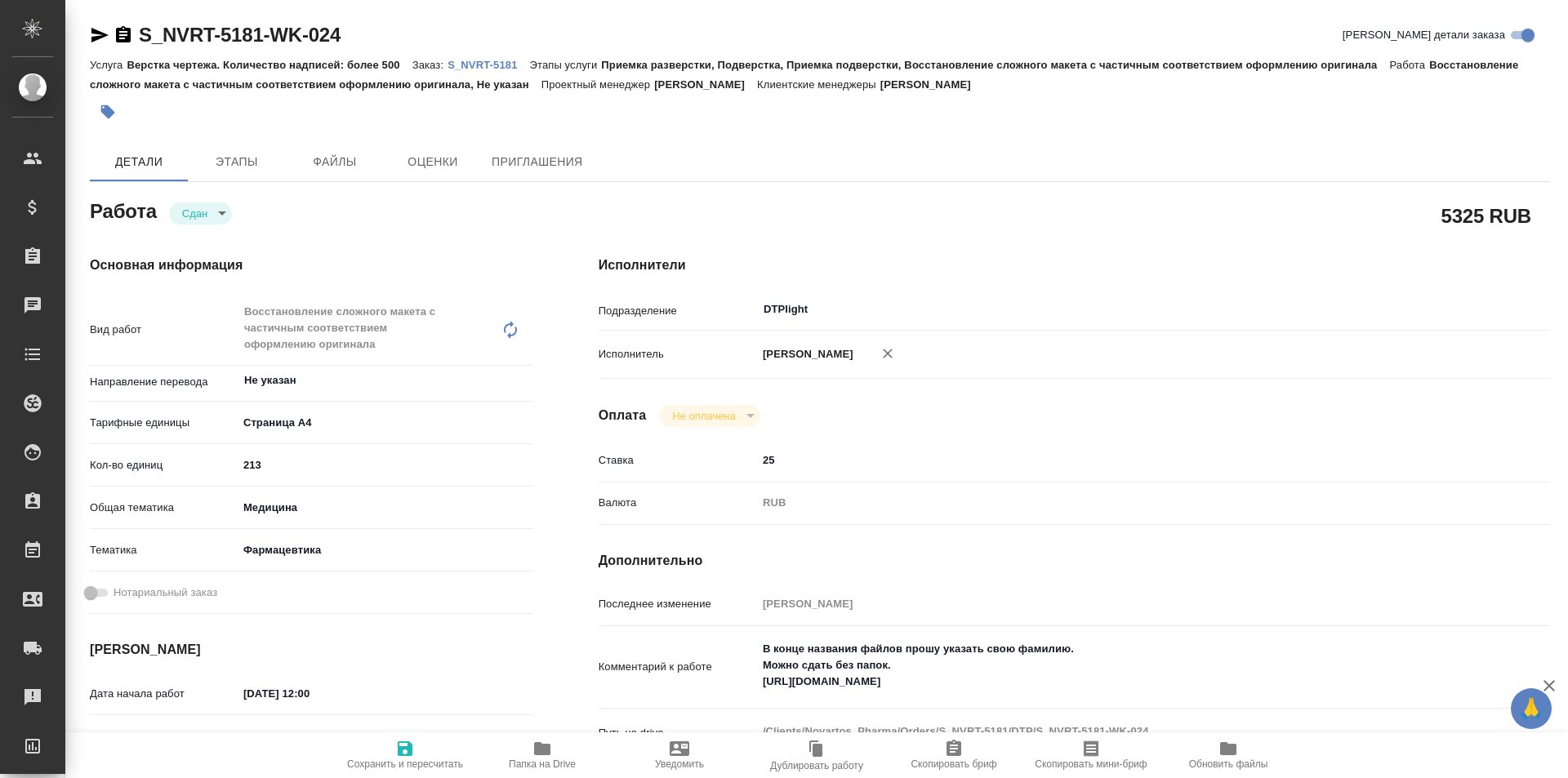
type textarea "x"
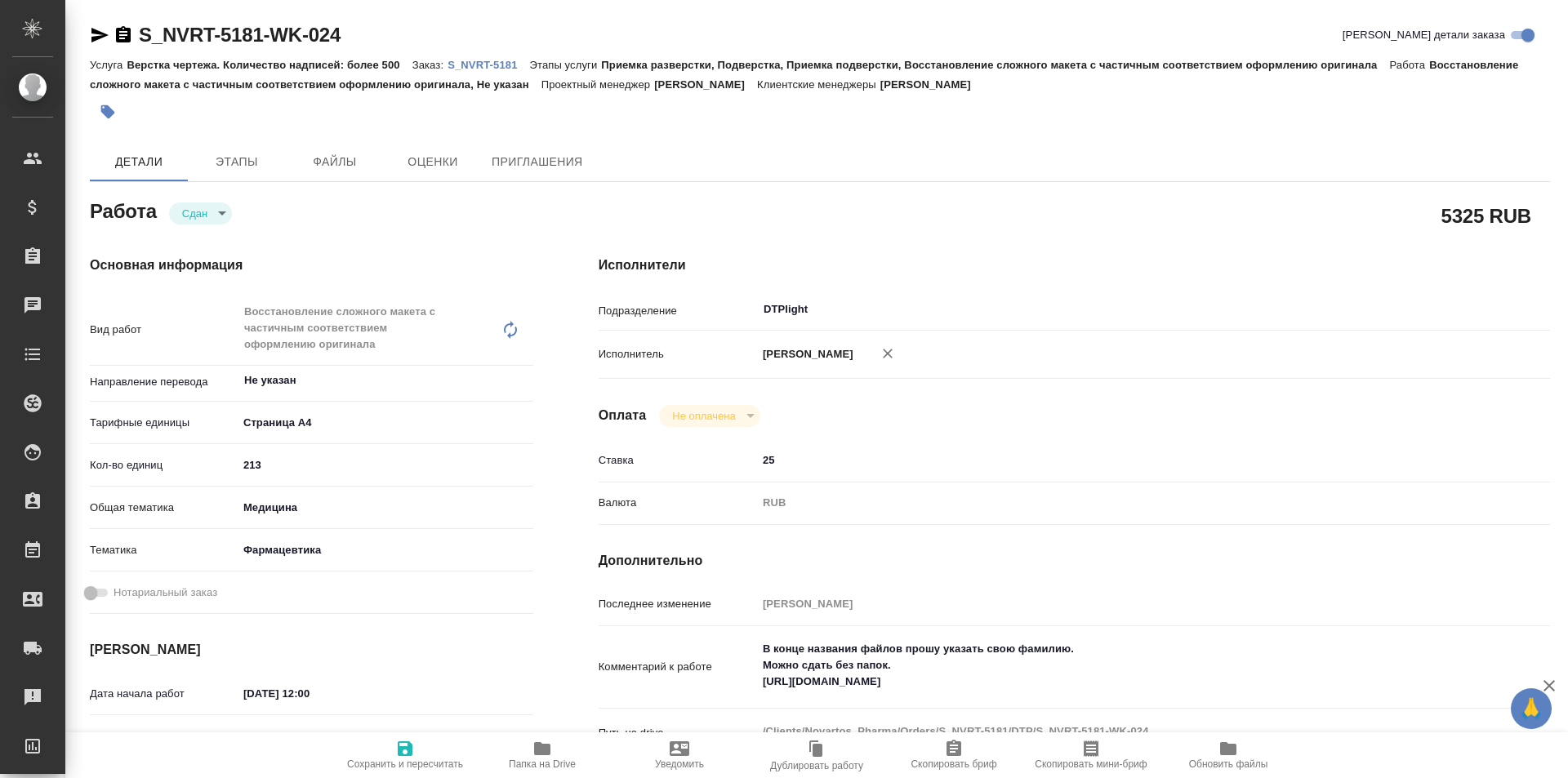
type textarea "x"
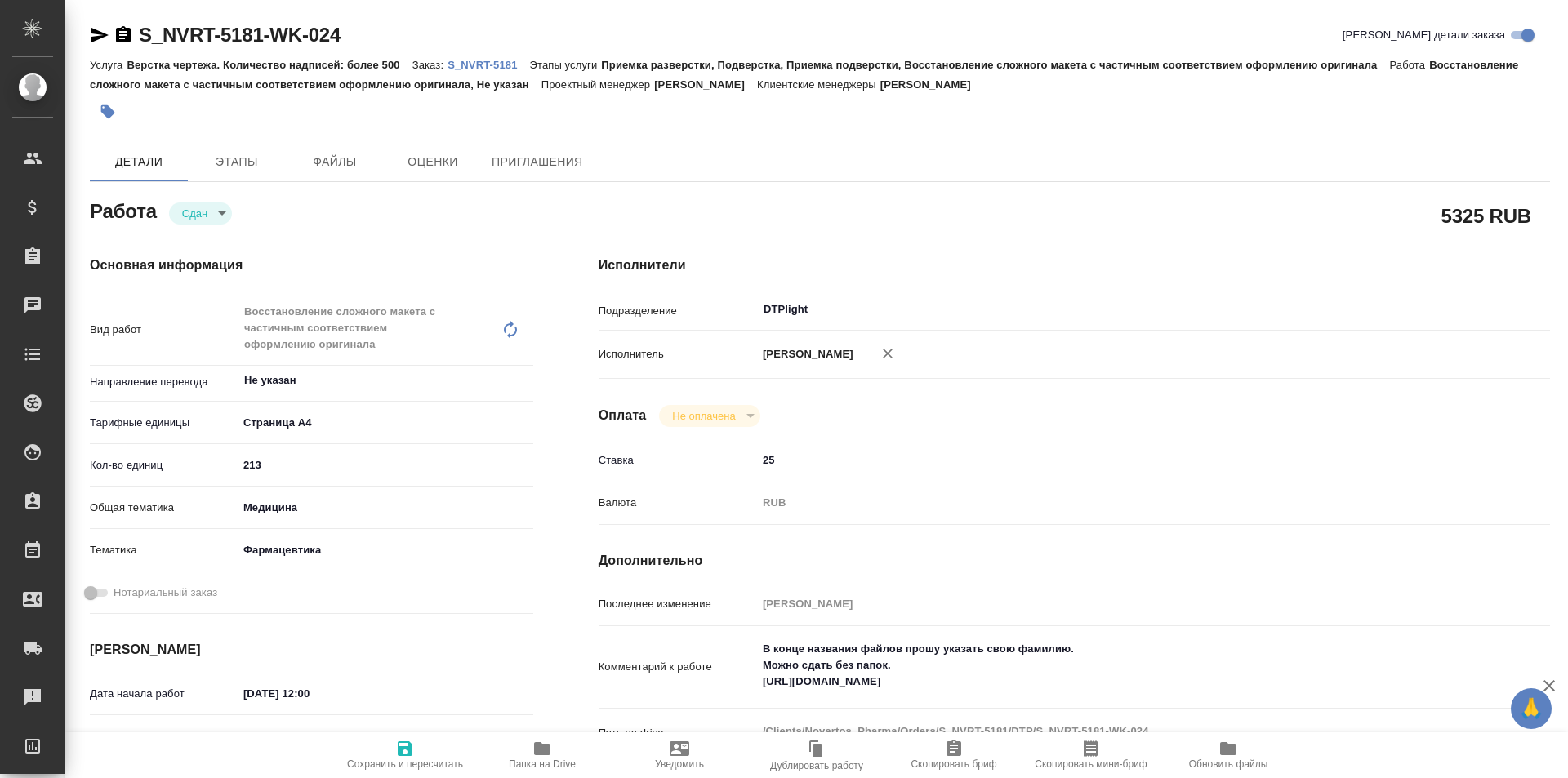
type textarea "x"
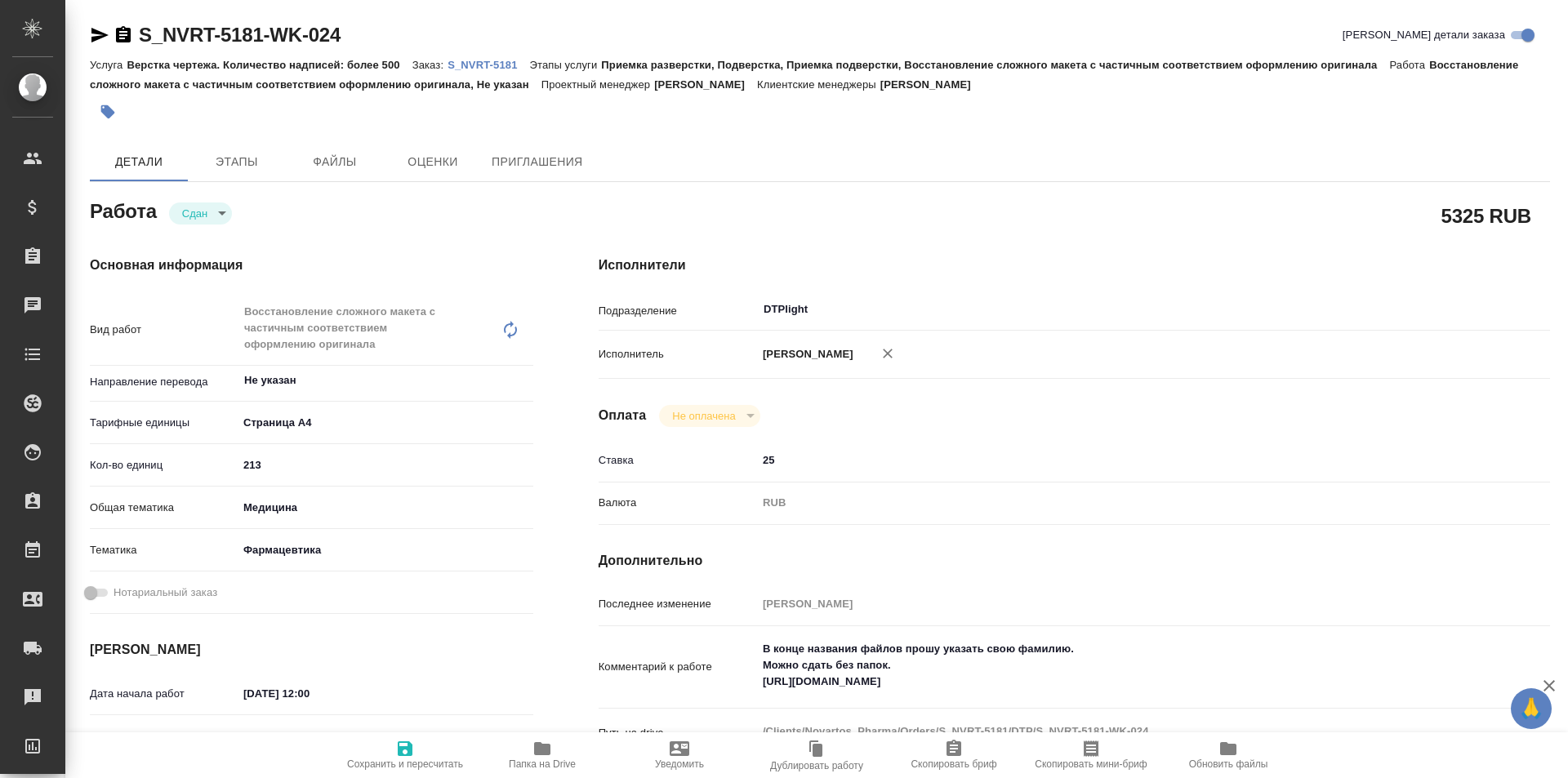
type textarea "x"
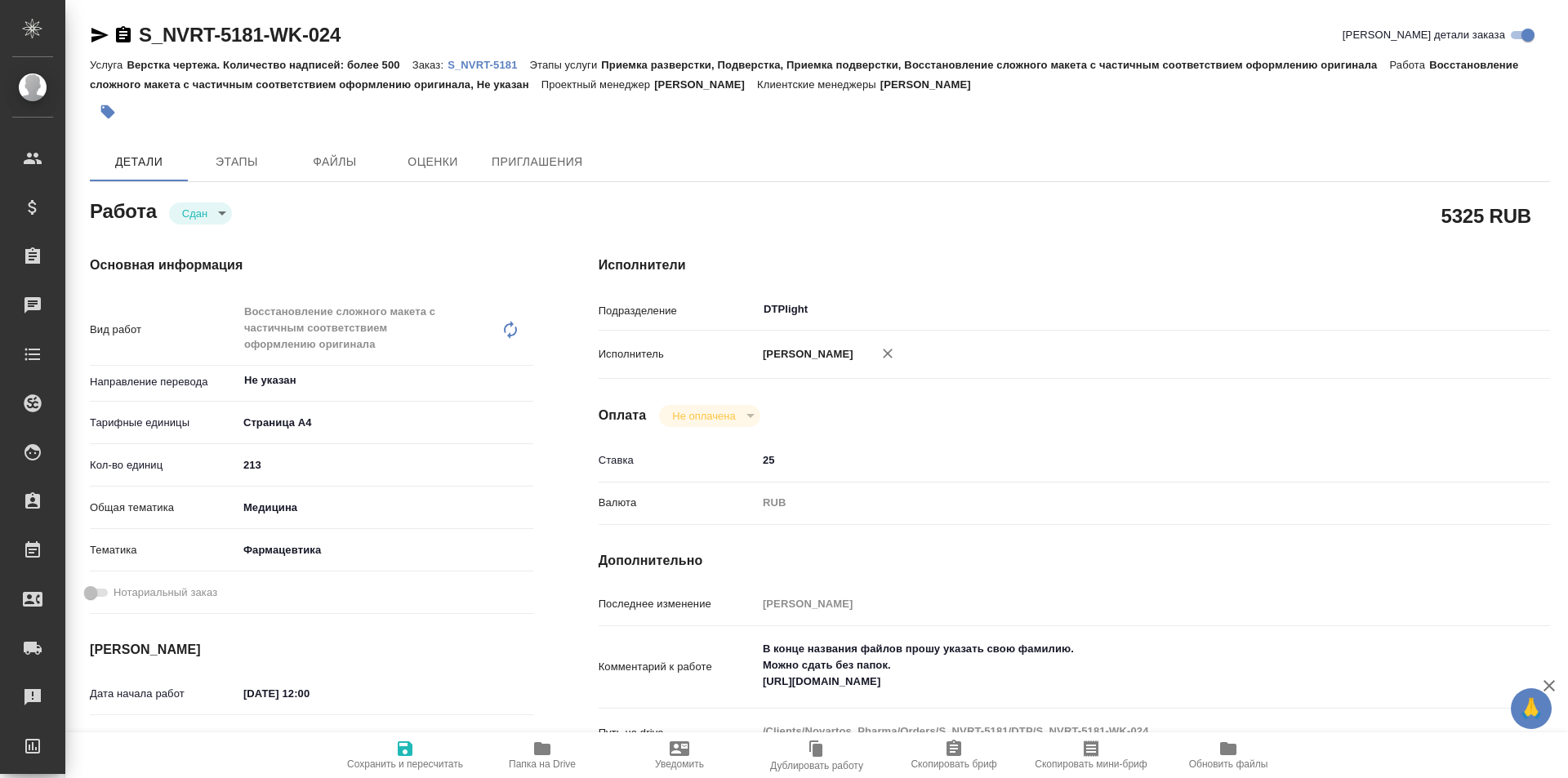
type textarea "x"
